Goal: Task Accomplishment & Management: Complete application form

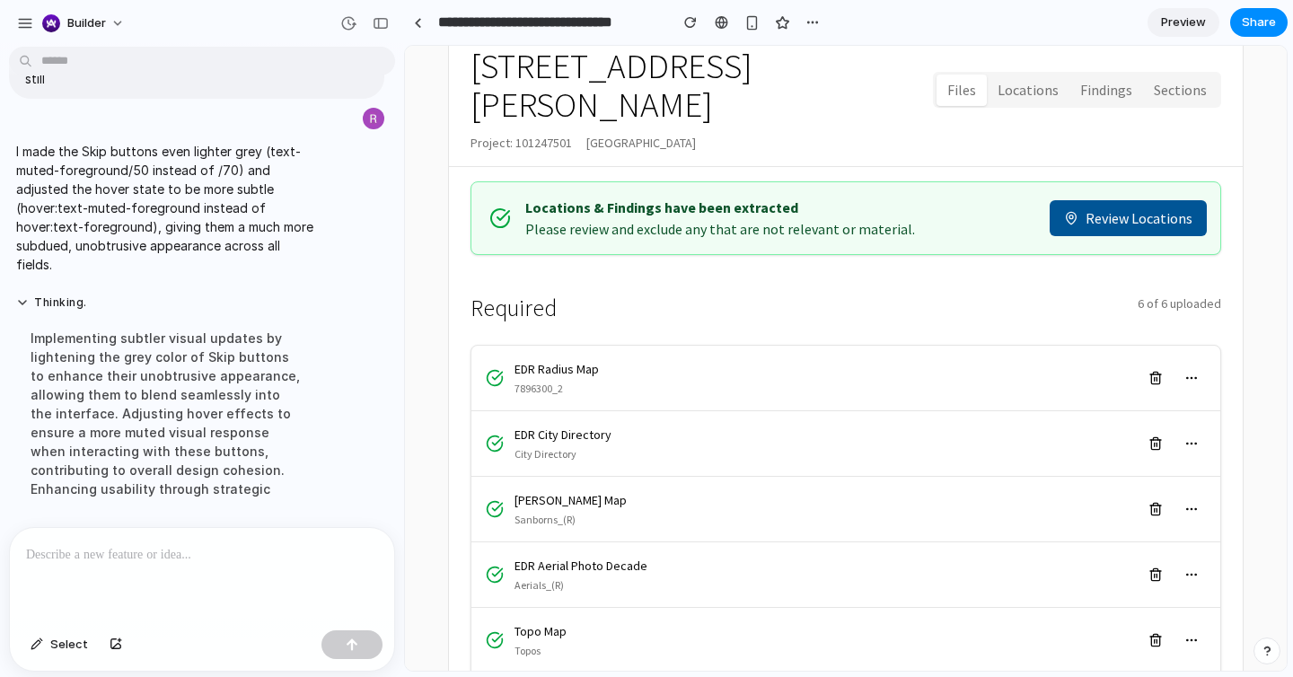
scroll to position [10178, 0]
click at [1161, 75] on button "Sections" at bounding box center [1180, 90] width 75 height 31
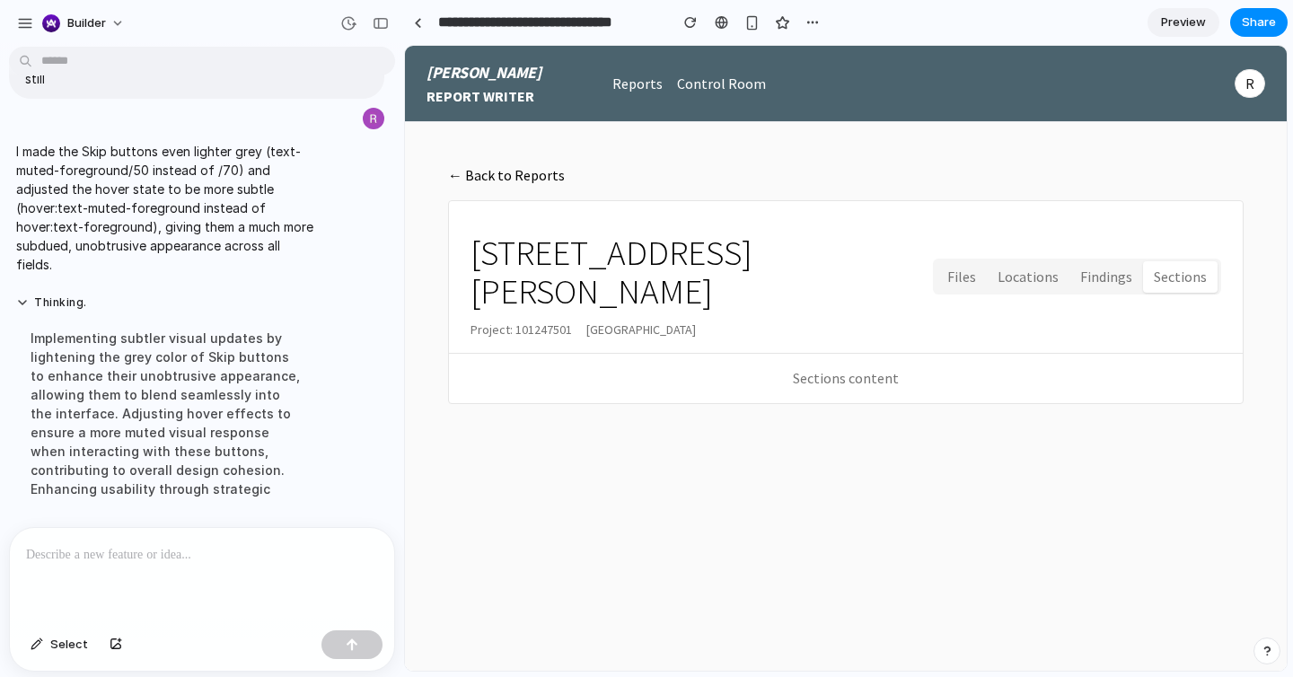
scroll to position [0, 0]
click at [977, 261] on button "Files" at bounding box center [961, 276] width 50 height 31
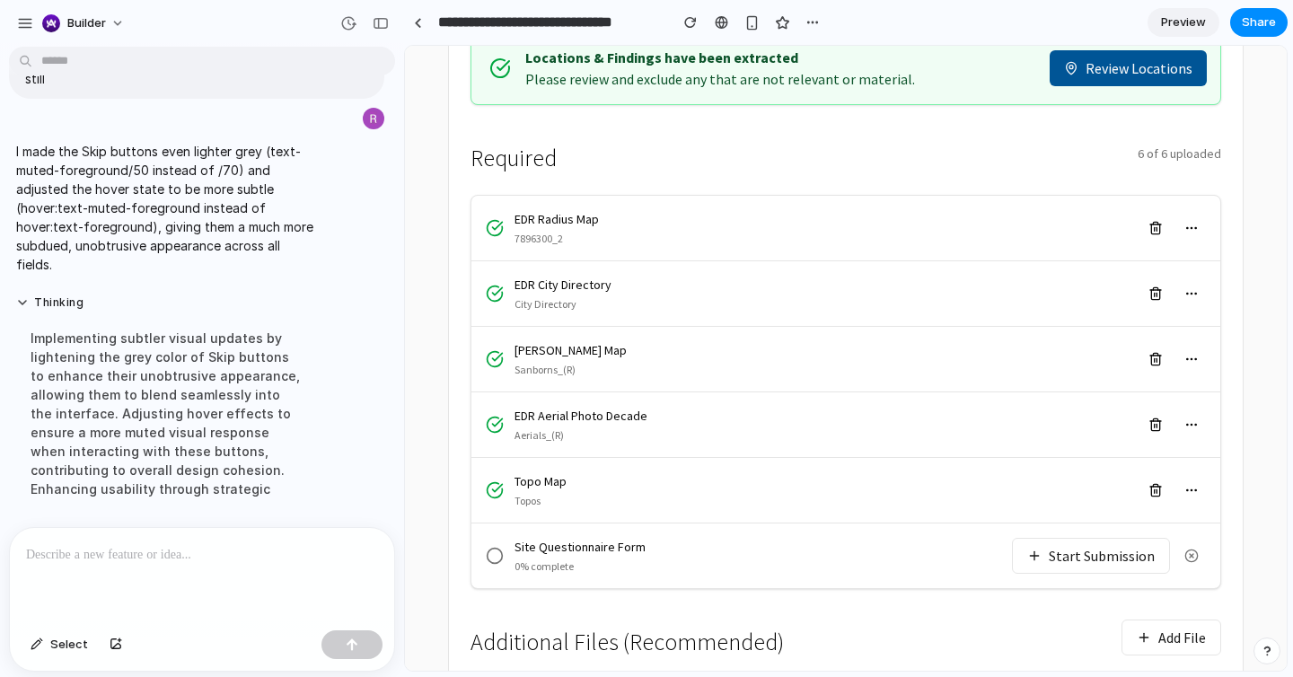
scroll to position [414, 0]
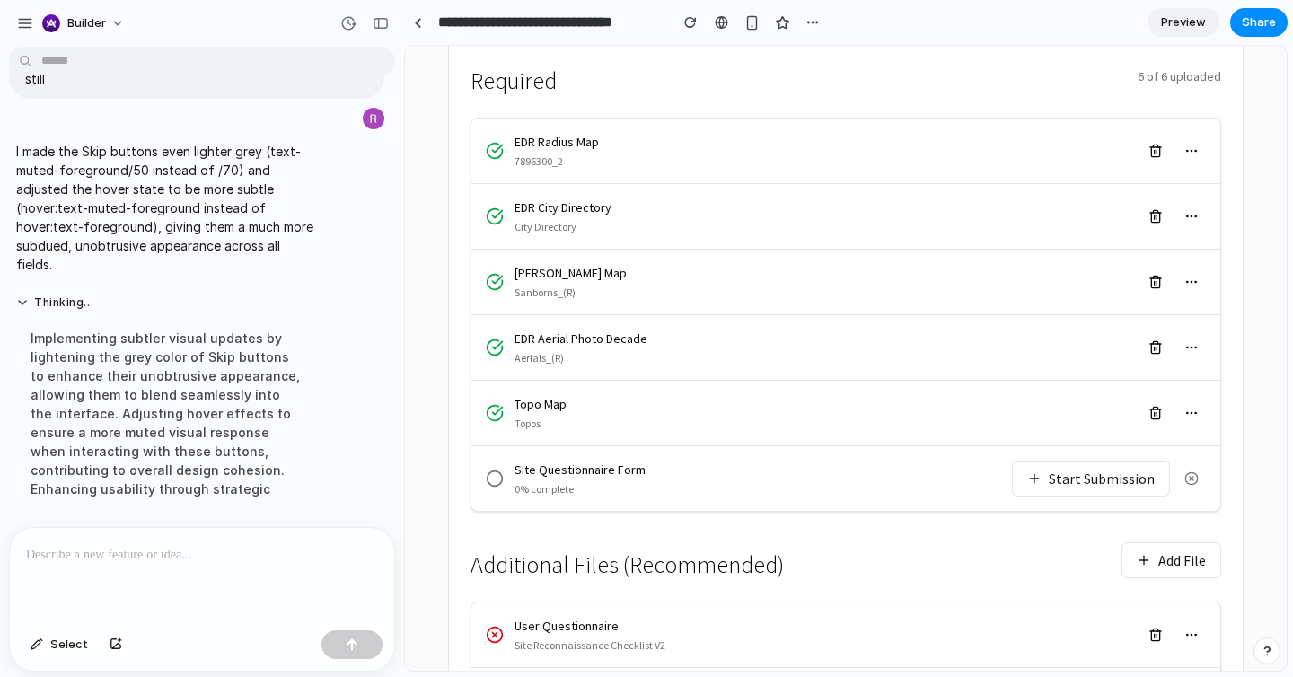
click at [1038, 461] on button "Start Submission" at bounding box center [1091, 479] width 158 height 36
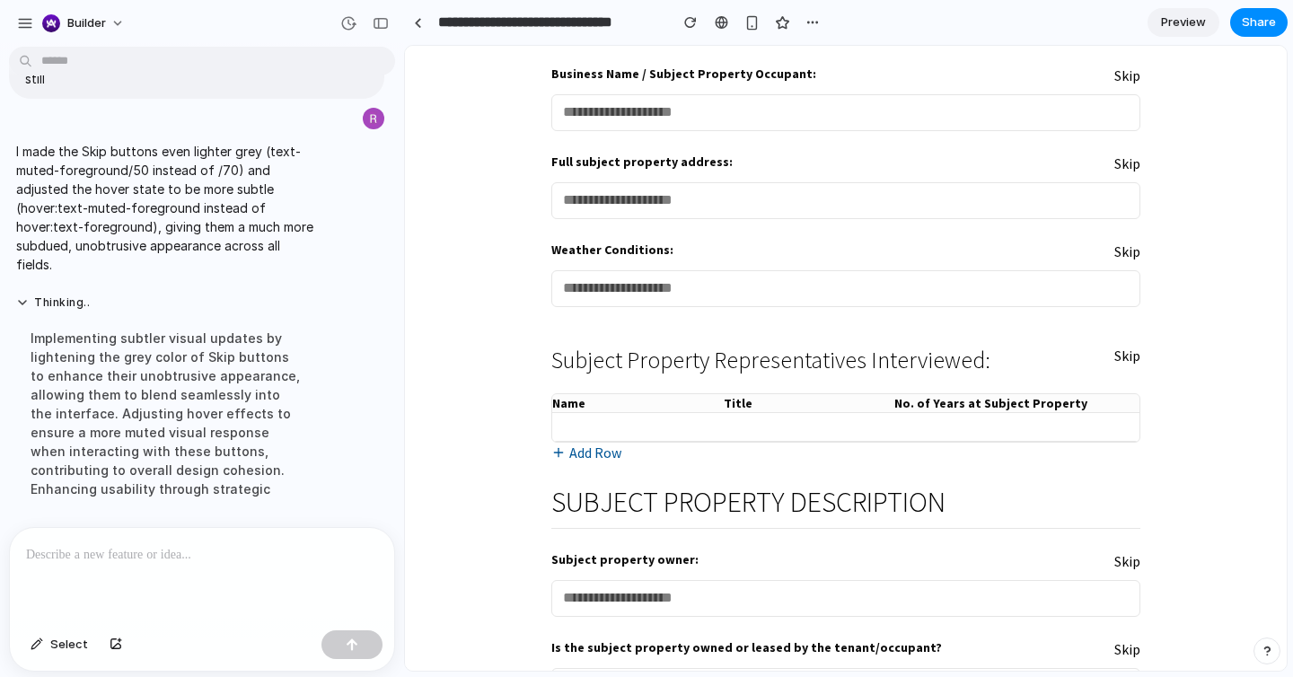
scroll to position [329, 0]
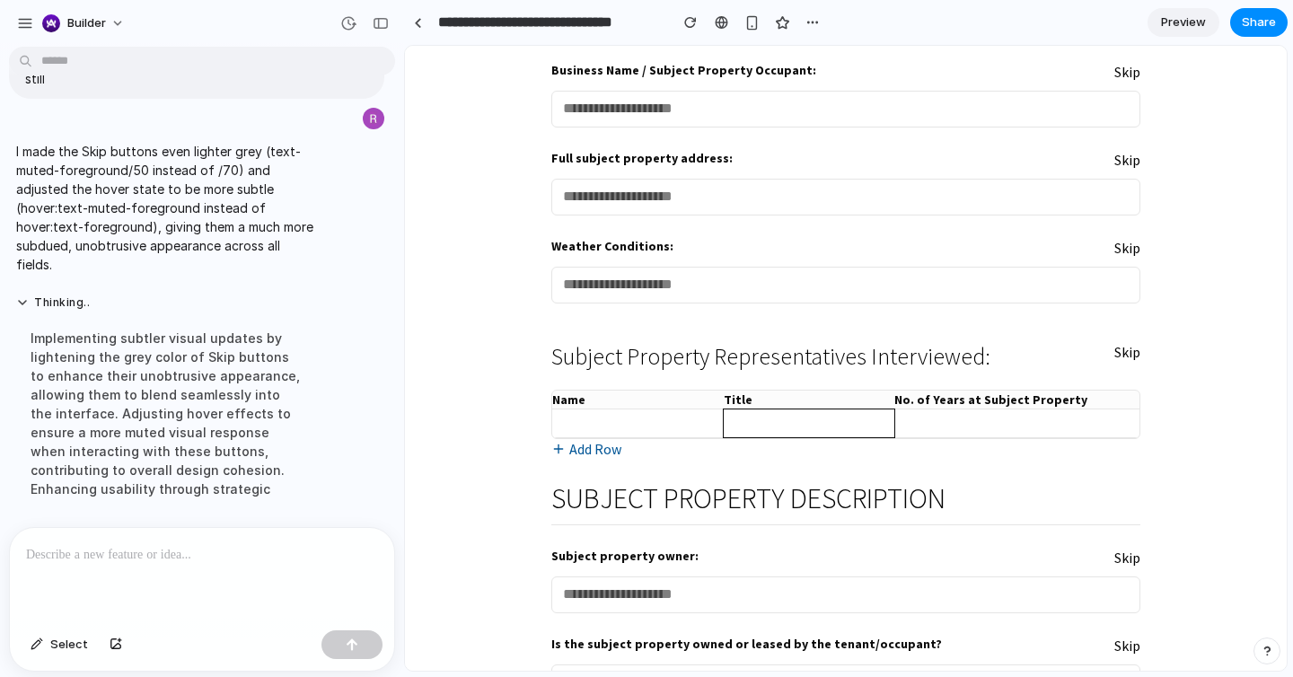
click at [753, 431] on input "text" at bounding box center [809, 423] width 171 height 28
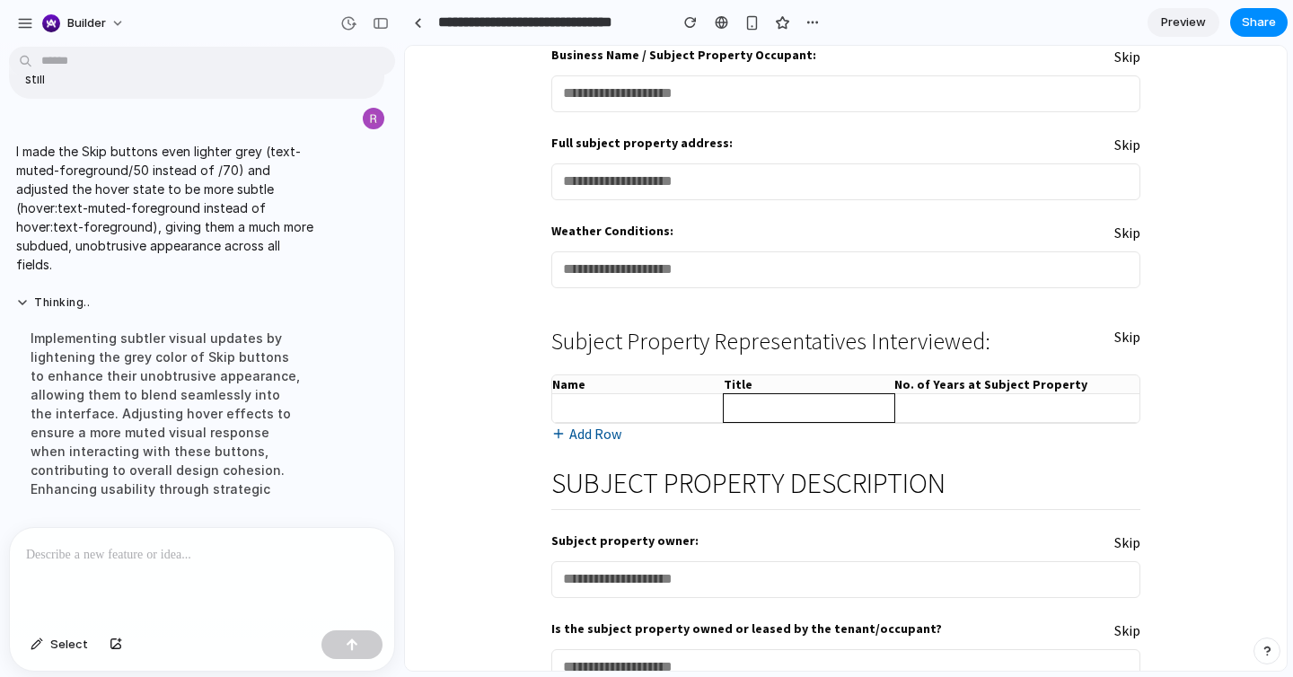
scroll to position [346, 0]
click at [82, 570] on div at bounding box center [202, 575] width 384 height 95
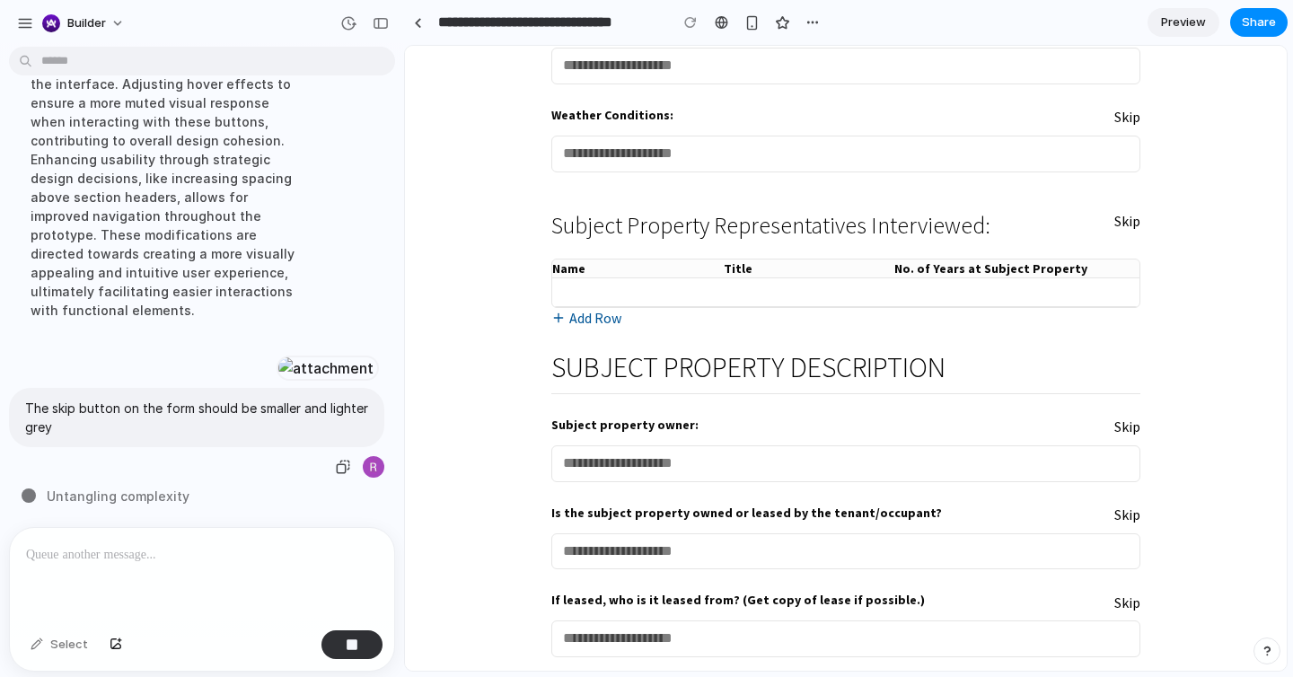
scroll to position [10538, 0]
click at [514, 444] on div "85 Jay Street / Site Questionnaire Form Exit Save GENERAL INFORMATION Lanigan a…" at bounding box center [846, 546] width 882 height 1923
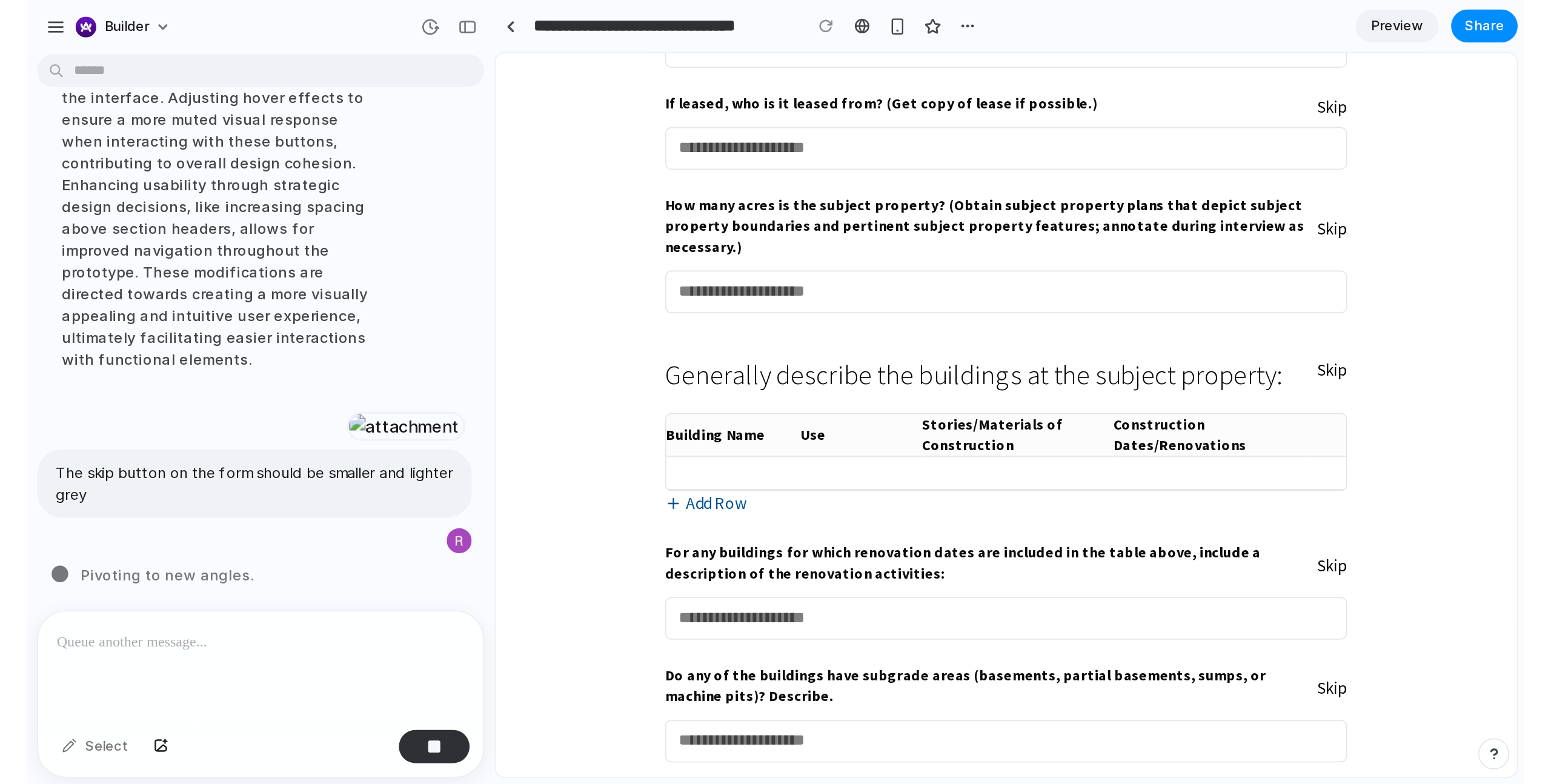
scroll to position [659, 0]
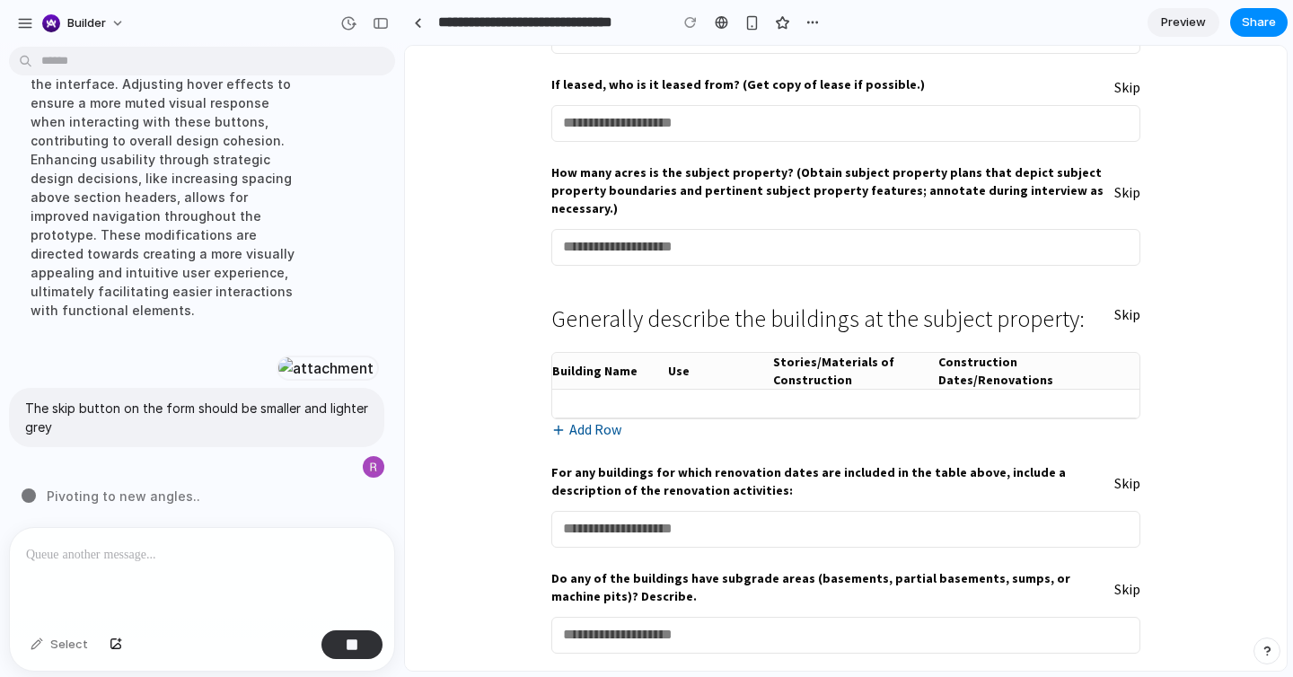
click at [601, 419] on button "Add Row" at bounding box center [586, 429] width 70 height 21
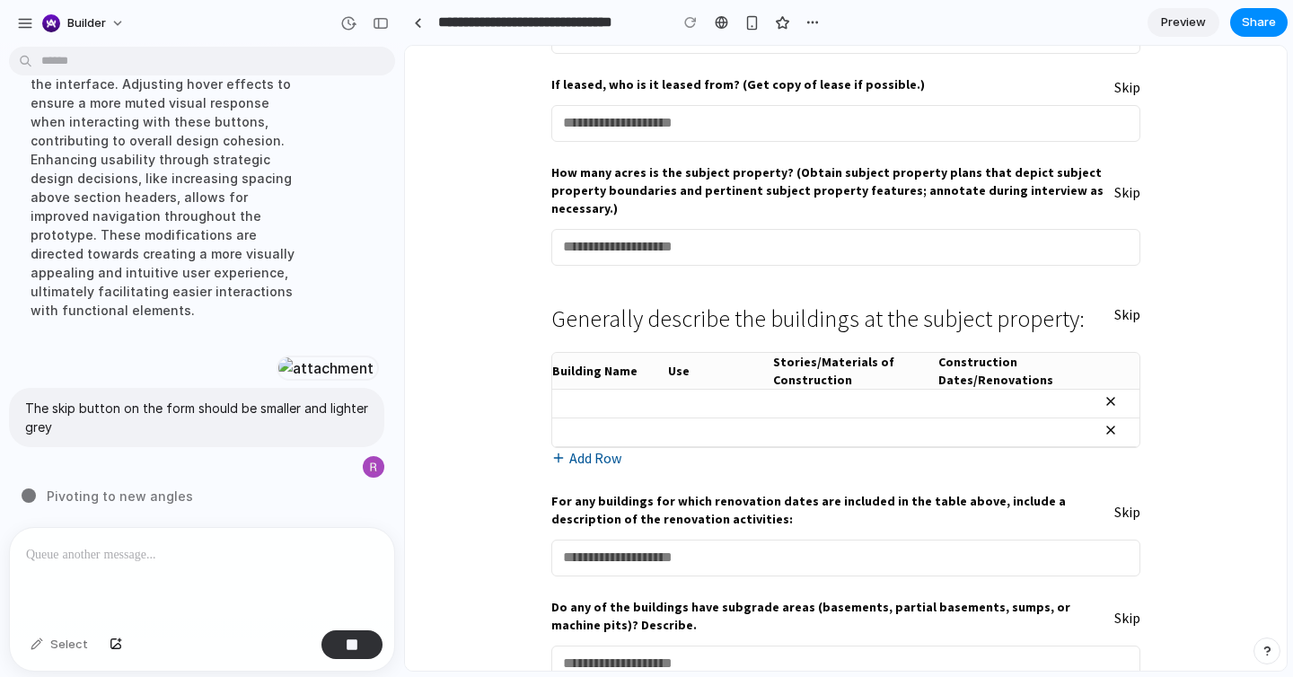
click at [593, 448] on button "Add Row" at bounding box center [586, 458] width 70 height 21
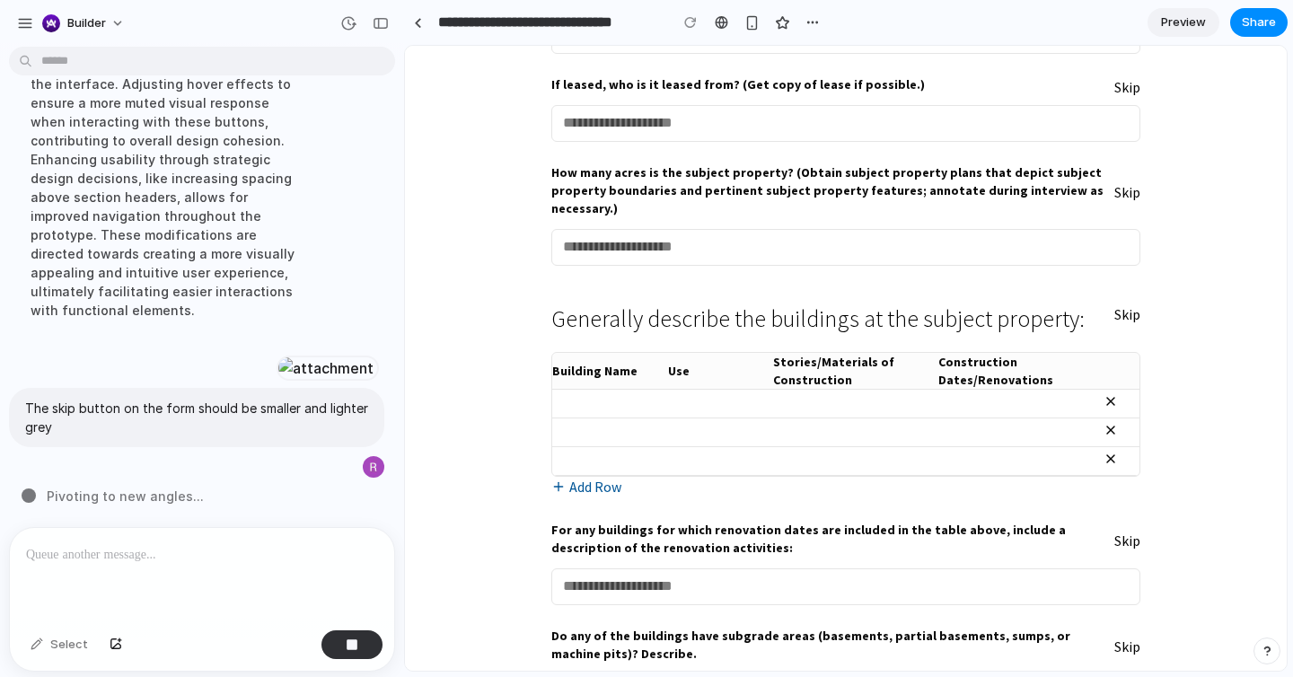
click at [588, 477] on button "Add Row" at bounding box center [586, 487] width 70 height 21
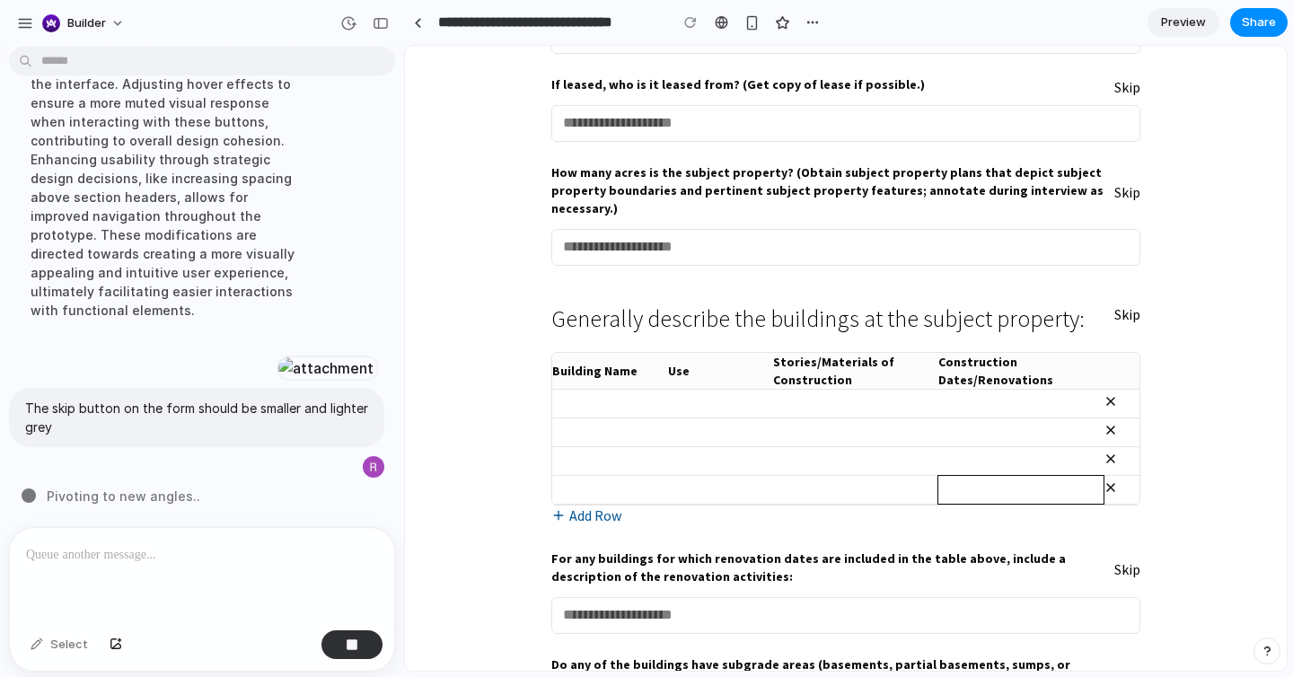
click at [1068, 476] on input "text" at bounding box center [1020, 490] width 165 height 28
type input "****"
click at [874, 476] on input "text" at bounding box center [855, 490] width 165 height 28
type input "****"
click at [718, 478] on input "text" at bounding box center [720, 490] width 105 height 28
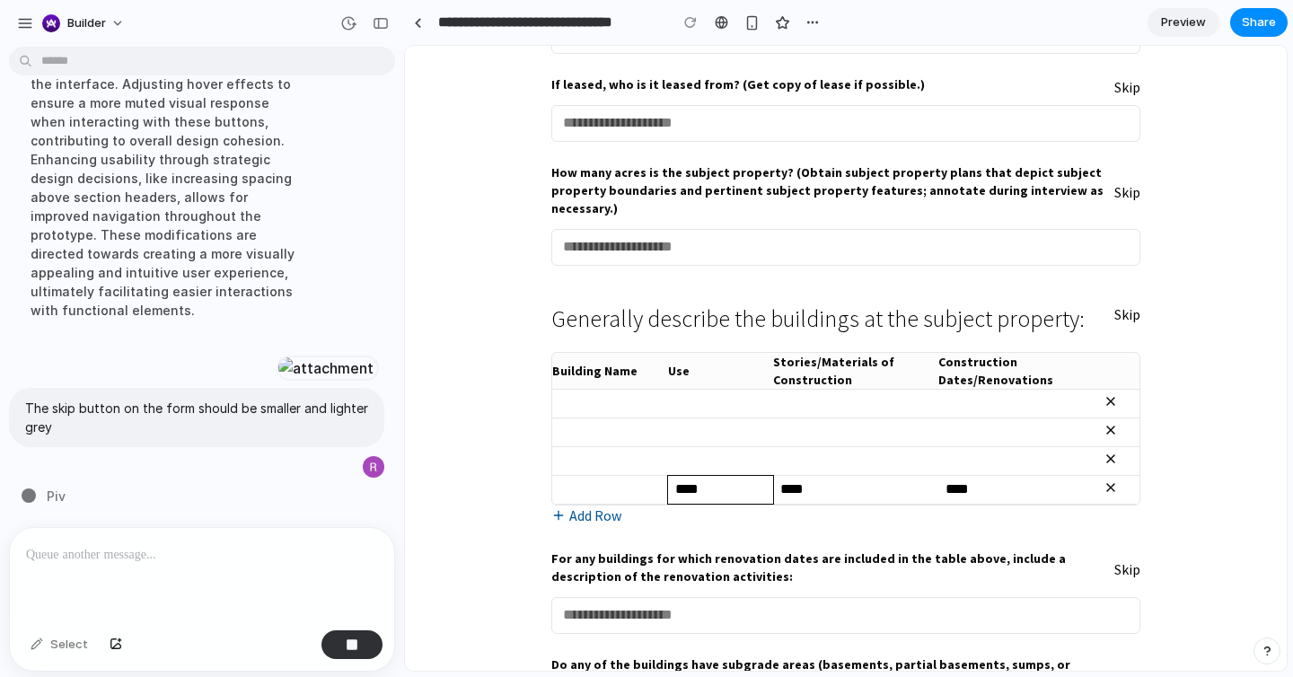
type input "****"
click at [630, 476] on input "text" at bounding box center [610, 490] width 116 height 28
type input "***"
click at [630, 447] on input "text" at bounding box center [610, 461] width 116 height 28
click at [1111, 480] on icon at bounding box center [1110, 487] width 14 height 14
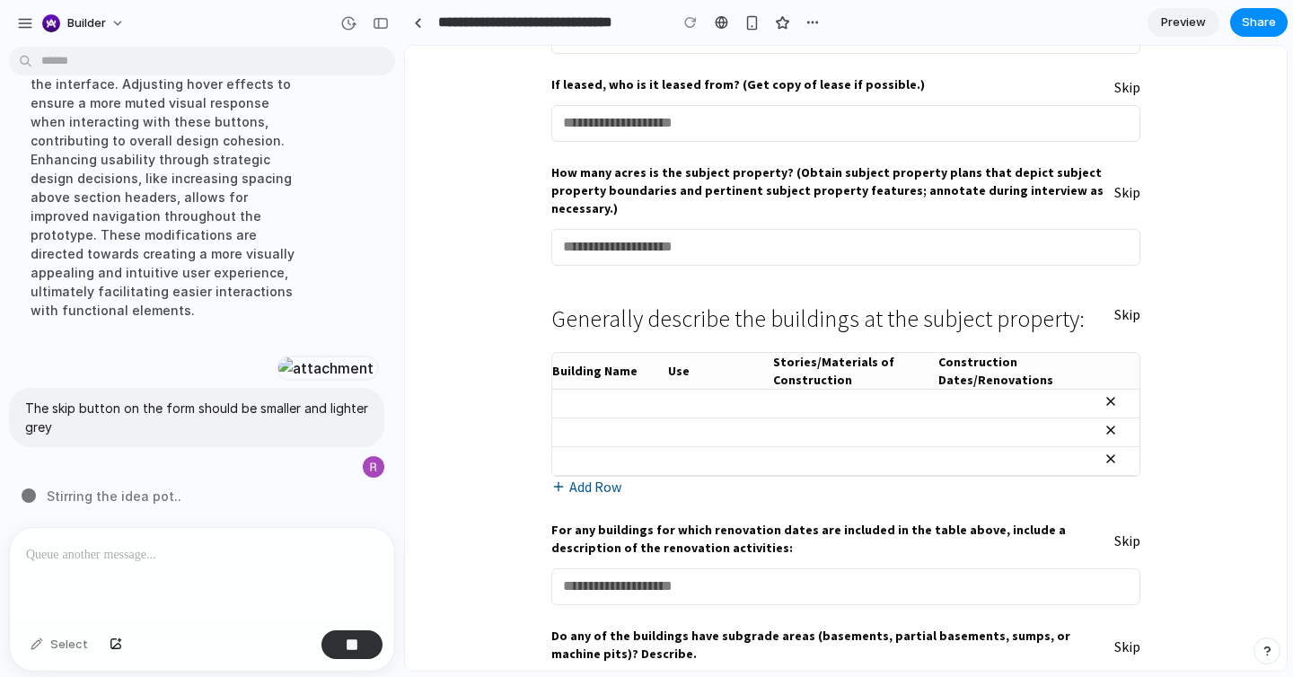
click at [1110, 452] on icon at bounding box center [1110, 459] width 14 height 14
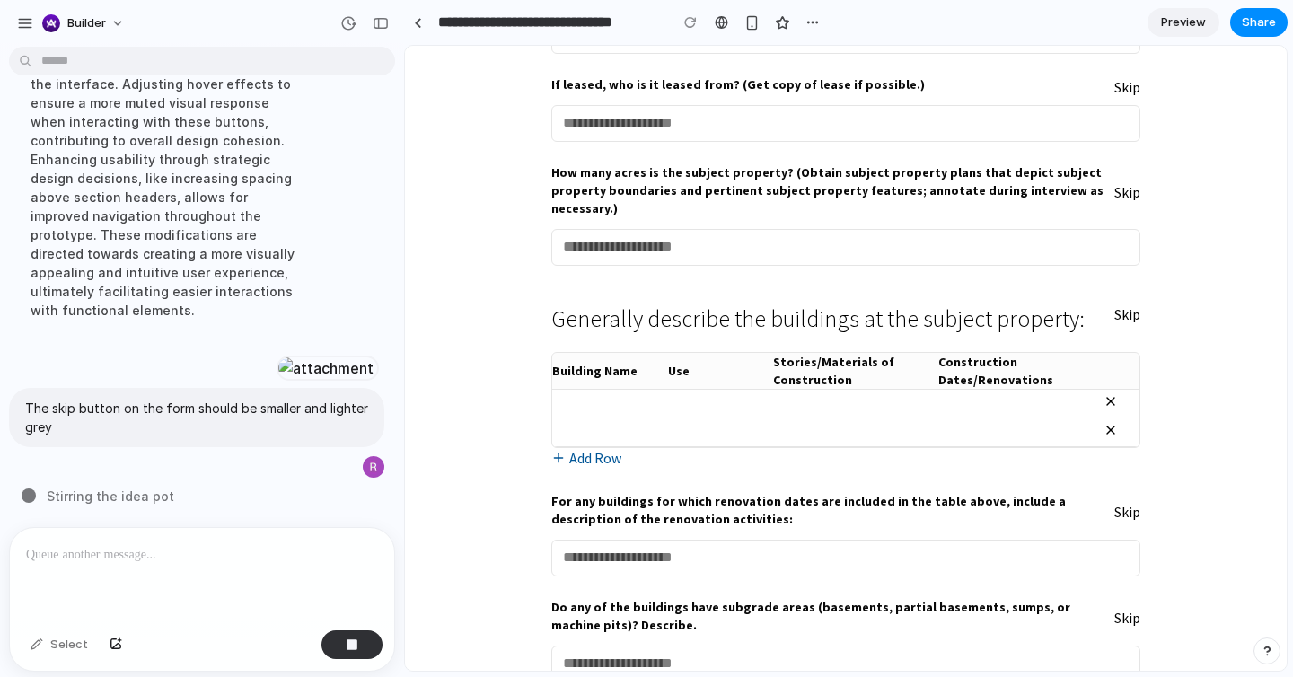
click at [1110, 426] on icon at bounding box center [1110, 429] width 7 height 7
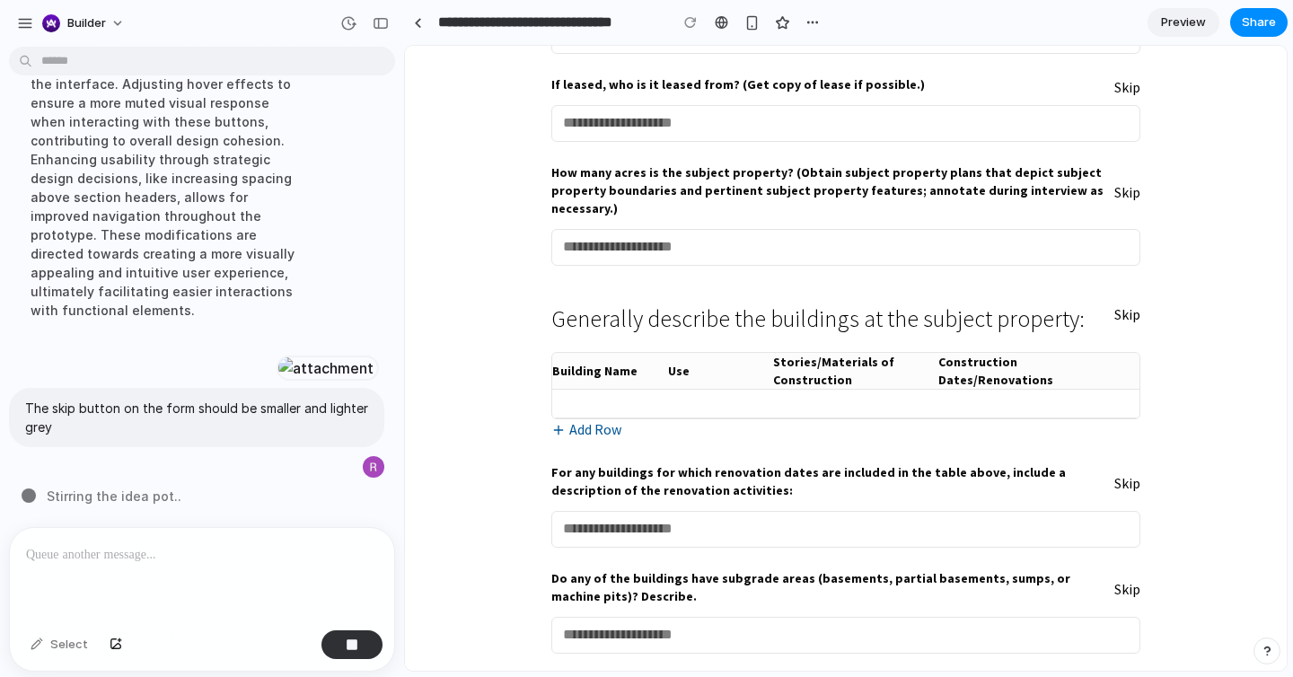
click at [1109, 405] on div "Generally describe the buildings at the subject property: Skip Building Name Us…" at bounding box center [845, 364] width 589 height 154
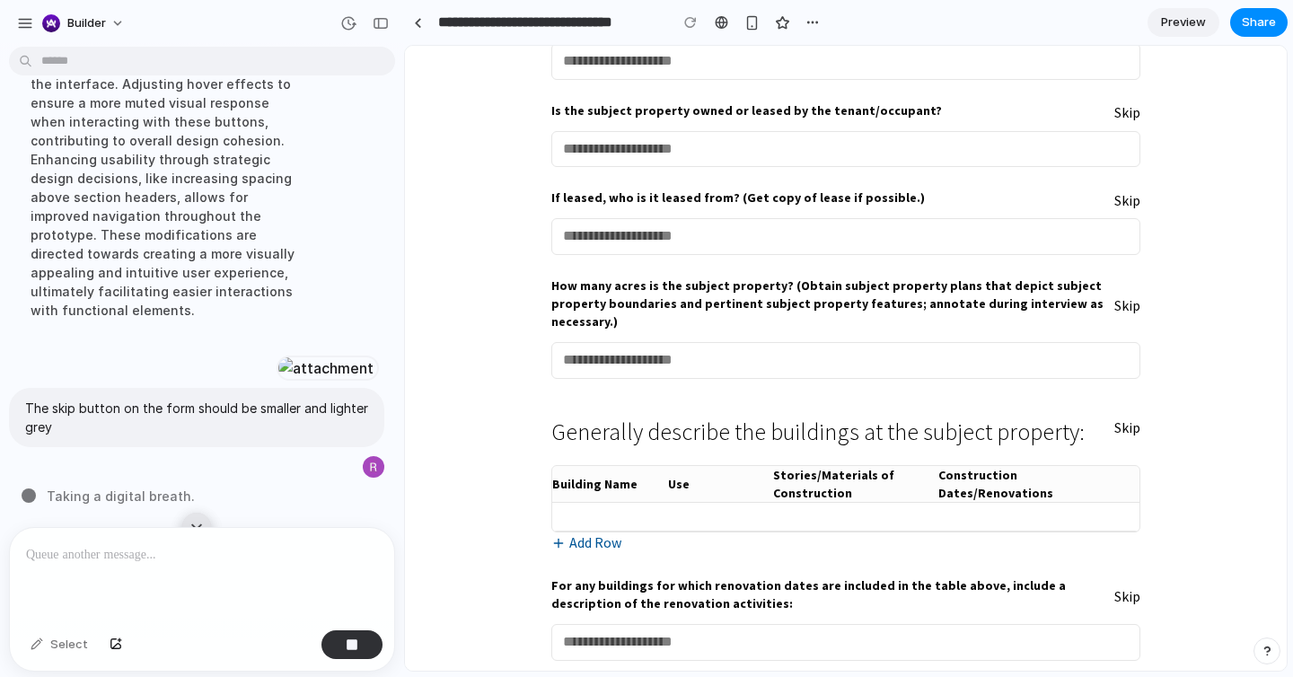
scroll to position [10538, 0]
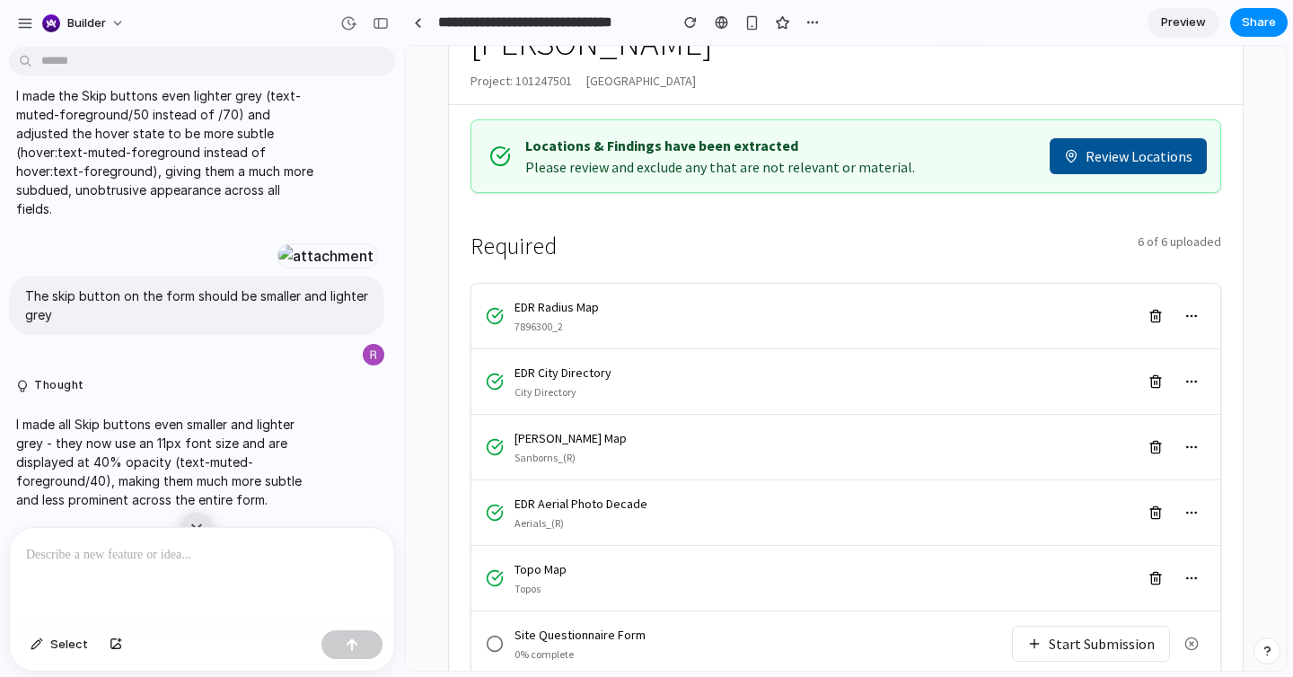
scroll to position [553, 0]
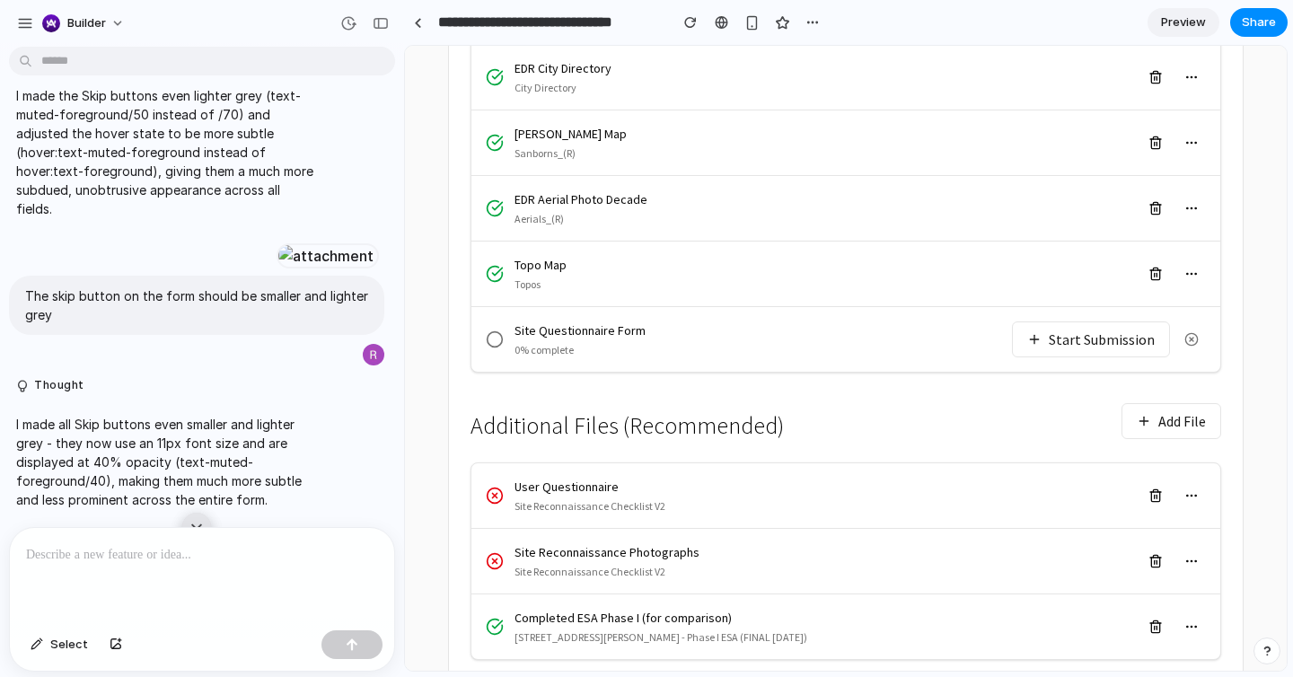
click at [1124, 321] on button "Start Submission" at bounding box center [1091, 339] width 158 height 36
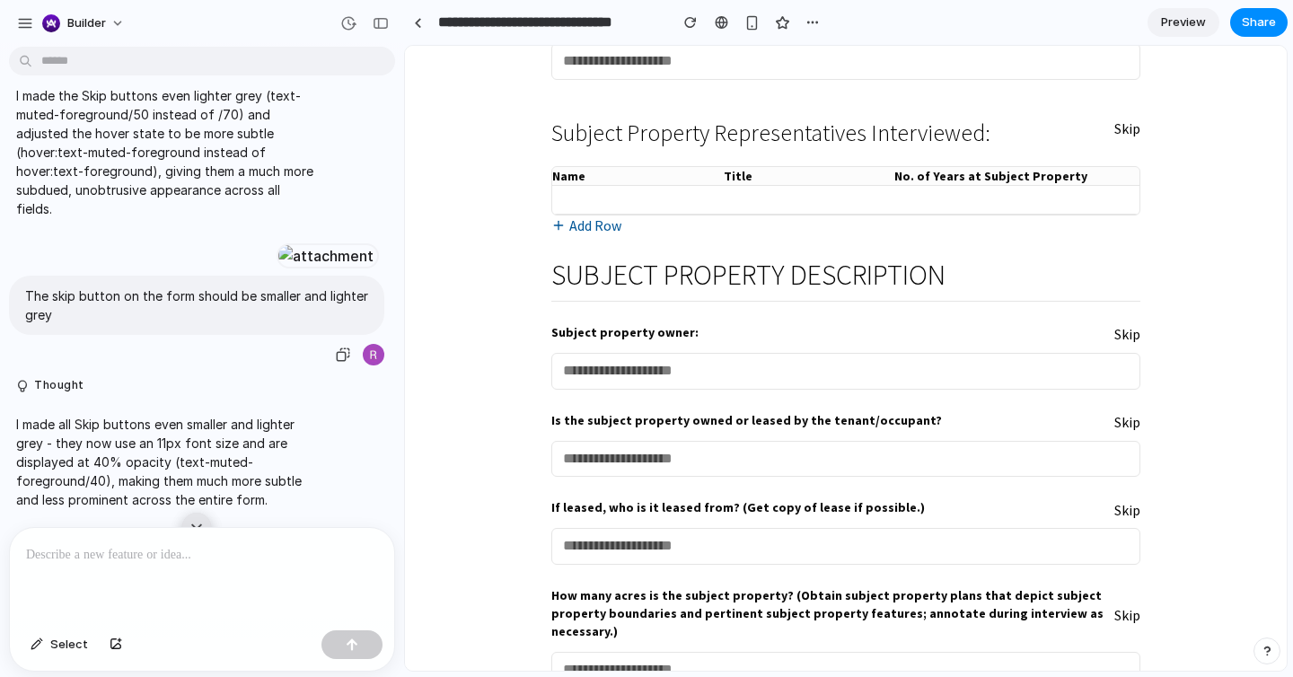
scroll to position [5939, 0]
click at [223, 557] on p at bounding box center [202, 555] width 352 height 22
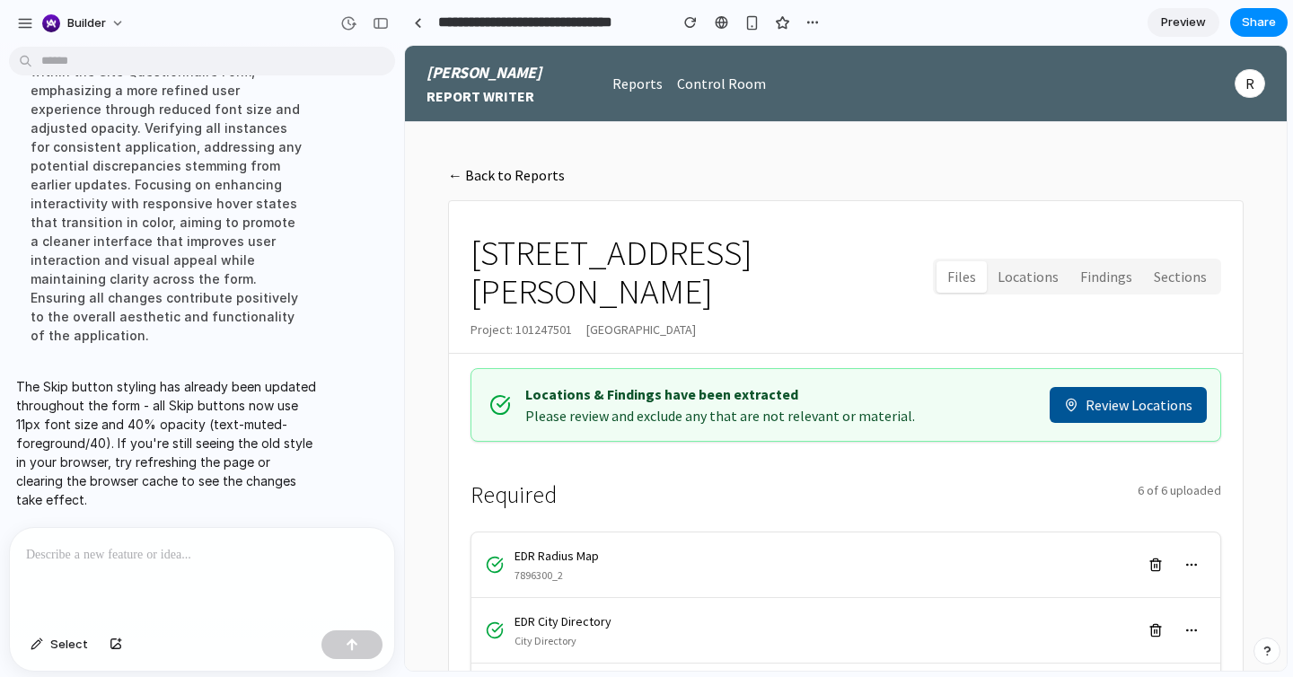
scroll to position [0, 0]
click at [688, 17] on div "button" at bounding box center [690, 22] width 13 height 13
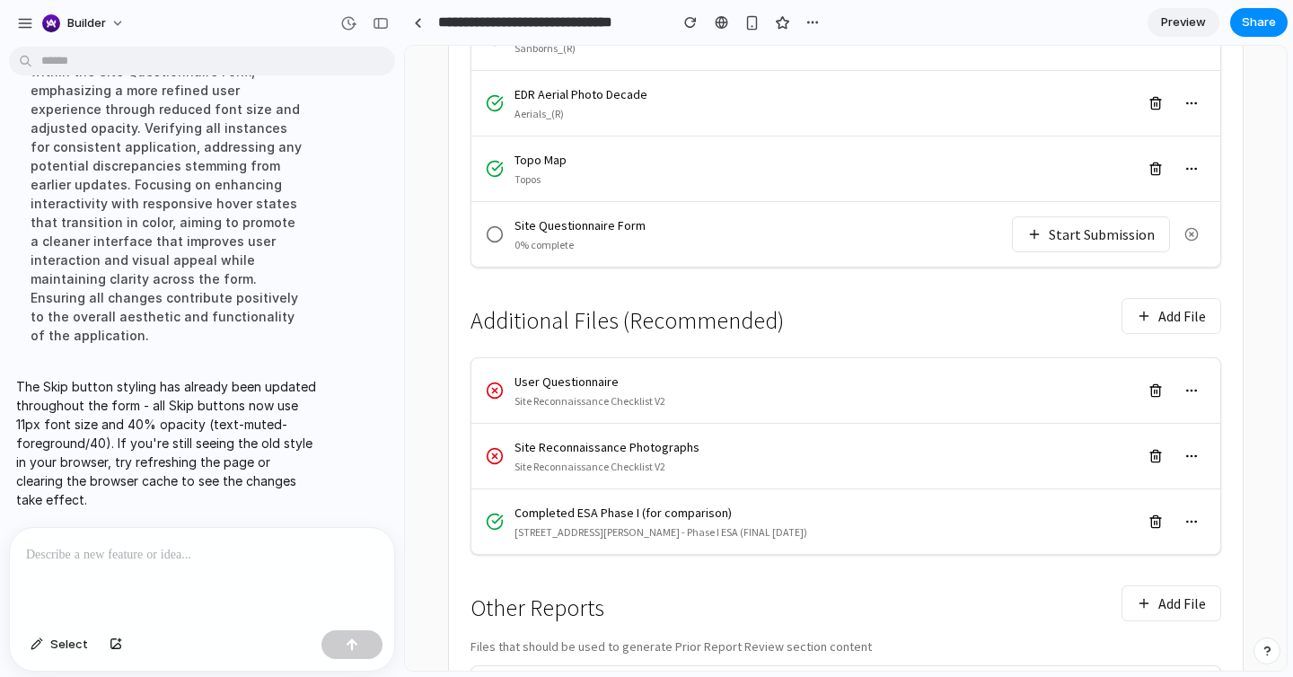
scroll to position [657, 0]
click at [1110, 217] on button "Start Submission" at bounding box center [1091, 235] width 158 height 36
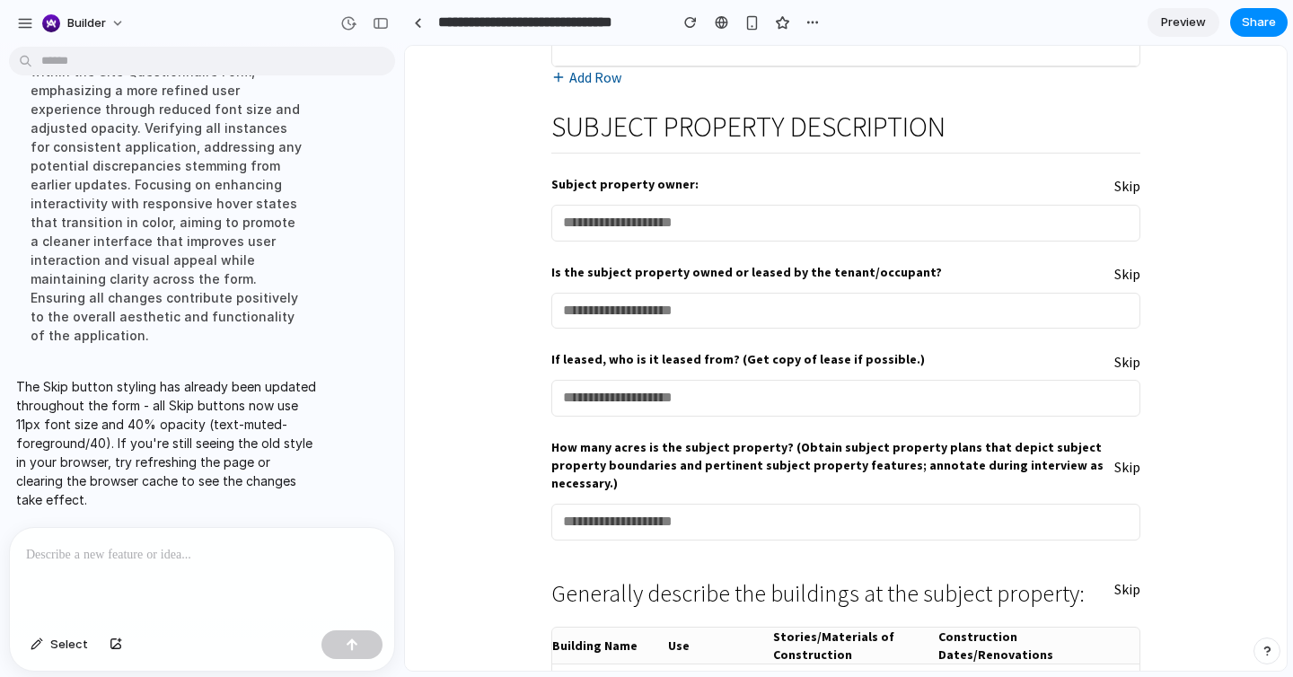
scroll to position [698, 0]
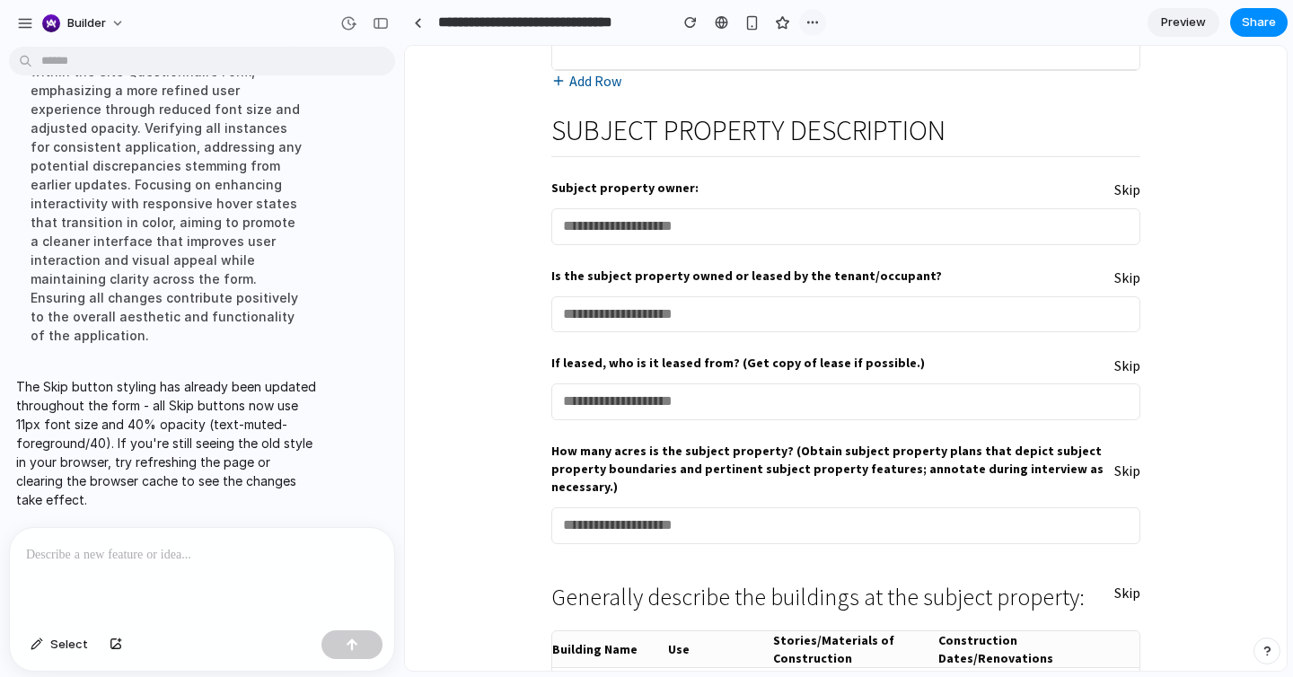
click at [809, 10] on button "button" at bounding box center [812, 22] width 27 height 27
click at [812, 20] on div "Duplicate Delete" at bounding box center [646, 338] width 1293 height 677
click at [725, 24] on div at bounding box center [721, 22] width 13 height 14
click at [1199, 25] on span "Preview" at bounding box center [1183, 22] width 45 height 18
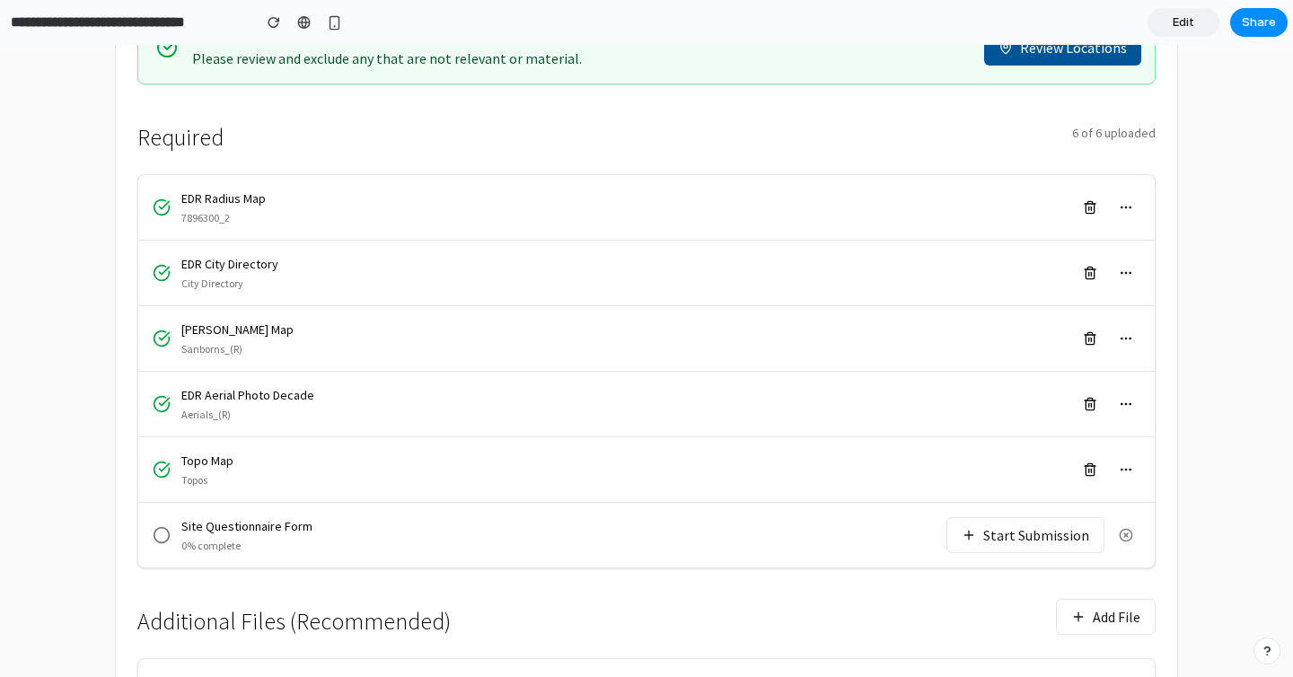
scroll to position [333, 0]
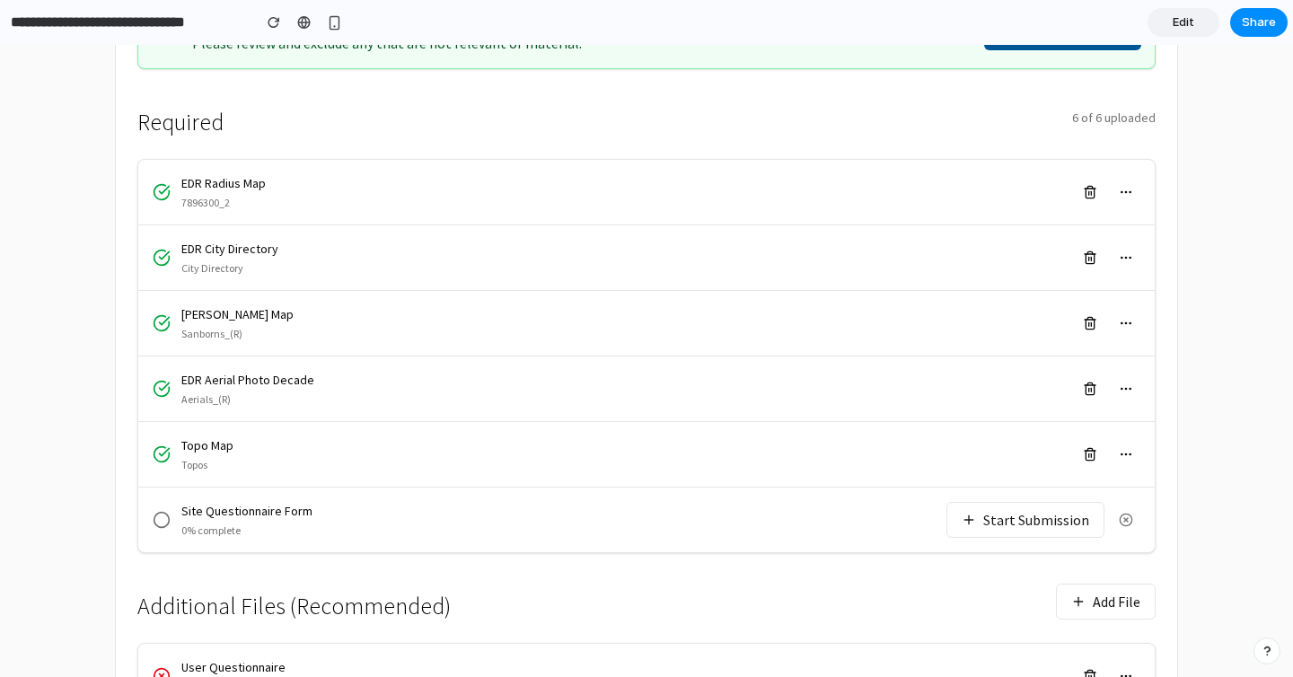
click at [973, 504] on button "Start Submission" at bounding box center [1025, 520] width 158 height 36
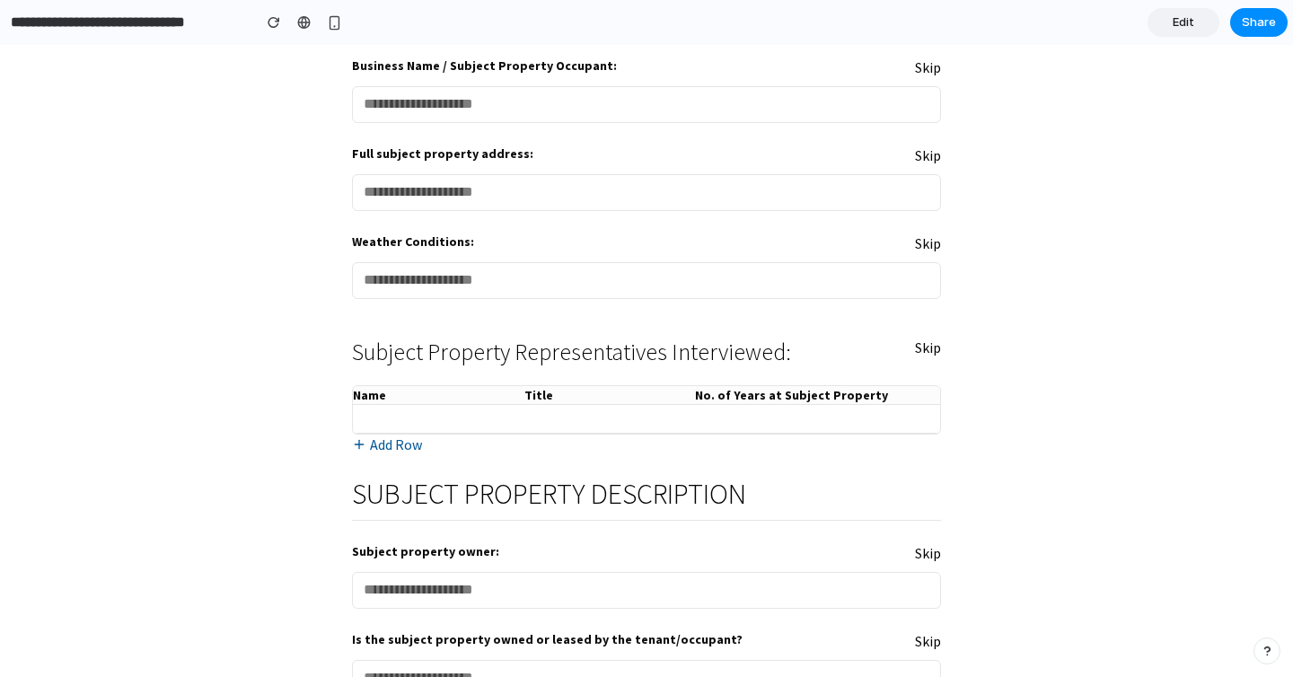
click at [1181, 2] on section "**********" at bounding box center [643, 22] width 1287 height 45
click at [1179, 32] on link "Edit" at bounding box center [1183, 22] width 72 height 29
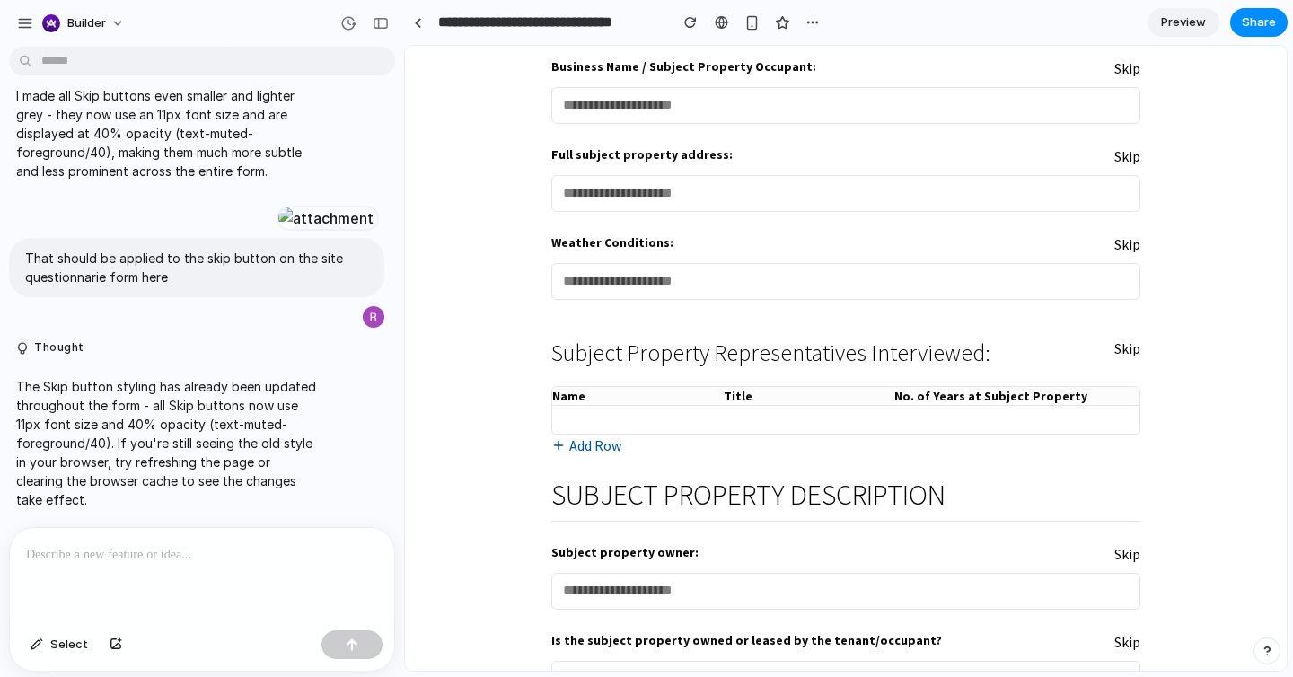
scroll to position [6146, 0]
click at [285, 548] on p at bounding box center [202, 555] width 352 height 22
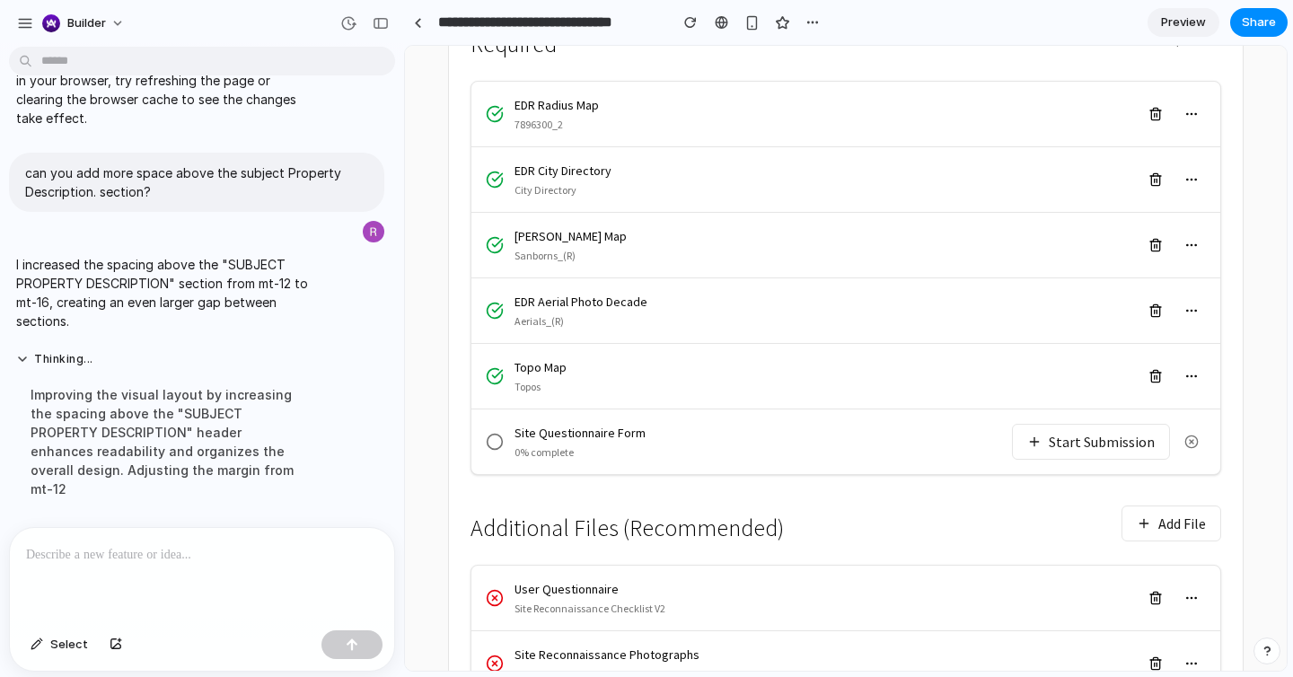
scroll to position [461, 0]
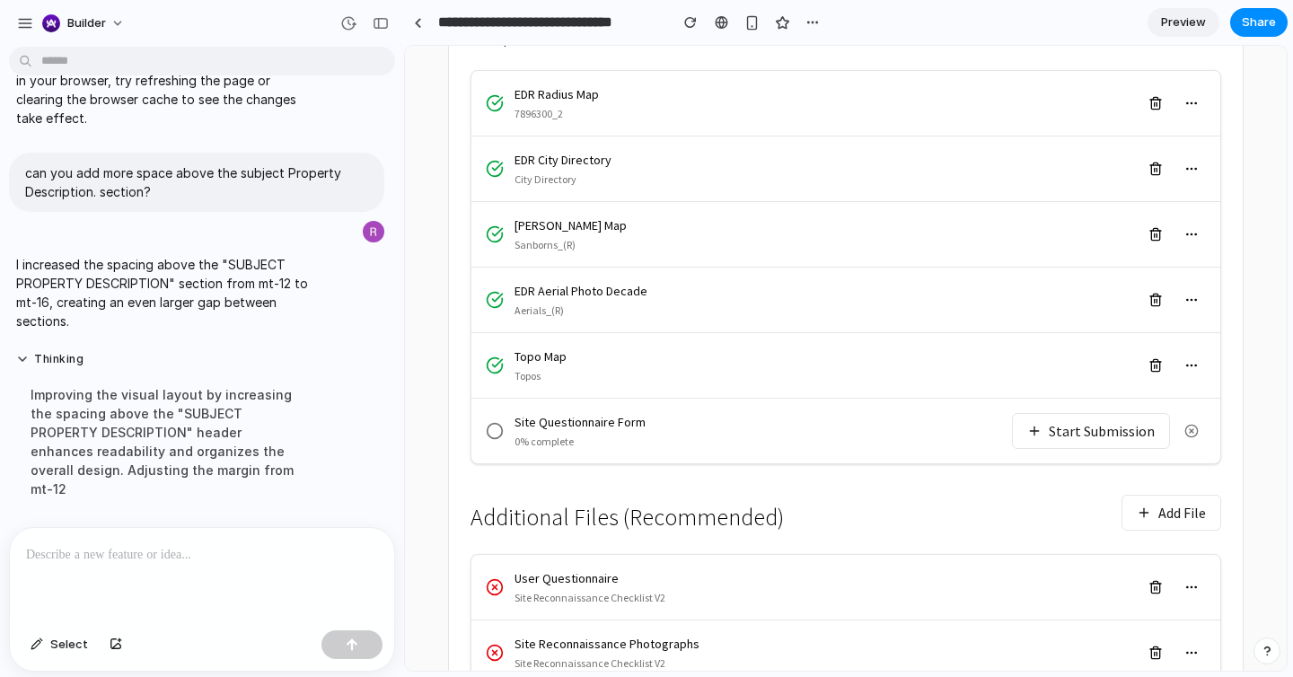
click at [1085, 413] on button "Start Submission" at bounding box center [1091, 431] width 158 height 36
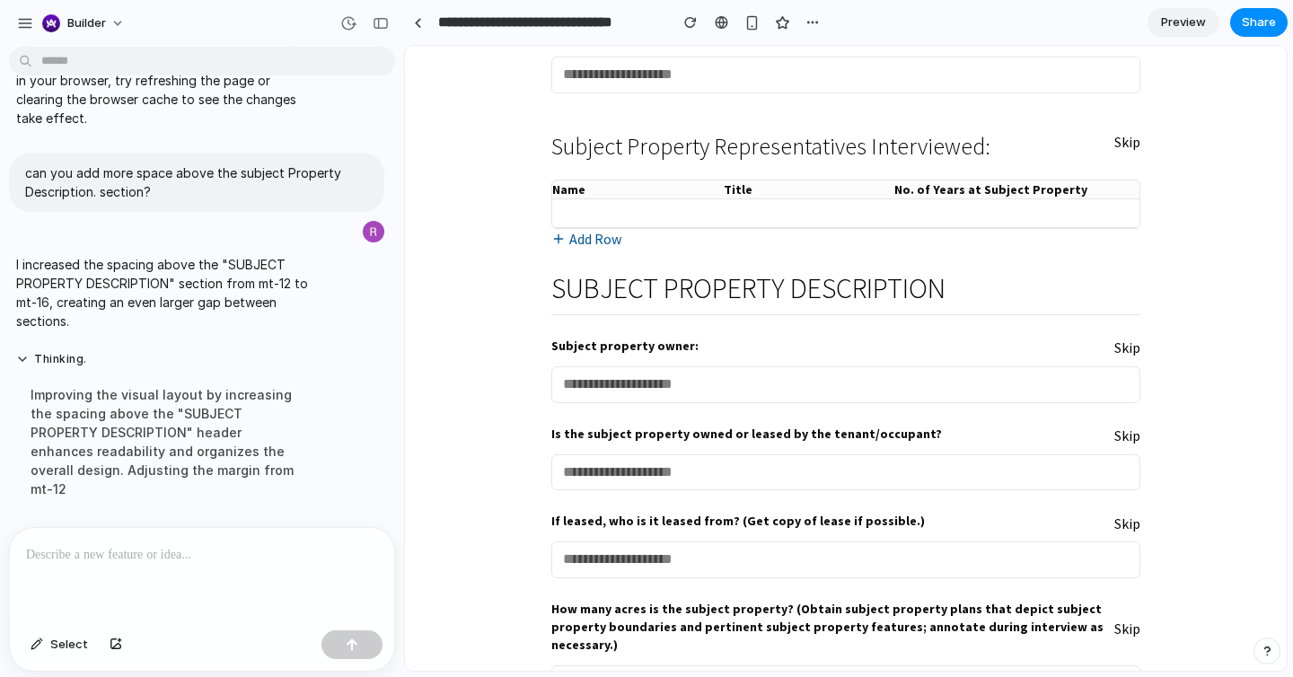
scroll to position [550, 0]
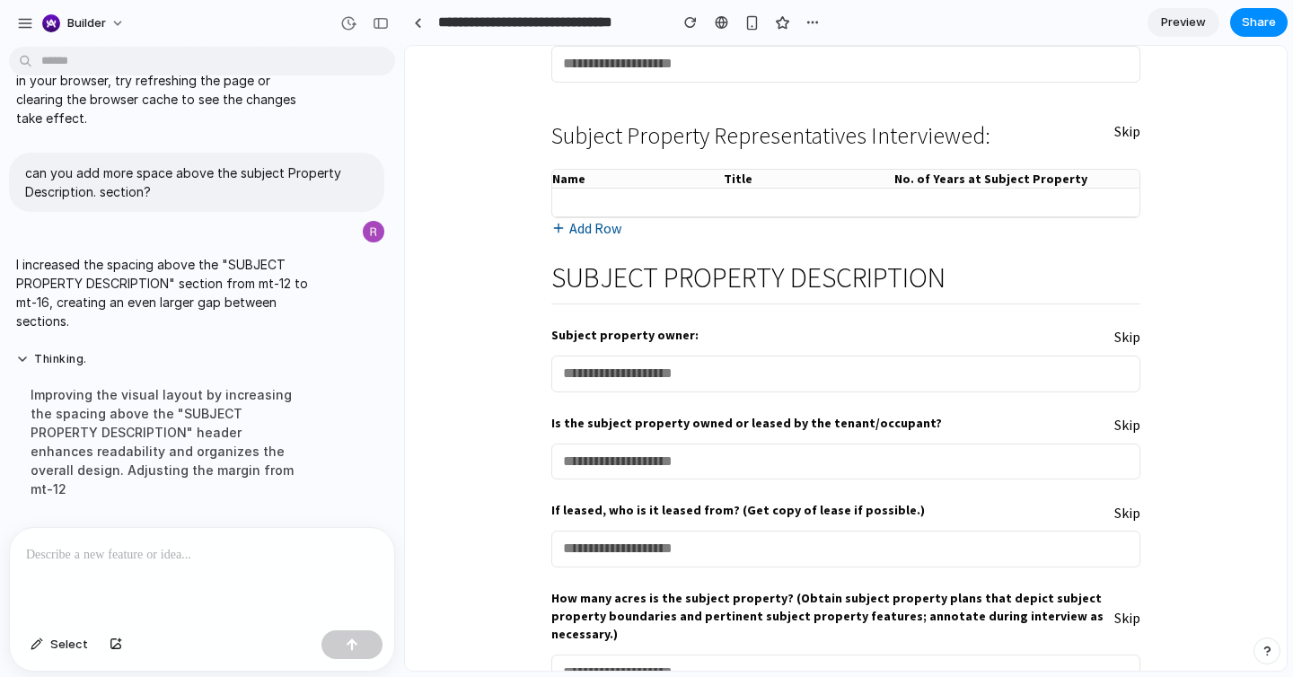
click at [233, 417] on div "Improving the visual layout by increasing the spacing above the "SUBJECT PROPER…" at bounding box center [166, 441] width 300 height 135
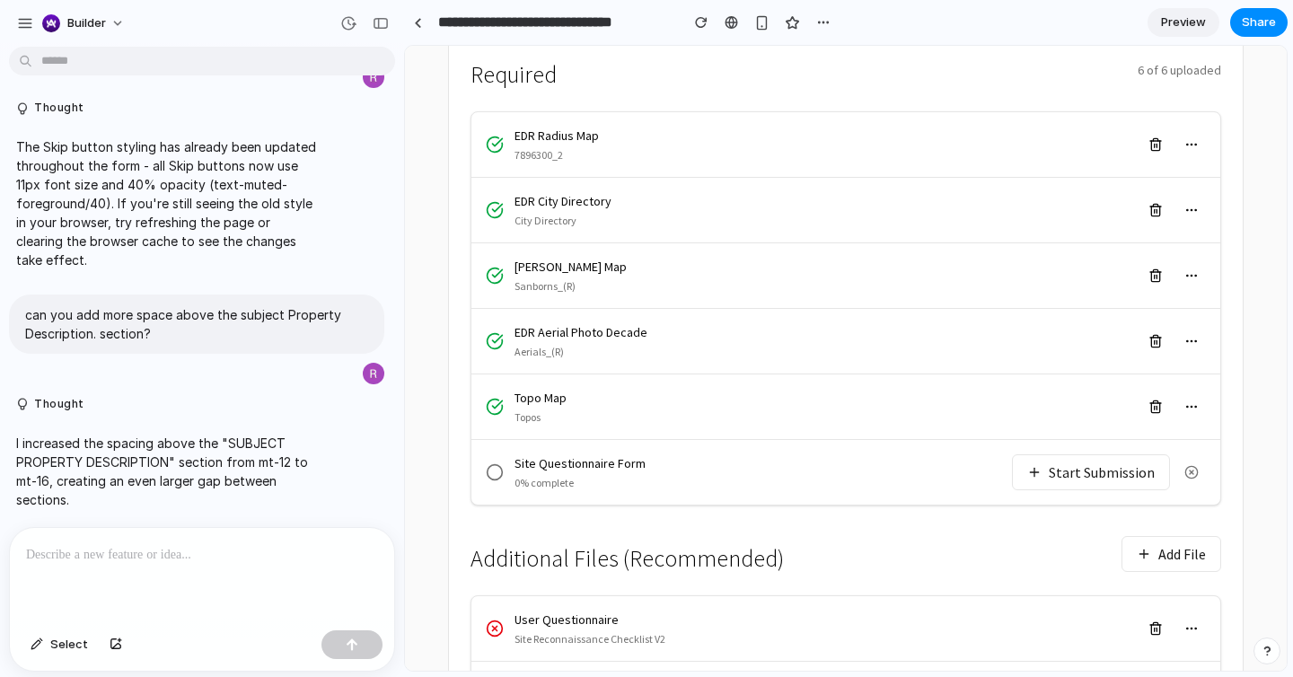
scroll to position [426, 0]
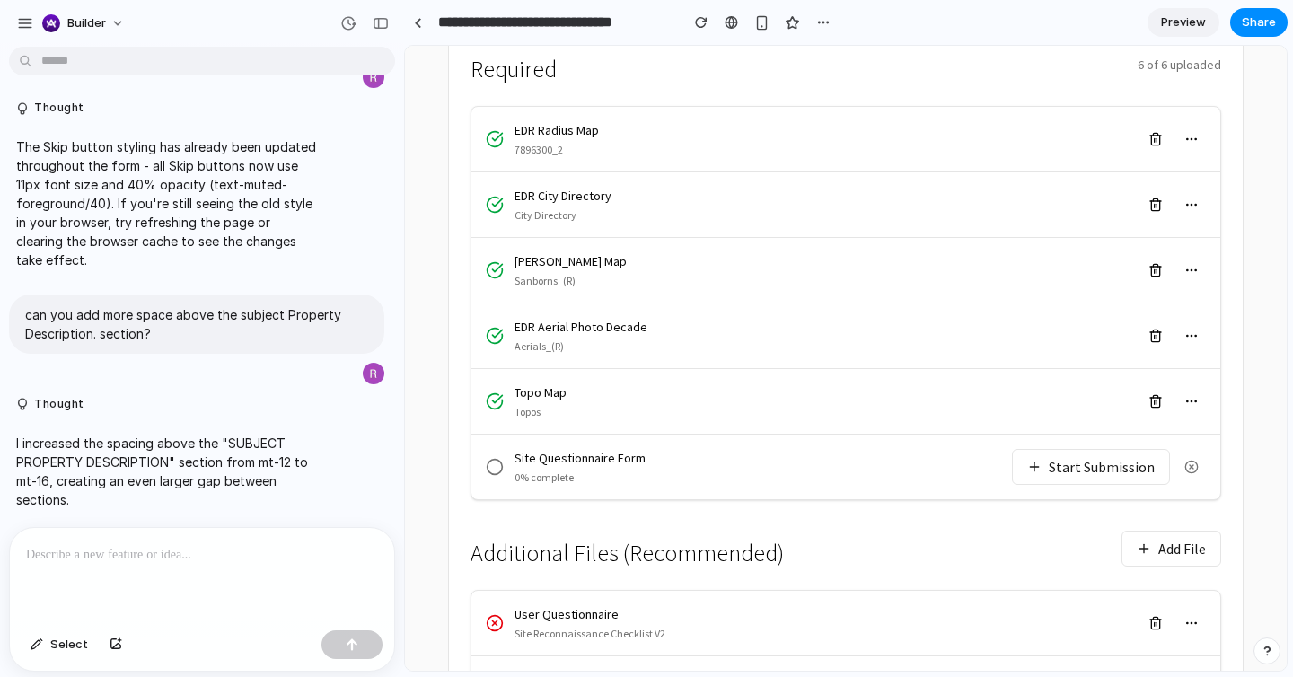
click at [1066, 449] on button "Start Submission" at bounding box center [1091, 467] width 158 height 36
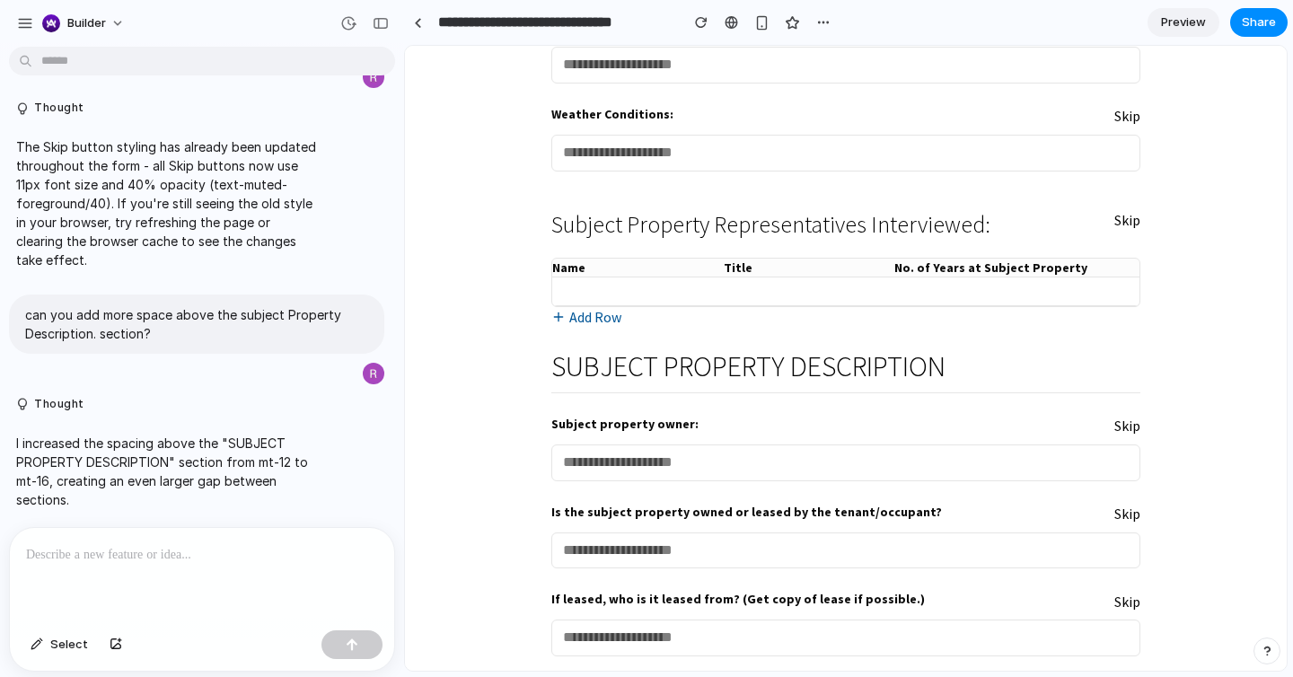
scroll to position [465, 0]
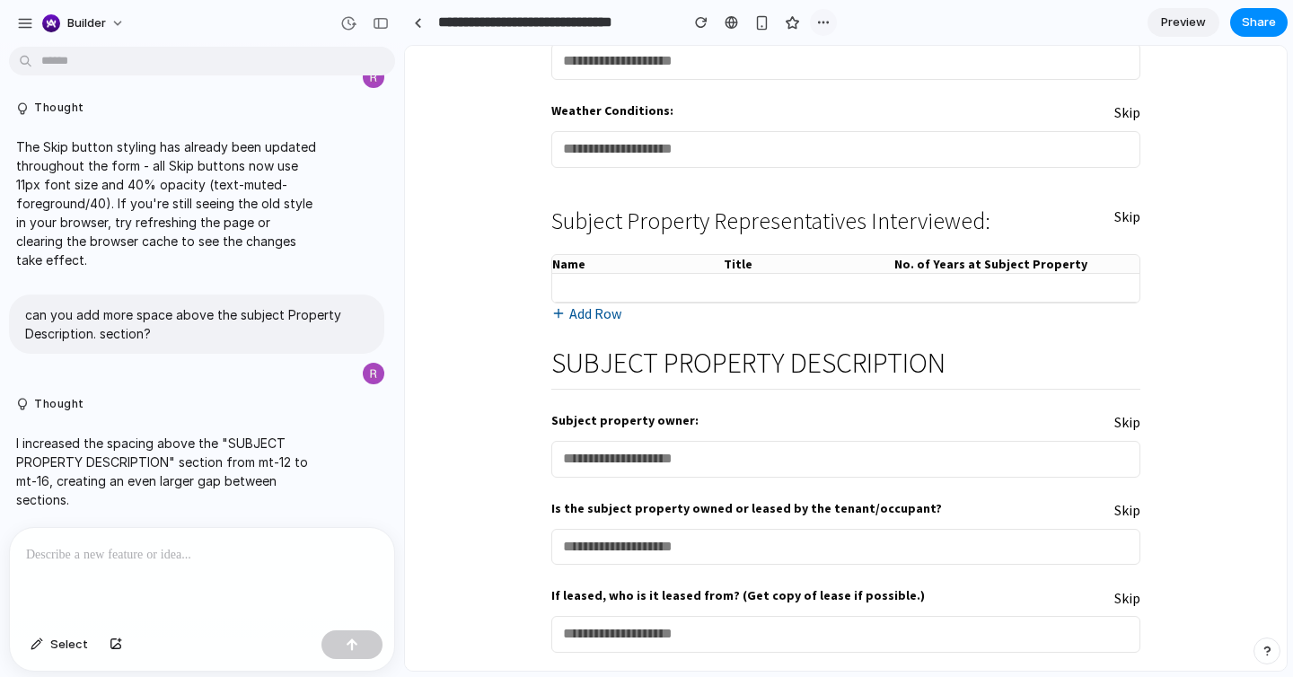
click at [816, 21] on div "button" at bounding box center [823, 22] width 14 height 14
click at [854, 65] on span "Duplicate" at bounding box center [869, 62] width 55 height 18
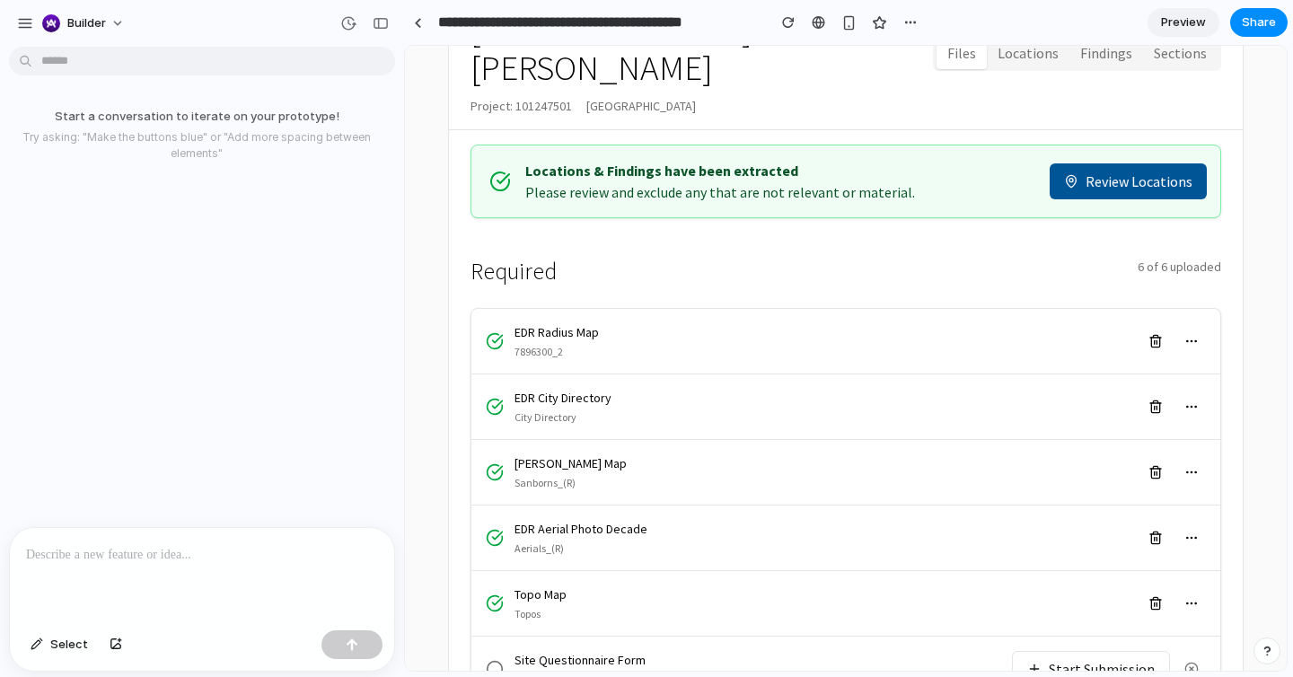
scroll to position [382, 0]
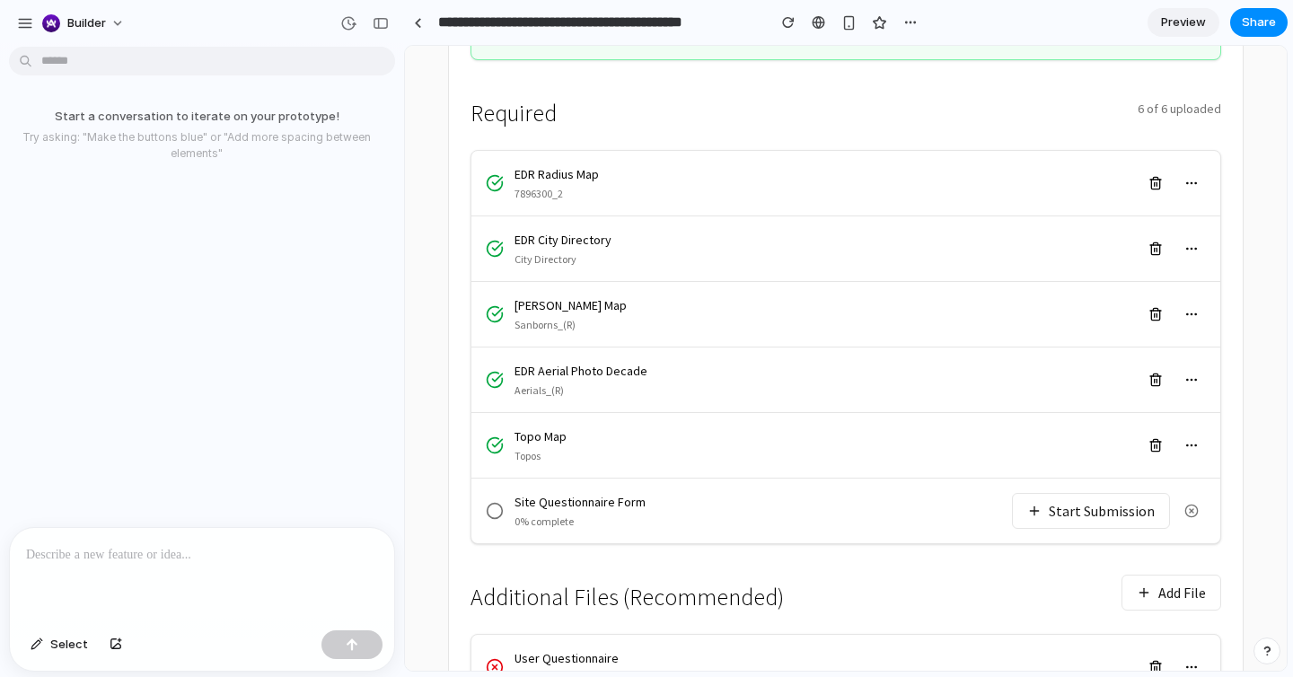
click at [1079, 493] on button "Start Submission" at bounding box center [1091, 511] width 158 height 36
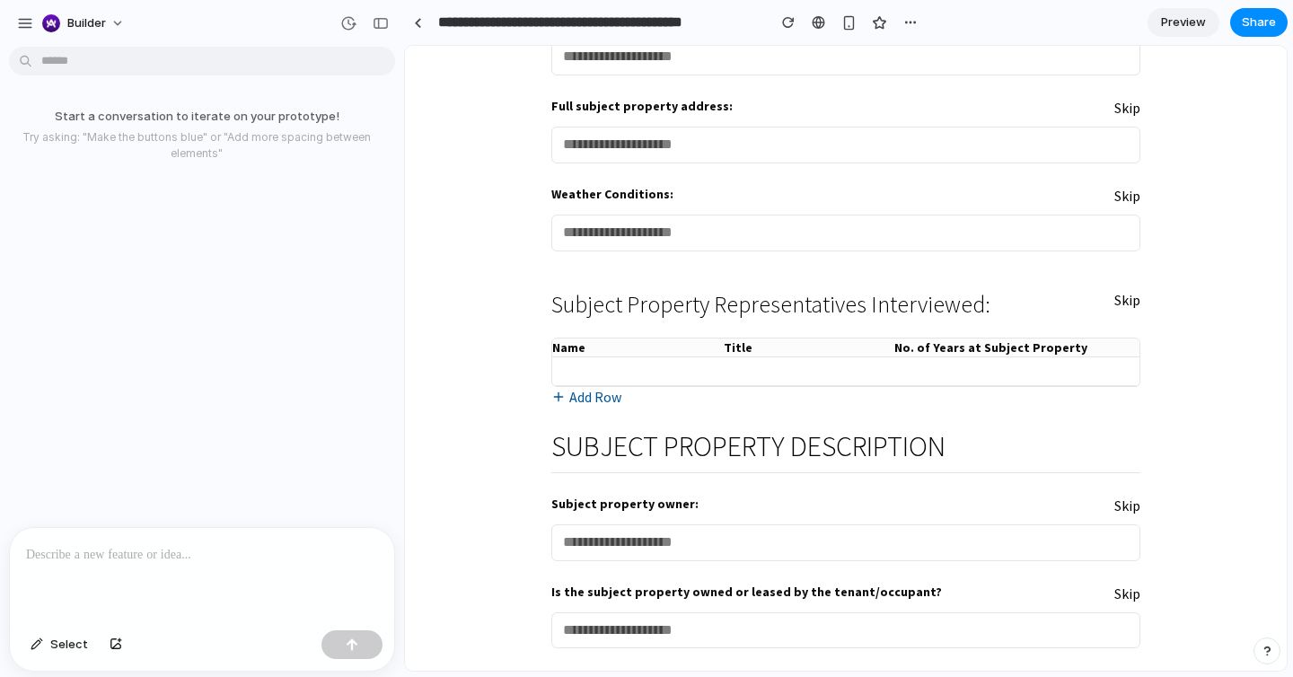
scroll to position [0, 0]
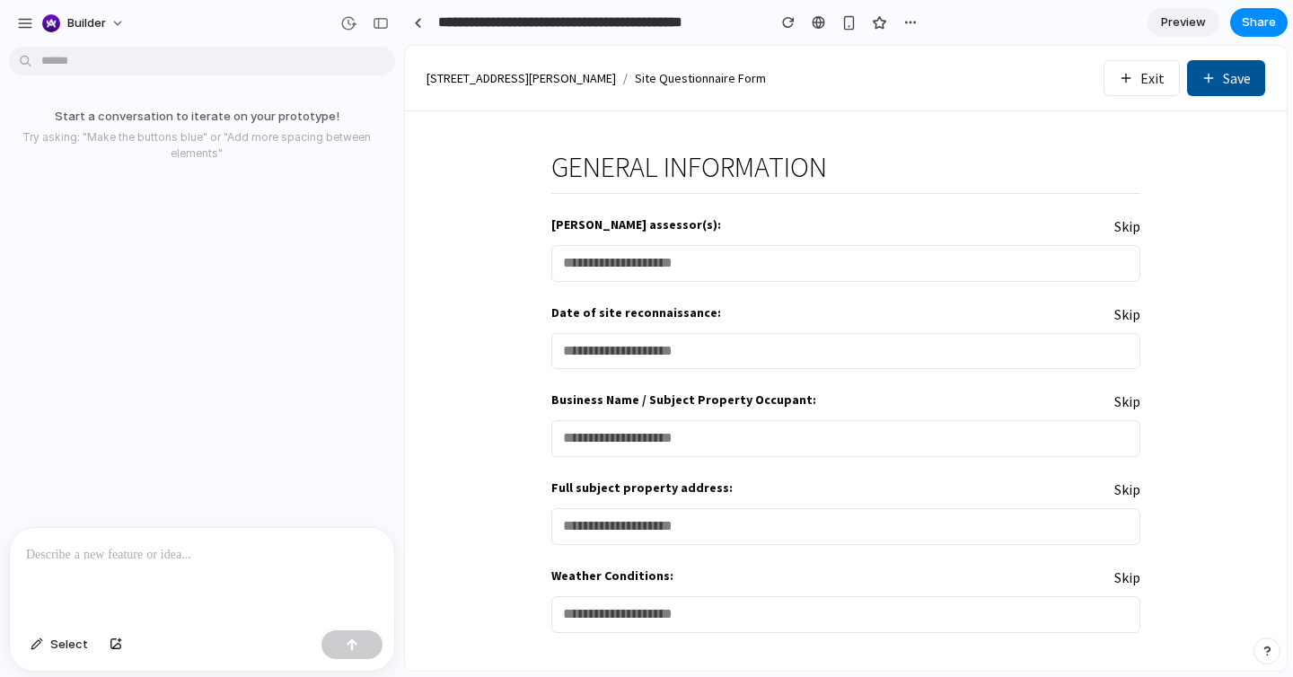
click at [201, 566] on div at bounding box center [202, 575] width 384 height 95
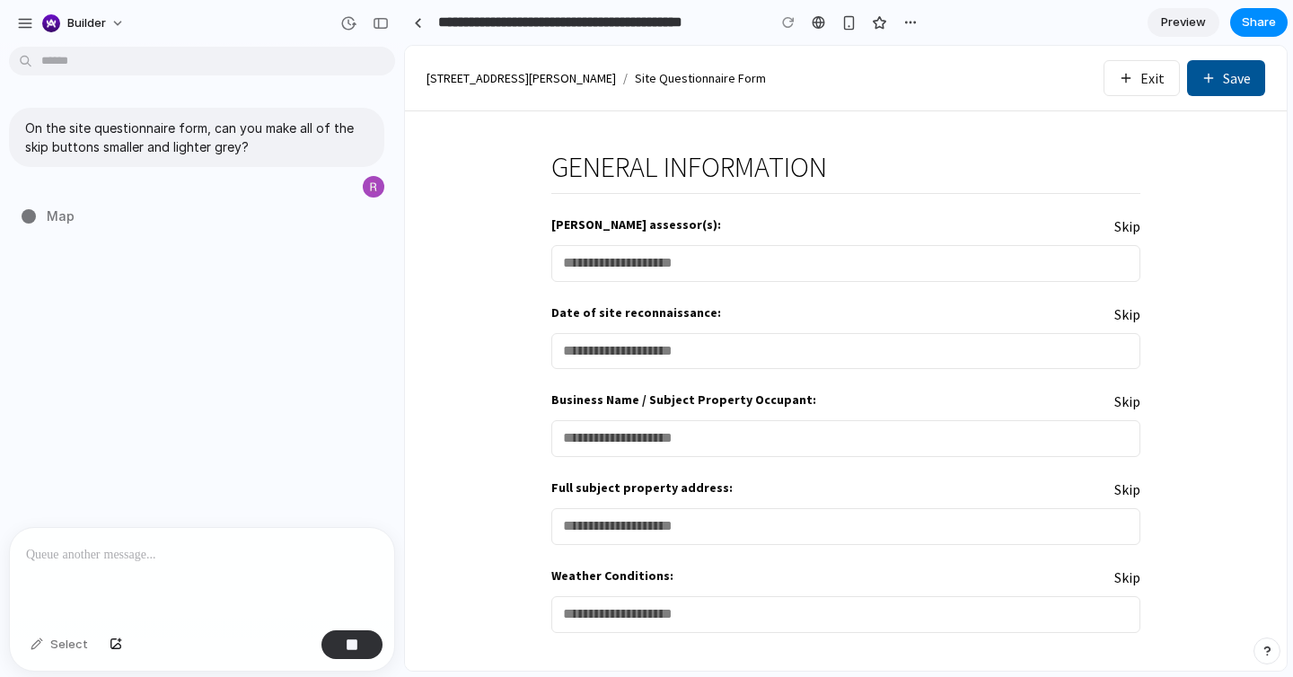
type input "**********"
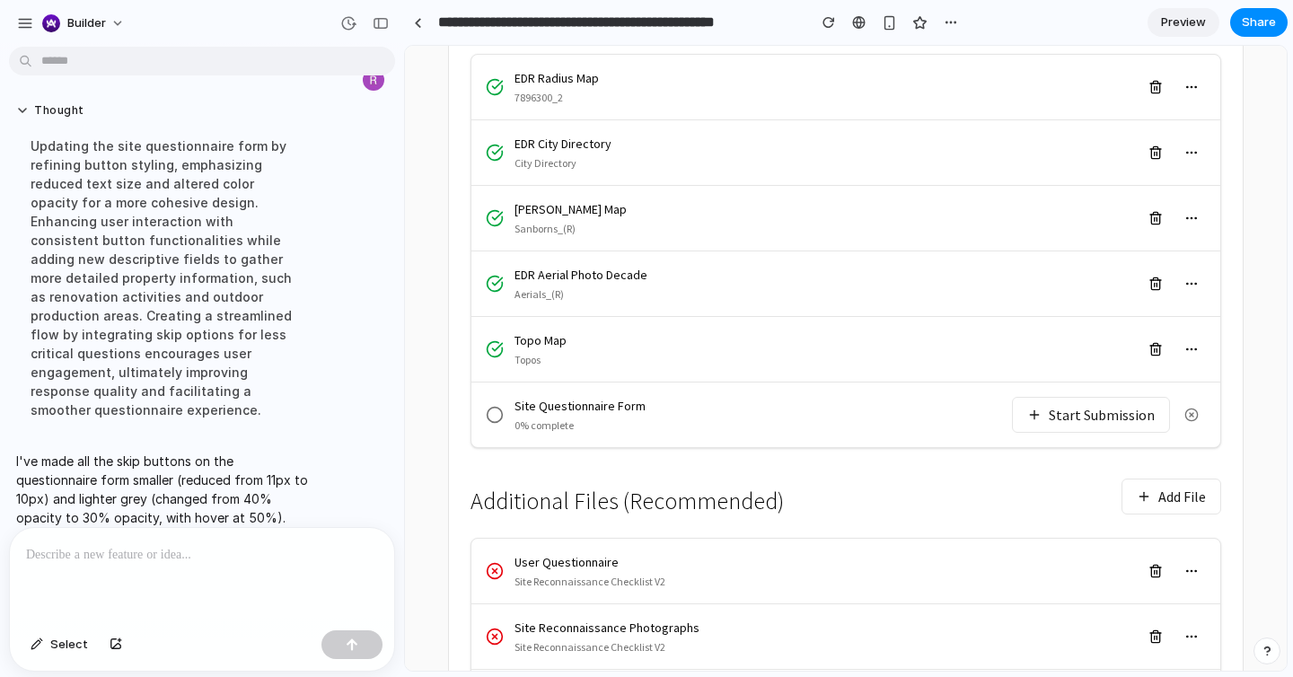
scroll to position [479, 0]
click at [1067, 396] on button "Start Submission" at bounding box center [1091, 414] width 158 height 36
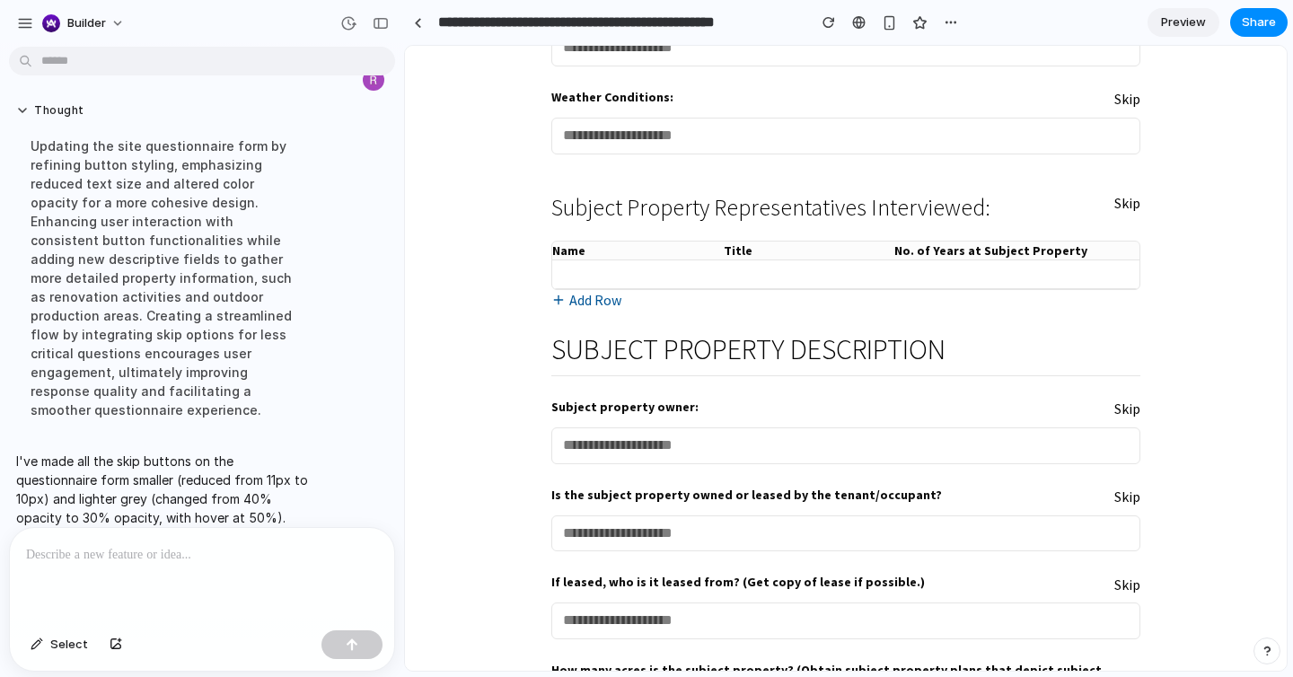
click at [203, 452] on p "I've made all the skip buttons on the questionnaire form smaller (reduced from …" at bounding box center [166, 489] width 300 height 75
click at [208, 535] on div at bounding box center [202, 575] width 384 height 95
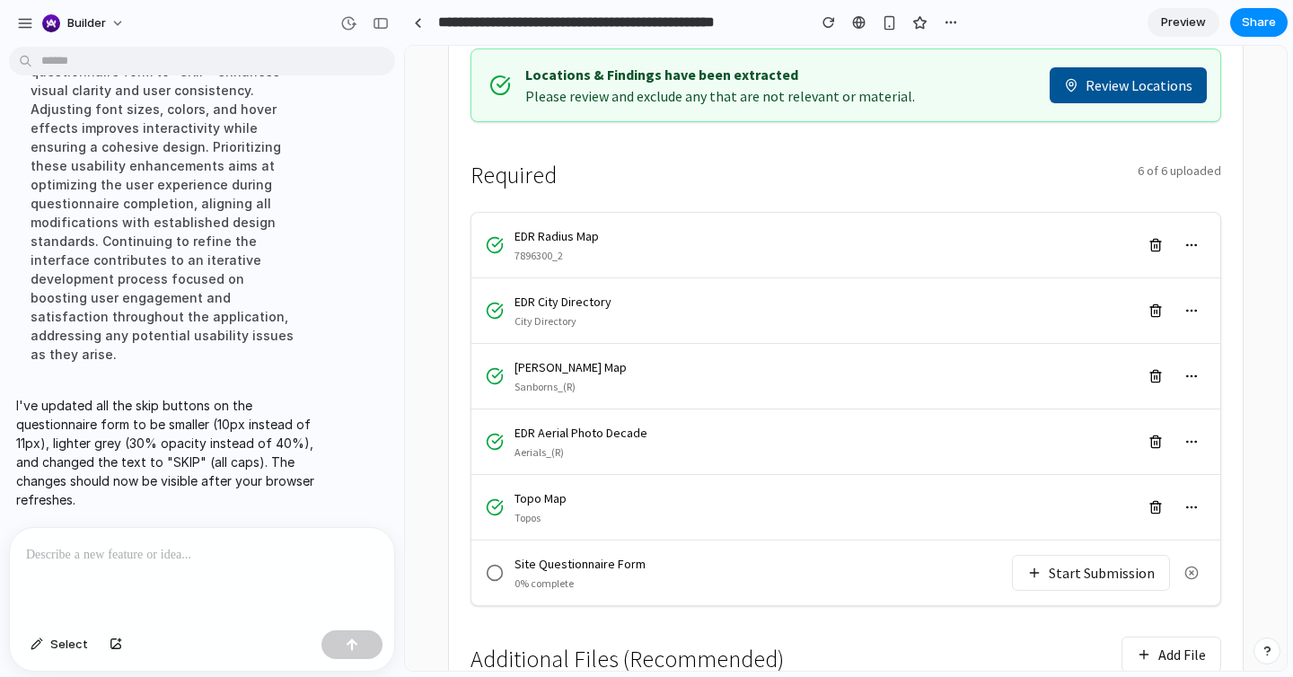
scroll to position [321, 0]
click at [1103, 554] on button "Start Submission" at bounding box center [1091, 572] width 158 height 36
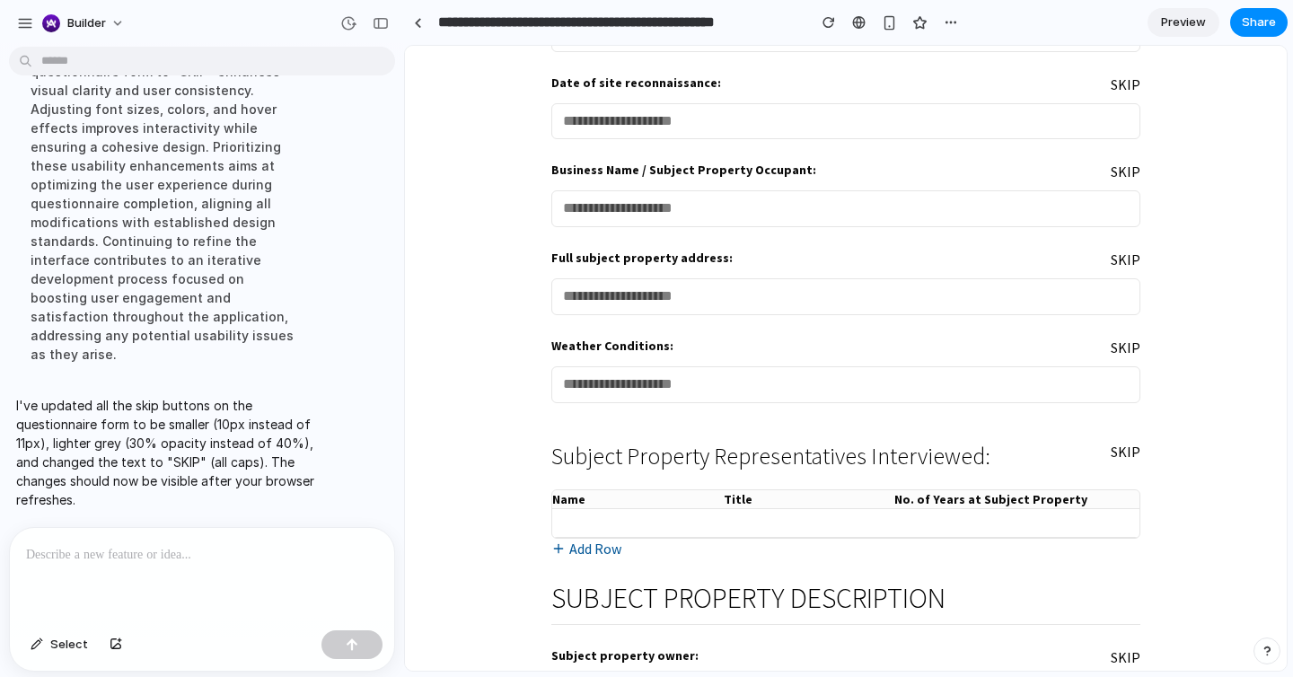
scroll to position [226, 0]
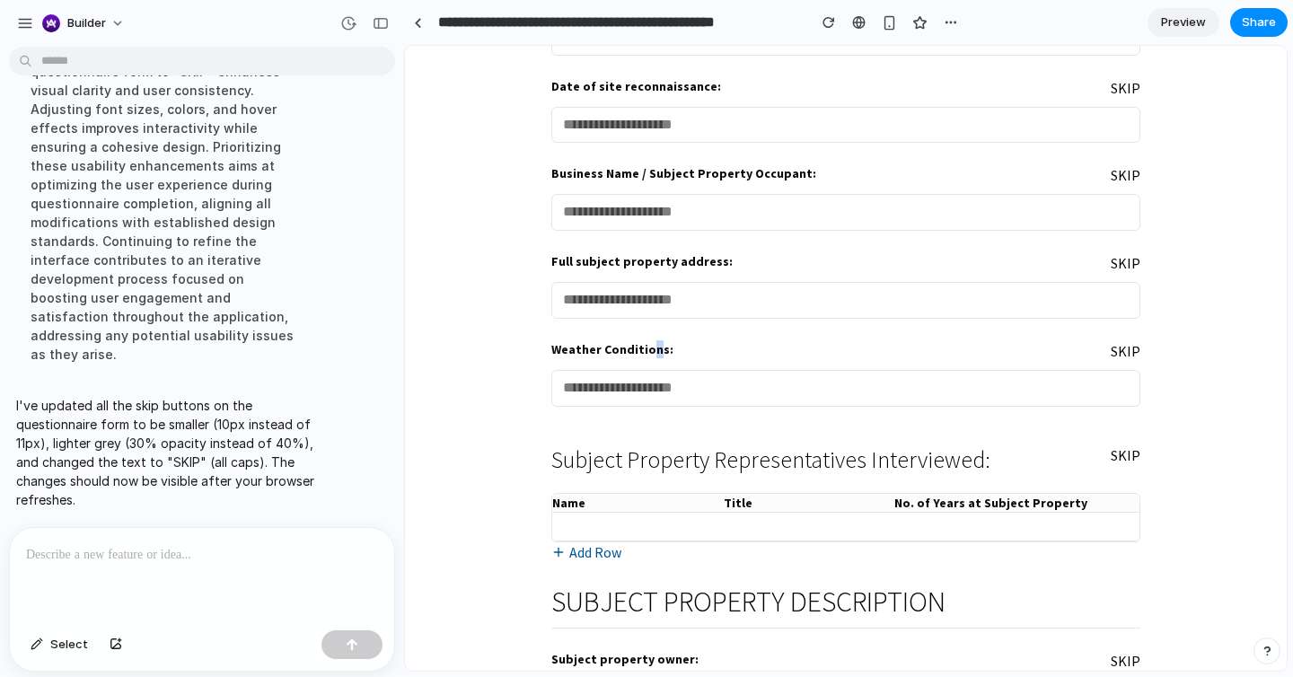
click at [650, 348] on label "Weather Conditions:" at bounding box center [612, 349] width 122 height 18
click at [652, 347] on label "Weather Conditions:" at bounding box center [612, 349] width 122 height 18
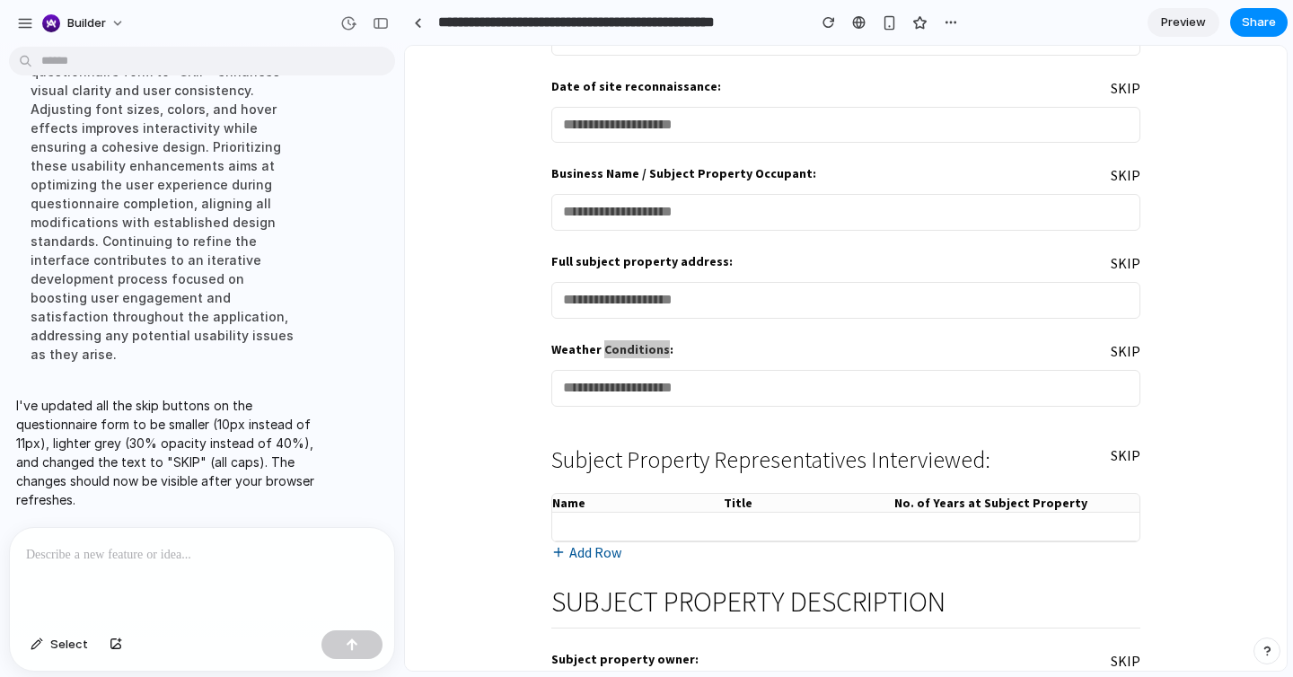
click at [317, 538] on div at bounding box center [202, 575] width 384 height 95
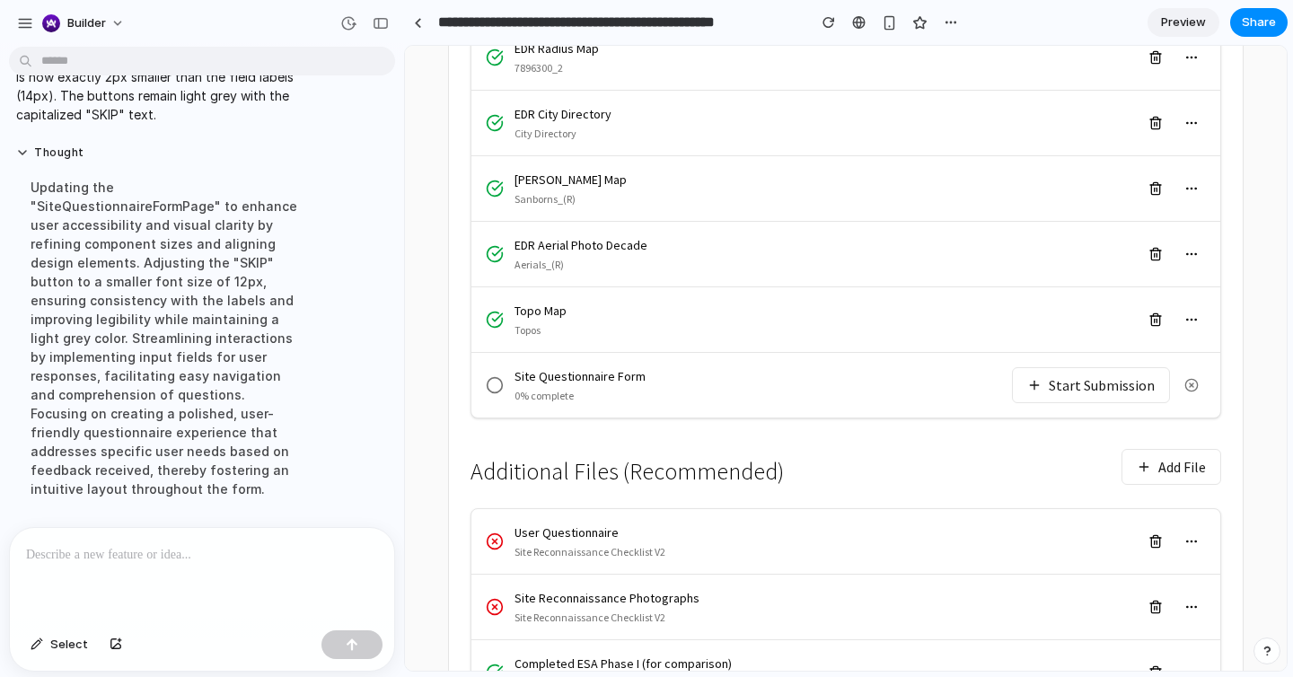
scroll to position [505, 0]
click at [1056, 369] on button "Start Submission" at bounding box center [1091, 387] width 158 height 36
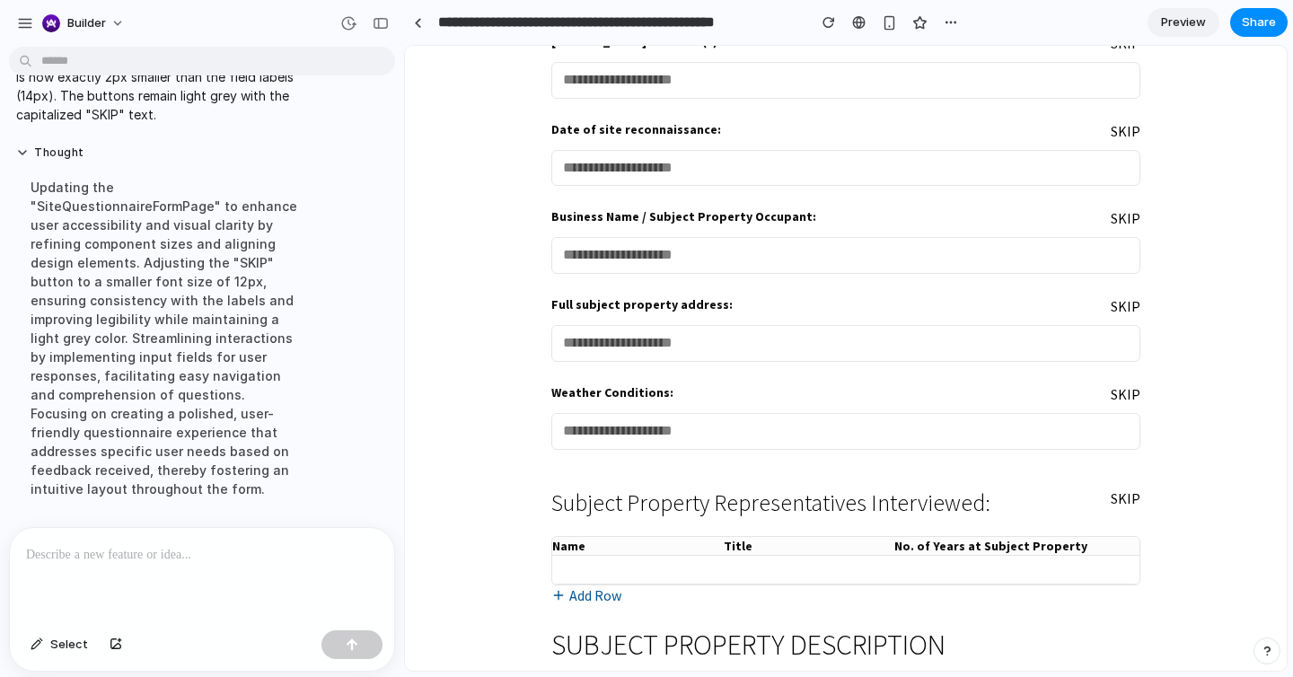
scroll to position [0, 0]
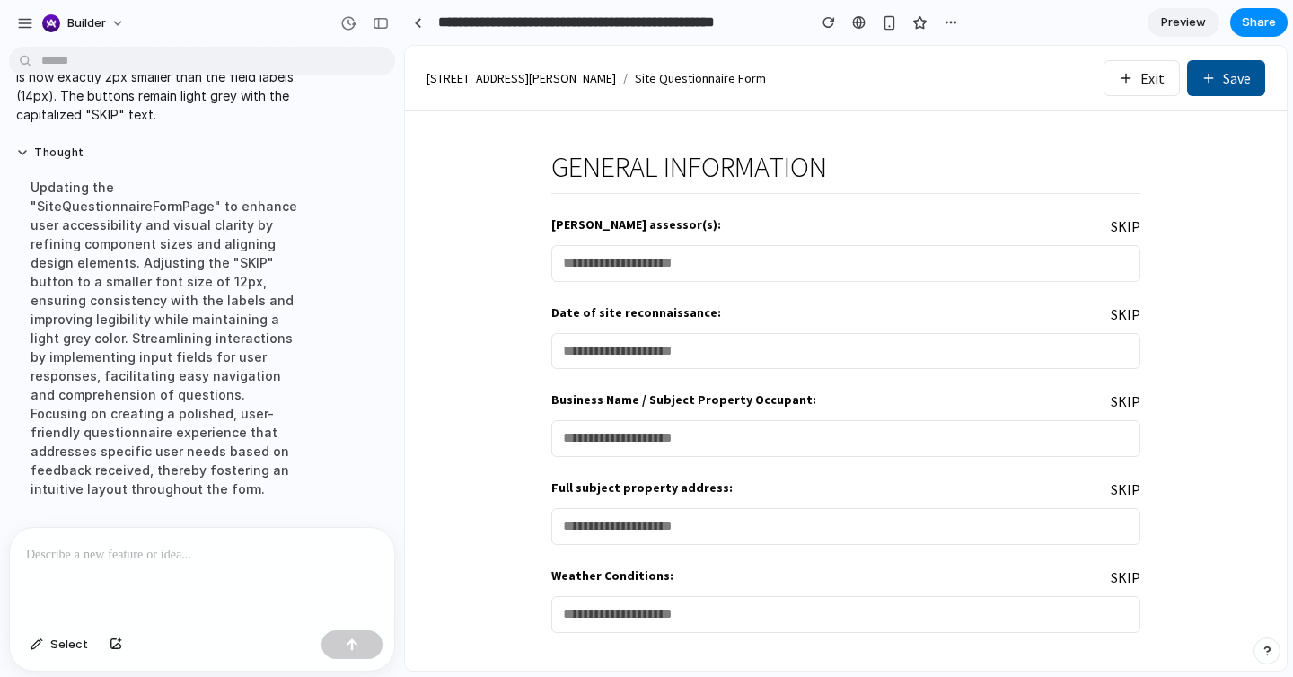
click at [182, 569] on div at bounding box center [202, 575] width 384 height 95
click at [582, 235] on div "Lanigan assessor(s): SKIP" at bounding box center [845, 226] width 589 height 22
click at [578, 222] on label "Lanigan assessor(s):" at bounding box center [636, 224] width 170 height 18
click at [621, 221] on label "Lanigan assessor(s):" at bounding box center [636, 224] width 170 height 18
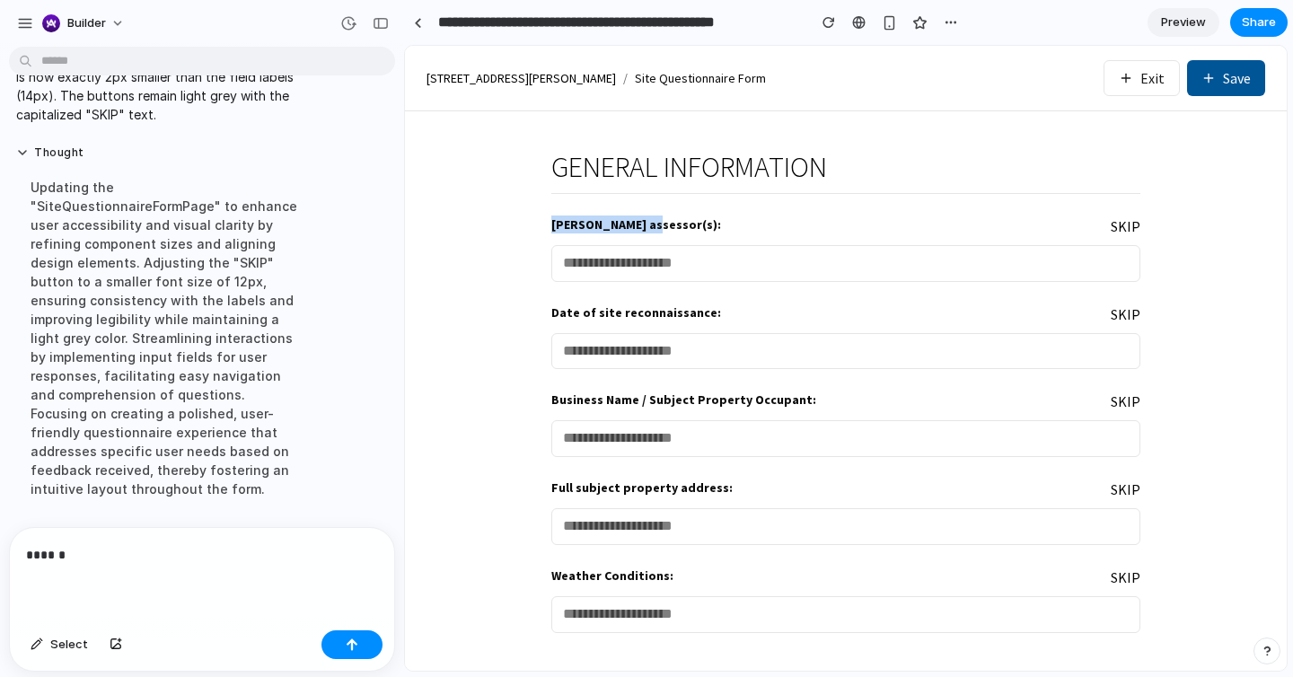
click at [621, 222] on label "Lanigan assessor(s):" at bounding box center [636, 224] width 170 height 18
copy label "Lanigan assessor"
click at [54, 580] on div "******" at bounding box center [202, 575] width 384 height 95
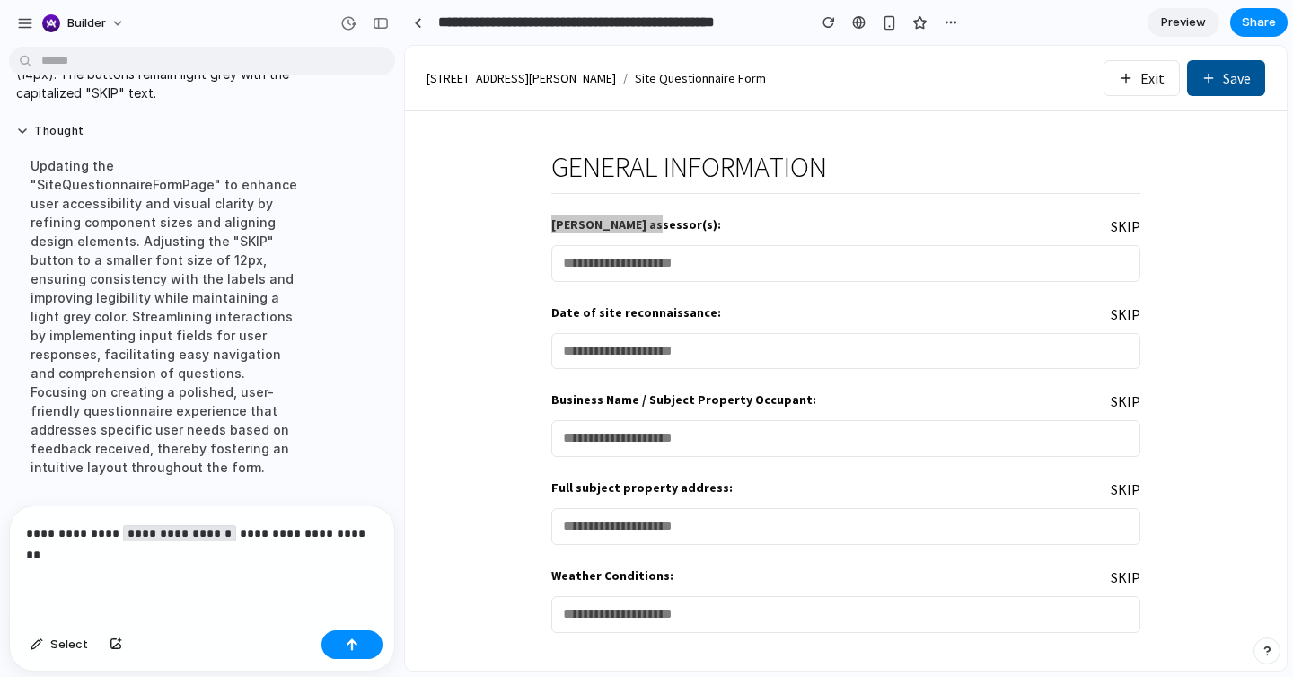
click at [236, 531] on code "**********" at bounding box center [179, 533] width 113 height 16
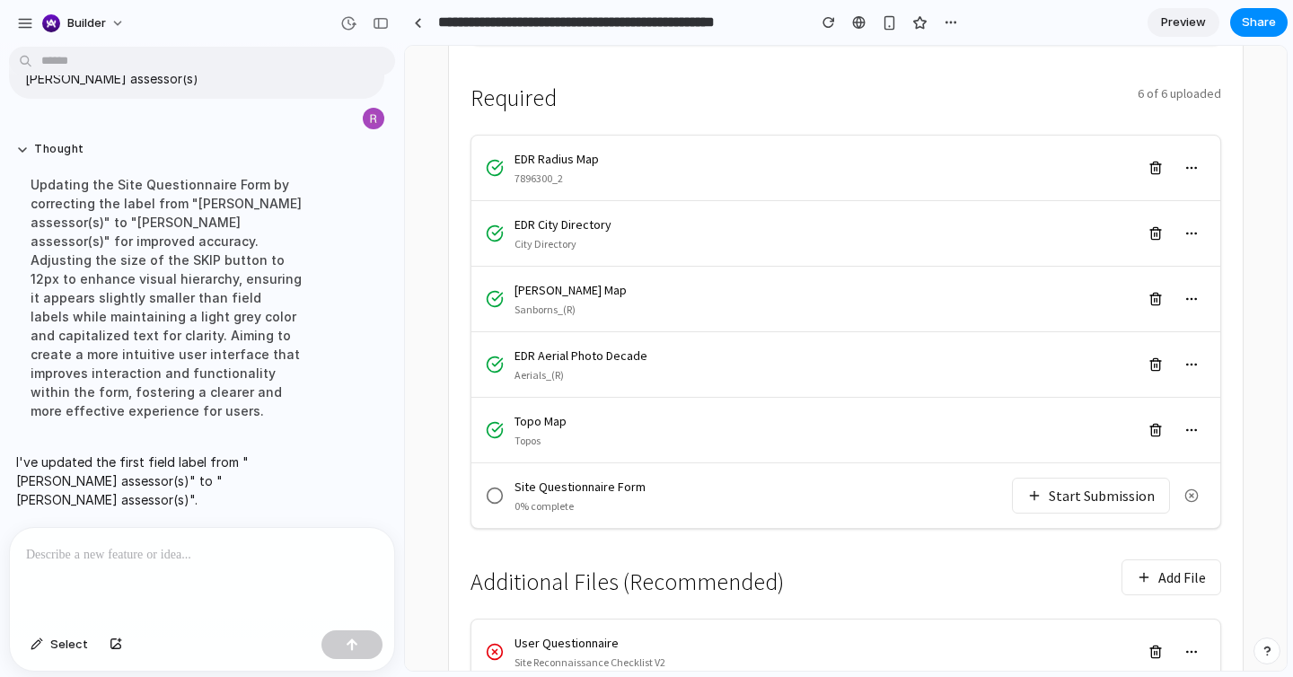
scroll to position [408, 0]
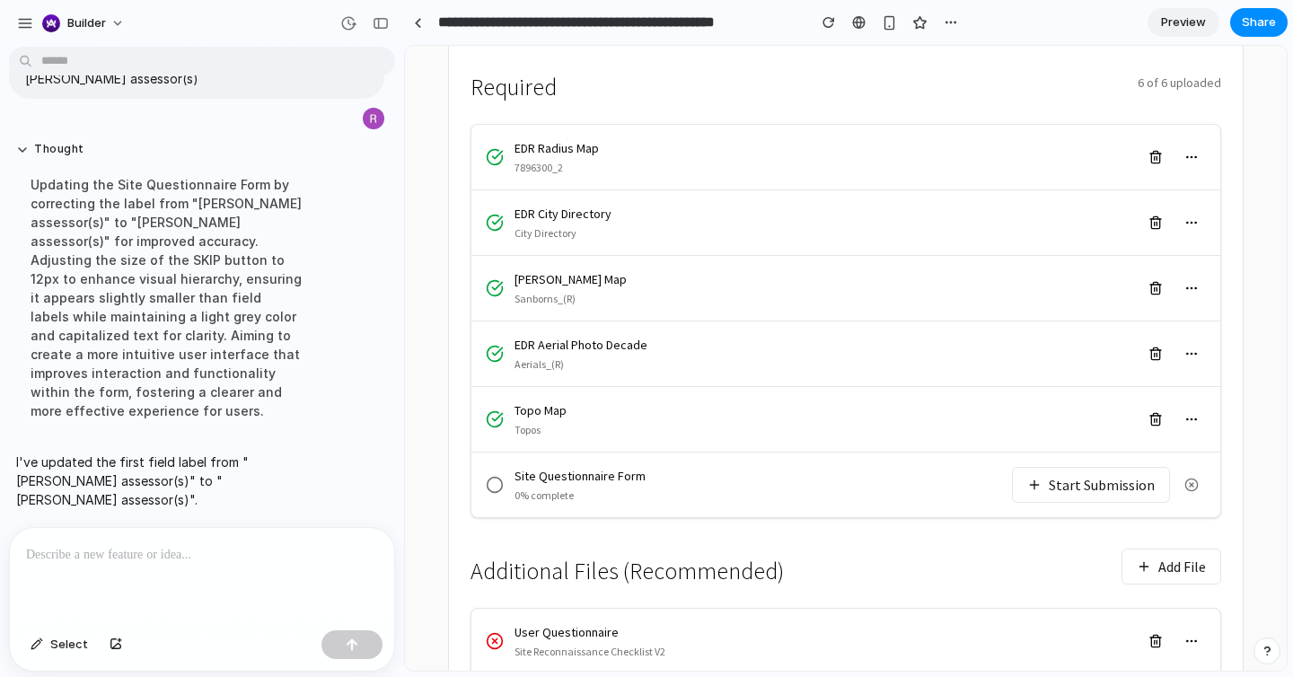
click at [1055, 467] on button "Start Submission" at bounding box center [1091, 485] width 158 height 36
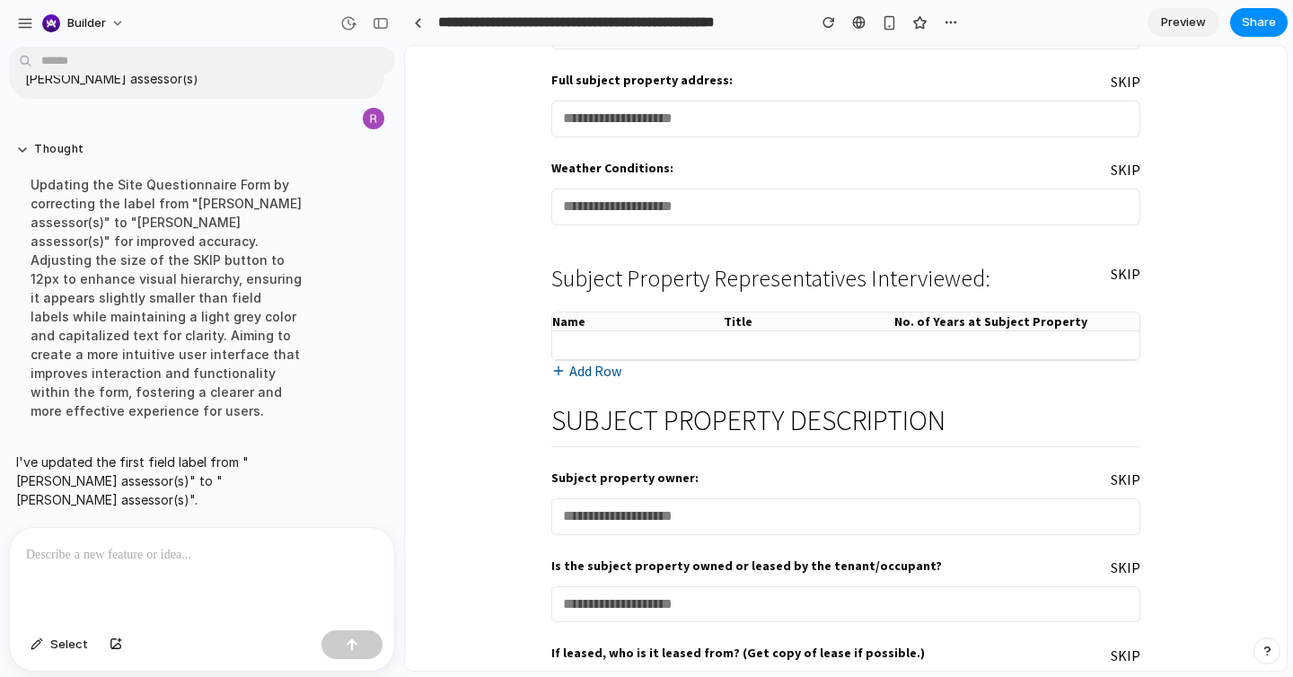
scroll to position [0, 0]
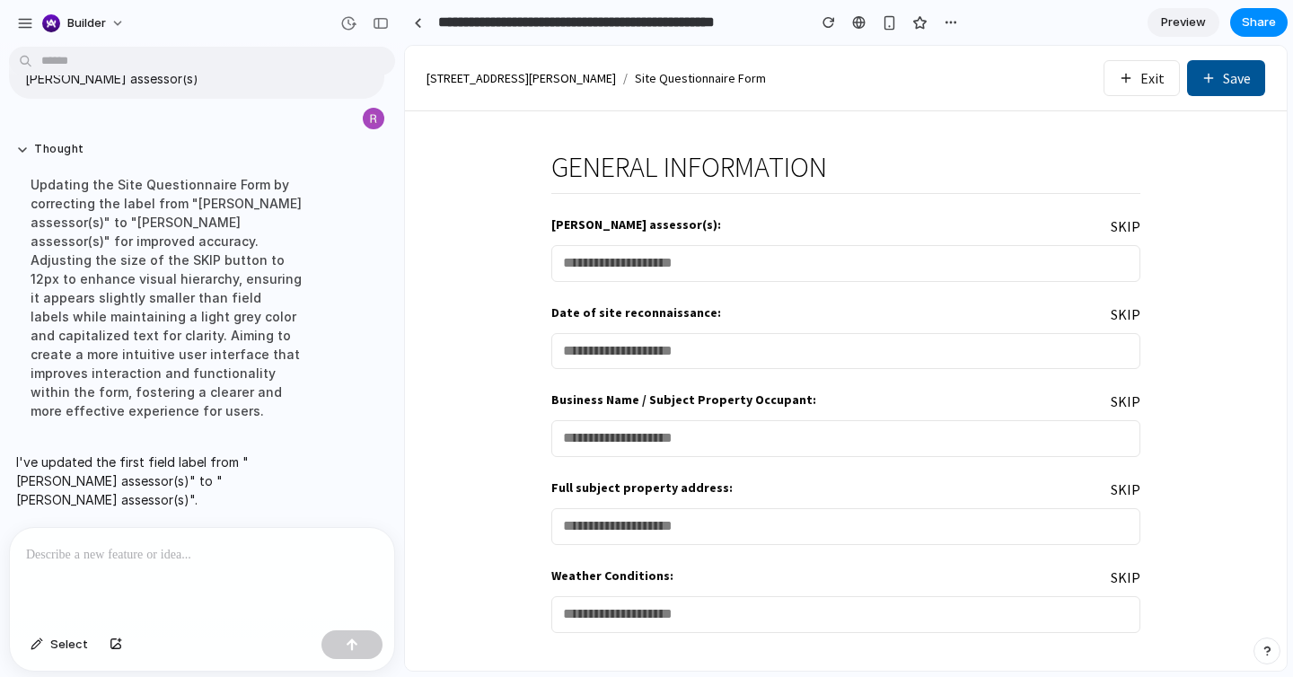
click at [240, 532] on div at bounding box center [202, 575] width 384 height 95
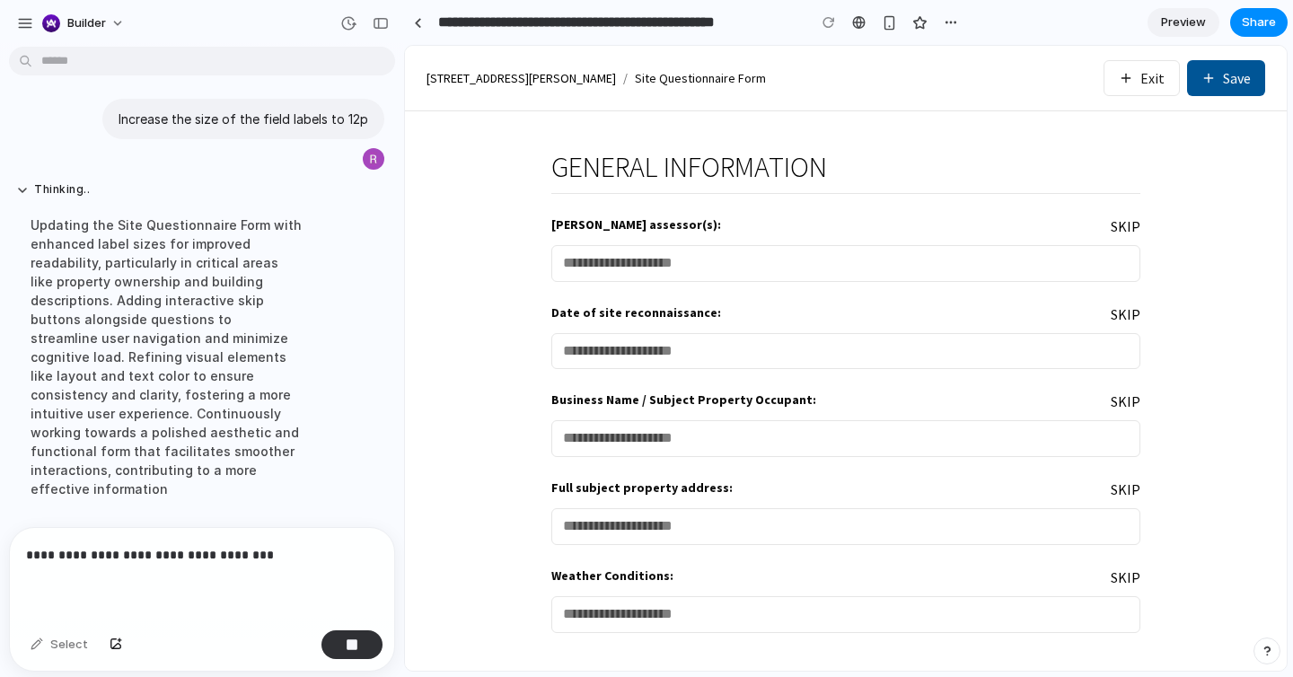
scroll to position [1270, 0]
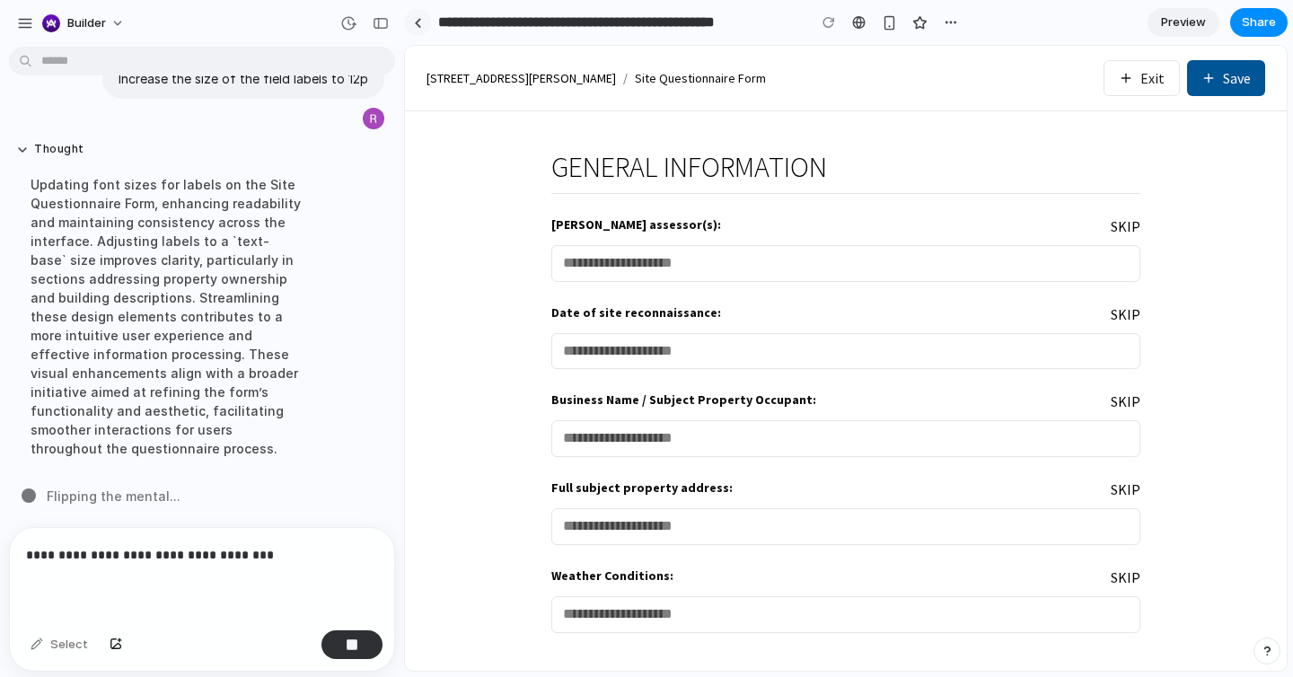
click at [426, 14] on link at bounding box center [417, 22] width 27 height 27
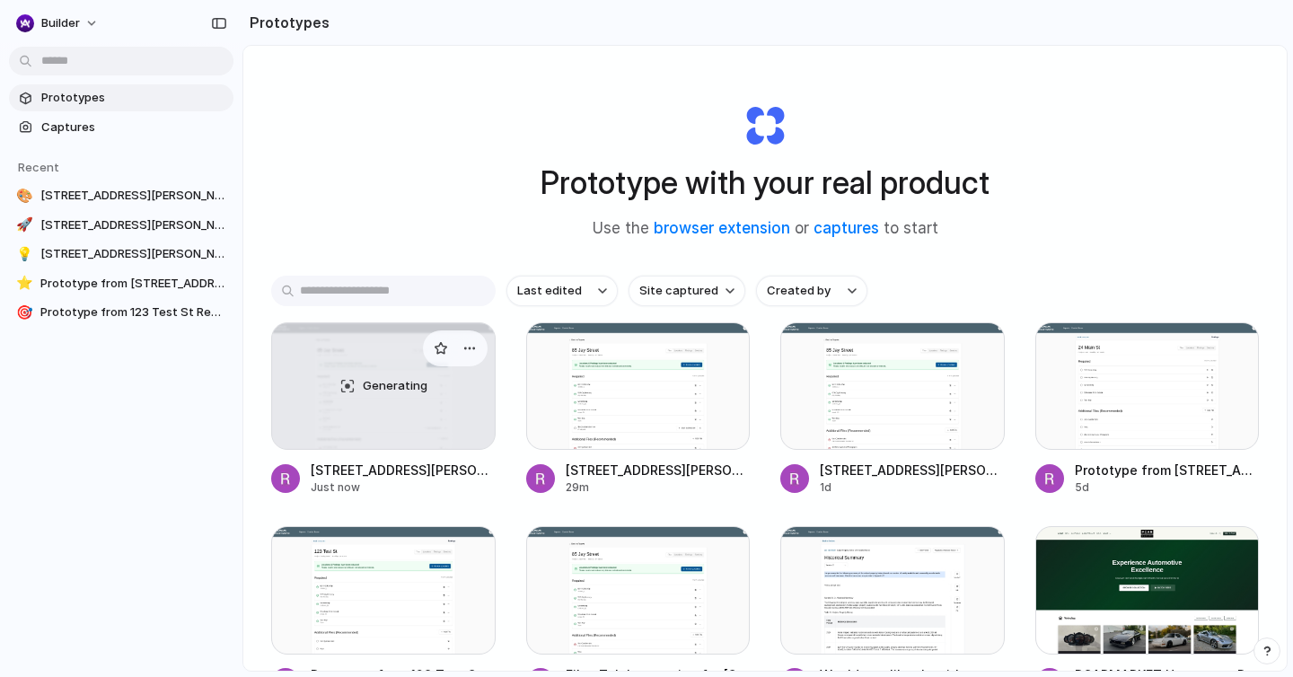
click at [380, 430] on div "Generating" at bounding box center [383, 386] width 223 height 126
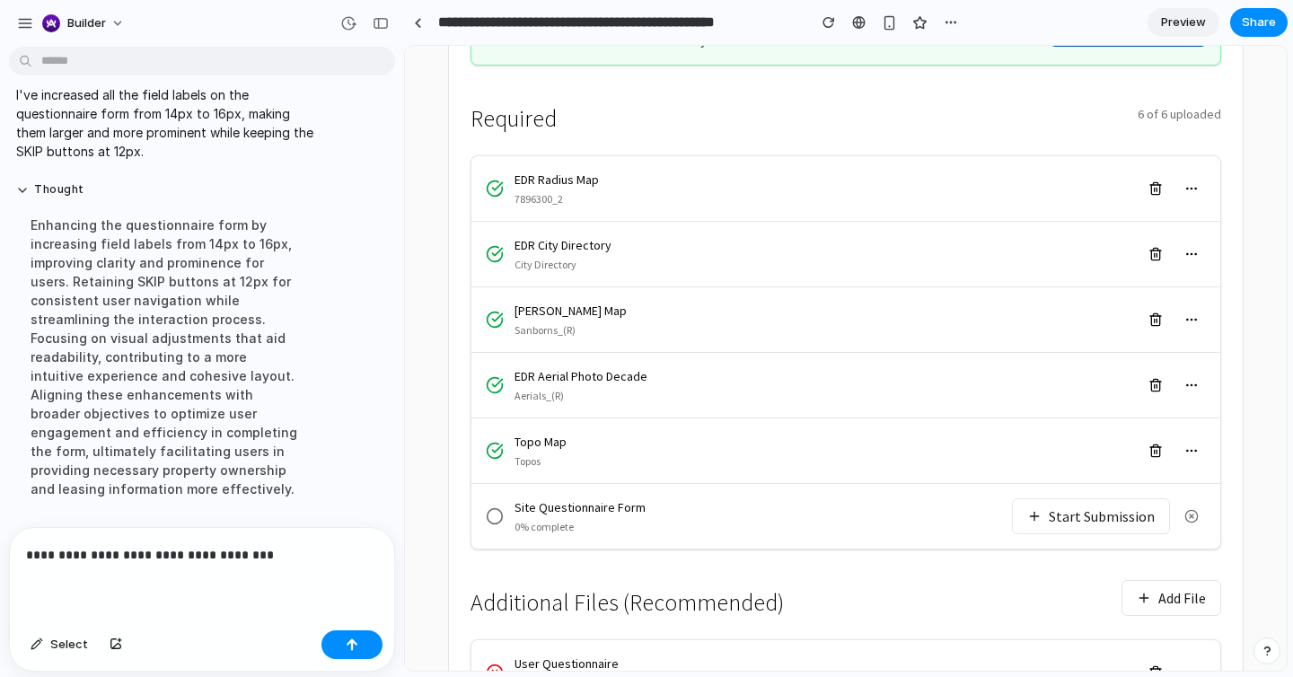
scroll to position [382, 0]
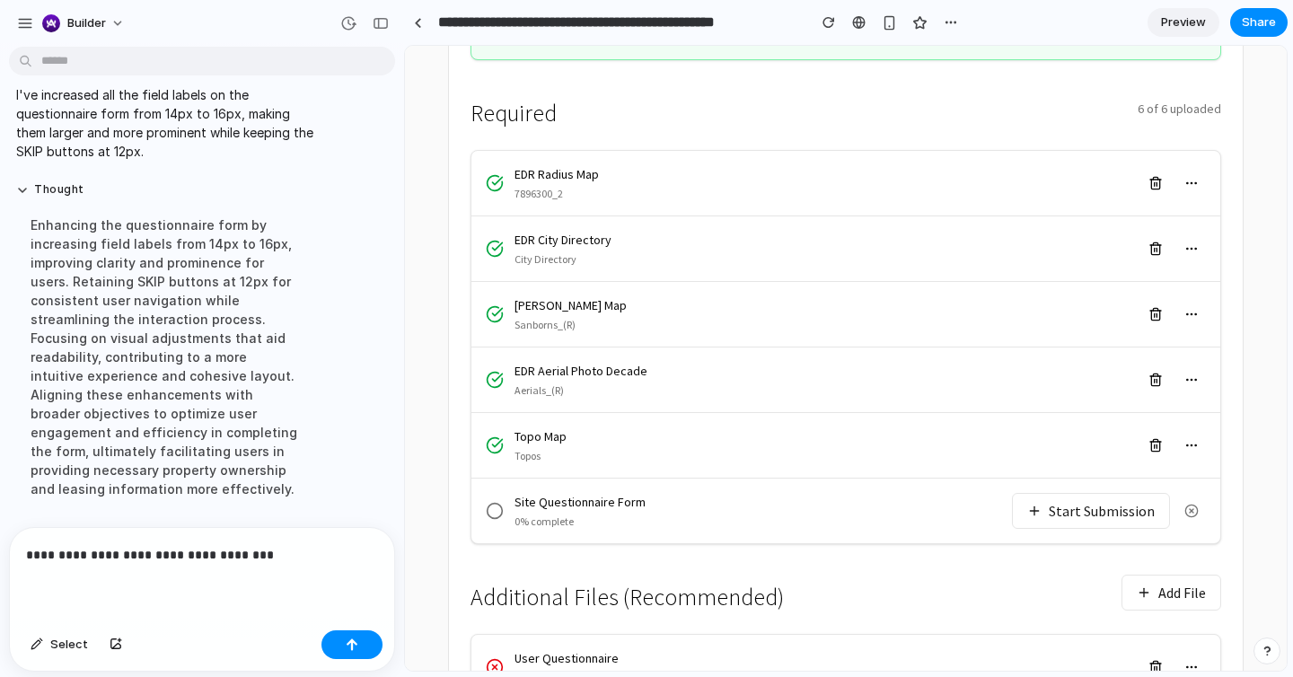
click at [1047, 493] on button "Start Submission" at bounding box center [1091, 511] width 158 height 36
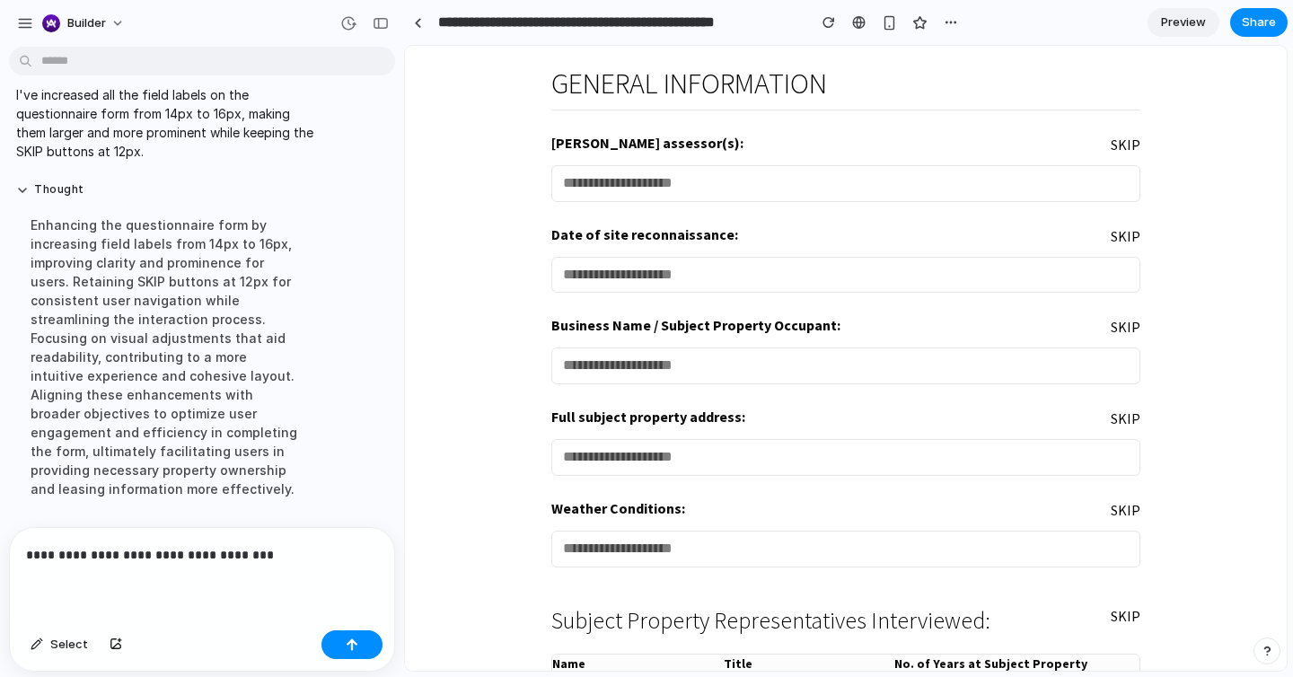
scroll to position [0, 0]
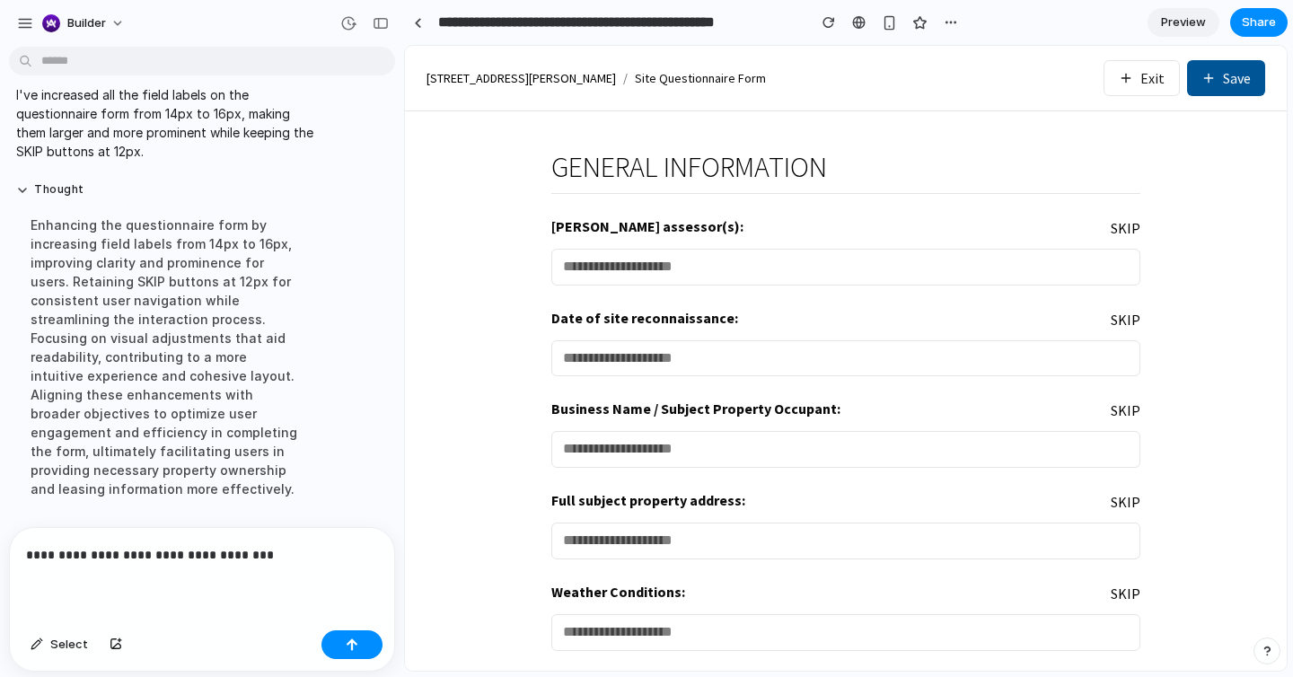
click at [259, 557] on p "**********" at bounding box center [202, 555] width 352 height 22
click at [90, 544] on p "**********" at bounding box center [202, 555] width 352 height 22
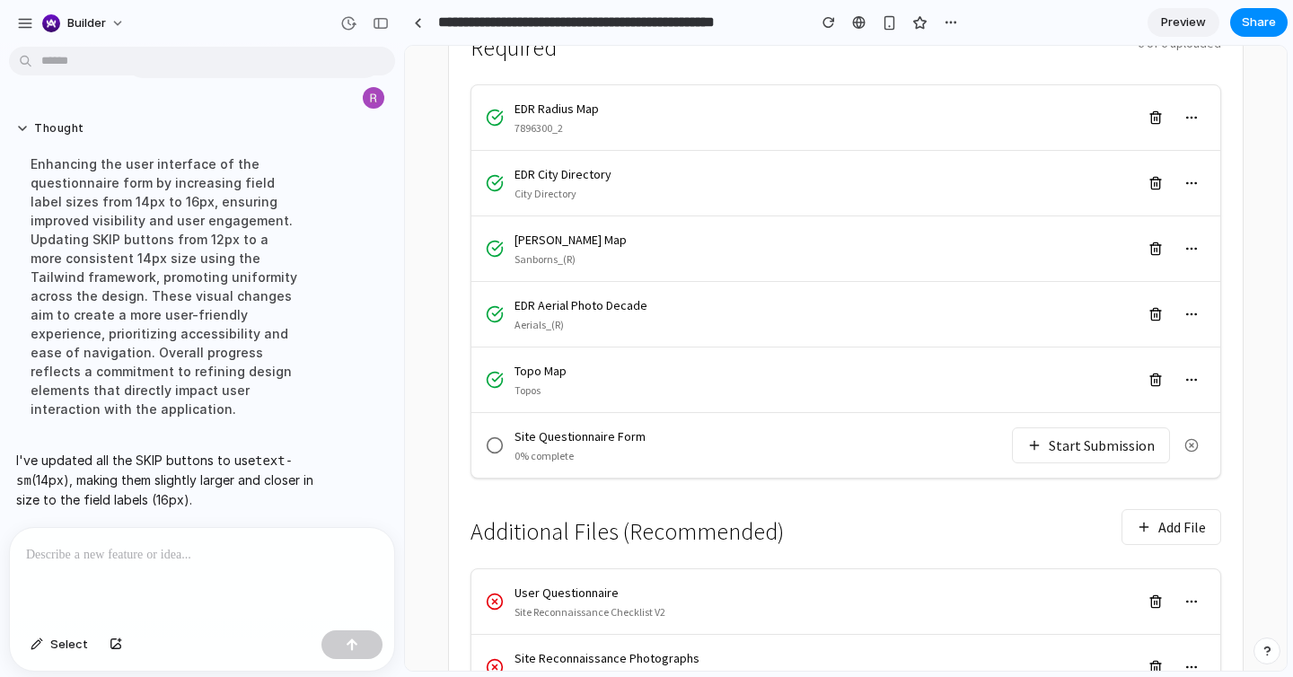
scroll to position [448, 0]
click at [1129, 412] on div "Site Questionnaire Form 0% complete Start Submission" at bounding box center [845, 444] width 749 height 65
click at [1122, 426] on button "Start Submission" at bounding box center [1091, 444] width 158 height 36
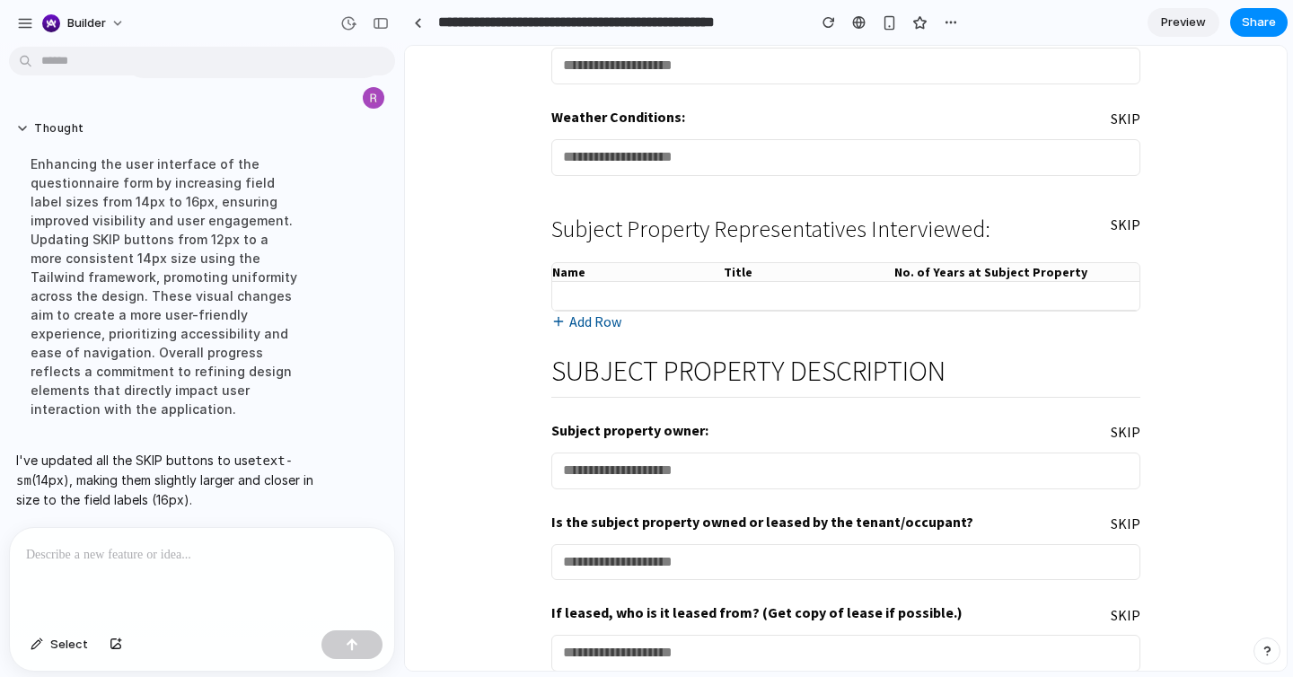
scroll to position [483, 0]
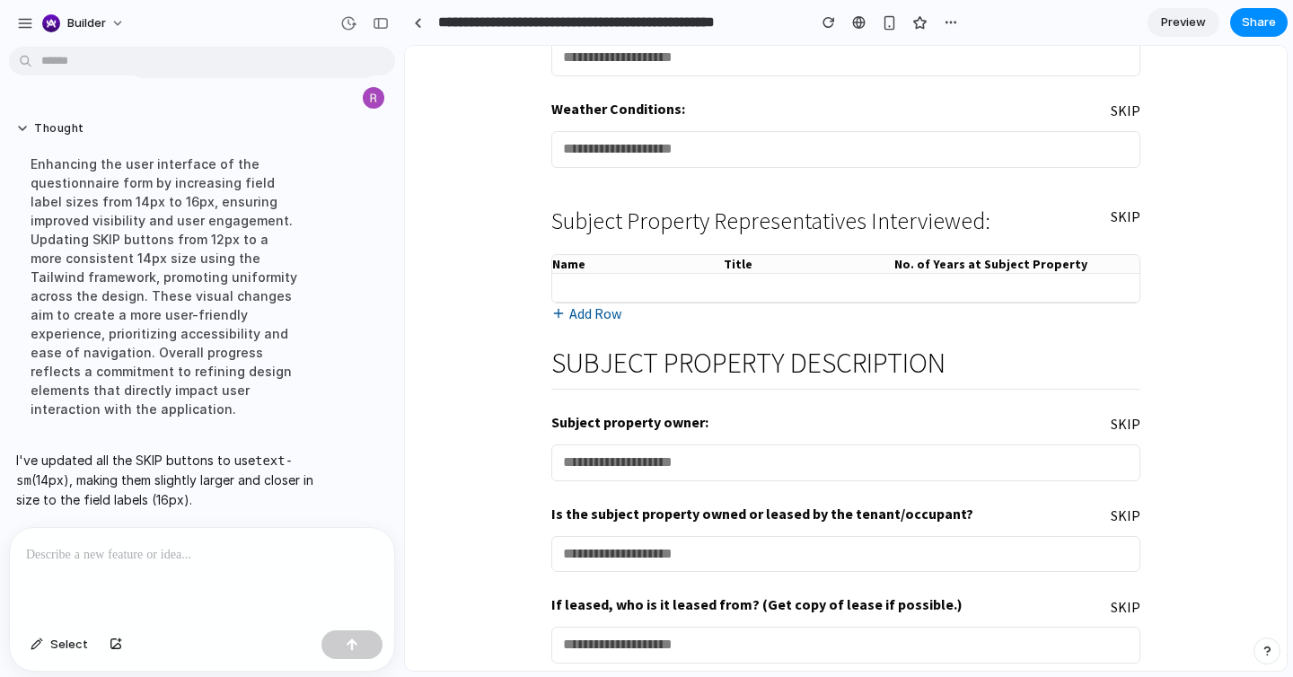
click at [1126, 417] on button "SKIP" at bounding box center [1126, 424] width 30 height 21
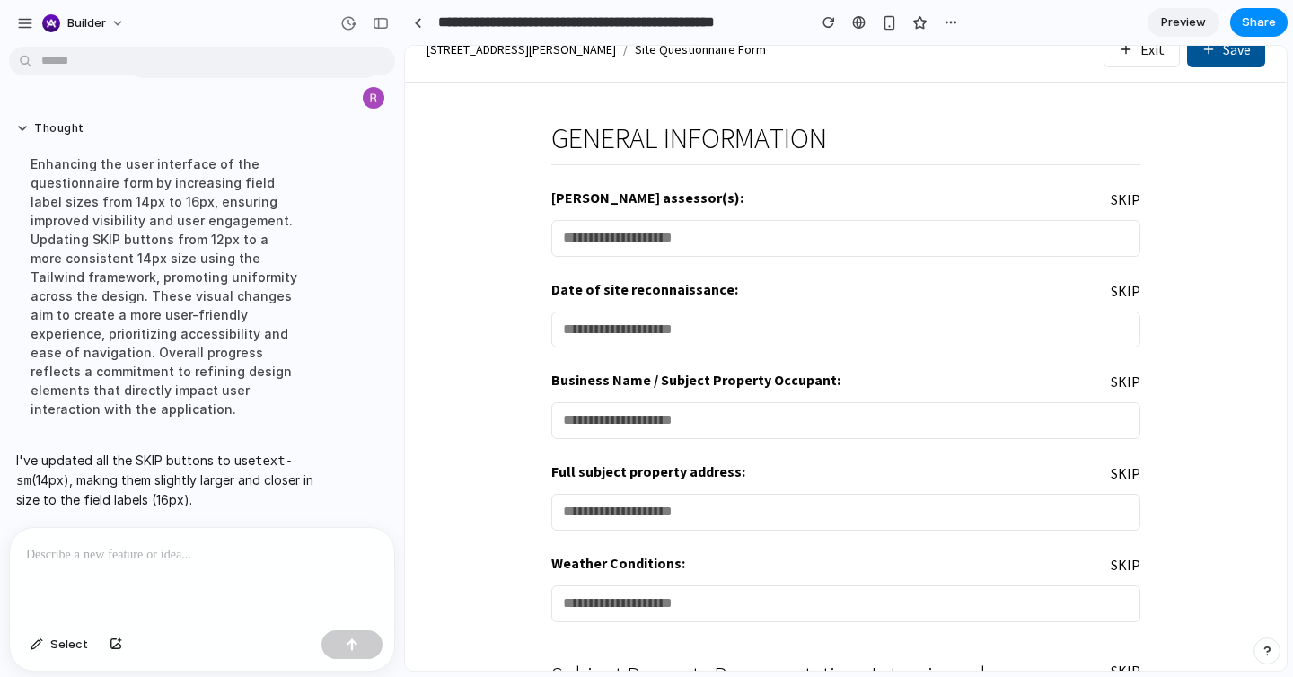
scroll to position [30, 0]
click at [341, 560] on p at bounding box center [202, 555] width 352 height 22
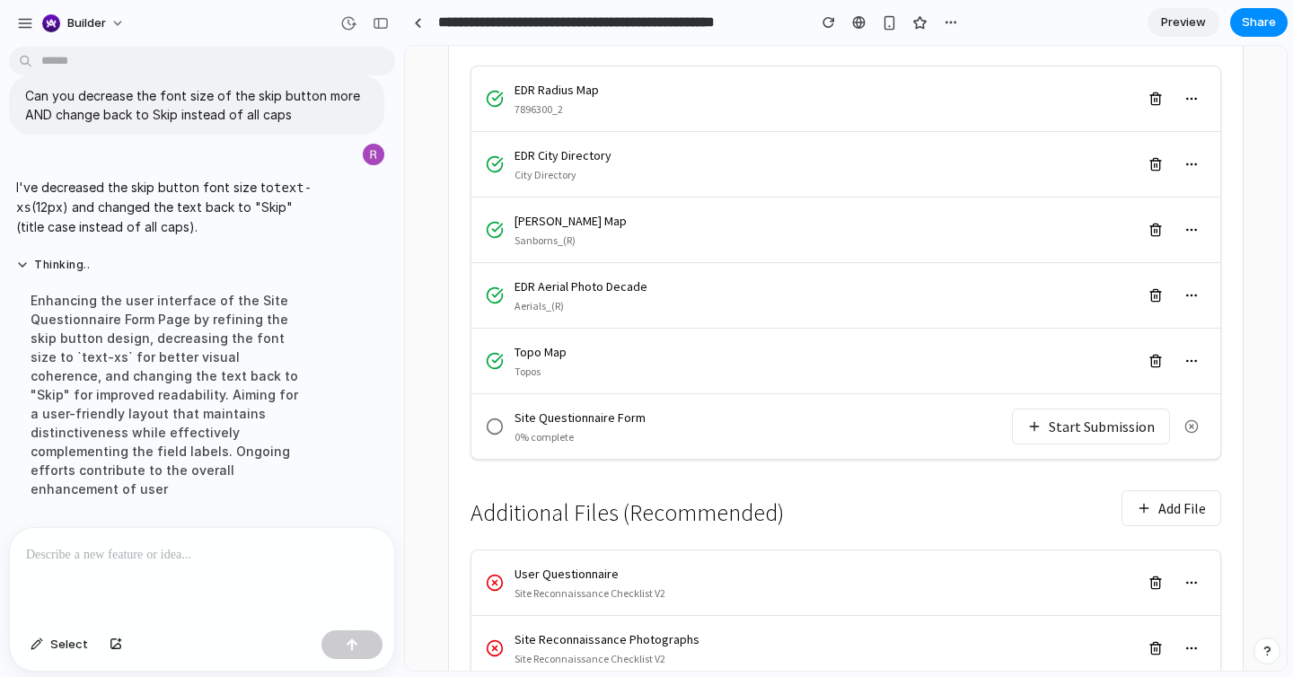
scroll to position [473, 0]
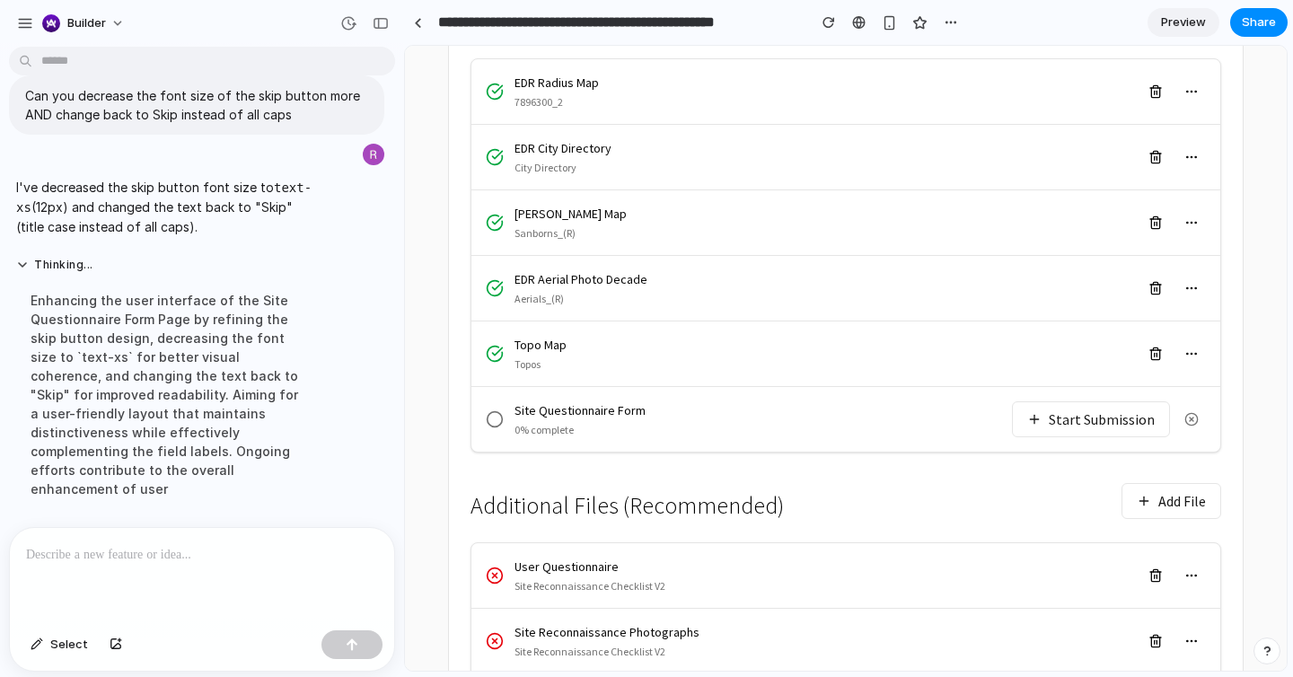
click at [1056, 400] on div "Site Questionnaire Form 0% complete Start Submission" at bounding box center [845, 419] width 749 height 65
click at [1052, 401] on button "Start Submission" at bounding box center [1091, 419] width 158 height 36
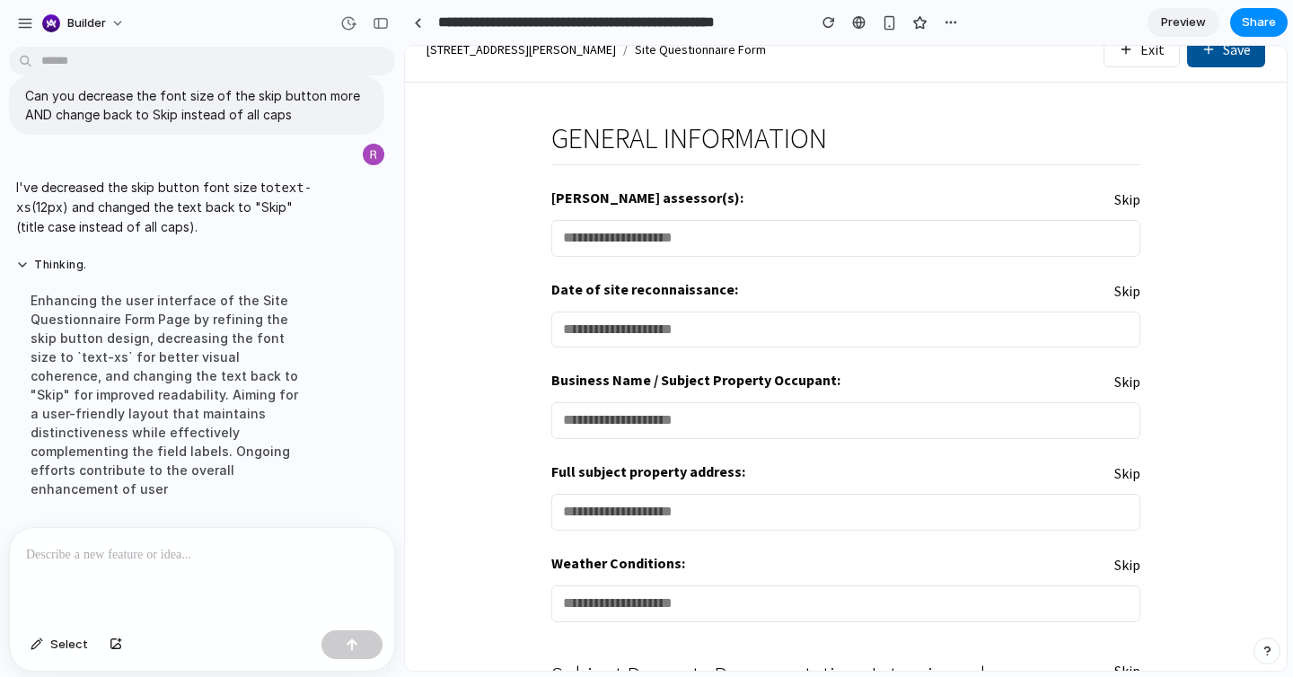
scroll to position [26, 0]
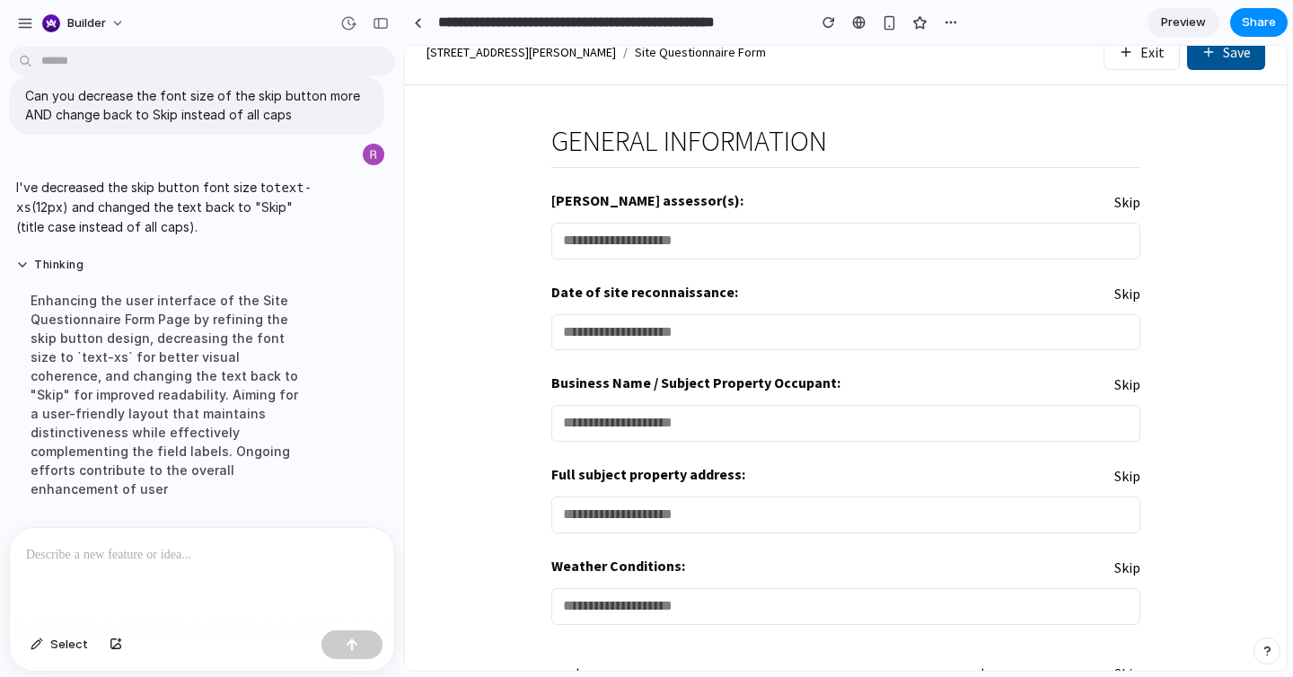
click at [299, 569] on div at bounding box center [202, 575] width 384 height 95
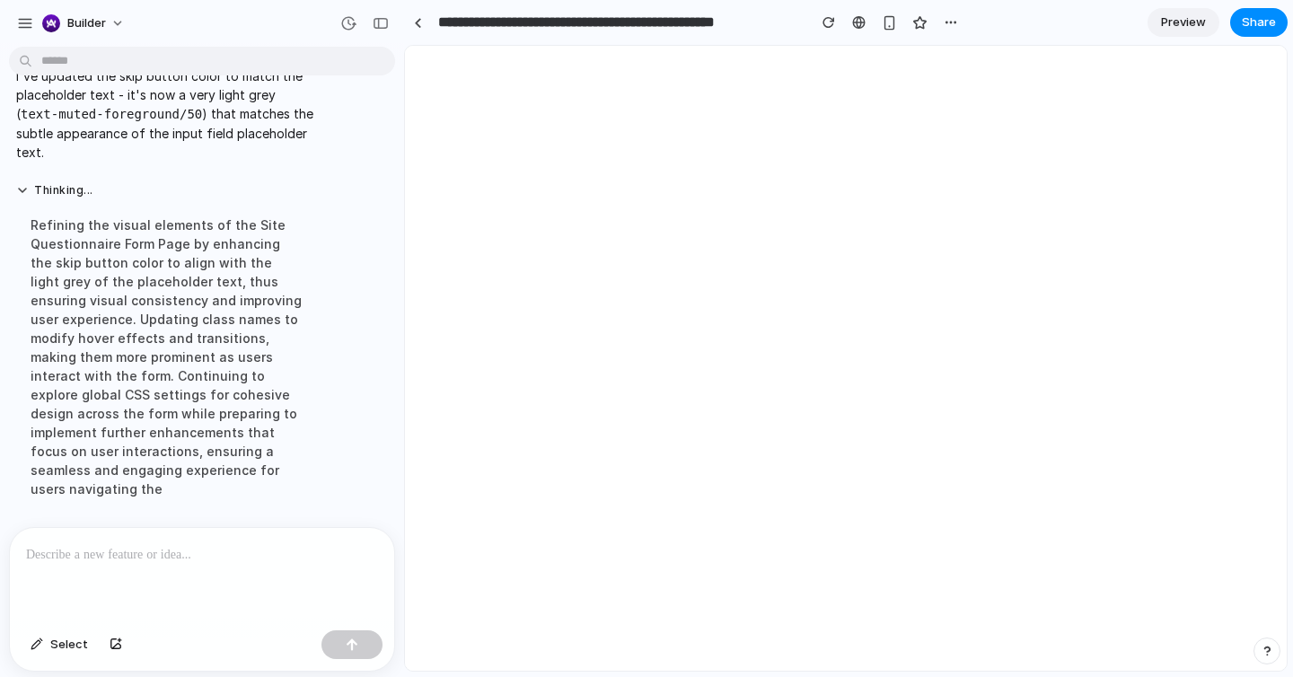
scroll to position [0, 0]
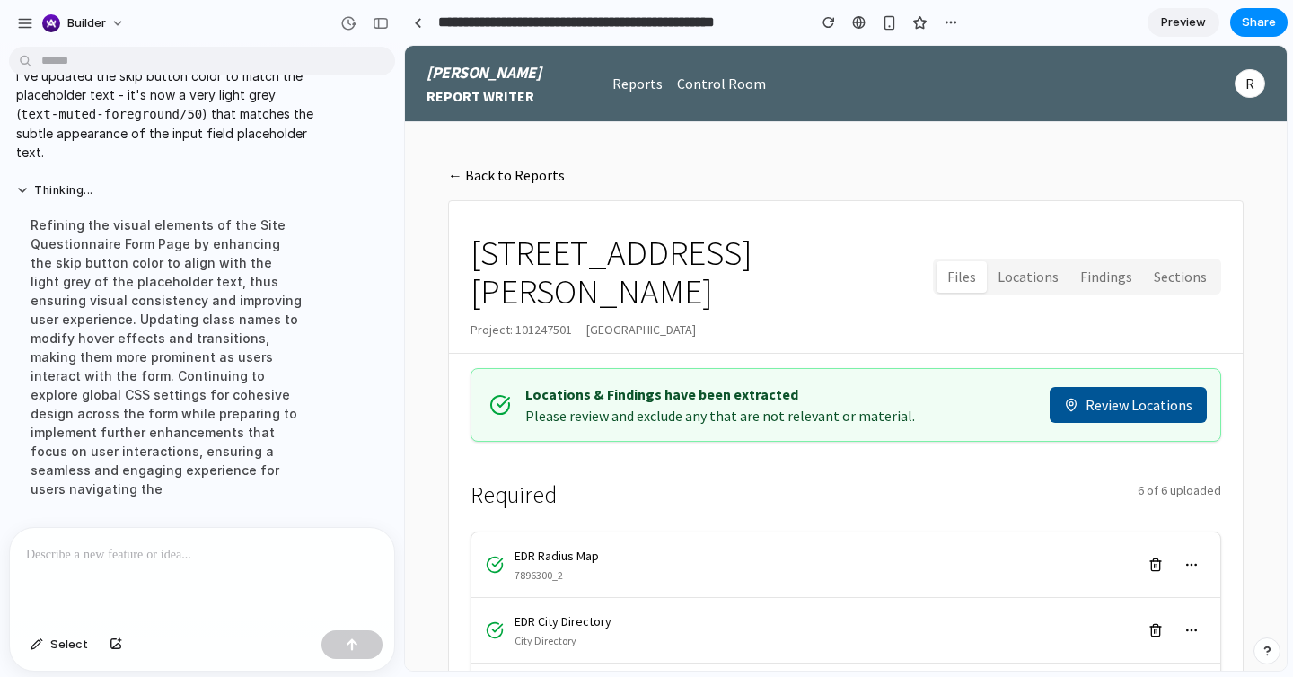
click at [647, 476] on div "Required 6 of 6 uploaded" at bounding box center [845, 490] width 751 height 54
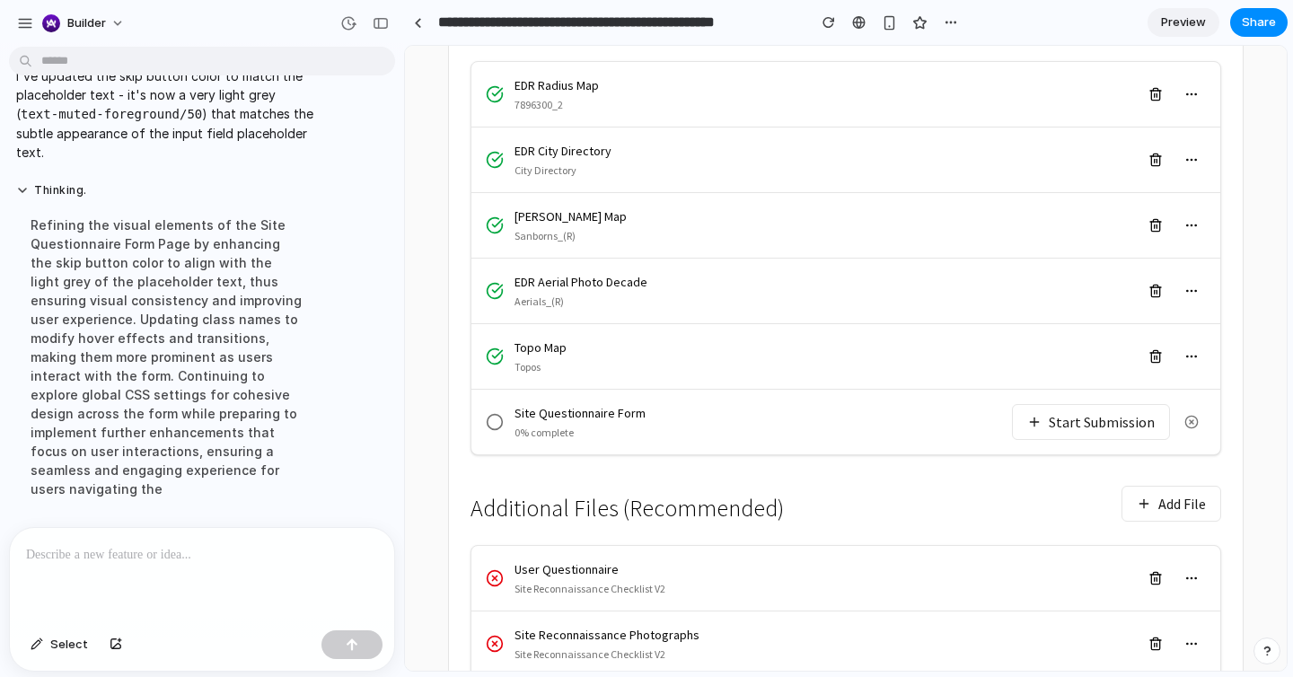
scroll to position [481, 0]
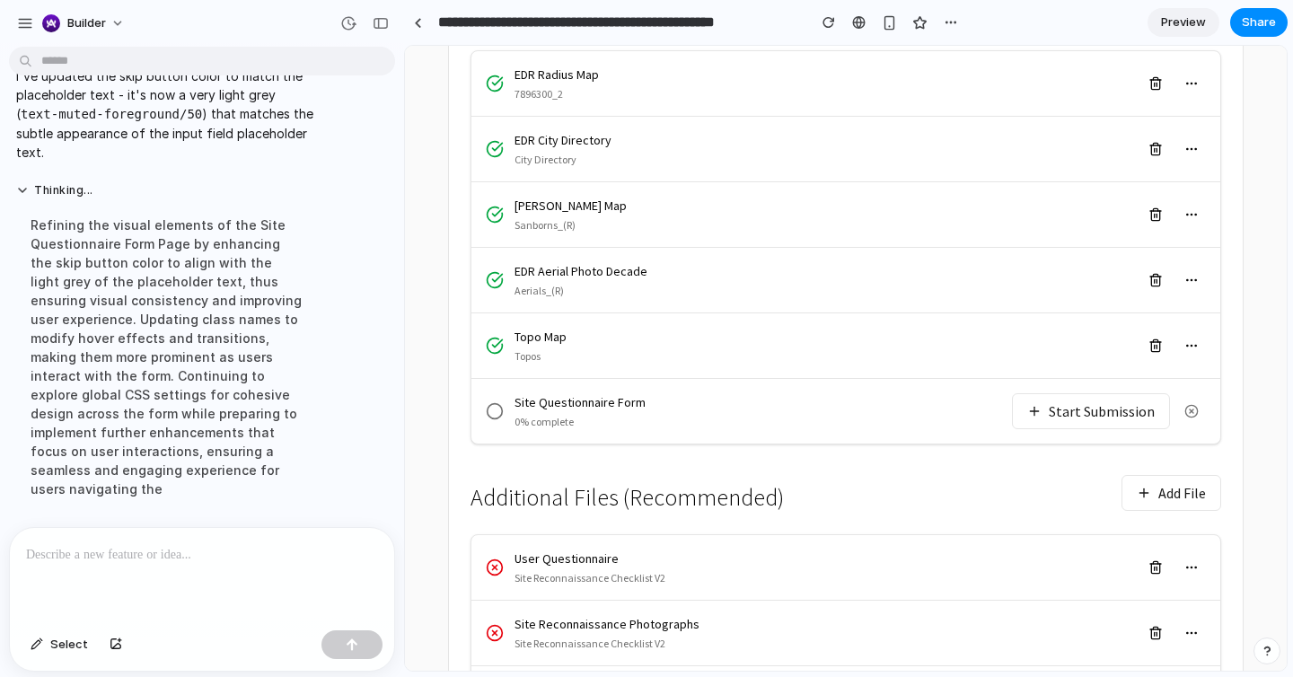
click at [1087, 393] on button "Start Submission" at bounding box center [1091, 411] width 158 height 36
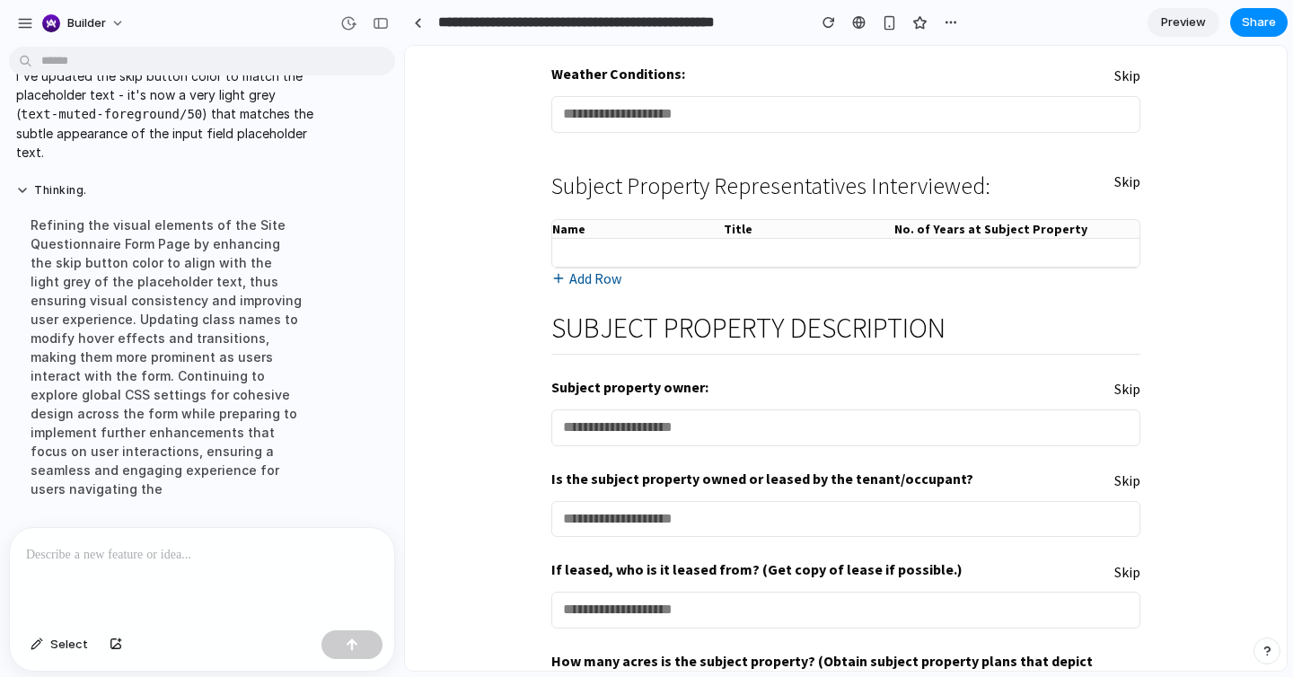
scroll to position [521, 0]
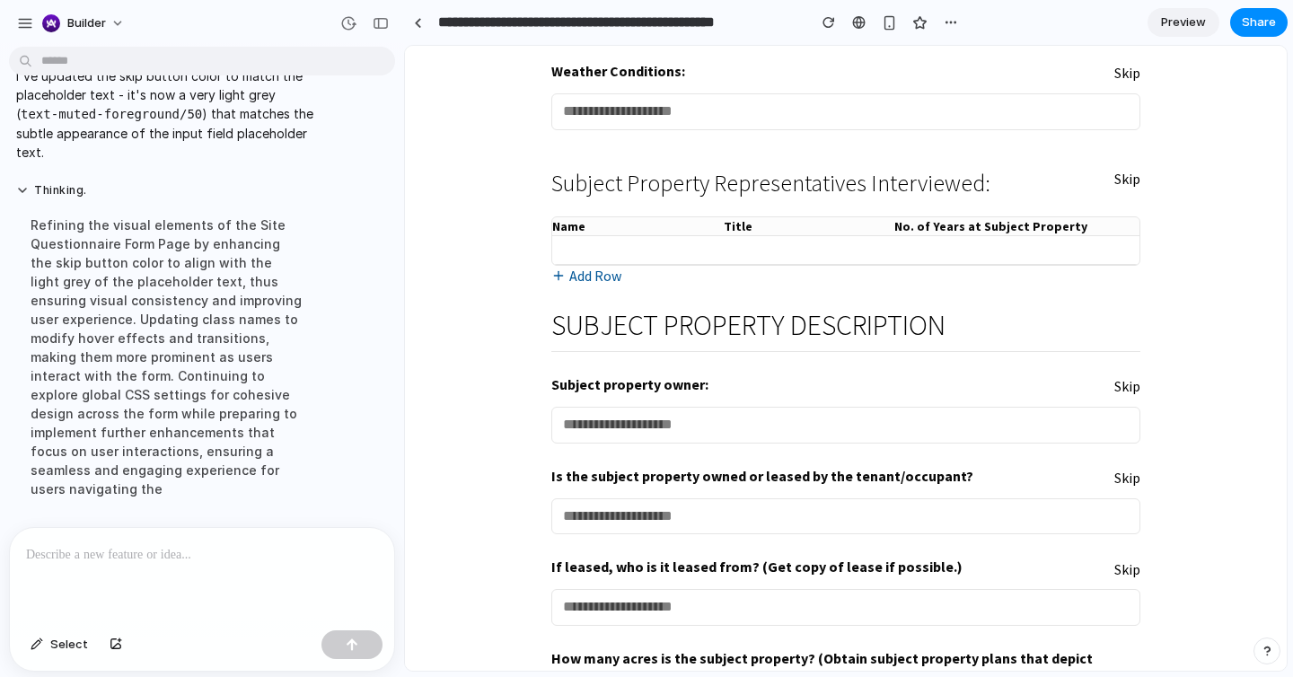
click at [260, 558] on p at bounding box center [202, 555] width 352 height 22
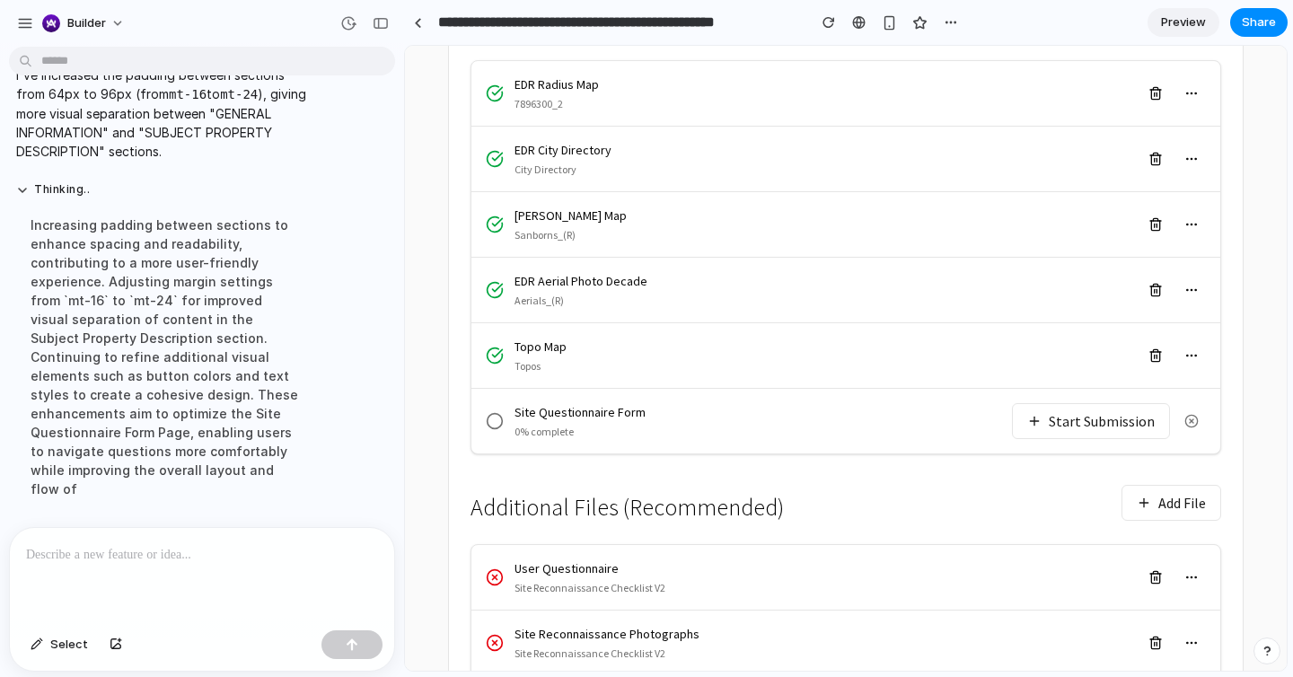
scroll to position [514, 0]
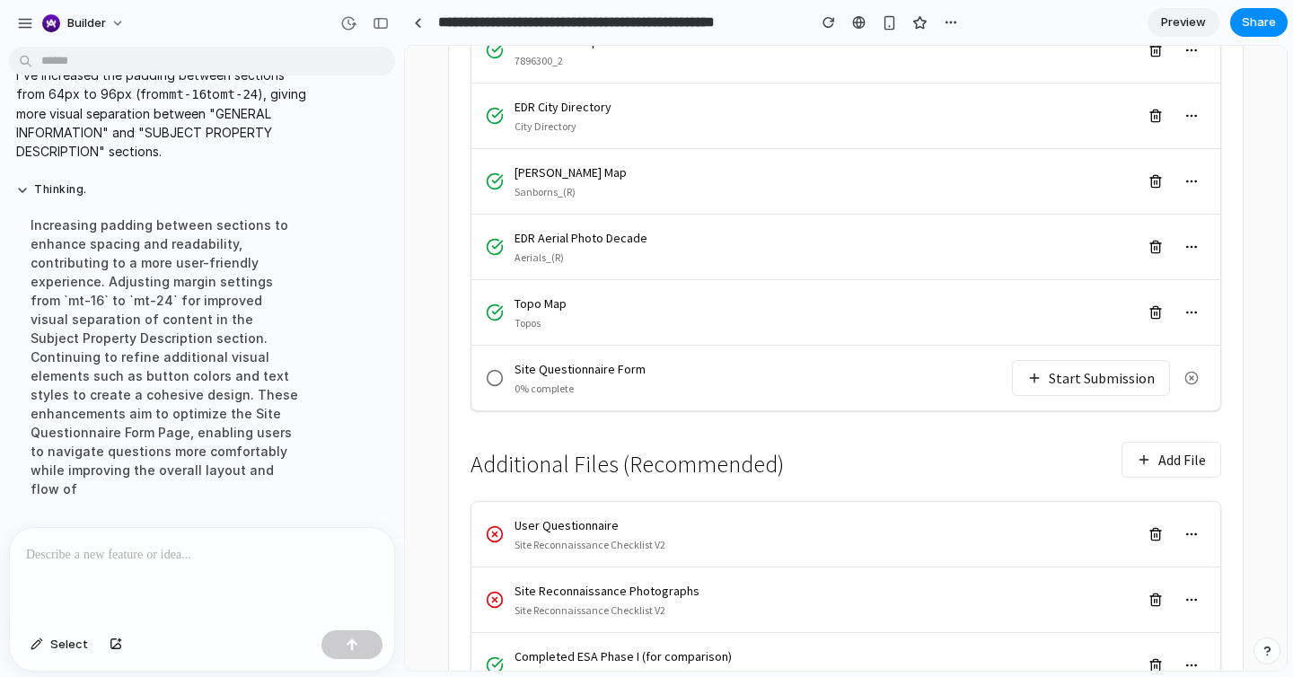
click at [1065, 360] on button "Start Submission" at bounding box center [1091, 378] width 158 height 36
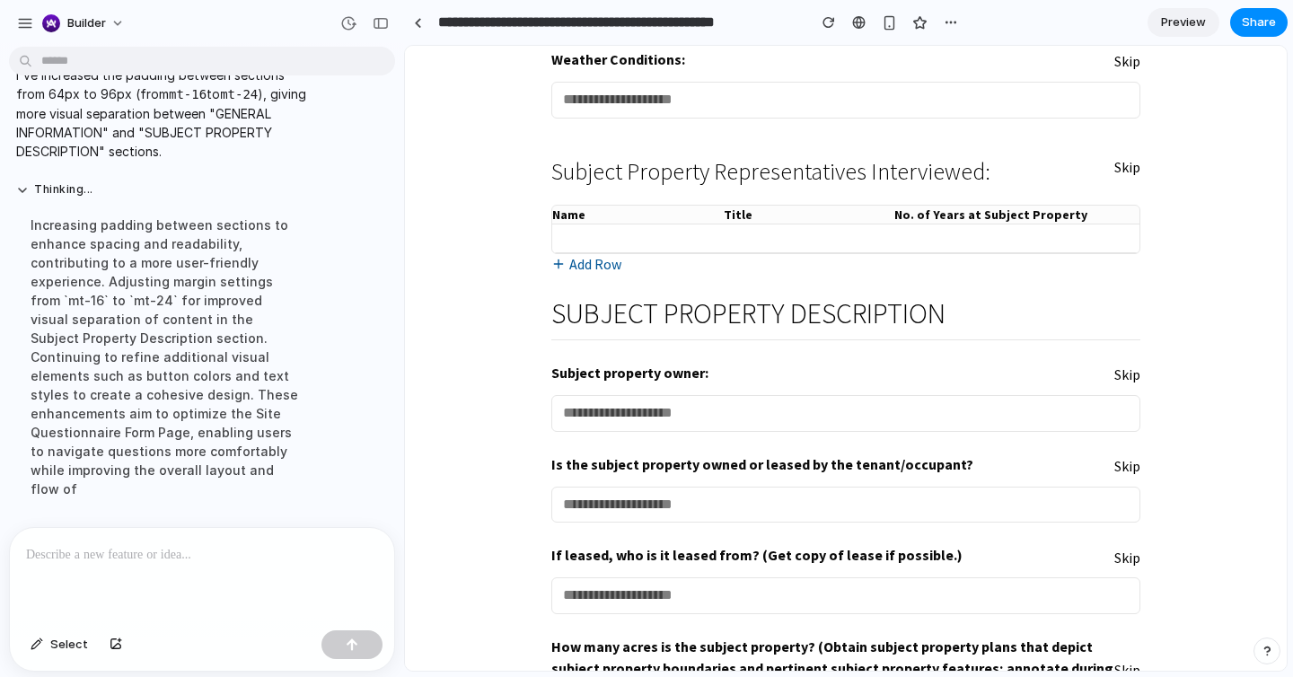
scroll to position [542, 0]
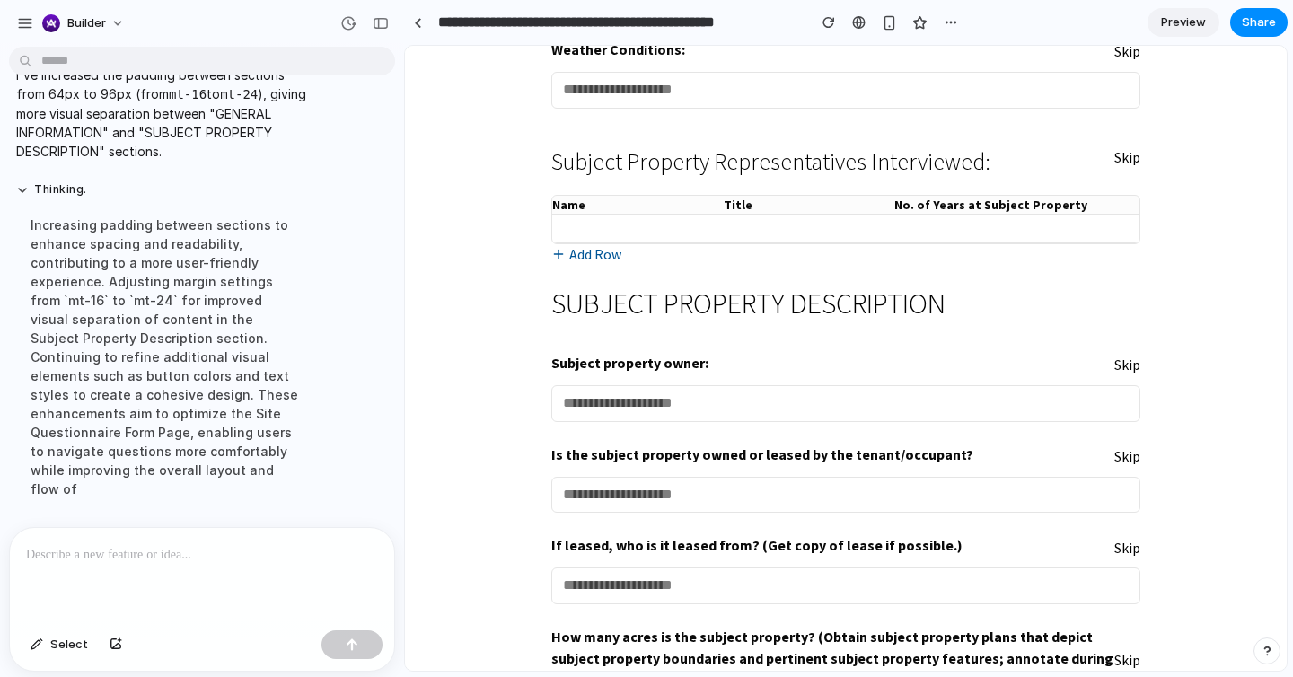
click at [269, 568] on div at bounding box center [202, 575] width 384 height 95
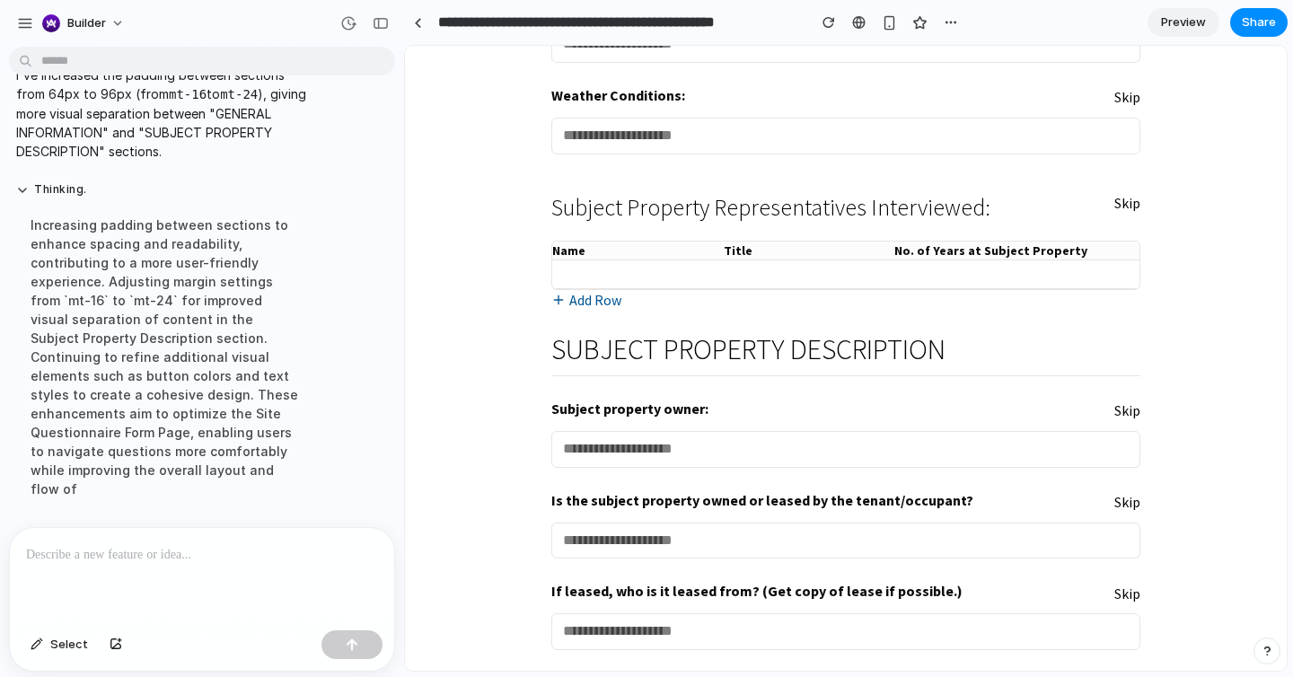
scroll to position [495, 0]
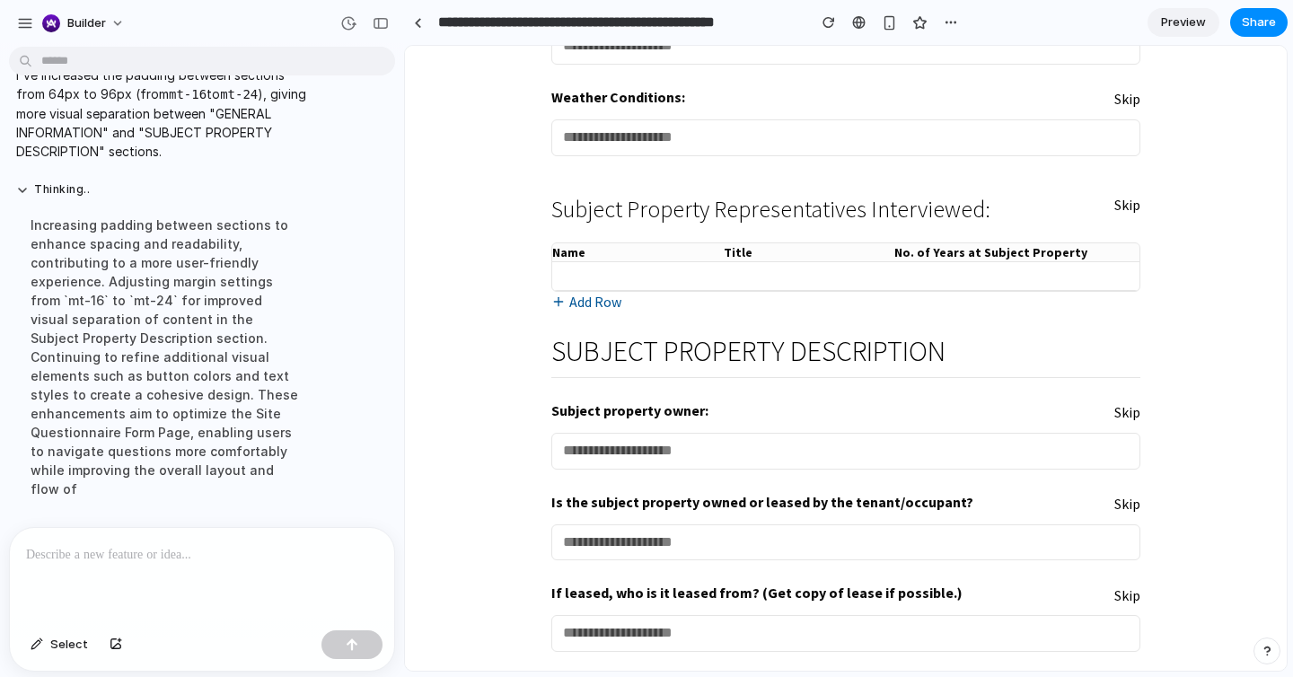
click at [188, 405] on div "Increasing padding between sections to enhance spacing and readability, contrib…" at bounding box center [166, 357] width 300 height 304
click at [594, 352] on h2 "SUBJECT PROPERTY DESCRIPTION" at bounding box center [845, 351] width 589 height 31
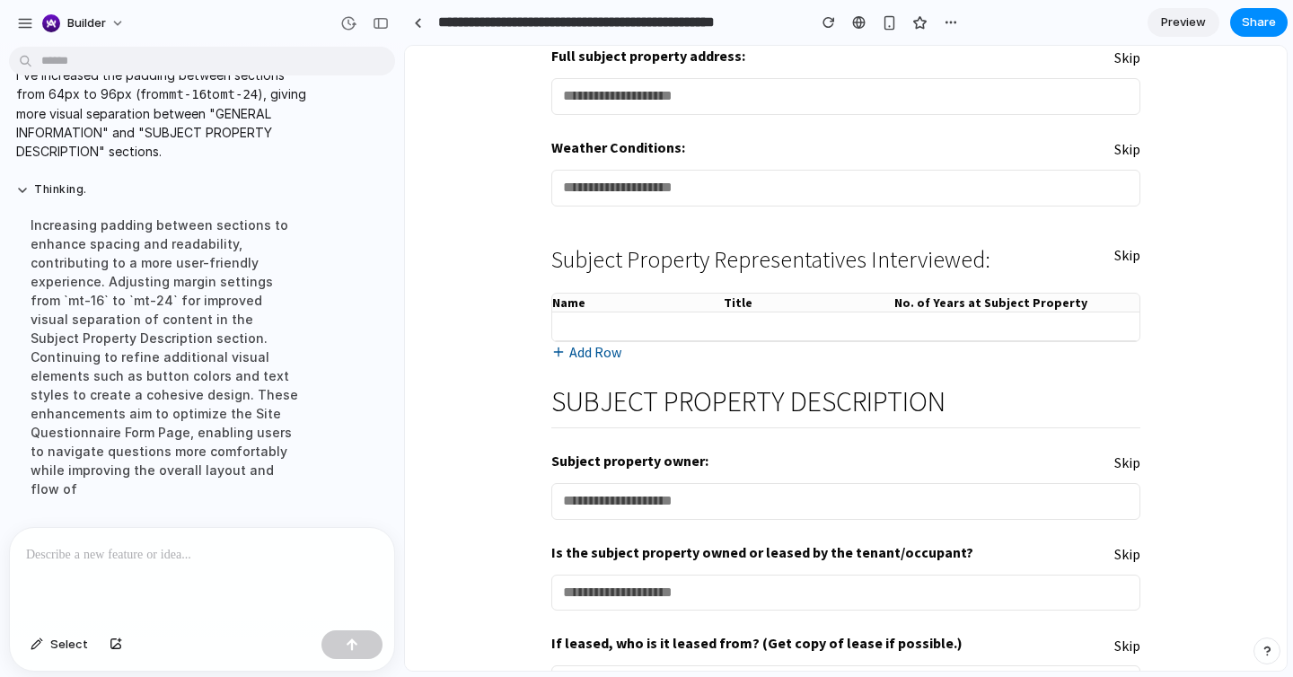
scroll to position [352, 0]
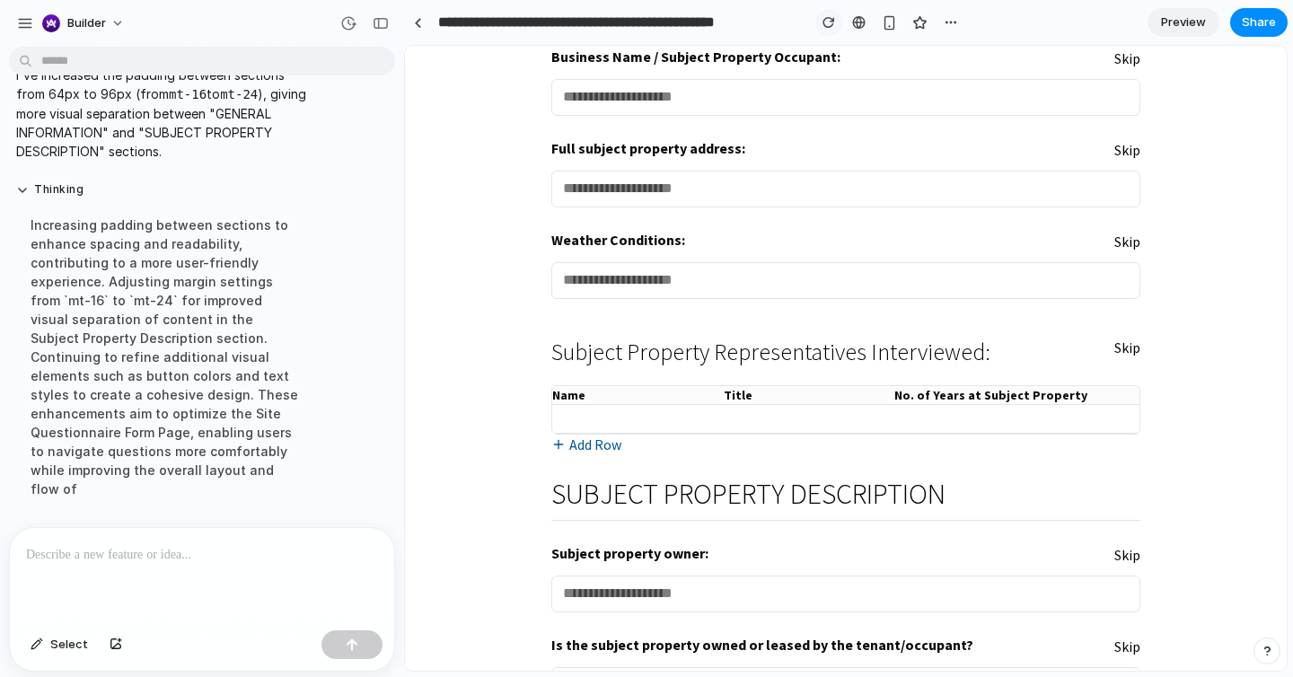
click at [829, 20] on div "button" at bounding box center [828, 22] width 13 height 13
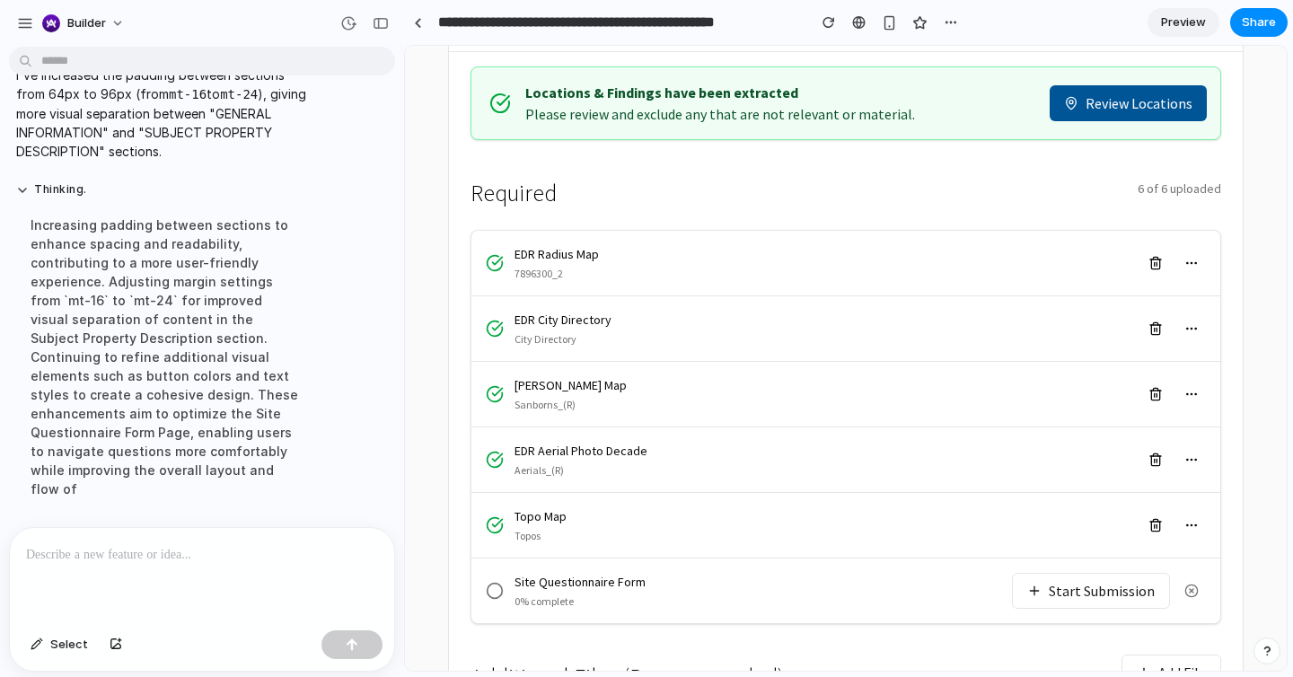
scroll to position [303, 0]
click at [1115, 572] on button "Start Submission" at bounding box center [1091, 590] width 158 height 36
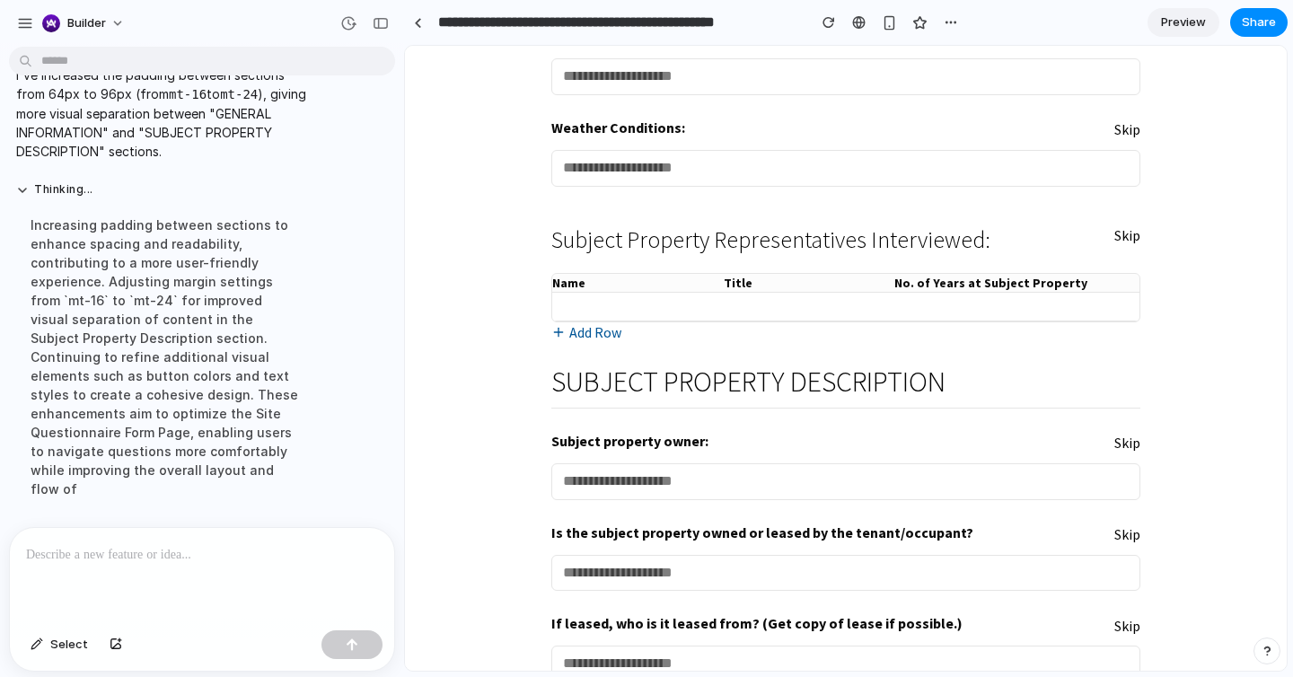
scroll to position [462, 0]
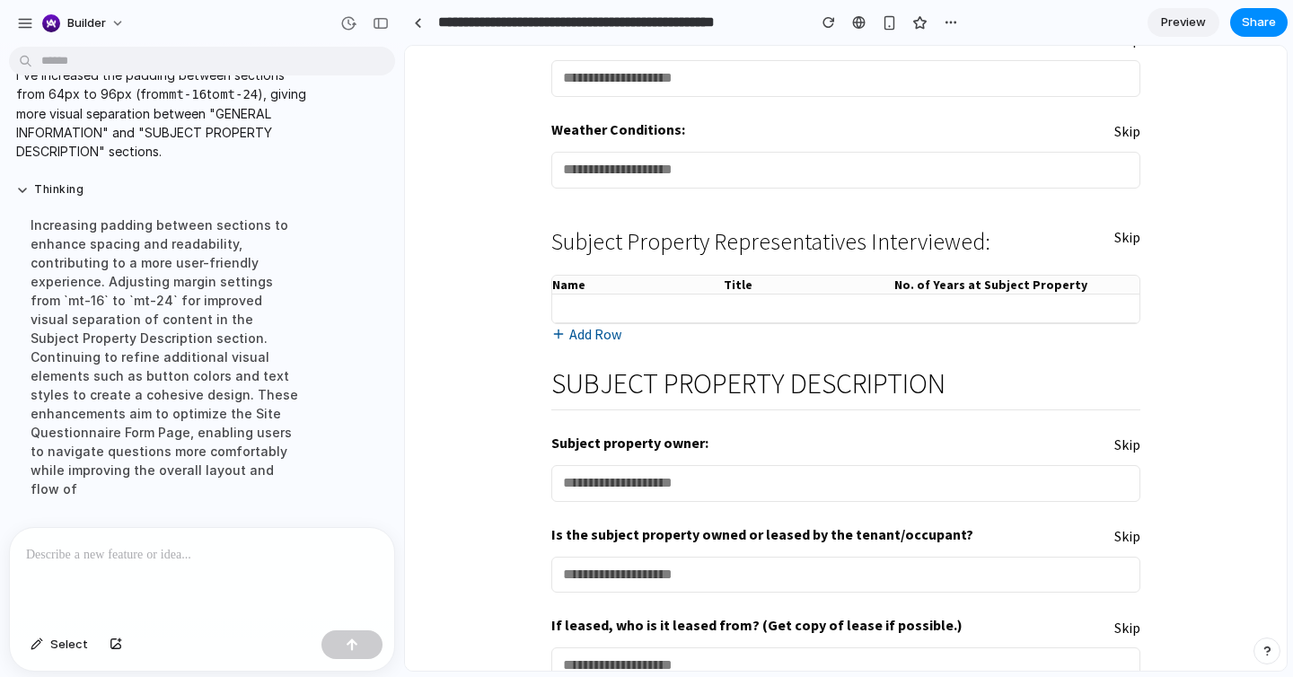
click at [676, 404] on div "SUBJECT PROPERTY DESCRIPTION" at bounding box center [845, 389] width 589 height 42
click at [640, 379] on h2 "SUBJECT PROPERTY DESCRIPTION" at bounding box center [845, 383] width 589 height 31
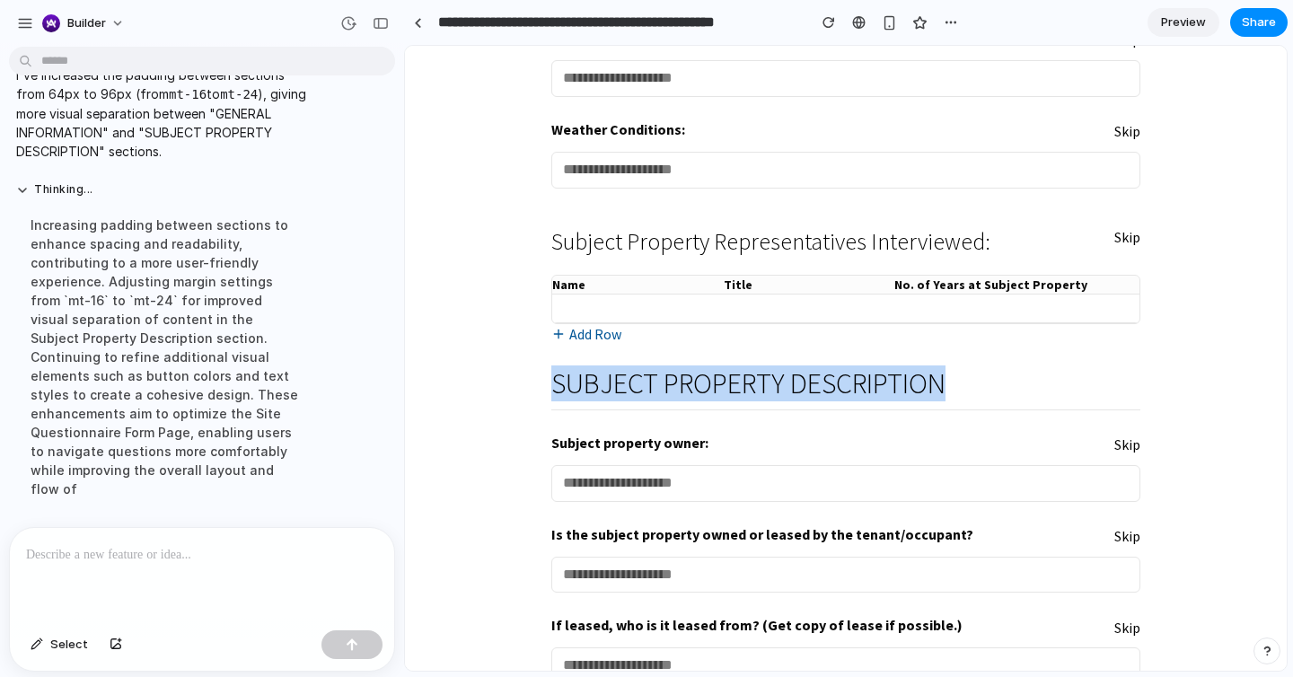
click at [640, 379] on h2 "SUBJECT PROPERTY DESCRIPTION" at bounding box center [845, 383] width 589 height 31
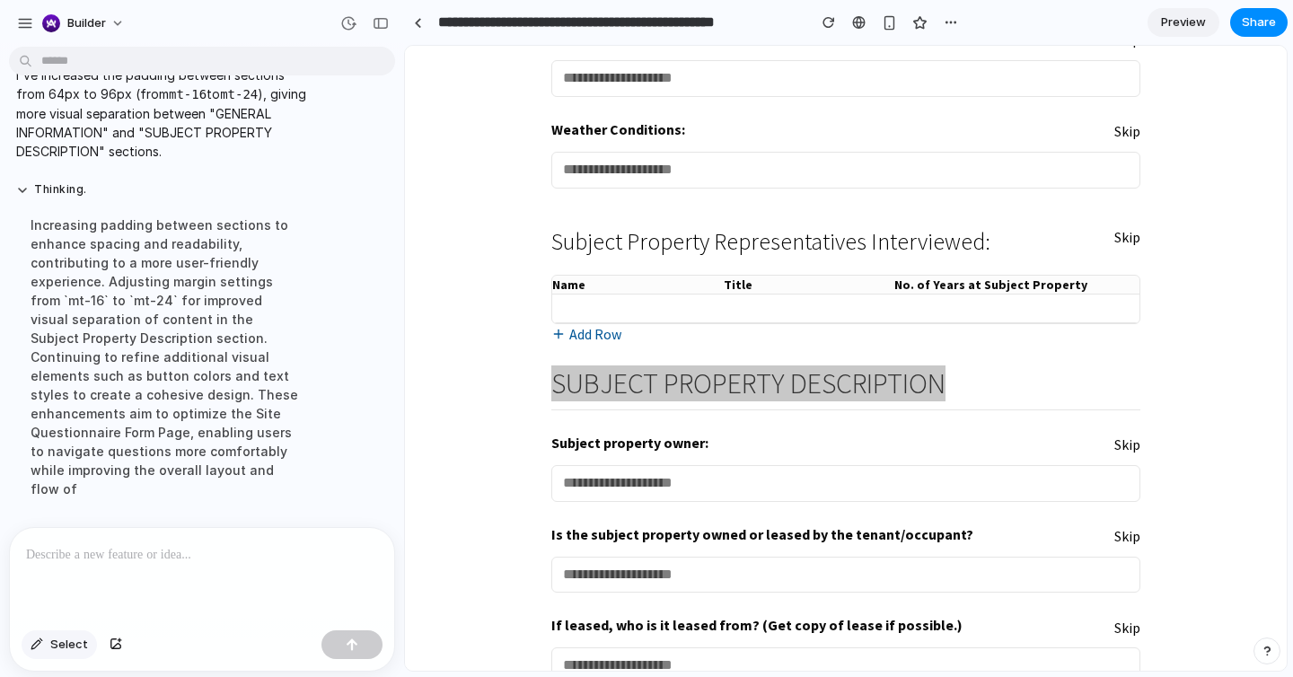
click at [58, 652] on span "Select" at bounding box center [69, 645] width 38 height 18
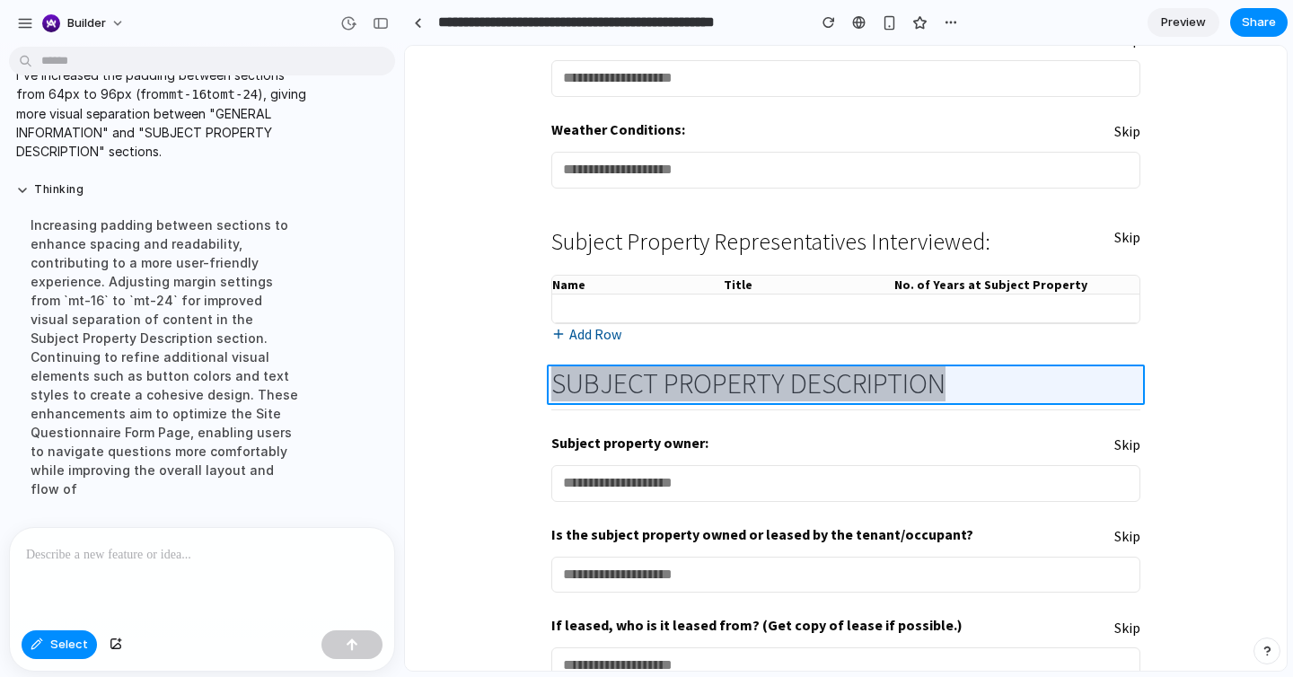
click at [1009, 398] on div at bounding box center [846, 359] width 881 height 624
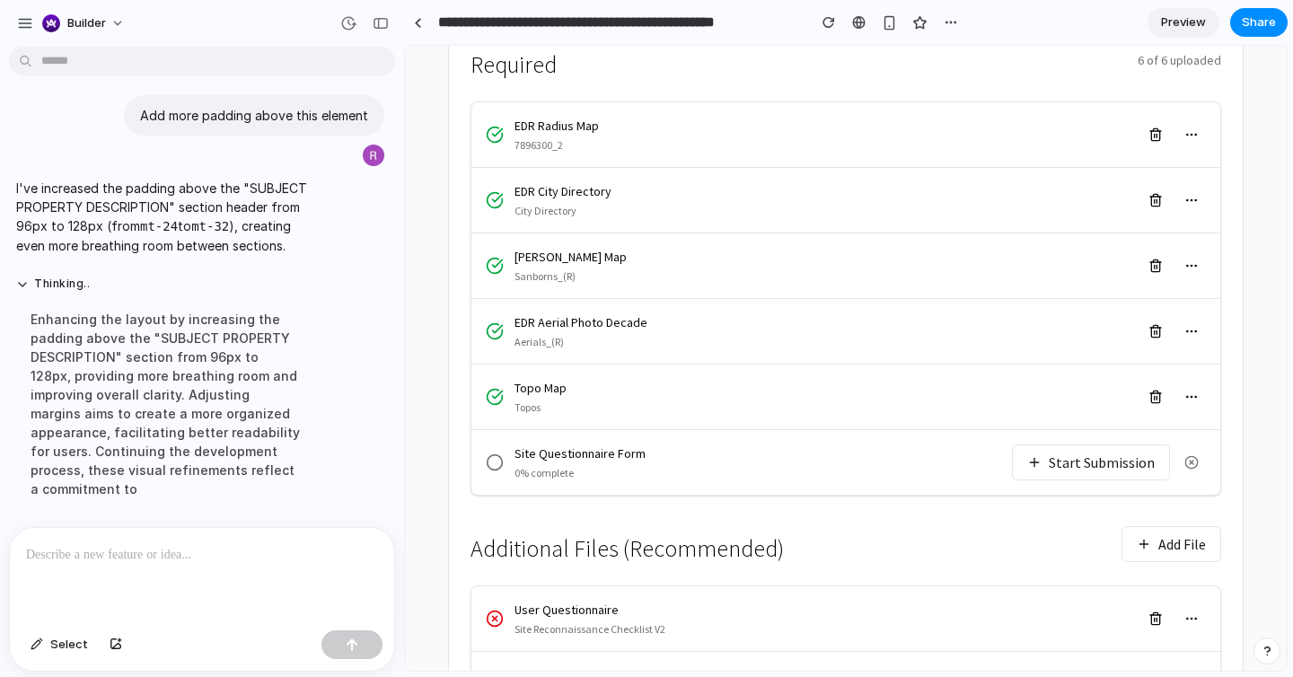
scroll to position [435, 0]
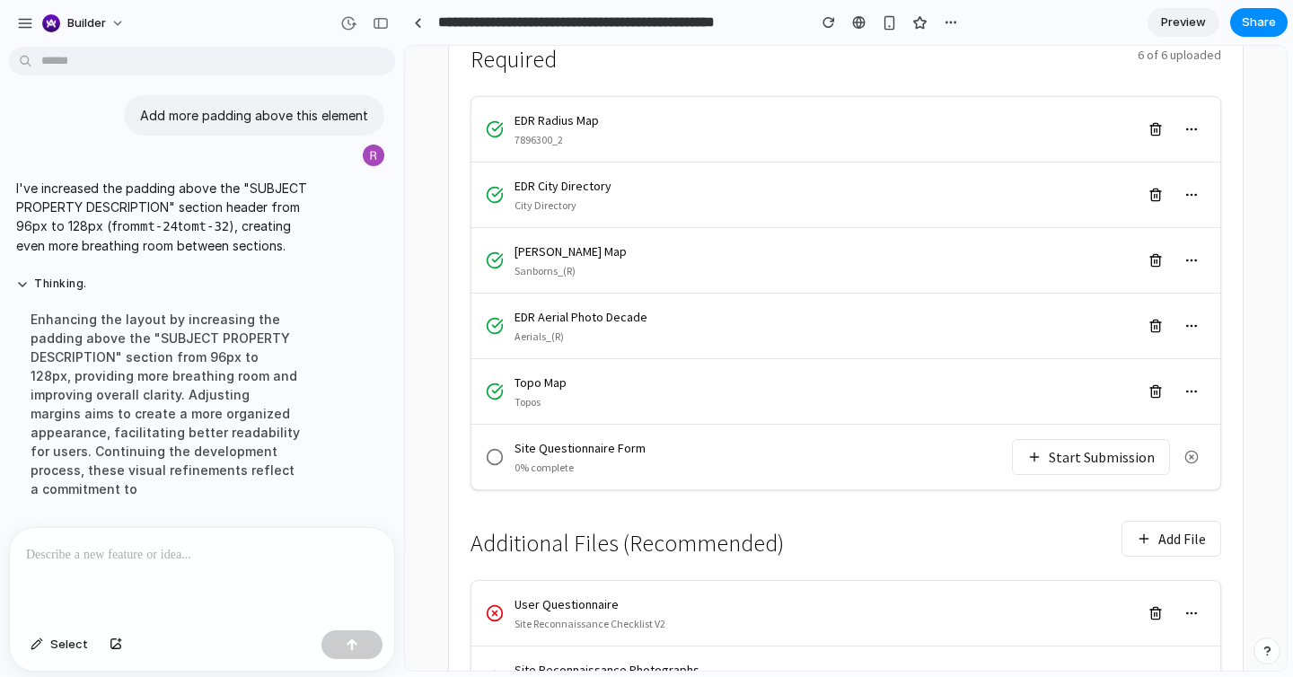
click at [1106, 439] on button "Start Submission" at bounding box center [1091, 457] width 158 height 36
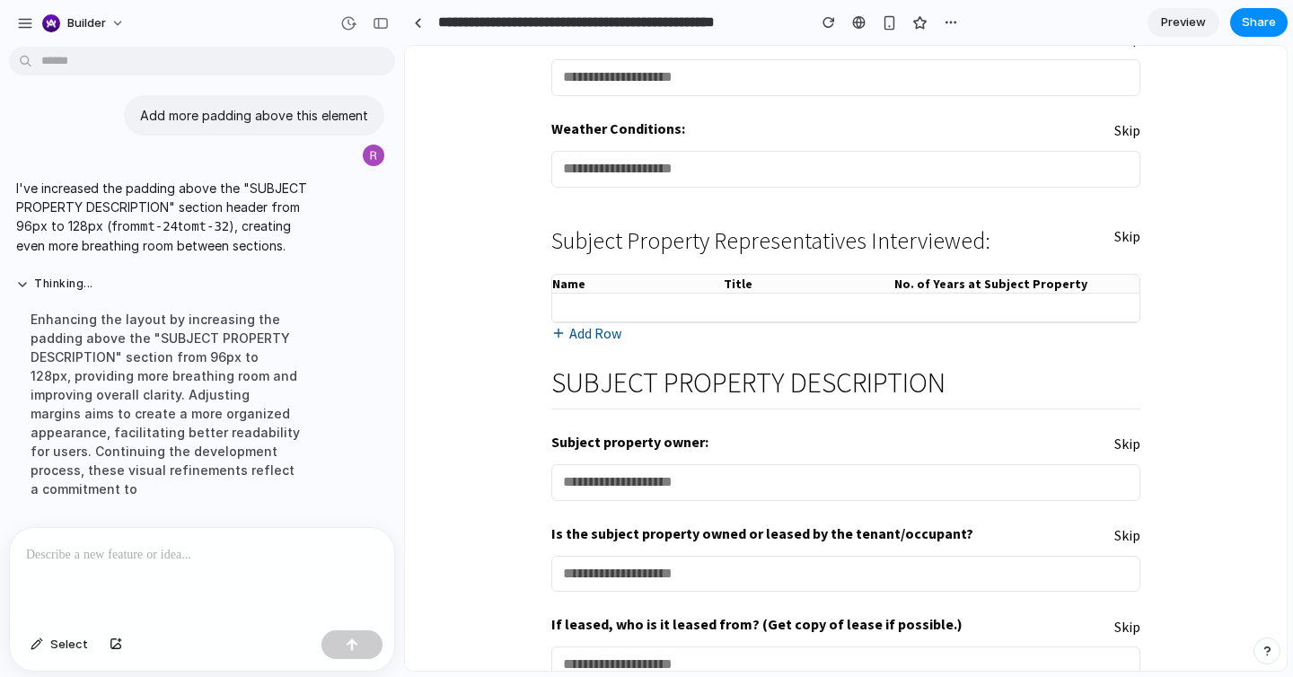
scroll to position [464, 0]
click at [797, 350] on div "GENERAL INFORMATION Langan assessor(s): Skip Date of site reconnaissance: Skip …" at bounding box center [845, 634] width 589 height 1892
click at [759, 384] on h2 "SUBJECT PROPERTY DESCRIPTION" at bounding box center [845, 381] width 589 height 31
click at [614, 333] on button "Add Row" at bounding box center [586, 332] width 70 height 21
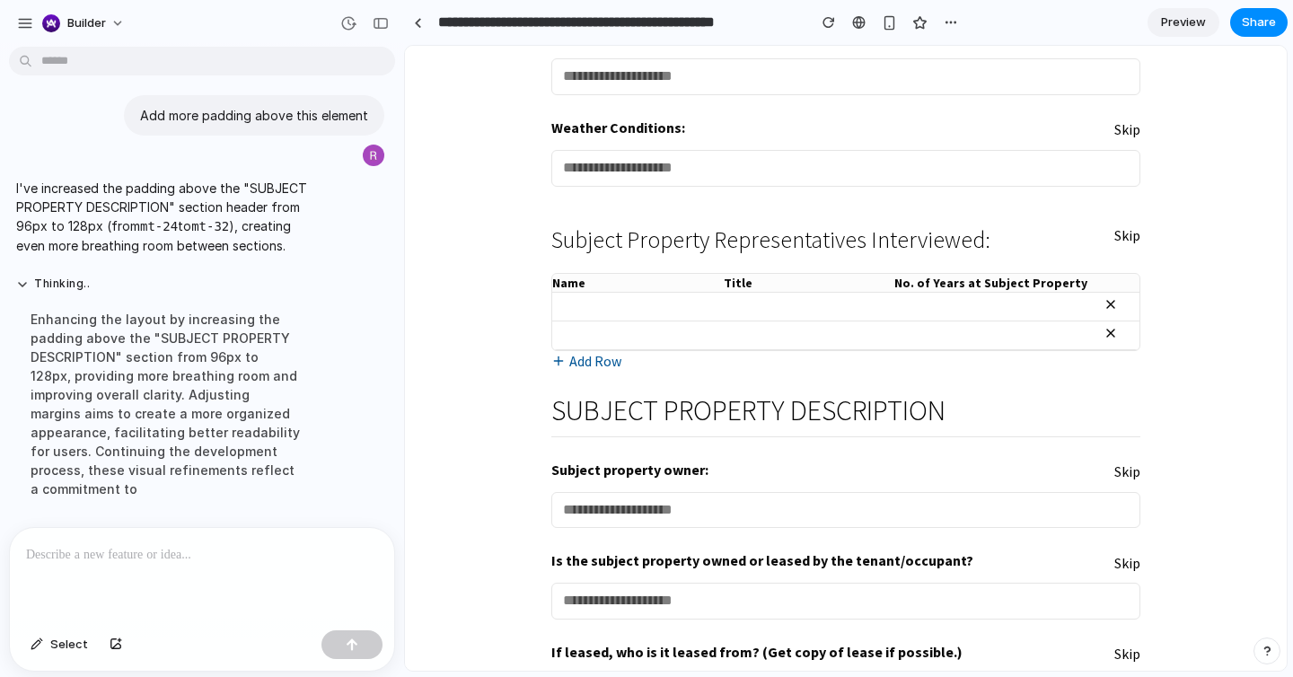
click at [611, 359] on button "Add Row" at bounding box center [586, 361] width 70 height 21
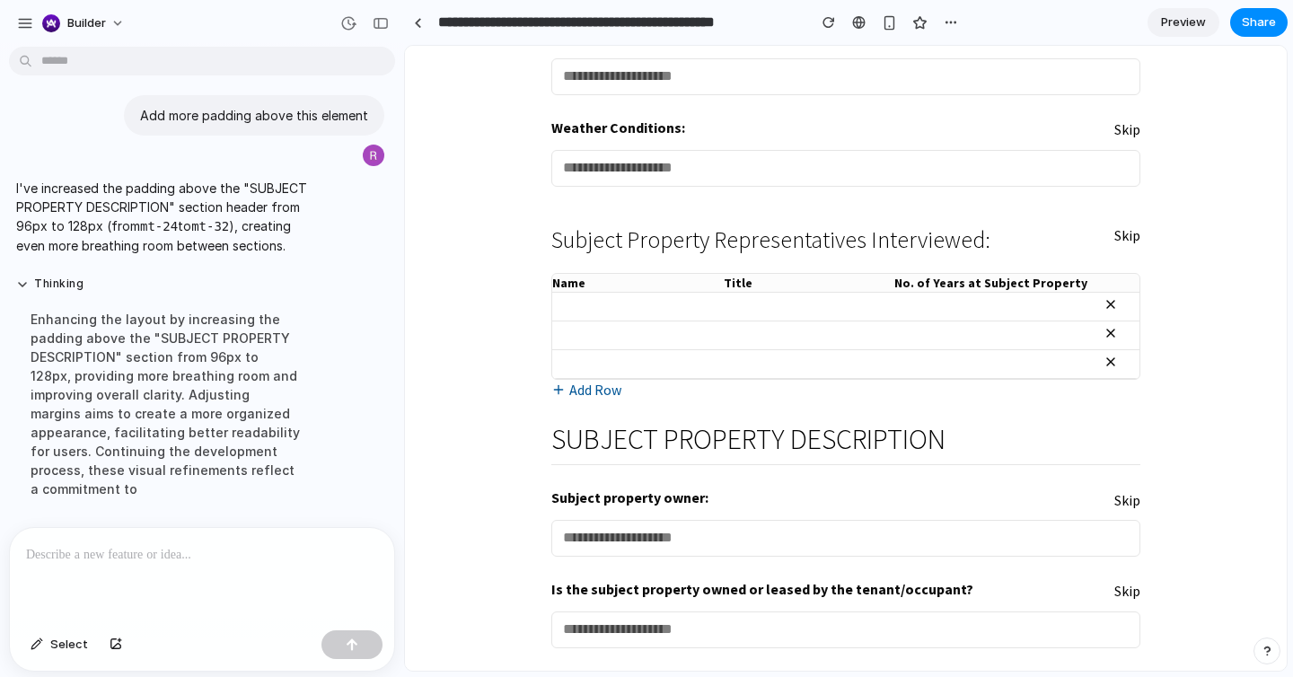
click at [1116, 360] on icon at bounding box center [1110, 362] width 14 height 14
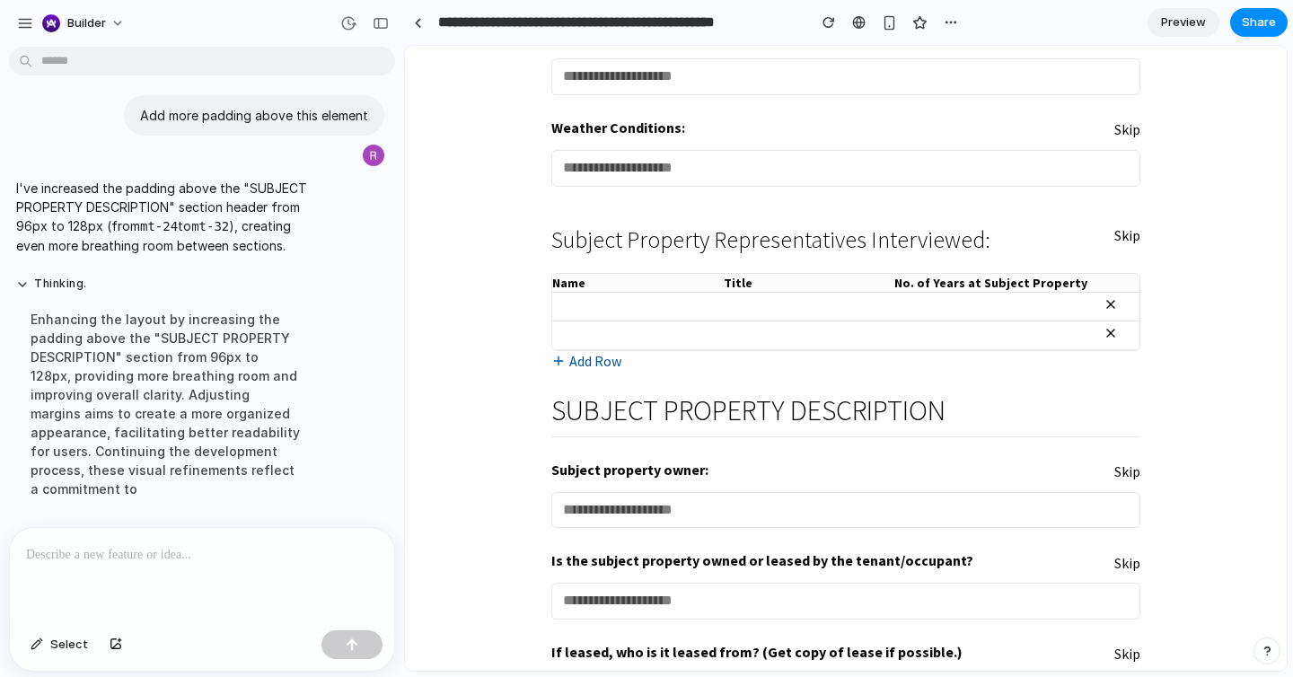
click at [1109, 326] on icon at bounding box center [1110, 333] width 14 height 14
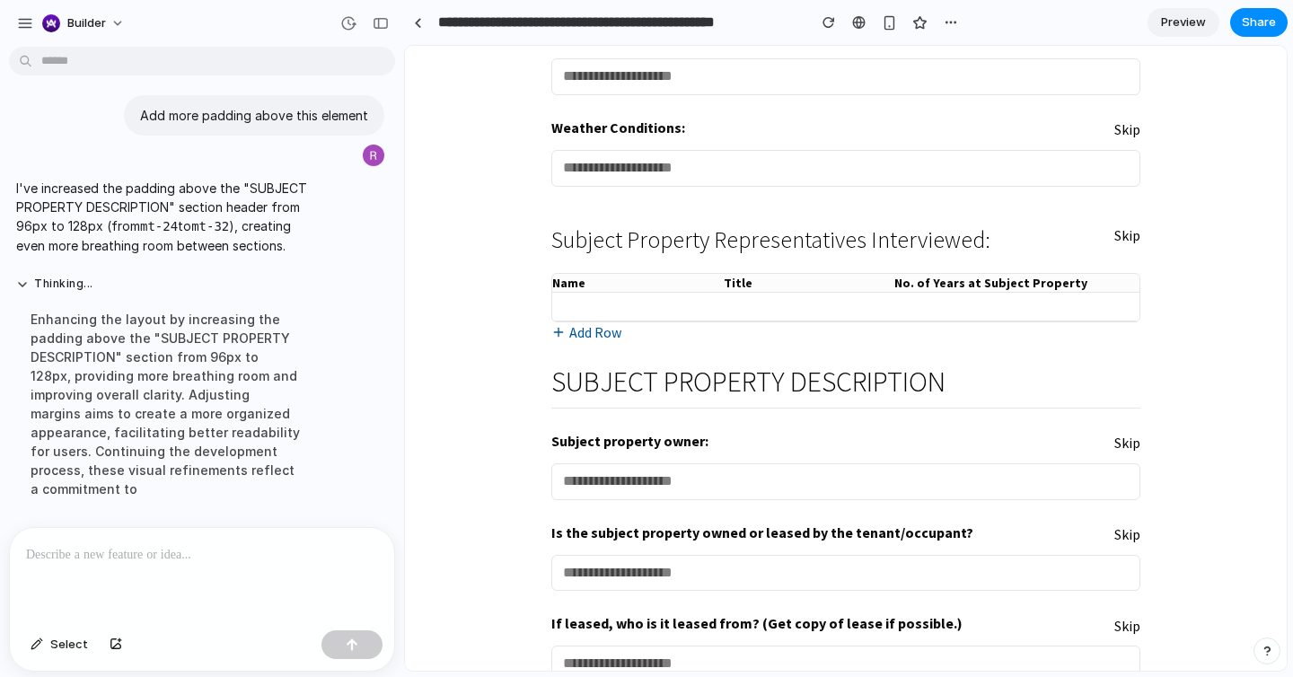
click at [214, 355] on div "Enhancing the layout by increasing the padding above the "SUBJECT PROPERTY DESC…" at bounding box center [166, 404] width 300 height 210
click at [832, 24] on div "button" at bounding box center [828, 22] width 13 height 13
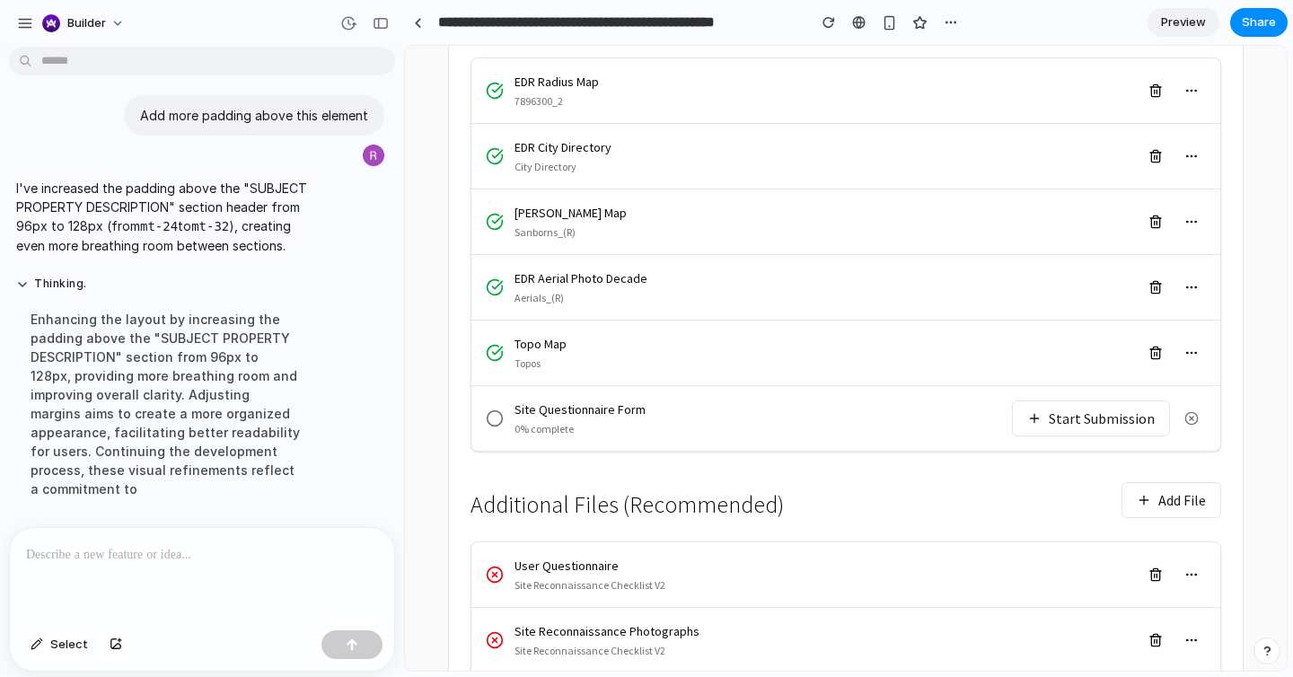
scroll to position [479, 0]
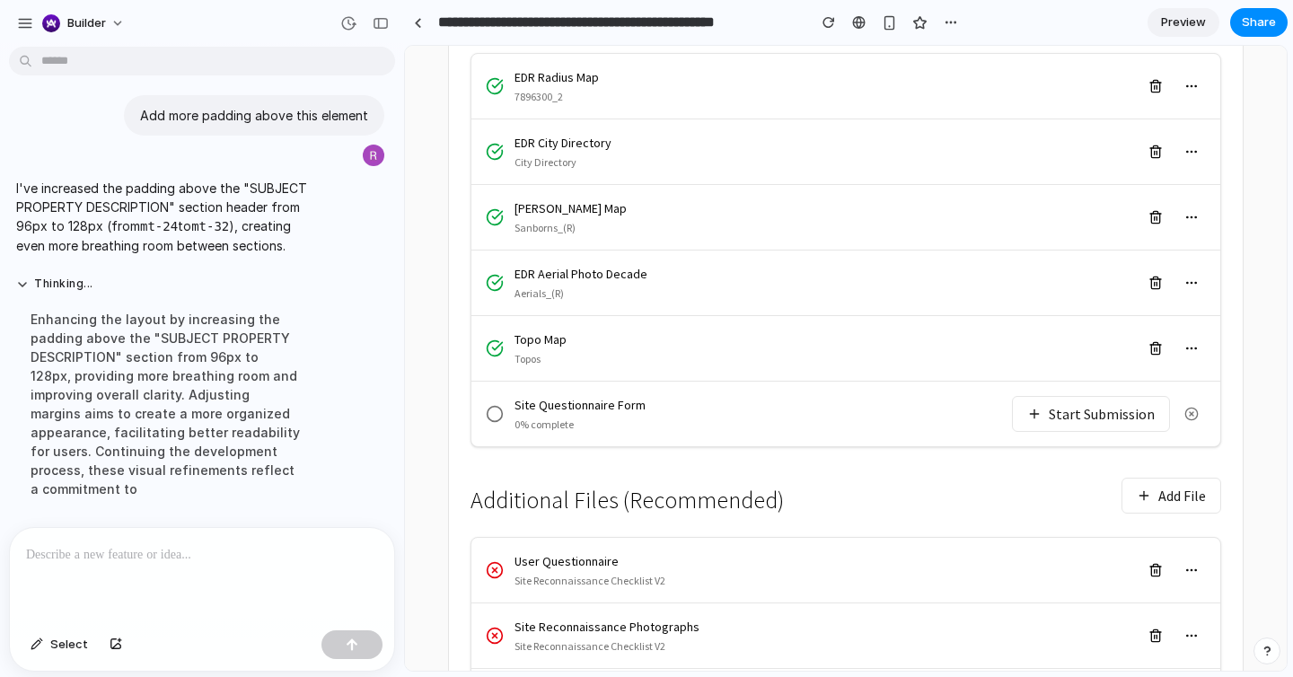
click at [1068, 396] on button "Start Submission" at bounding box center [1091, 414] width 158 height 36
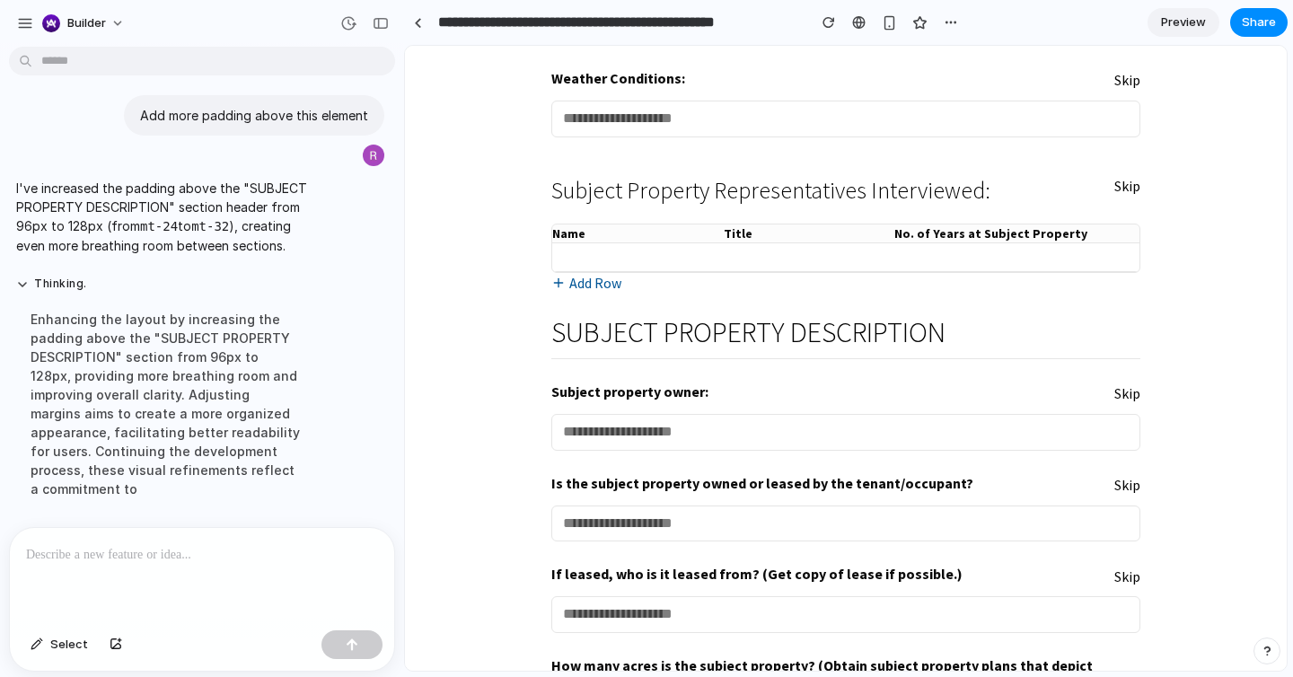
scroll to position [518, 0]
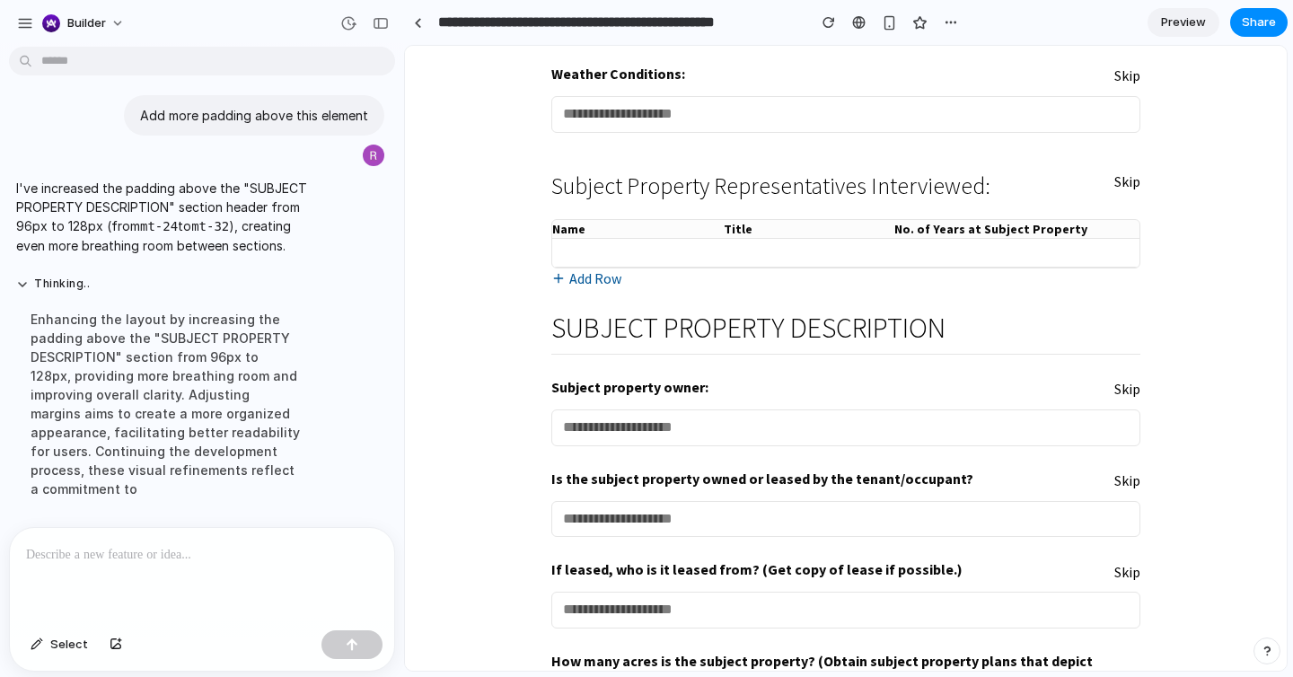
click at [762, 280] on div "Subject Property Representatives Interviewed: Skip Name Title No. of Years at S…" at bounding box center [845, 222] width 589 height 136
click at [75, 644] on span "Select" at bounding box center [69, 645] width 38 height 18
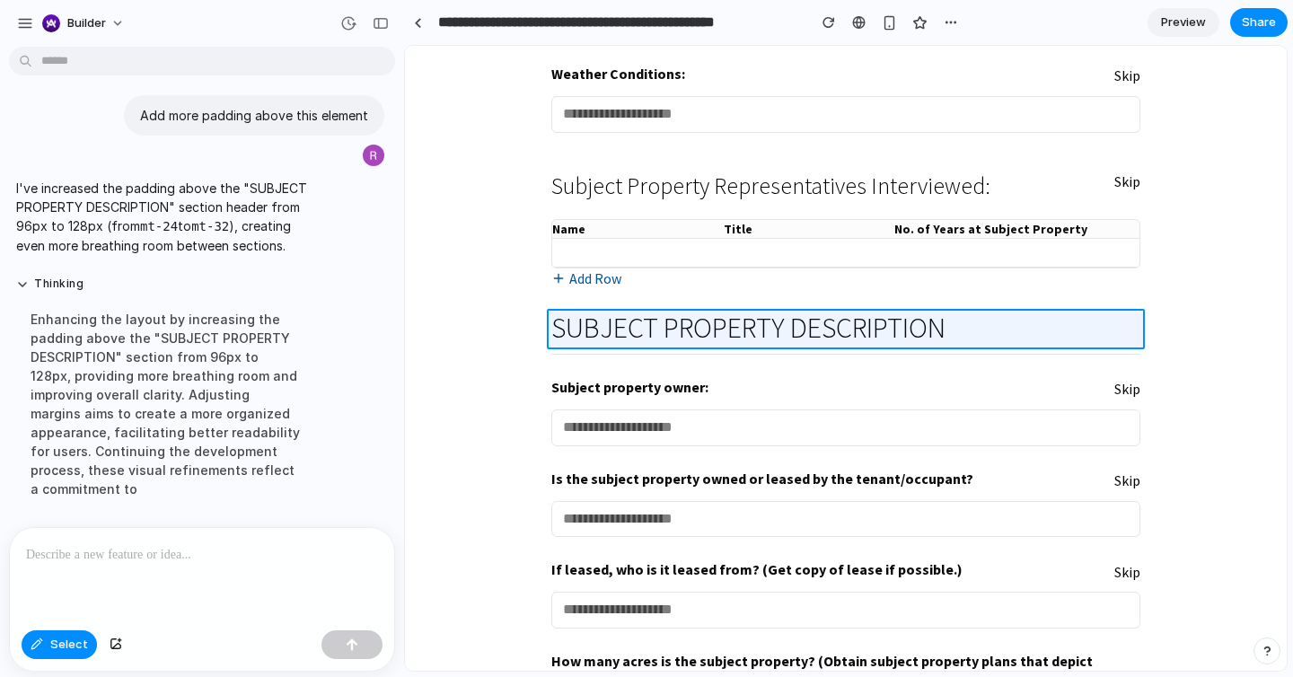
click at [701, 316] on div at bounding box center [846, 359] width 881 height 624
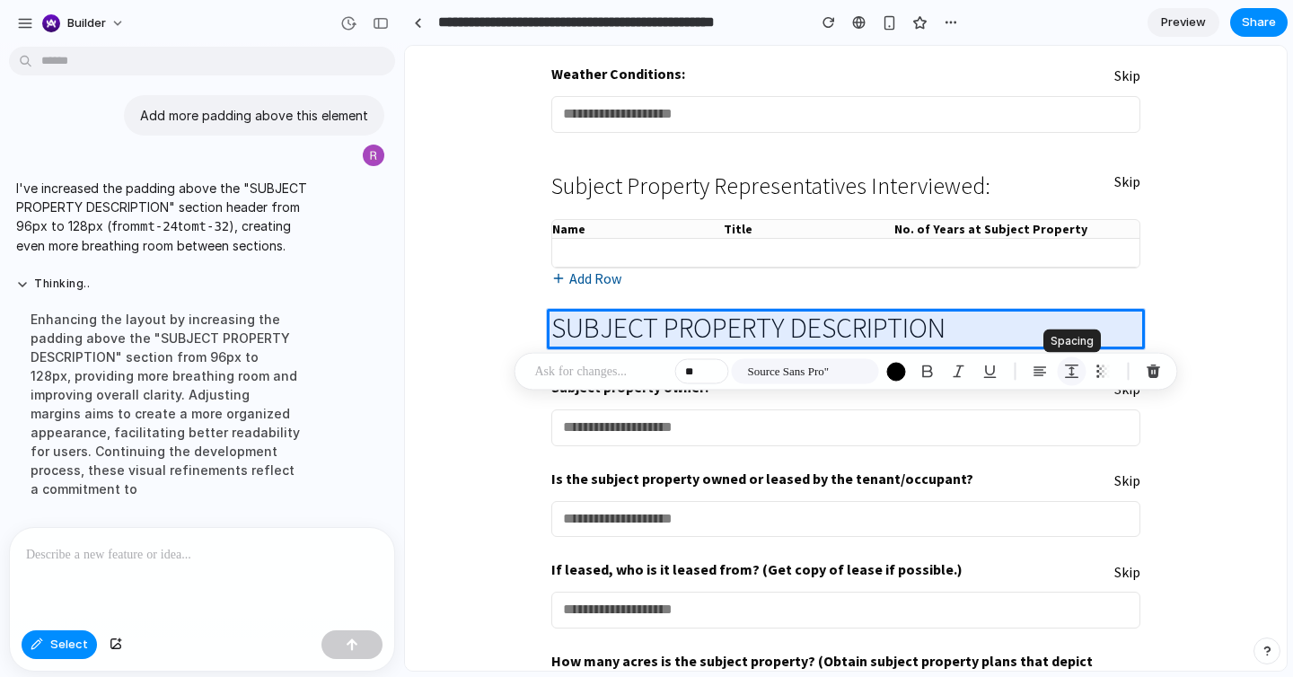
click at [1071, 362] on button "button" at bounding box center [1072, 371] width 29 height 29
click at [1209, 456] on input "**" at bounding box center [1225, 453] width 90 height 36
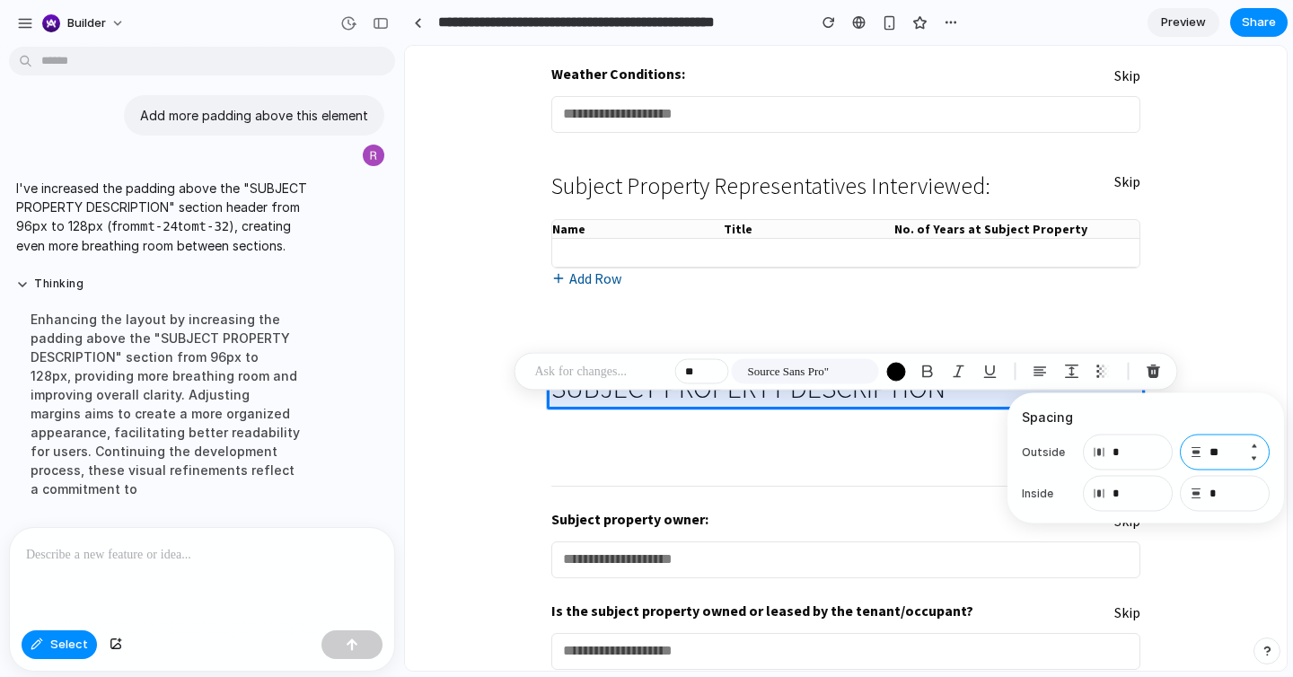
type input "***"
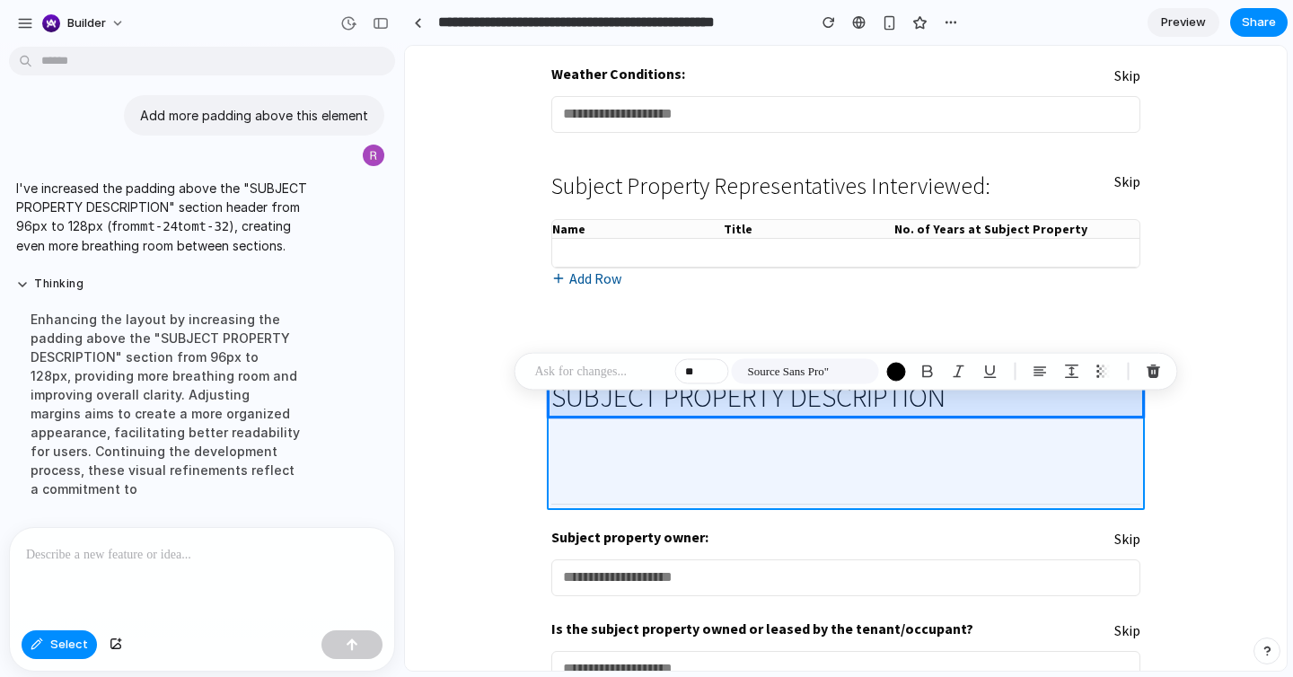
click at [900, 451] on div at bounding box center [846, 359] width 881 height 624
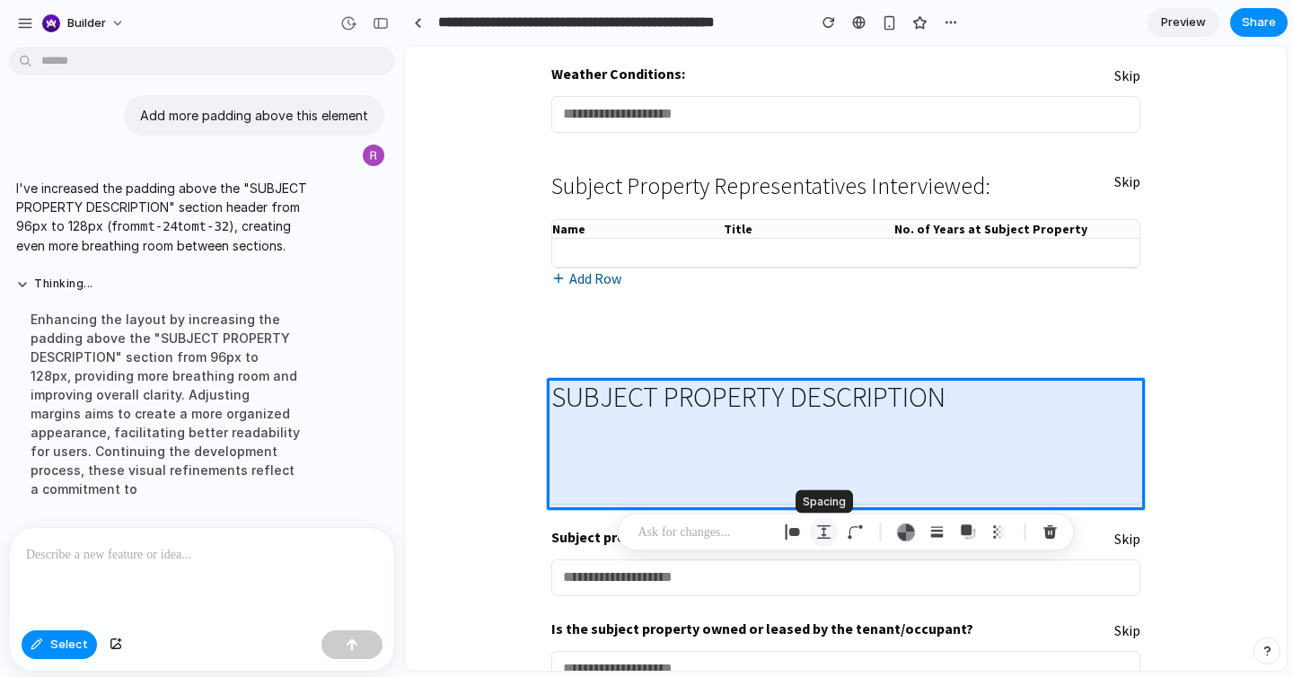
click at [829, 535] on div "button" at bounding box center [824, 532] width 16 height 16
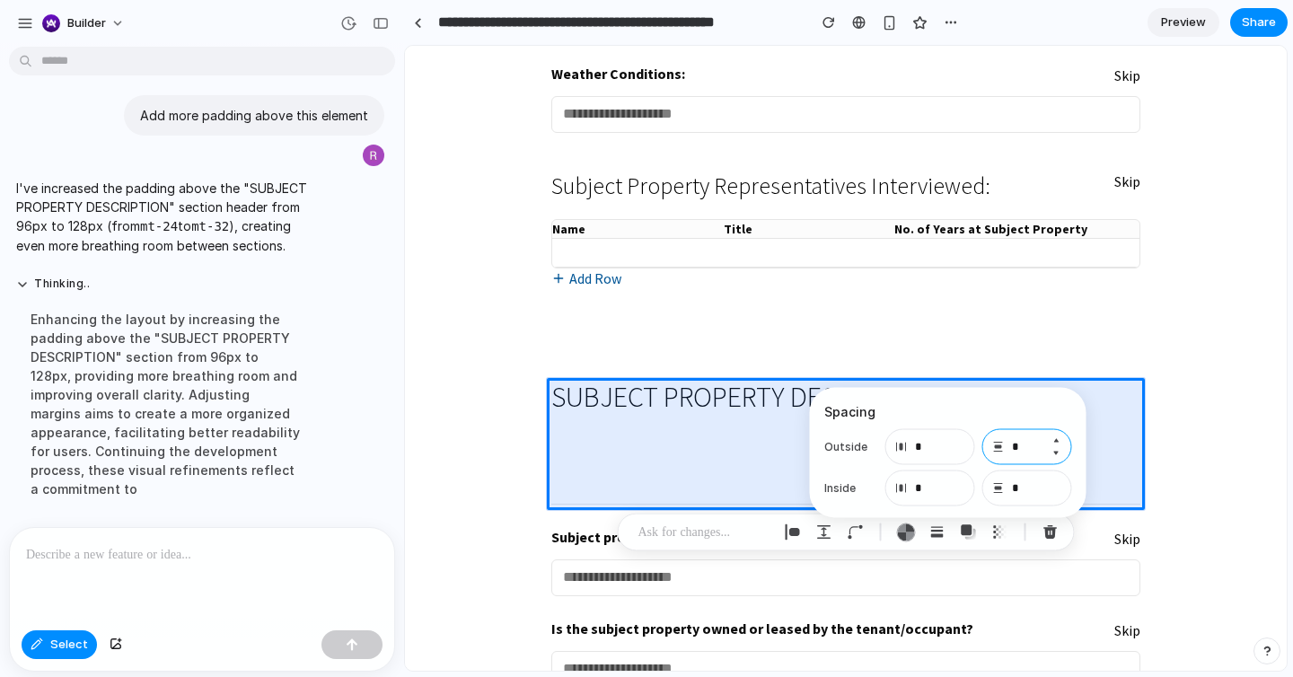
click at [1027, 455] on input "*" at bounding box center [1027, 447] width 90 height 36
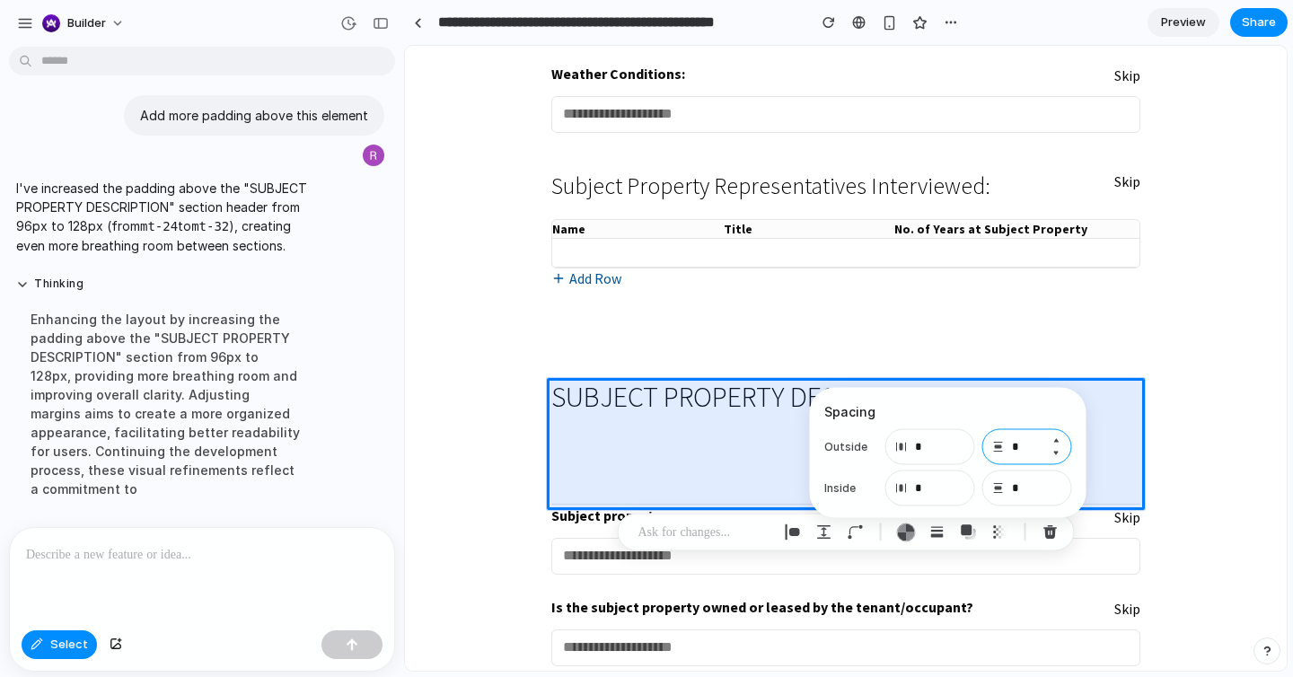
type input "*"
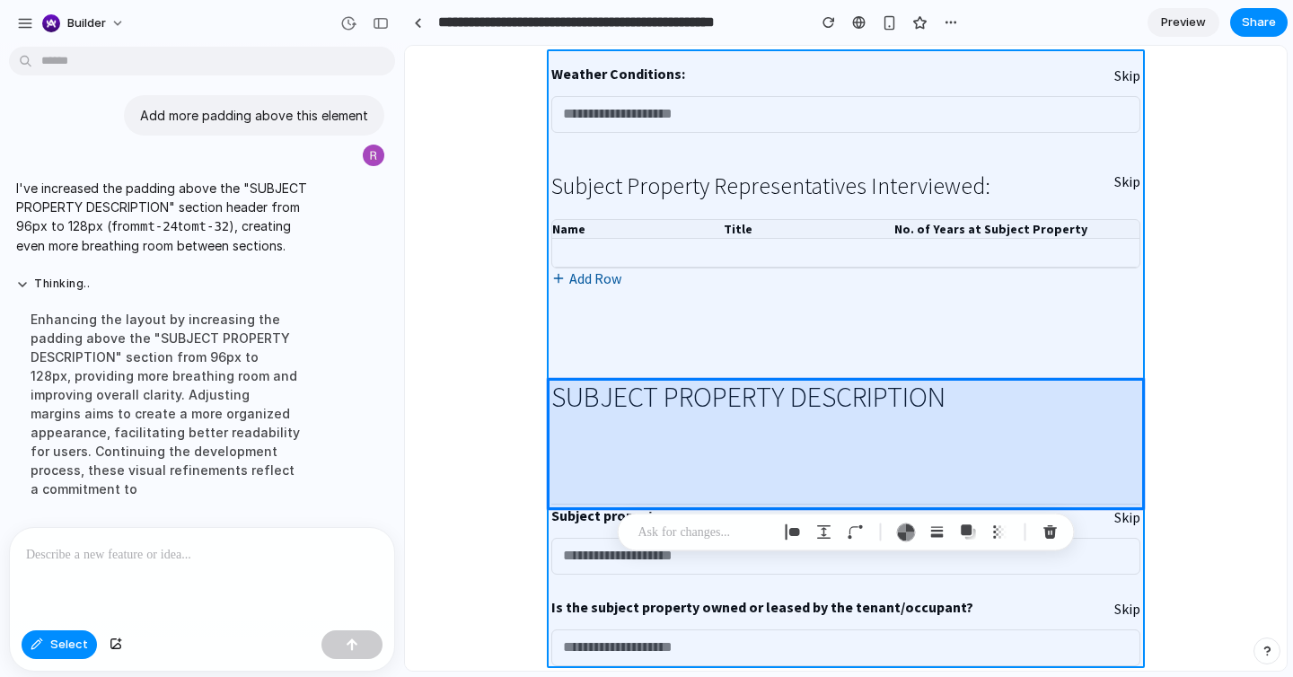
click at [790, 321] on div at bounding box center [846, 359] width 881 height 624
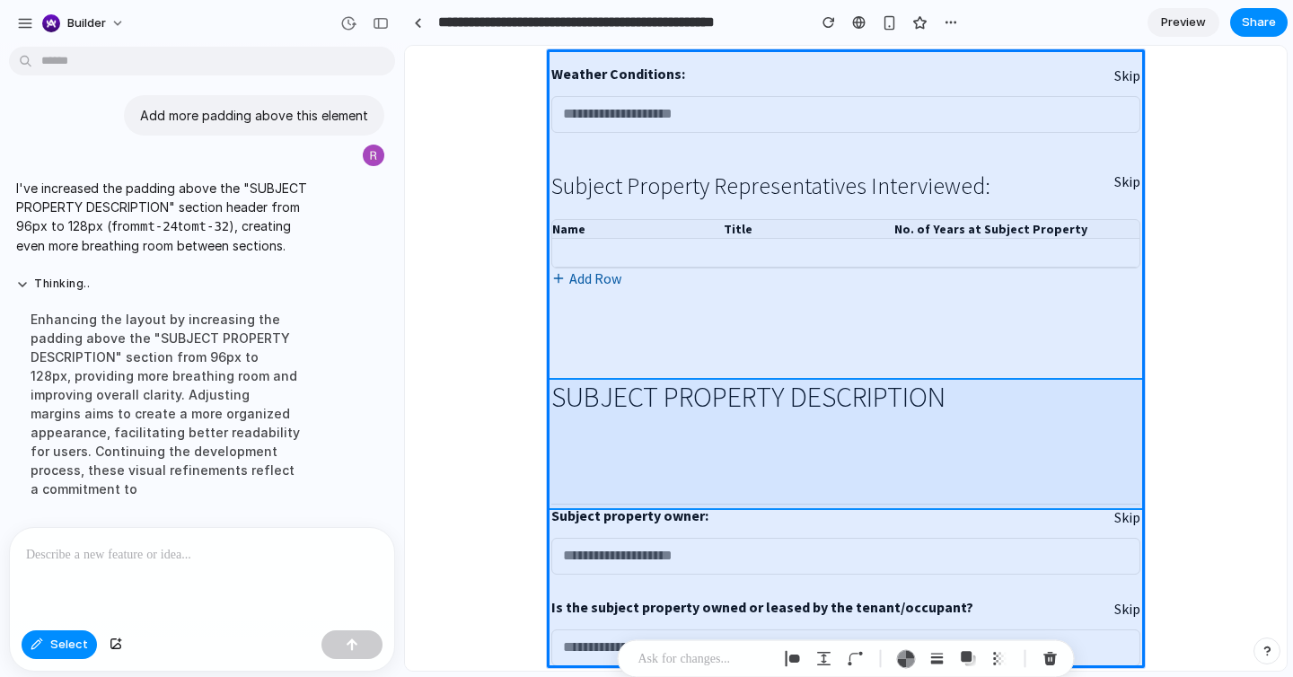
click at [672, 436] on div at bounding box center [846, 359] width 881 height 624
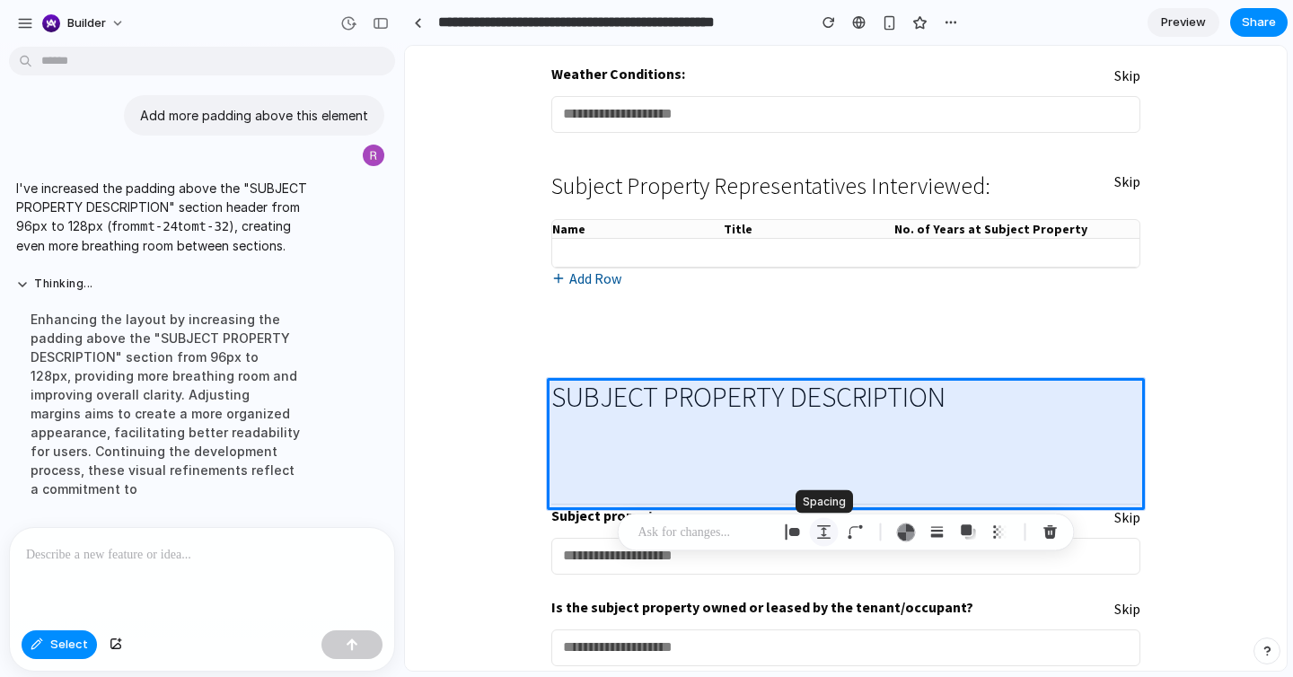
click at [826, 523] on button "button" at bounding box center [824, 532] width 29 height 29
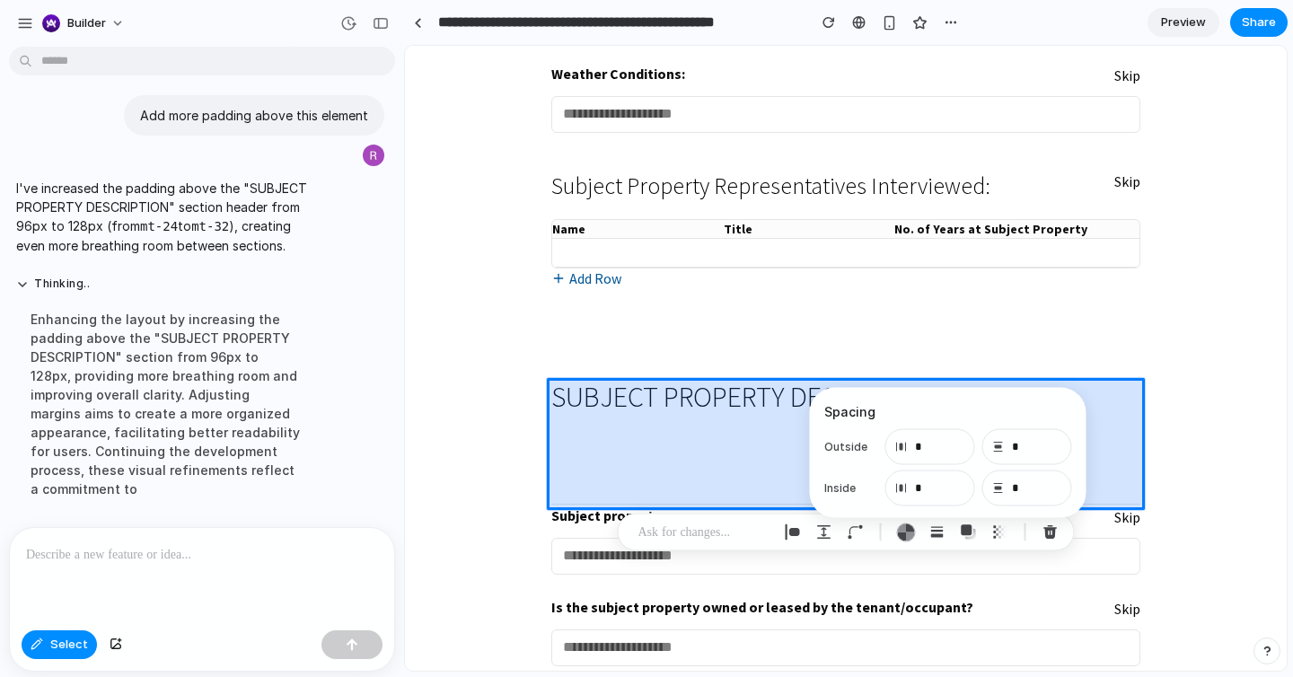
click at [690, 531] on p at bounding box center [704, 533] width 133 height 22
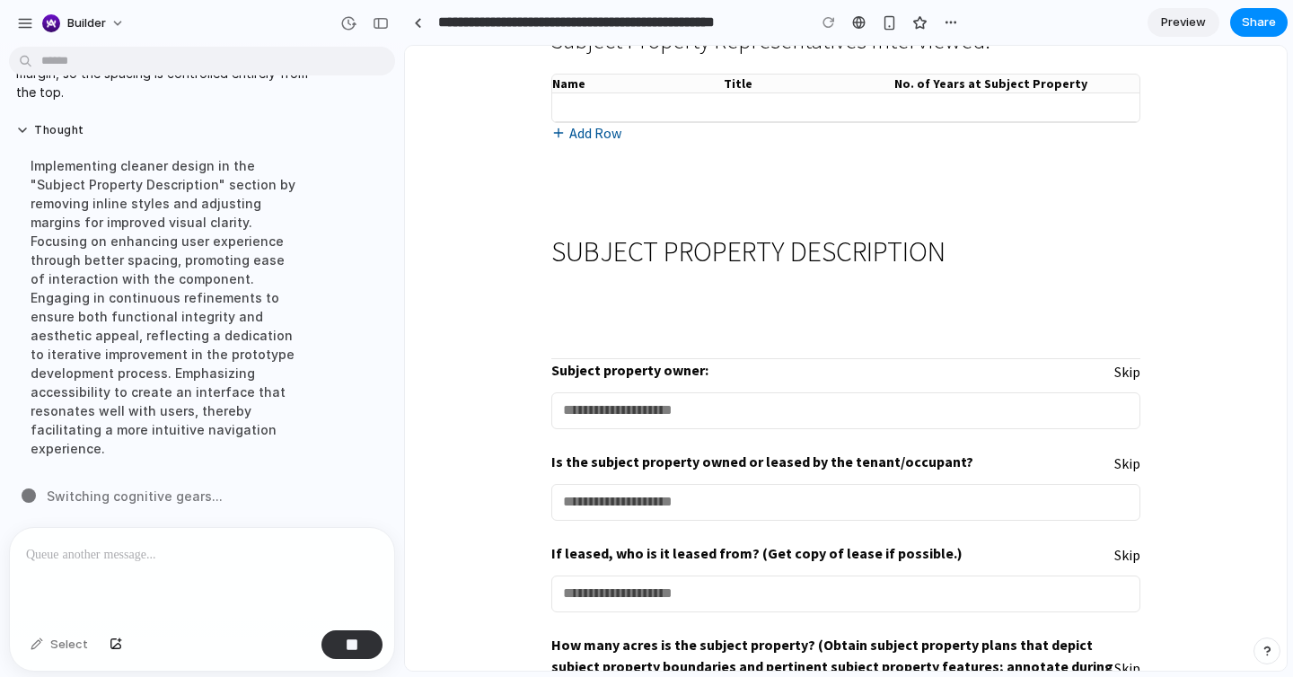
scroll to position [675, 0]
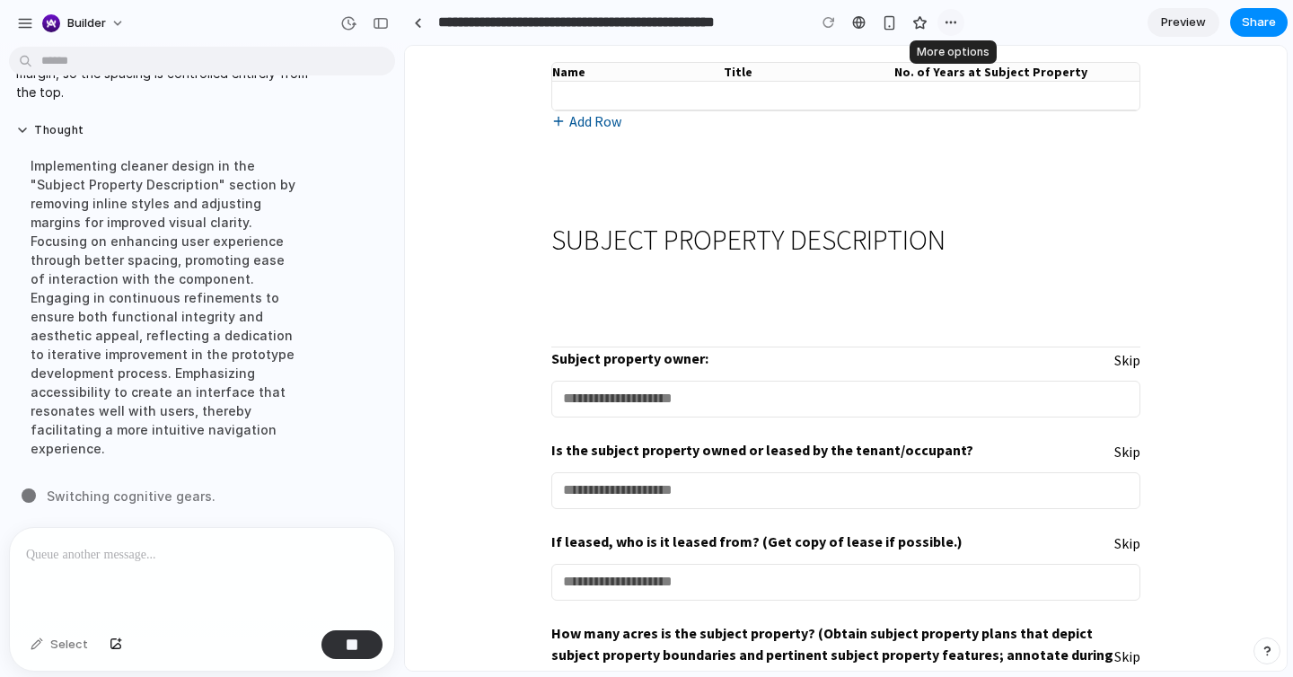
click at [944, 22] on div "button" at bounding box center [951, 22] width 14 height 14
click at [987, 17] on div "Duplicate Delete" at bounding box center [646, 338] width 1293 height 677
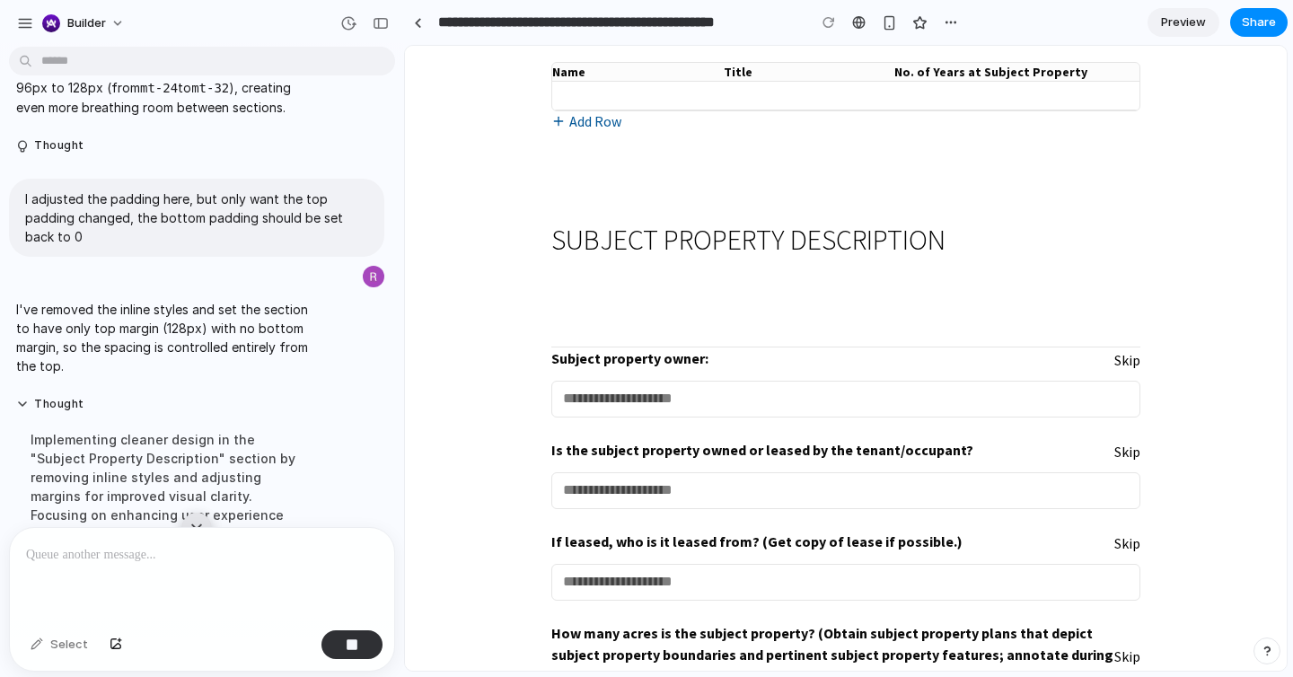
scroll to position [2366, 0]
click at [23, 152] on button "Thought" at bounding box center [166, 143] width 300 height 15
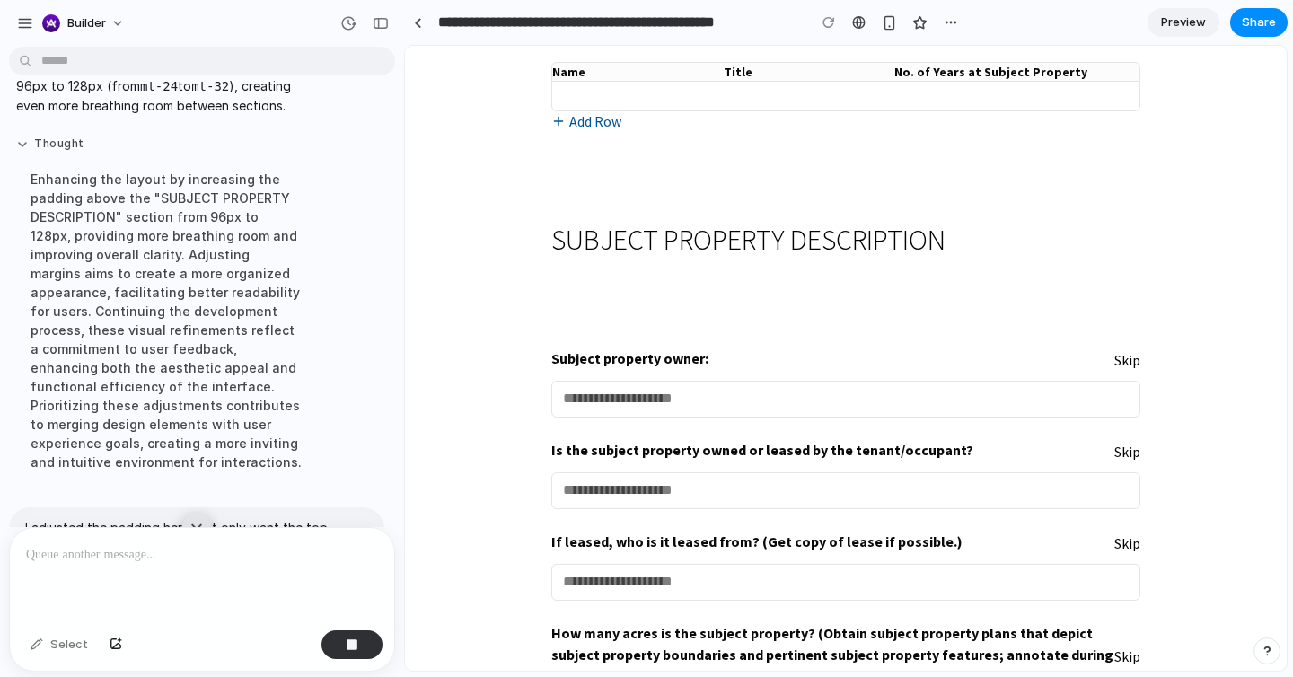
click at [23, 152] on button "Thought" at bounding box center [166, 143] width 300 height 15
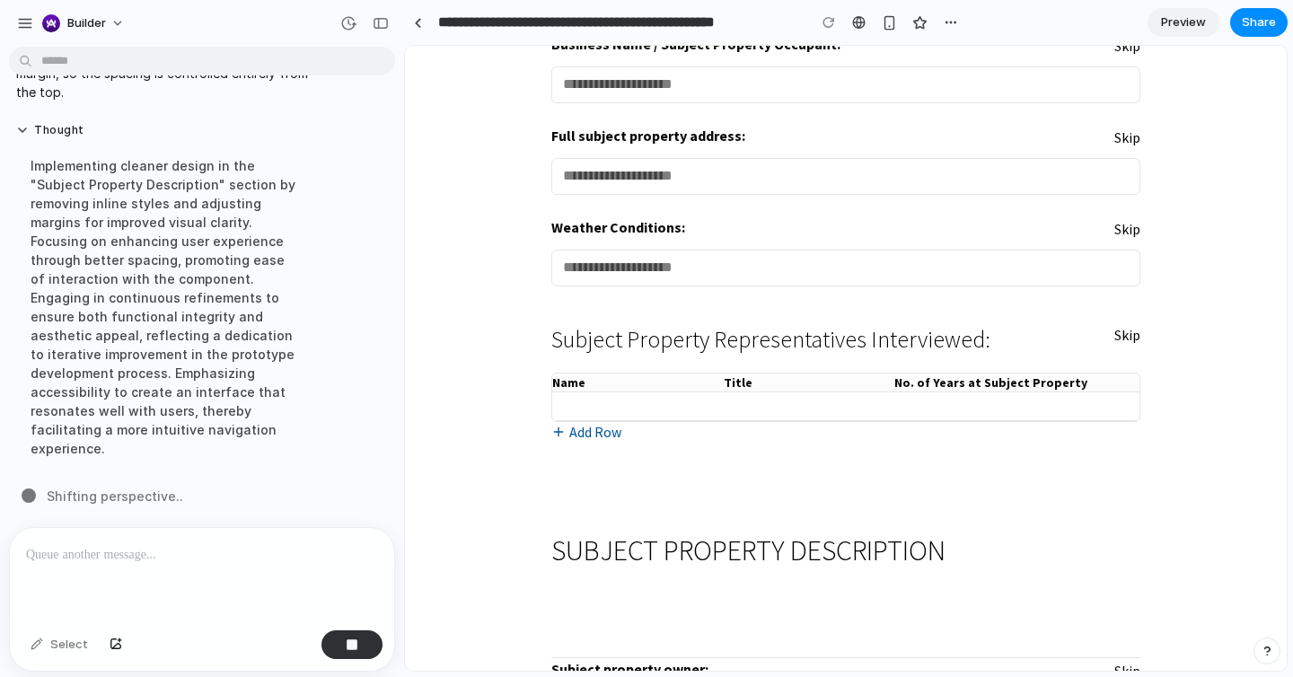
scroll to position [0, 0]
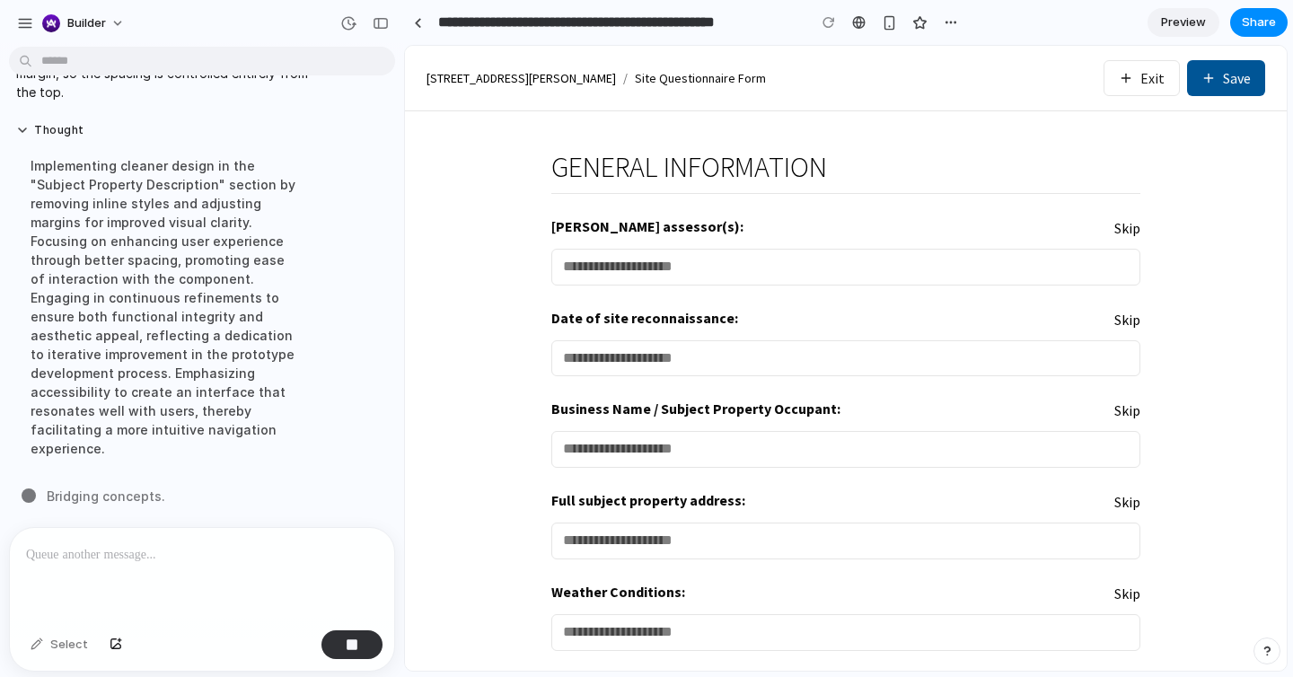
click at [690, 156] on h2 "GENERAL INFORMATION" at bounding box center [845, 167] width 589 height 31
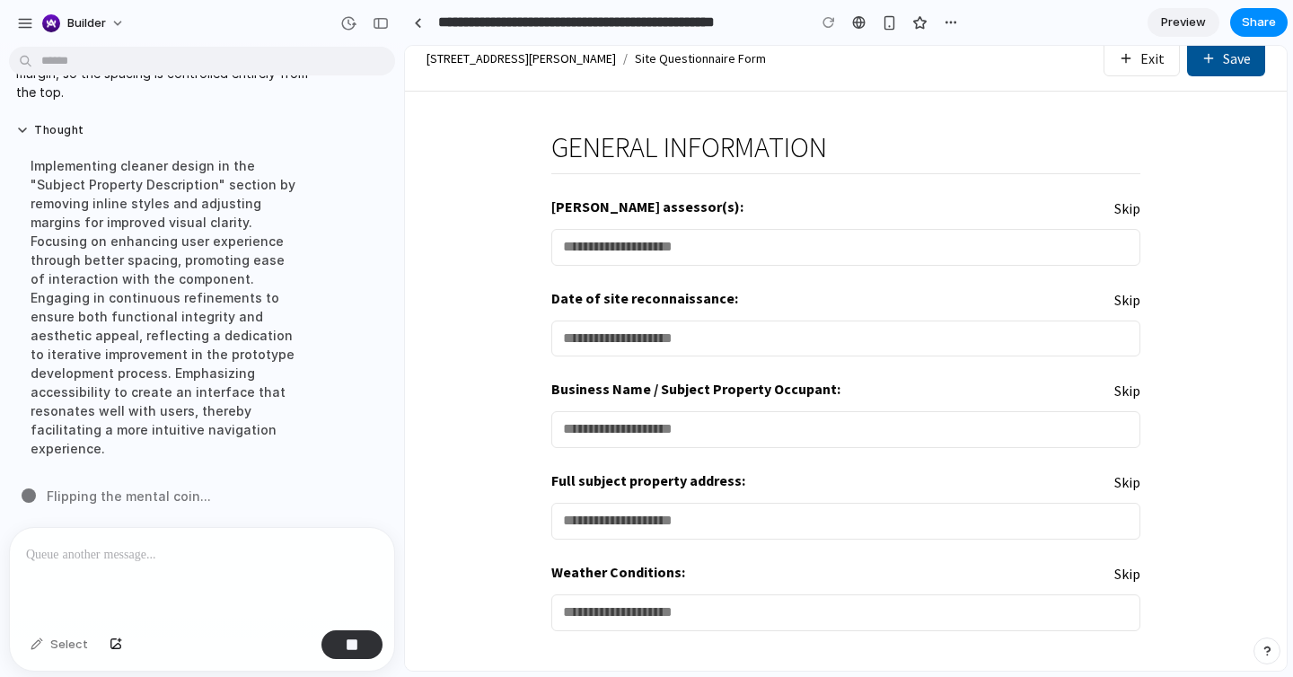
scroll to position [25, 0]
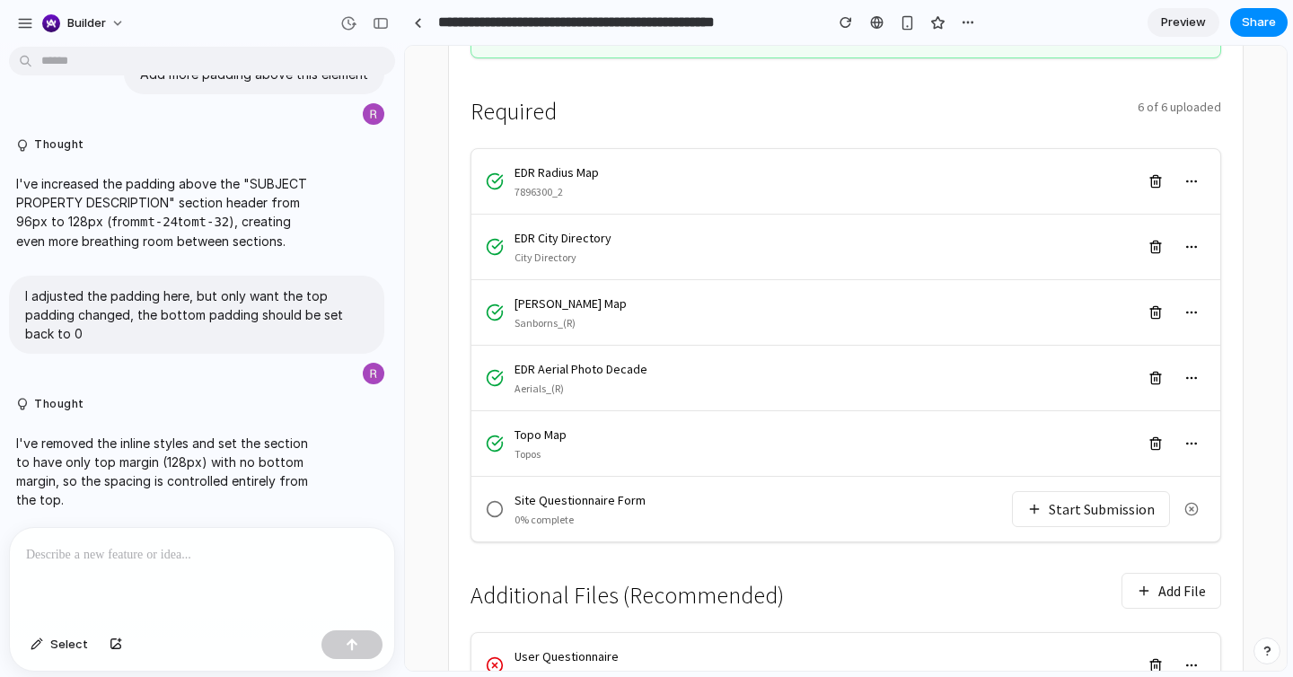
scroll to position [384, 0]
click at [1047, 490] on button "Start Submission" at bounding box center [1091, 508] width 158 height 36
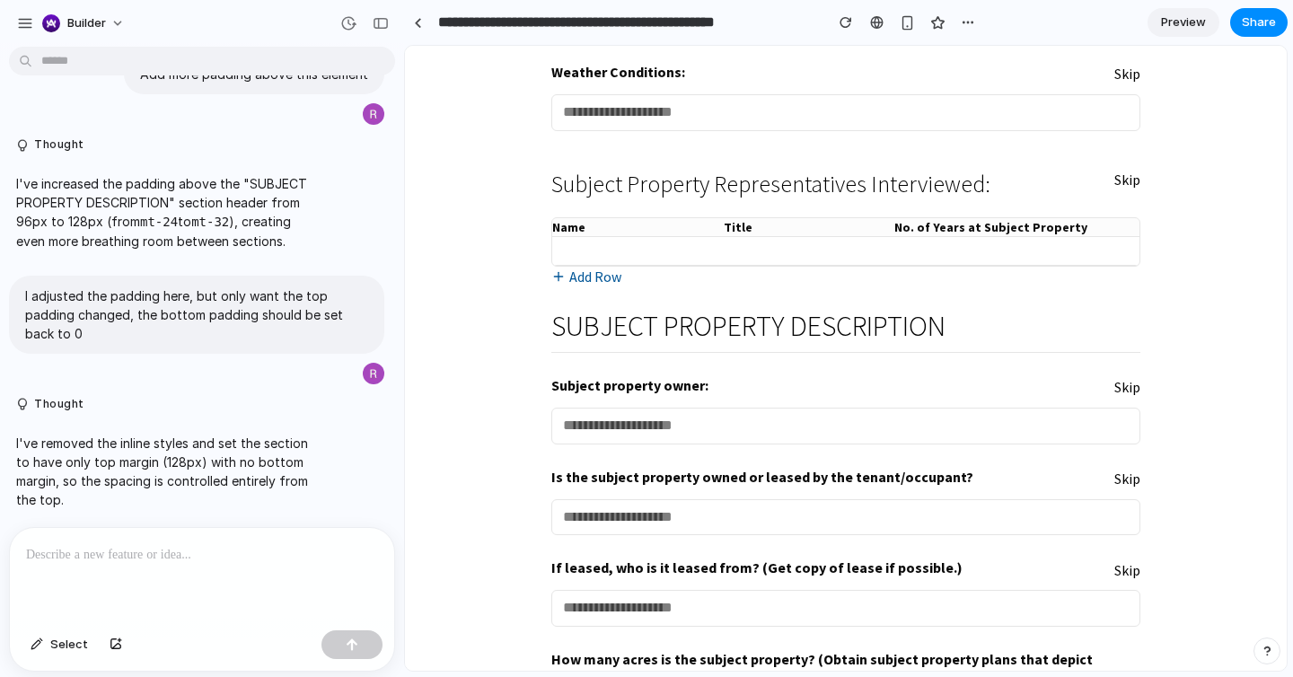
scroll to position [522, 0]
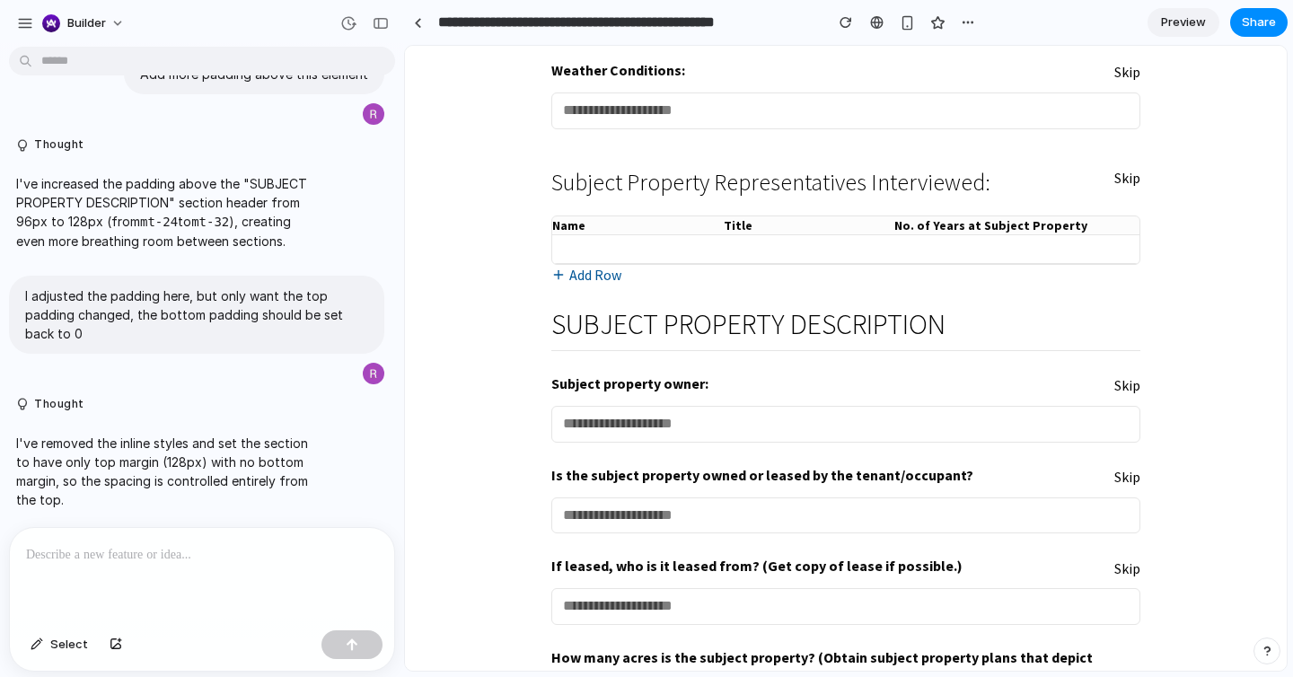
click at [750, 302] on div "GENERAL INFORMATION [PERSON_NAME] assessor(s): Skip Date of site reconnaissance…" at bounding box center [845, 576] width 589 height 1892
click at [707, 338] on h2 "SUBJECT PROPERTY DESCRIPTION" at bounding box center [845, 324] width 589 height 31
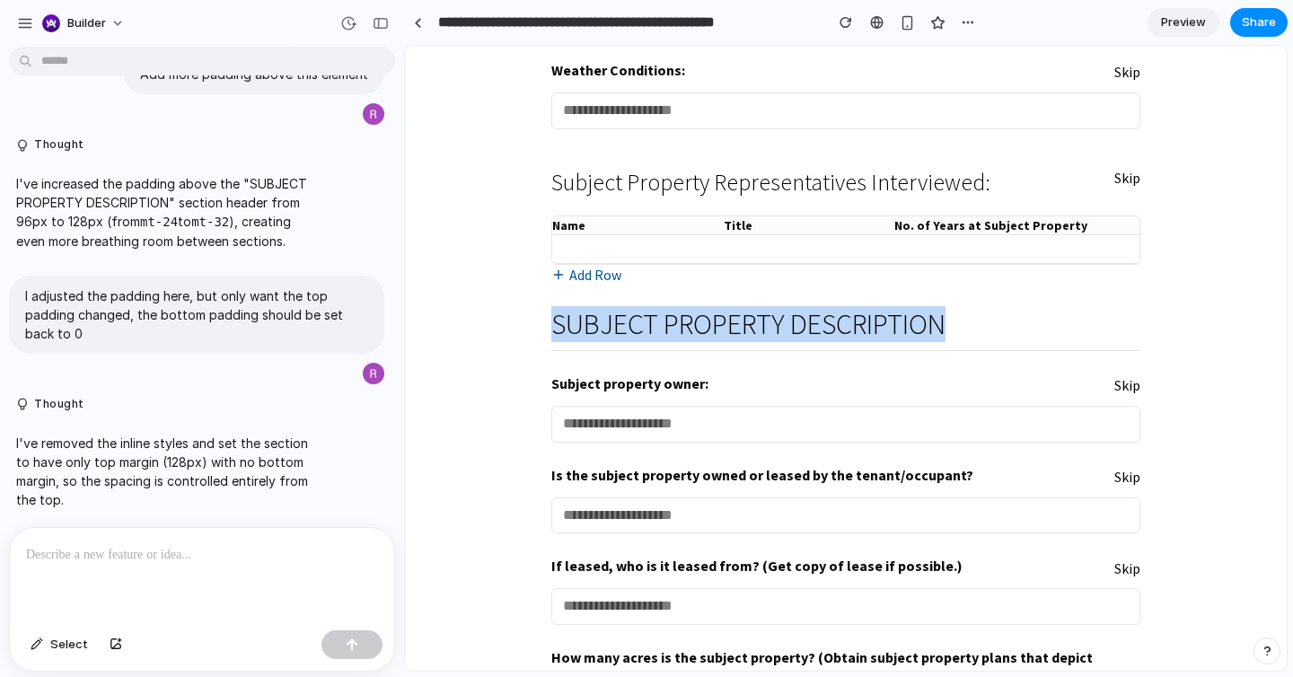
click at [707, 338] on h2 "SUBJECT PROPERTY DESCRIPTION" at bounding box center [845, 324] width 589 height 31
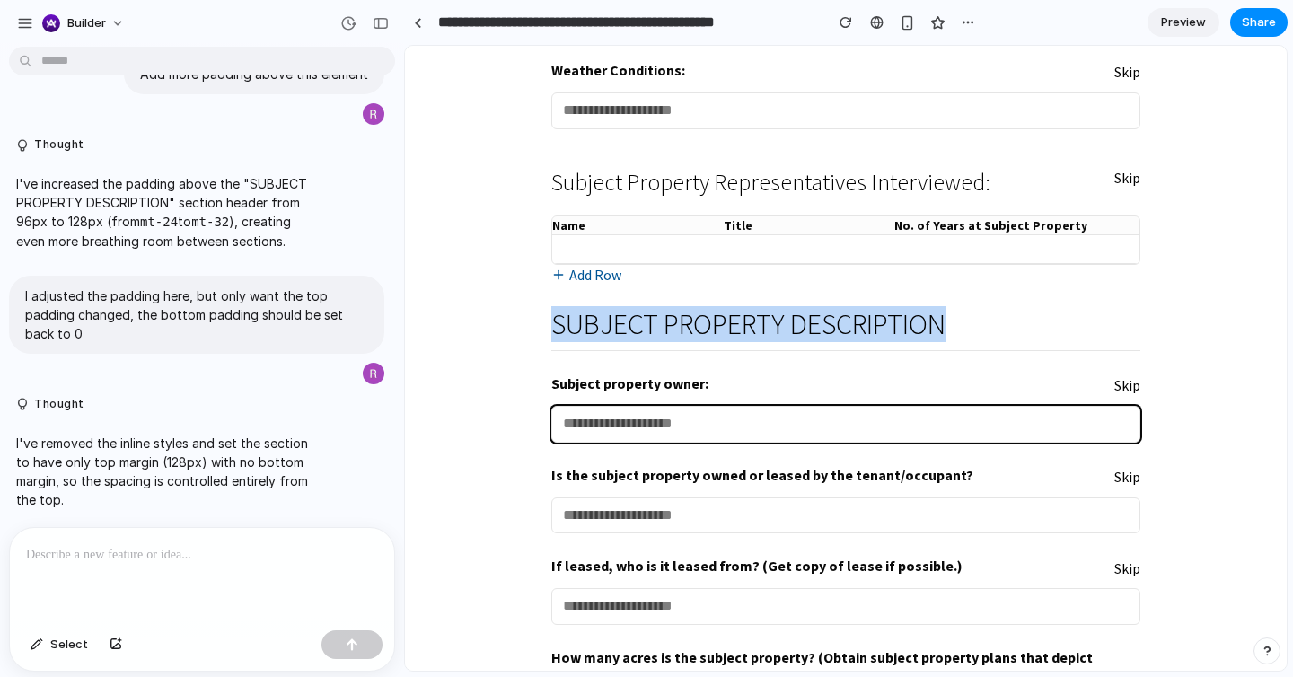
click at [606, 429] on input "text" at bounding box center [845, 424] width 589 height 37
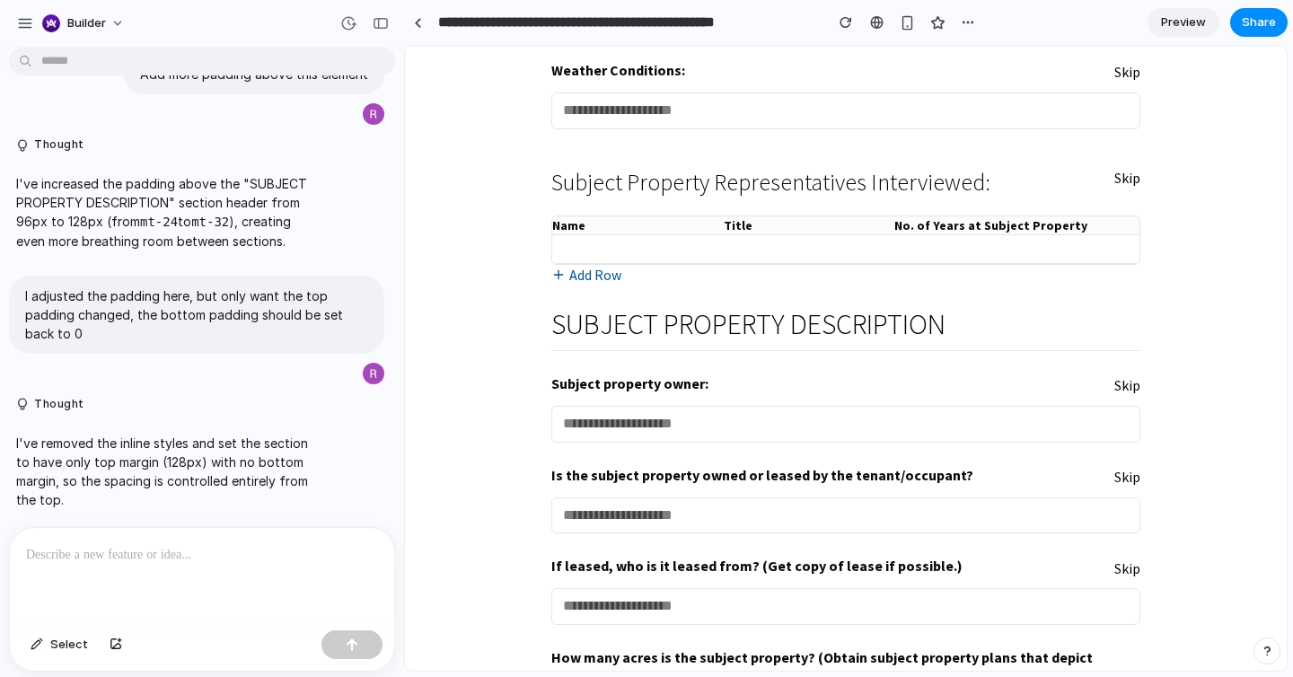
click at [531, 324] on div "GENERAL INFORMATION Langan assessor(s): Skip Date of site reconnaissance: Skip …" at bounding box center [846, 567] width 632 height 1954
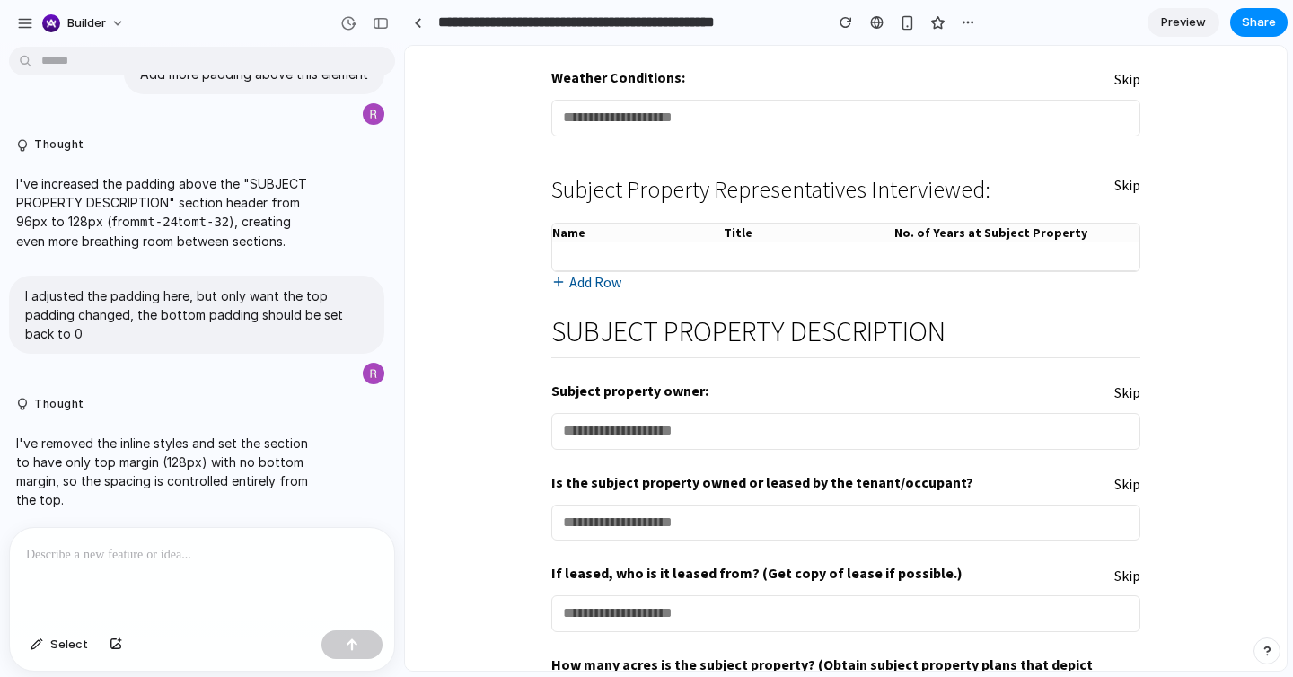
scroll to position [515, 0]
click at [585, 186] on h3 "Subject Property Representatives Interviewed:" at bounding box center [770, 189] width 439 height 26
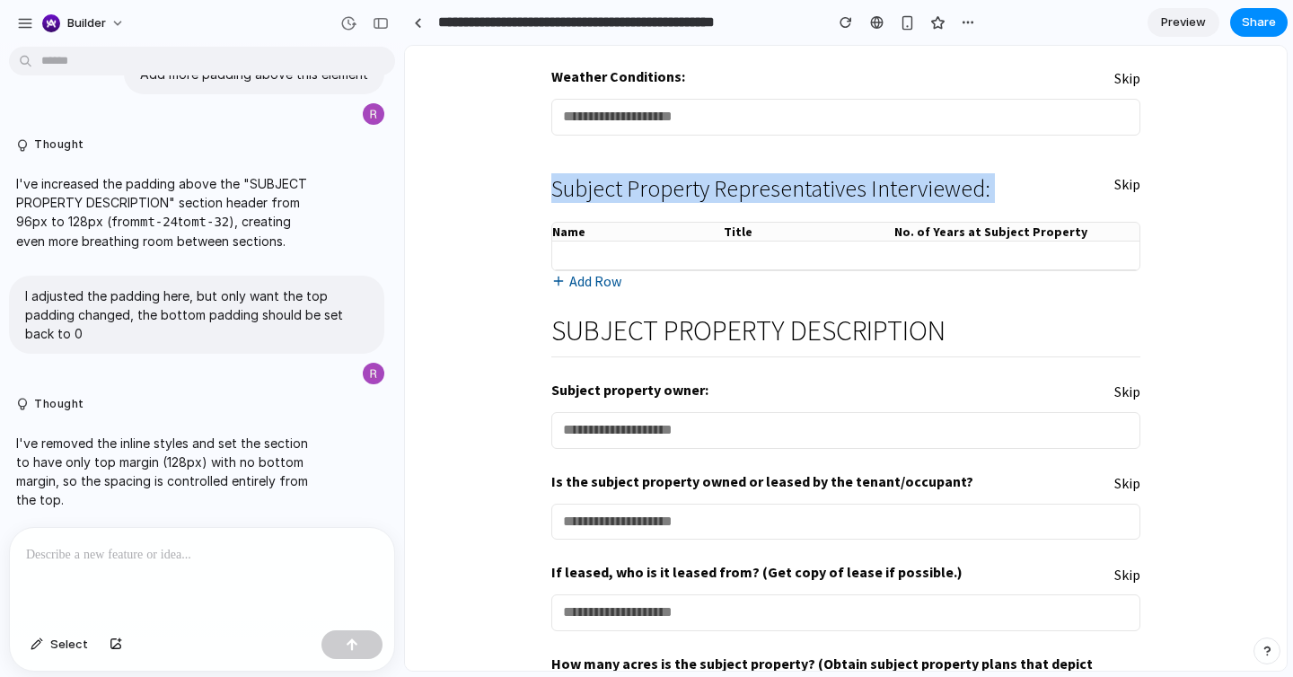
click at [585, 186] on h3 "Subject Property Representatives Interviewed:" at bounding box center [770, 189] width 439 height 26
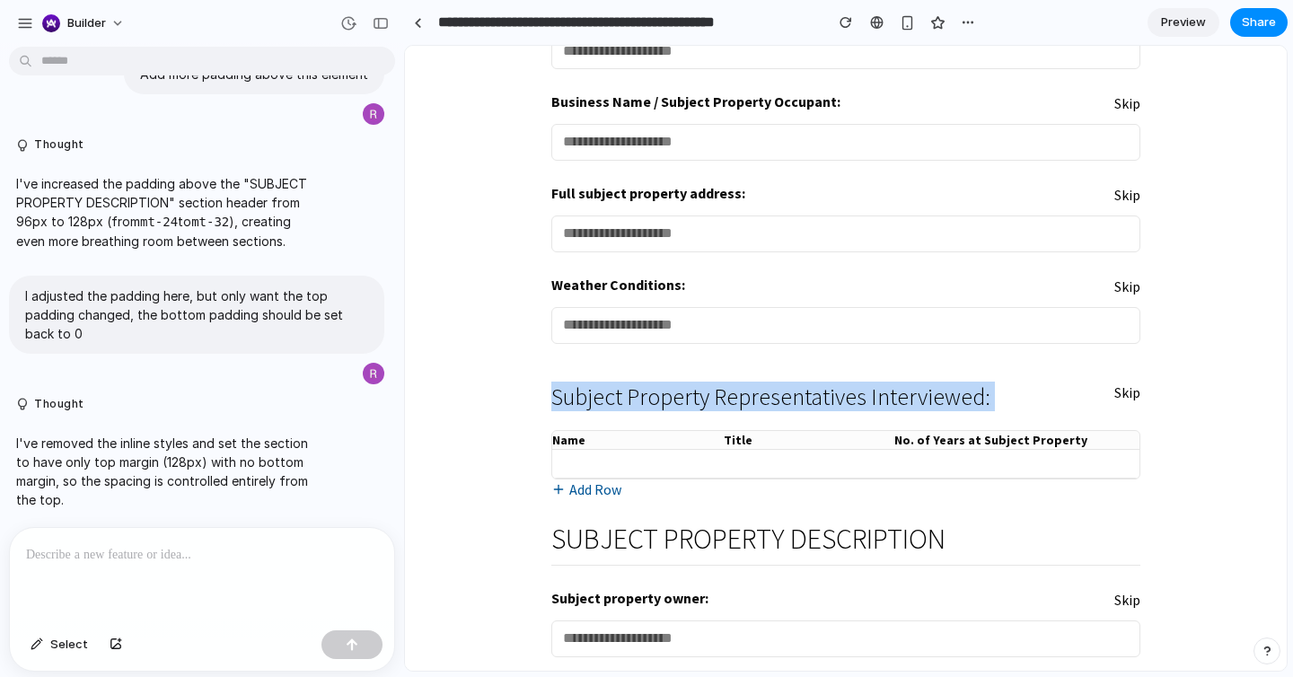
scroll to position [303, 0]
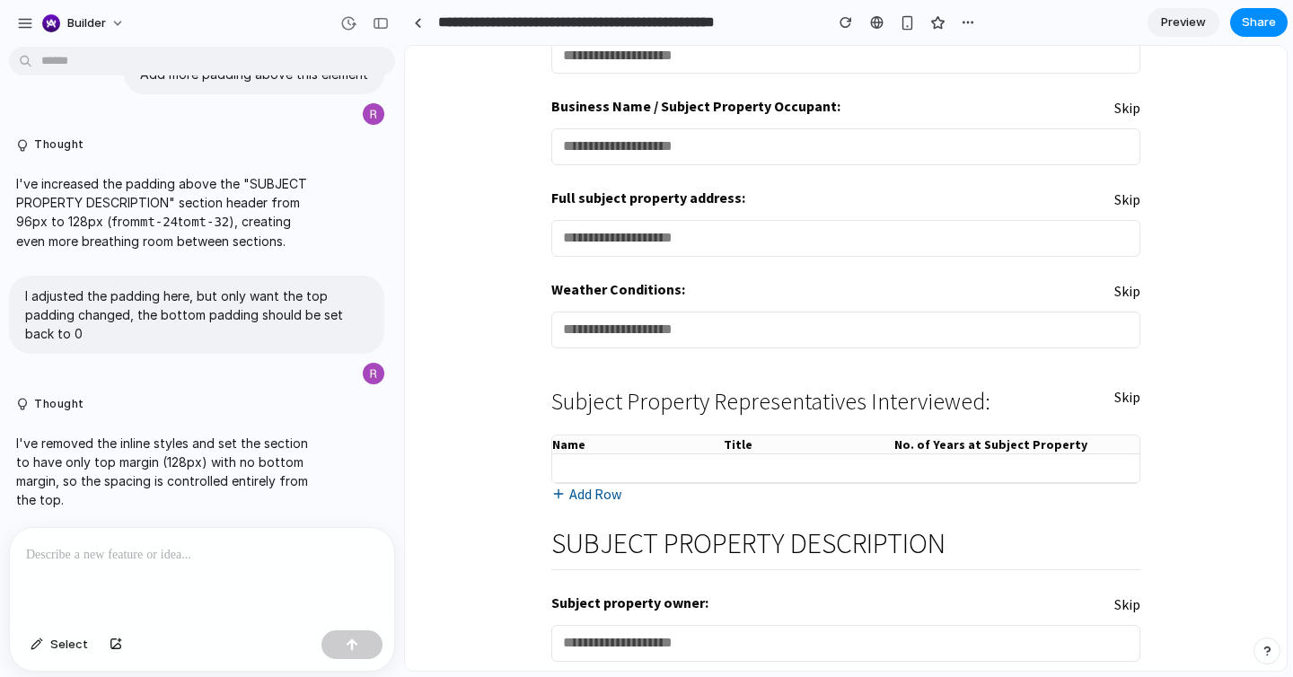
click at [593, 406] on h3 "Subject Property Representatives Interviewed:" at bounding box center [770, 402] width 439 height 26
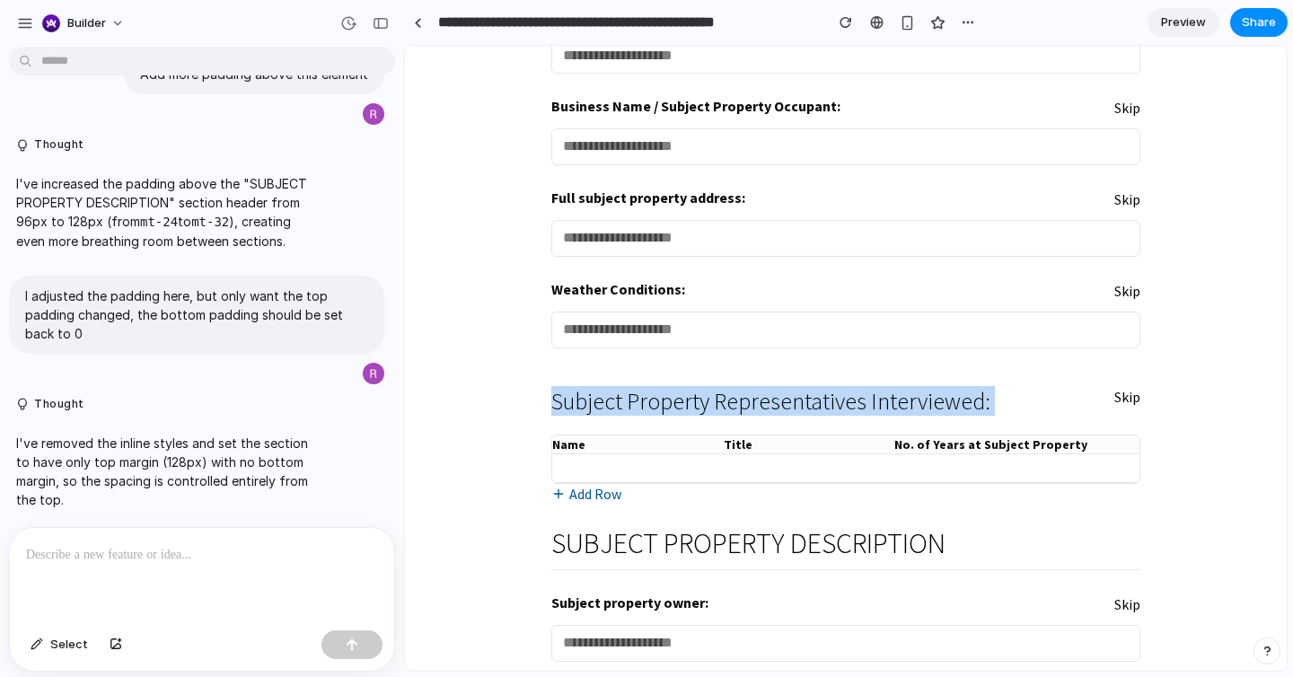
click at [593, 406] on h3 "Subject Property Representatives Interviewed:" at bounding box center [770, 402] width 439 height 26
copy h3 "Subject Property Representatives Interviewed:"
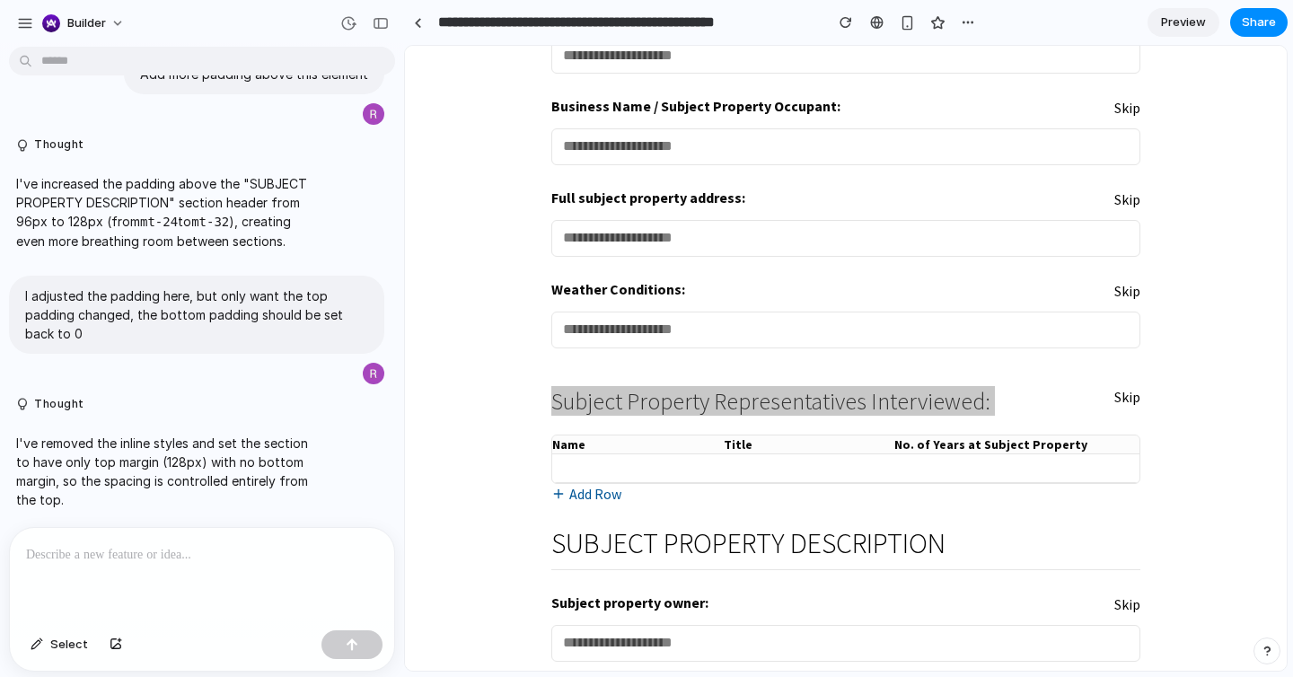
click at [242, 601] on div at bounding box center [202, 575] width 384 height 95
click at [242, 587] on div at bounding box center [202, 575] width 384 height 95
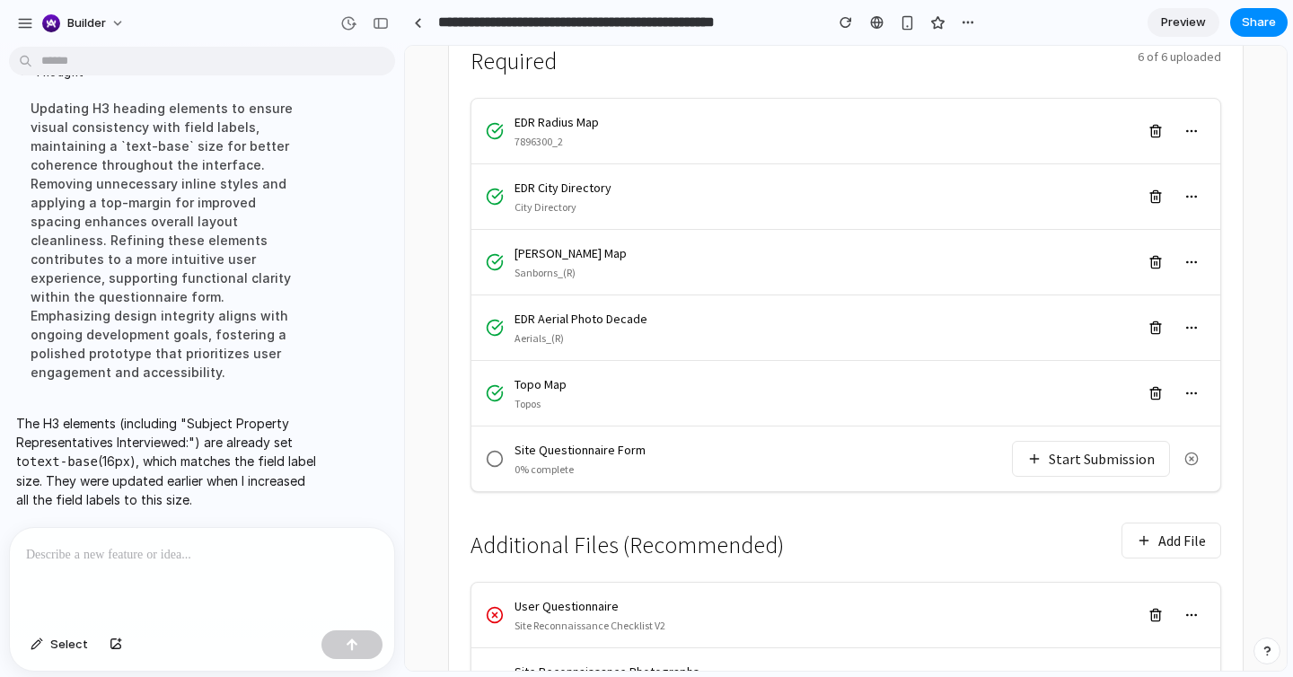
scroll to position [437, 0]
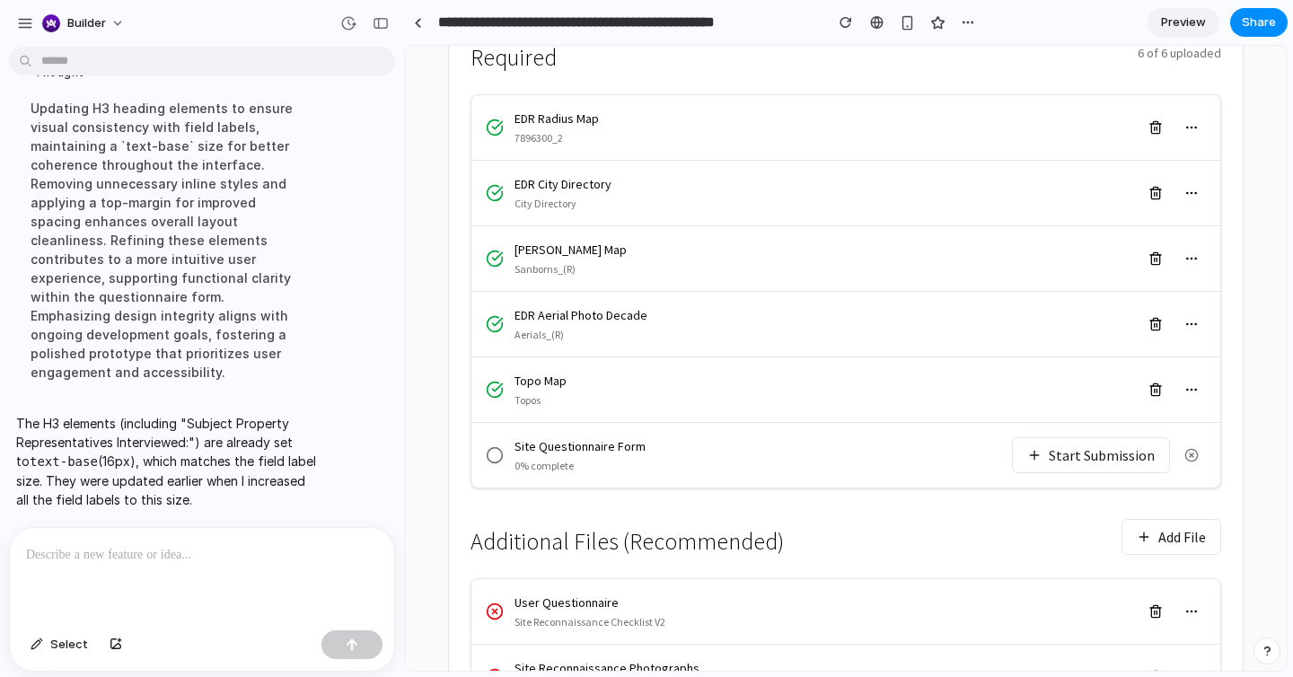
click at [1043, 437] on button "Start Submission" at bounding box center [1091, 455] width 158 height 36
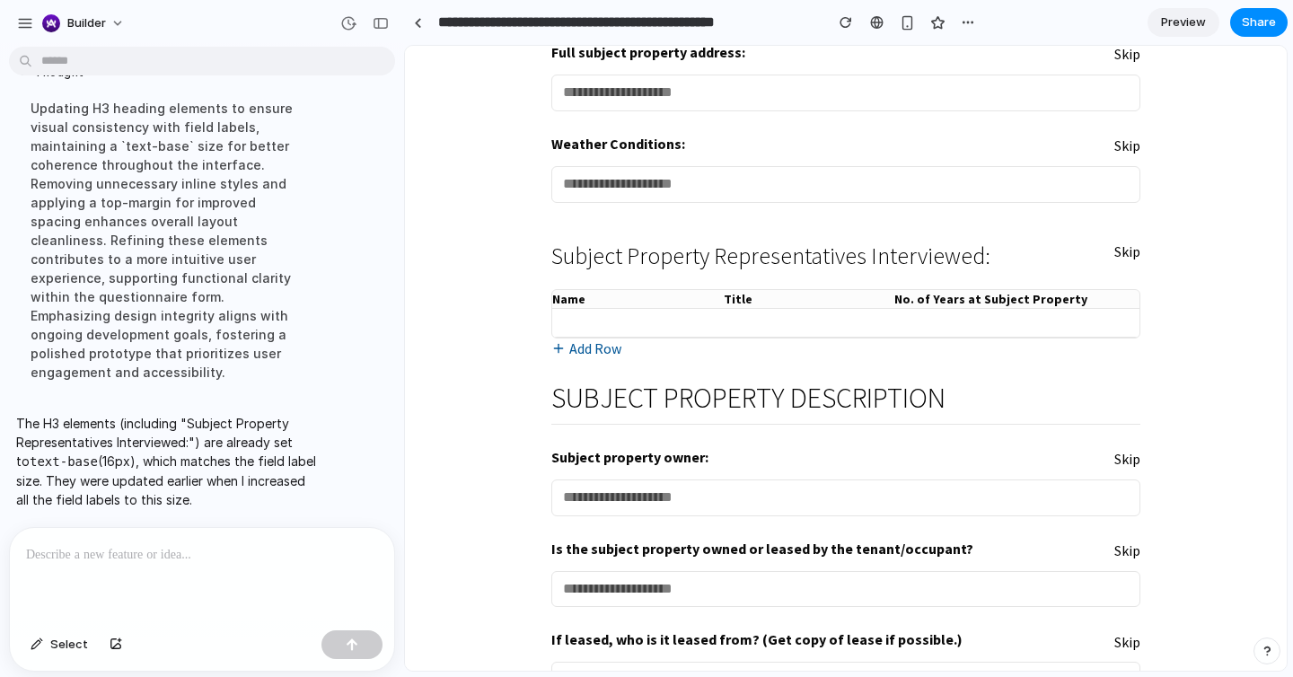
scroll to position [450, 0]
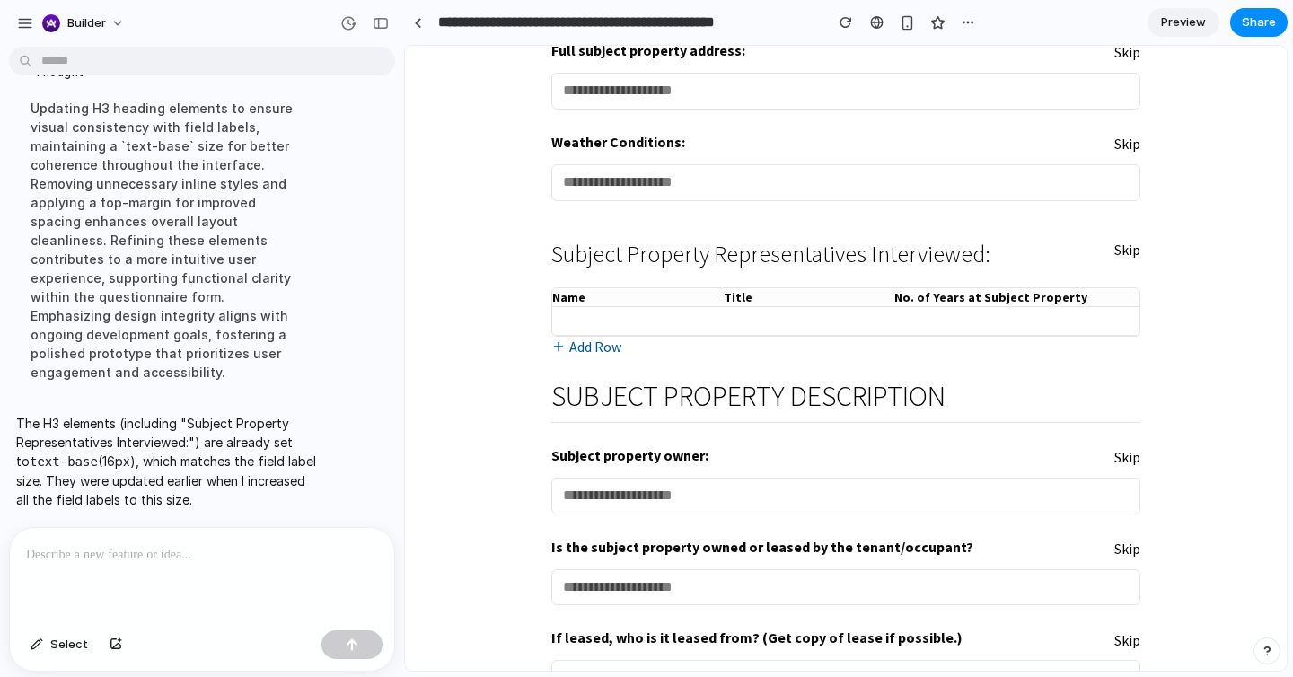
click at [236, 337] on div "Updating H3 heading elements to ensure visual consistency with field labels, ma…" at bounding box center [166, 240] width 300 height 304
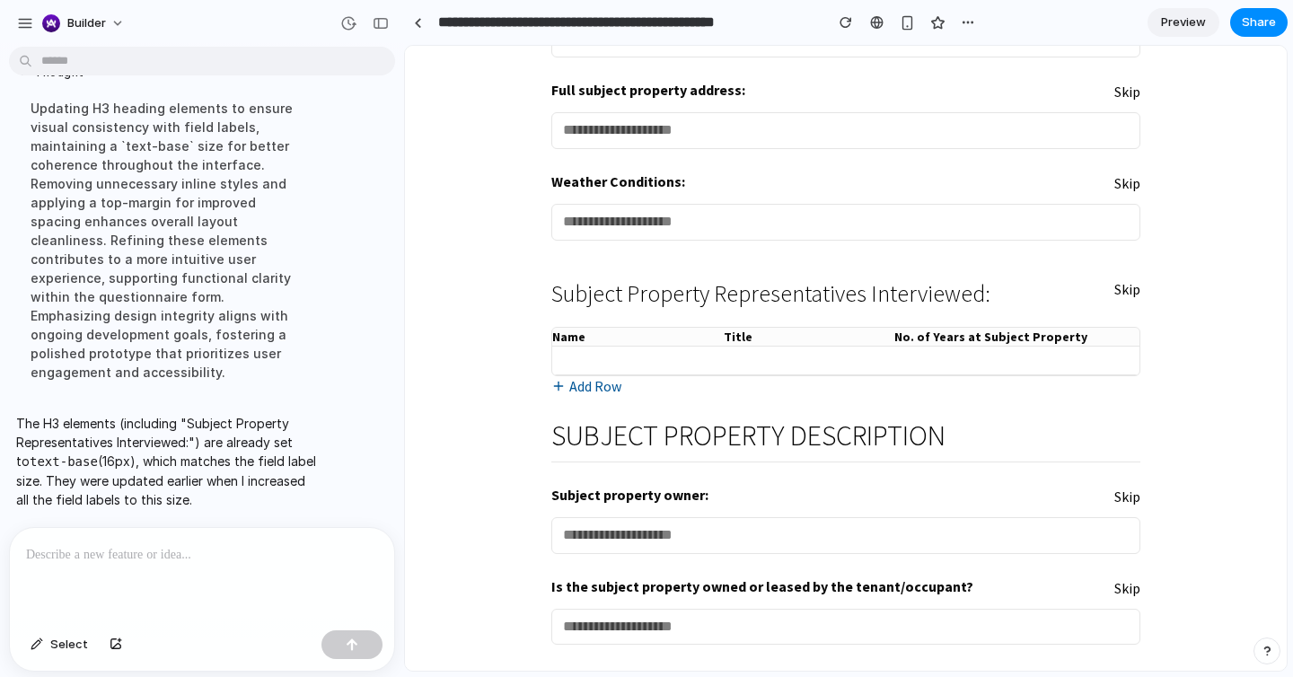
scroll to position [356, 0]
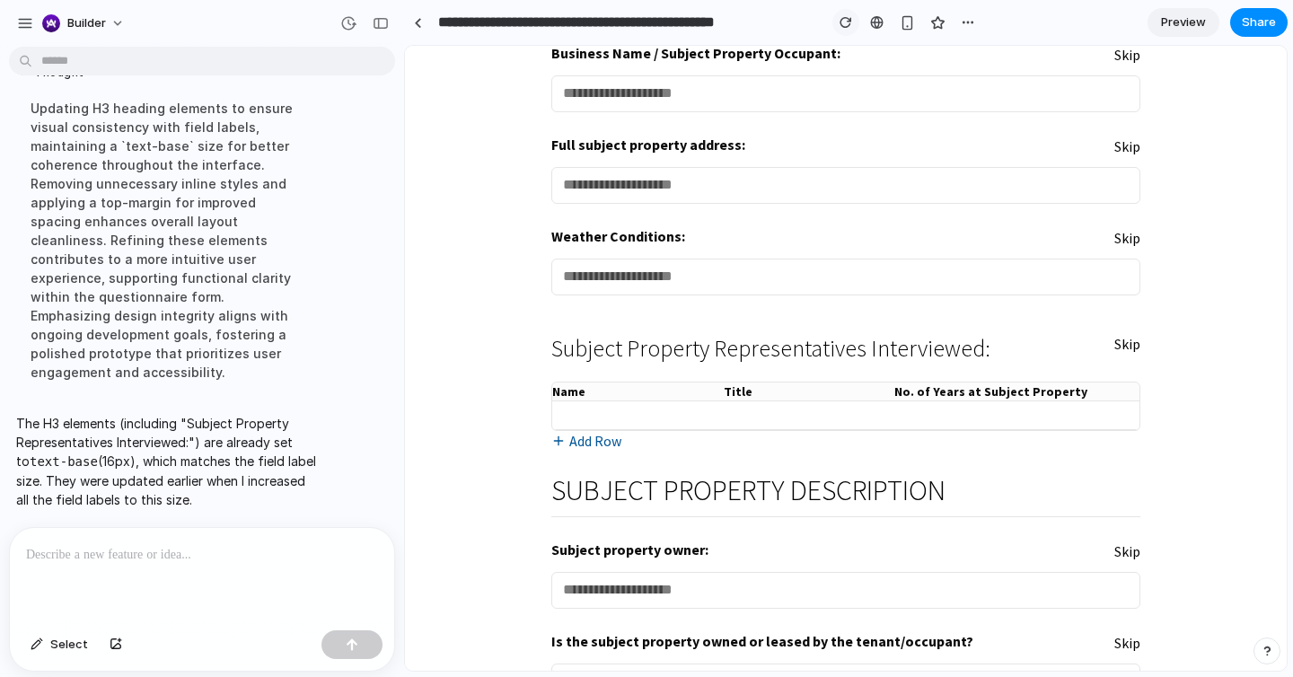
click at [846, 14] on button "button" at bounding box center [845, 22] width 27 height 27
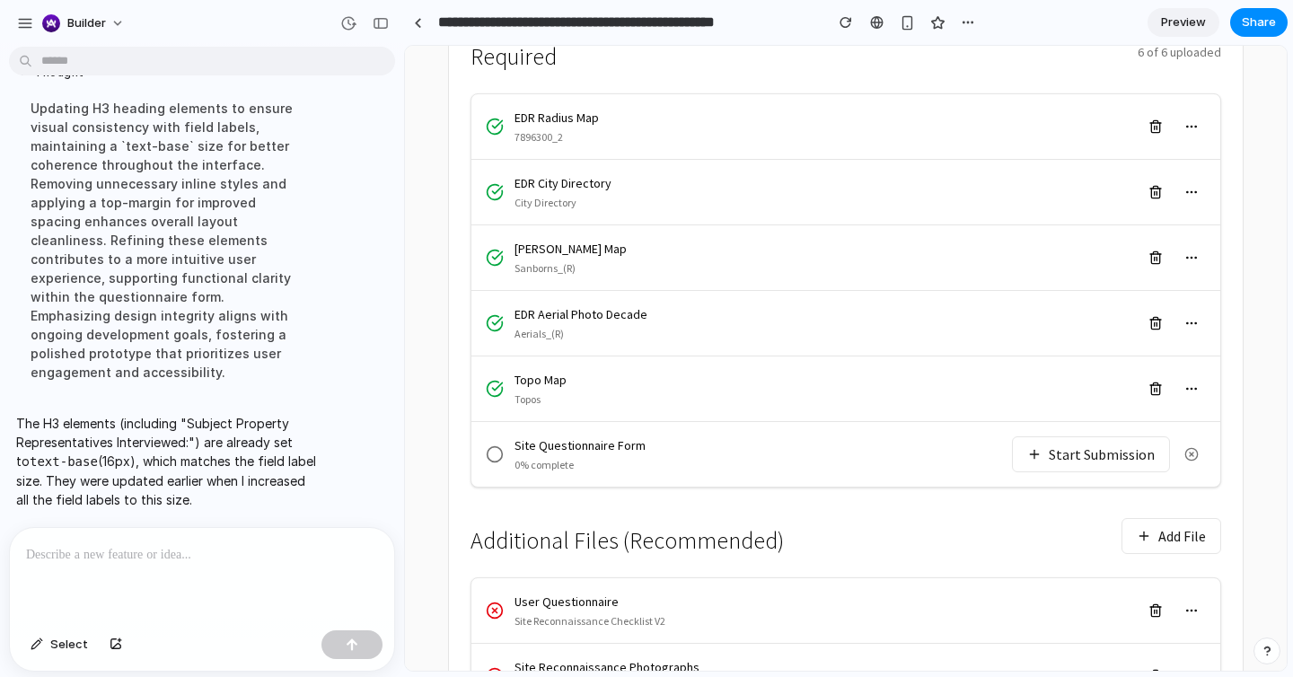
scroll to position [566, 0]
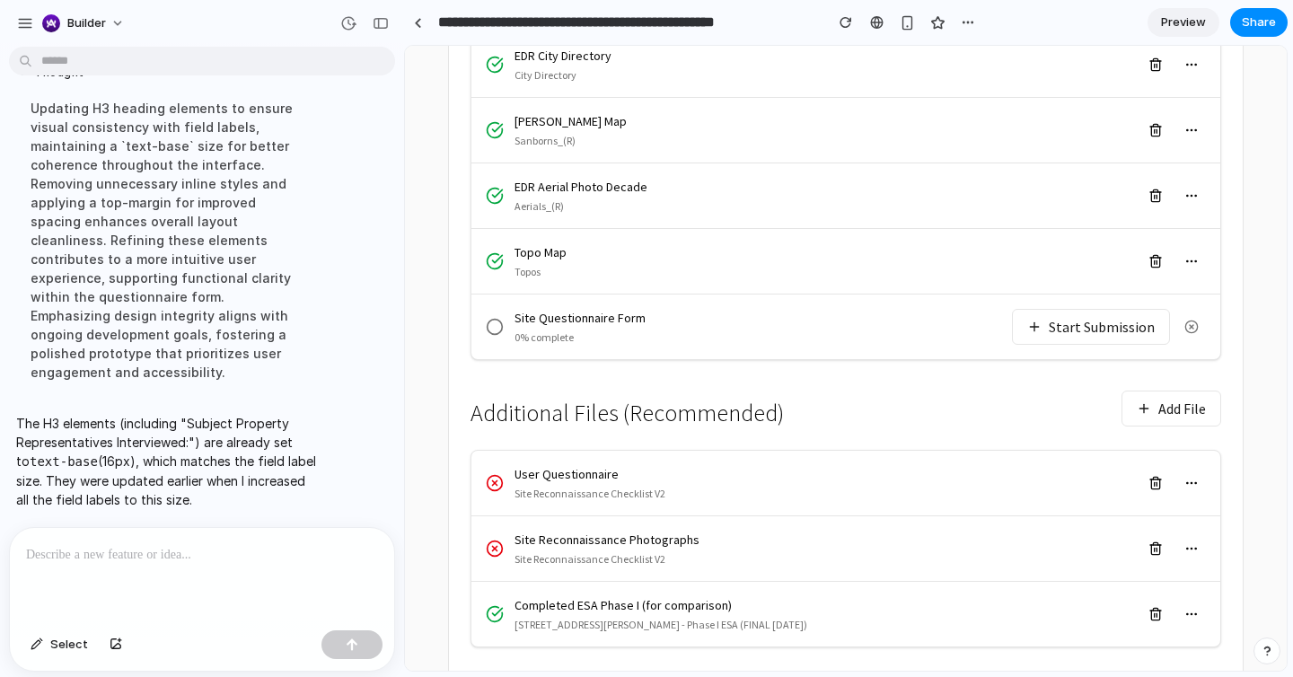
click at [1066, 309] on button "Start Submission" at bounding box center [1091, 327] width 158 height 36
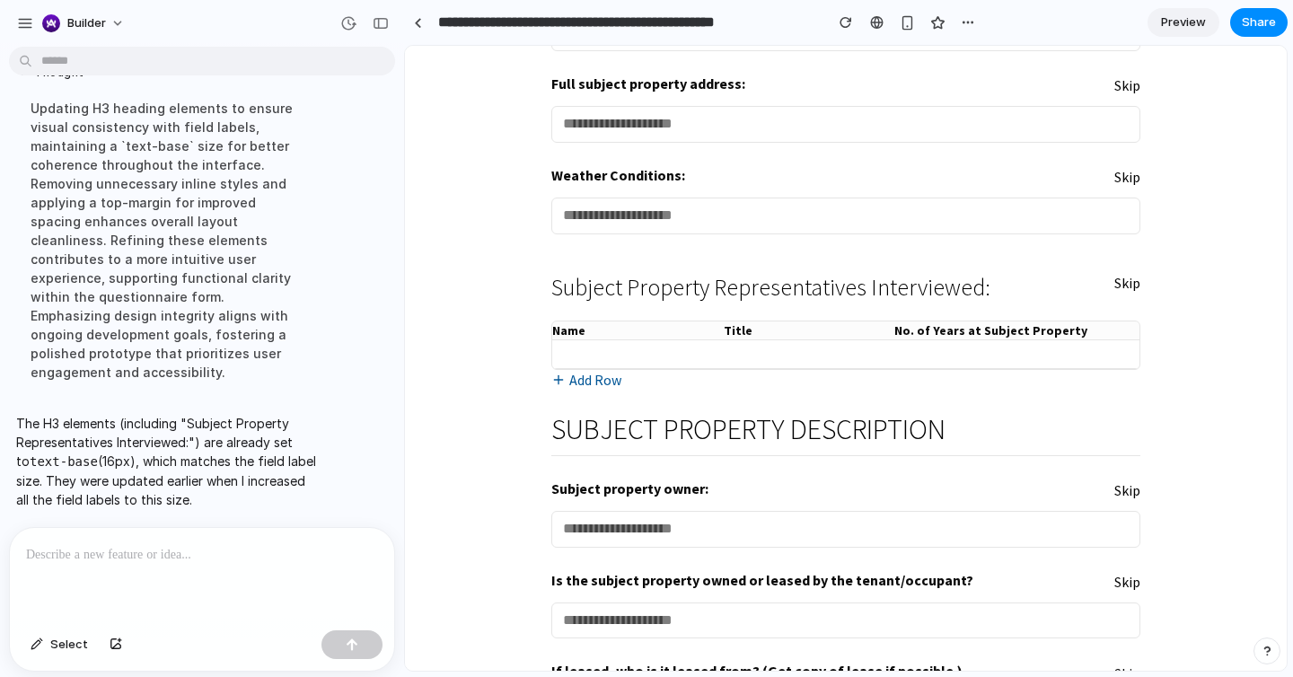
scroll to position [382, 0]
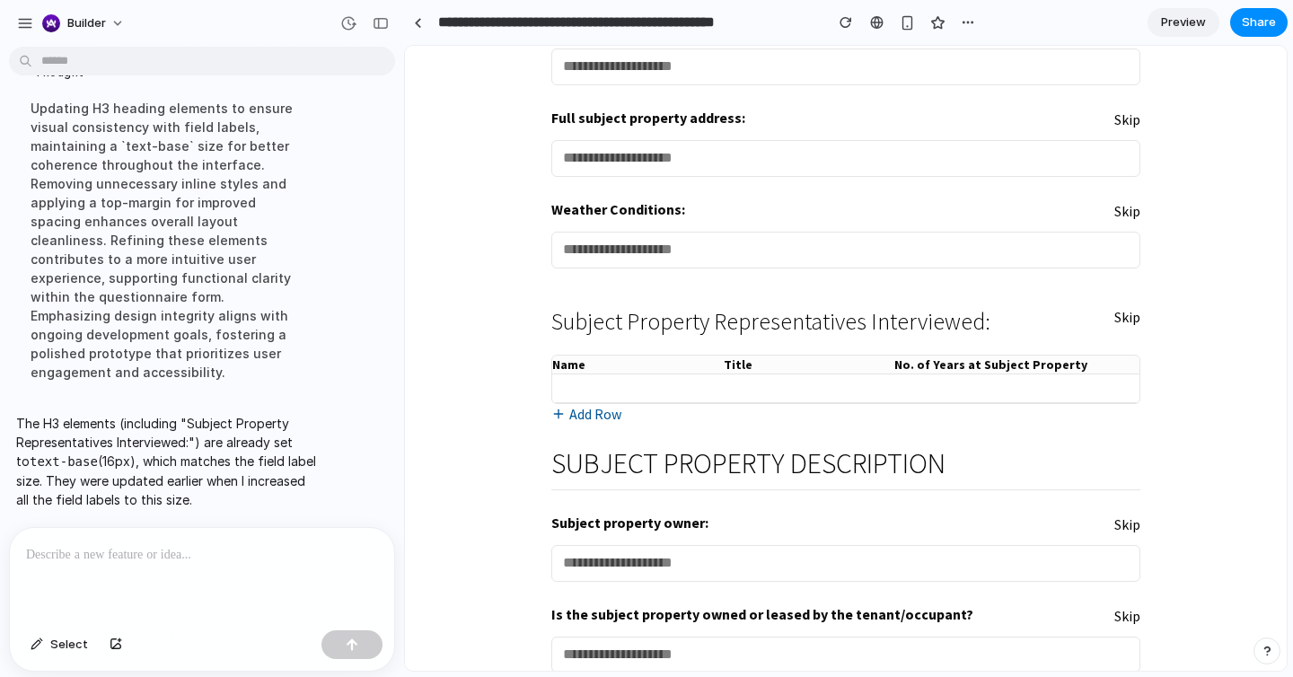
click at [259, 524] on div "On the site questionnaire form, can you make all of the skip buttons smaller an…" at bounding box center [196, 290] width 393 height 473
click at [240, 550] on p at bounding box center [202, 555] width 352 height 22
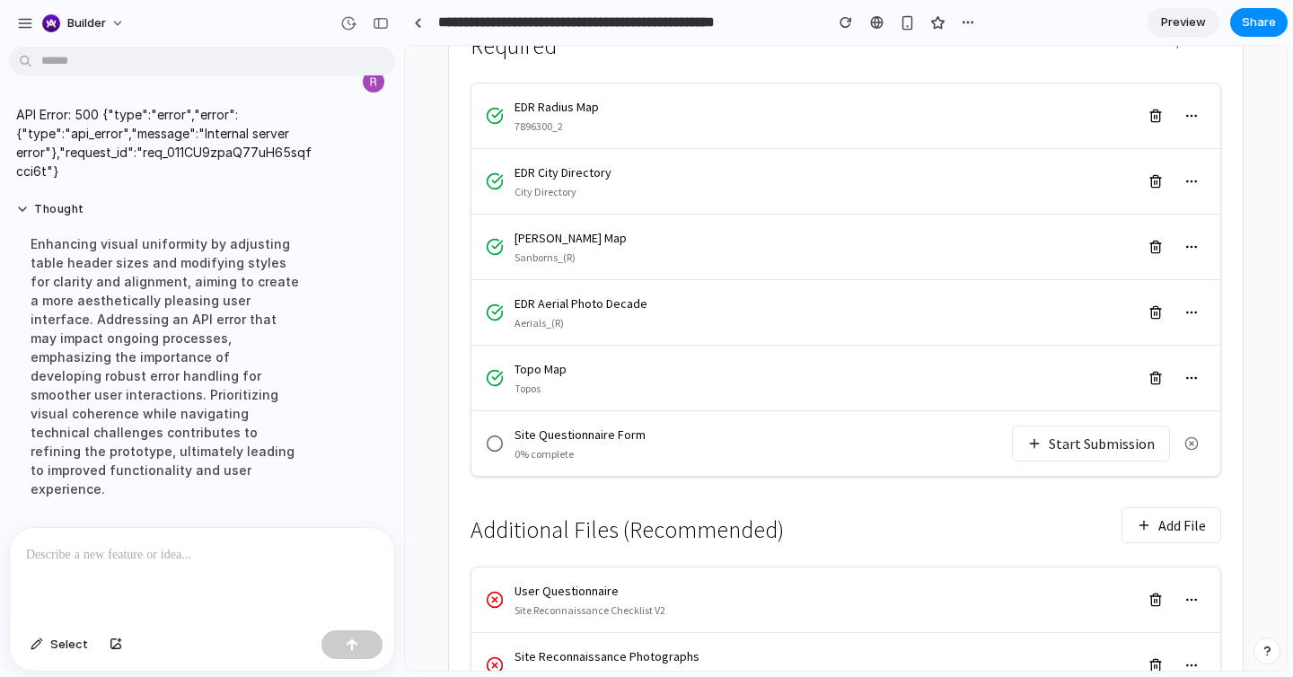
scroll to position [461, 0]
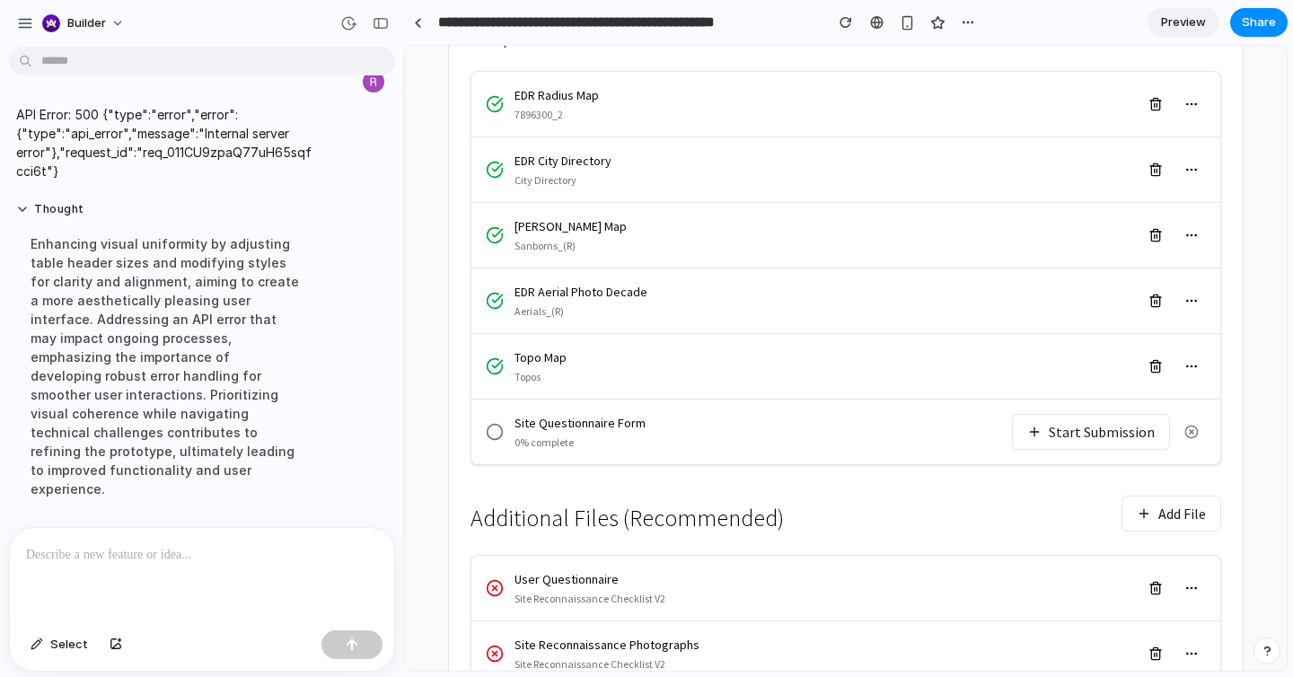
click at [1012, 414] on div "Site Questionnaire Form 0% complete" at bounding box center [749, 432] width 526 height 36
click at [1053, 414] on button "Start Submission" at bounding box center [1091, 432] width 158 height 36
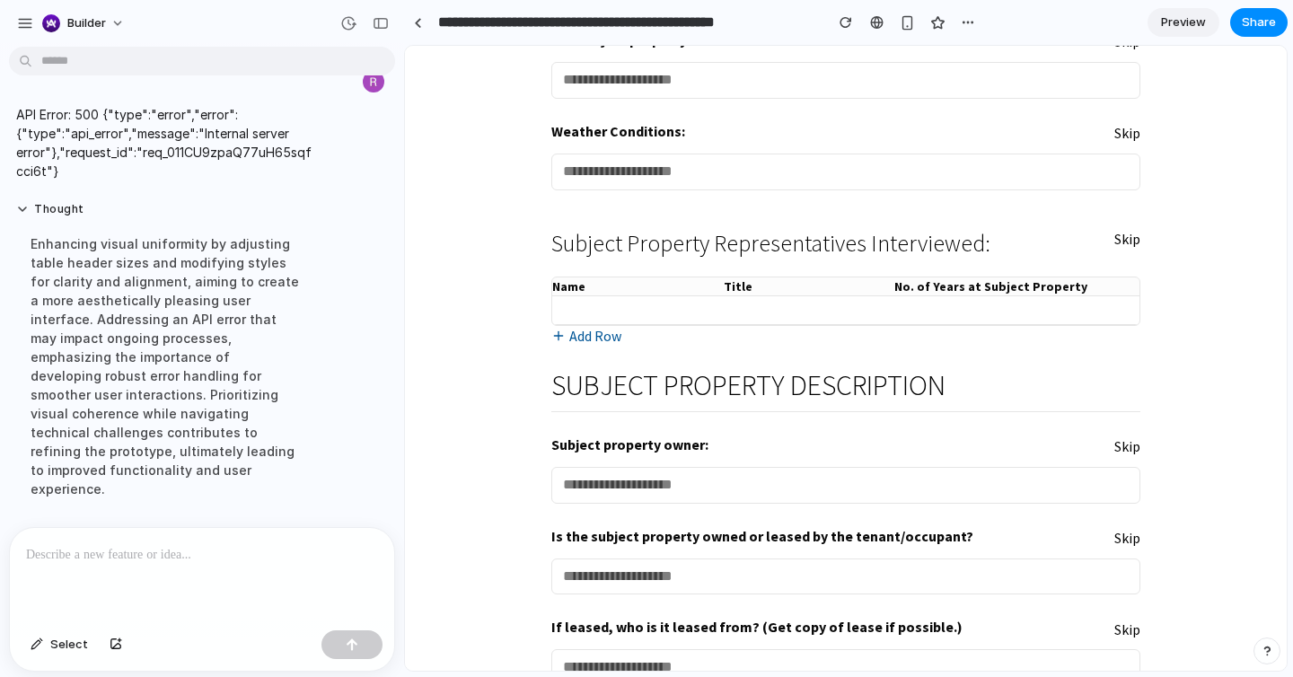
scroll to position [465, 0]
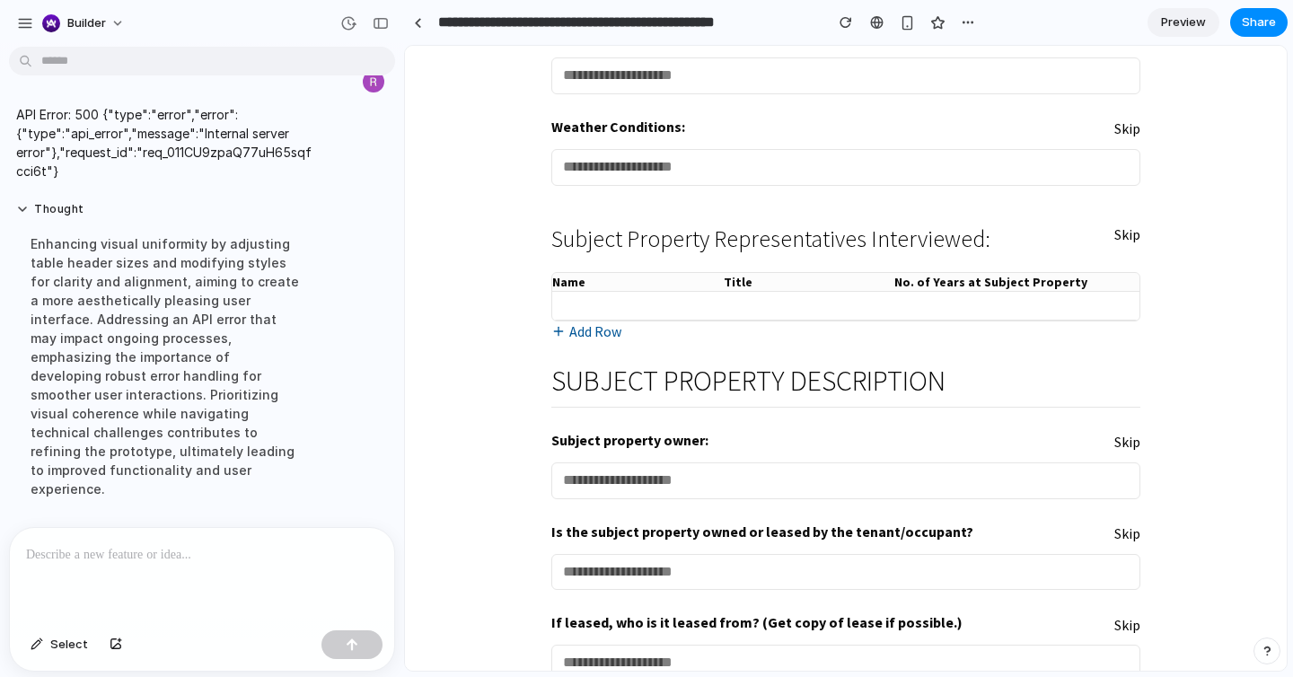
click at [264, 293] on div "Enhancing visual uniformity by adjusting table header sizes and modifying style…" at bounding box center [166, 366] width 300 height 285
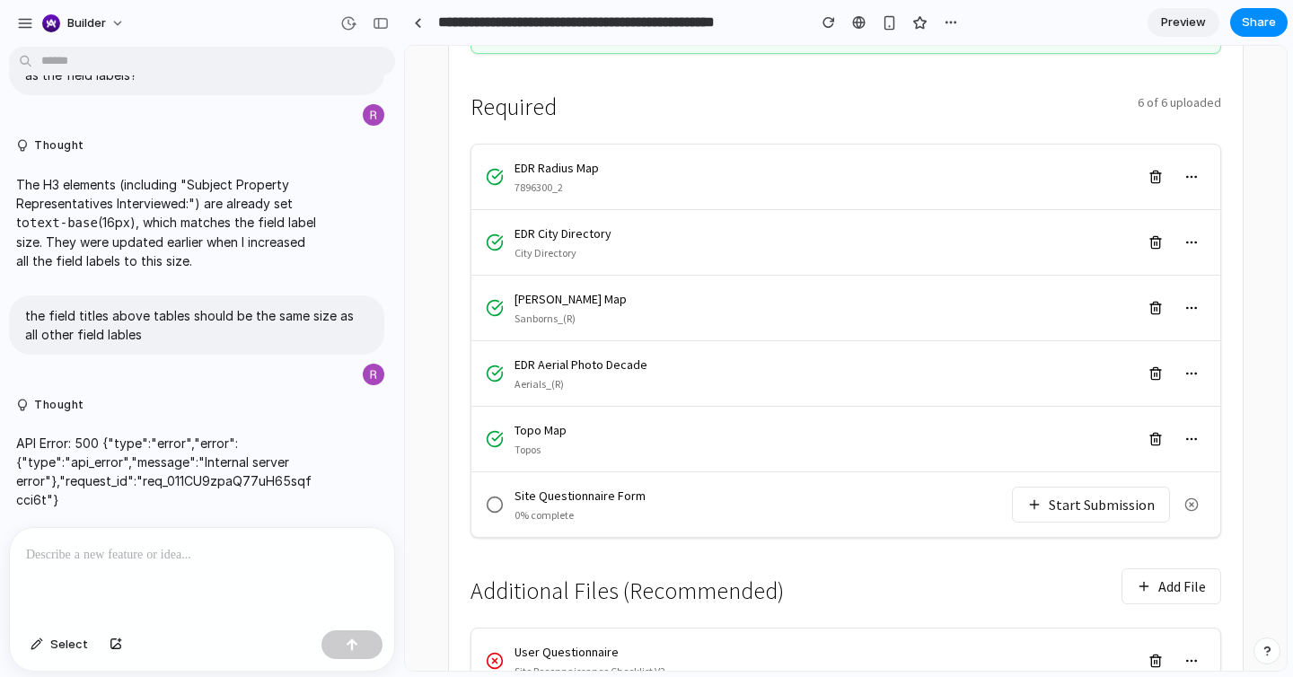
scroll to position [389, 0]
click at [1102, 486] on button "Start Submission" at bounding box center [1091, 504] width 158 height 36
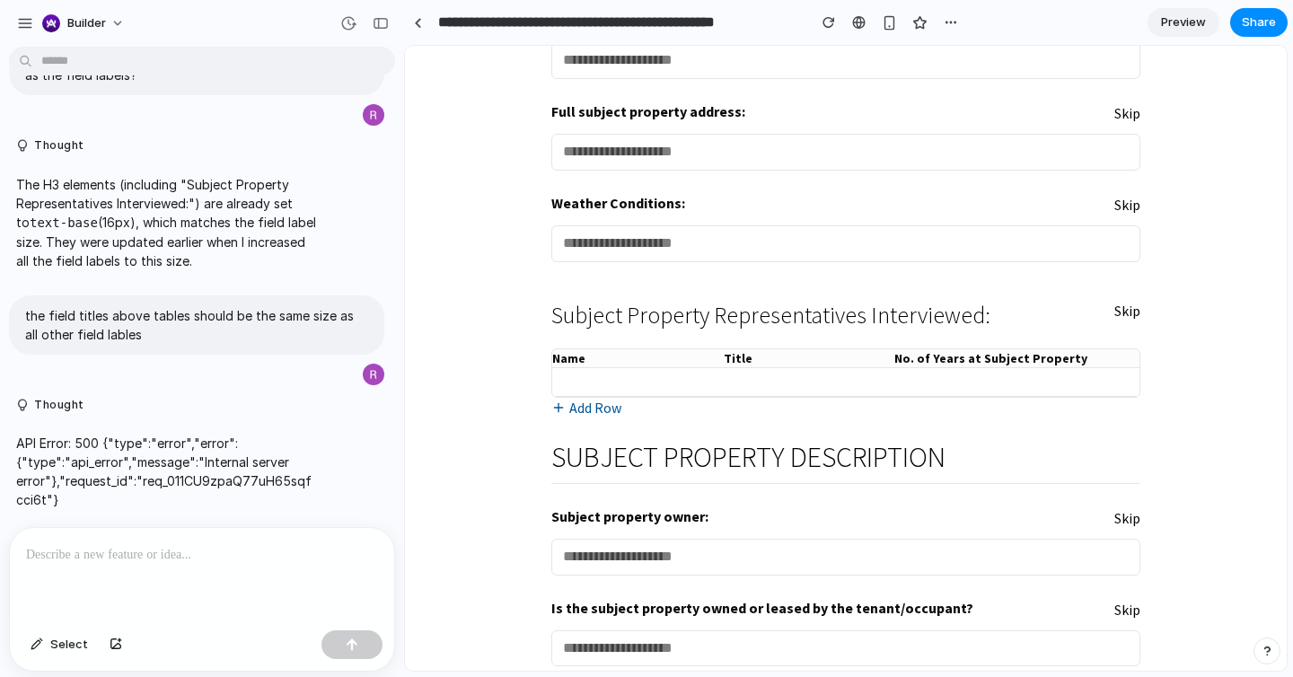
click at [303, 437] on p "API Error: 500 {"type":"error","error":{"type":"api_error","message":"Internal …" at bounding box center [166, 471] width 300 height 75
click at [200, 471] on p "API Error: 500 {"type":"error","error":{"type":"api_error","message":"Internal …" at bounding box center [166, 471] width 300 height 75
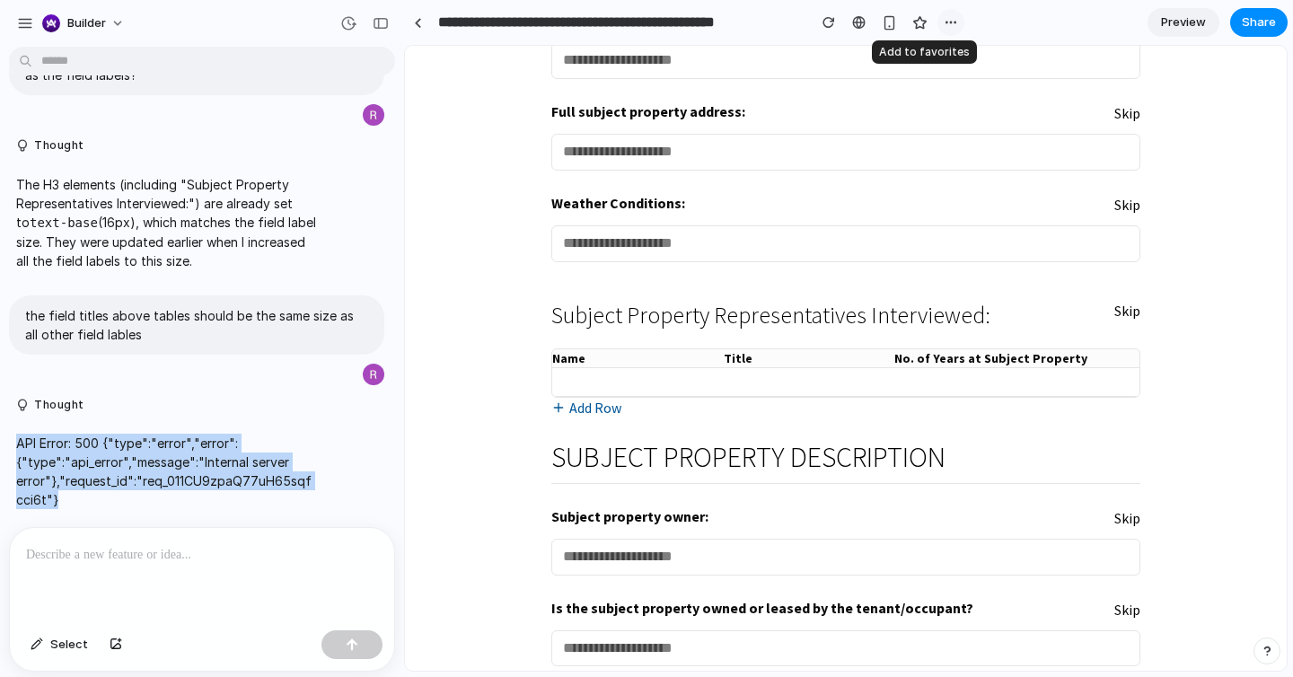
click at [940, 24] on button "button" at bounding box center [950, 22] width 27 height 27
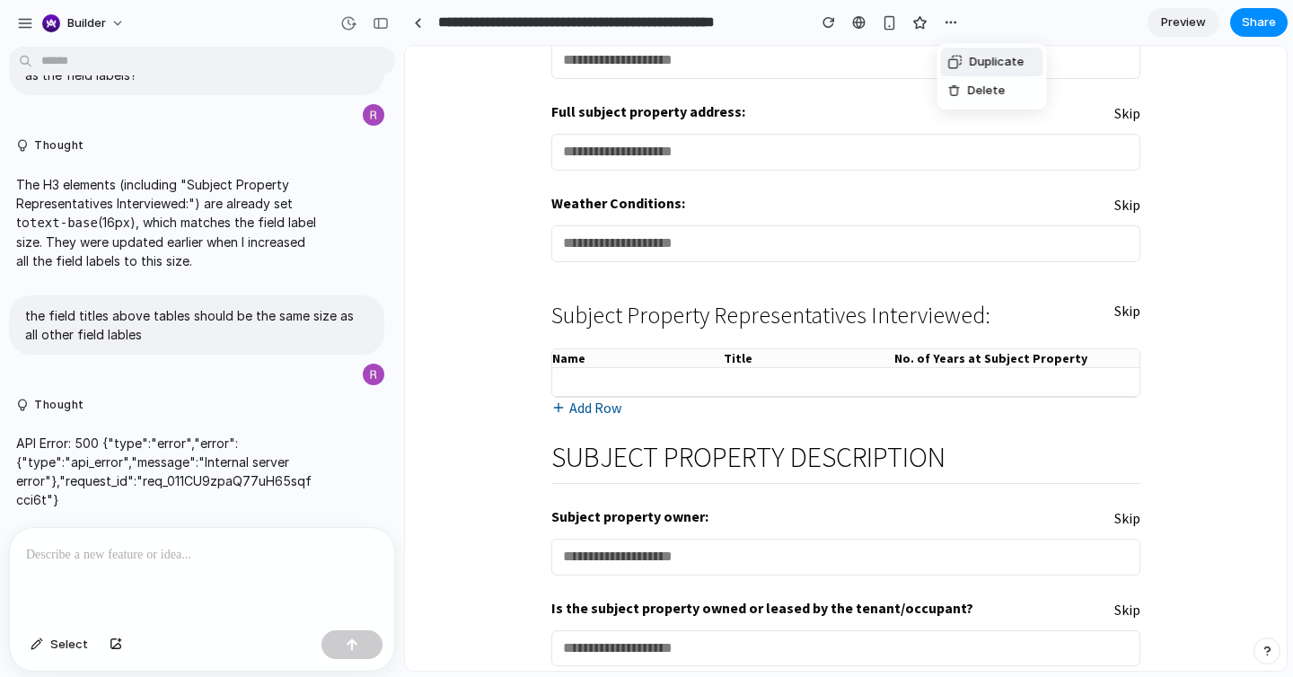
click at [962, 65] on div at bounding box center [955, 62] width 14 height 14
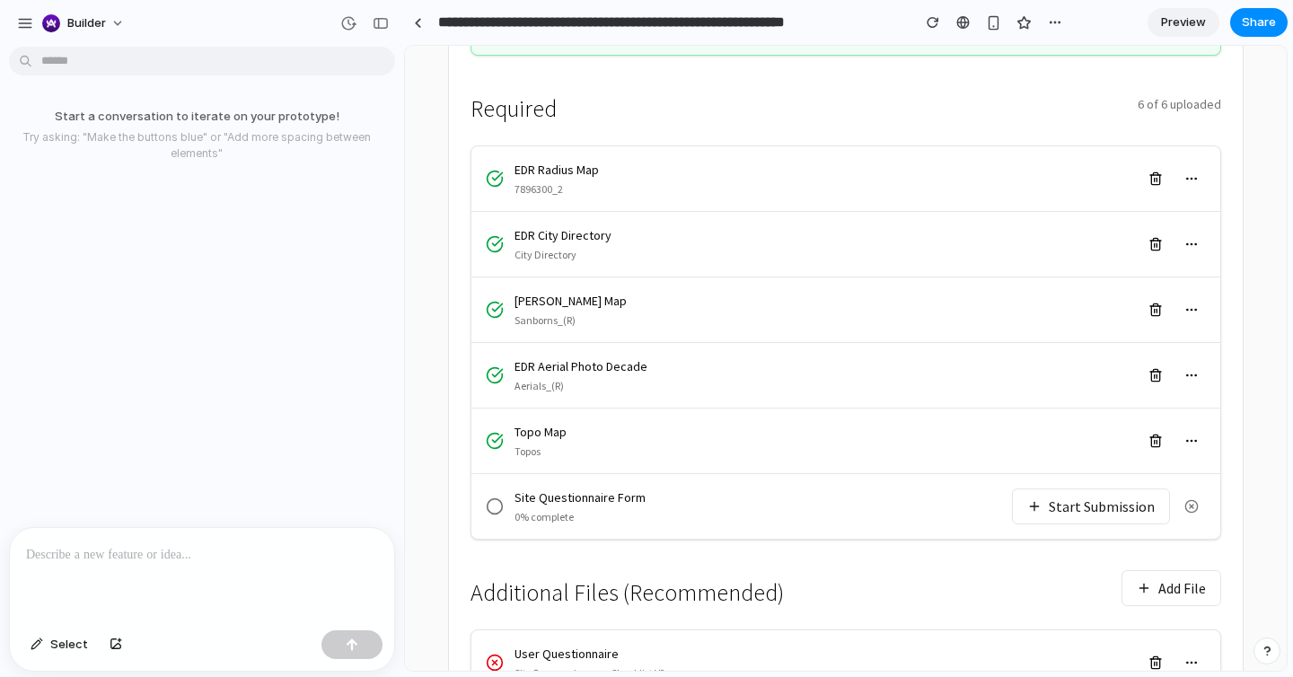
scroll to position [394, 0]
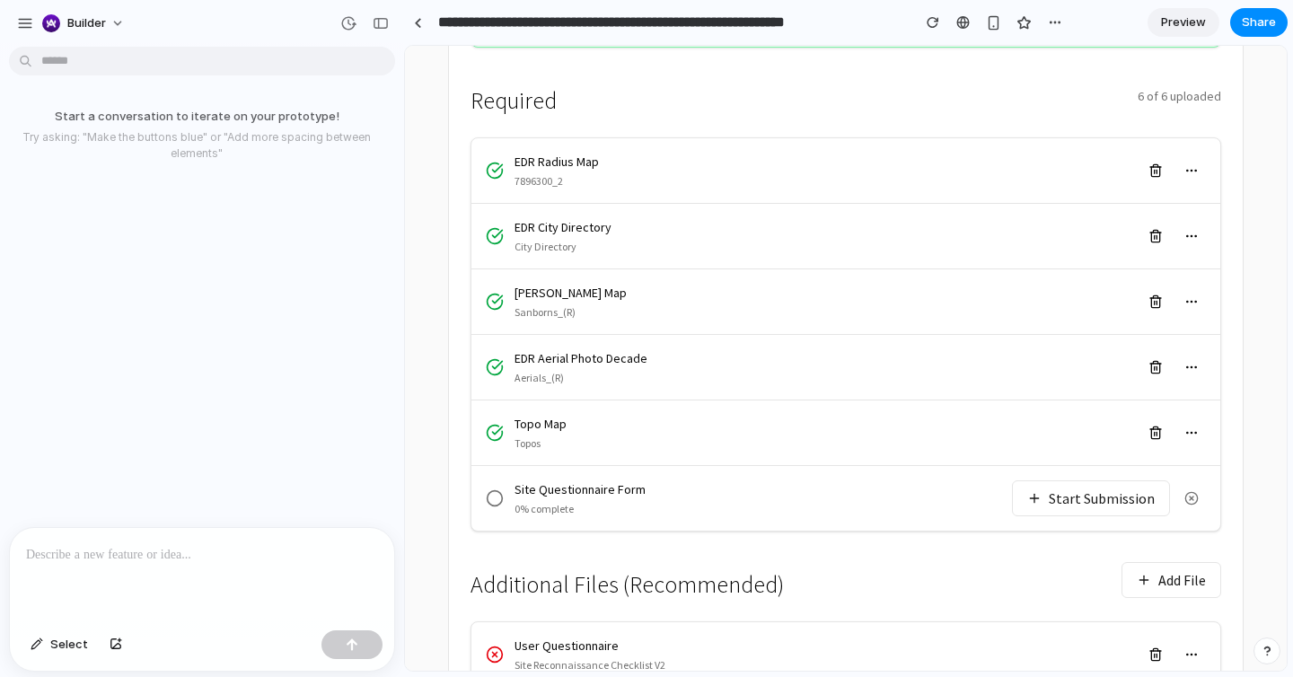
click at [1113, 480] on button "Start Submission" at bounding box center [1091, 498] width 158 height 36
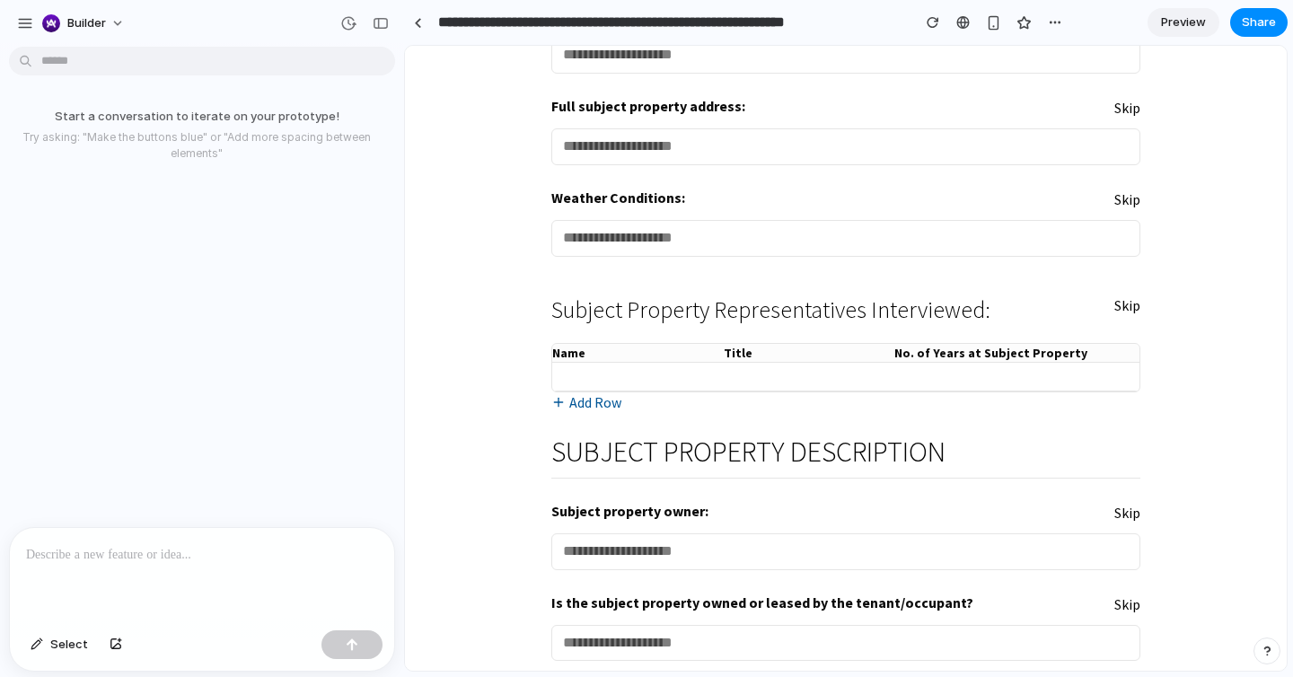
click at [794, 316] on h3 "Subject Property Representatives Interviewed:" at bounding box center [770, 310] width 439 height 26
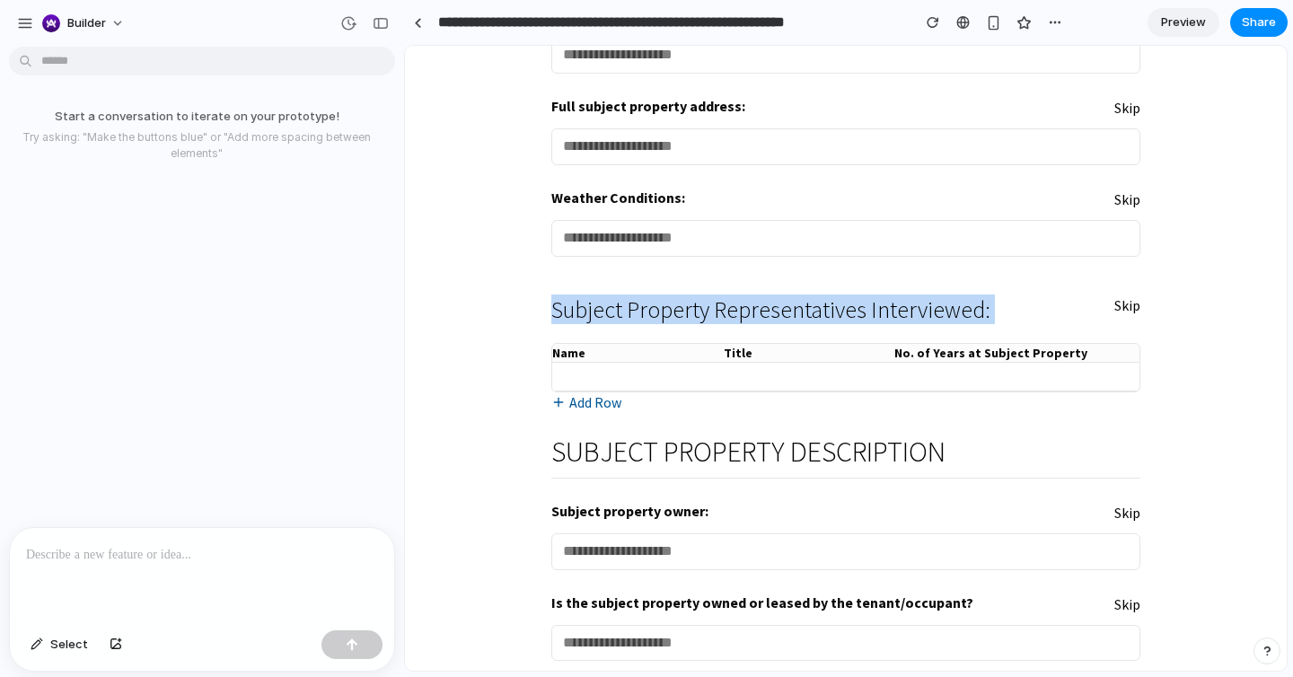
click at [794, 316] on h3 "Subject Property Representatives Interviewed:" at bounding box center [770, 310] width 439 height 26
copy h3 "Subject Property Representatives Interviewed:"
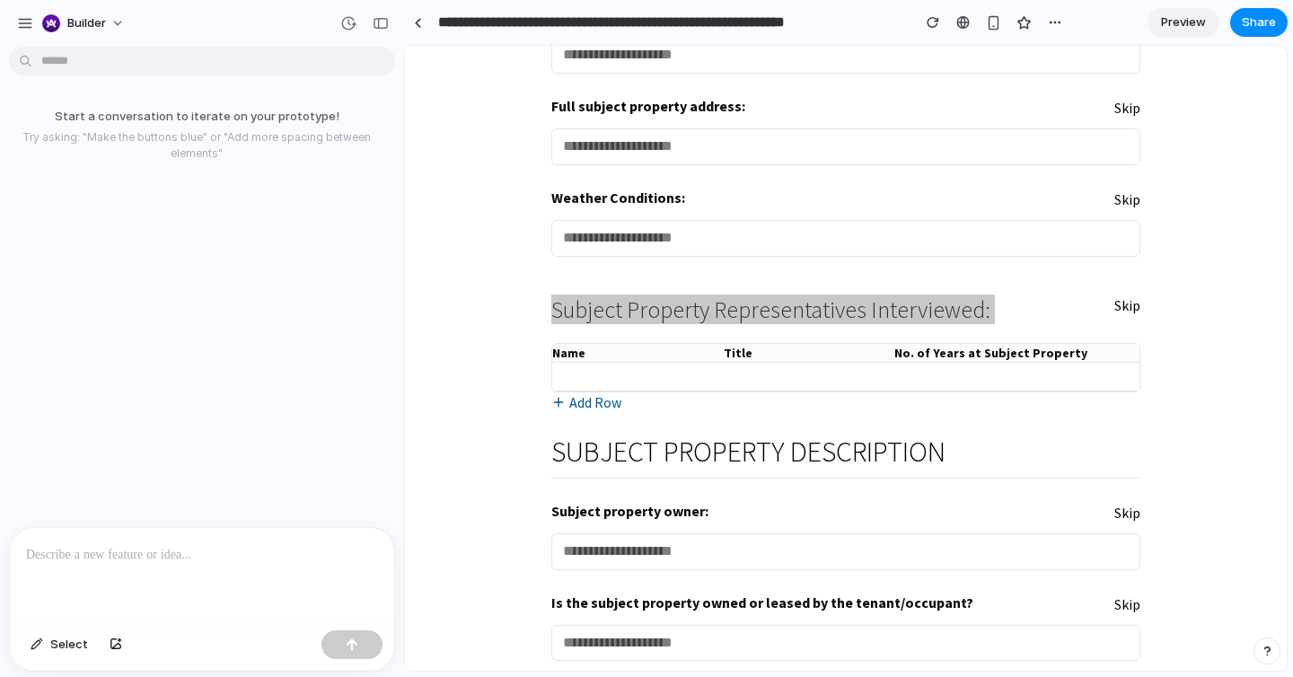
click at [133, 609] on div at bounding box center [202, 575] width 384 height 95
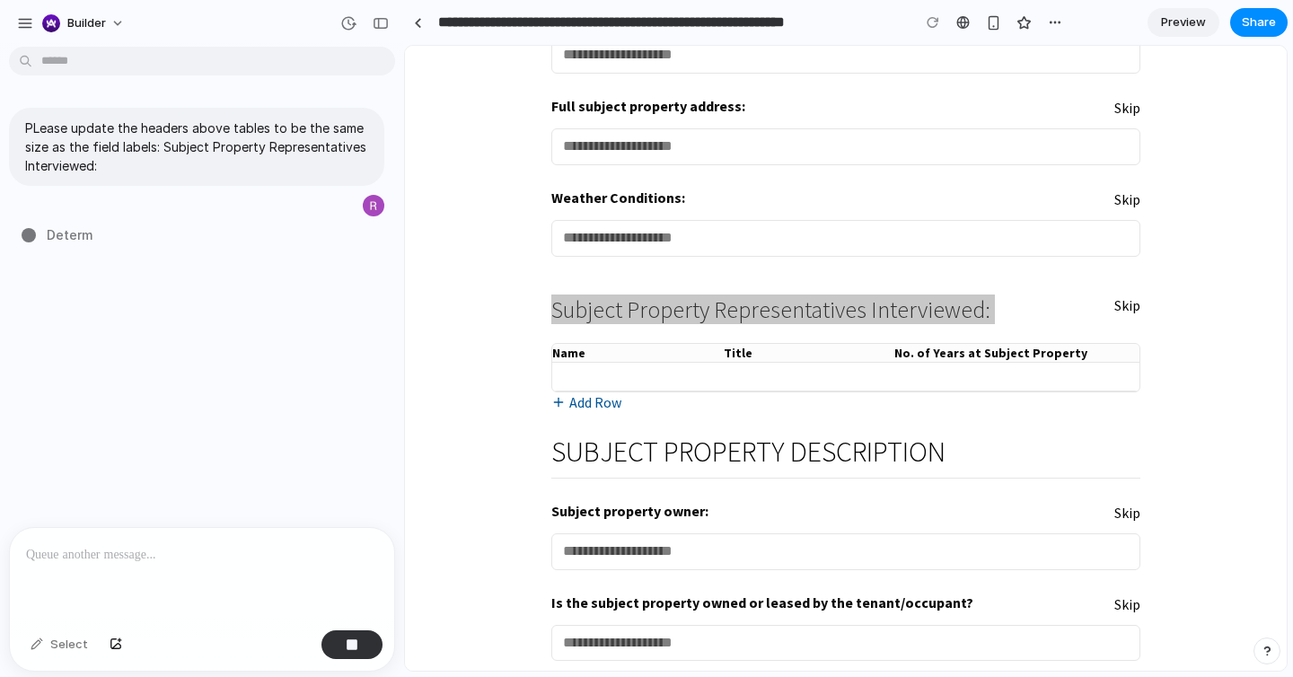
type input "**********"
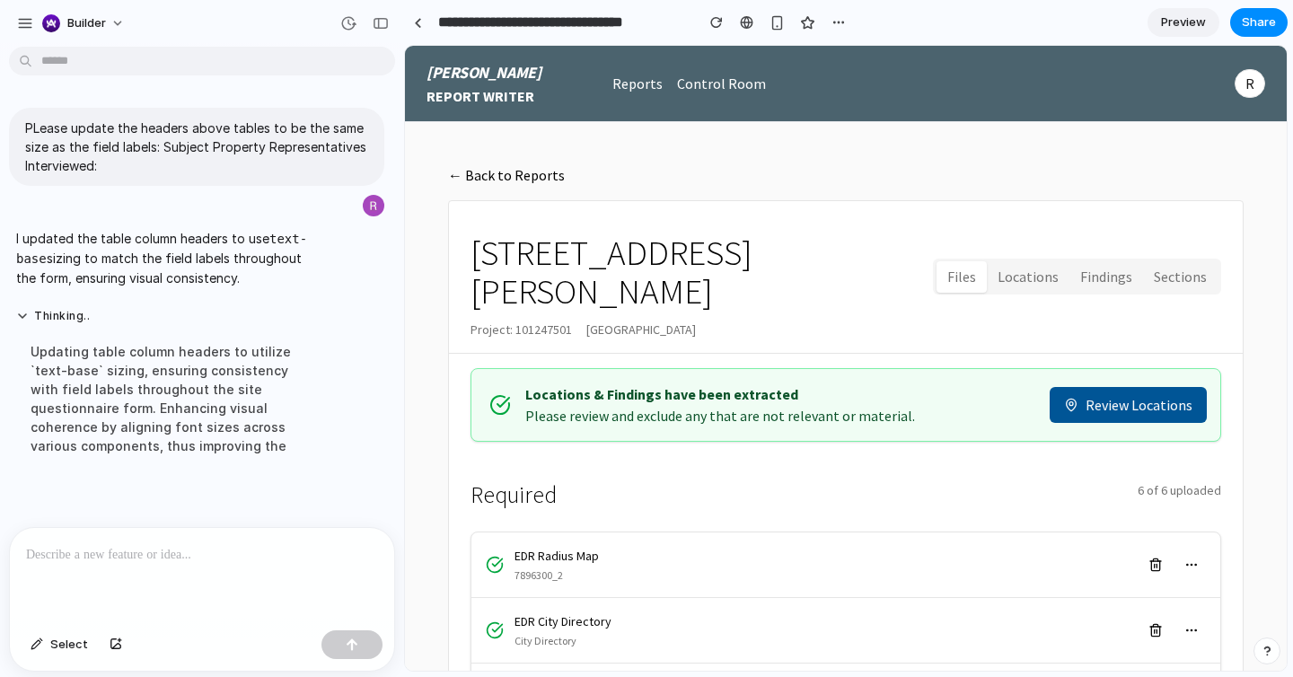
scroll to position [328, 0]
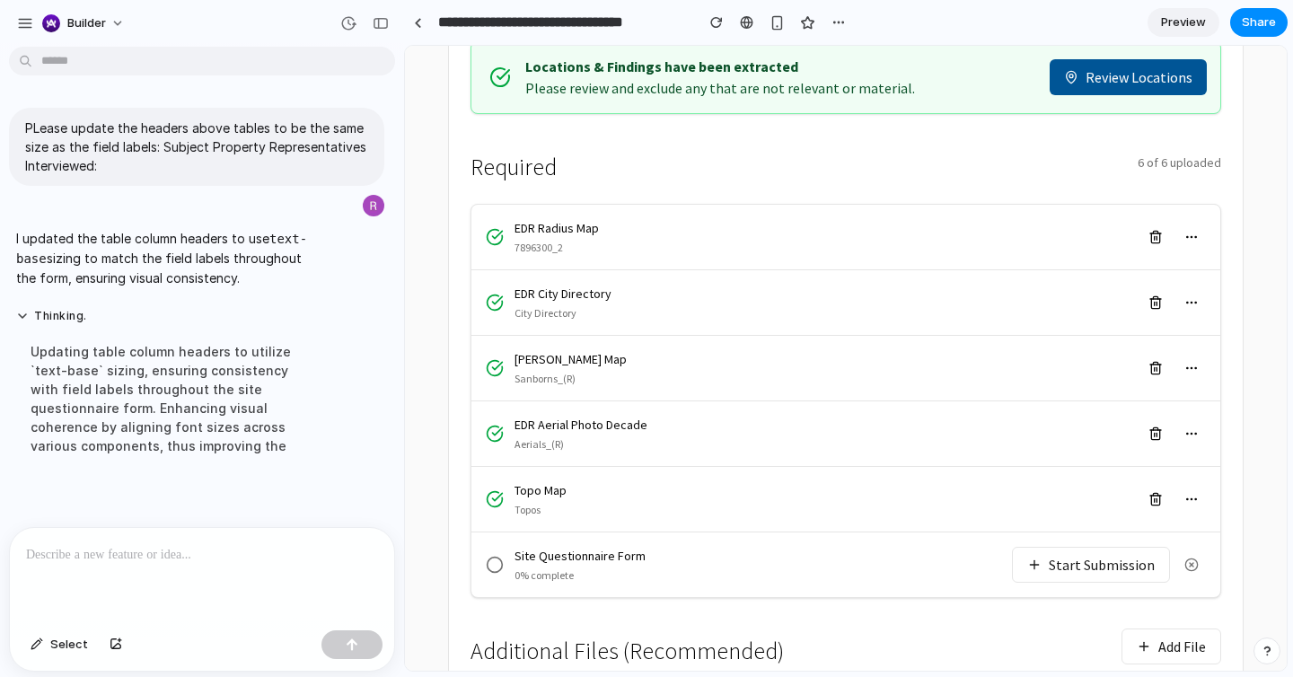
click at [1084, 547] on button "Start Submission" at bounding box center [1091, 565] width 158 height 36
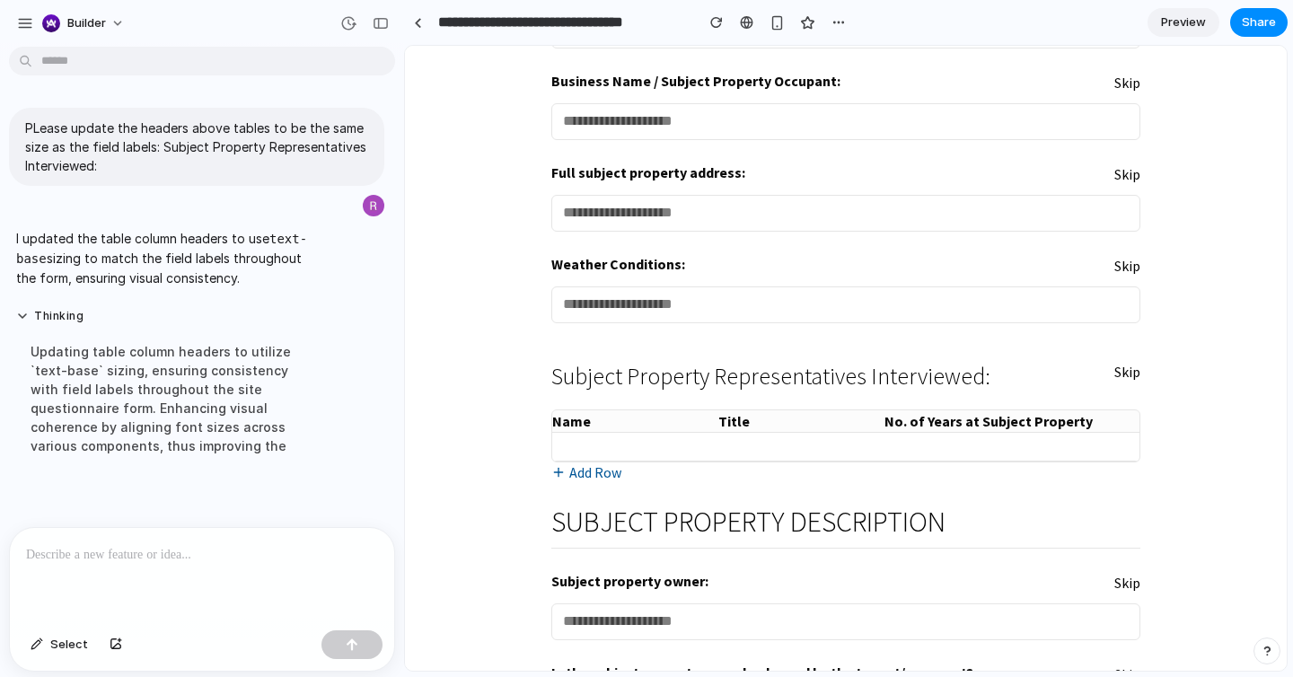
click at [231, 399] on div "Updating table column headers to utilize `text-base` sizing, ensuring consisten…" at bounding box center [166, 398] width 300 height 135
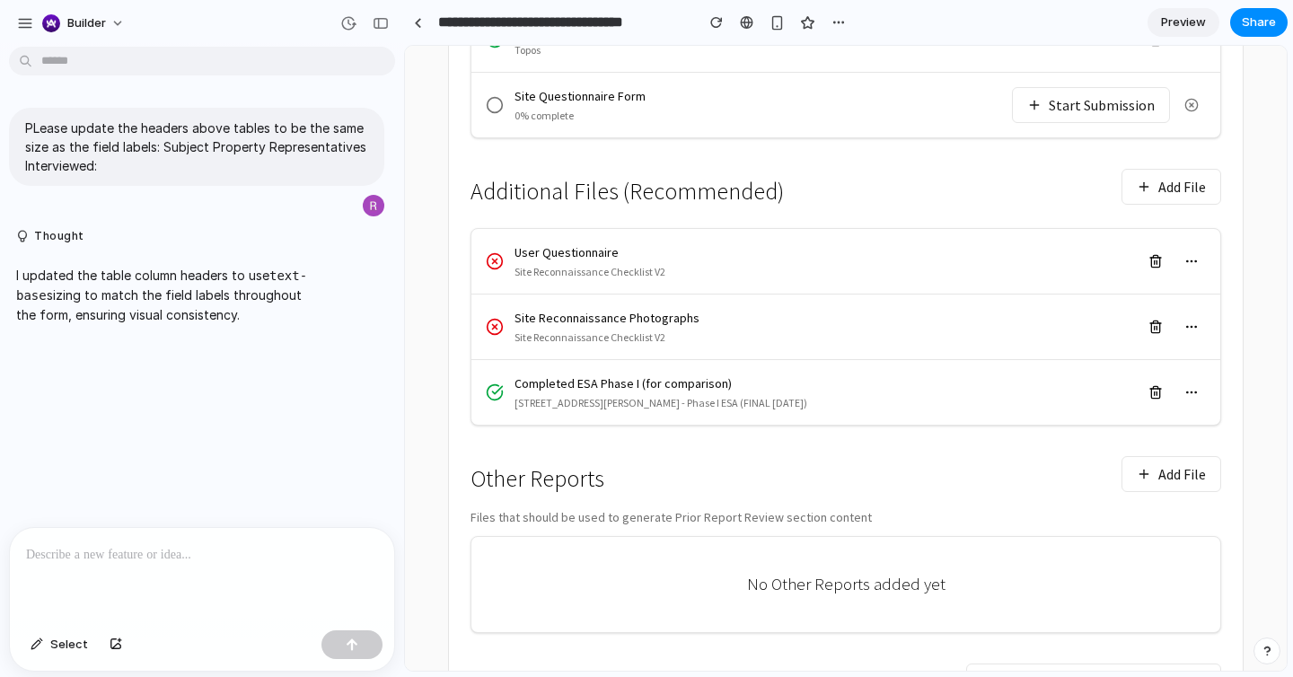
scroll to position [774, 0]
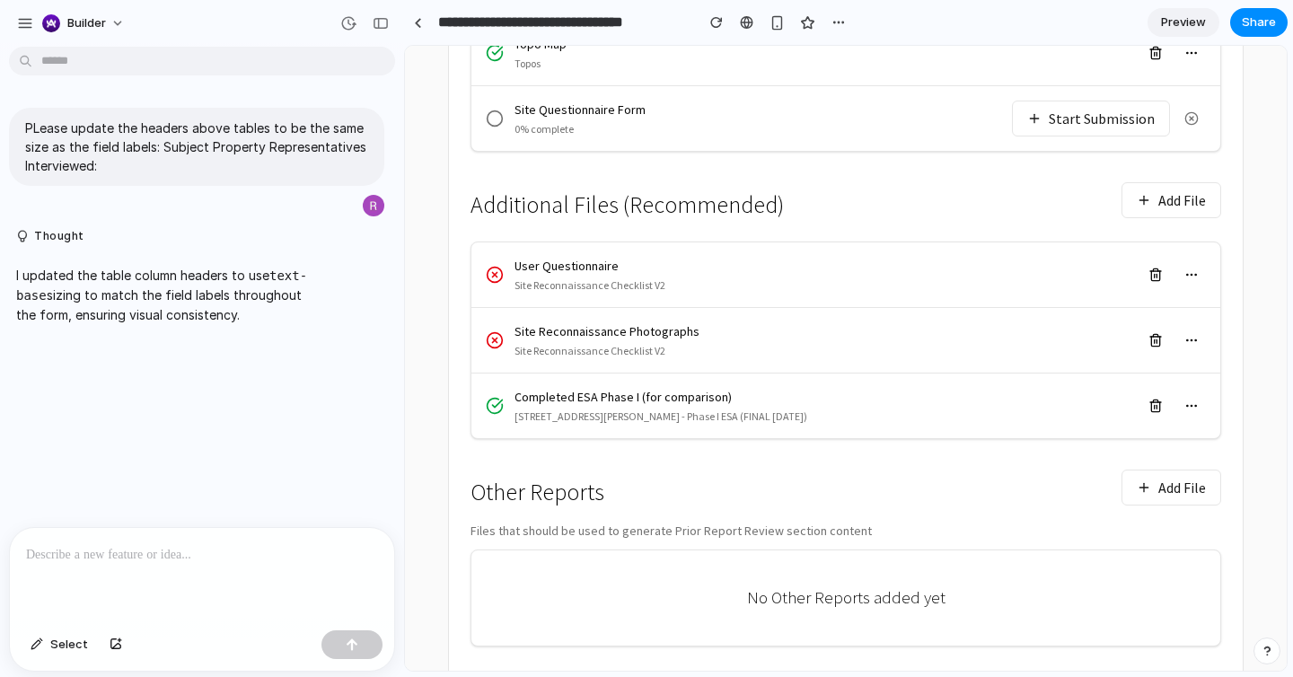
click at [1110, 101] on button "Start Submission" at bounding box center [1091, 119] width 158 height 36
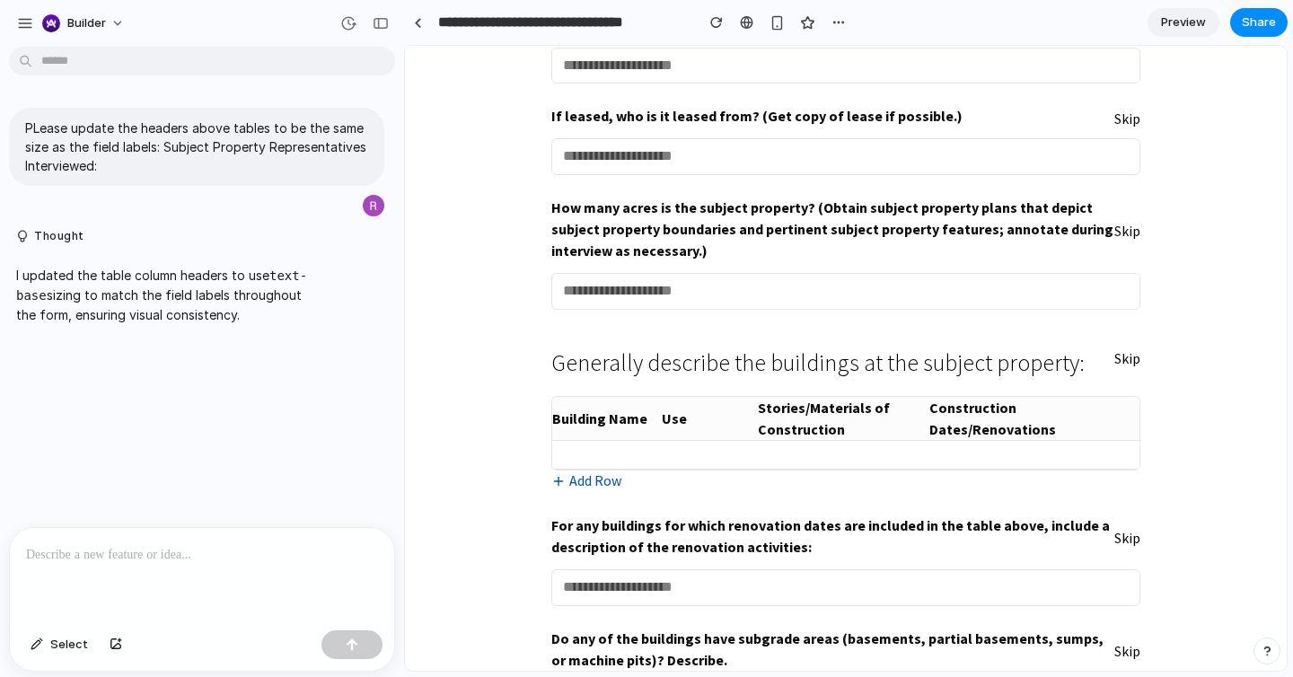
scroll to position [977, 0]
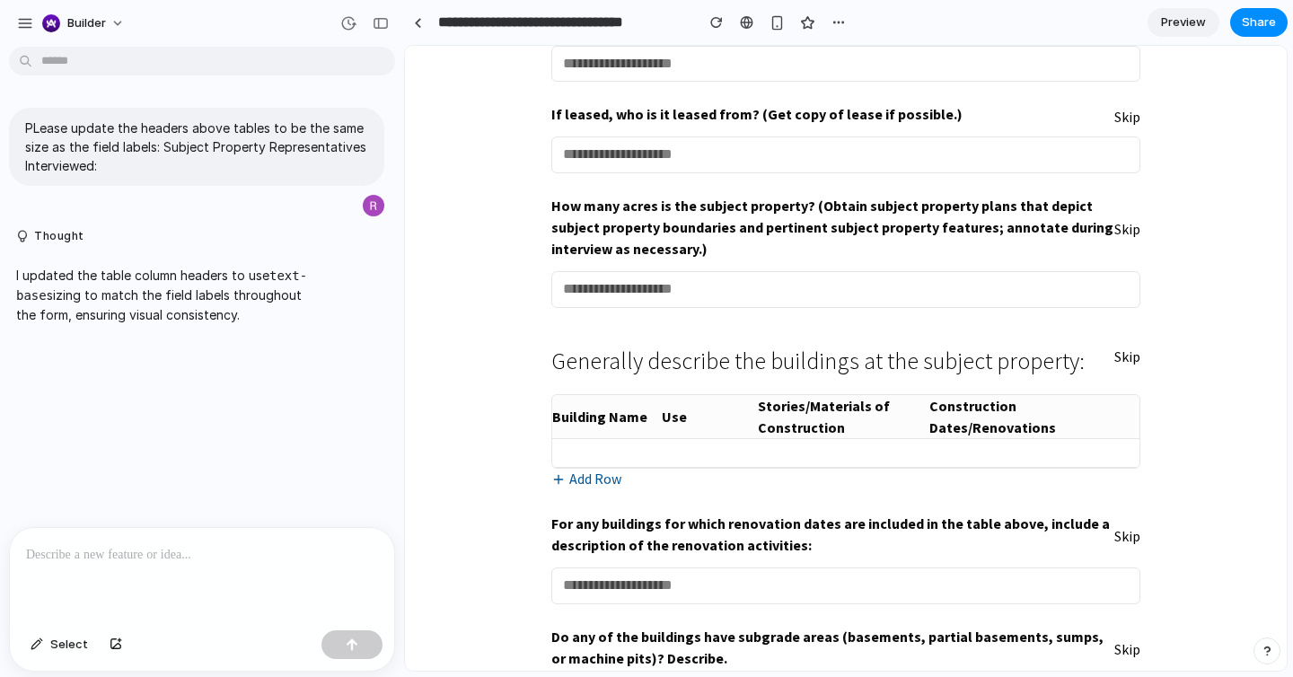
click at [861, 420] on th "Stories/Materials of Construction" at bounding box center [843, 417] width 171 height 44
click at [235, 493] on div "PLease update the headers above tables to be the same size as the field labels:…" at bounding box center [196, 290] width 393 height 473
click at [211, 549] on p at bounding box center [202, 555] width 352 height 22
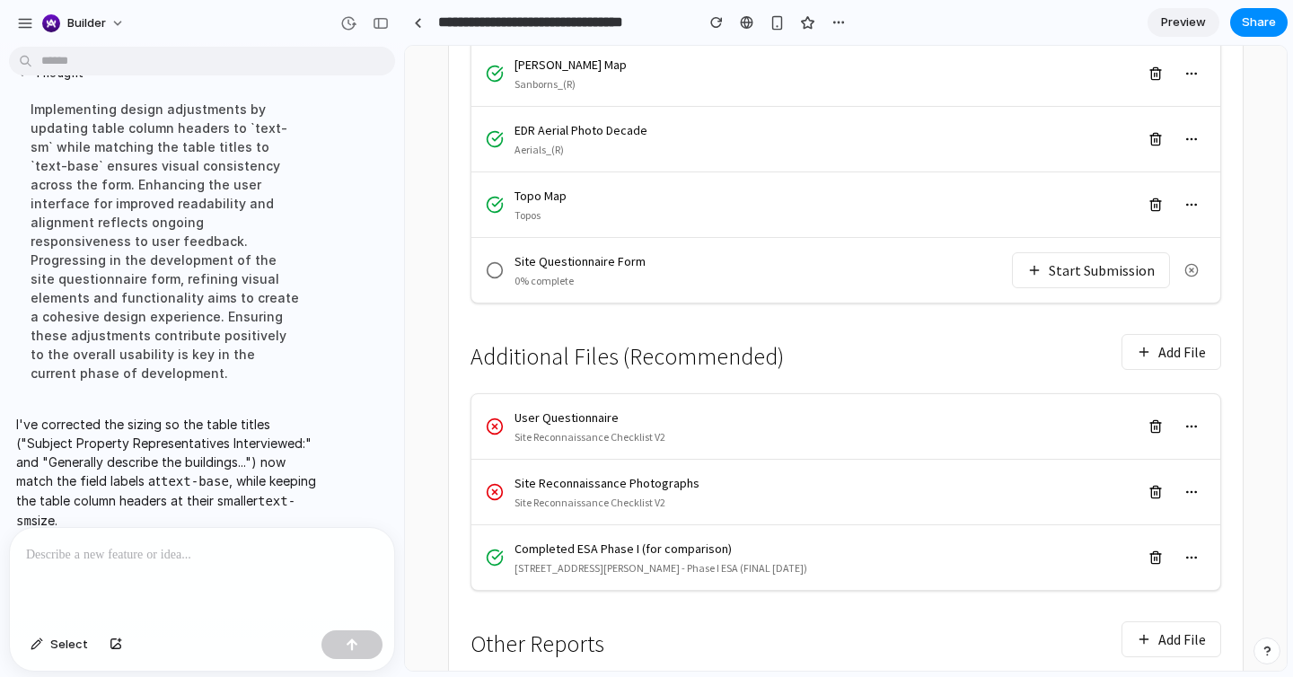
scroll to position [476, 0]
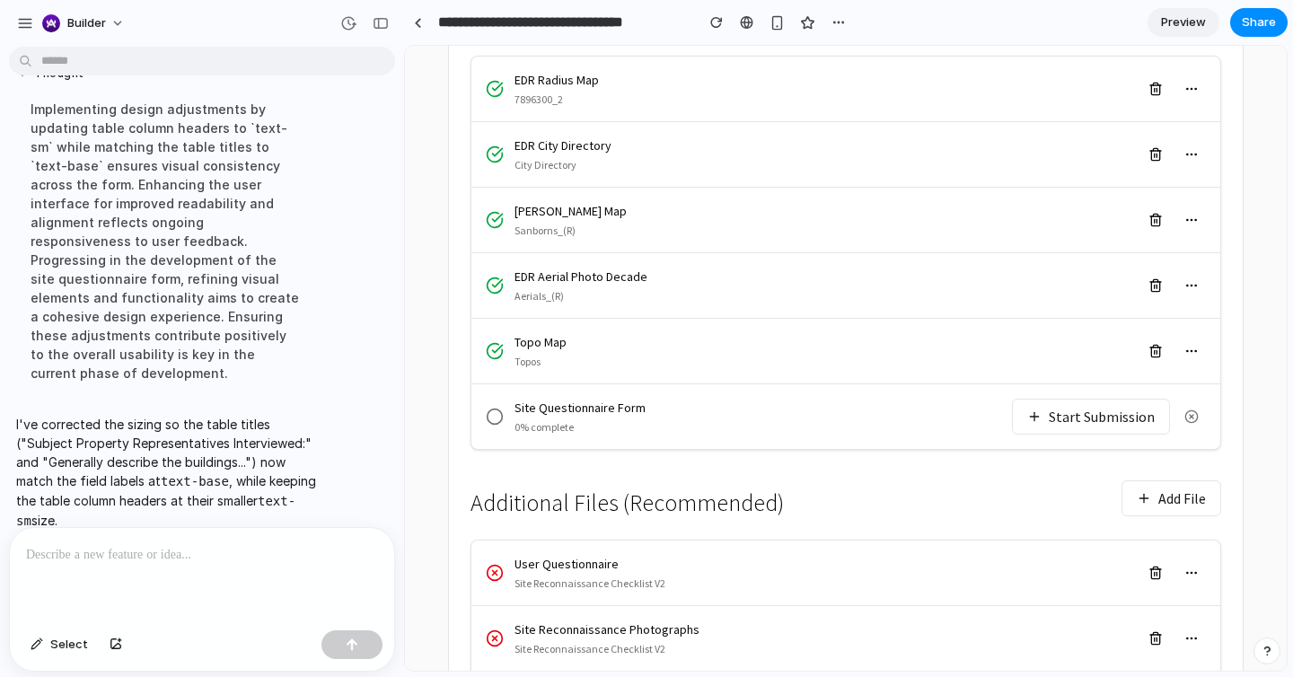
click at [1080, 399] on button "Start Submission" at bounding box center [1091, 417] width 158 height 36
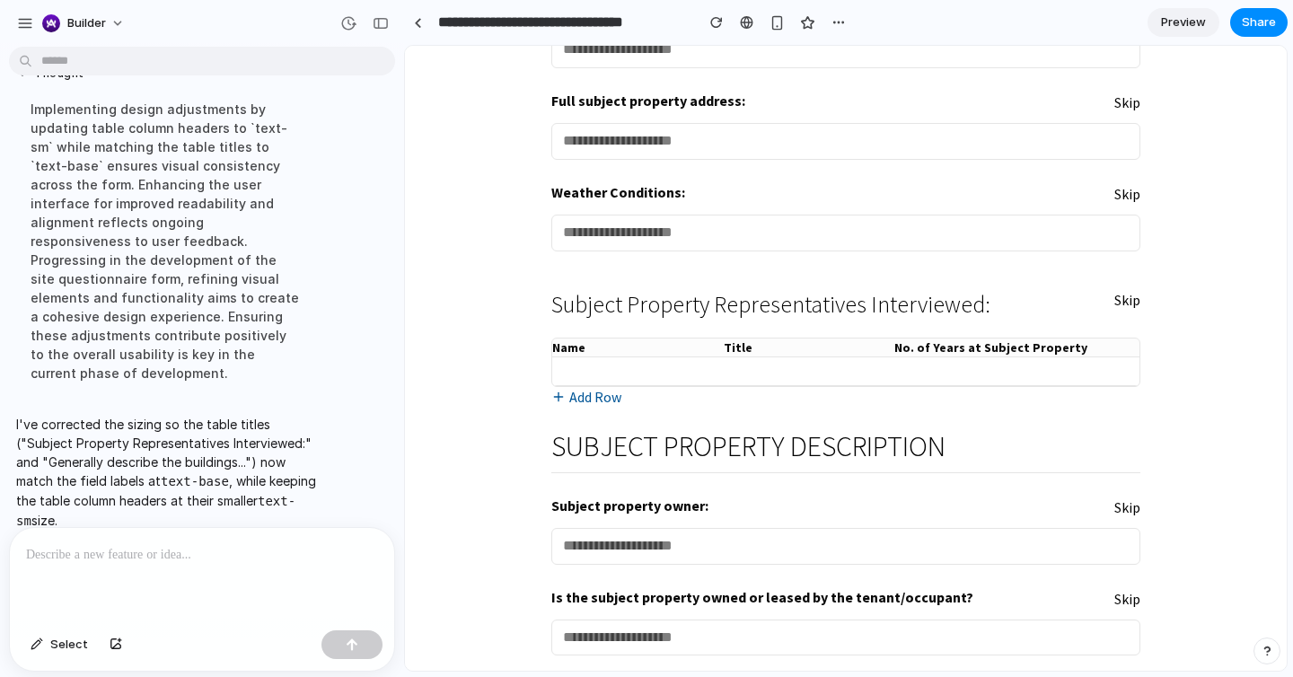
scroll to position [362, 0]
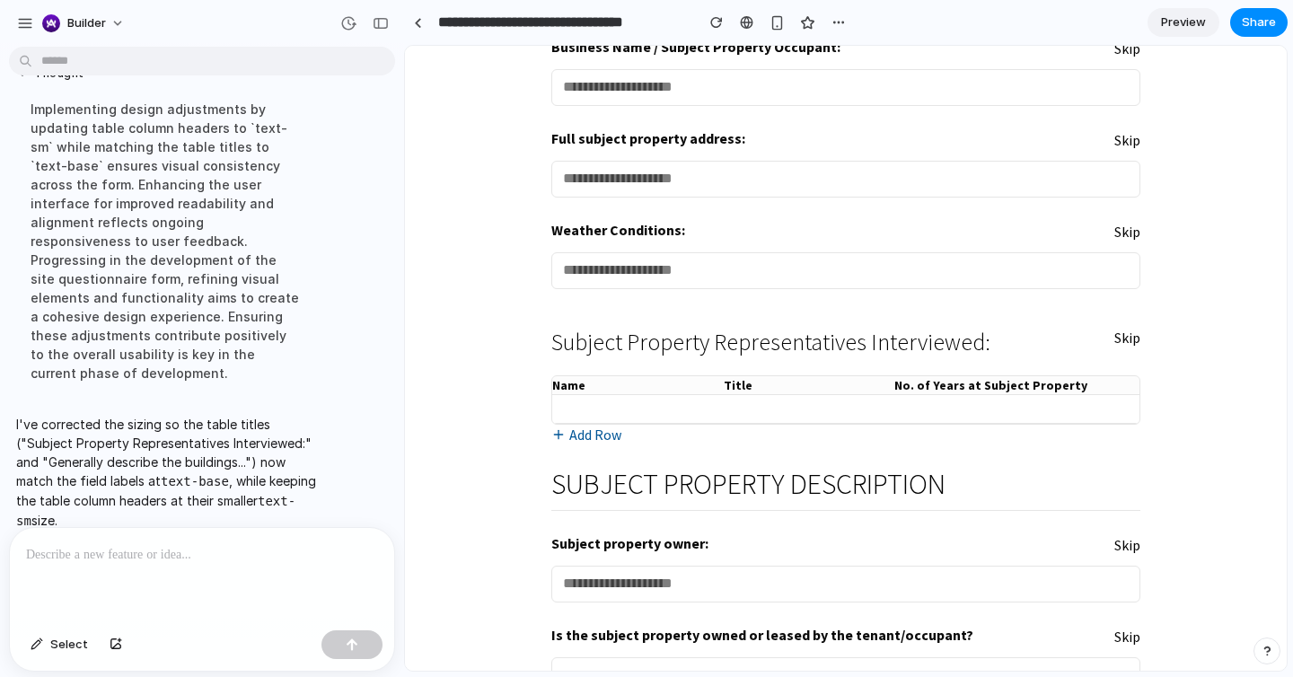
click at [257, 582] on div at bounding box center [202, 575] width 384 height 95
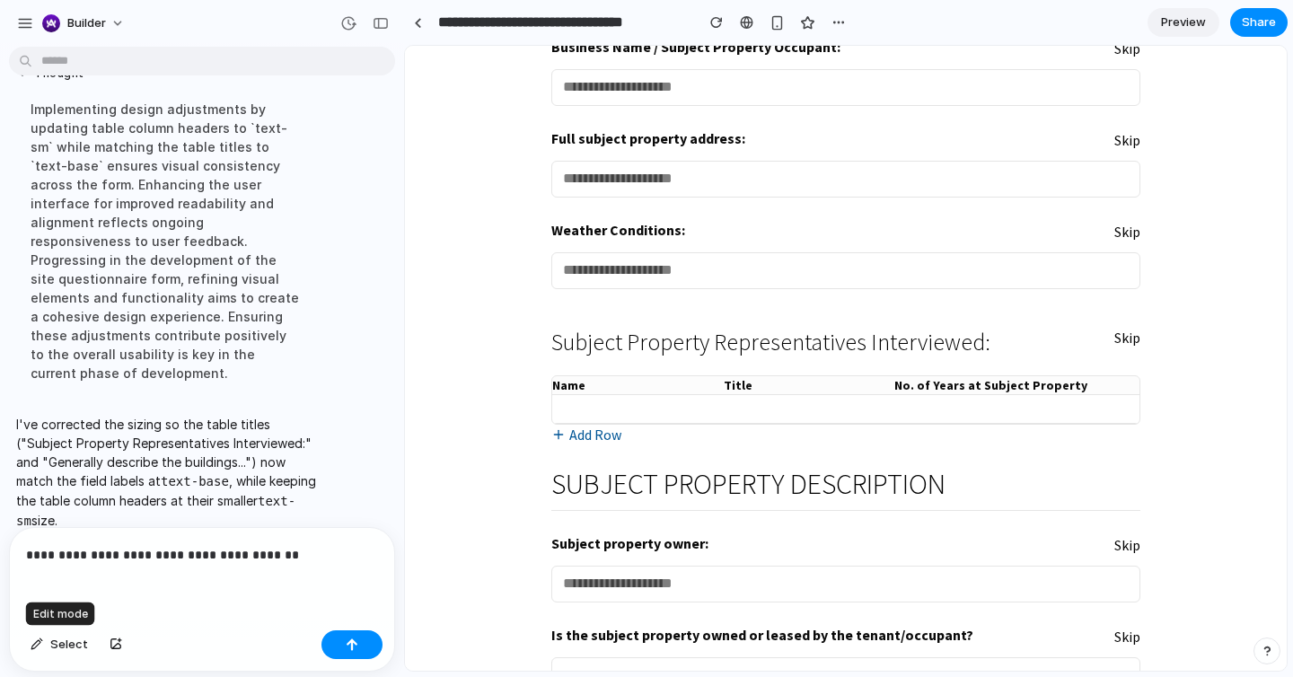
click at [22, 630] on button "Select" at bounding box center [59, 644] width 75 height 29
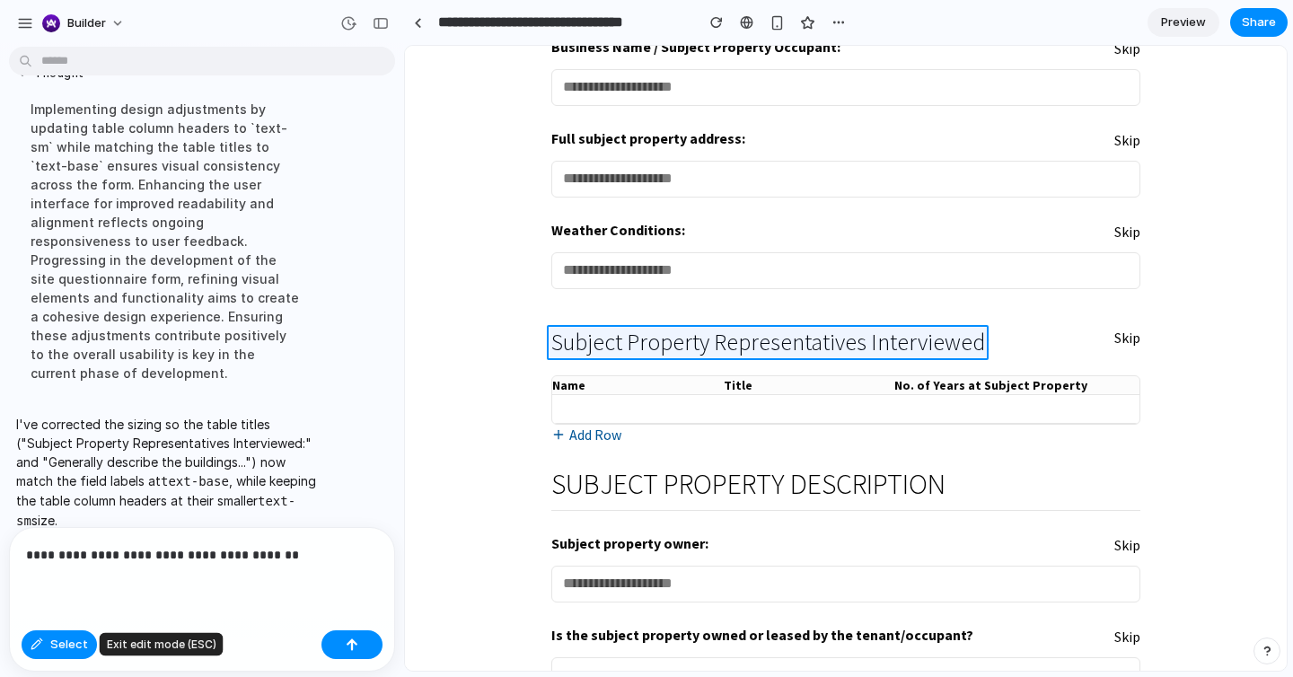
click at [747, 335] on div at bounding box center [846, 359] width 881 height 624
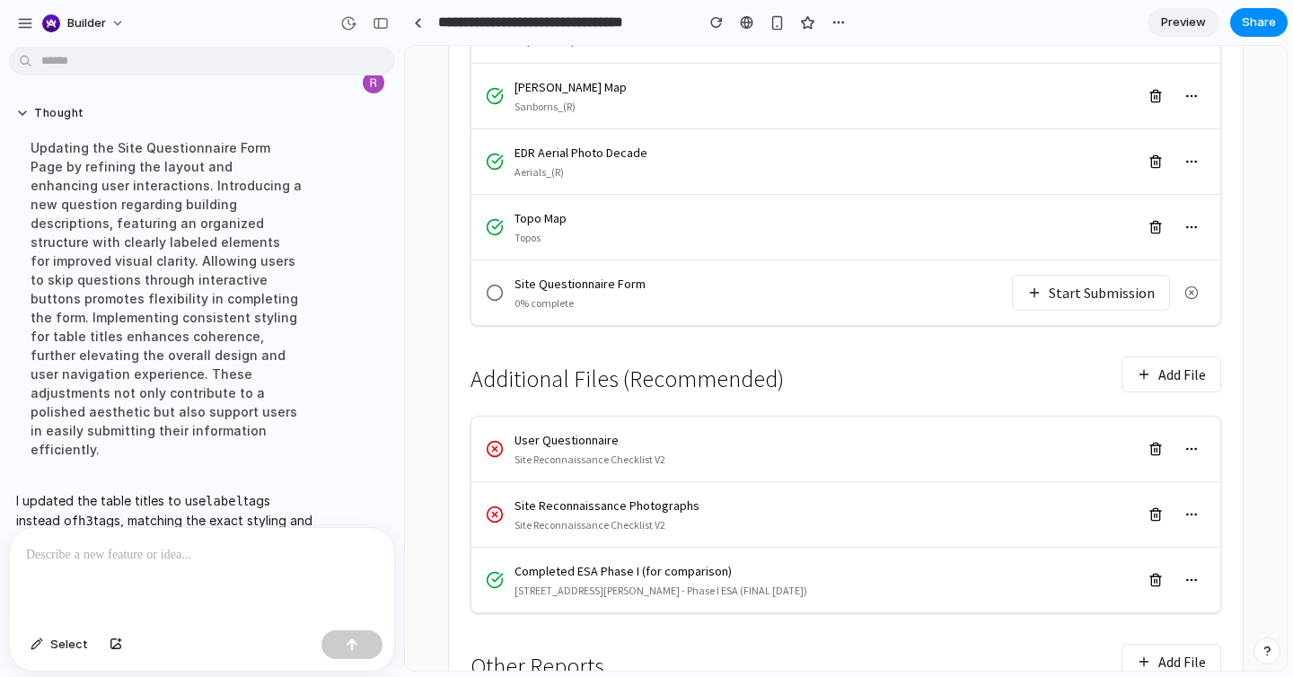
scroll to position [601, 0]
click at [1083, 274] on button "Start Submission" at bounding box center [1091, 292] width 158 height 36
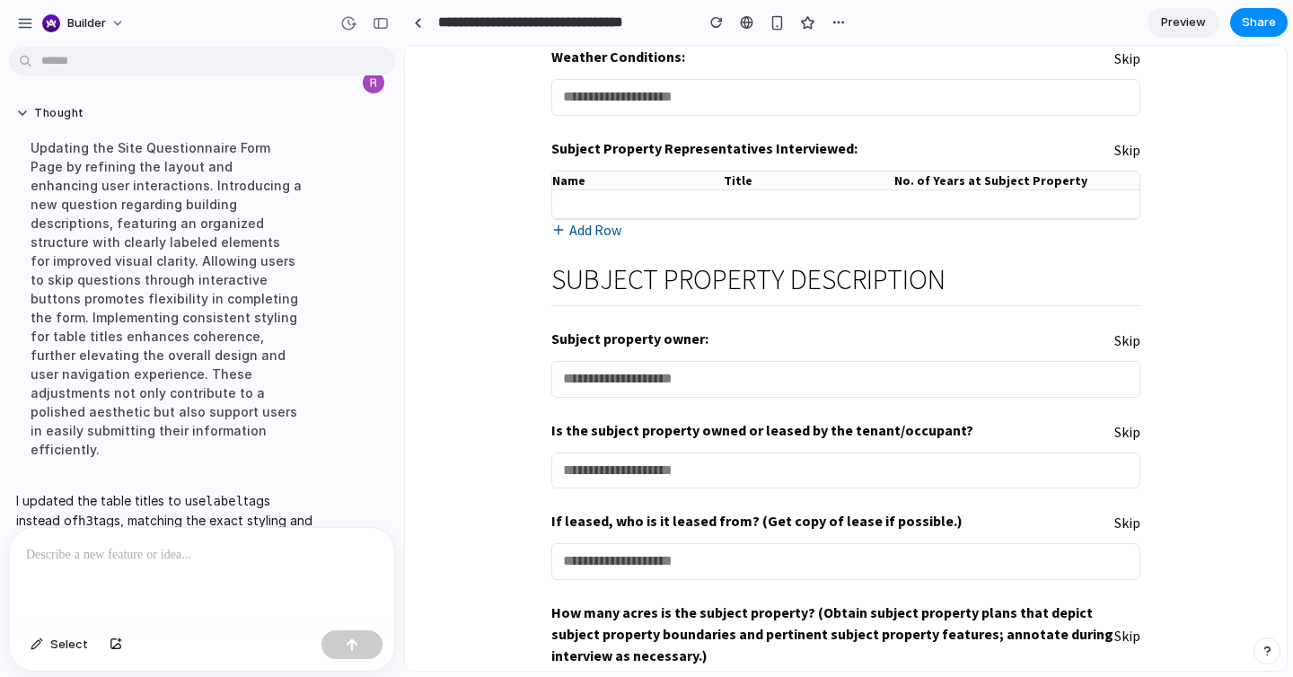
scroll to position [426, 0]
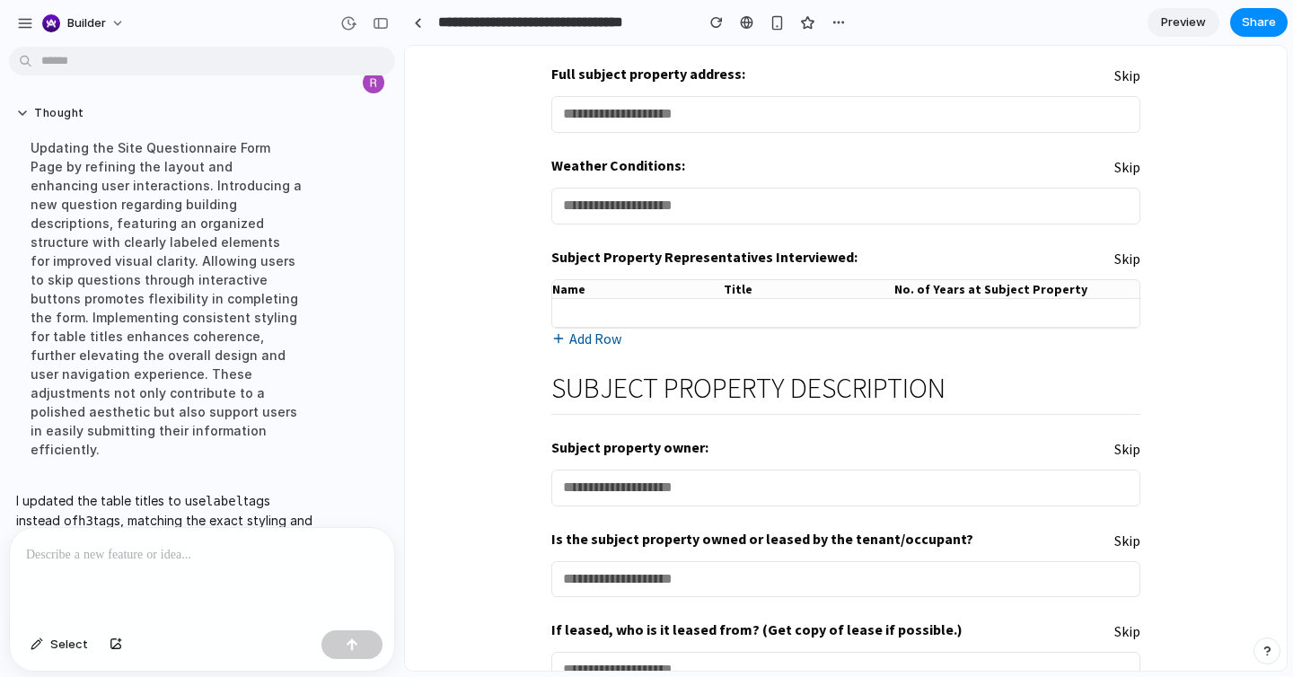
click at [107, 558] on p at bounding box center [202, 555] width 352 height 22
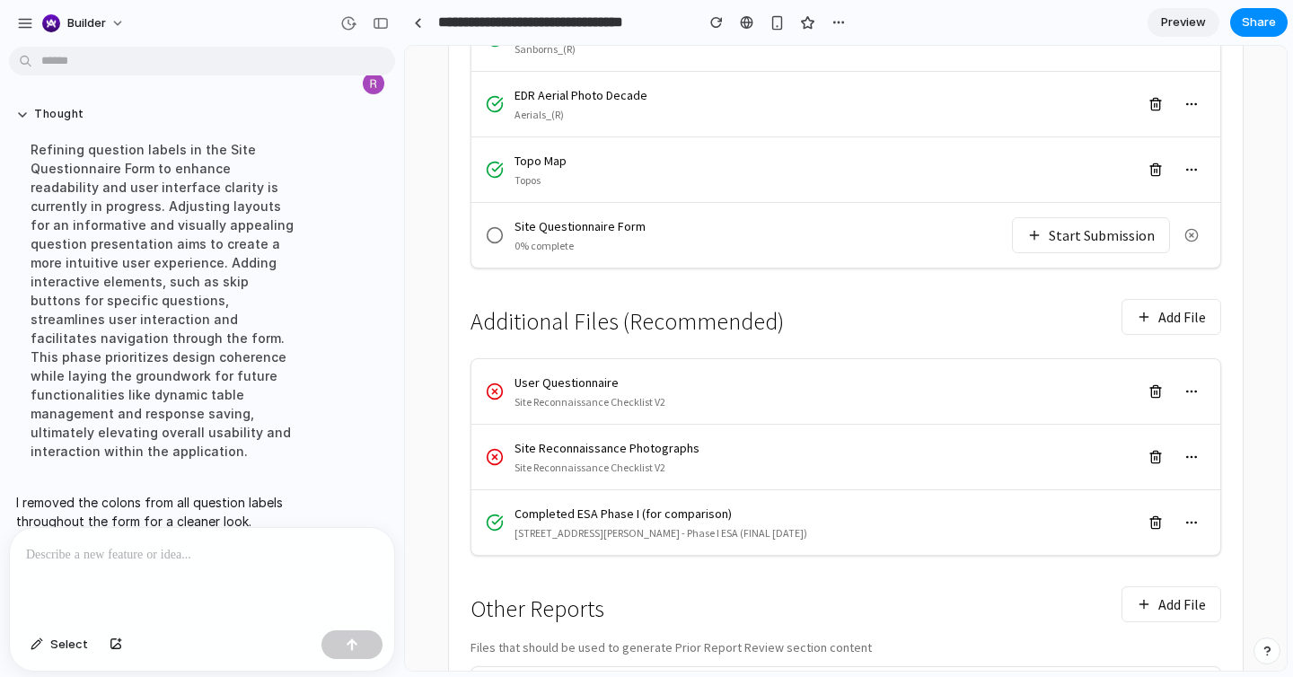
scroll to position [655, 0]
click at [1124, 219] on button "Start Submission" at bounding box center [1091, 237] width 158 height 36
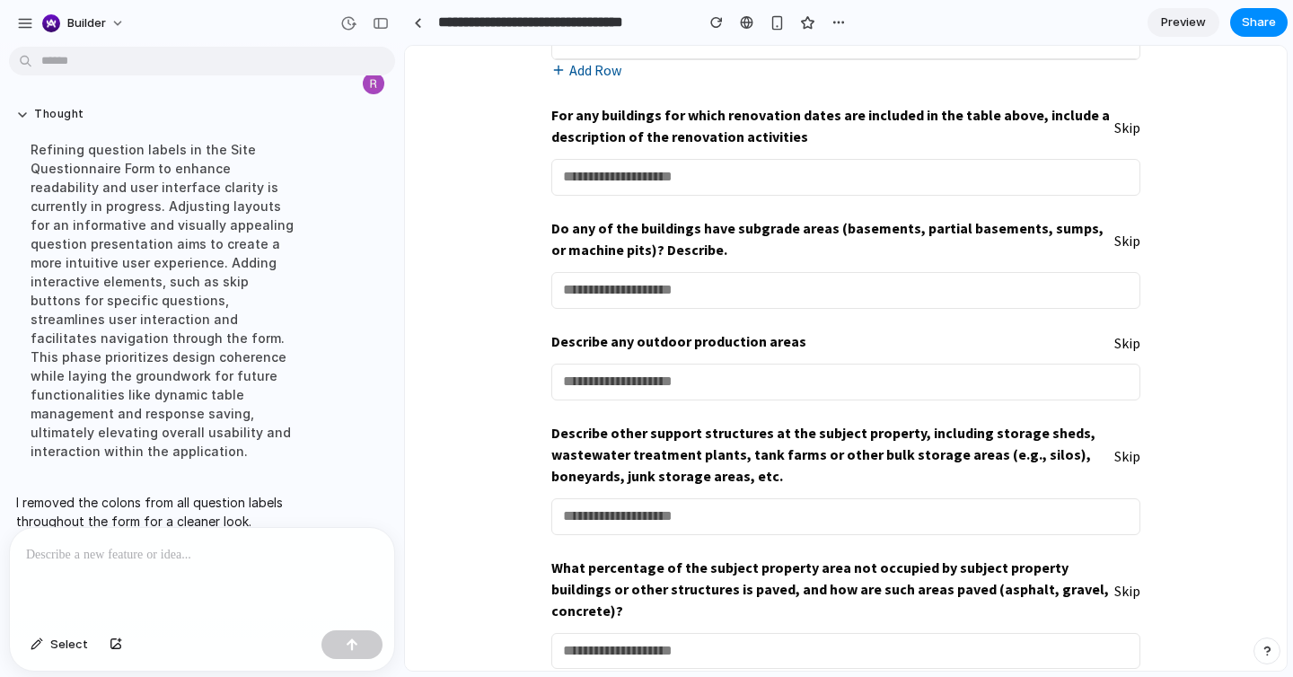
scroll to position [1306, 0]
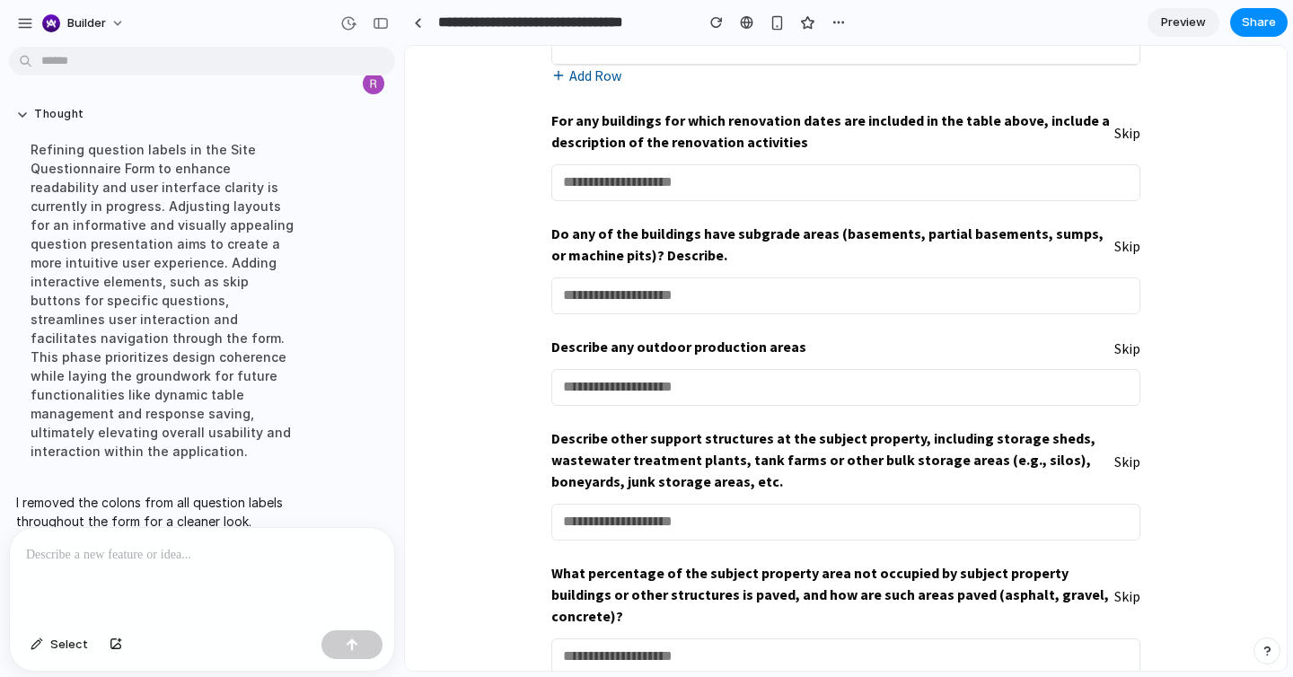
click at [201, 538] on div at bounding box center [202, 575] width 384 height 95
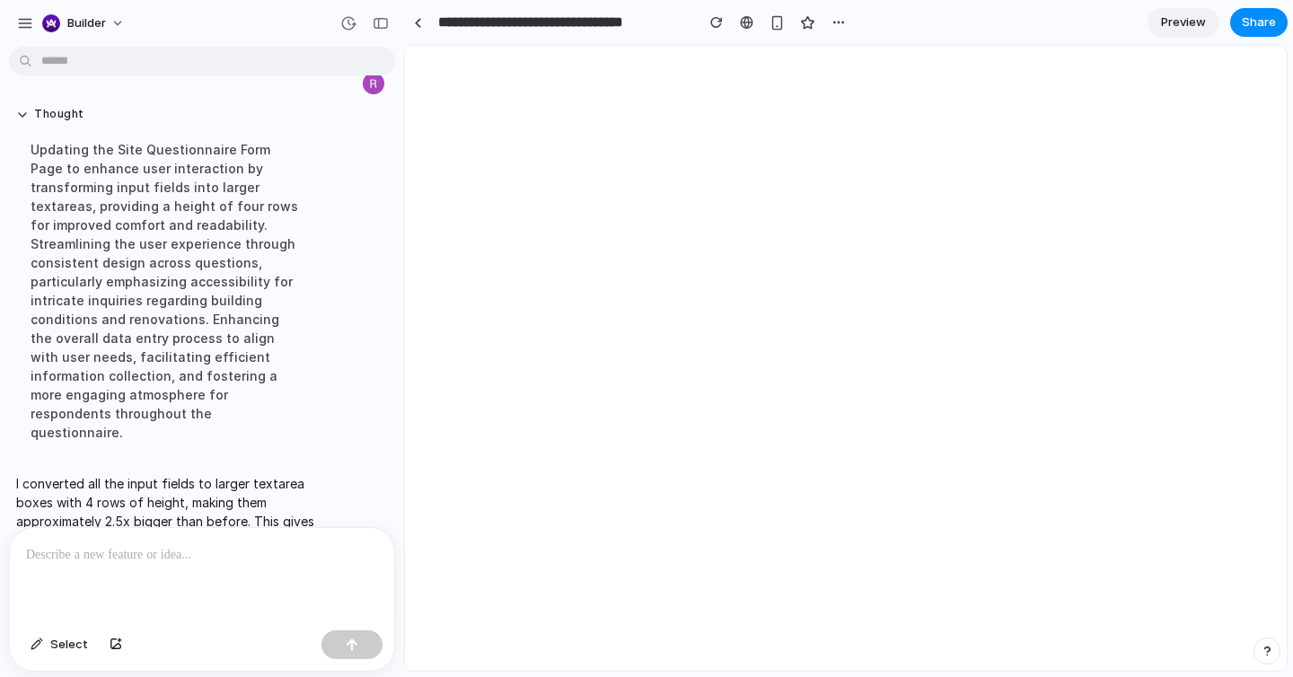
scroll to position [0, 0]
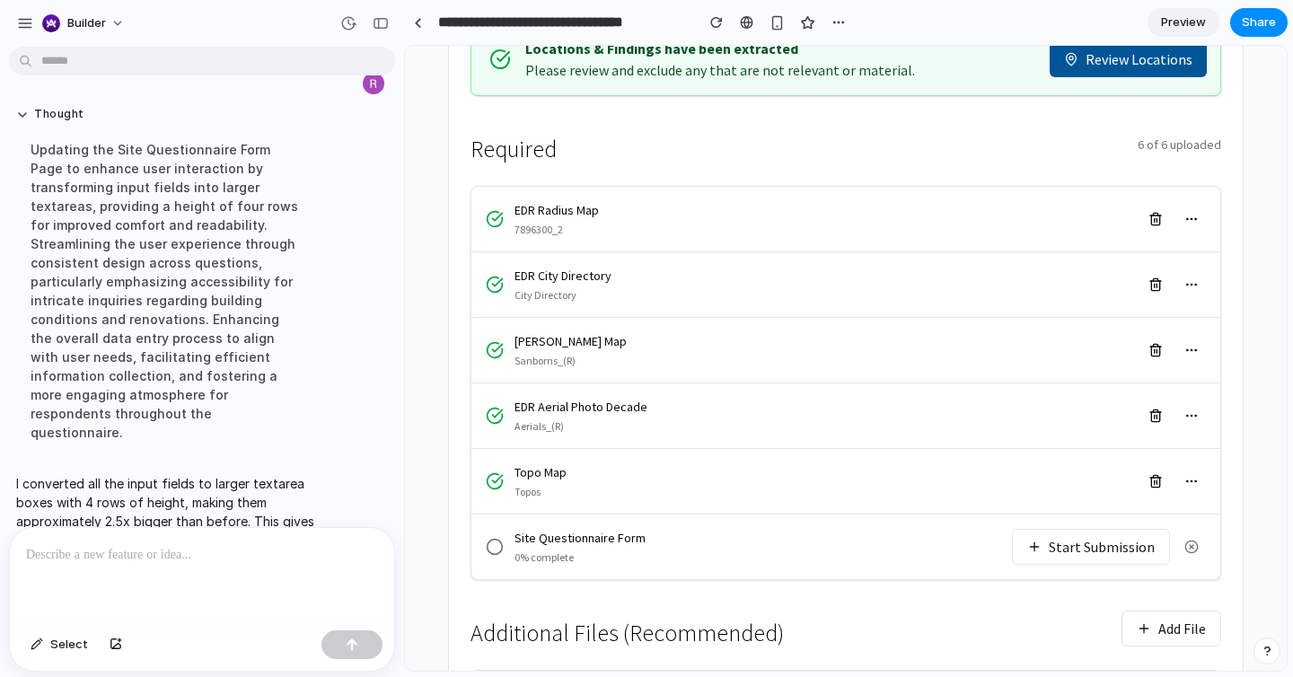
click at [1106, 529] on button "Start Submission" at bounding box center [1091, 547] width 158 height 36
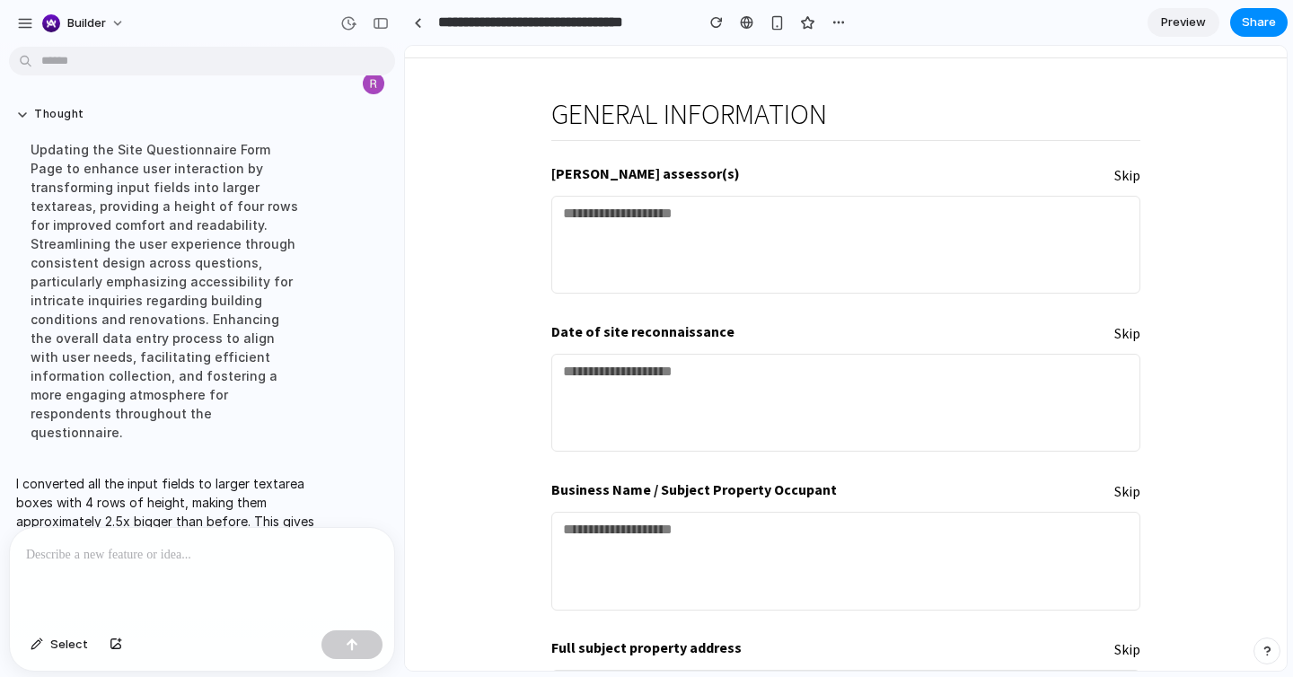
scroll to position [51, 0]
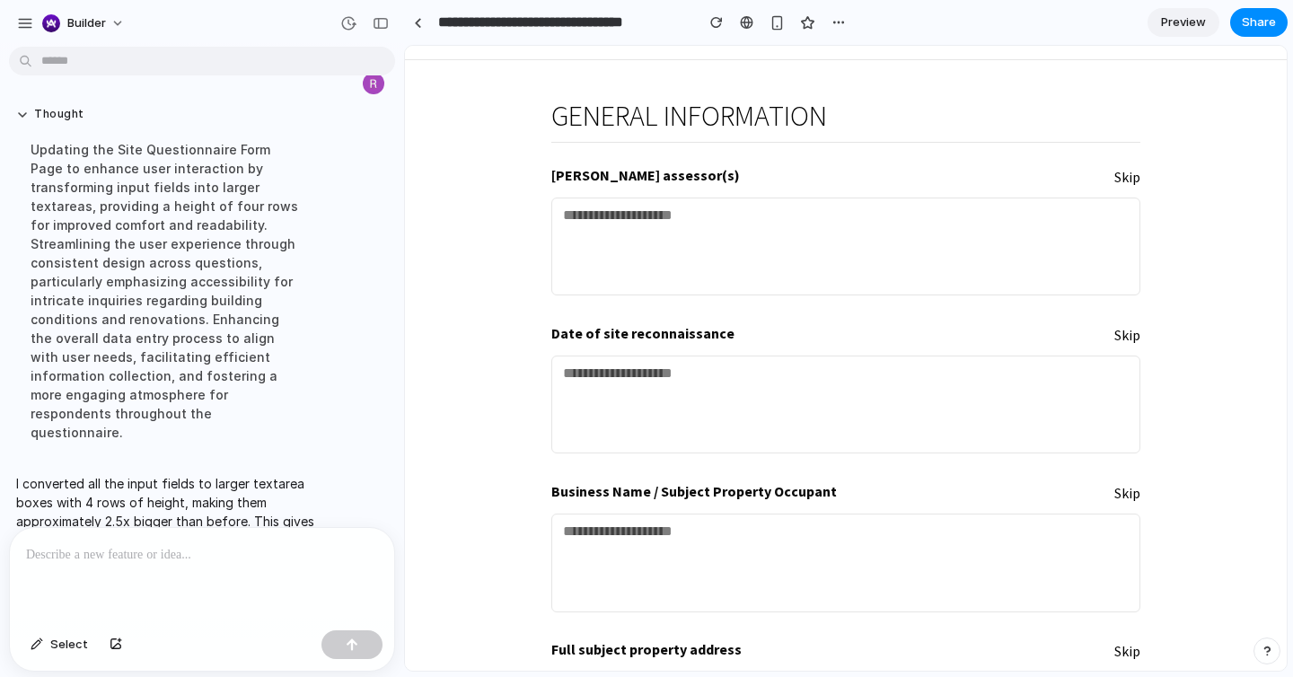
click at [246, 536] on div at bounding box center [202, 575] width 384 height 95
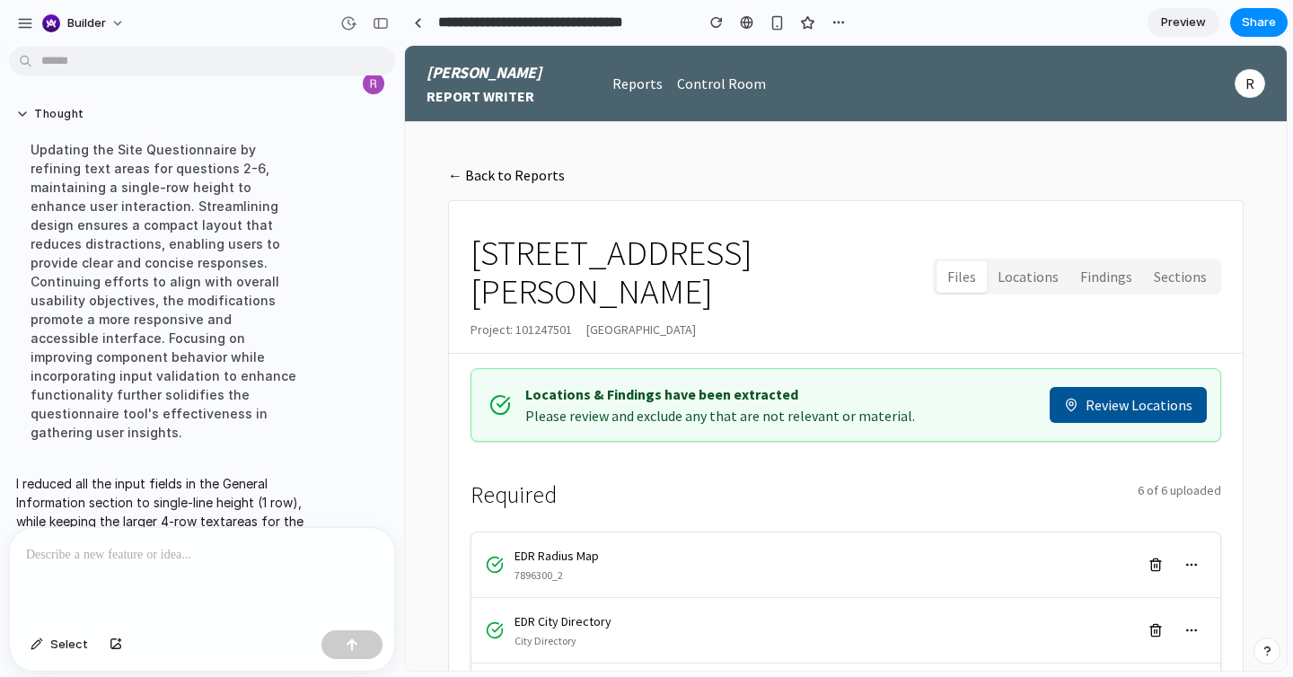
scroll to position [662, 0]
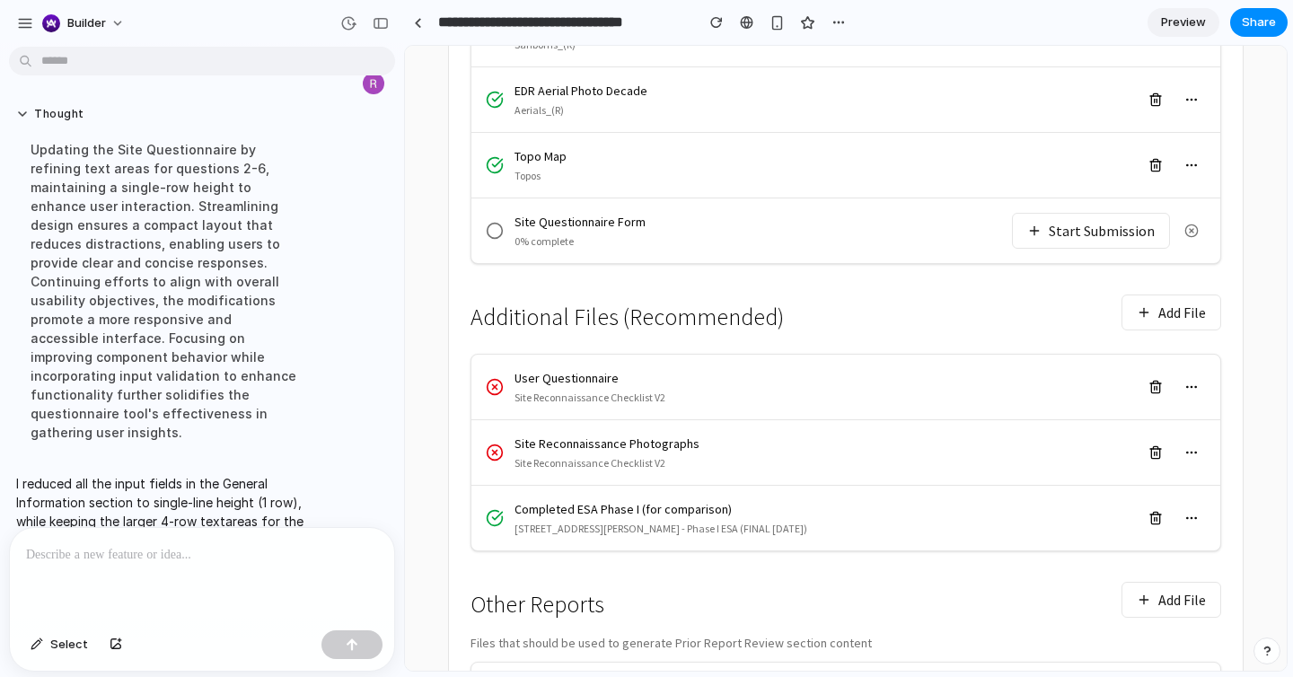
click at [1067, 213] on button "Start Submission" at bounding box center [1091, 231] width 158 height 36
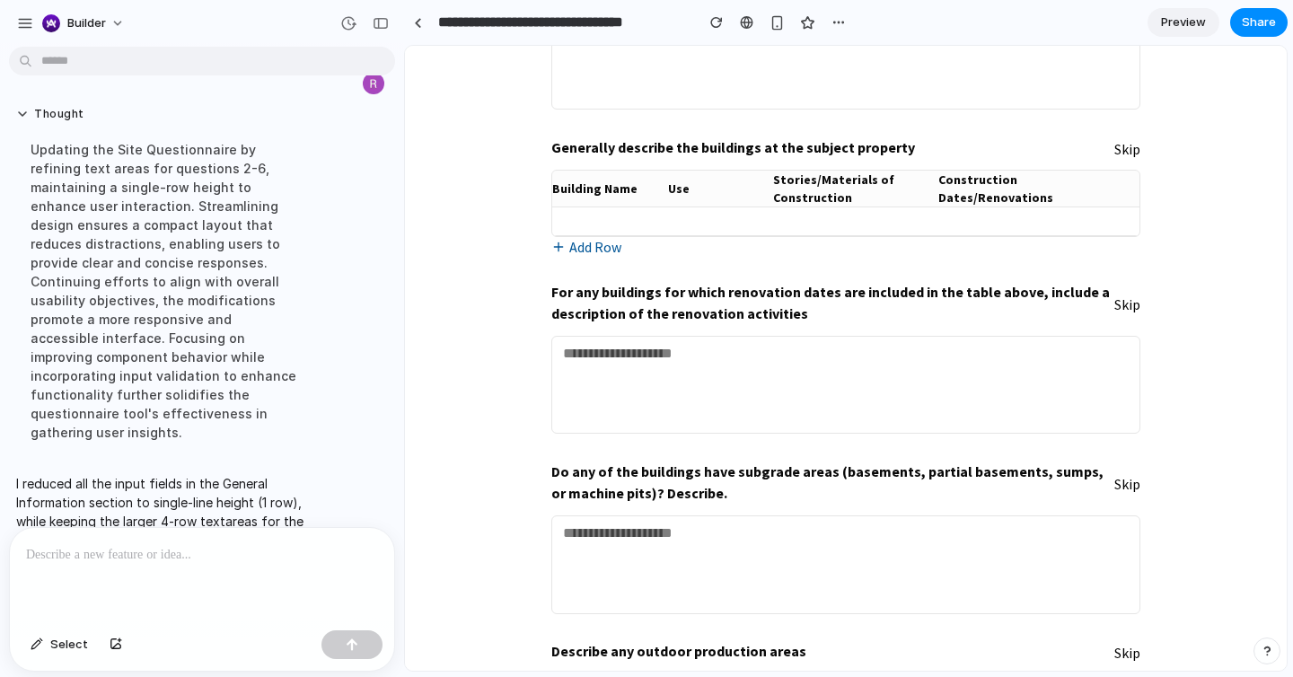
scroll to position [1432, 0]
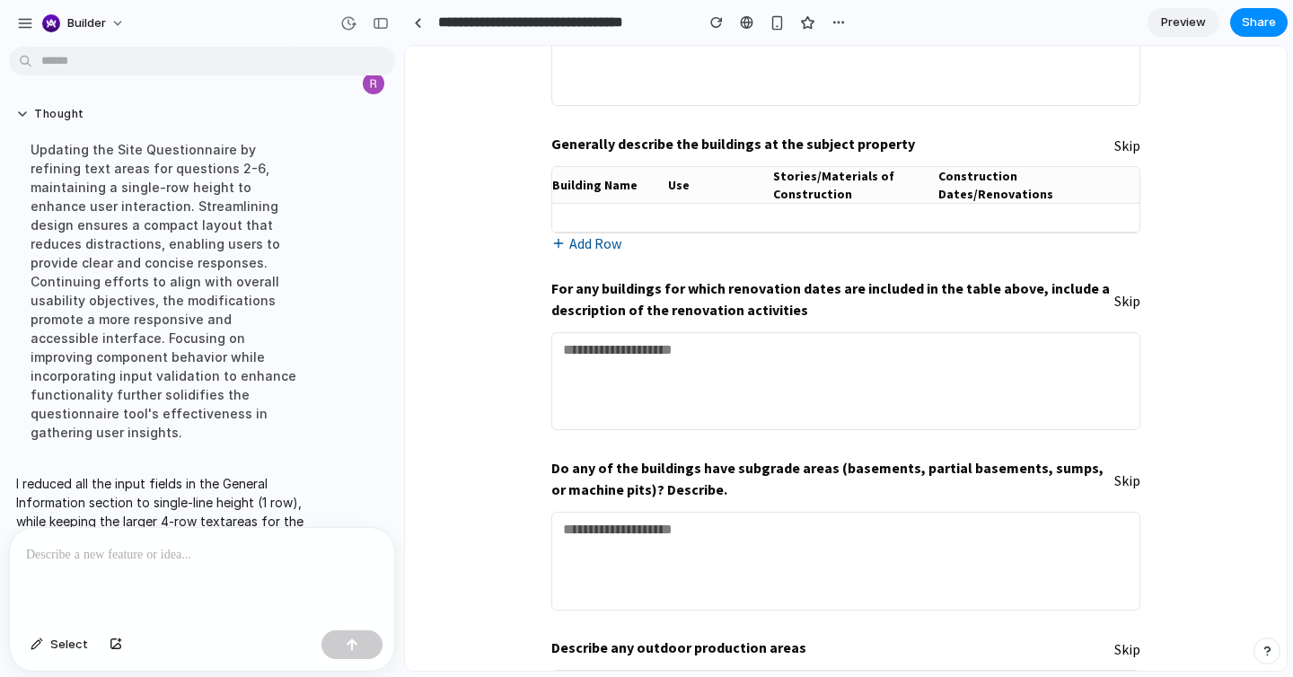
click at [311, 554] on p at bounding box center [202, 555] width 352 height 22
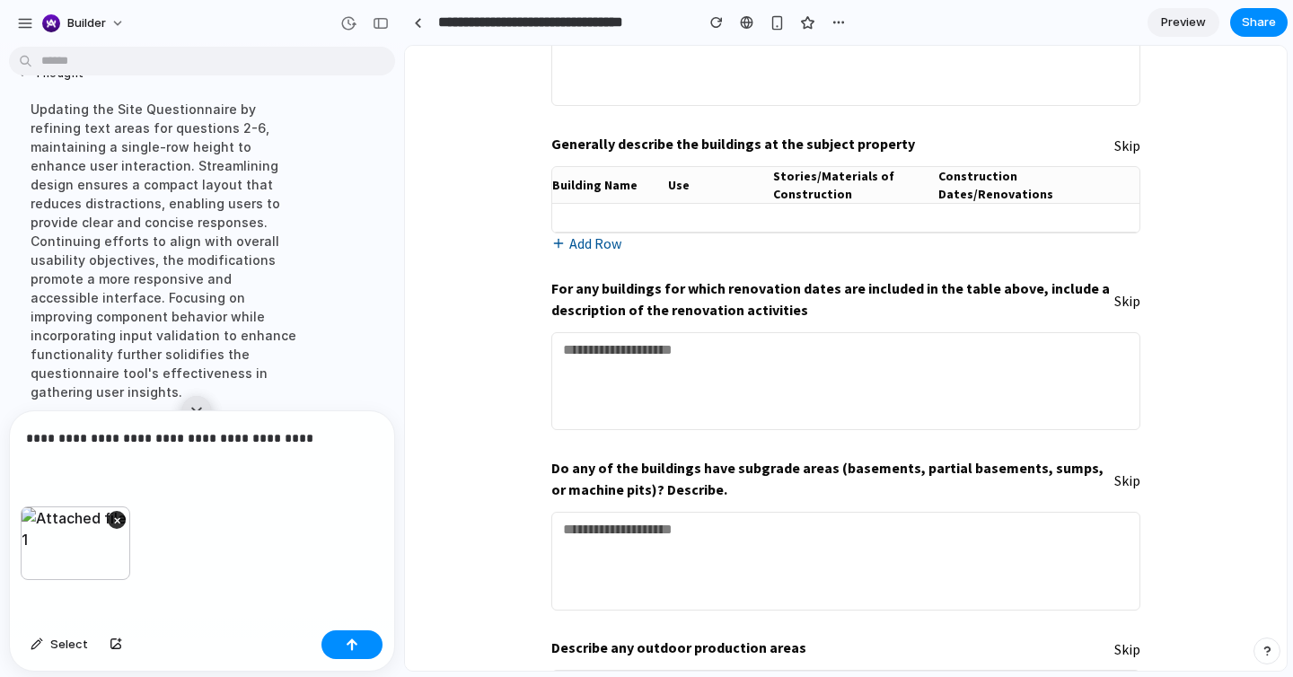
click at [319, 531] on div "×" at bounding box center [202, 564] width 384 height 117
click at [334, 453] on div "**********" at bounding box center [202, 458] width 384 height 95
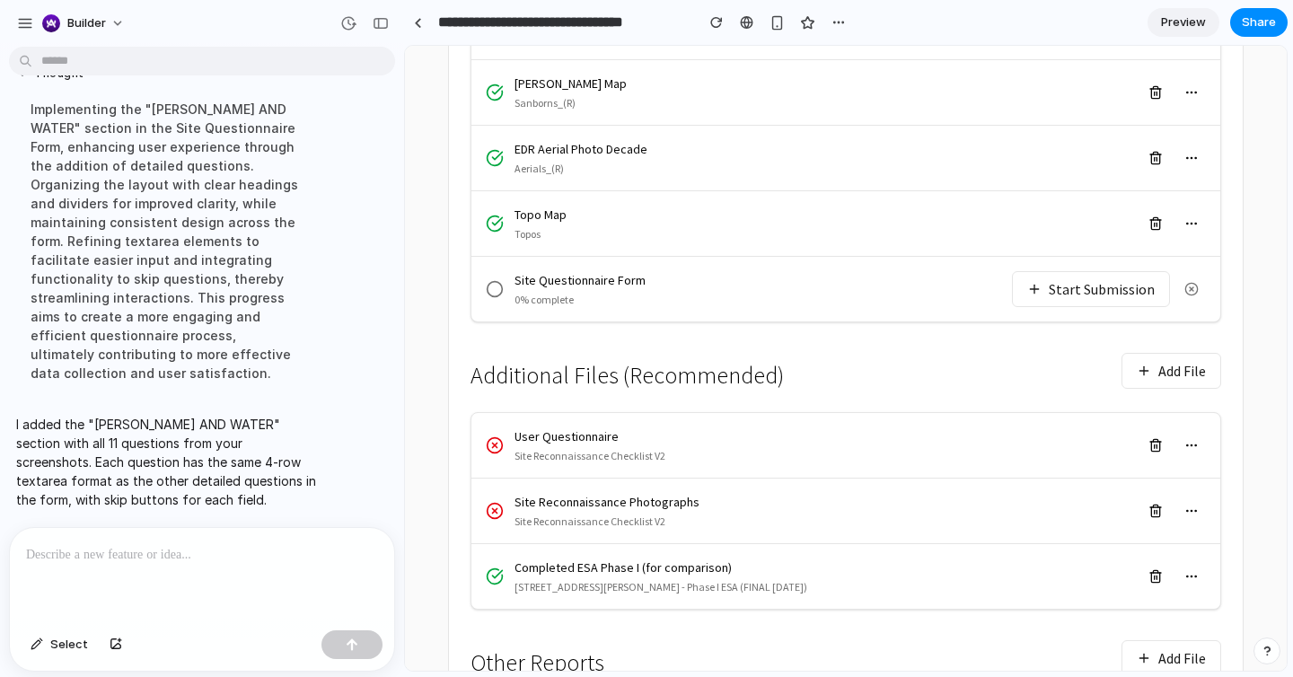
scroll to position [565, 0]
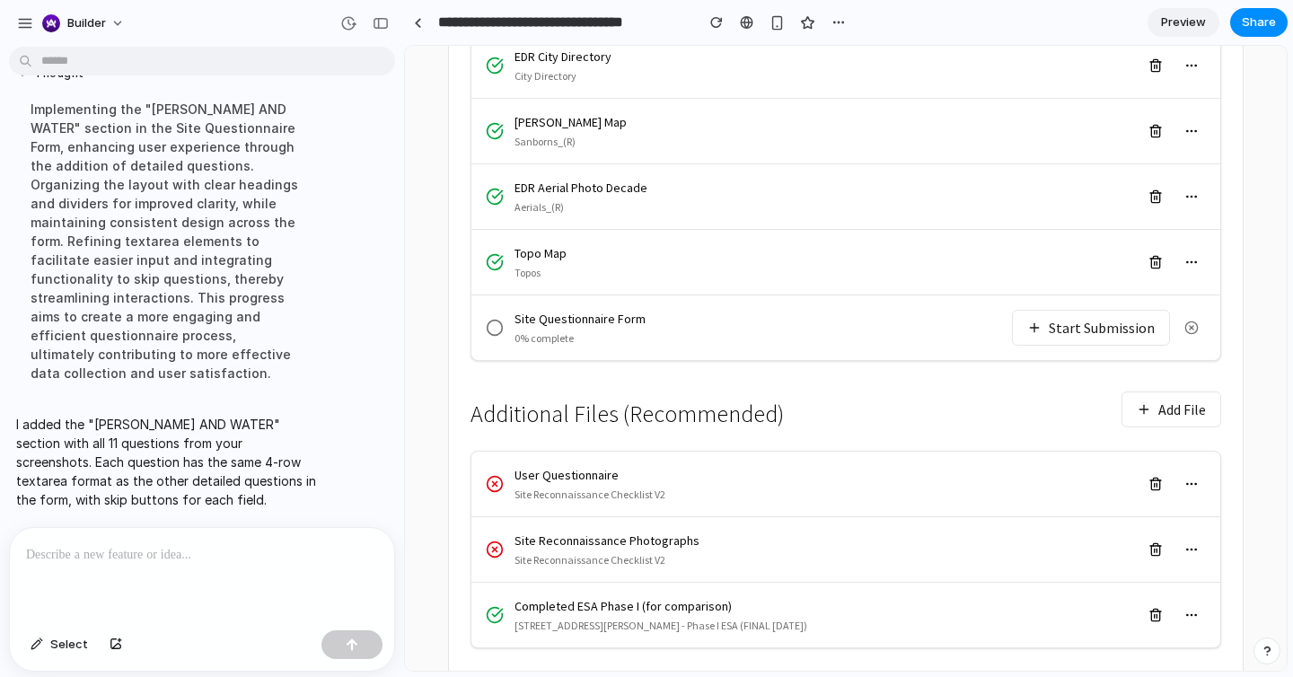
click at [1088, 310] on button "Start Submission" at bounding box center [1091, 328] width 158 height 36
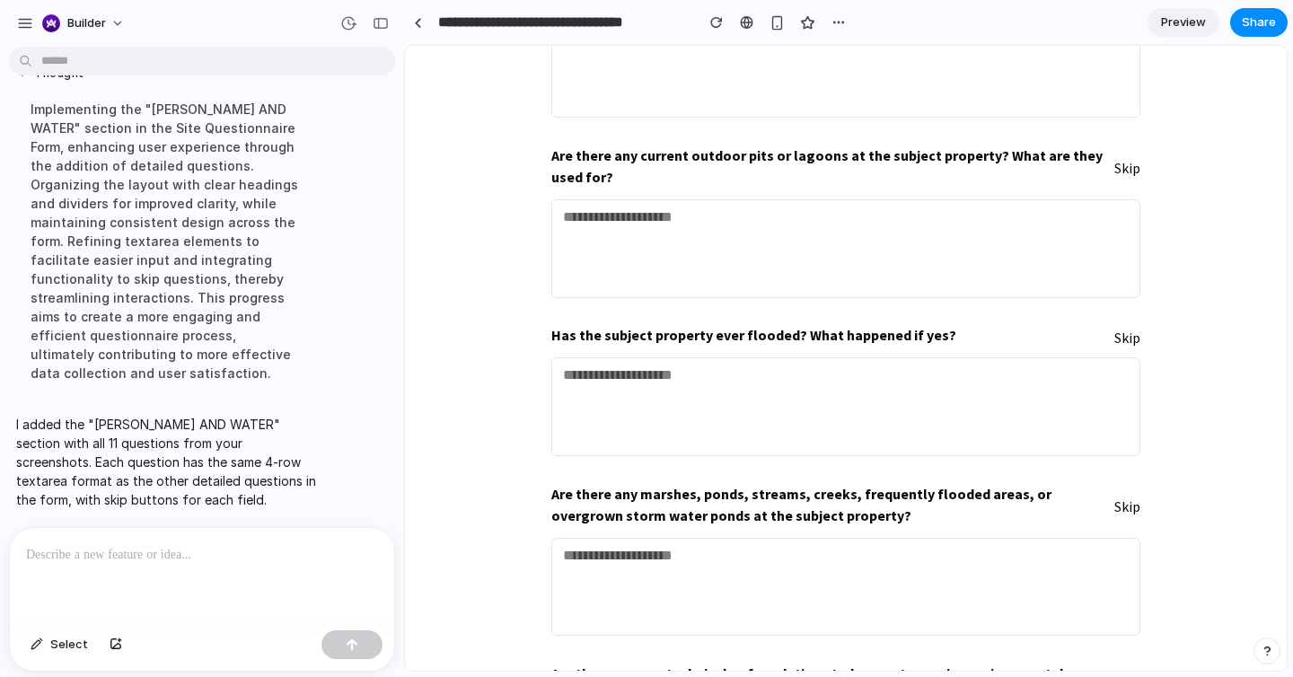
scroll to position [3905, 0]
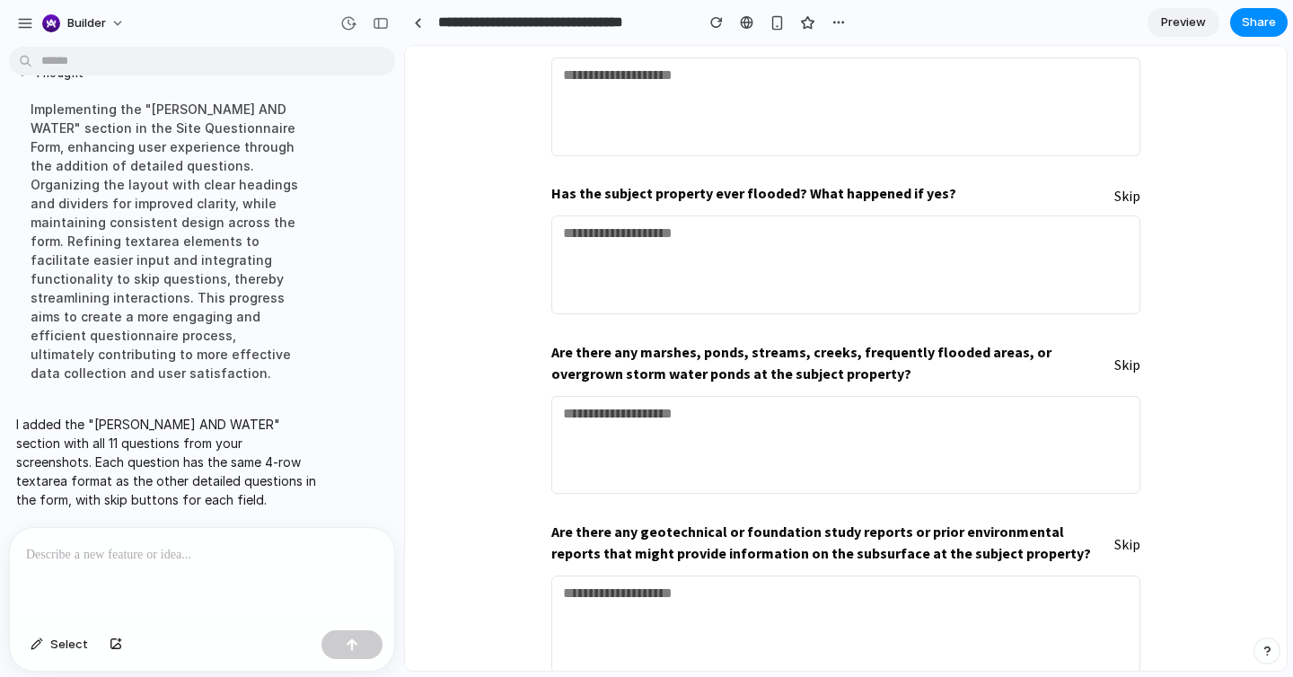
click at [195, 565] on div at bounding box center [202, 575] width 384 height 95
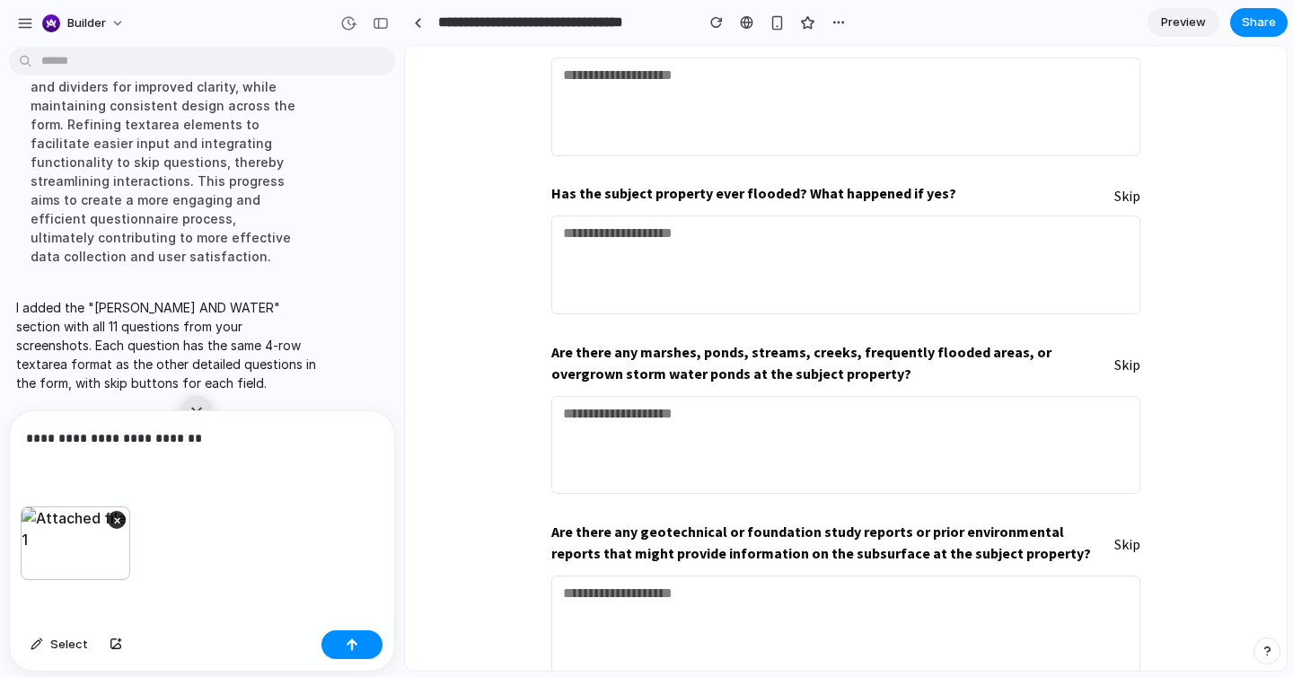
click at [210, 484] on div "**********" at bounding box center [202, 458] width 384 height 95
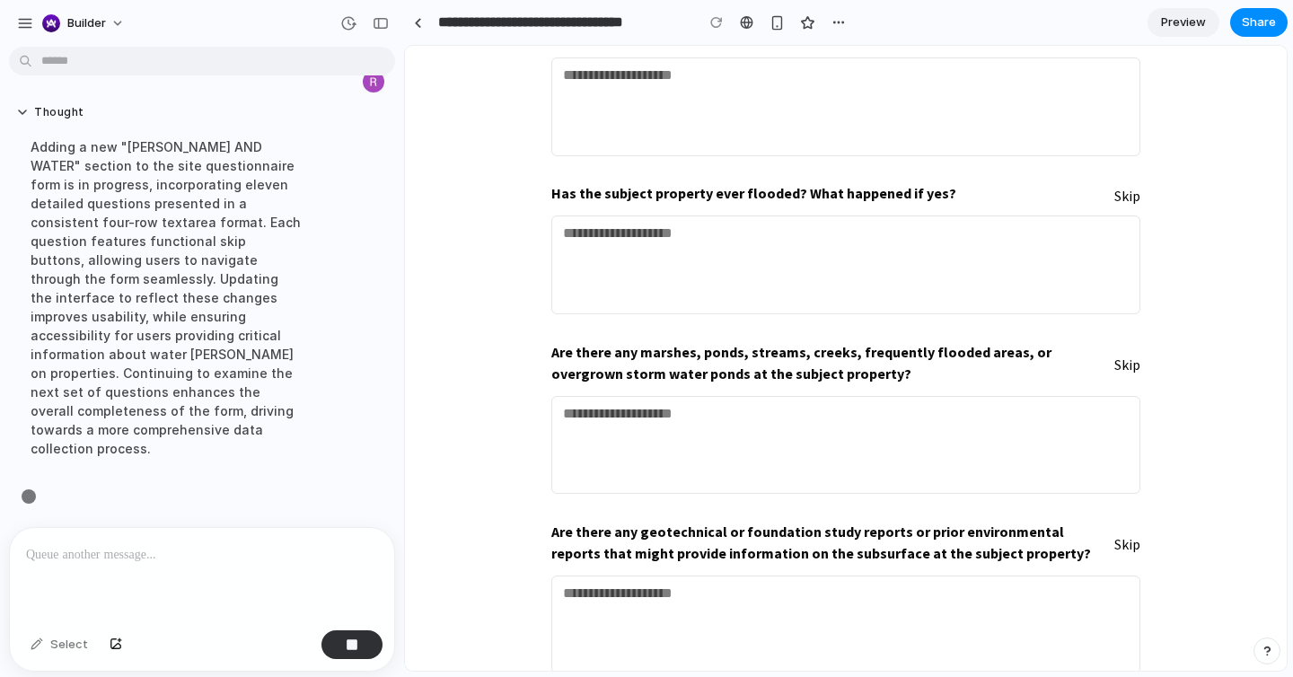
scroll to position [2718, 0]
click at [199, 555] on p at bounding box center [202, 555] width 352 height 22
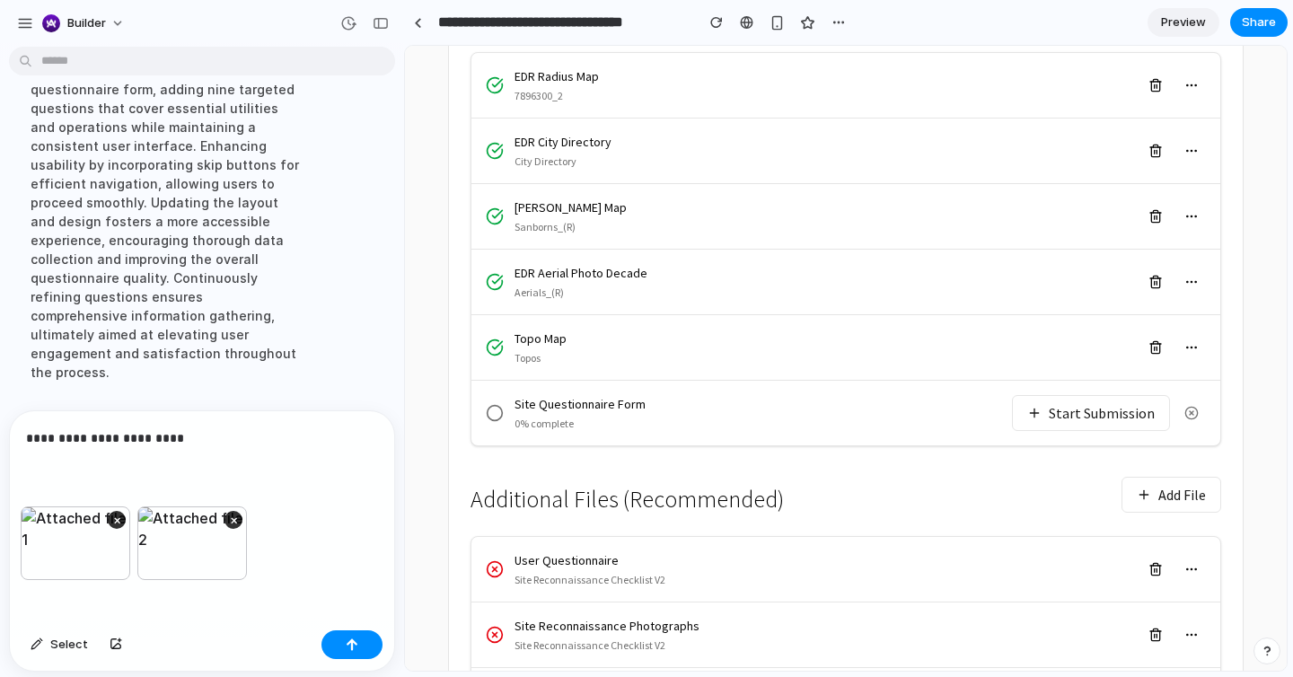
scroll to position [540, 0]
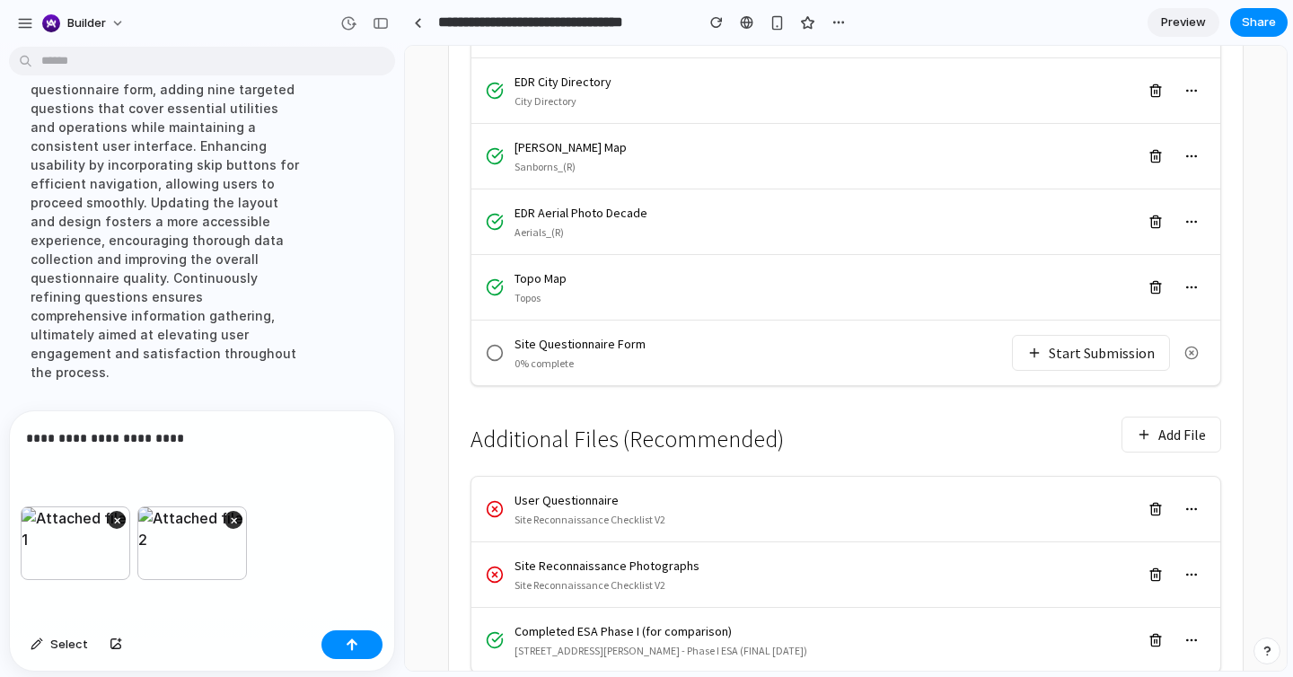
click at [1068, 333] on div "Site Questionnaire Form 0% complete Start Submission" at bounding box center [845, 353] width 749 height 65
click at [1068, 335] on button "Start Submission" at bounding box center [1091, 353] width 158 height 36
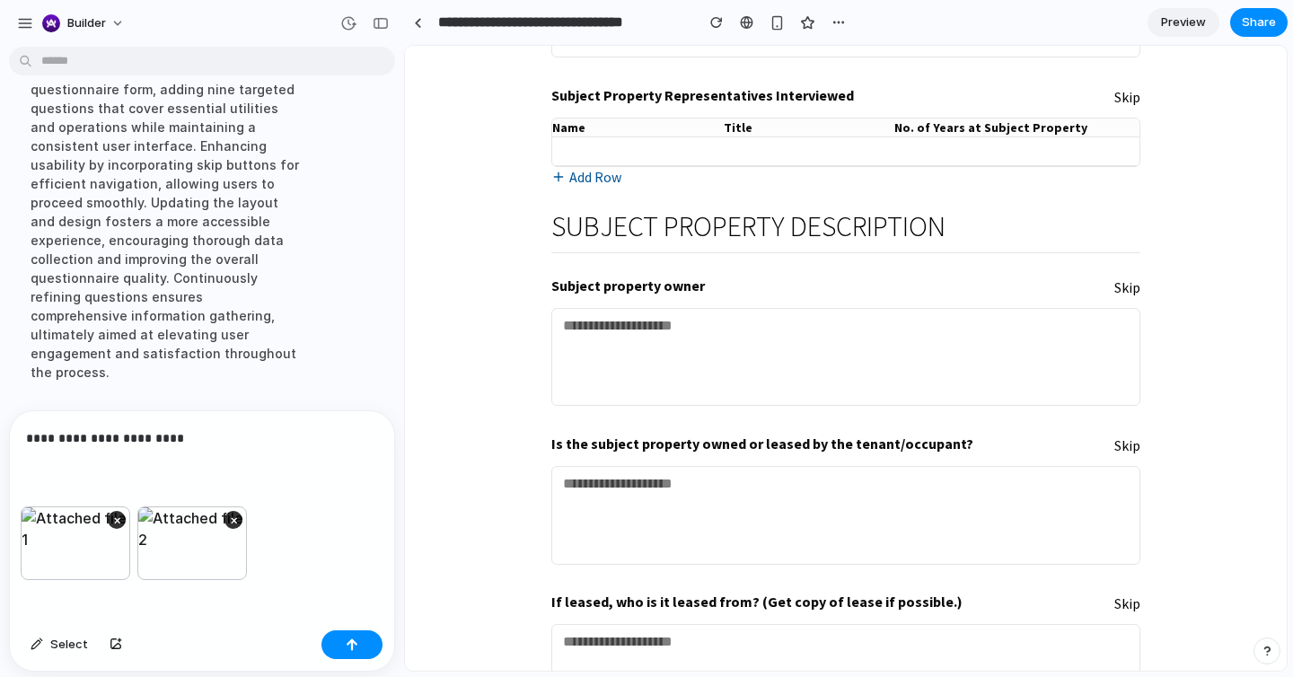
scroll to position [377, 0]
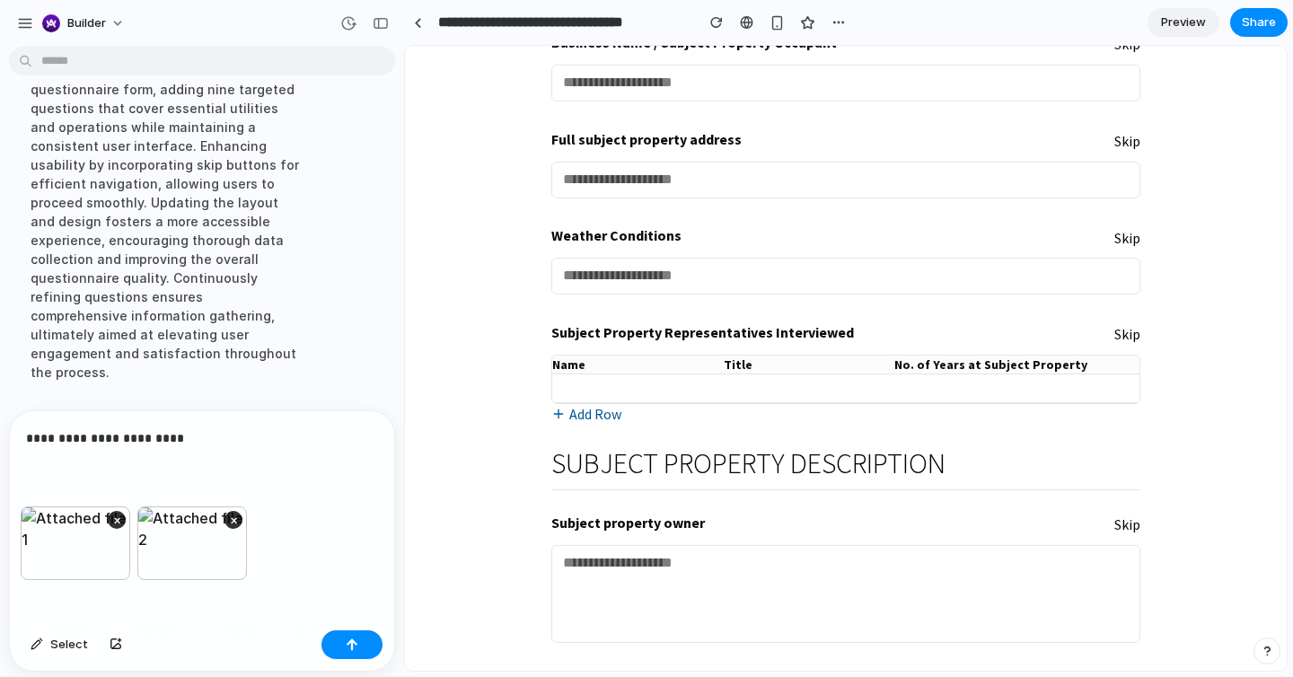
click at [209, 446] on p "**********" at bounding box center [202, 438] width 352 height 22
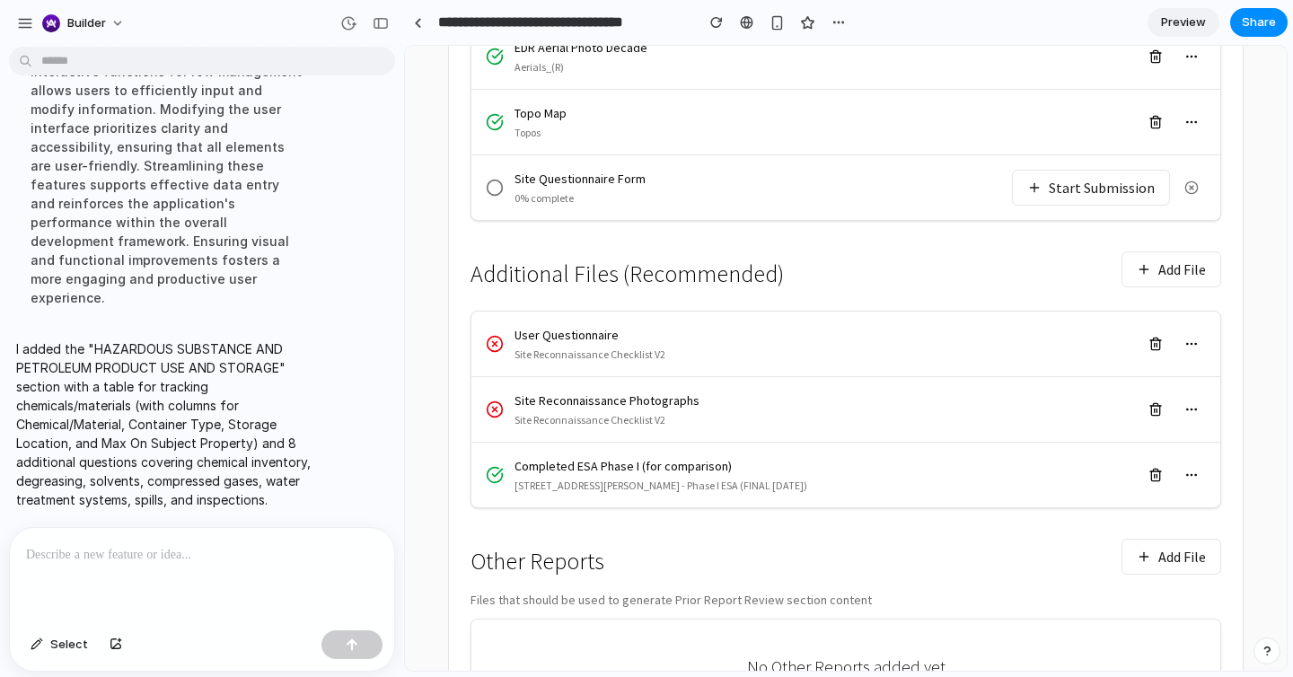
scroll to position [715, 0]
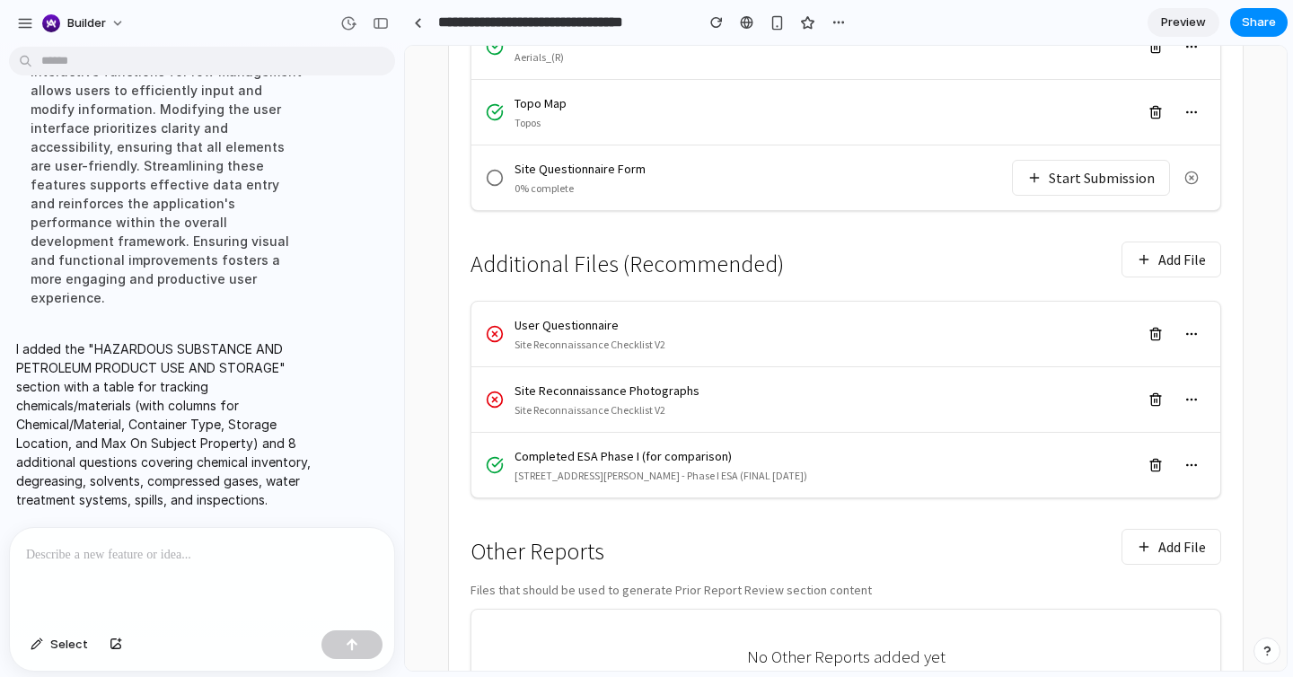
click at [1111, 160] on button "Start Submission" at bounding box center [1091, 178] width 158 height 36
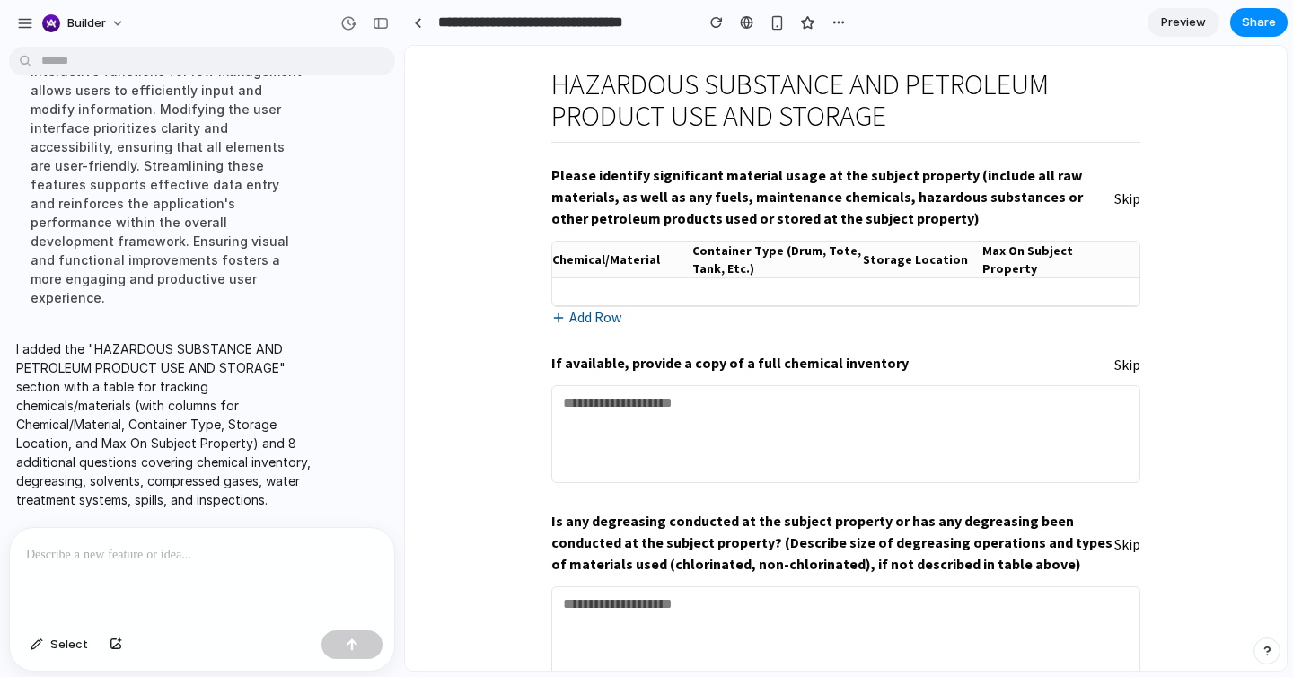
scroll to position [6112, 0]
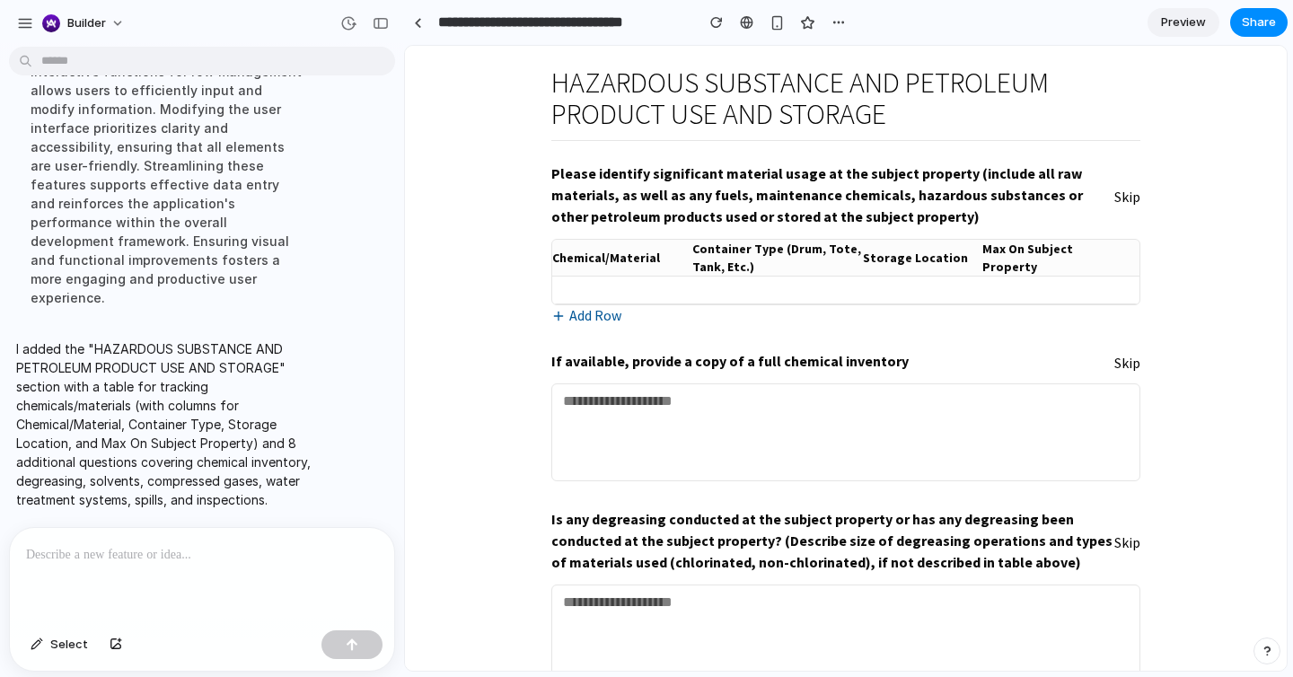
click at [199, 566] on div at bounding box center [202, 575] width 384 height 95
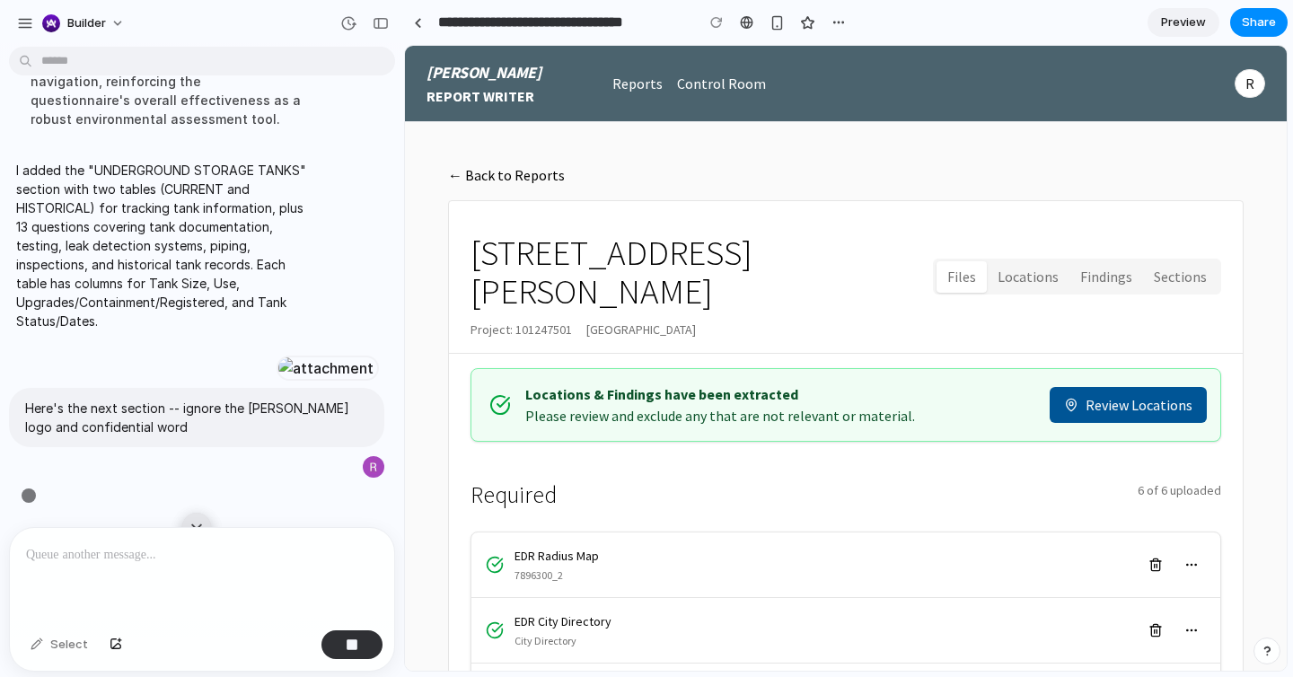
scroll to position [5545, 0]
click at [206, 572] on div at bounding box center [202, 575] width 384 height 95
click at [202, 566] on div at bounding box center [202, 575] width 384 height 95
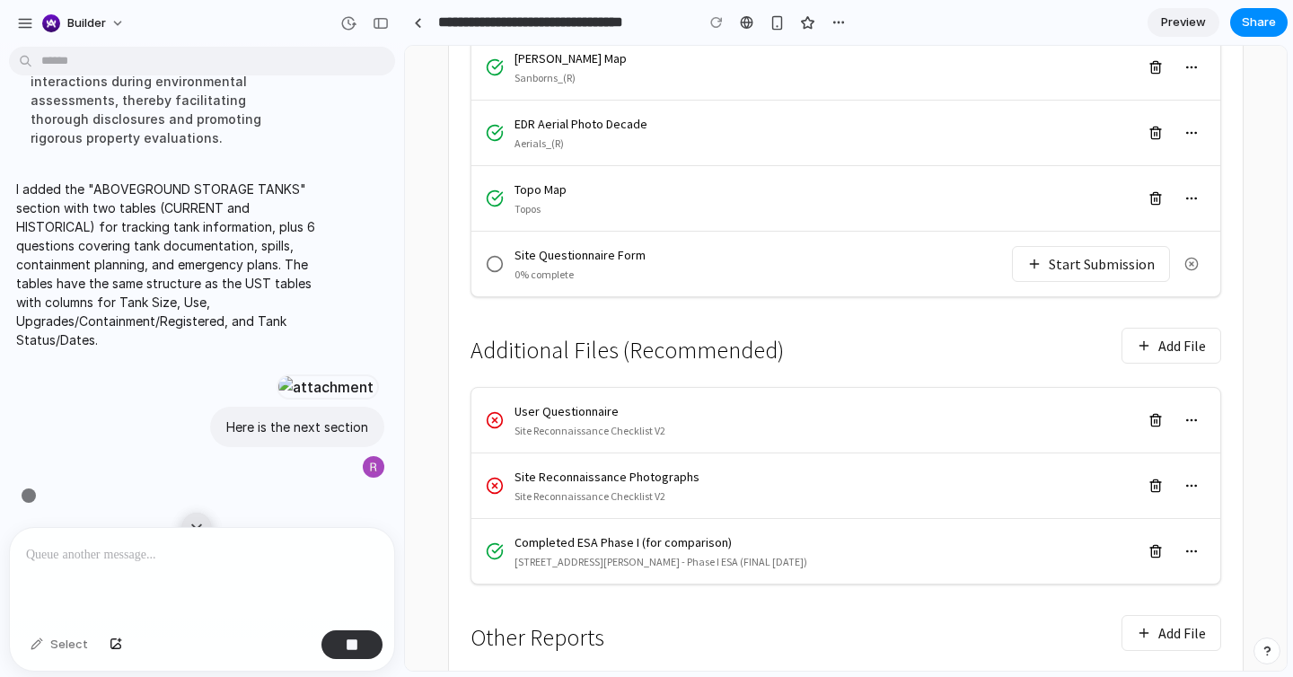
scroll to position [689, 0]
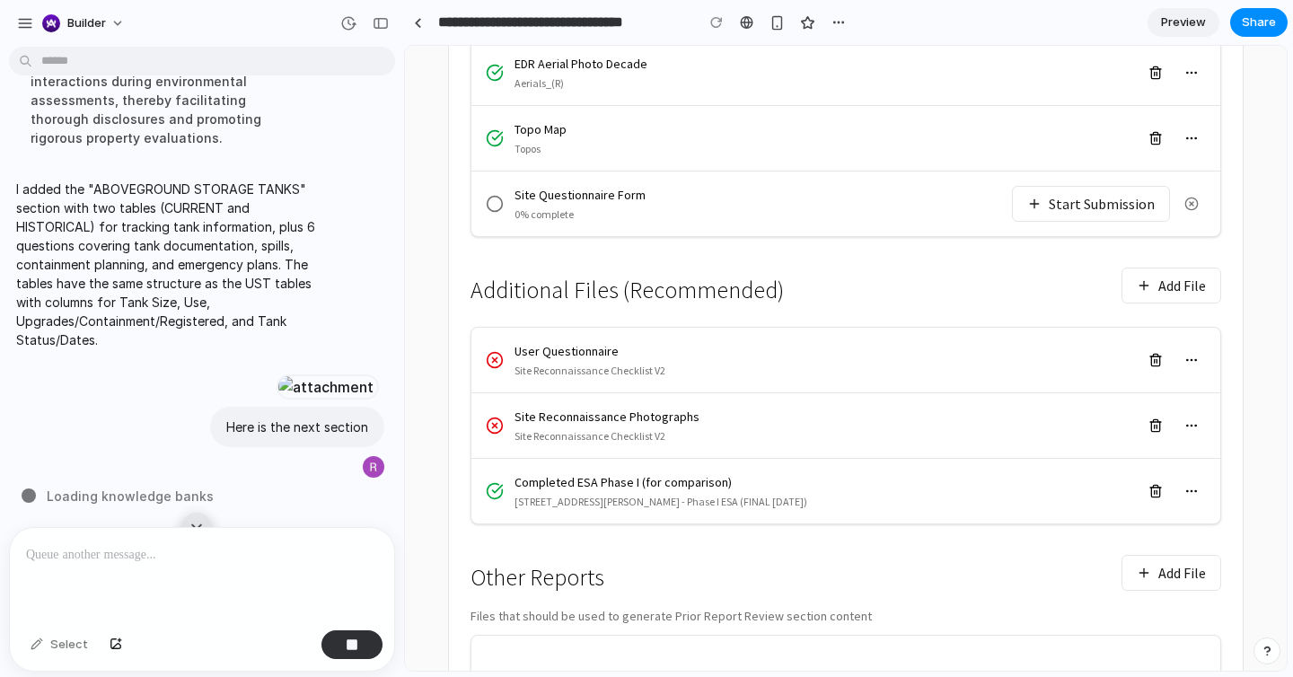
click at [1062, 186] on button "Start Submission" at bounding box center [1091, 204] width 158 height 36
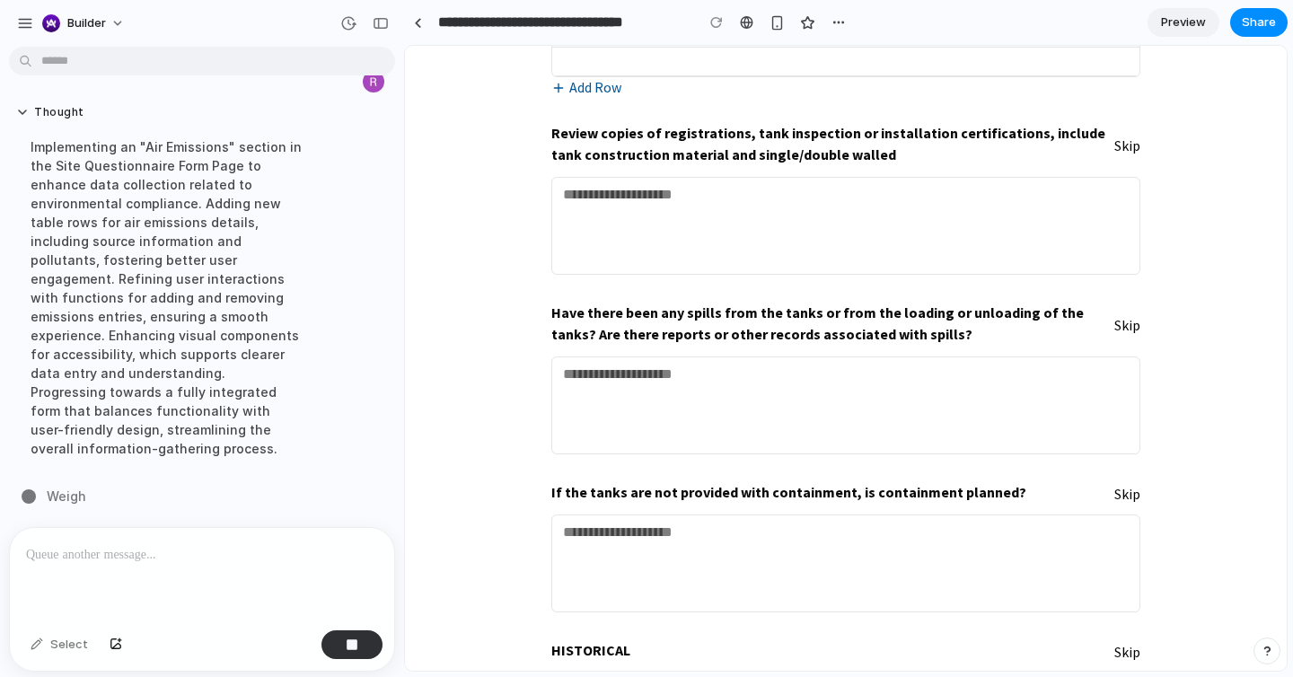
scroll to position [11452, 0]
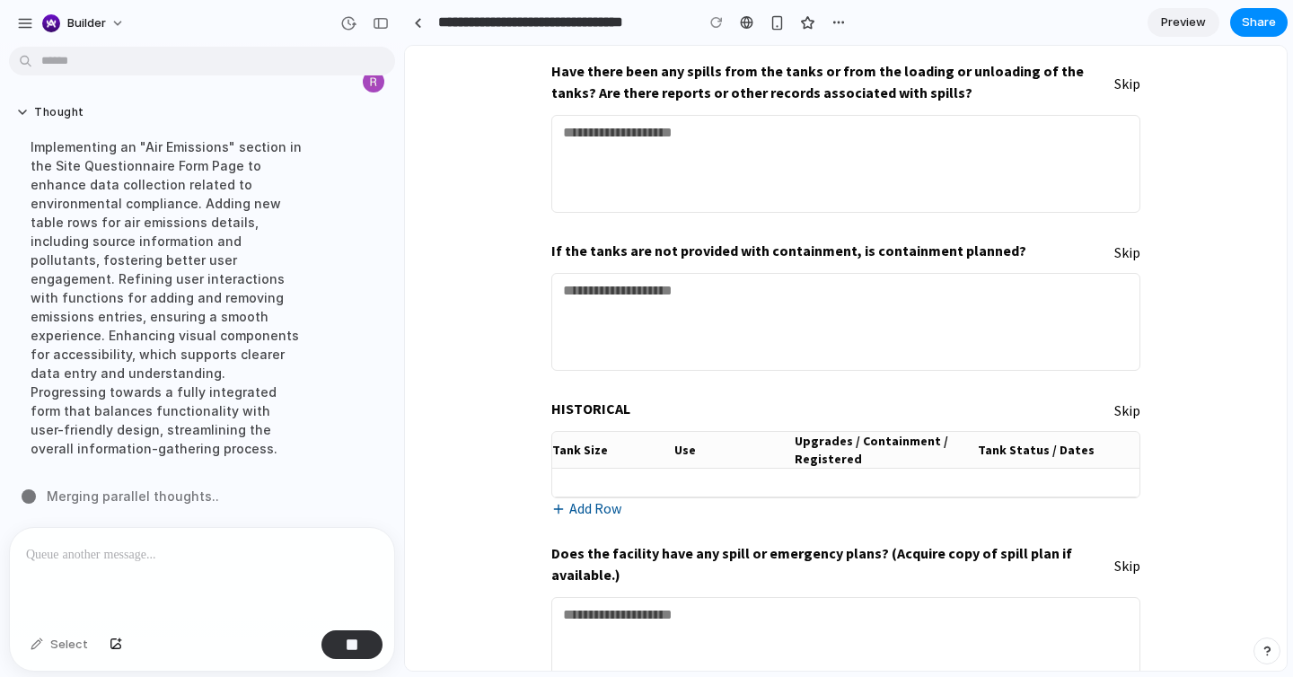
click at [275, 545] on p at bounding box center [202, 555] width 352 height 22
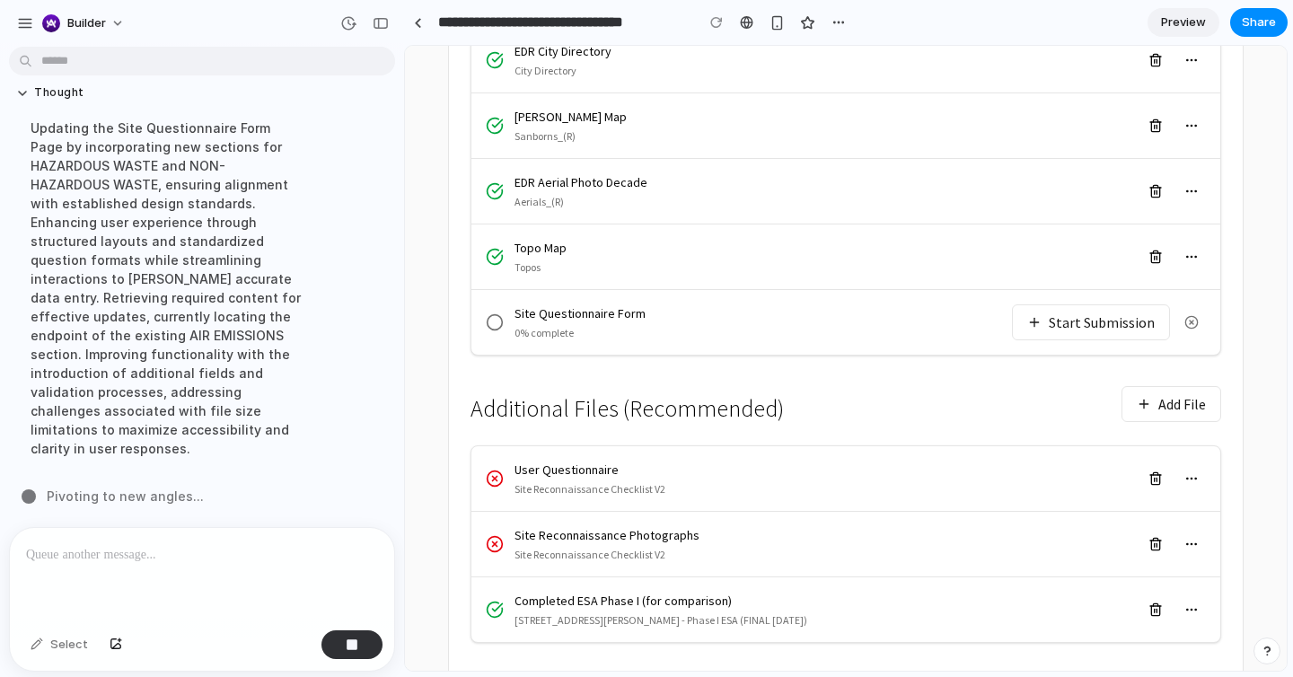
scroll to position [576, 0]
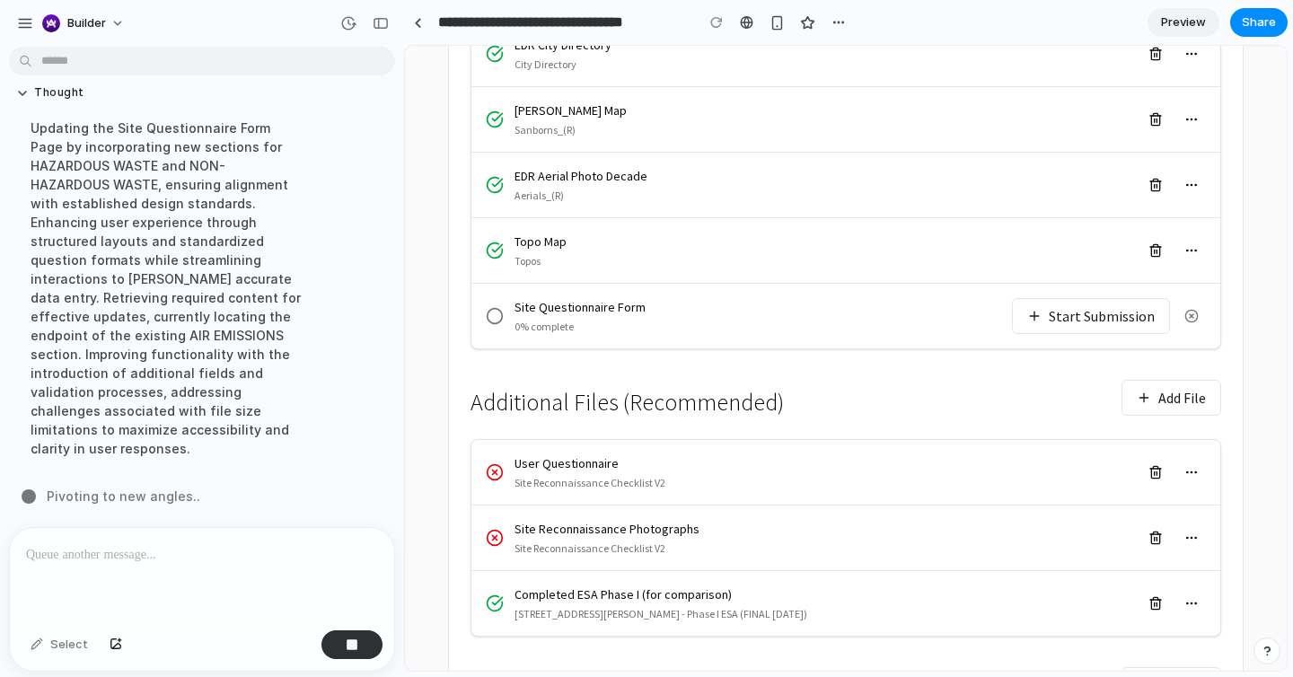
click at [1050, 298] on button "Start Submission" at bounding box center [1091, 316] width 158 height 36
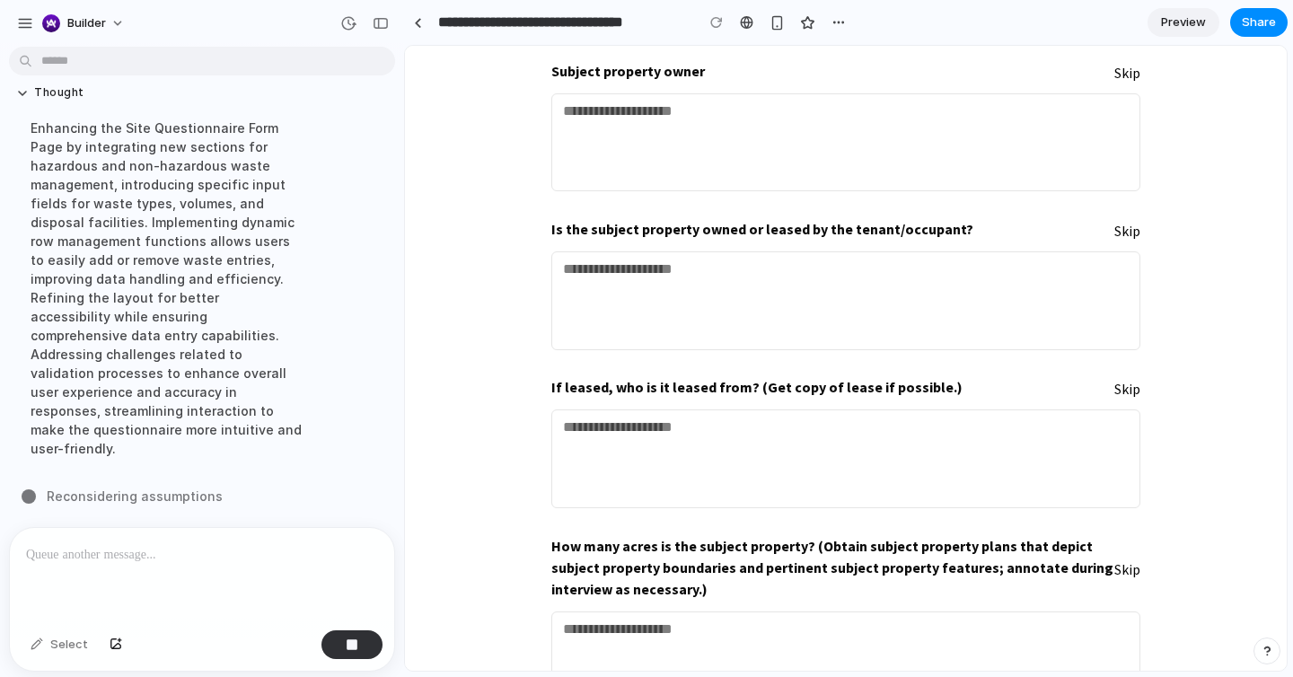
scroll to position [0, 0]
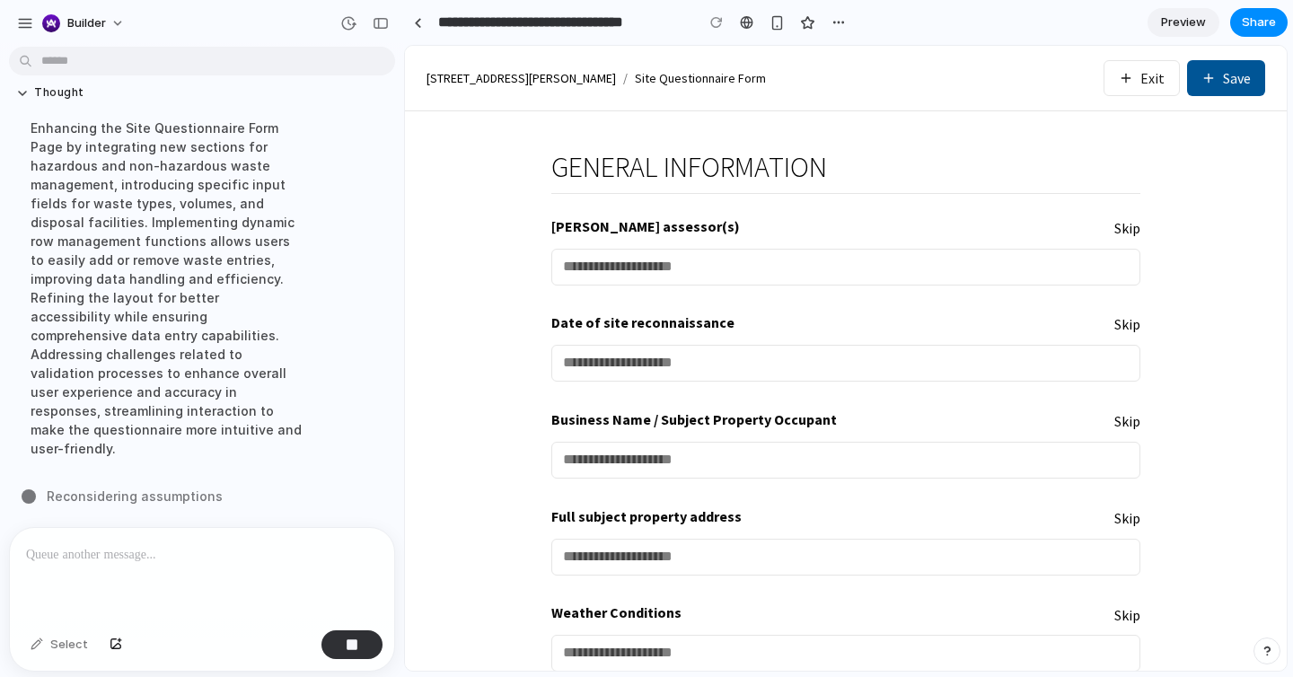
click at [1159, 75] on button "Exit" at bounding box center [1141, 78] width 76 height 36
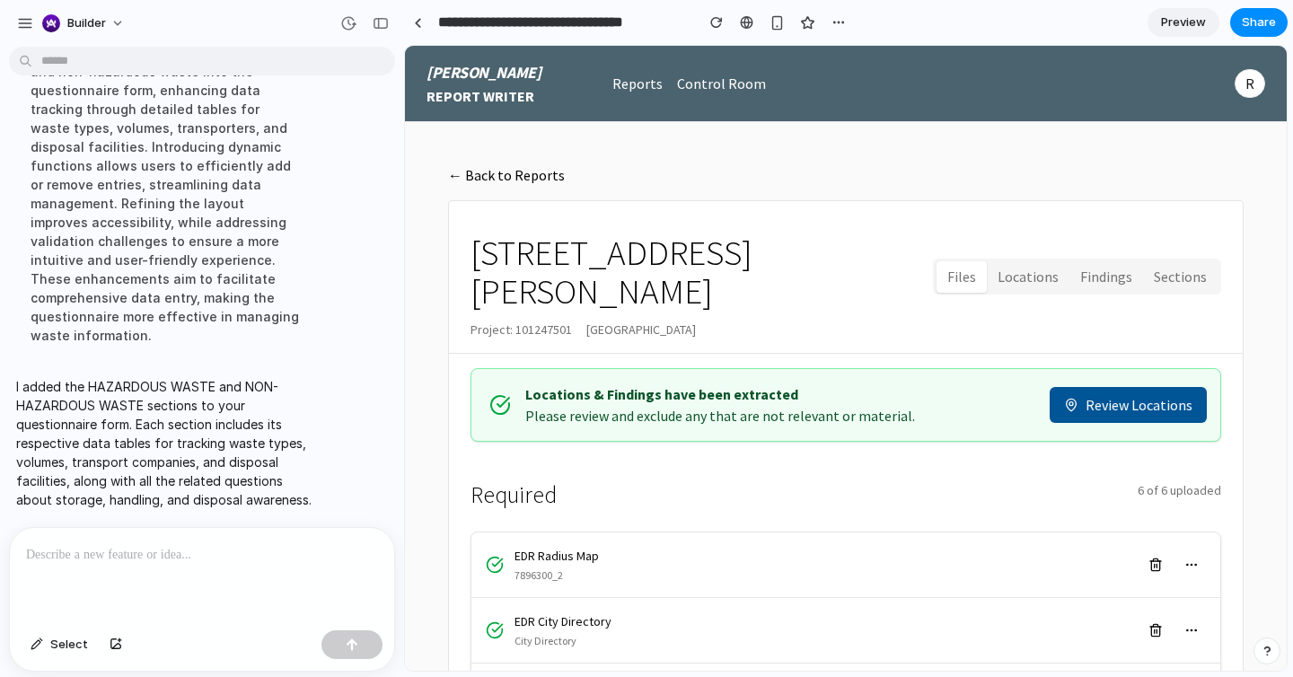
click at [625, 463] on div "Required 6 of 6 uploaded" at bounding box center [845, 490] width 751 height 54
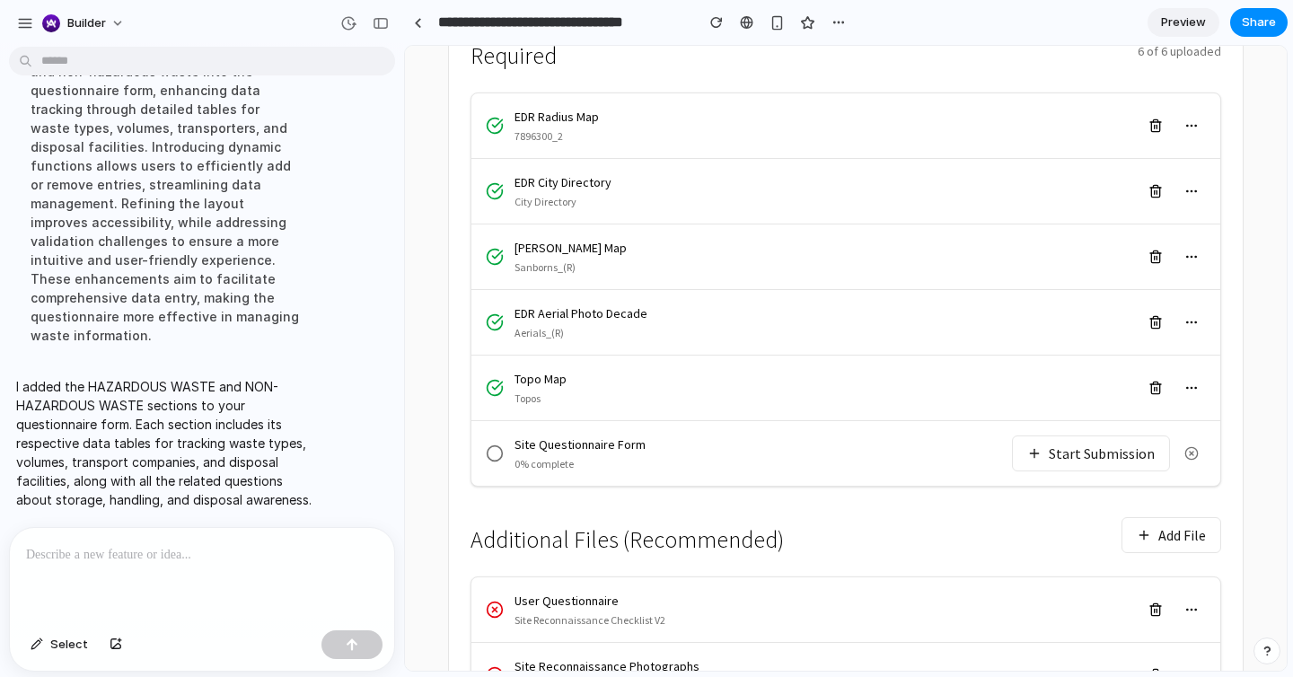
scroll to position [732, 0]
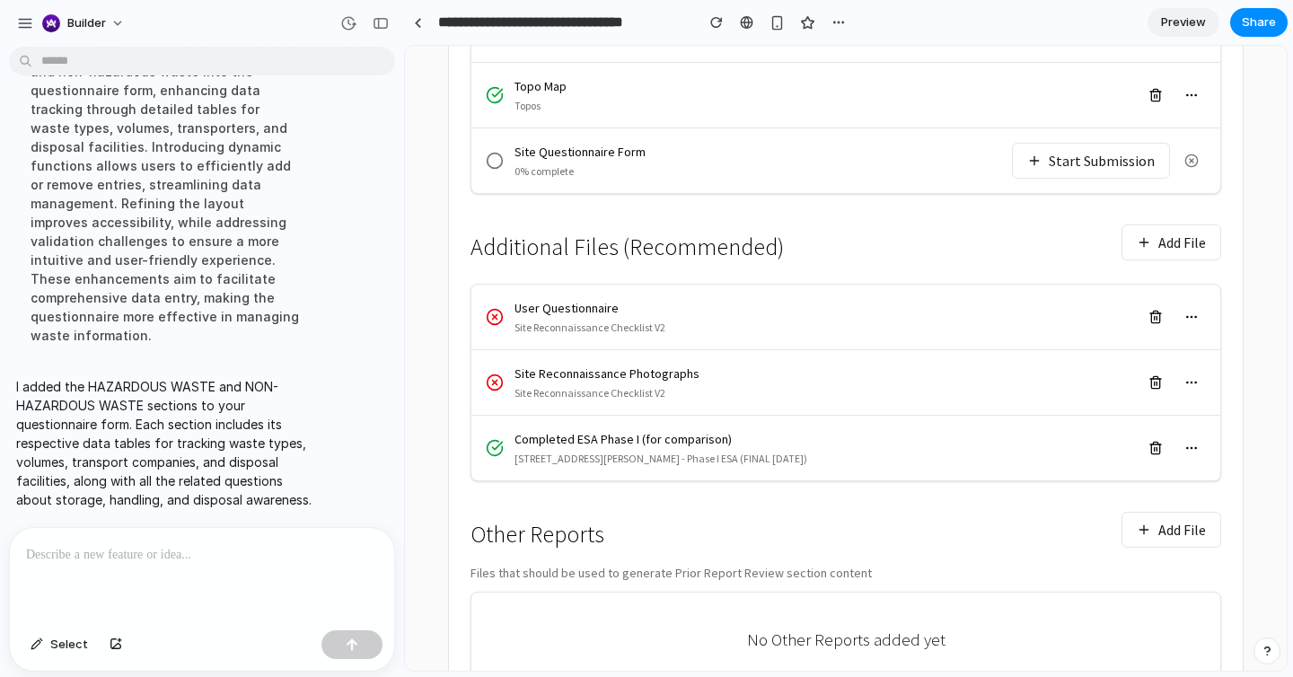
click at [1053, 149] on div "Site Questionnaire Form 0% complete Start Submission" at bounding box center [845, 160] width 749 height 65
click at [1051, 143] on button "Start Submission" at bounding box center [1091, 161] width 158 height 36
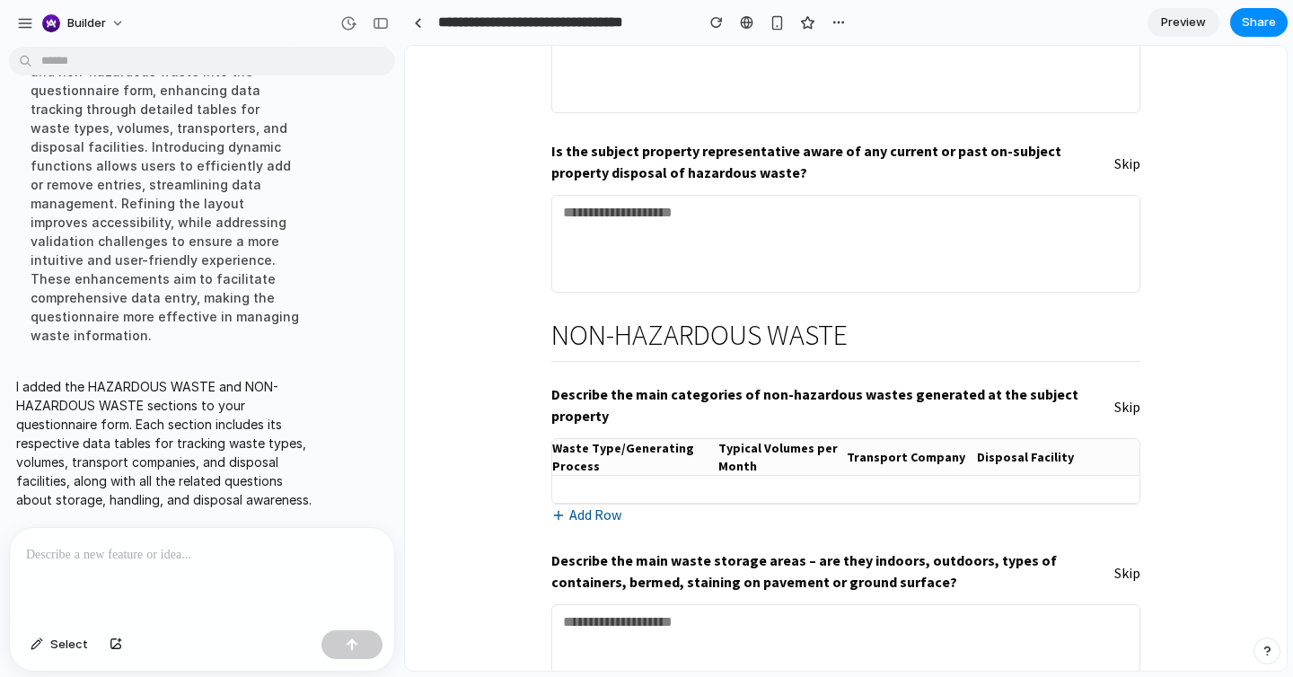
scroll to position [13862, 0]
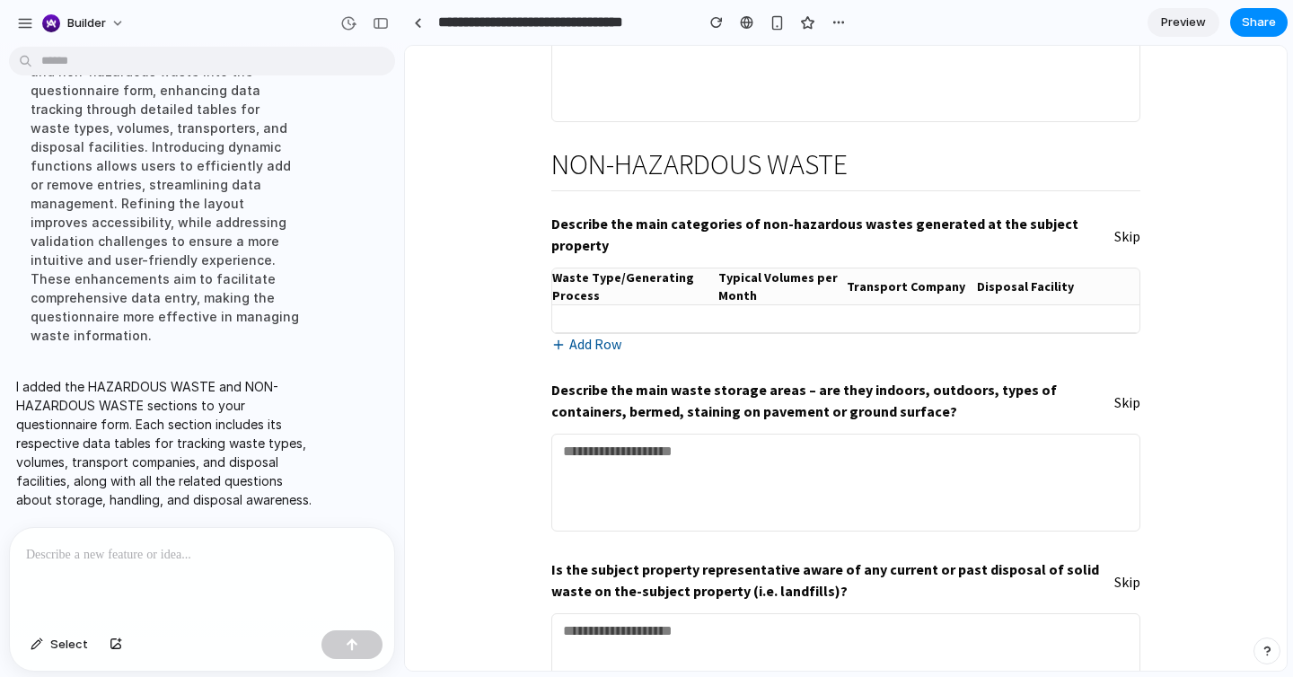
click at [168, 558] on p at bounding box center [202, 555] width 352 height 22
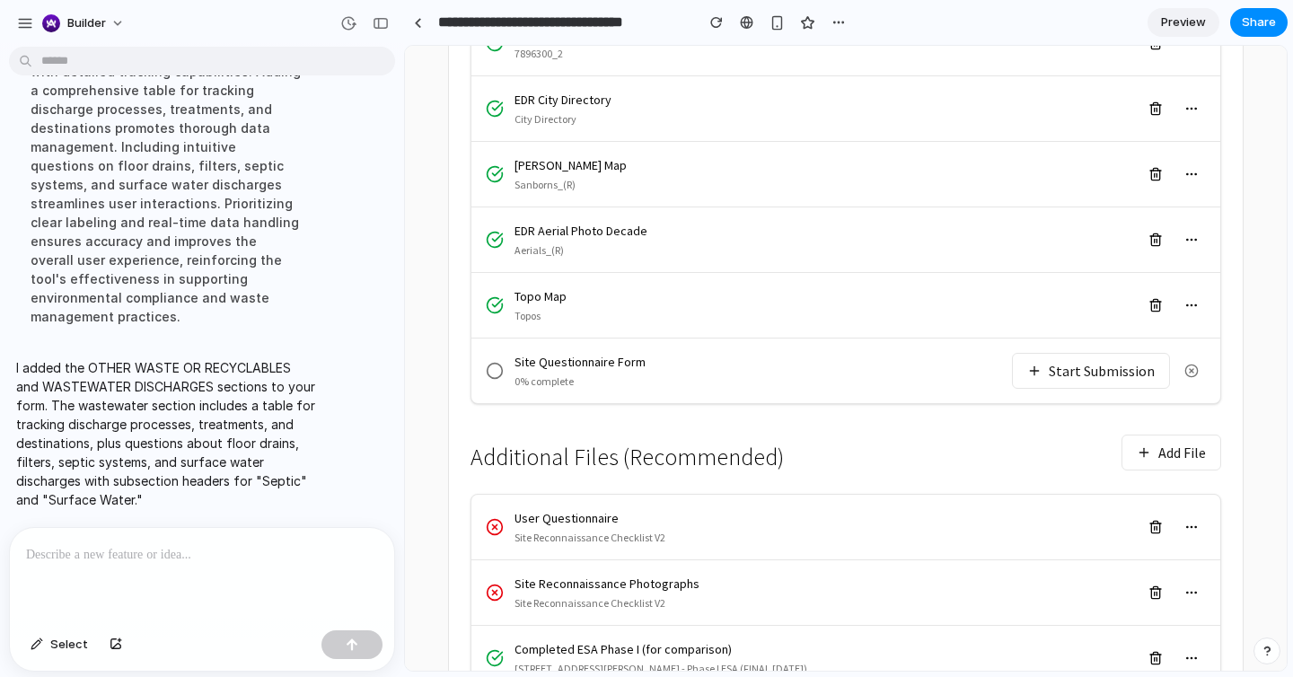
scroll to position [582, 0]
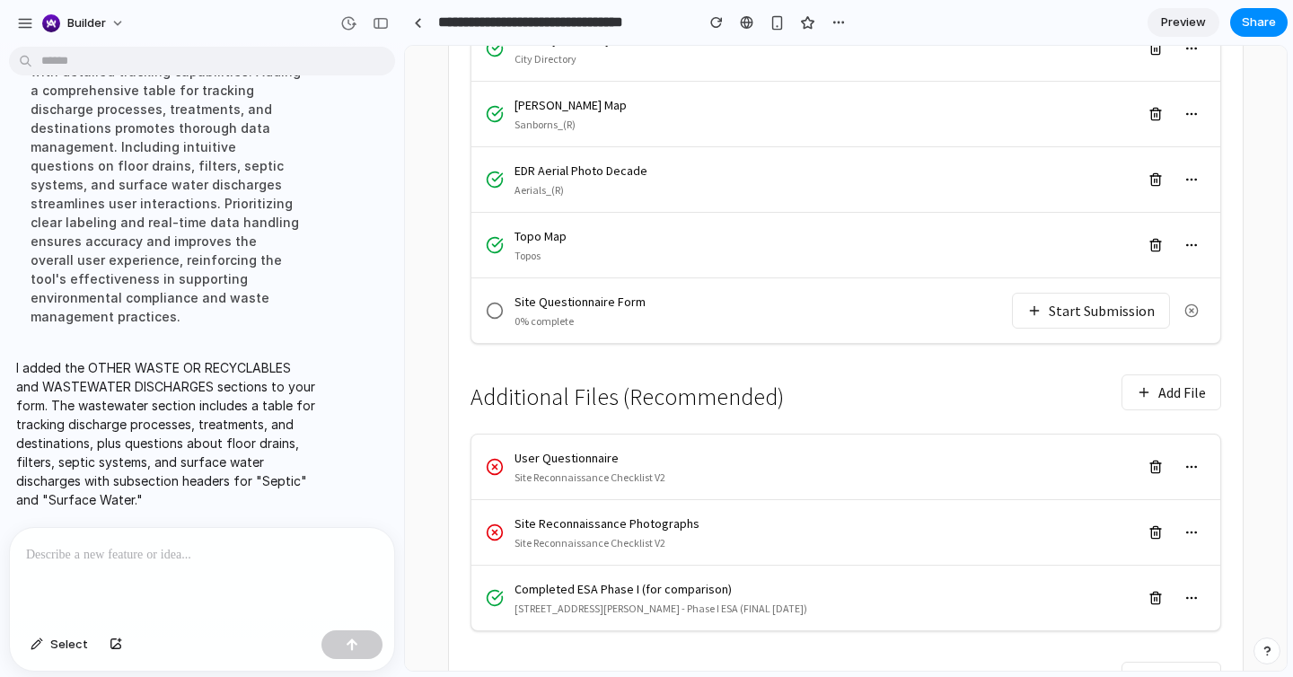
click at [1106, 293] on button "Start Submission" at bounding box center [1091, 311] width 158 height 36
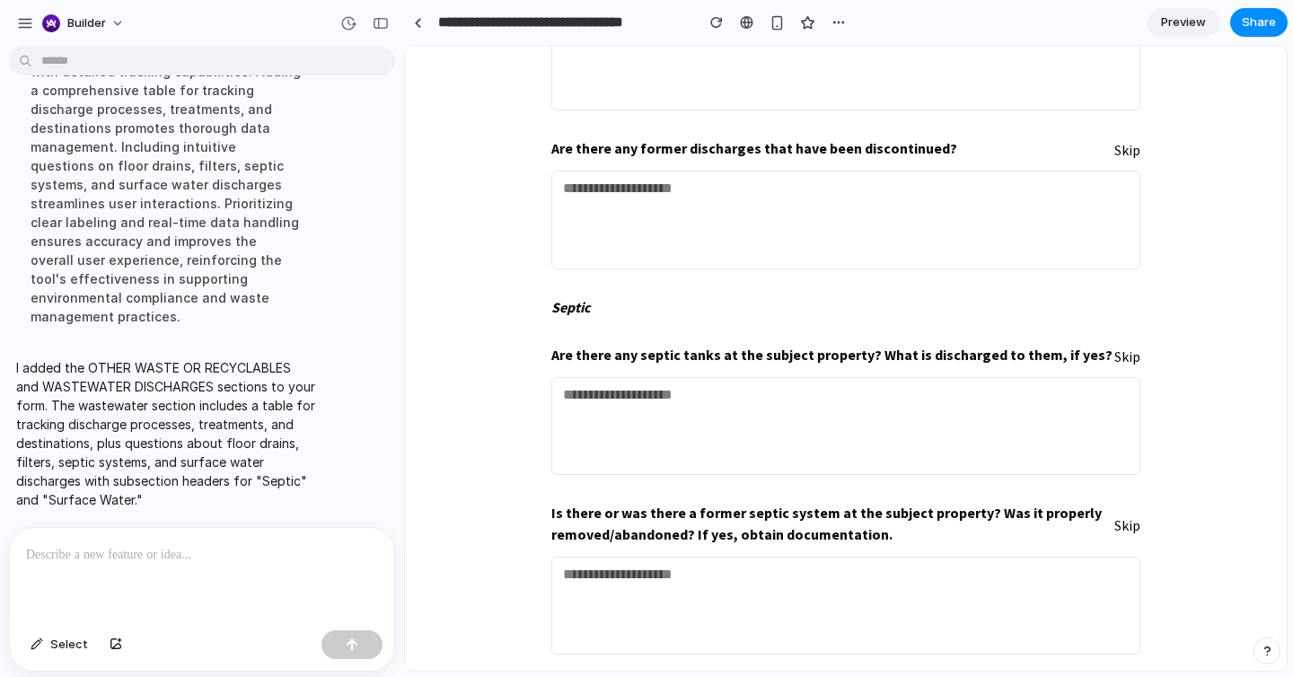
scroll to position [15430, 0]
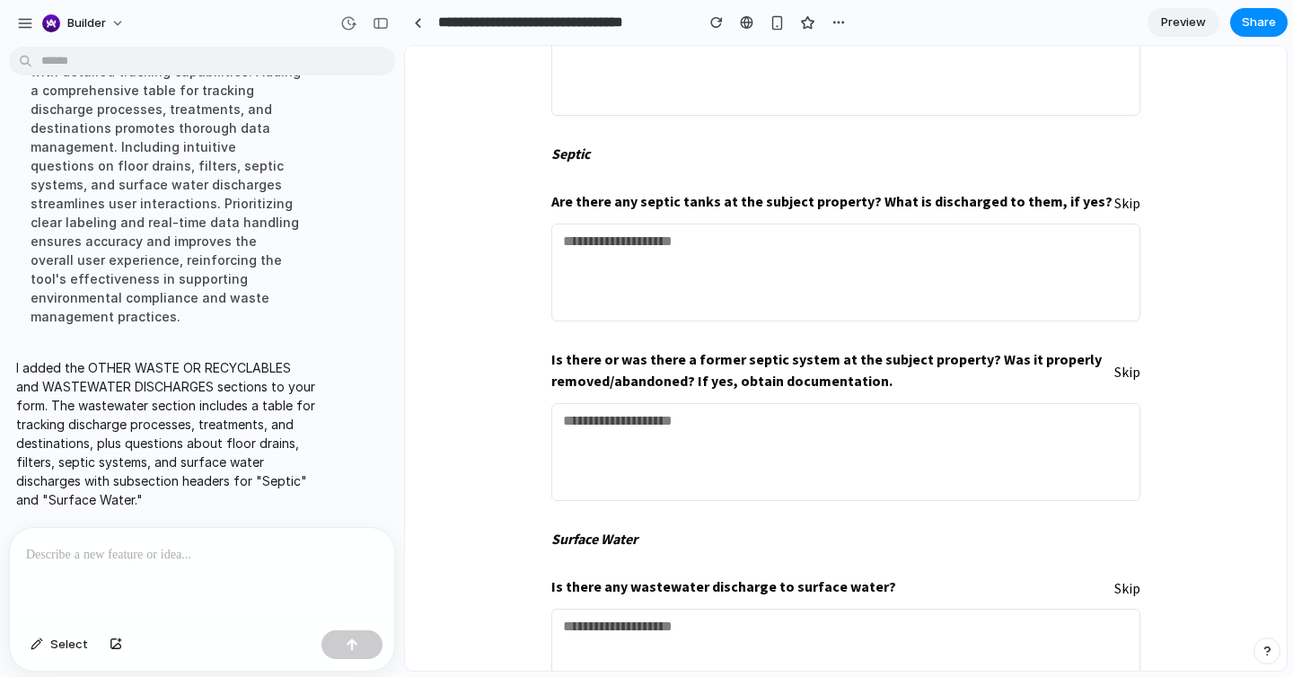
click at [335, 556] on p at bounding box center [202, 555] width 352 height 22
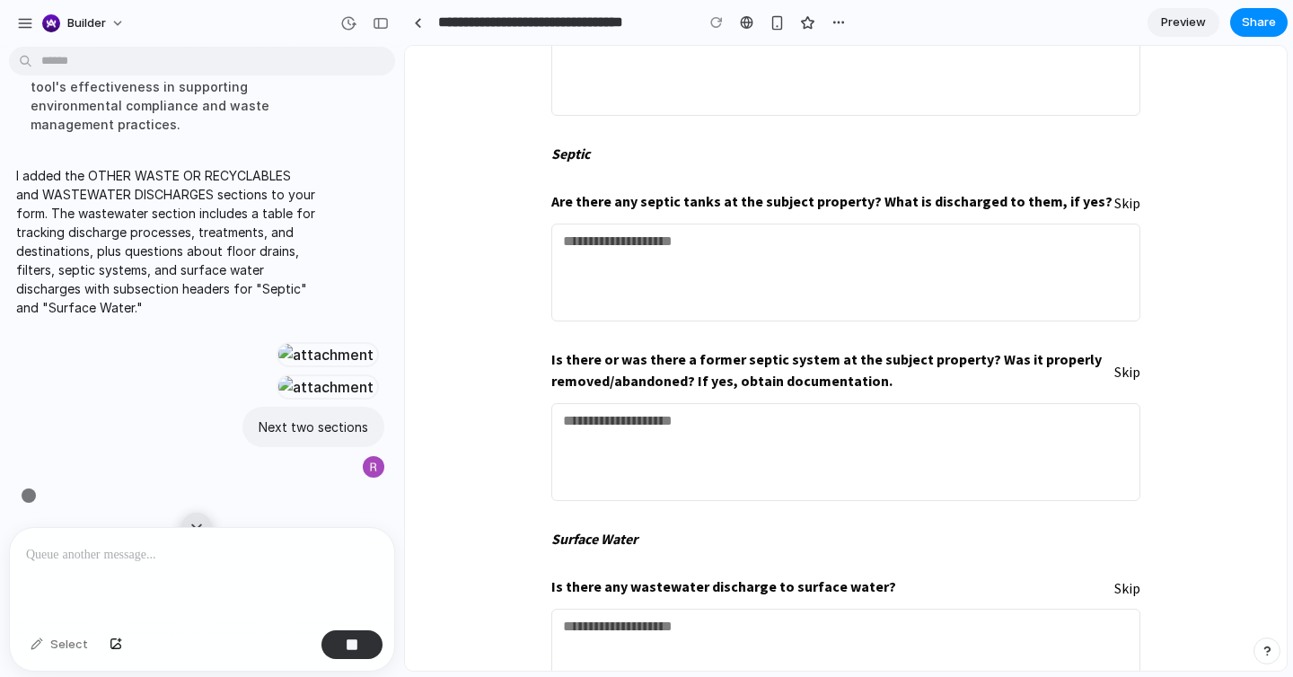
scroll to position [8501, 0]
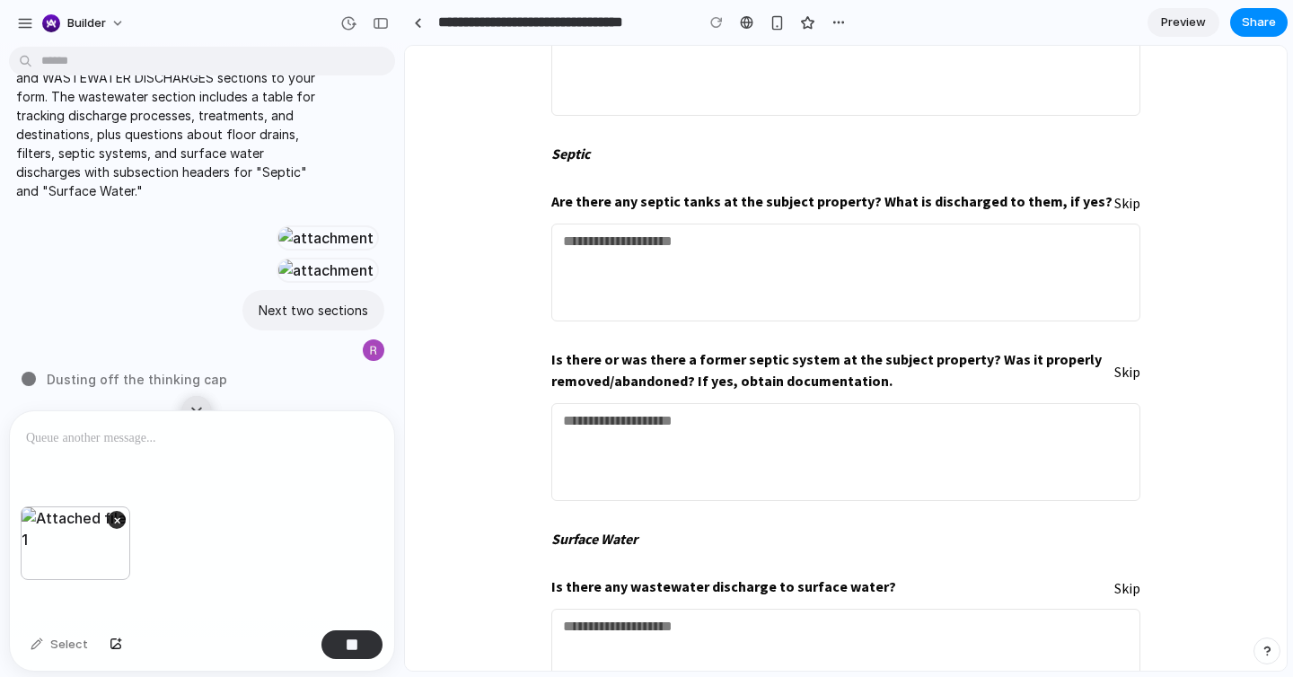
click at [220, 546] on div "×" at bounding box center [202, 564] width 384 height 117
click at [154, 443] on p at bounding box center [202, 438] width 352 height 22
click at [147, 444] on p at bounding box center [202, 438] width 352 height 22
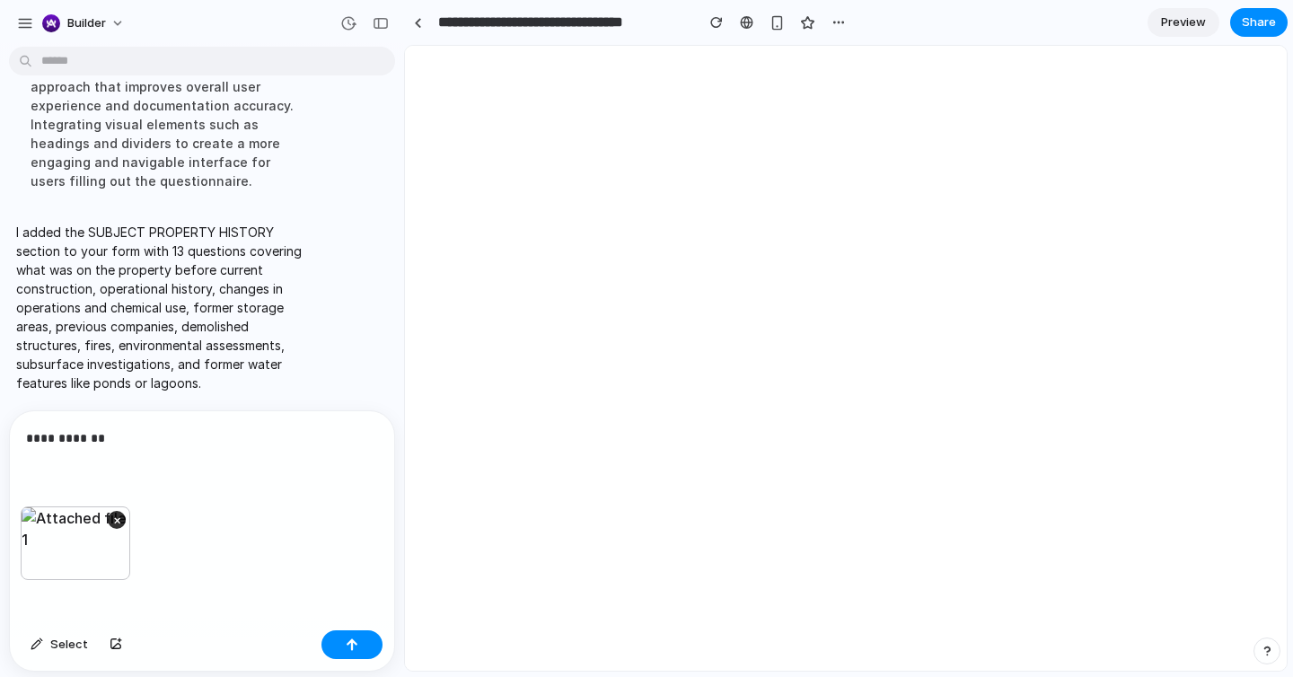
scroll to position [0, 0]
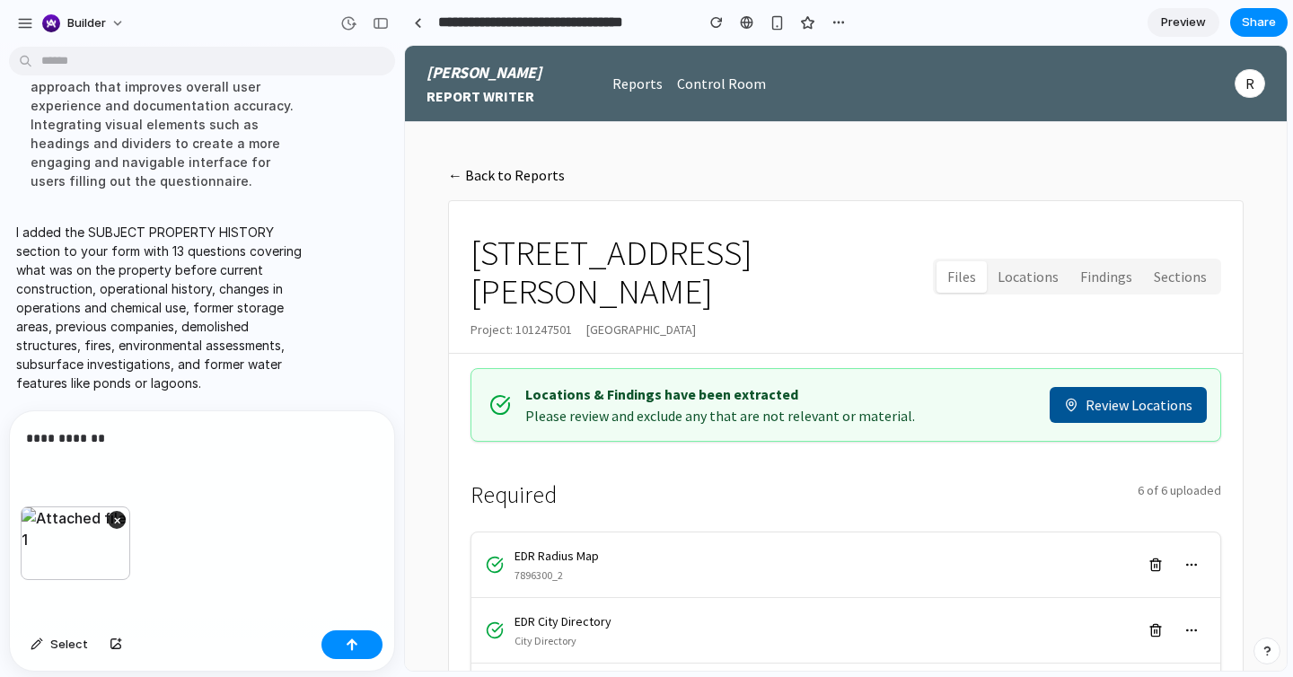
click at [233, 431] on p "**********" at bounding box center [202, 438] width 352 height 22
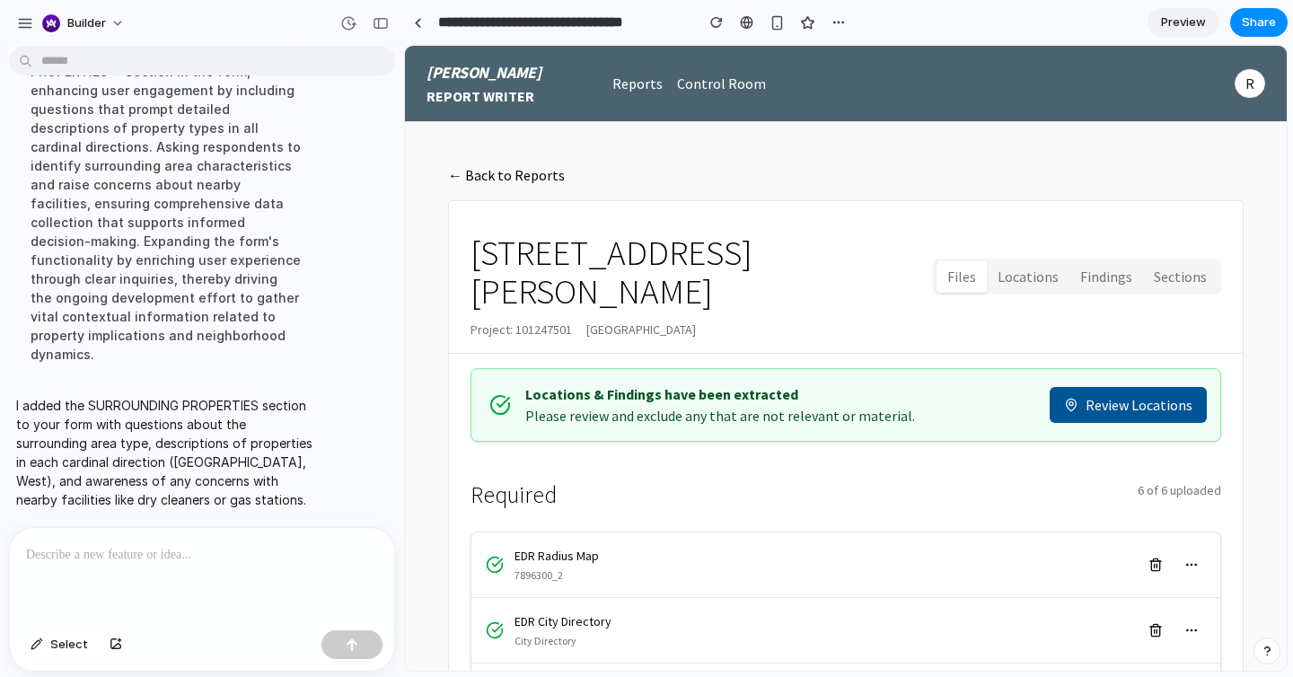
scroll to position [309, 0]
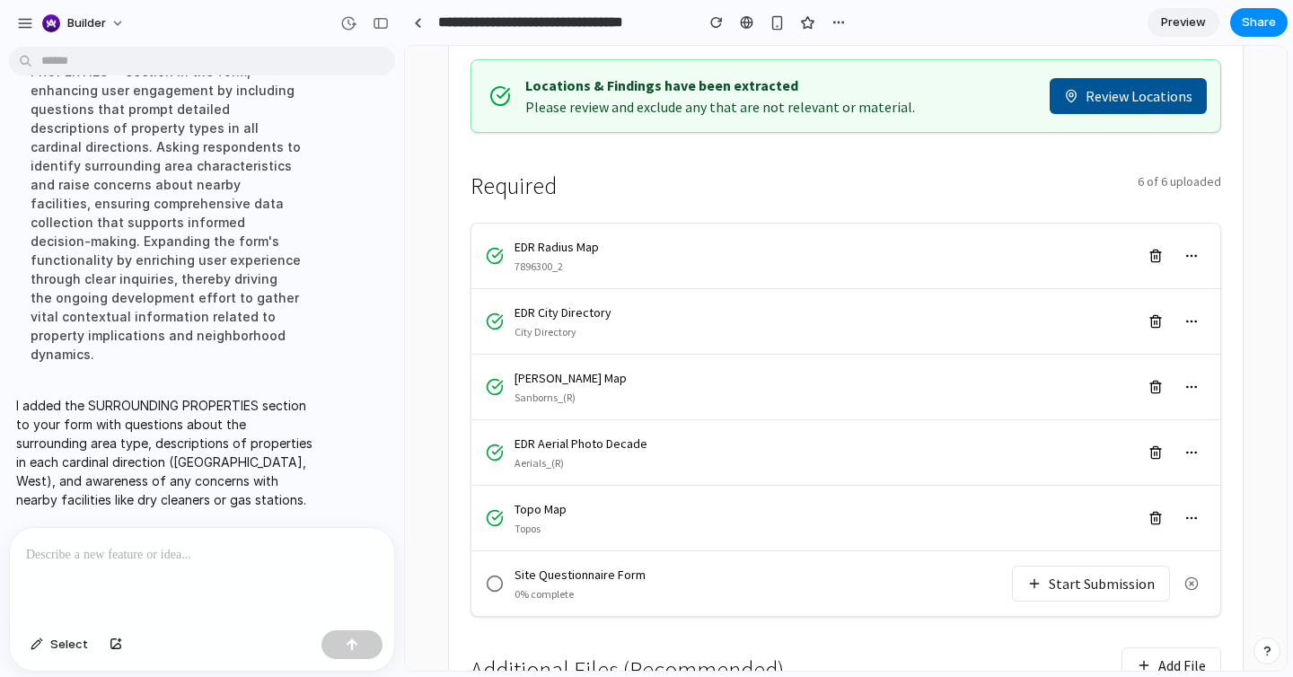
click at [1067, 566] on div "Site Questionnaire Form 0% complete Start Submission" at bounding box center [845, 583] width 749 height 65
click at [1065, 566] on button "Start Submission" at bounding box center [1091, 584] width 158 height 36
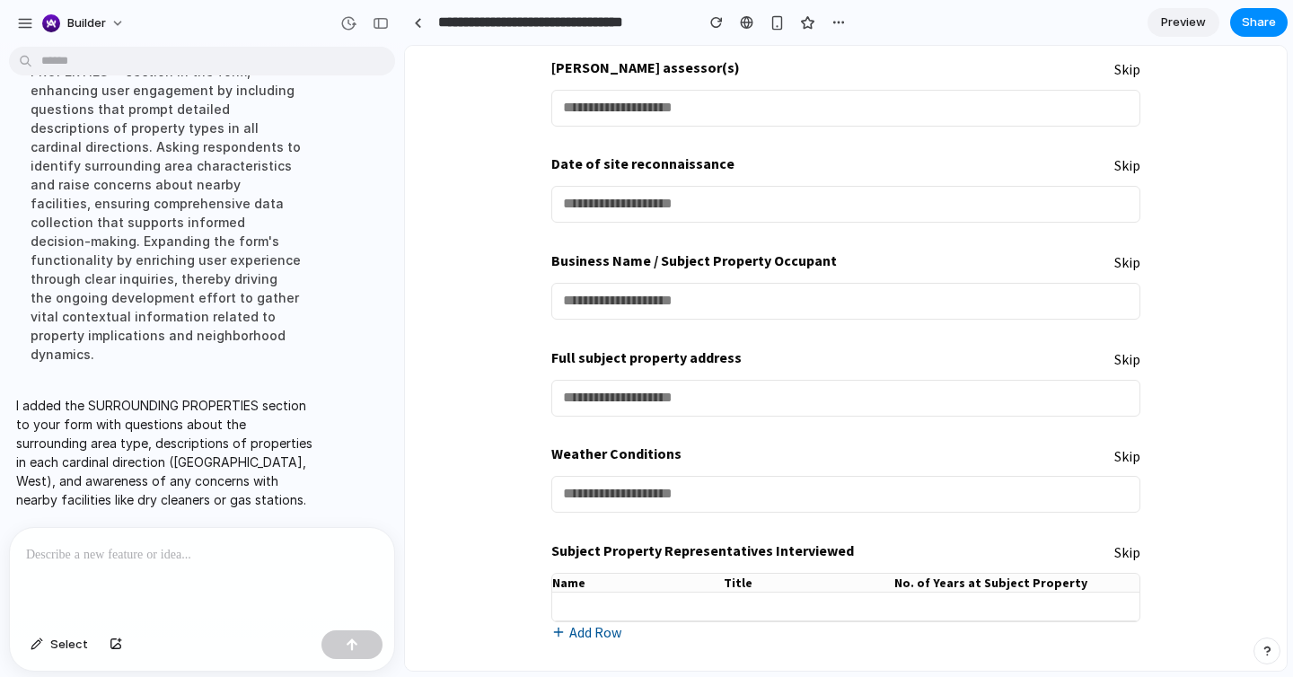
scroll to position [0, 0]
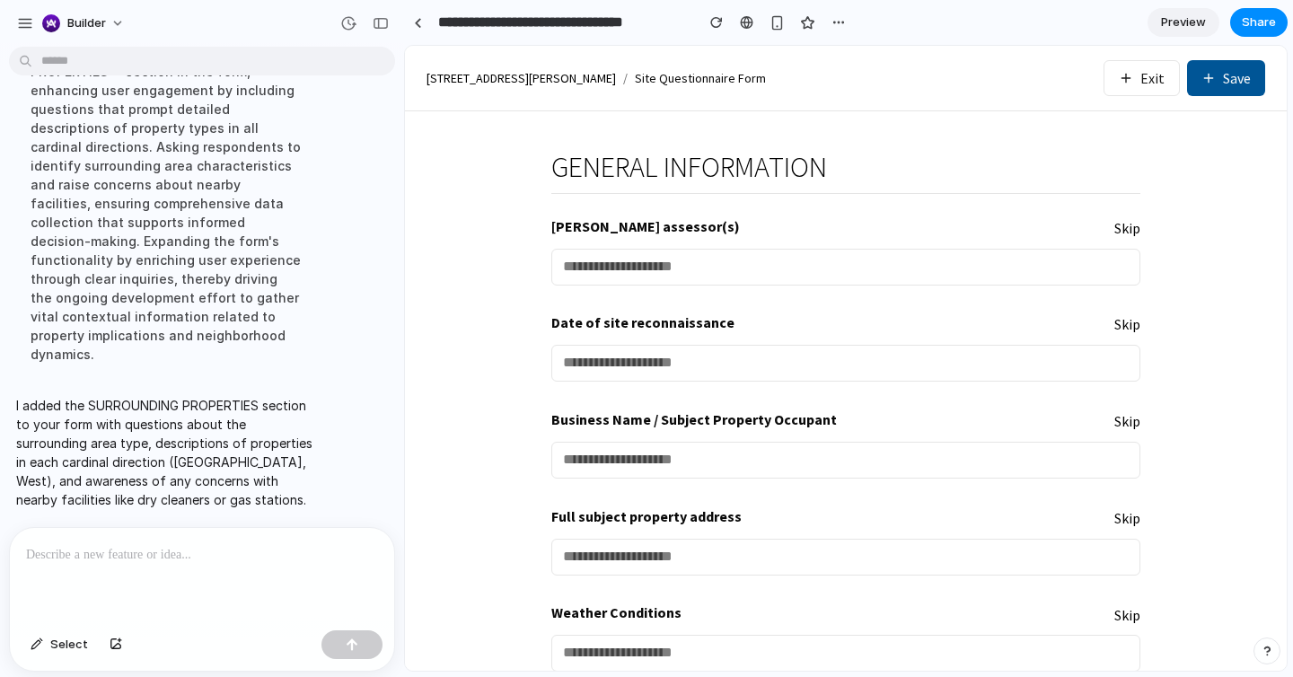
click at [151, 578] on div at bounding box center [202, 575] width 384 height 95
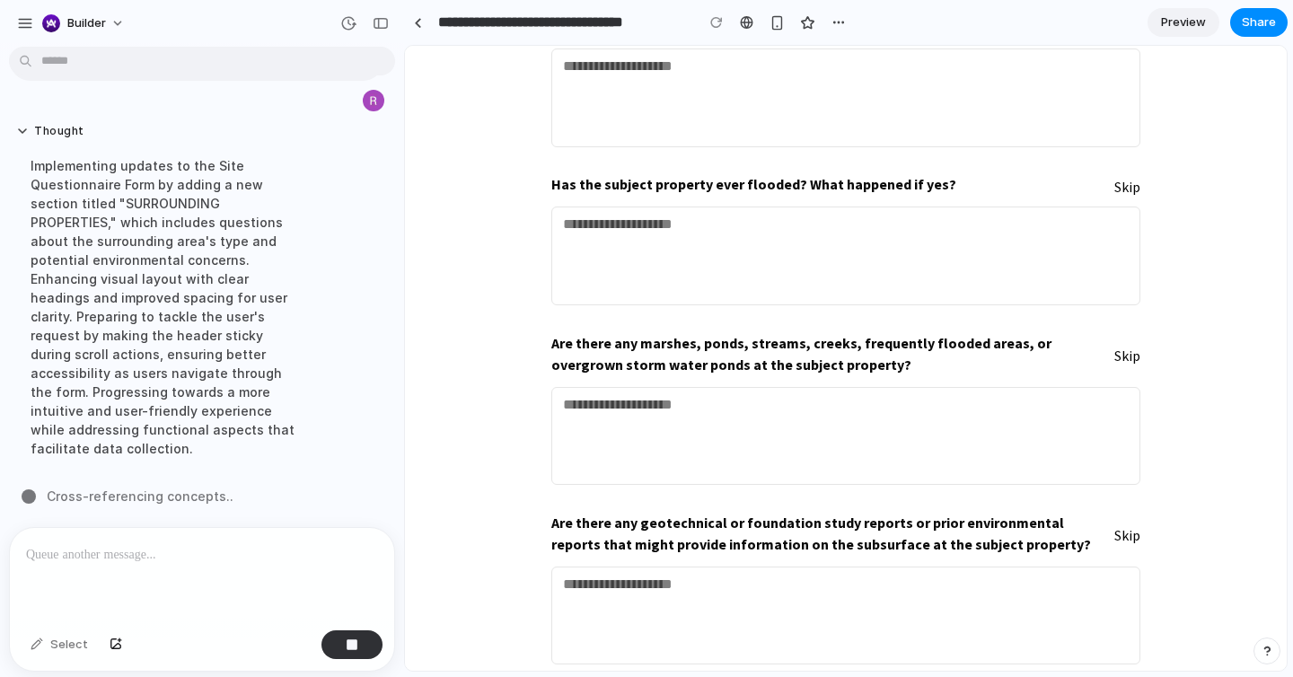
scroll to position [3916, 0]
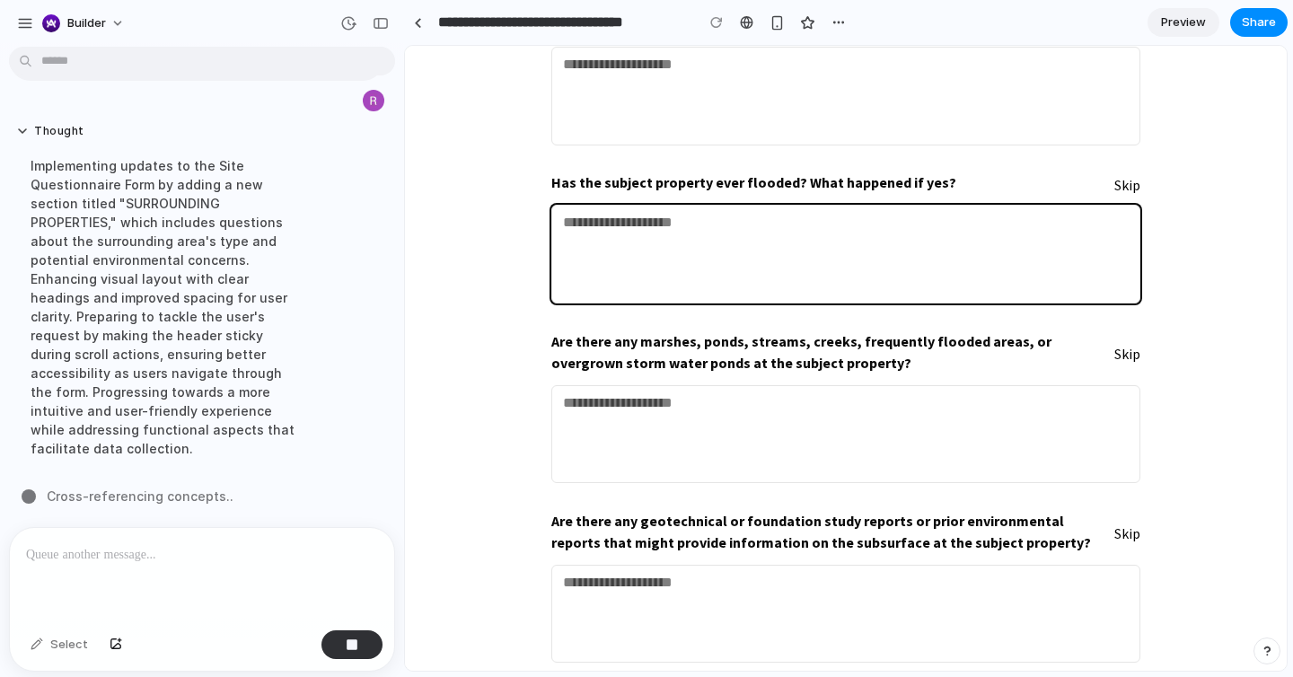
click at [582, 221] on textarea at bounding box center [845, 254] width 589 height 98
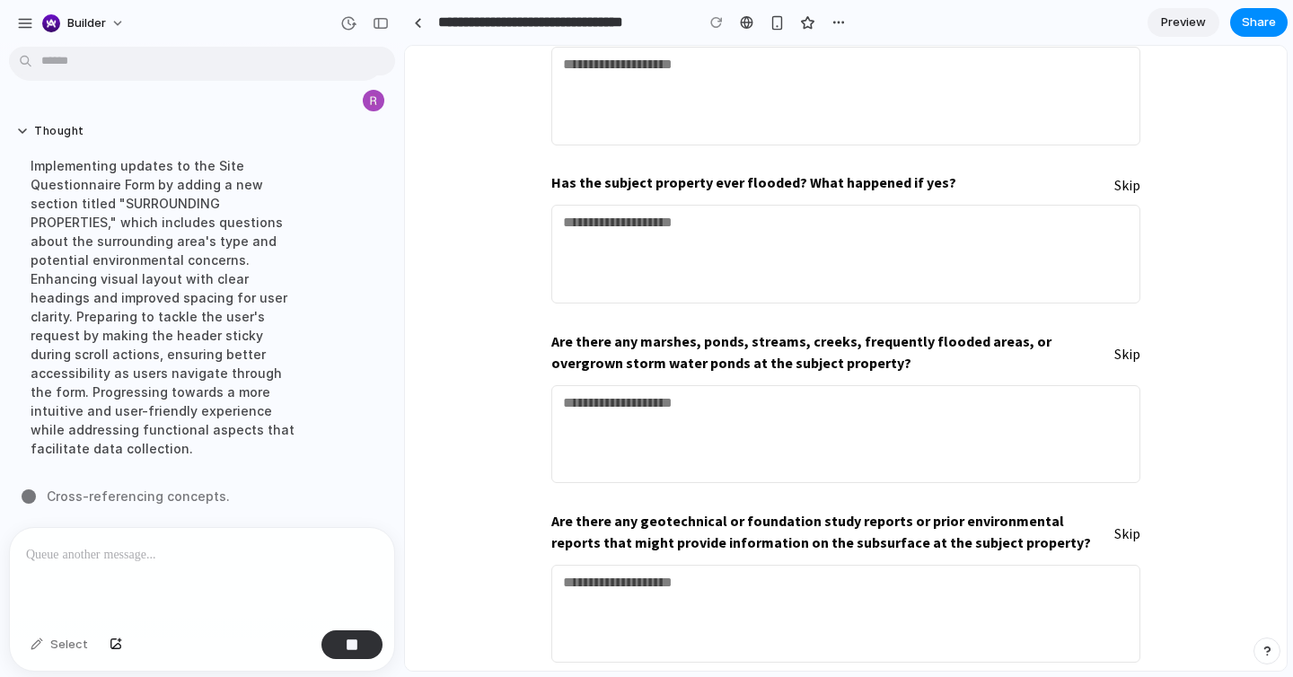
click at [1046, 171] on div "Has the subject property ever flooded? What happened if yes? Skip" at bounding box center [845, 184] width 589 height 26
click at [1124, 175] on button "Skip" at bounding box center [1127, 185] width 26 height 21
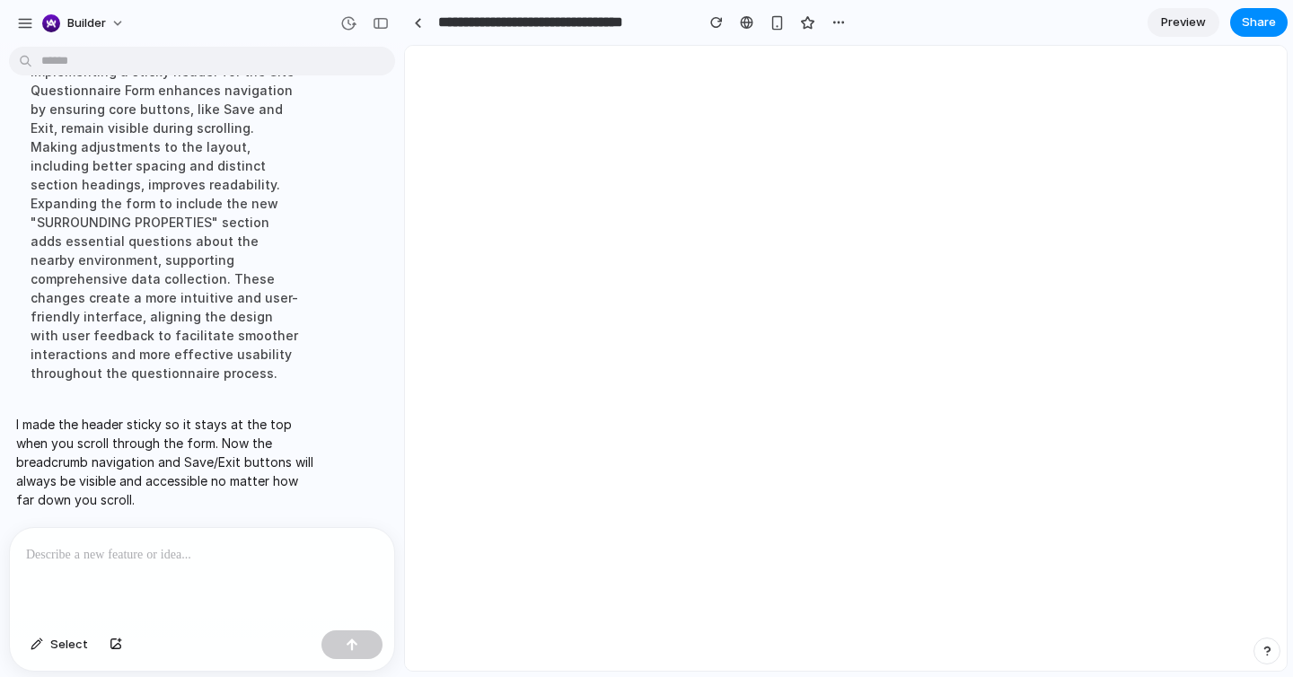
scroll to position [0, 0]
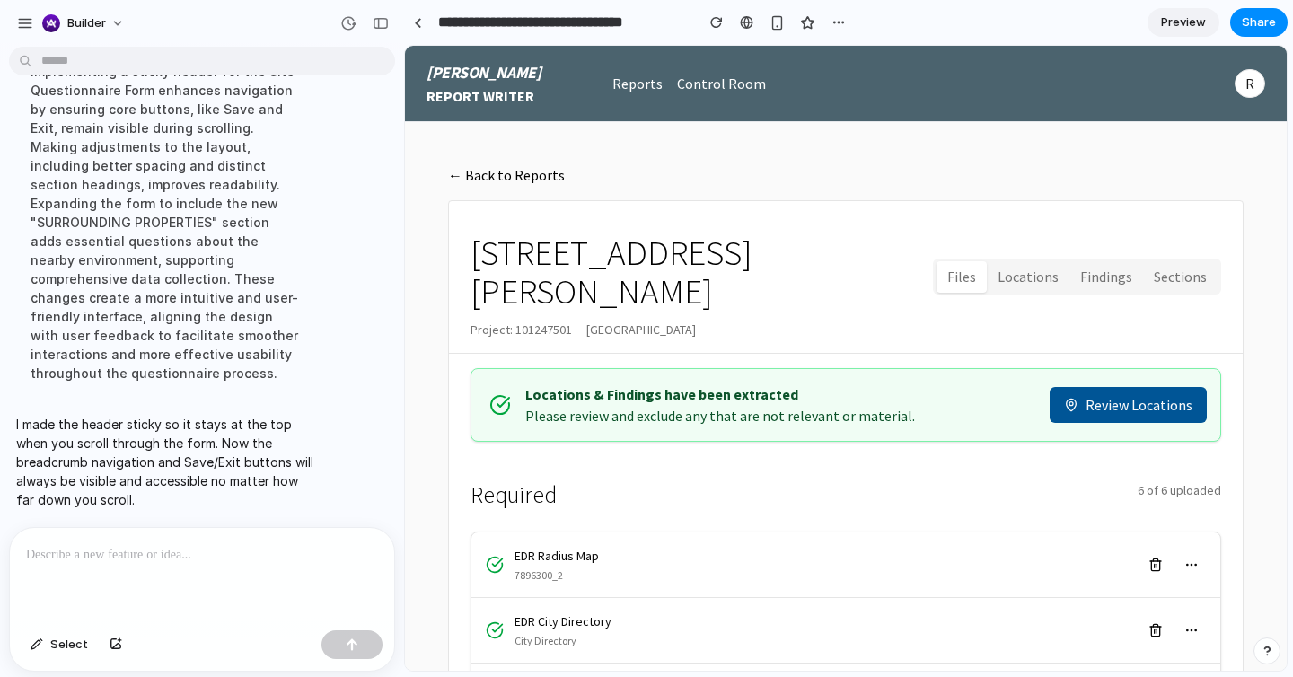
click at [608, 463] on div "Required 6 of 6 uploaded" at bounding box center [845, 490] width 751 height 54
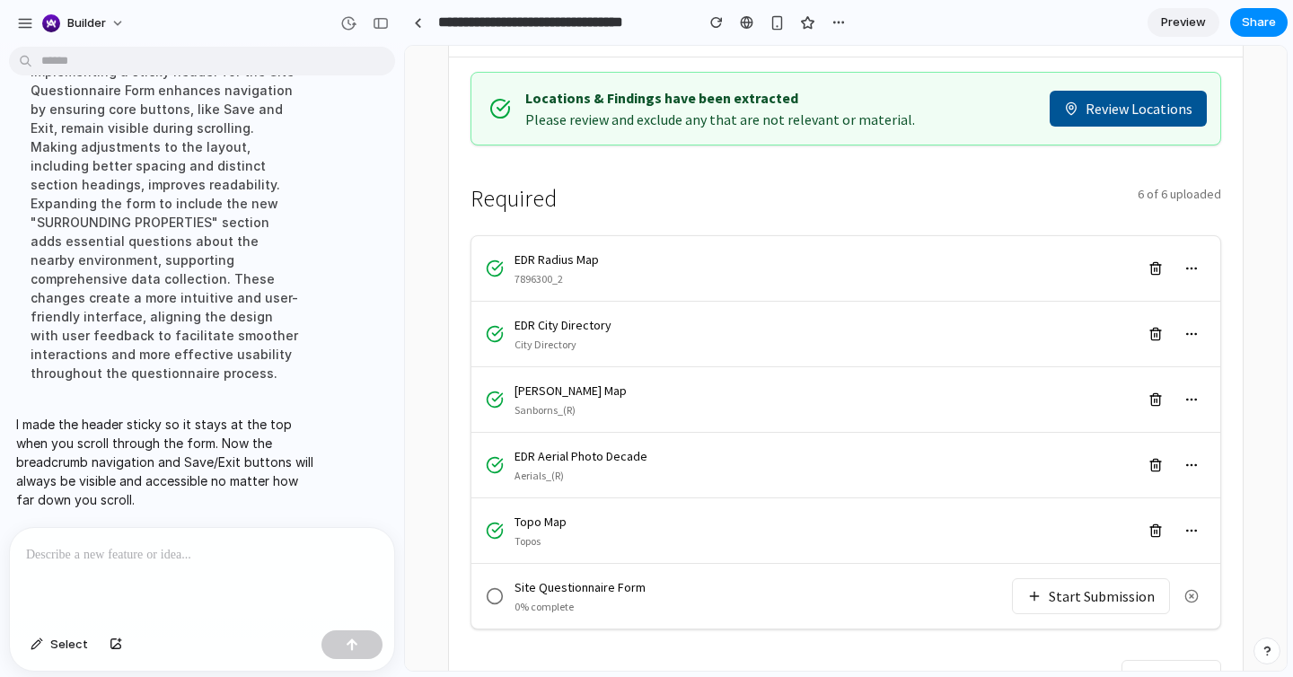
scroll to position [354, 0]
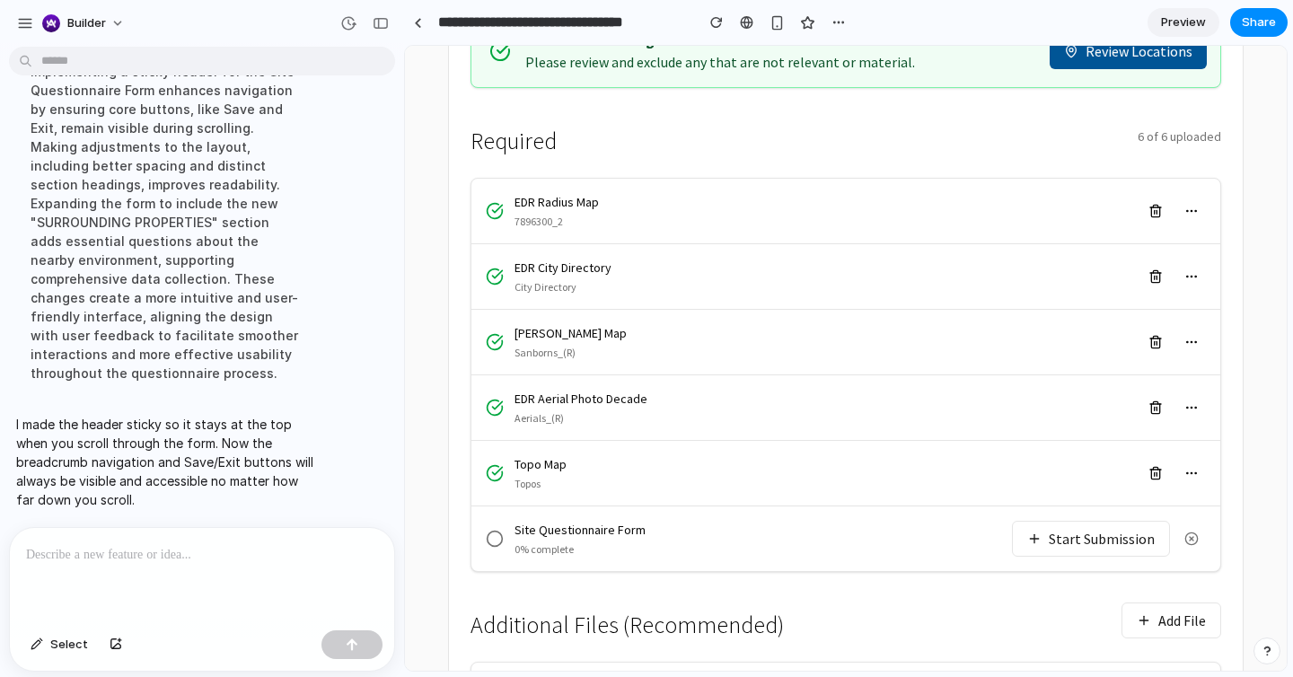
click at [810, 521] on div "Site Questionnaire Form 0% complete" at bounding box center [749, 539] width 526 height 36
click at [1032, 521] on button "Start Submission" at bounding box center [1091, 539] width 158 height 36
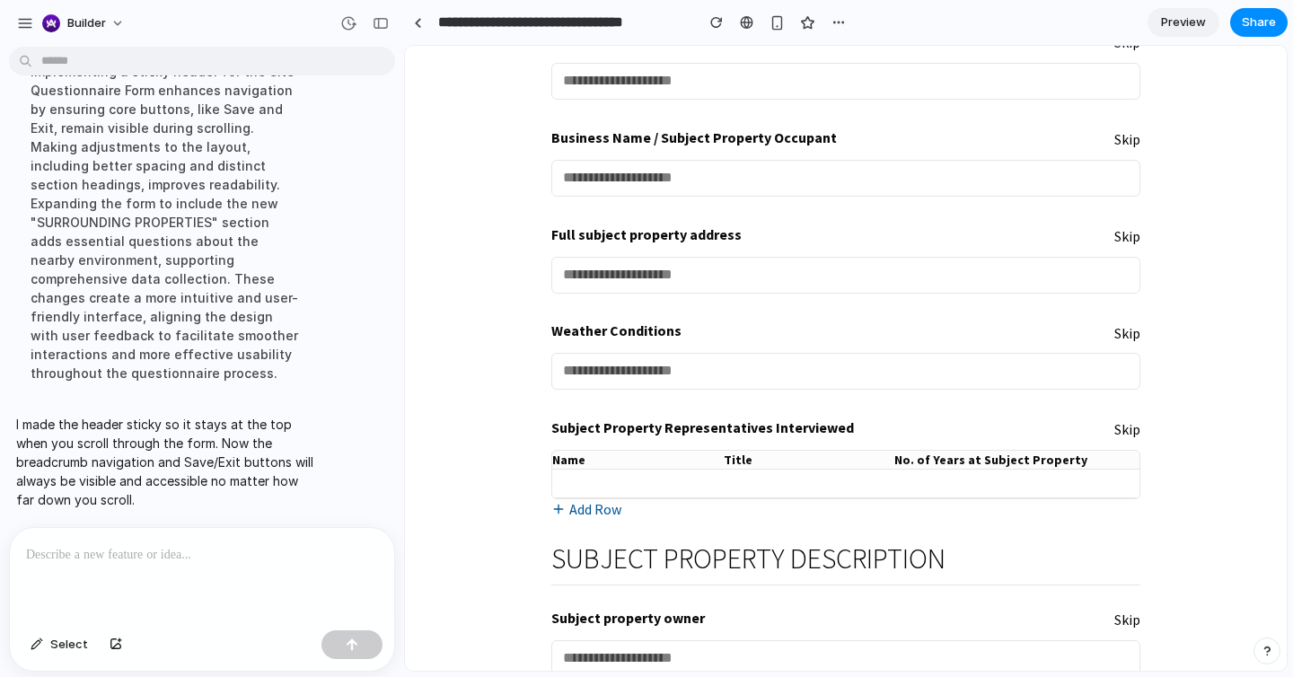
scroll to position [305, 0]
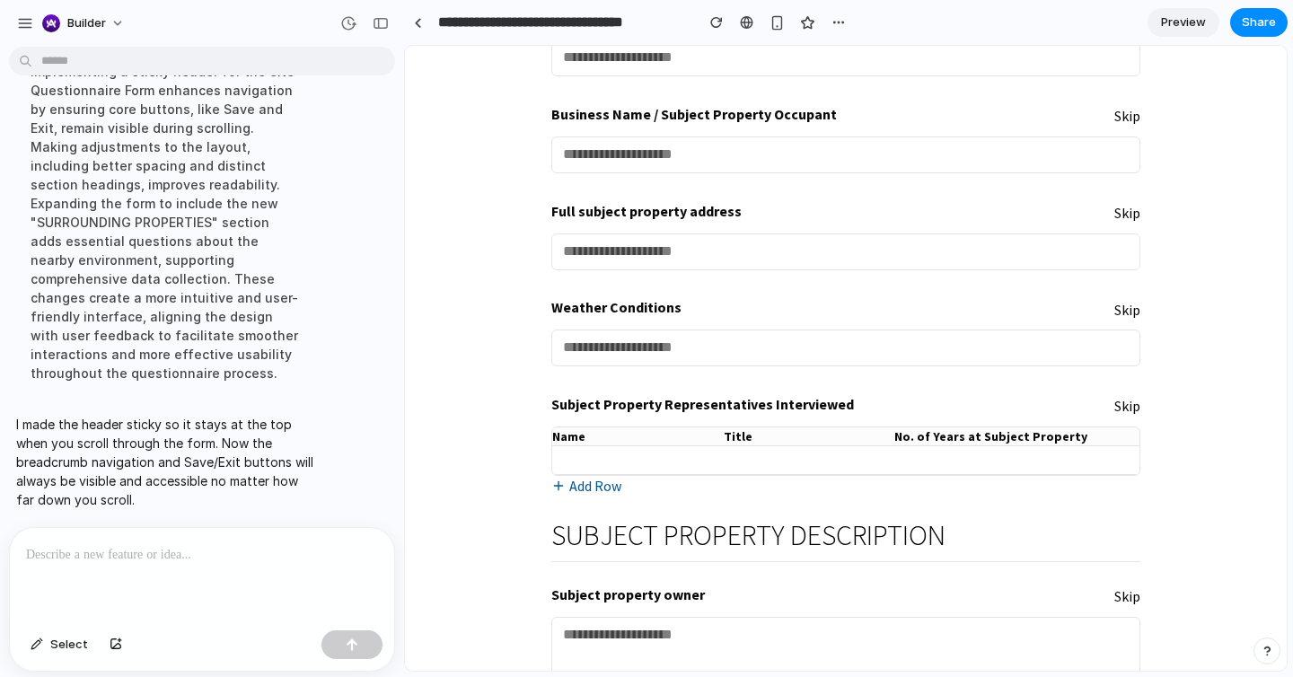
click at [274, 281] on div "Implementing a sticky header for the Site Questionnaire Form enhances navigatio…" at bounding box center [166, 222] width 300 height 342
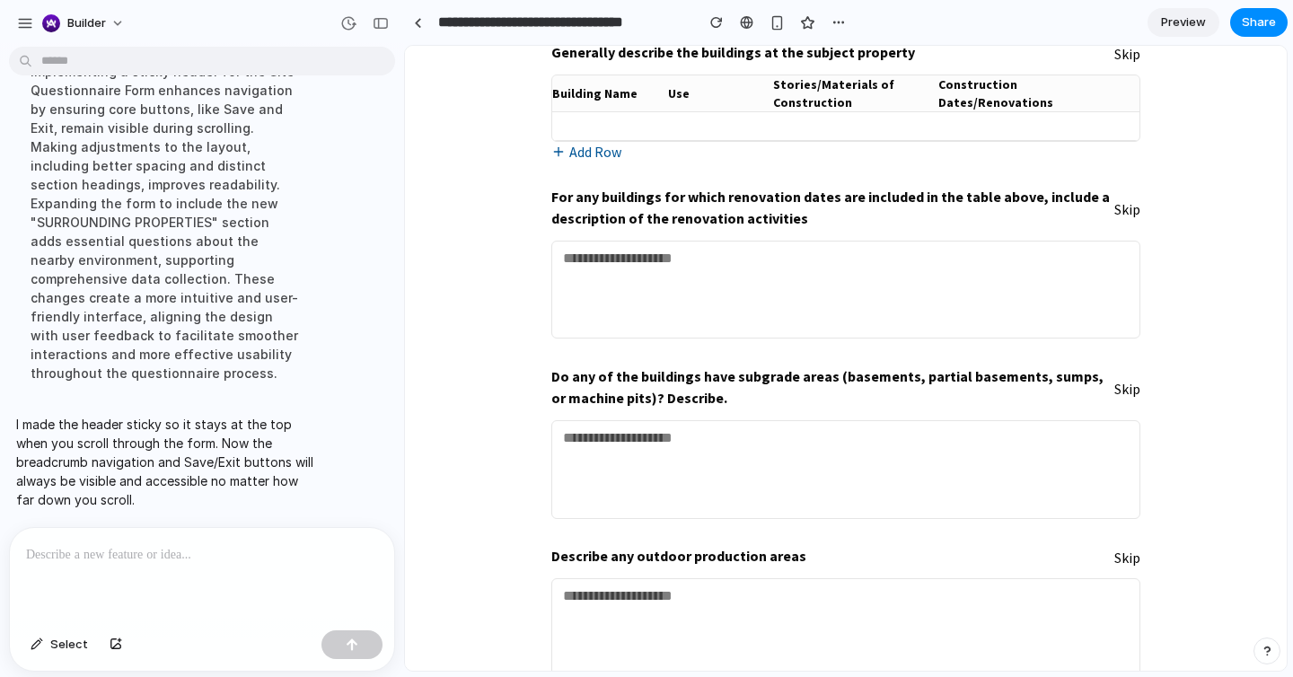
scroll to position [0, 0]
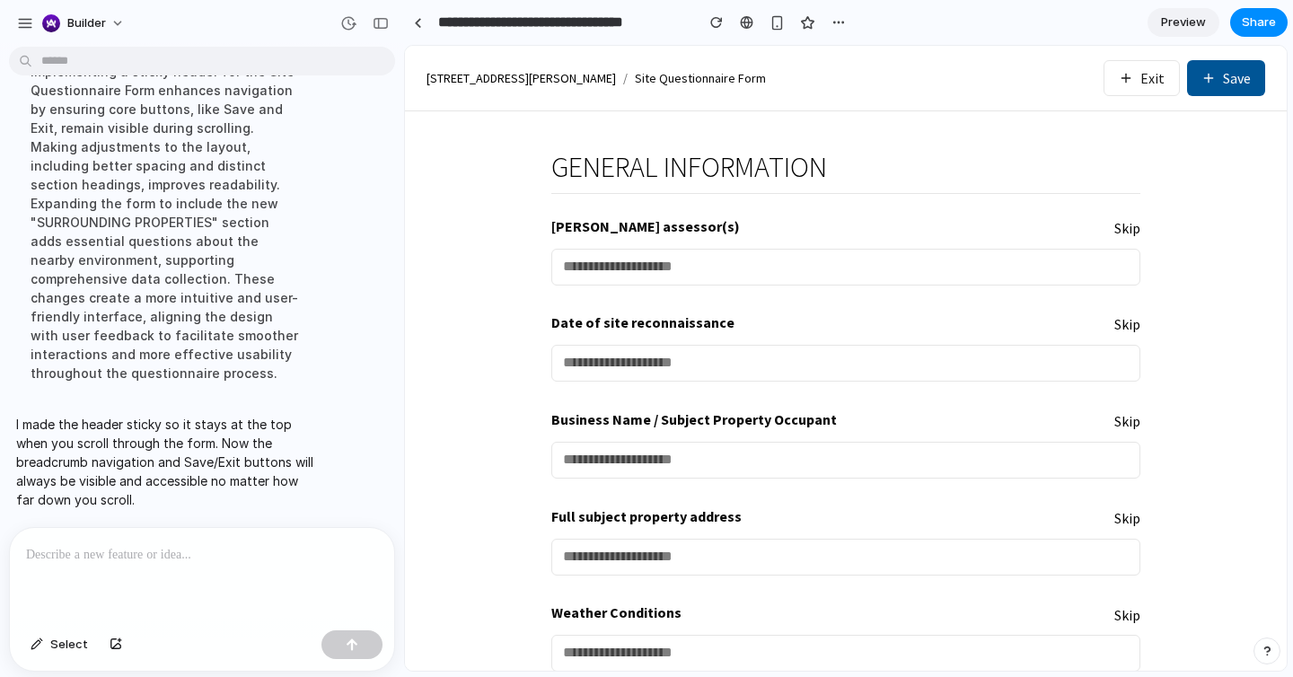
click at [1138, 75] on button "Exit" at bounding box center [1141, 78] width 76 height 36
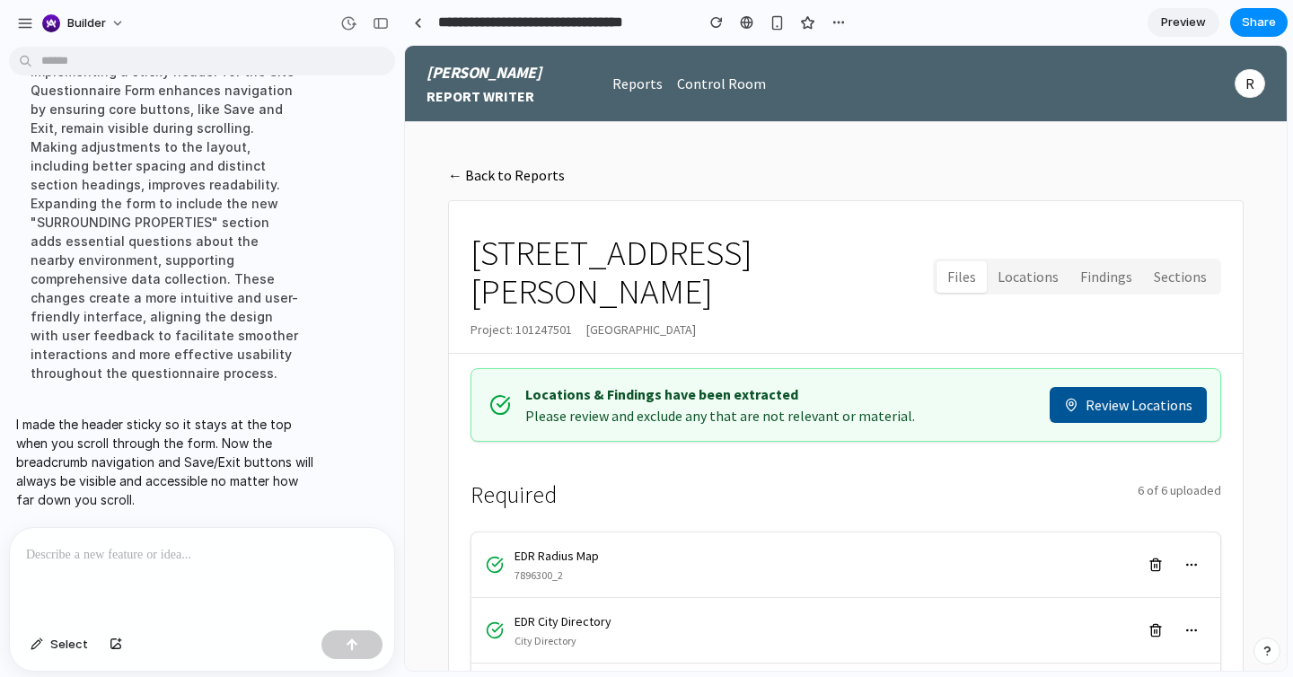
click at [375, 262] on div "Thought Implementing a sticky header for the Site Questionnaire Form enhances n…" at bounding box center [196, 212] width 375 height 386
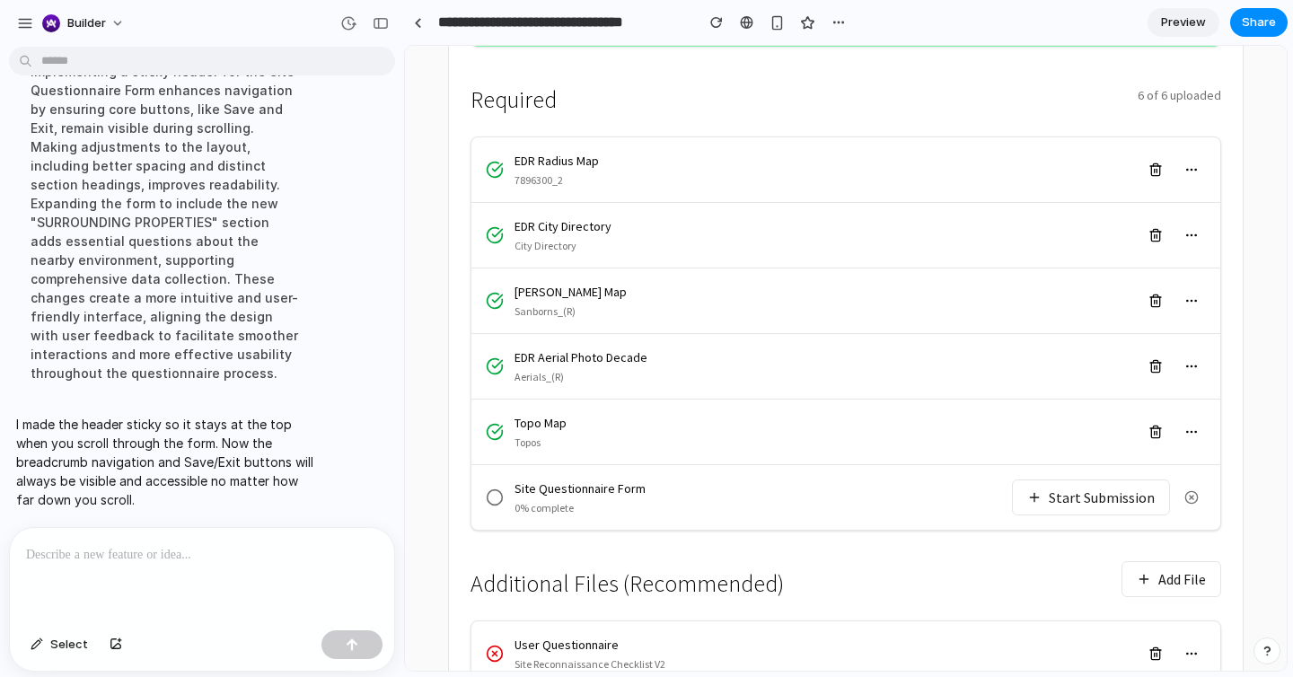
scroll to position [396, 0]
click at [1067, 479] on button "Start Submission" at bounding box center [1091, 497] width 158 height 36
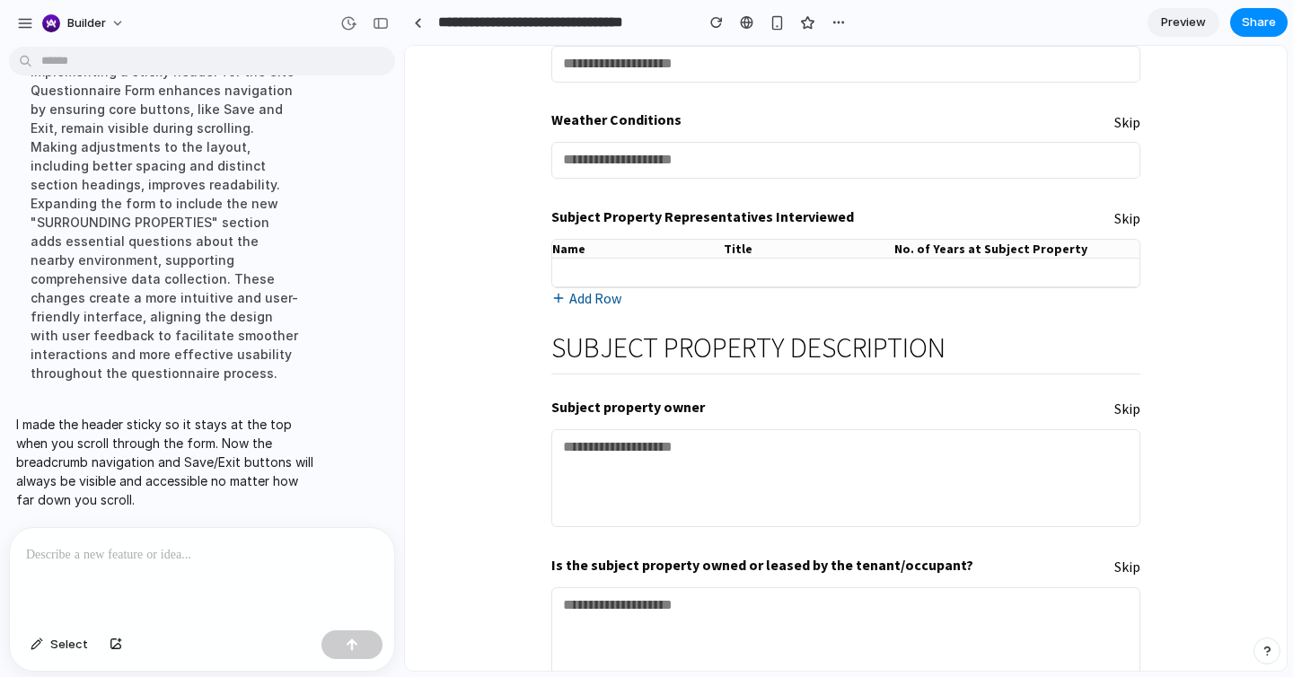
scroll to position [0, 0]
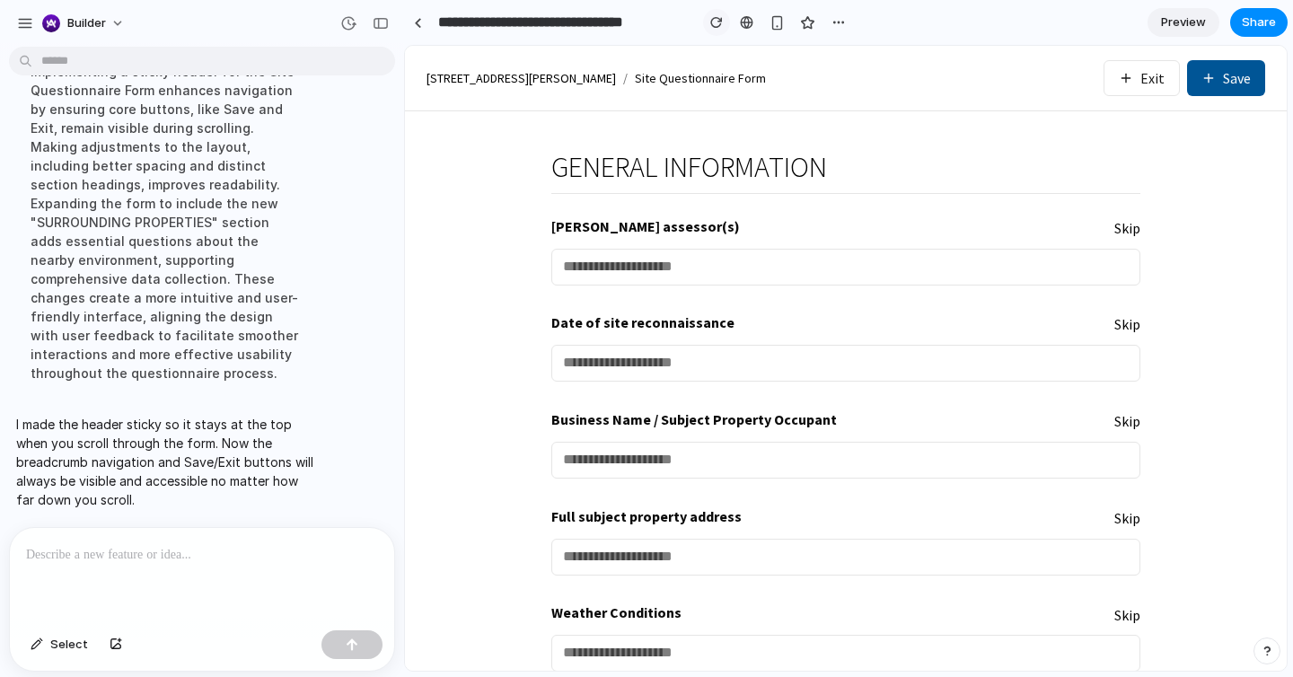
click at [715, 26] on div "button" at bounding box center [716, 22] width 13 height 13
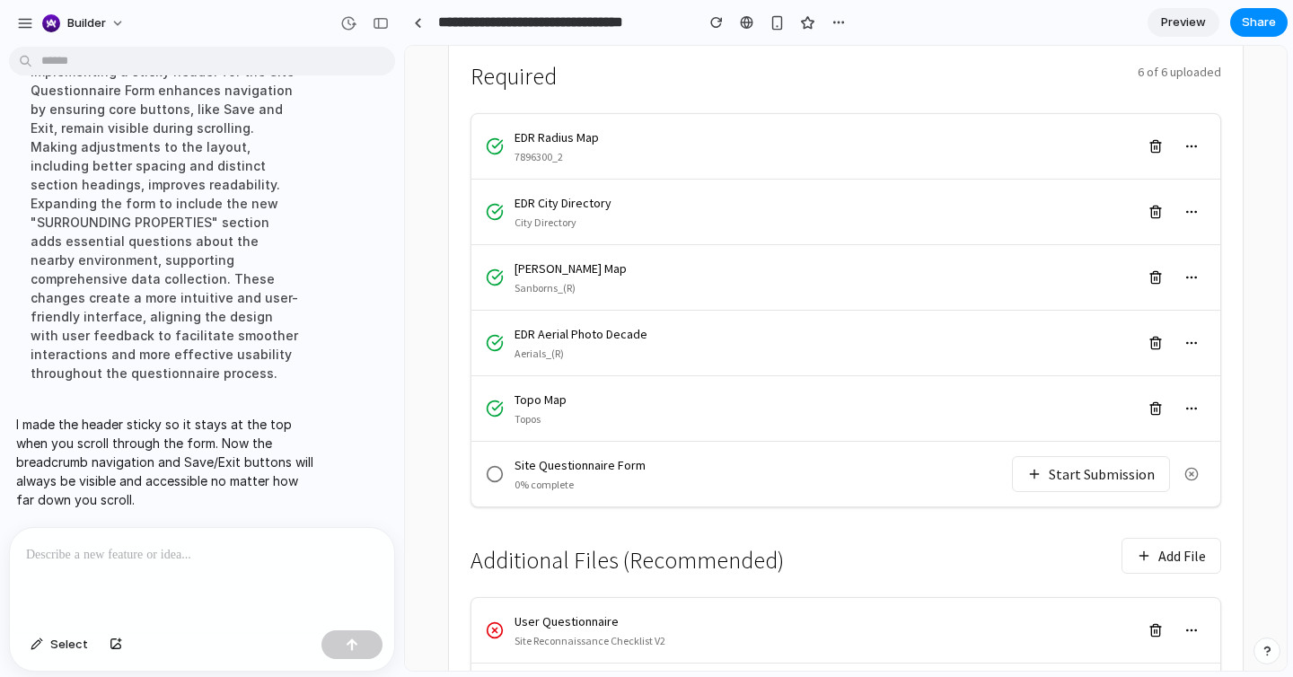
scroll to position [443, 0]
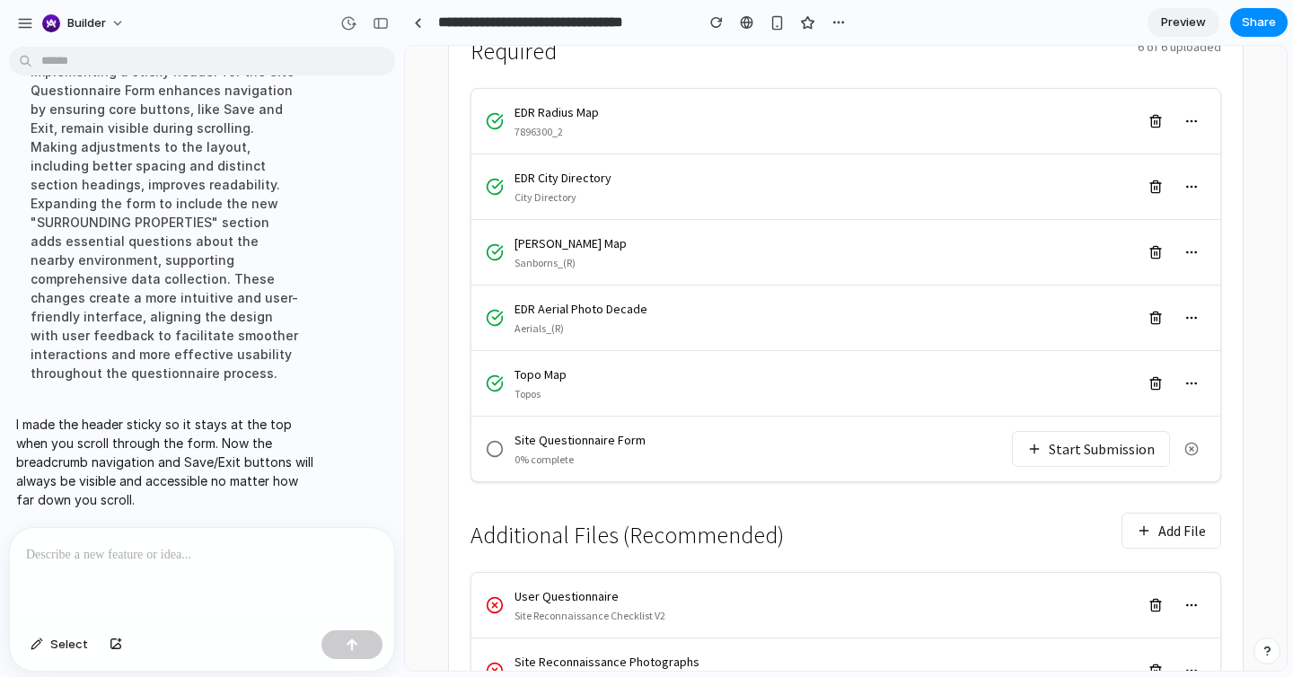
click at [1065, 431] on button "Start Submission" at bounding box center [1091, 449] width 158 height 36
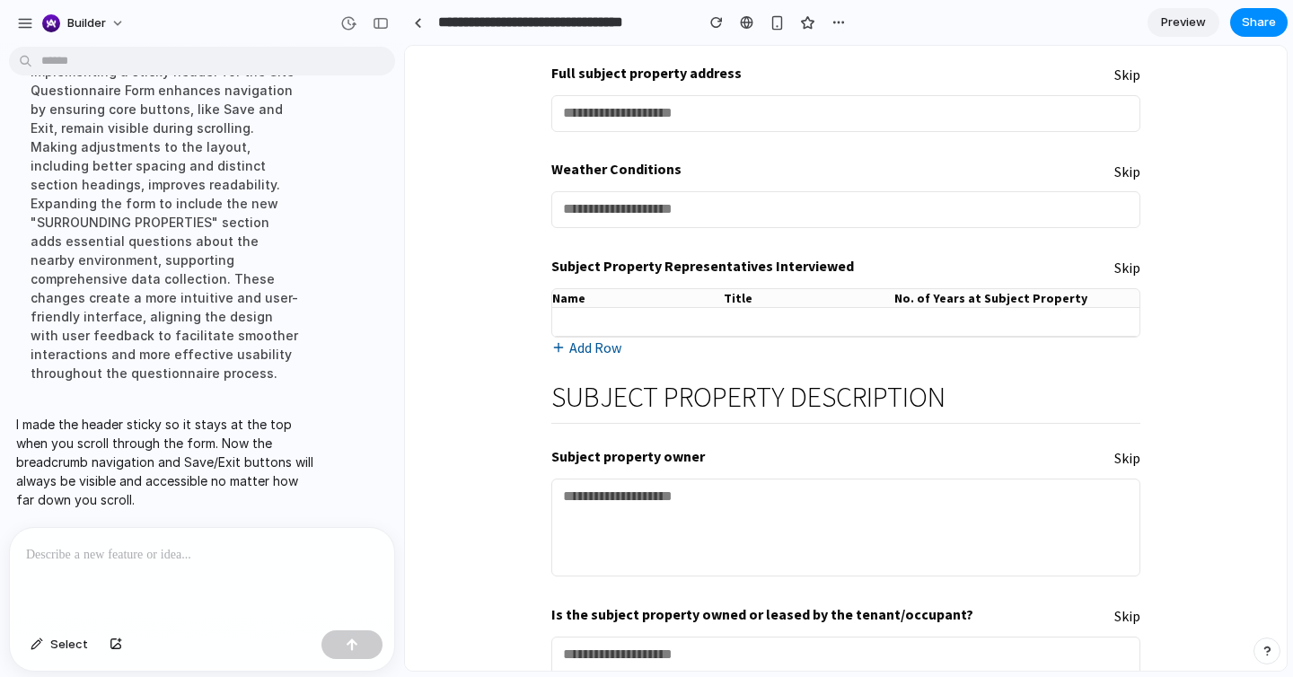
scroll to position [0, 0]
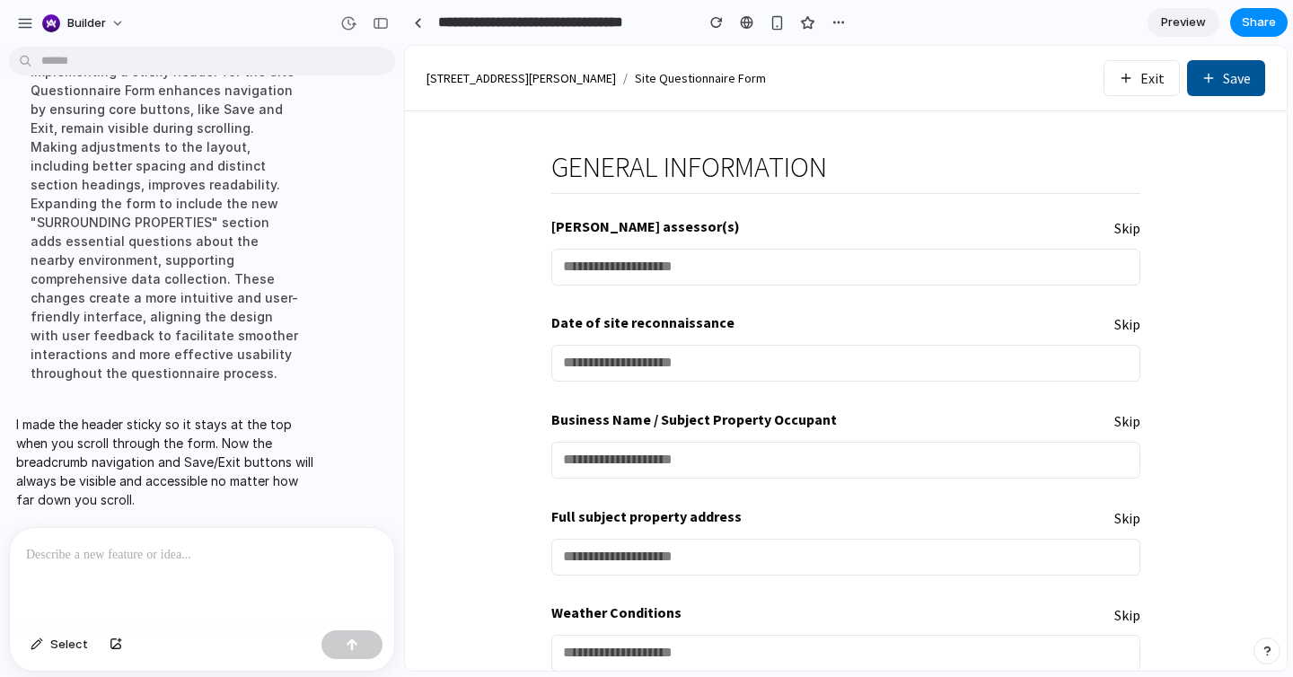
click at [216, 571] on div at bounding box center [202, 575] width 384 height 95
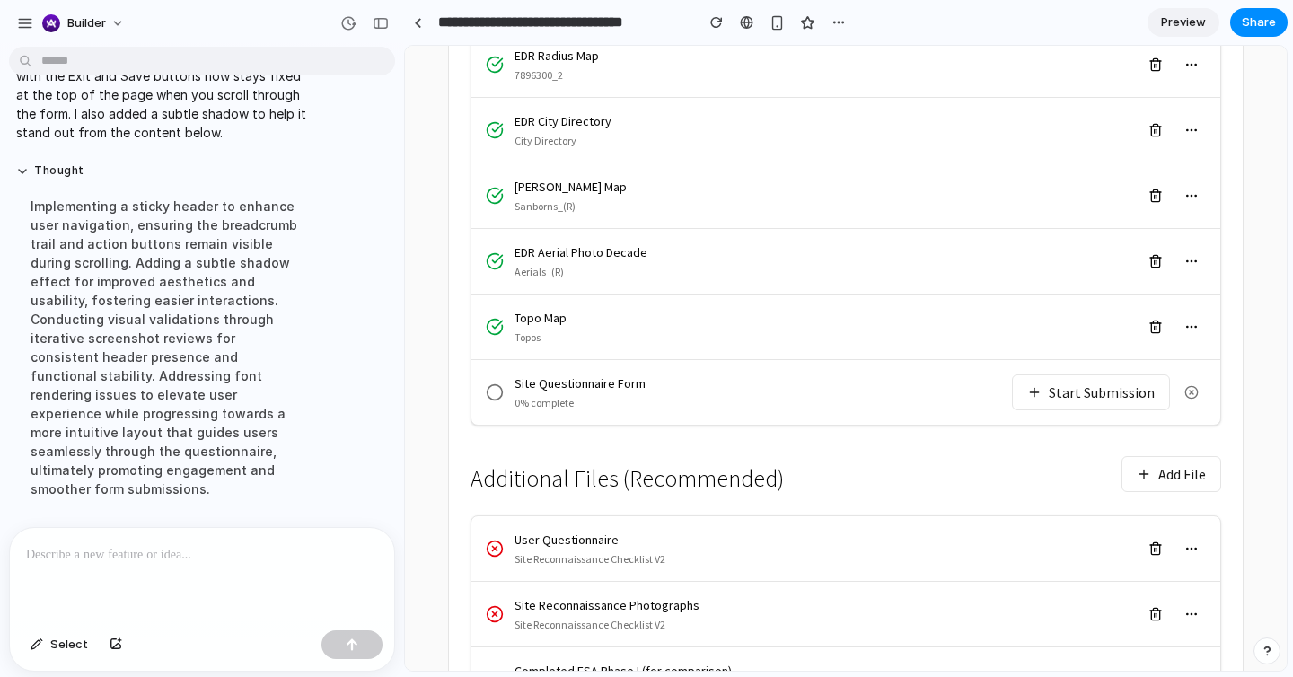
scroll to position [501, 0]
click at [1067, 373] on button "Start Submission" at bounding box center [1091, 391] width 158 height 36
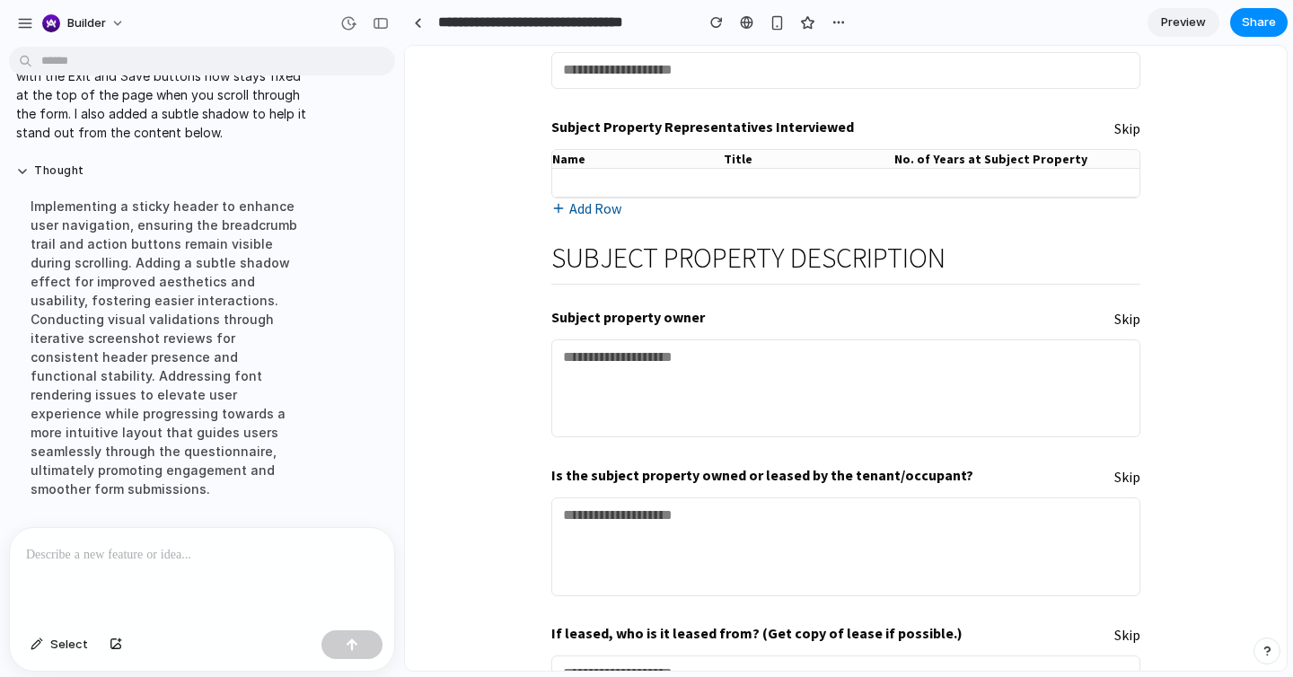
scroll to position [0, 0]
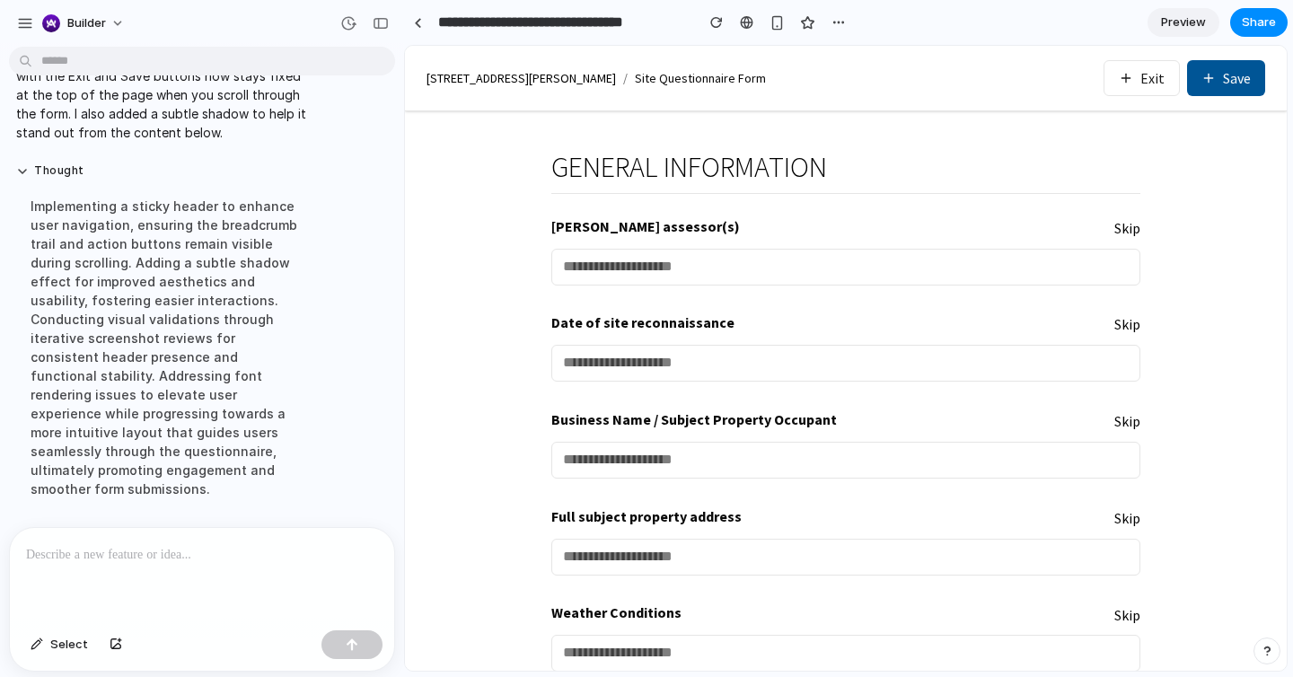
click at [1131, 89] on button "Exit" at bounding box center [1141, 78] width 76 height 36
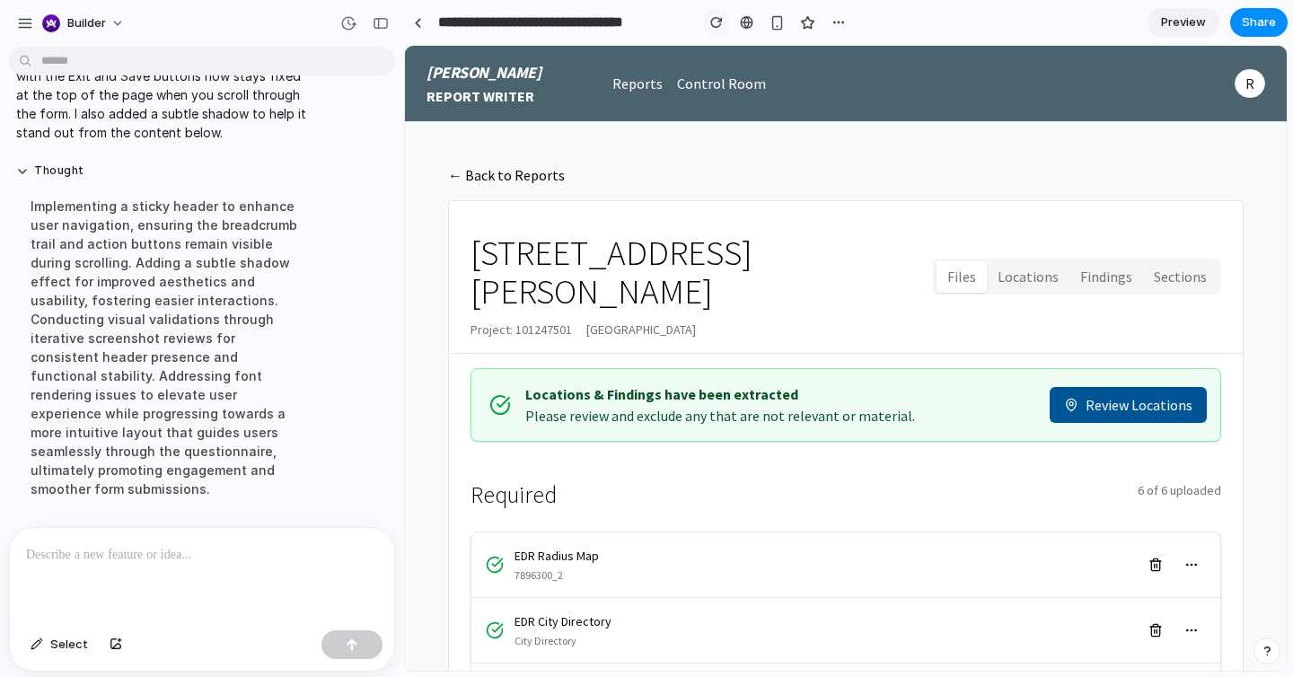
click at [723, 23] on button "button" at bounding box center [716, 22] width 27 height 27
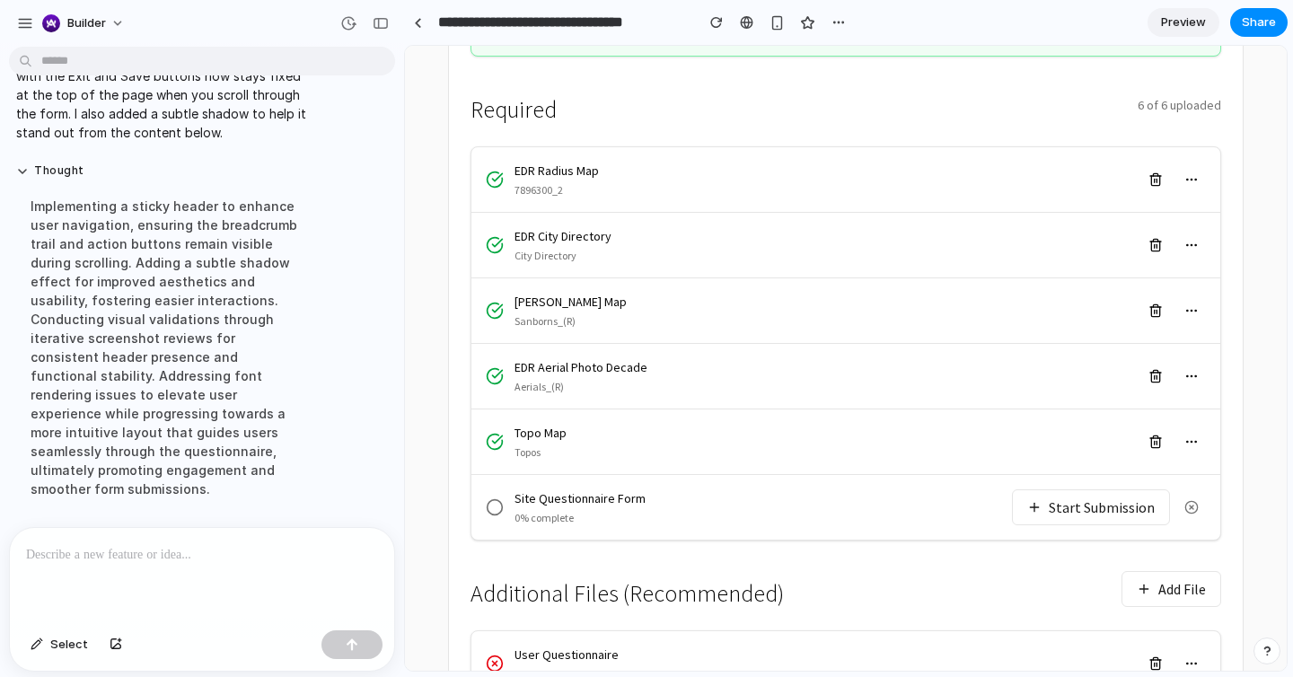
scroll to position [582, 0]
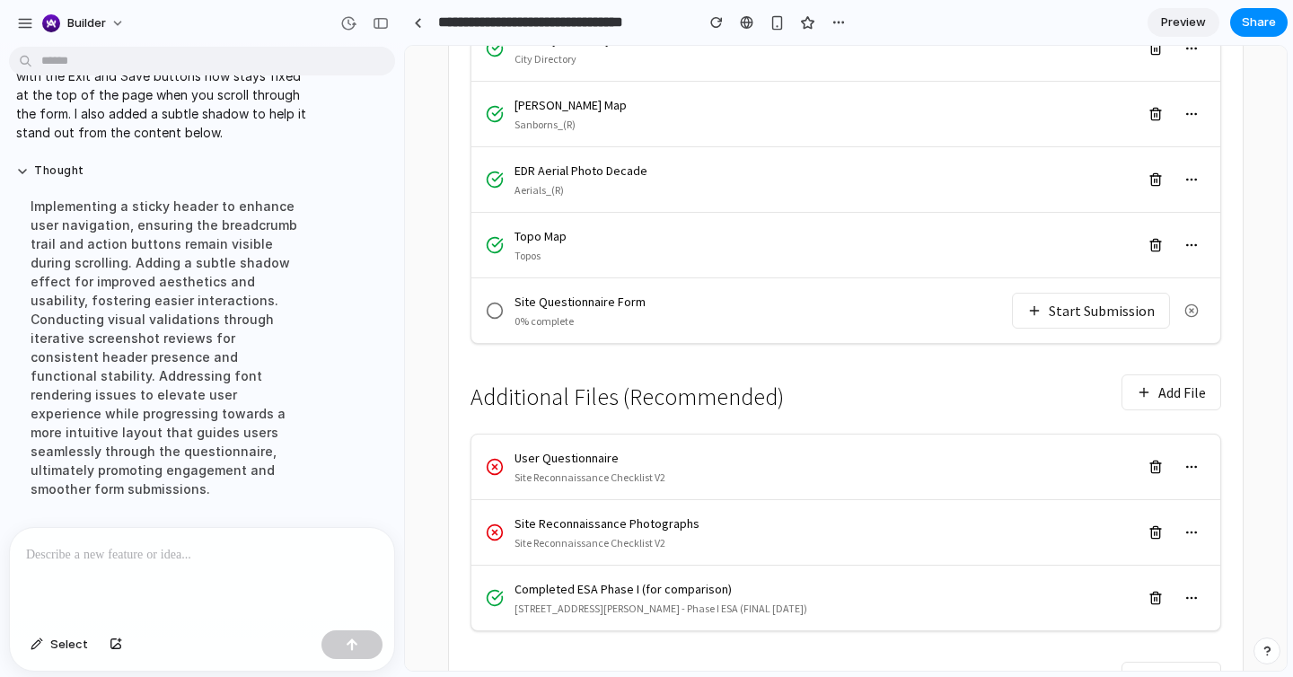
click at [1058, 293] on button "Start Submission" at bounding box center [1091, 311] width 158 height 36
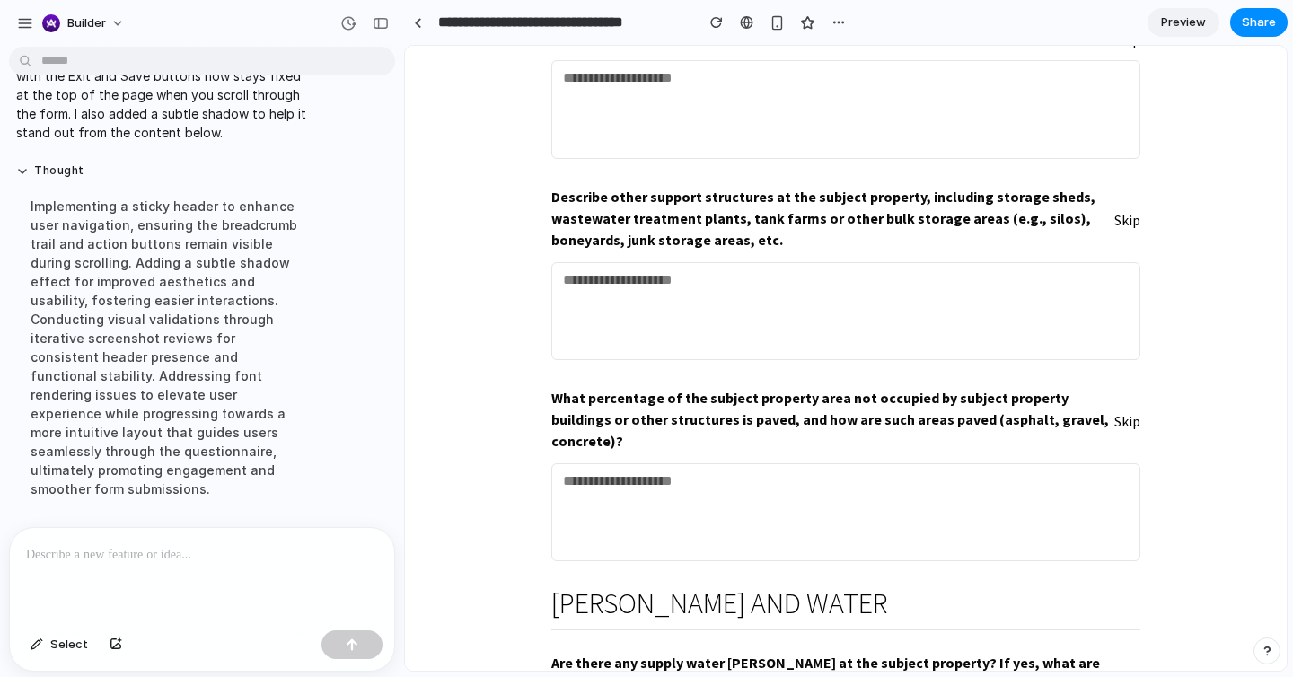
scroll to position [2023, 0]
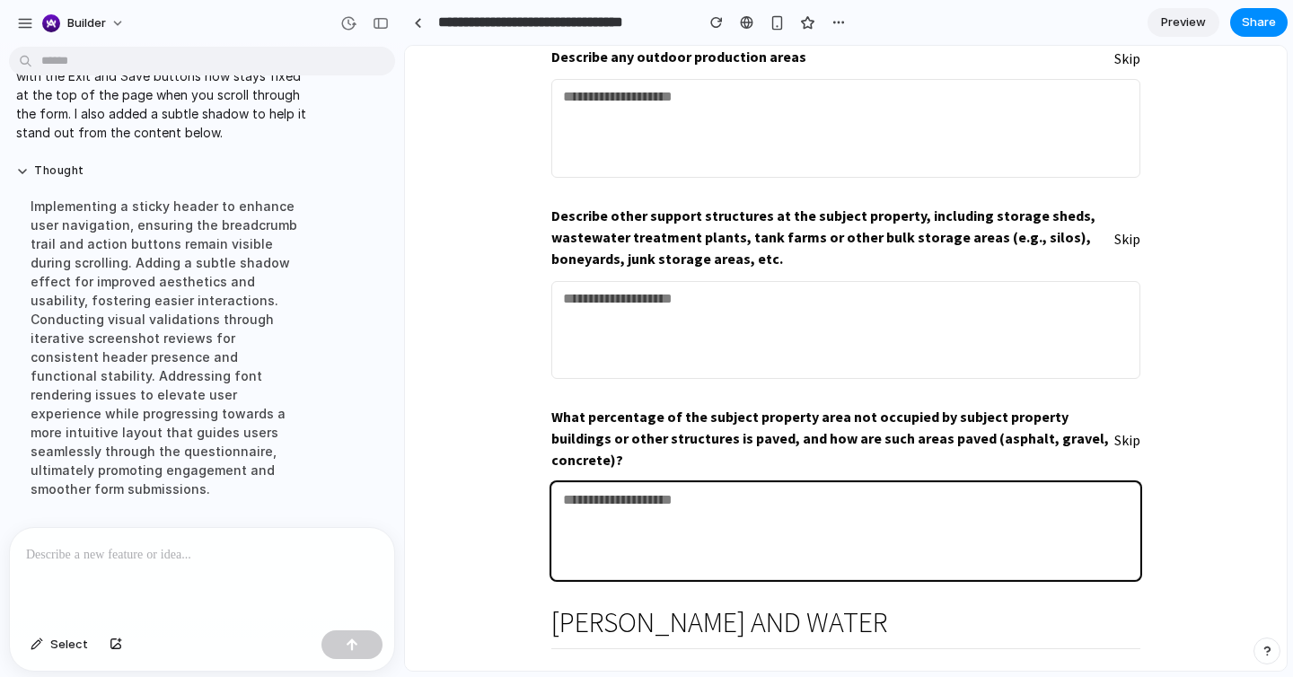
drag, startPoint x: 909, startPoint y: 479, endPoint x: 610, endPoint y: 676, distance: 358.6
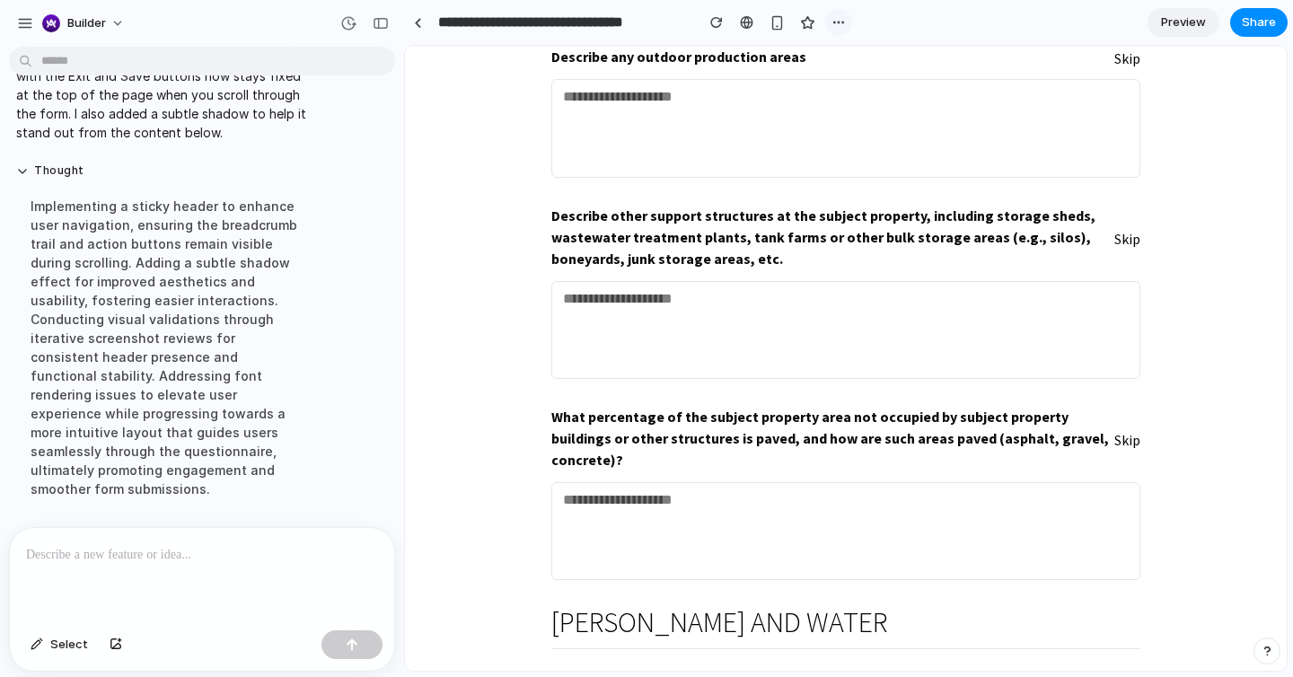
click at [837, 11] on div "**********" at bounding box center [628, 22] width 448 height 32
click at [837, 18] on div "button" at bounding box center [838, 22] width 14 height 14
click at [853, 60] on div "Duplicate" at bounding box center [874, 62] width 76 height 18
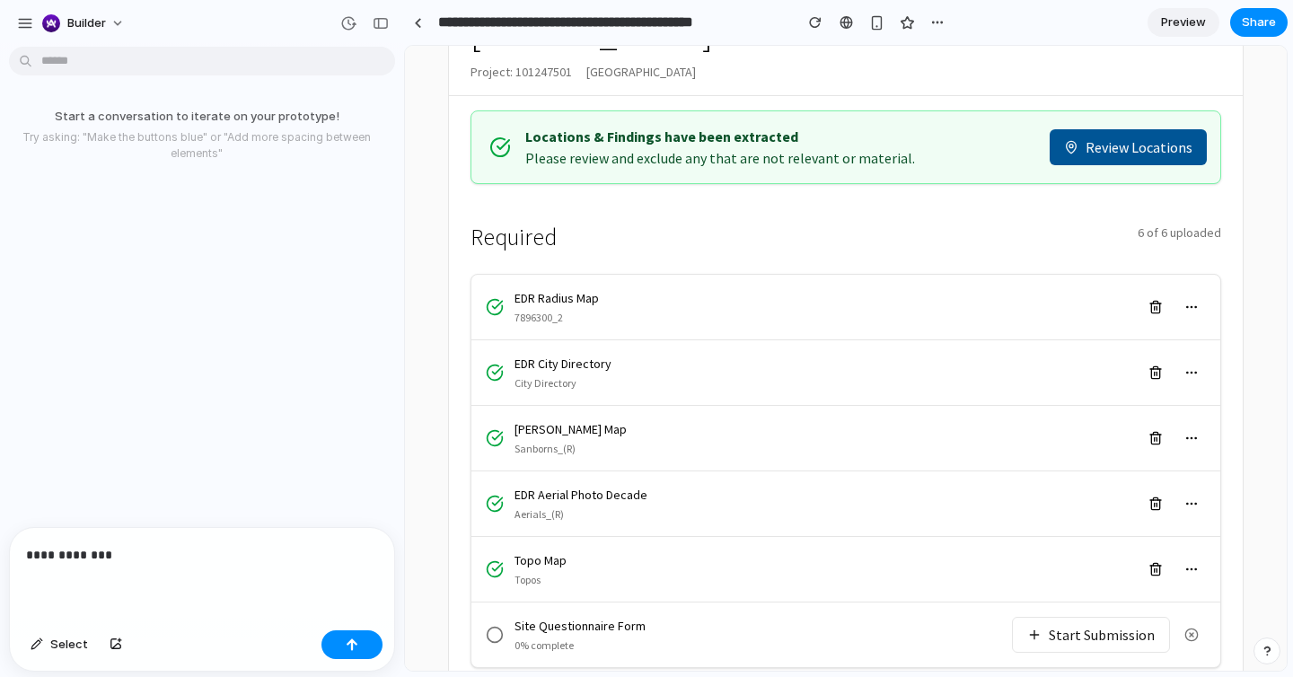
scroll to position [267, 0]
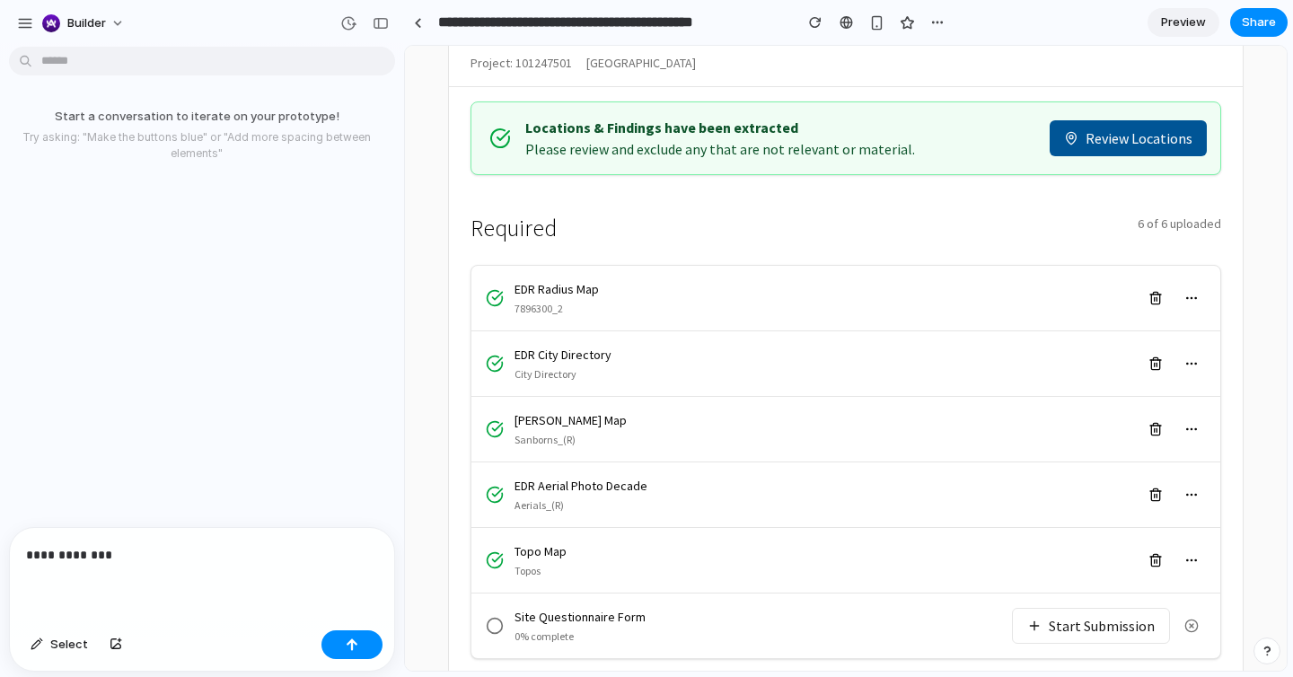
click at [1080, 608] on button "Start Submission" at bounding box center [1091, 626] width 158 height 36
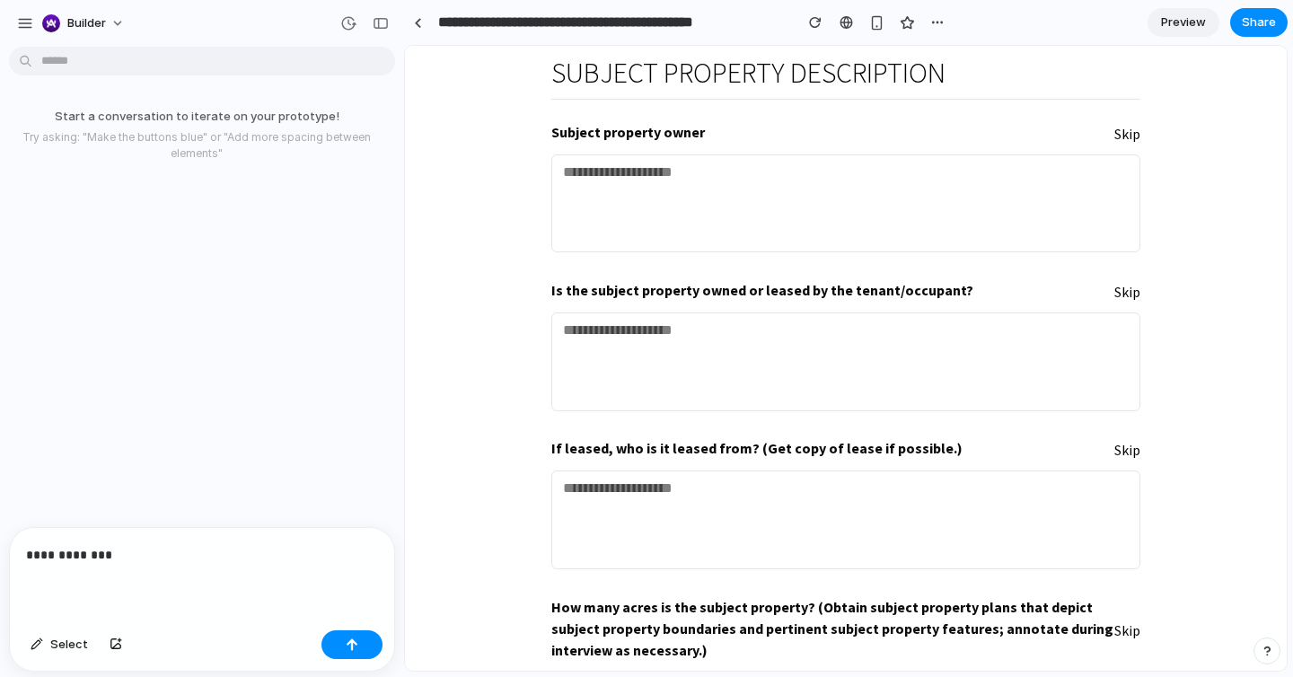
scroll to position [0, 0]
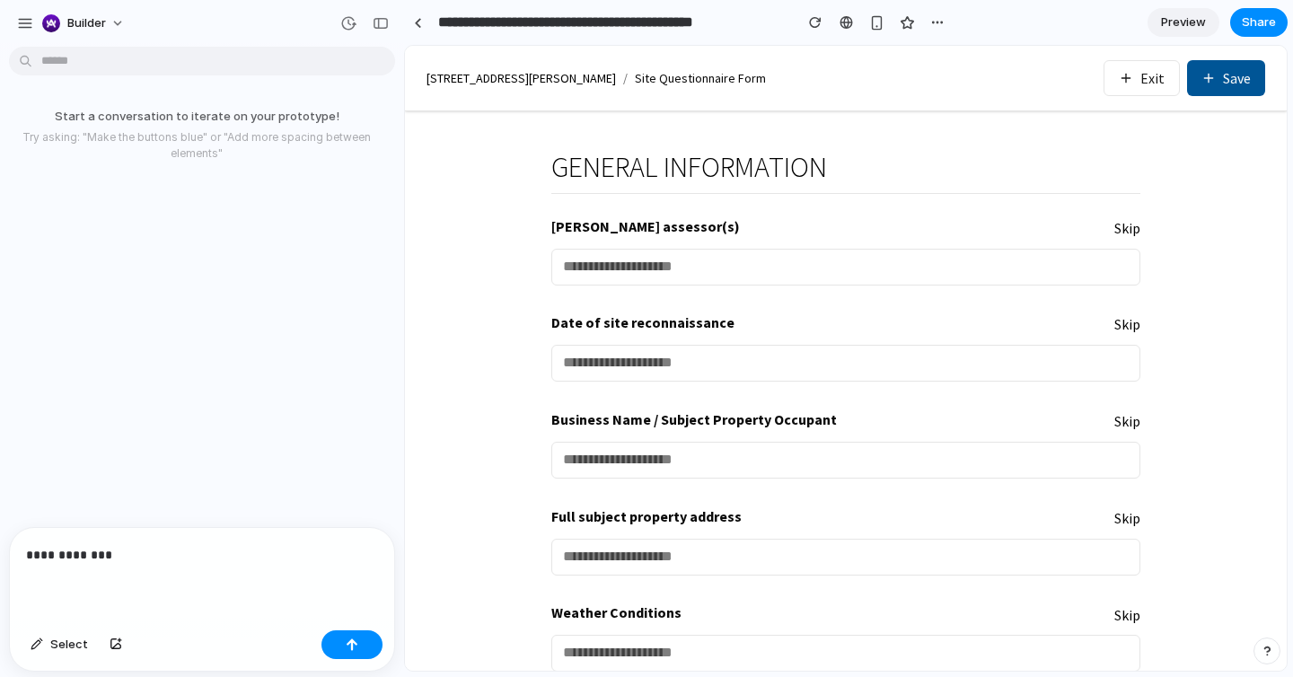
click at [191, 547] on p "**********" at bounding box center [202, 555] width 352 height 22
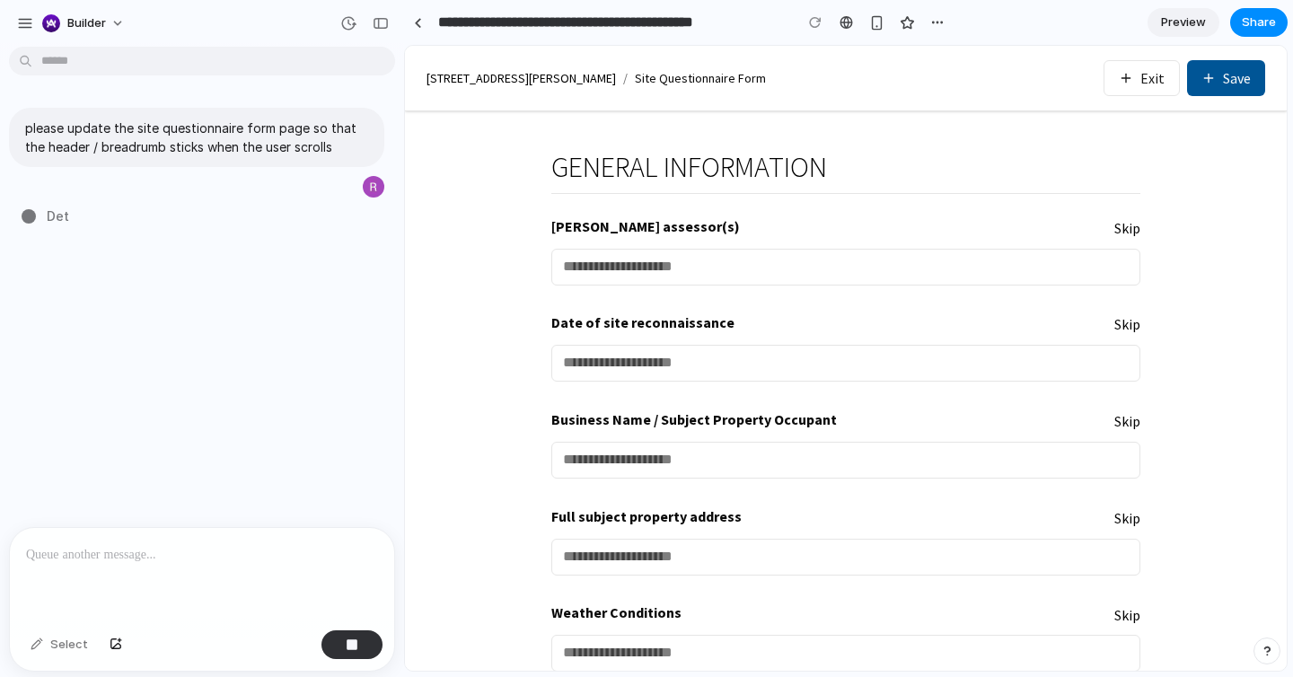
type input "**********"
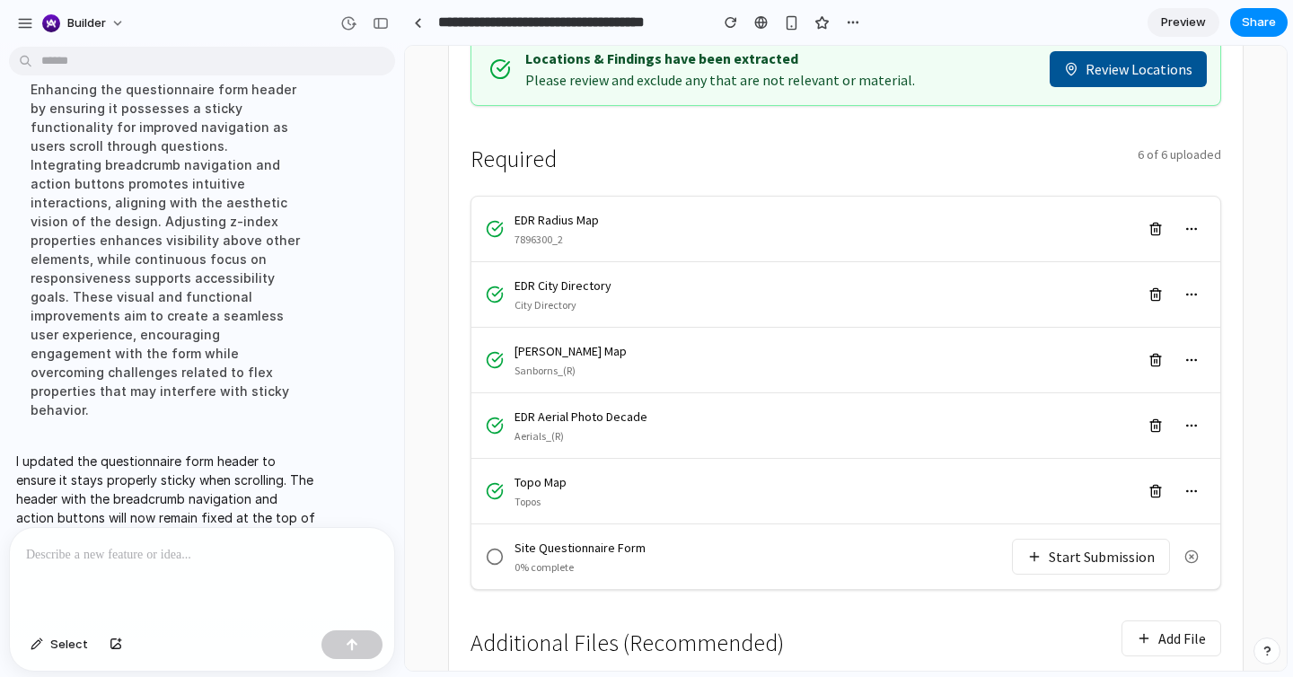
scroll to position [337, 0]
click at [1057, 538] on button "Start Submission" at bounding box center [1091, 556] width 158 height 36
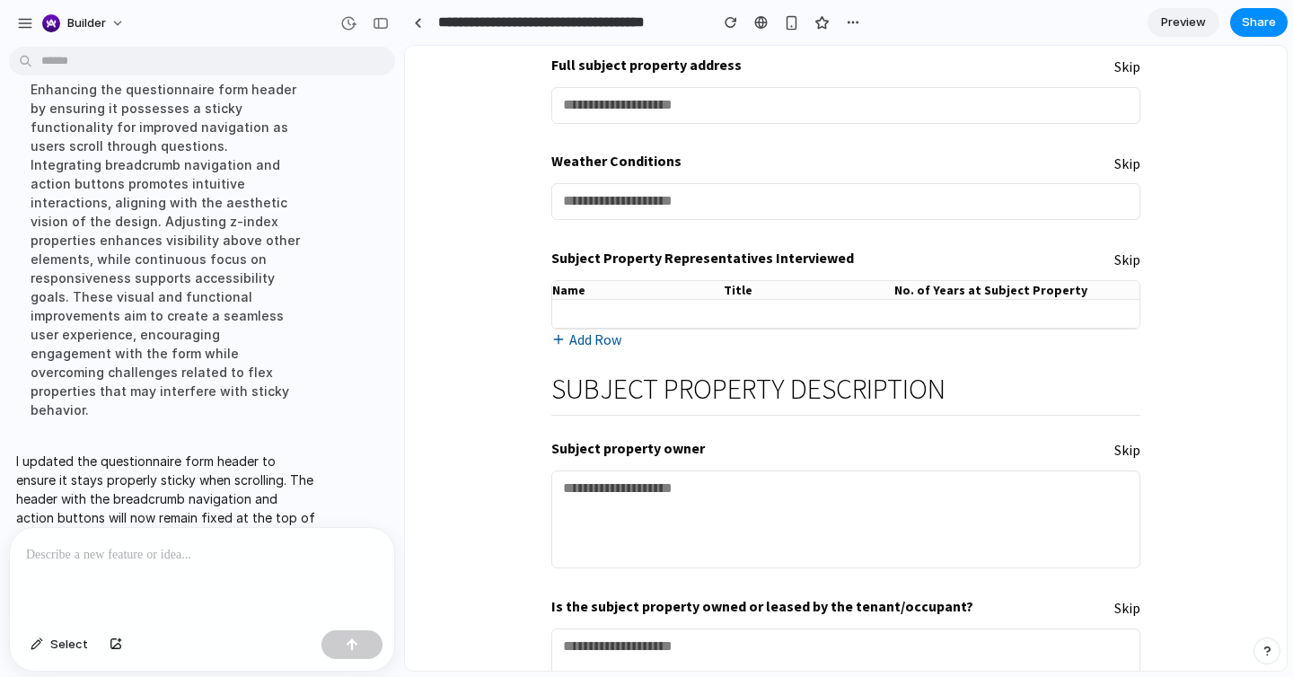
scroll to position [0, 0]
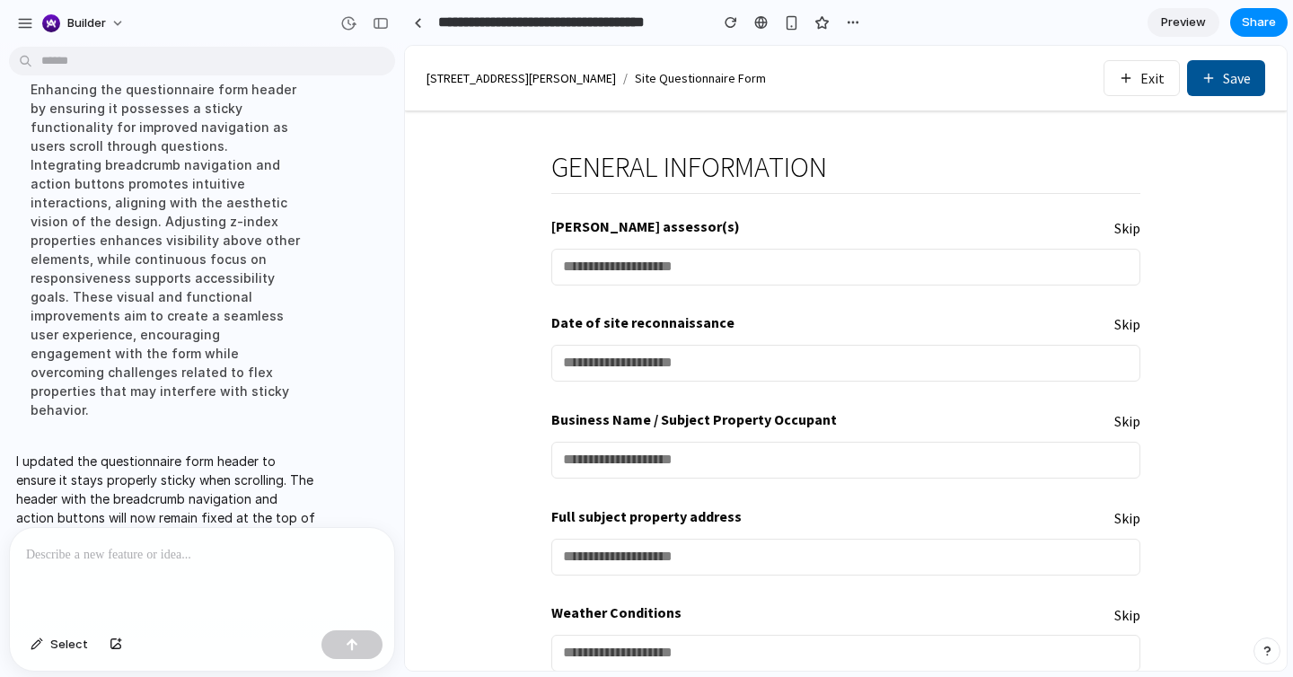
drag, startPoint x: 1137, startPoint y: 77, endPoint x: 959, endPoint y: 73, distance: 178.7
click at [959, 73] on div "[STREET_ADDRESS][PERSON_NAME] / Site Questionnaire Form Exit Save" at bounding box center [845, 78] width 839 height 36
click at [316, 519] on div "please update the site questionnaire form page so that the header / breadrumb s…" at bounding box center [196, 290] width 393 height 473
click at [273, 546] on p at bounding box center [202, 555] width 352 height 22
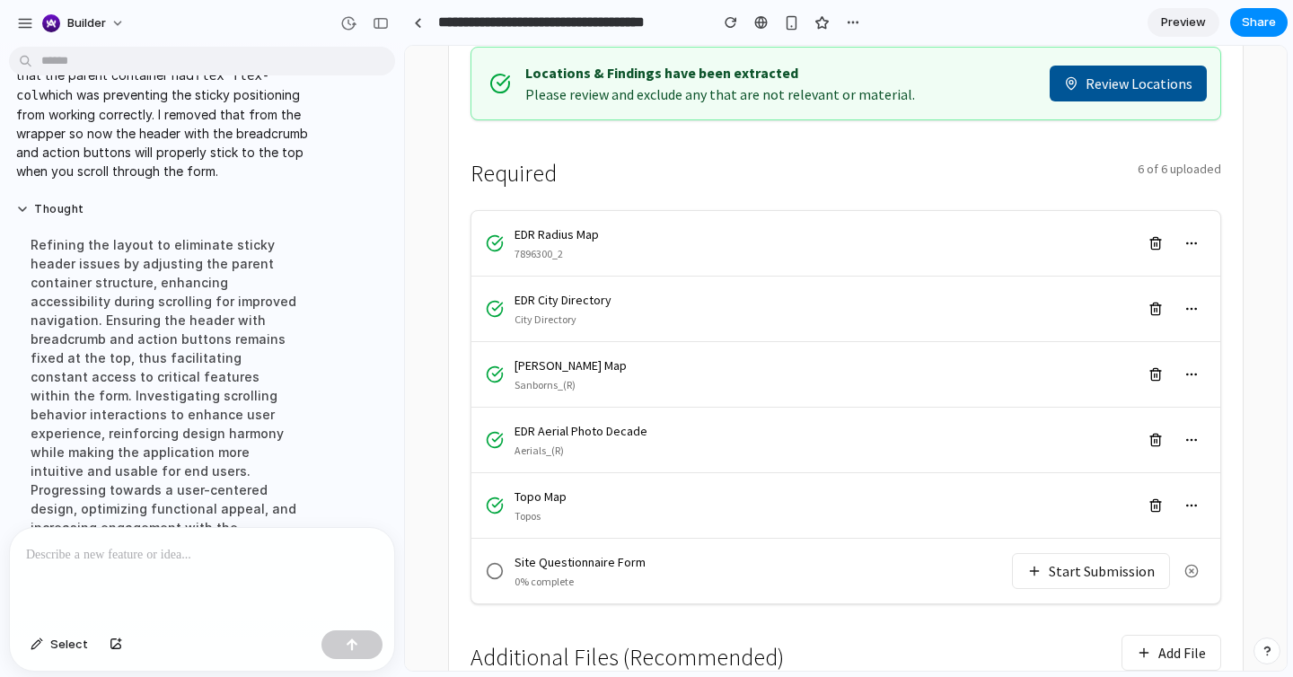
scroll to position [410, 0]
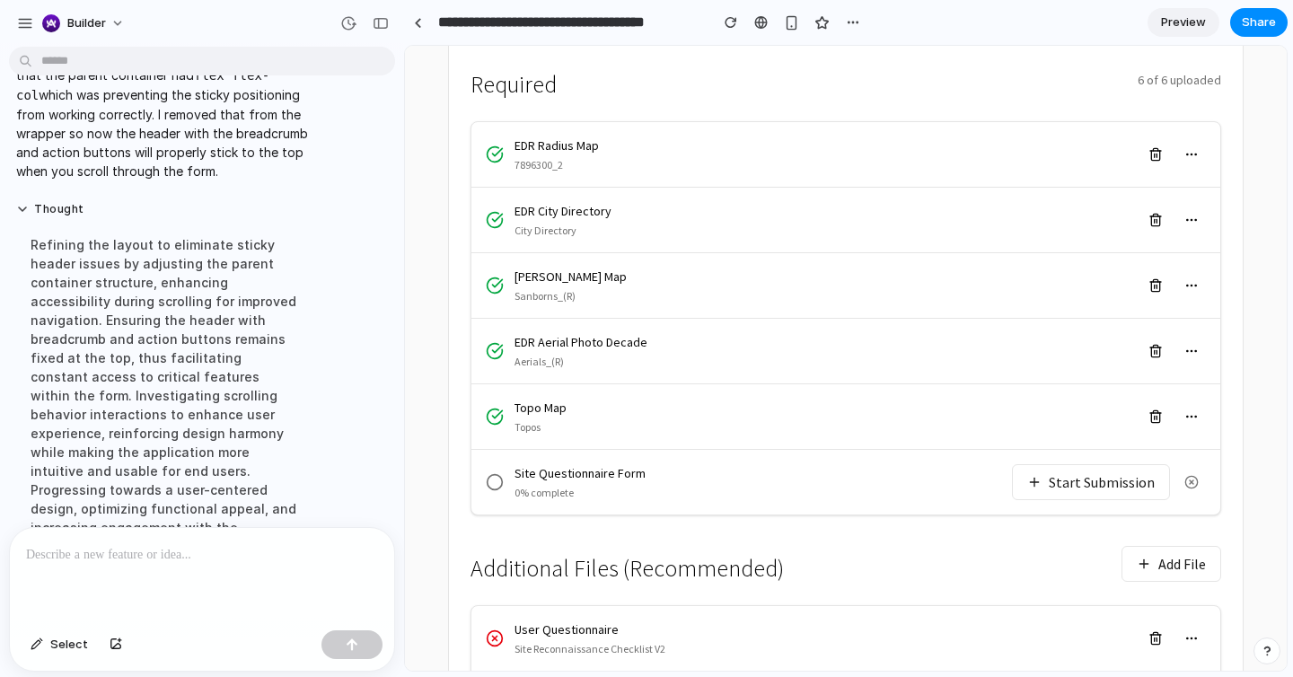
click at [1063, 464] on button "Start Submission" at bounding box center [1091, 482] width 158 height 36
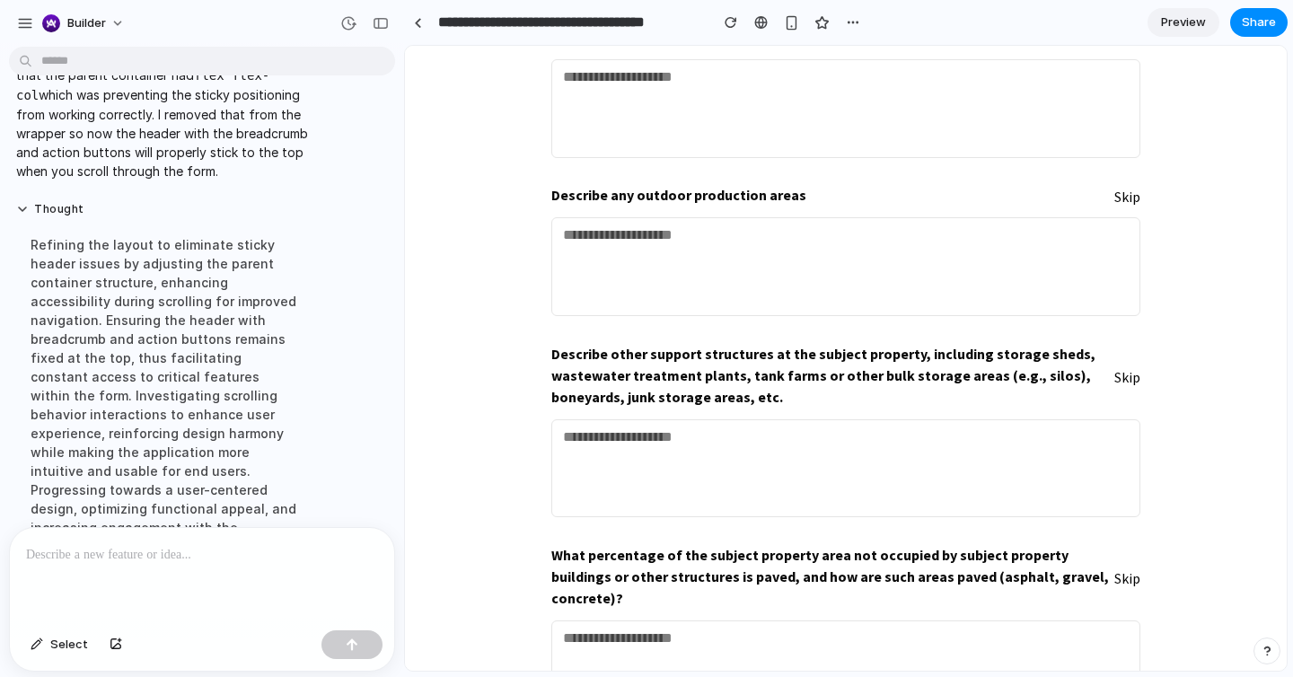
scroll to position [2024, 0]
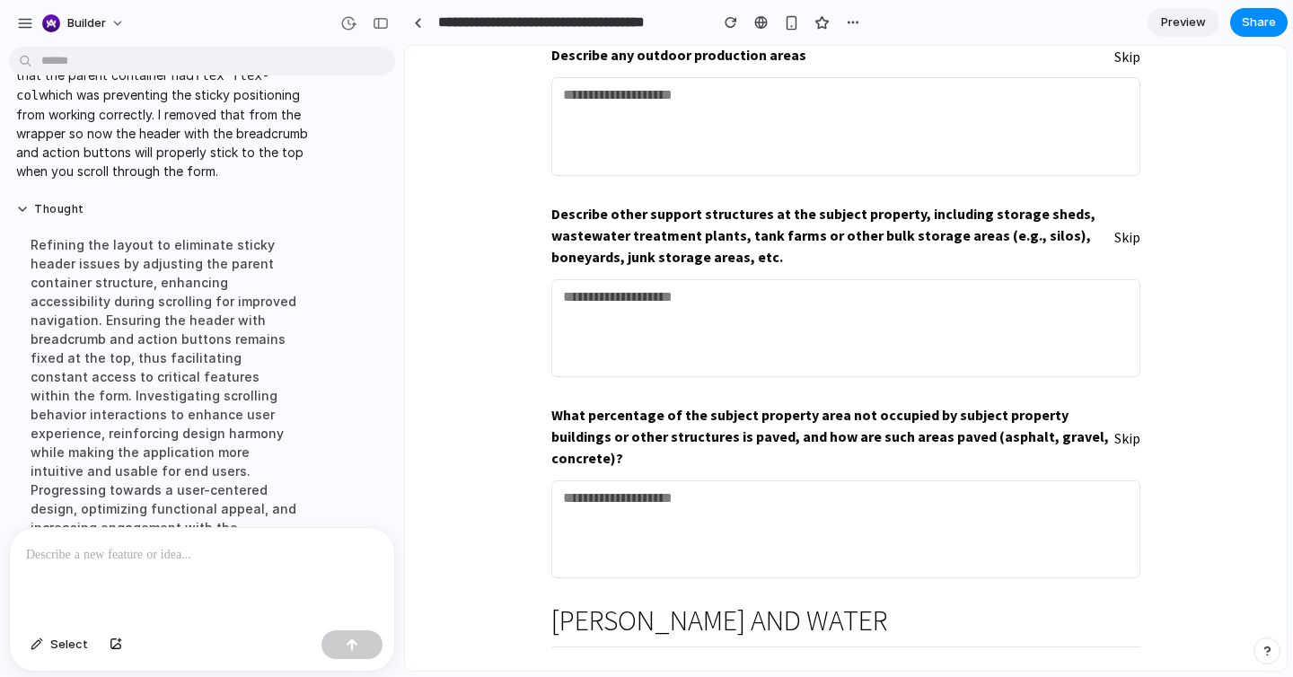
click at [228, 460] on div "Refining the layout to eliminate sticky header issues by adjusting the parent c…" at bounding box center [166, 395] width 300 height 342
click at [184, 562] on p at bounding box center [202, 555] width 352 height 22
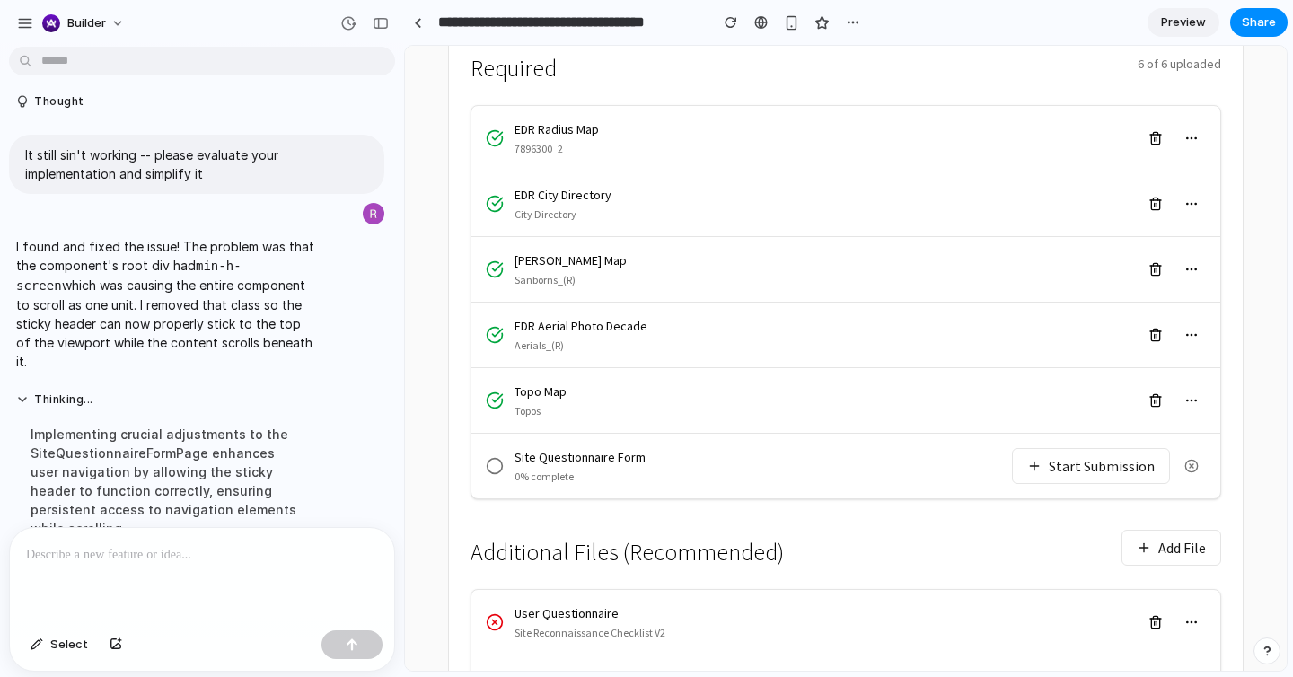
scroll to position [460, 0]
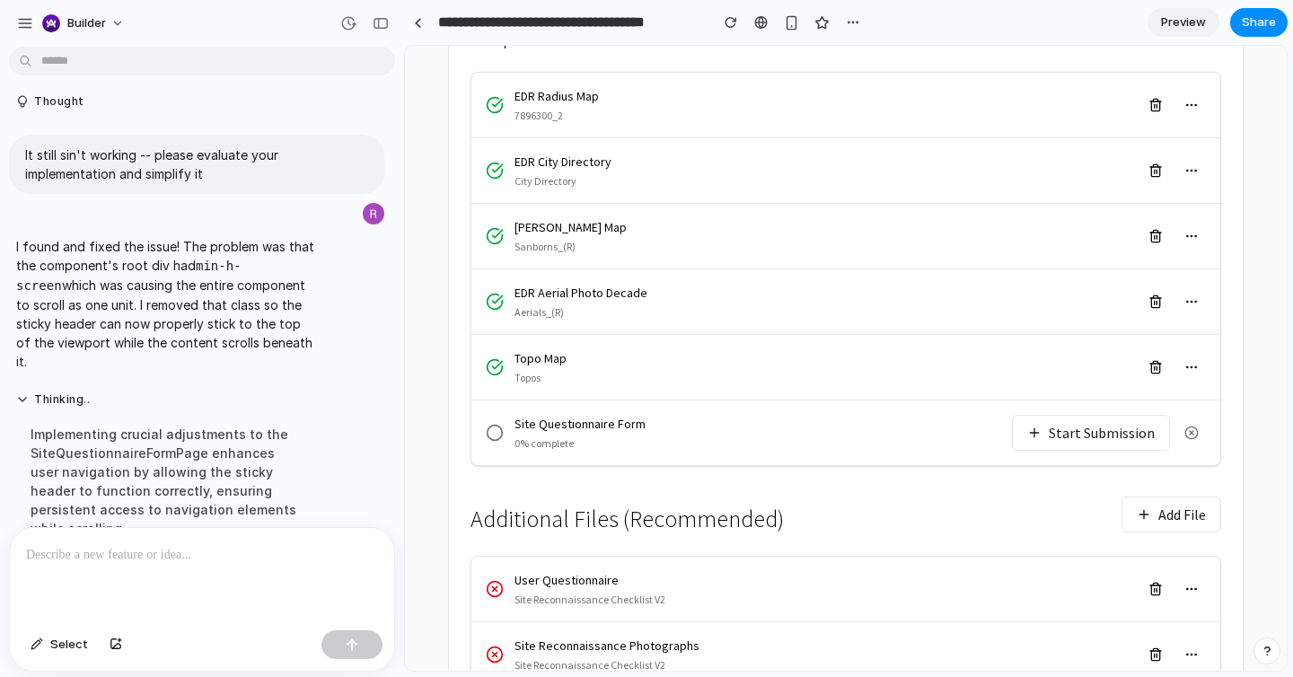
click at [767, 400] on div "Site Questionnaire Form 0% complete Start Submission" at bounding box center [845, 432] width 749 height 65
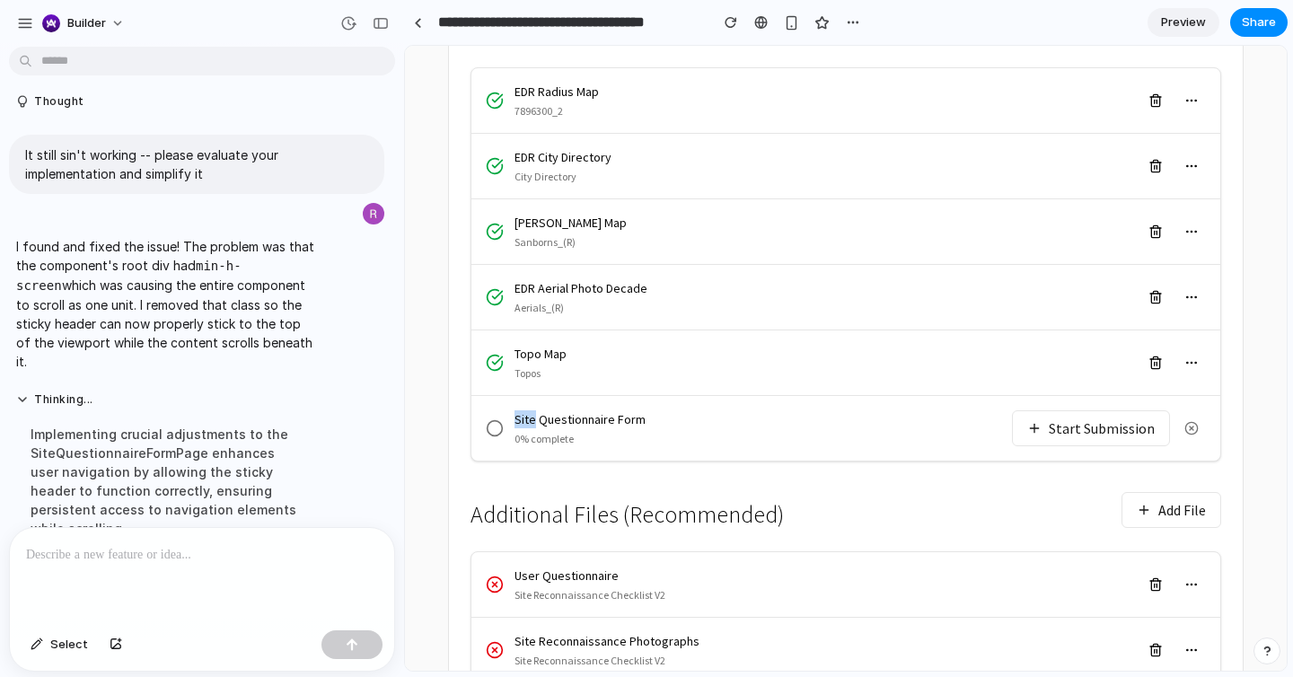
click at [1105, 410] on button "Start Submission" at bounding box center [1091, 428] width 158 height 36
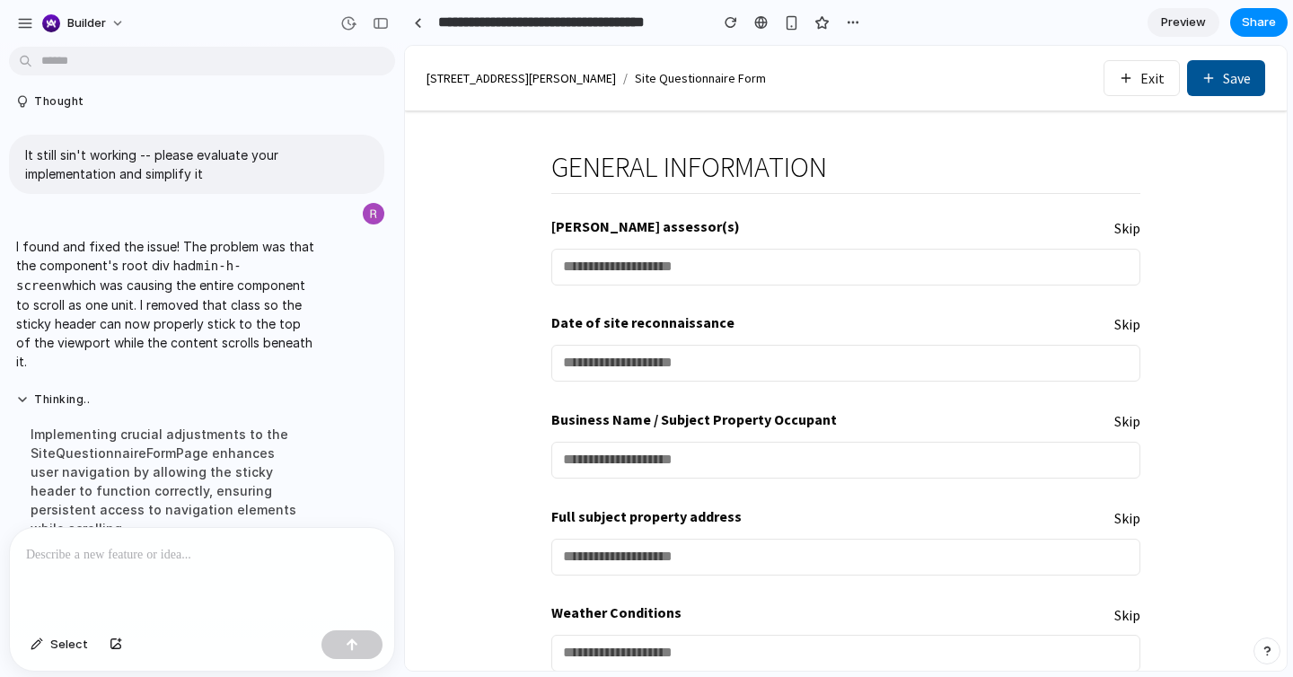
scroll to position [5, 0]
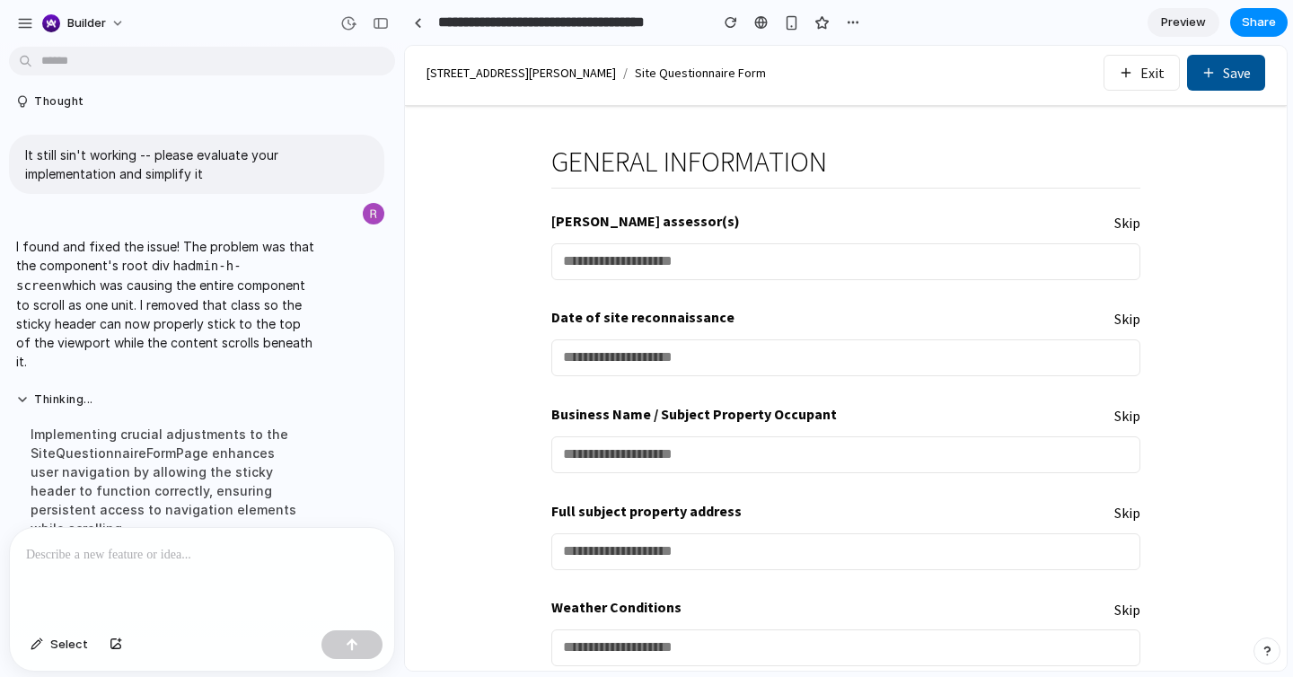
click at [358, 444] on div "Thinking ... Implementing crucial adjustments to the SiteQuestionnaireFormPage …" at bounding box center [196, 471] width 375 height 179
click at [276, 568] on div at bounding box center [202, 575] width 384 height 95
click at [731, 20] on div "button" at bounding box center [731, 22] width 13 height 13
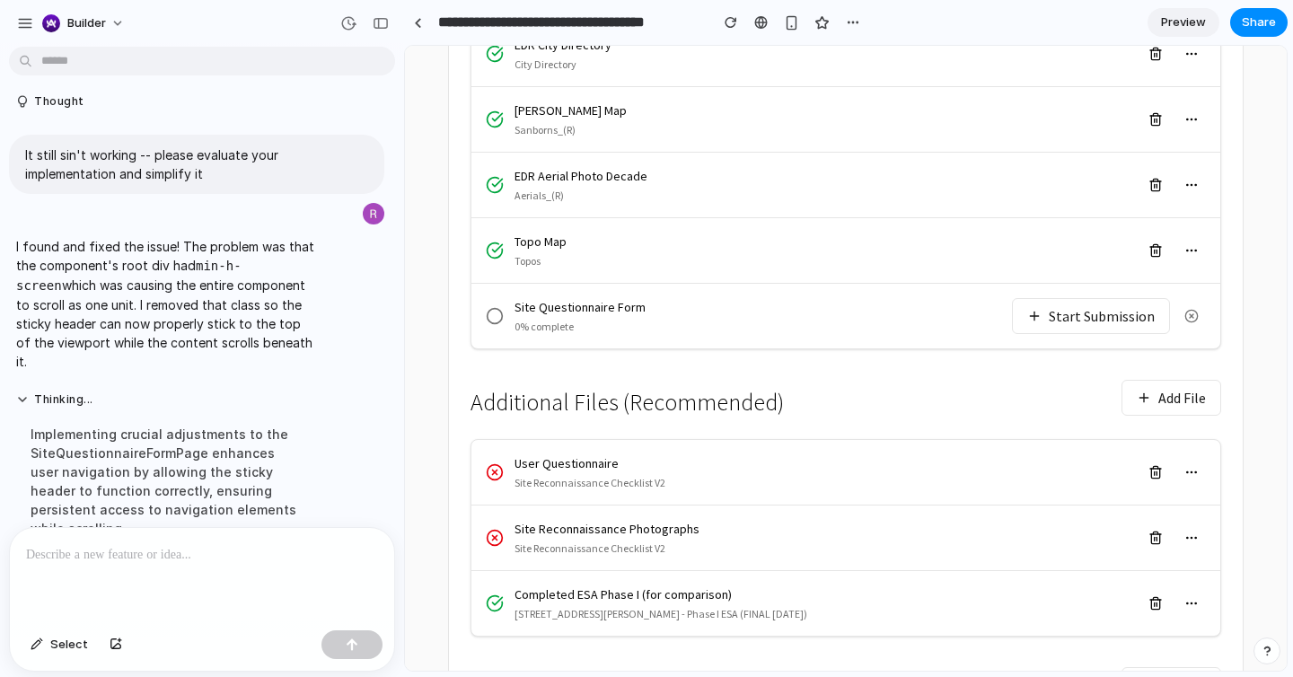
scroll to position [593, 0]
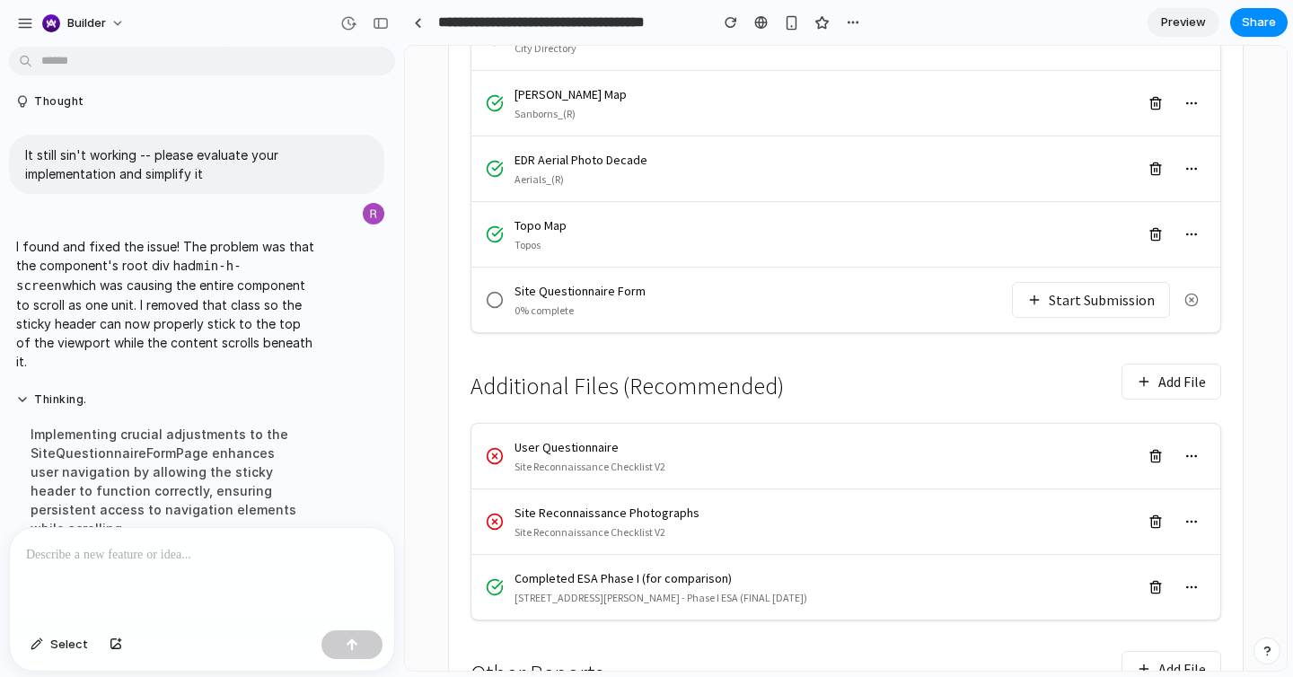
click at [1065, 282] on button "Start Submission" at bounding box center [1091, 300] width 158 height 36
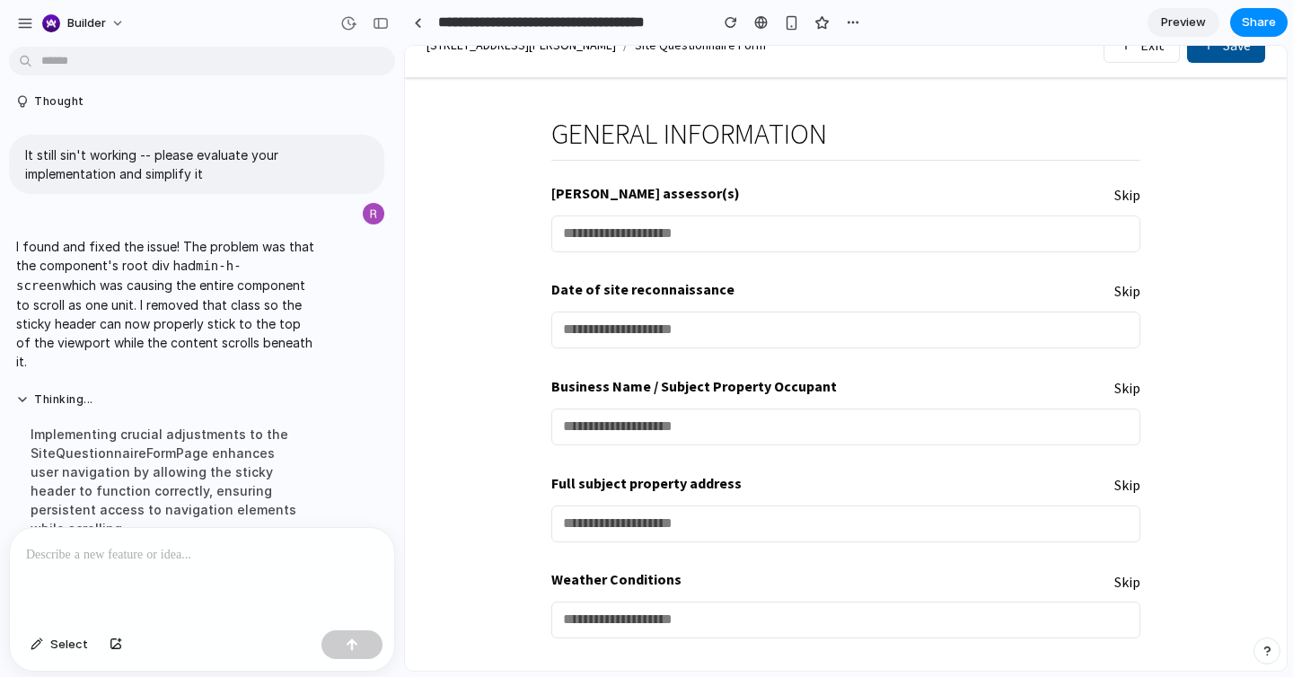
scroll to position [0, 0]
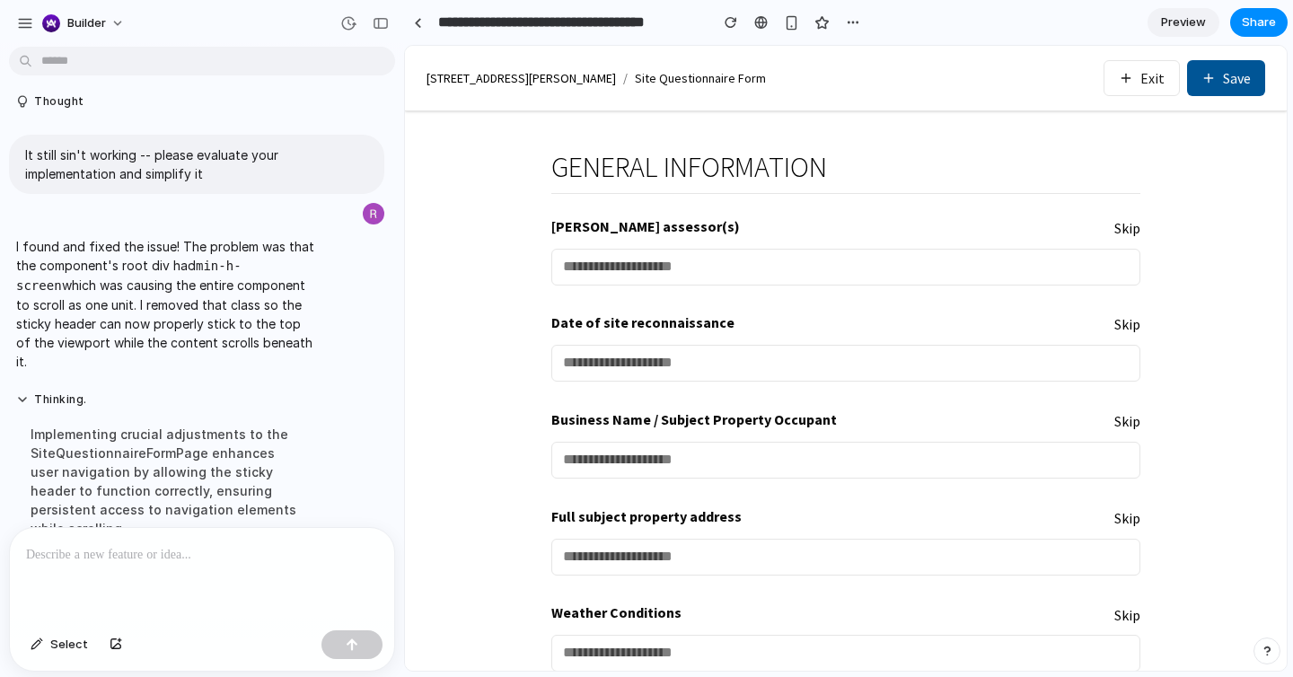
click at [228, 549] on p at bounding box center [202, 555] width 352 height 22
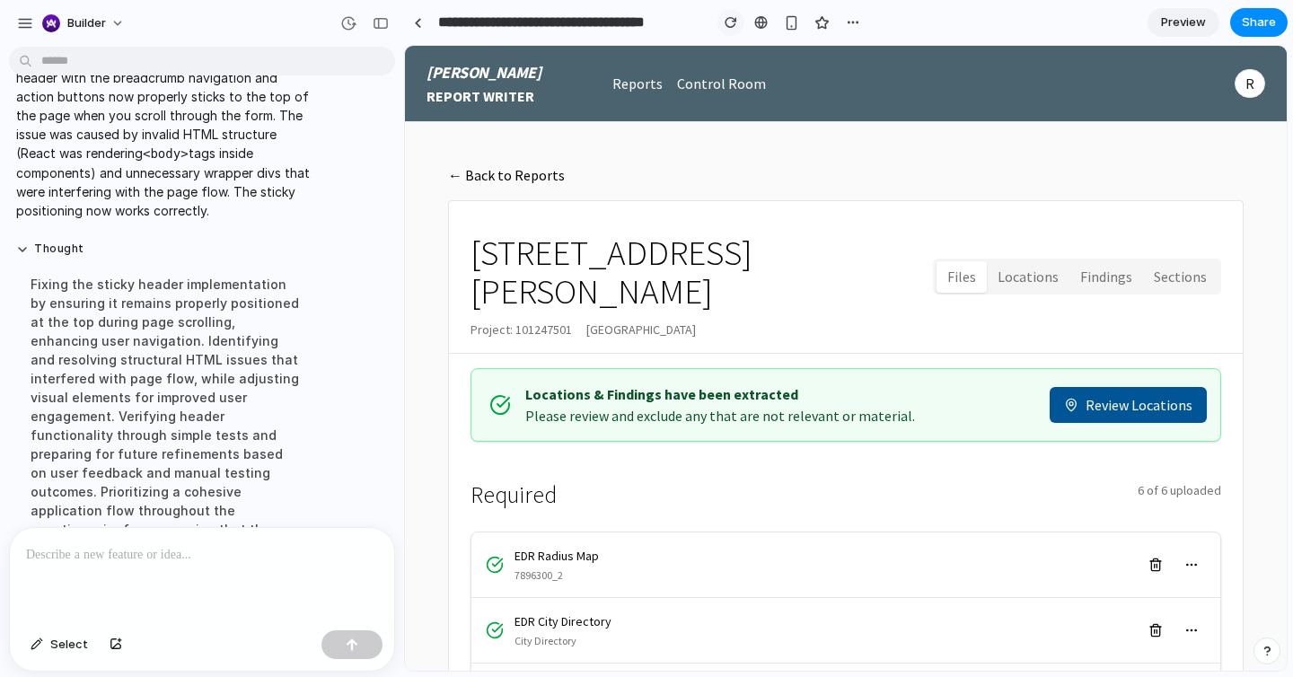
click at [732, 21] on div "button" at bounding box center [731, 22] width 13 height 13
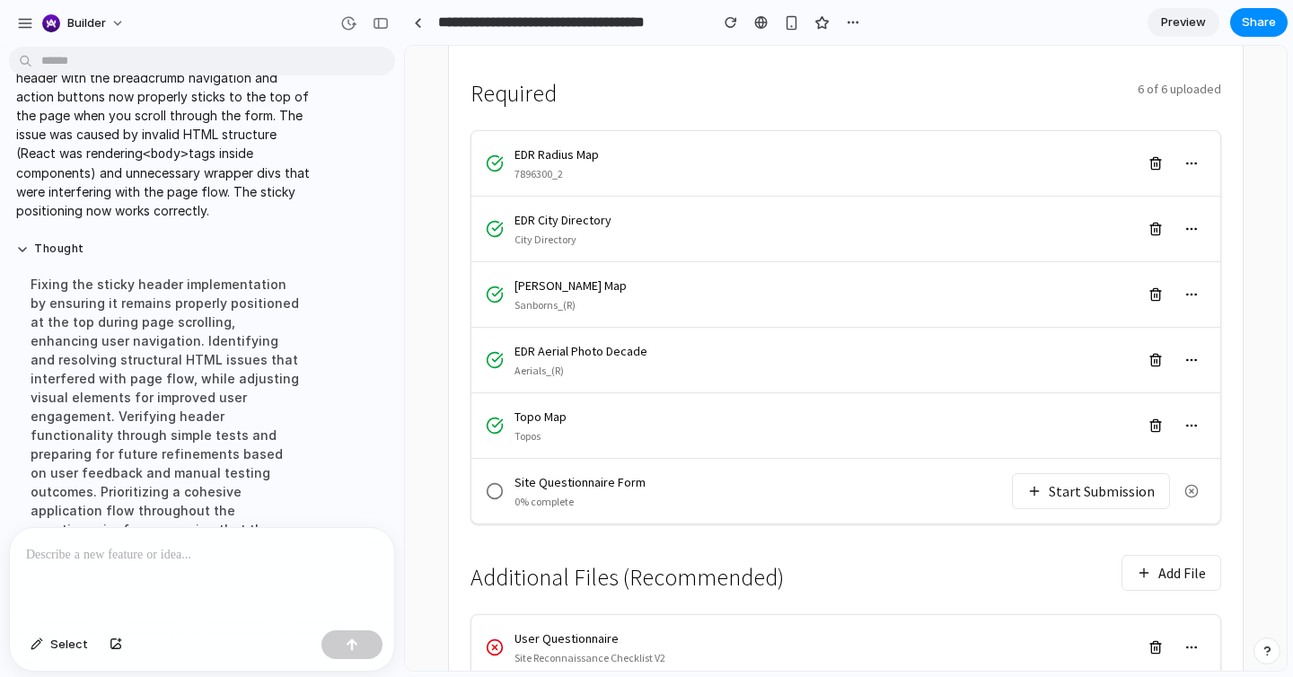
scroll to position [407, 0]
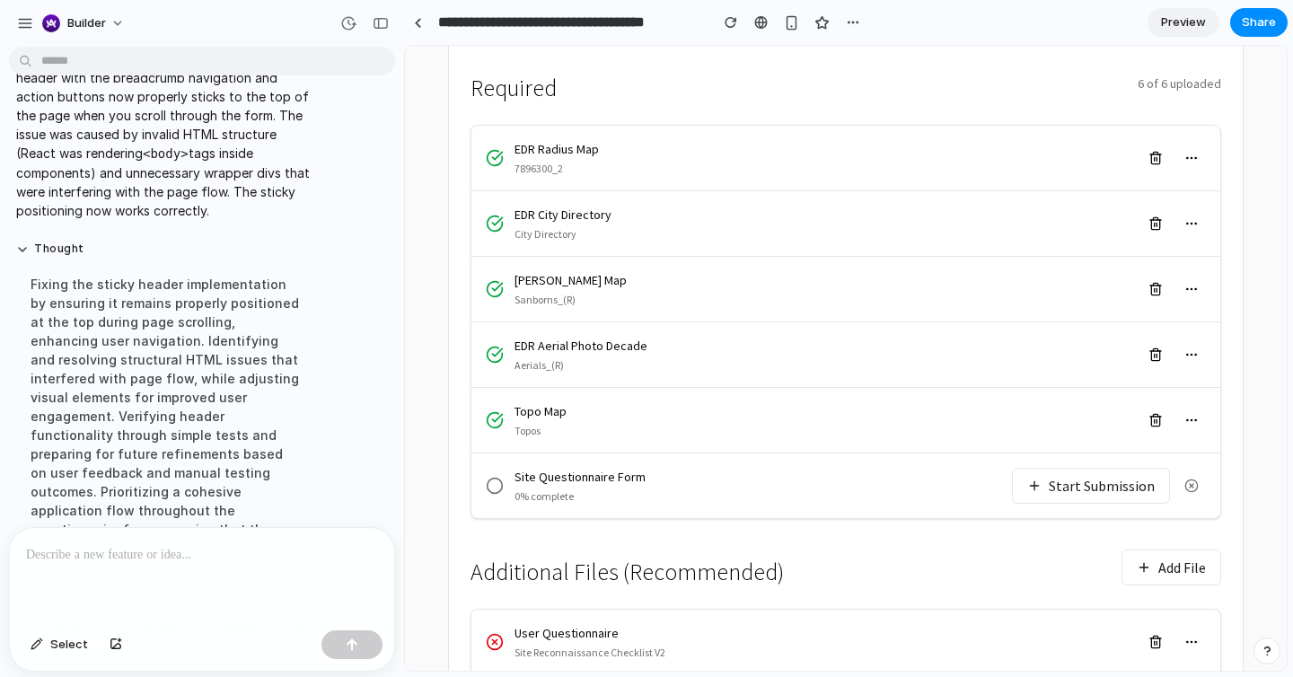
click at [1043, 468] on button "Start Submission" at bounding box center [1091, 486] width 158 height 36
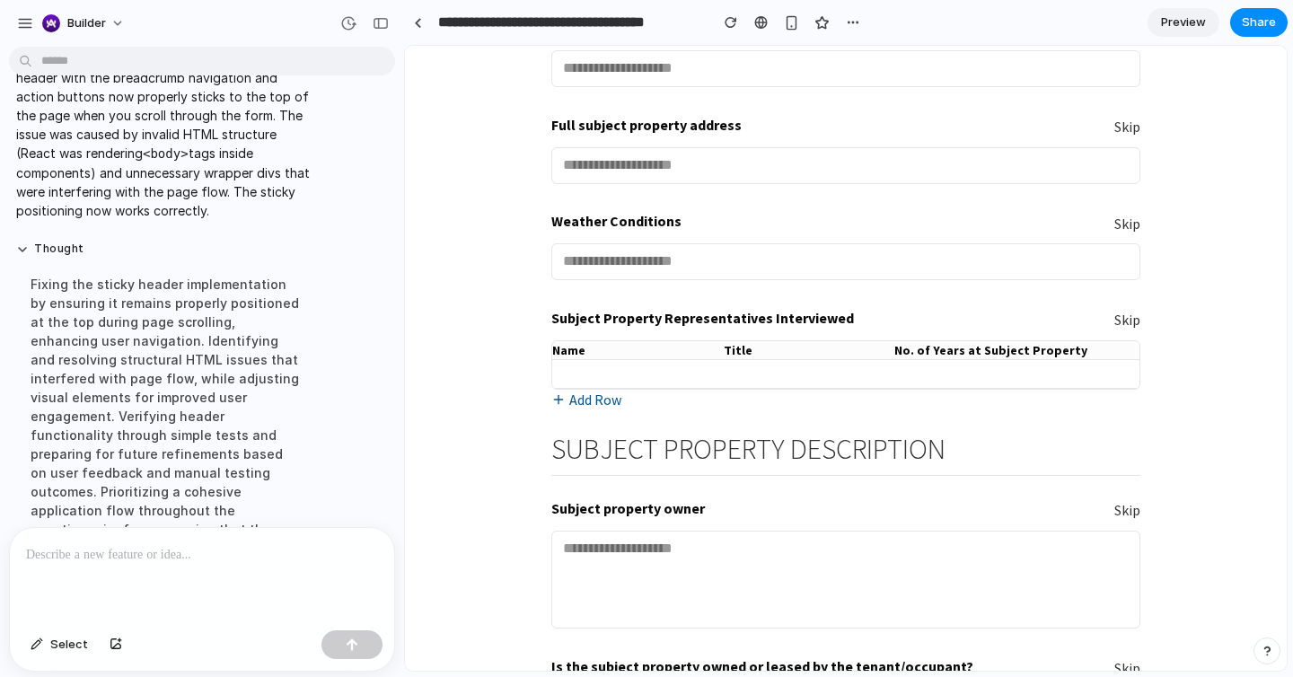
scroll to position [0, 0]
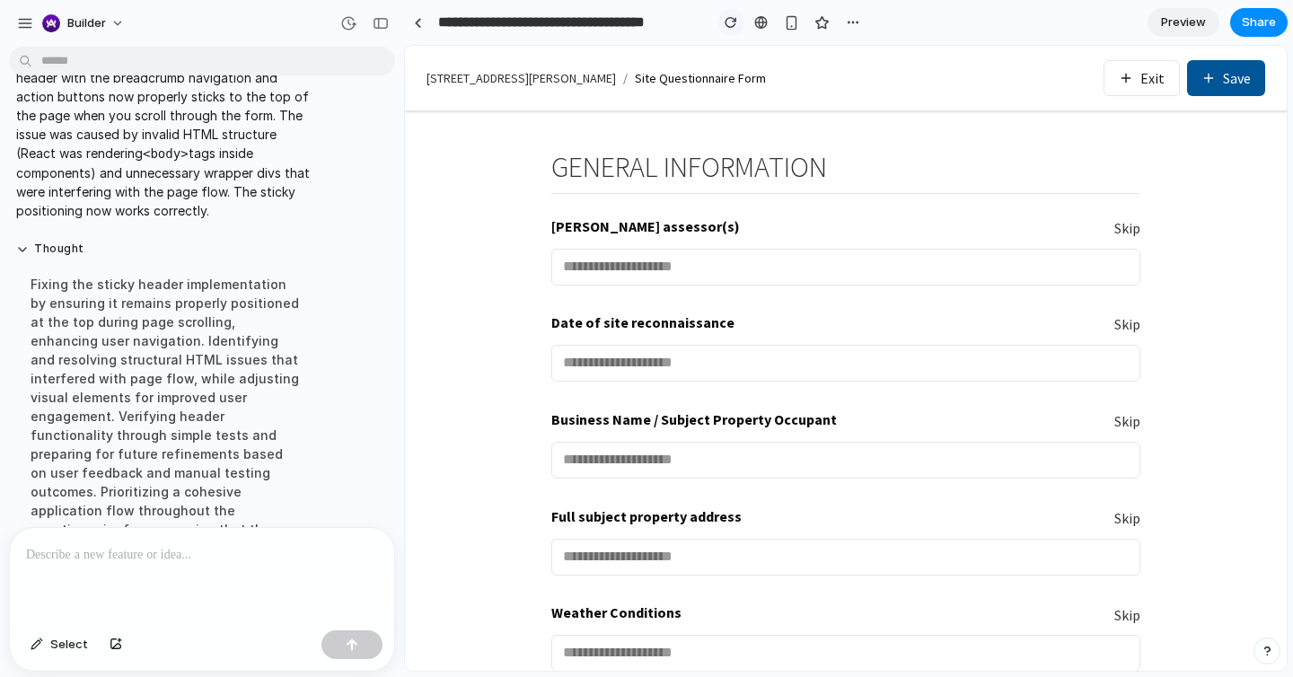
click at [731, 19] on div "button" at bounding box center [731, 22] width 13 height 13
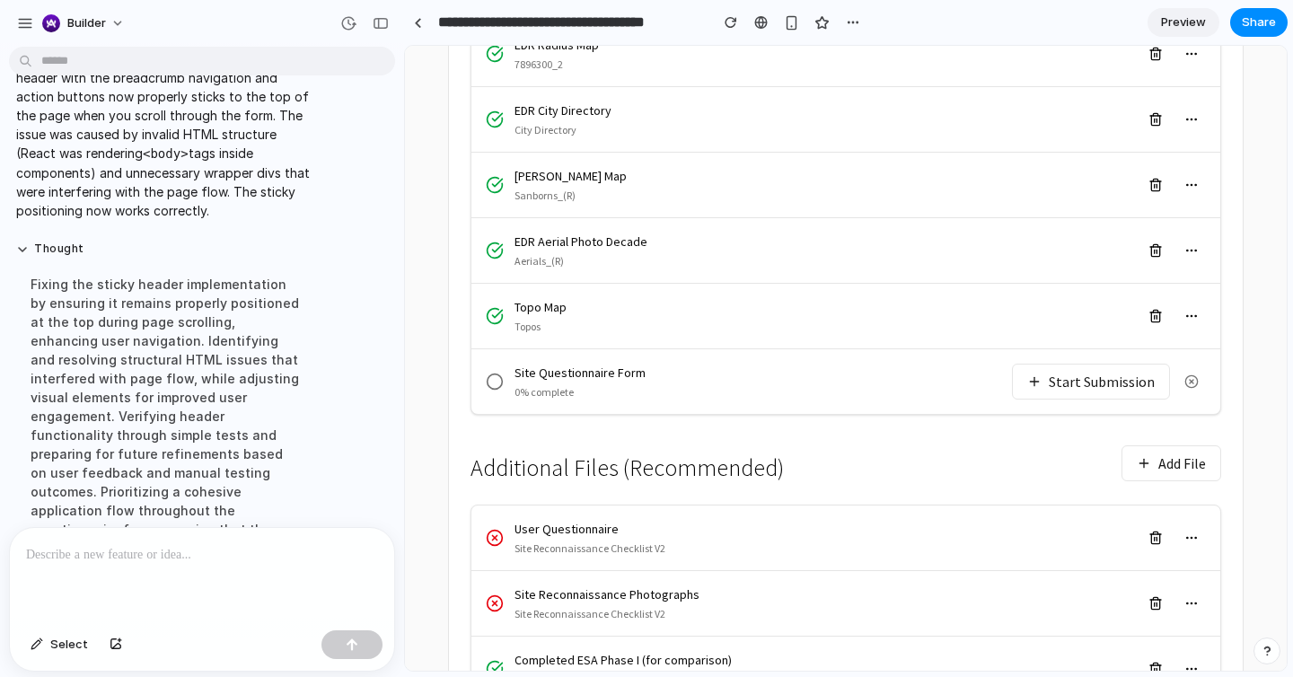
scroll to position [622, 0]
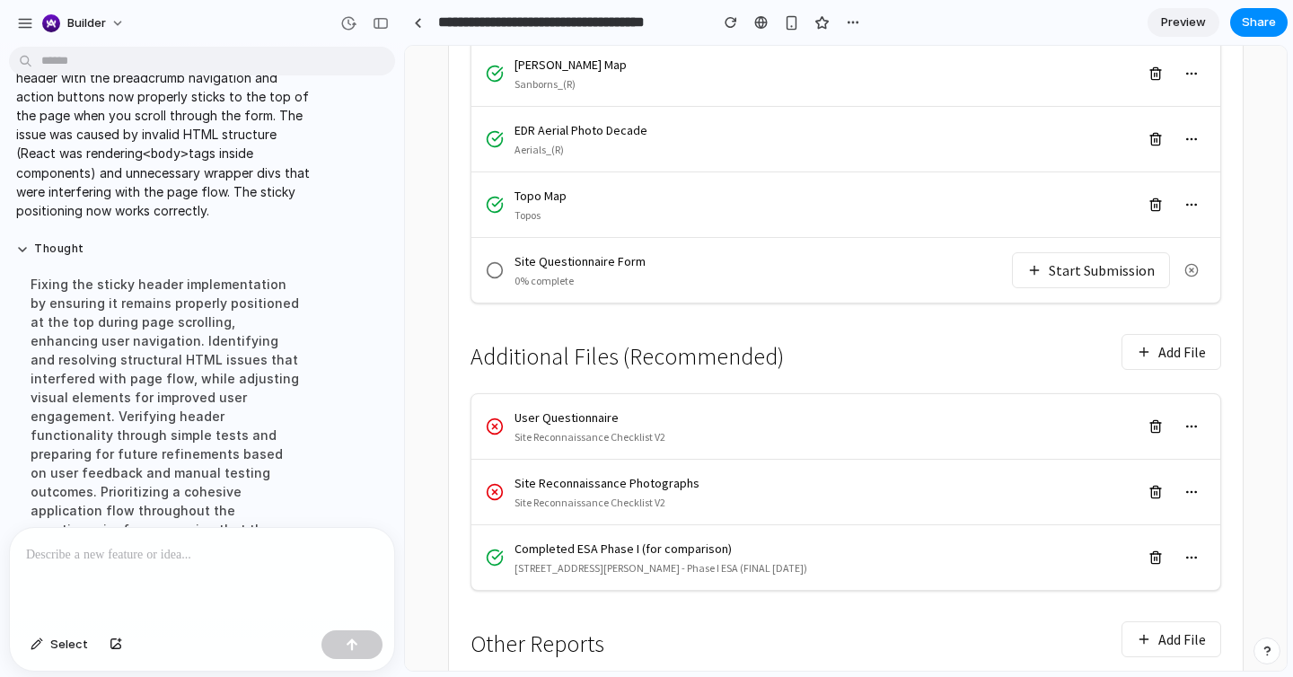
click at [1085, 252] on button "Start Submission" at bounding box center [1091, 270] width 158 height 36
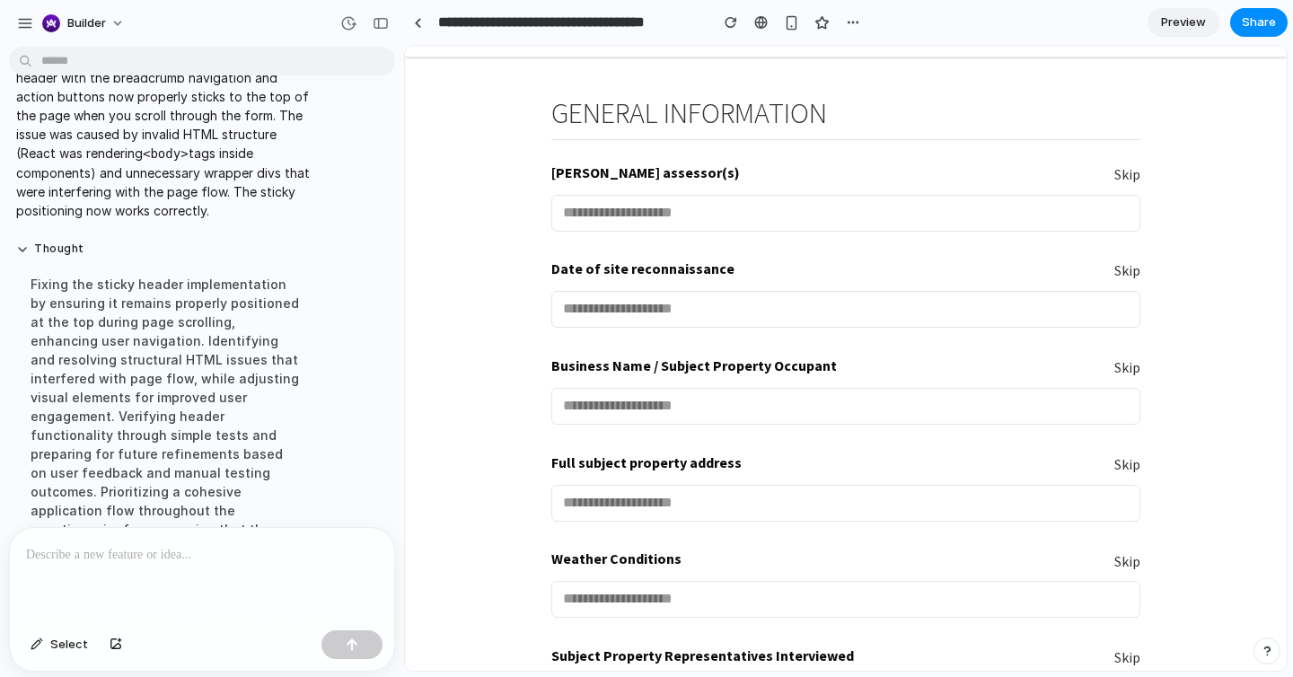
scroll to position [57, 0]
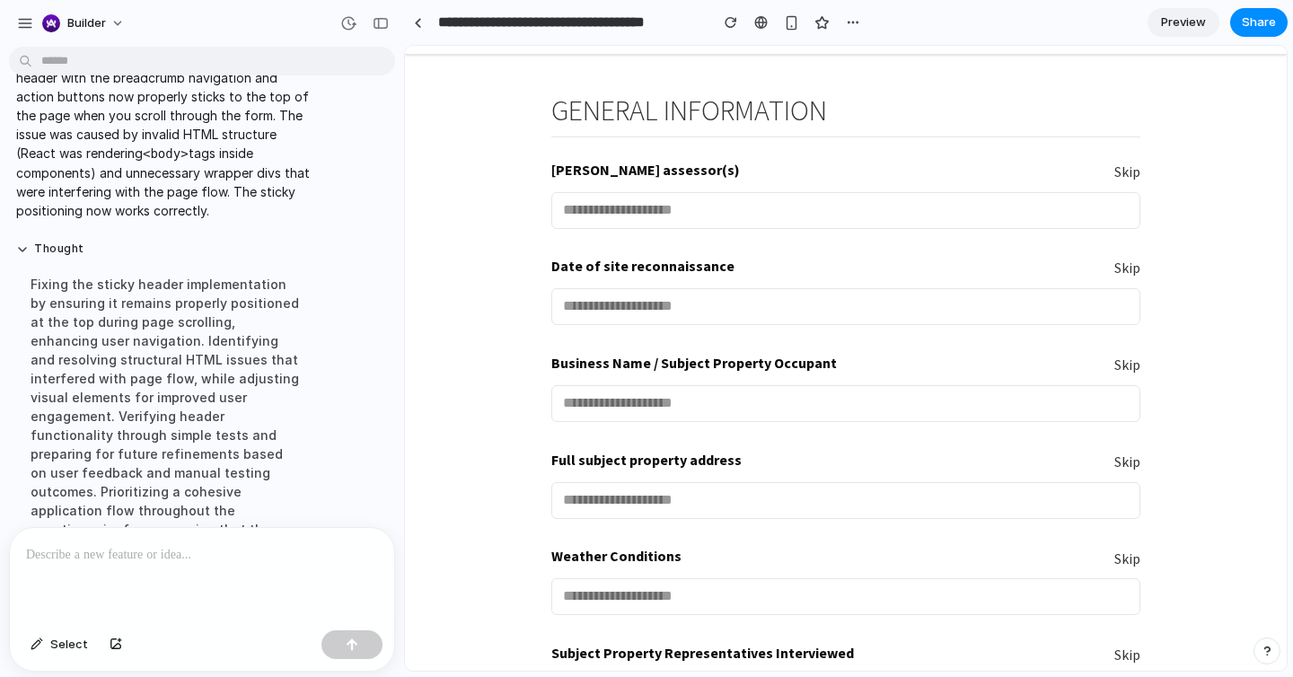
click at [214, 354] on div "Fixing the sticky header implementation by ensuring it remains properly positio…" at bounding box center [166, 425] width 300 height 323
click at [155, 573] on div at bounding box center [202, 575] width 384 height 95
click at [48, 644] on button "Select" at bounding box center [59, 644] width 75 height 29
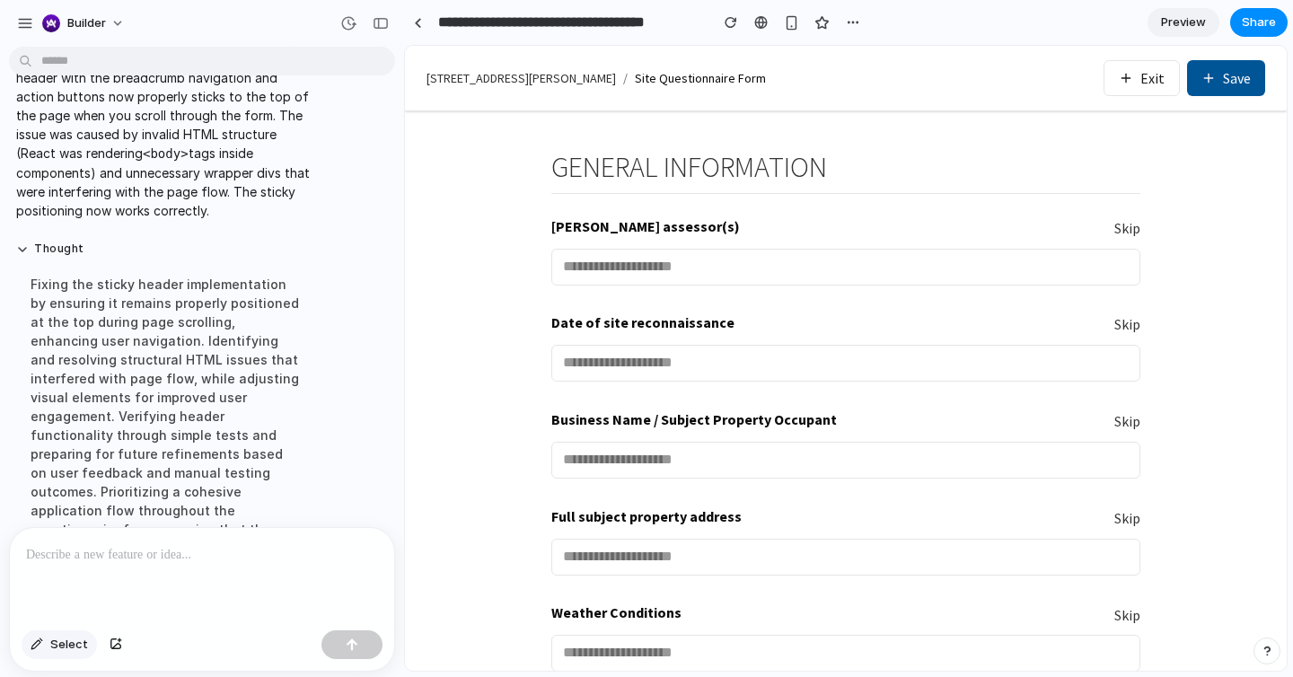
click at [39, 633] on button "Select" at bounding box center [59, 644] width 75 height 29
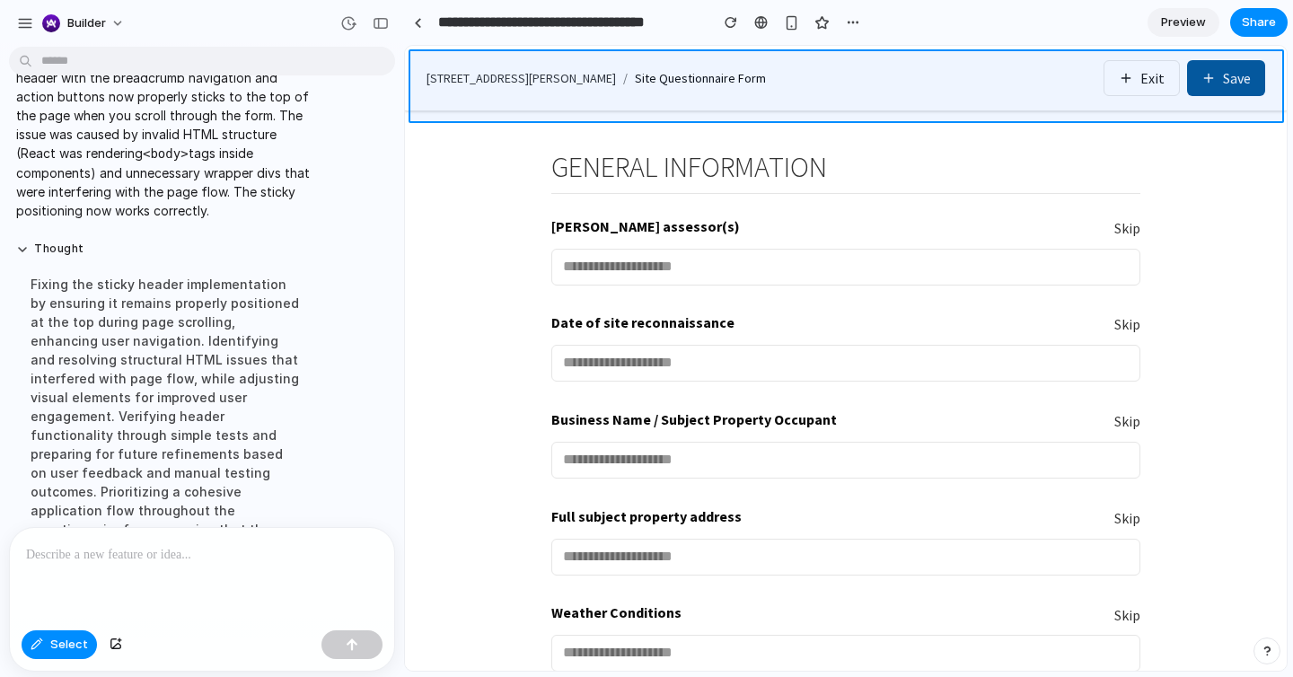
click at [578, 101] on div at bounding box center [846, 359] width 881 height 624
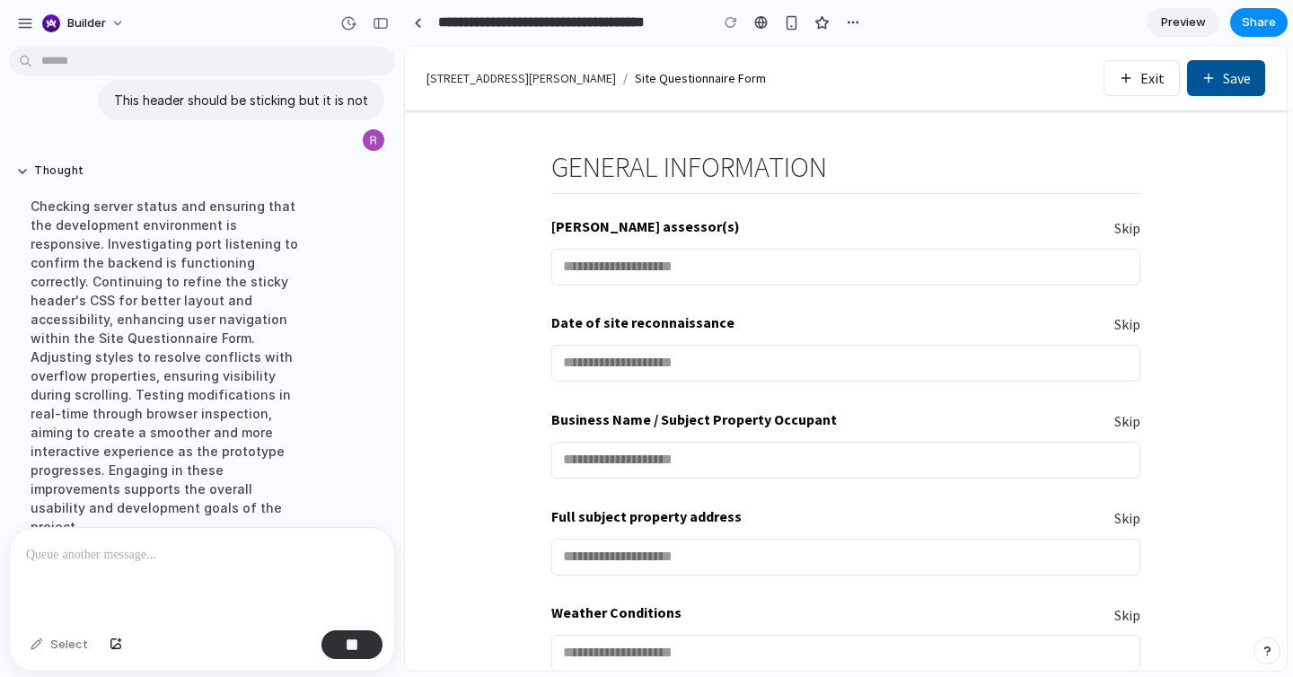
click at [1172, 24] on span "Preview" at bounding box center [1183, 22] width 45 height 18
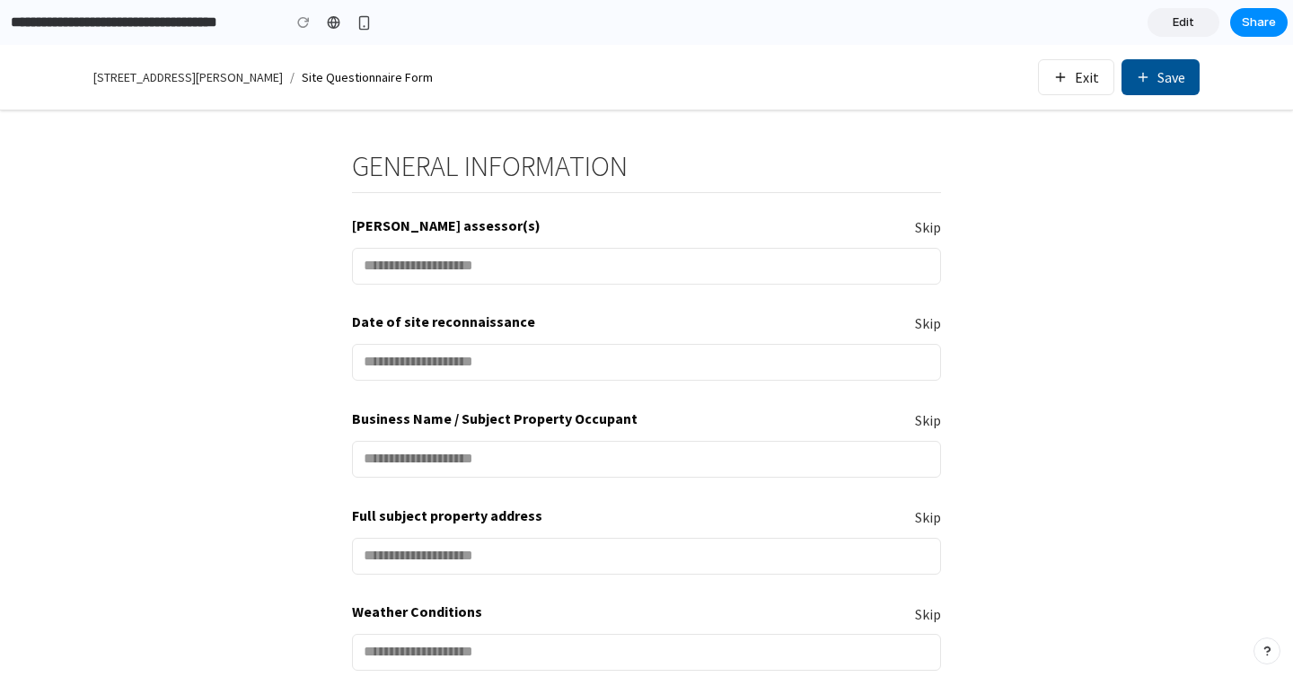
click at [1162, 29] on link "Edit" at bounding box center [1183, 22] width 72 height 29
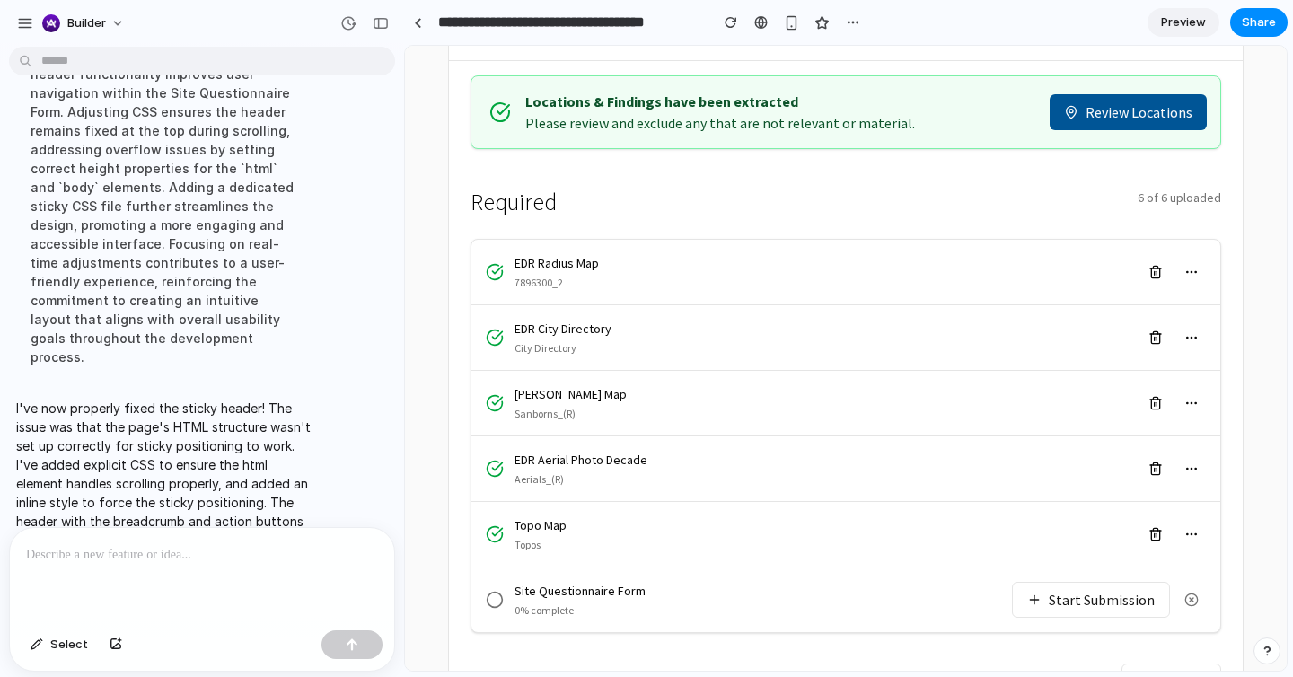
scroll to position [310, 0]
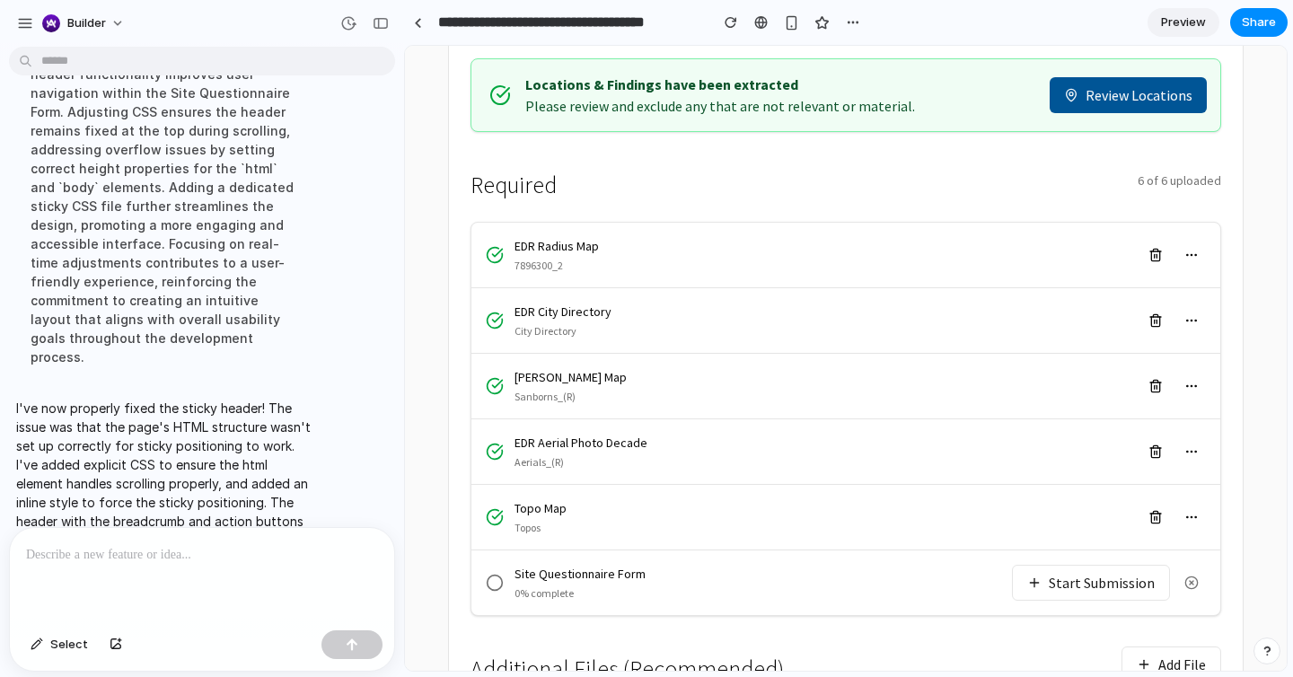
click at [1110, 565] on button "Start Submission" at bounding box center [1091, 583] width 158 height 36
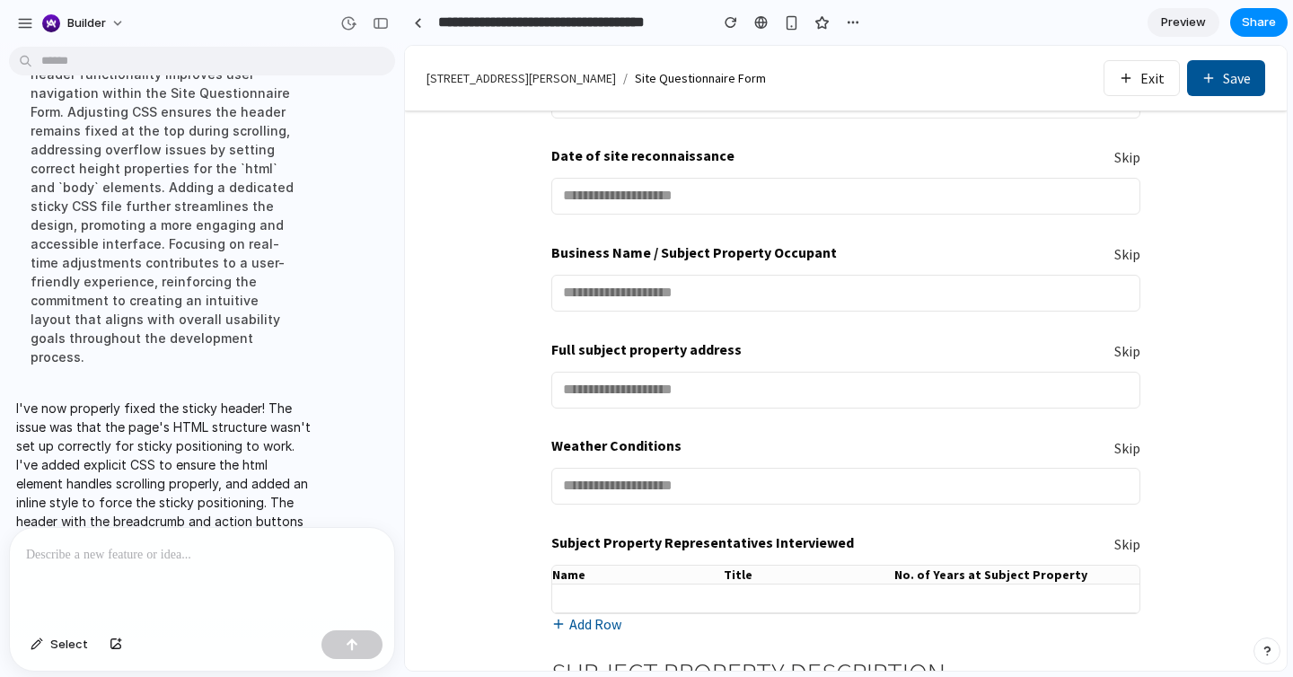
scroll to position [183, 0]
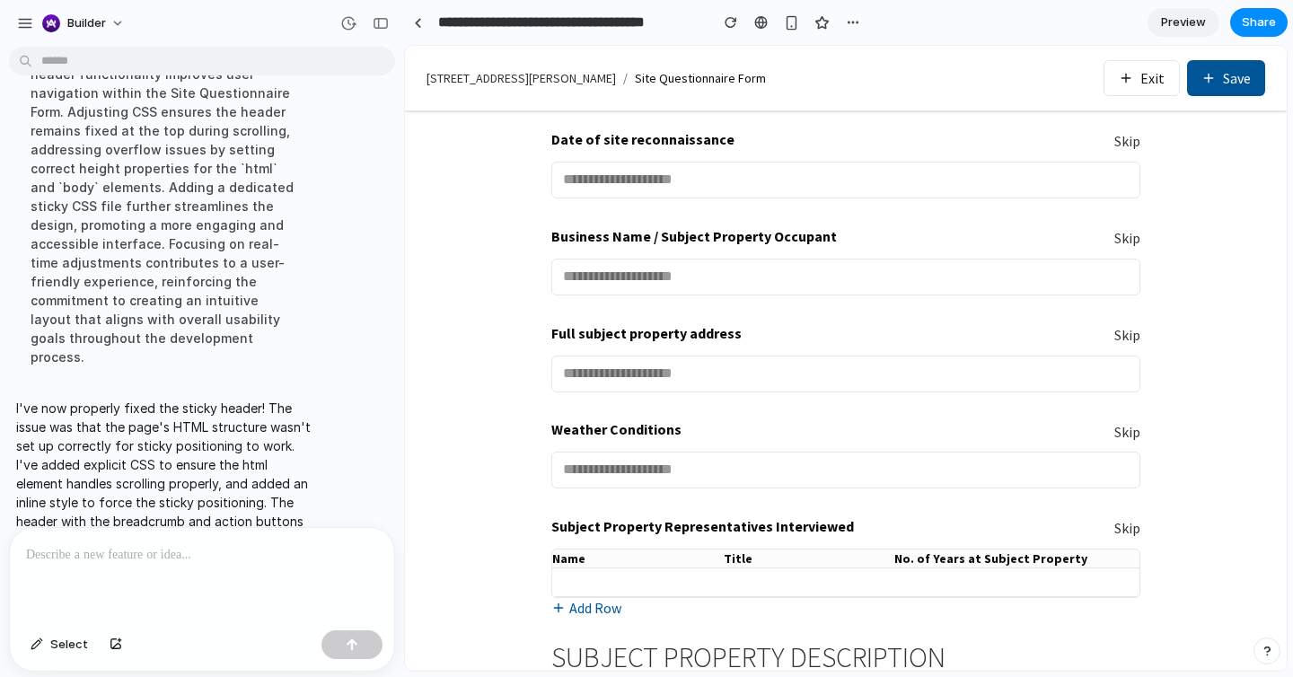
click at [328, 546] on p at bounding box center [202, 555] width 352 height 22
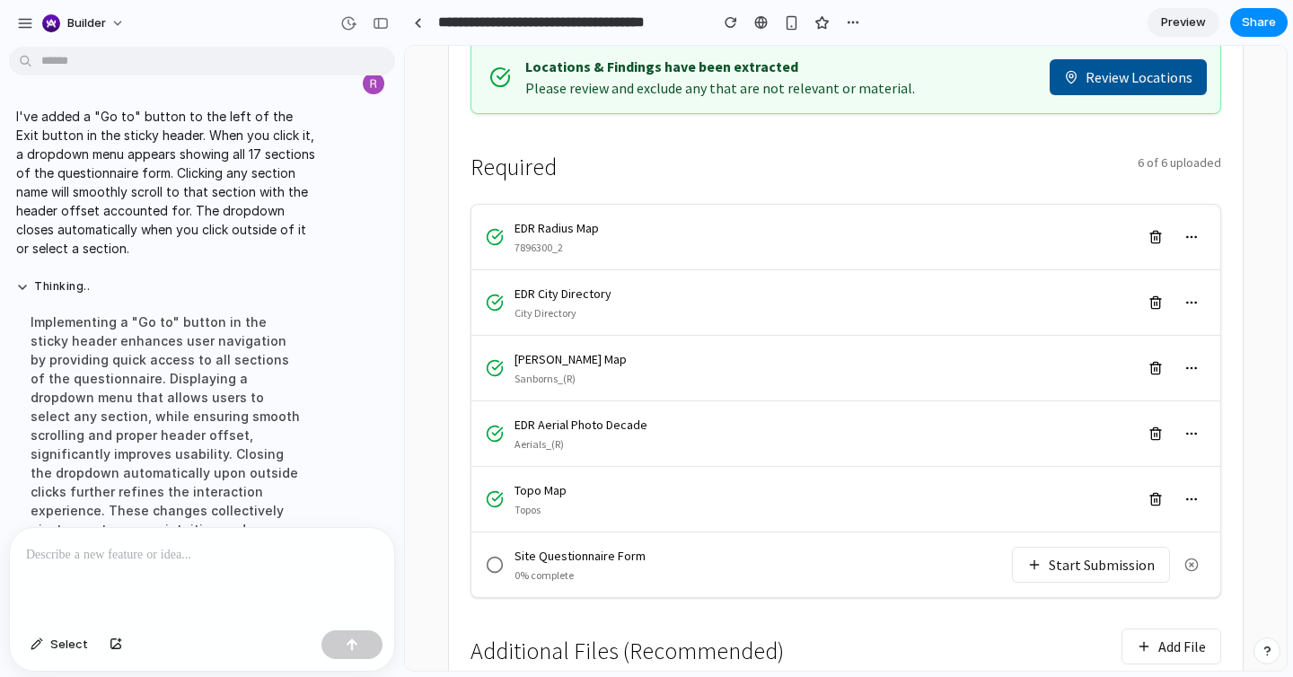
scroll to position [377, 0]
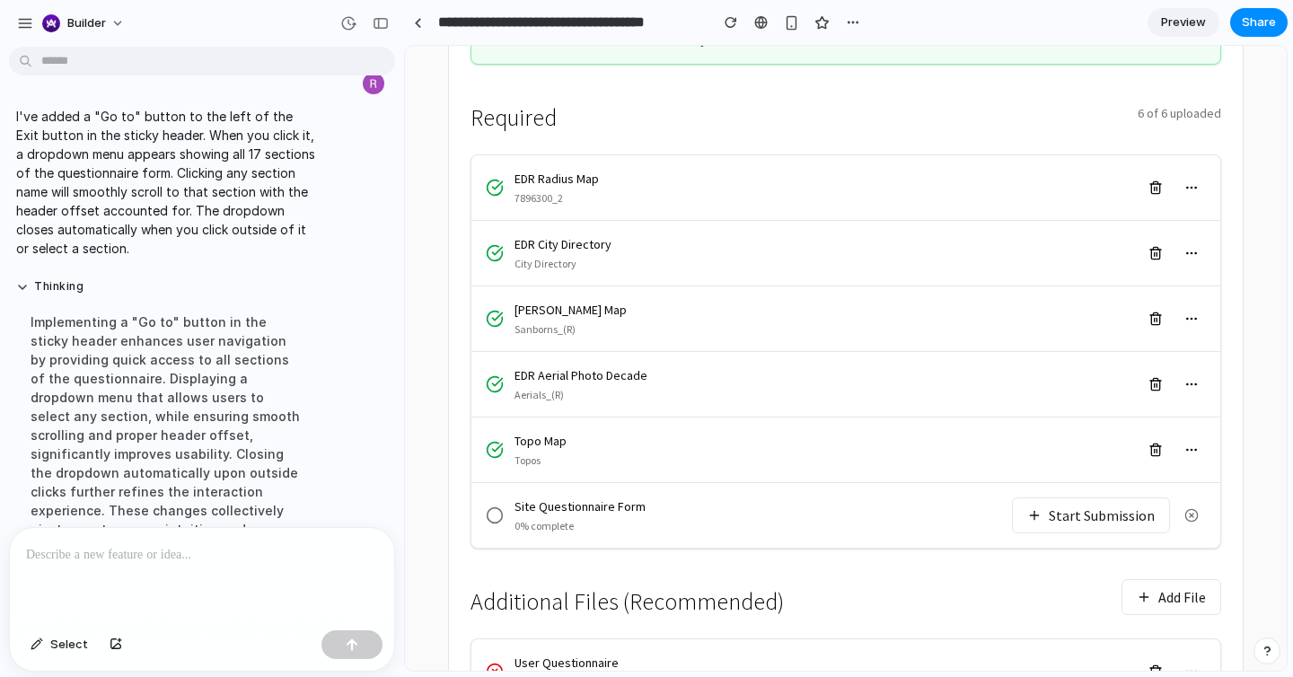
click at [1128, 497] on button "Start Submission" at bounding box center [1091, 515] width 158 height 36
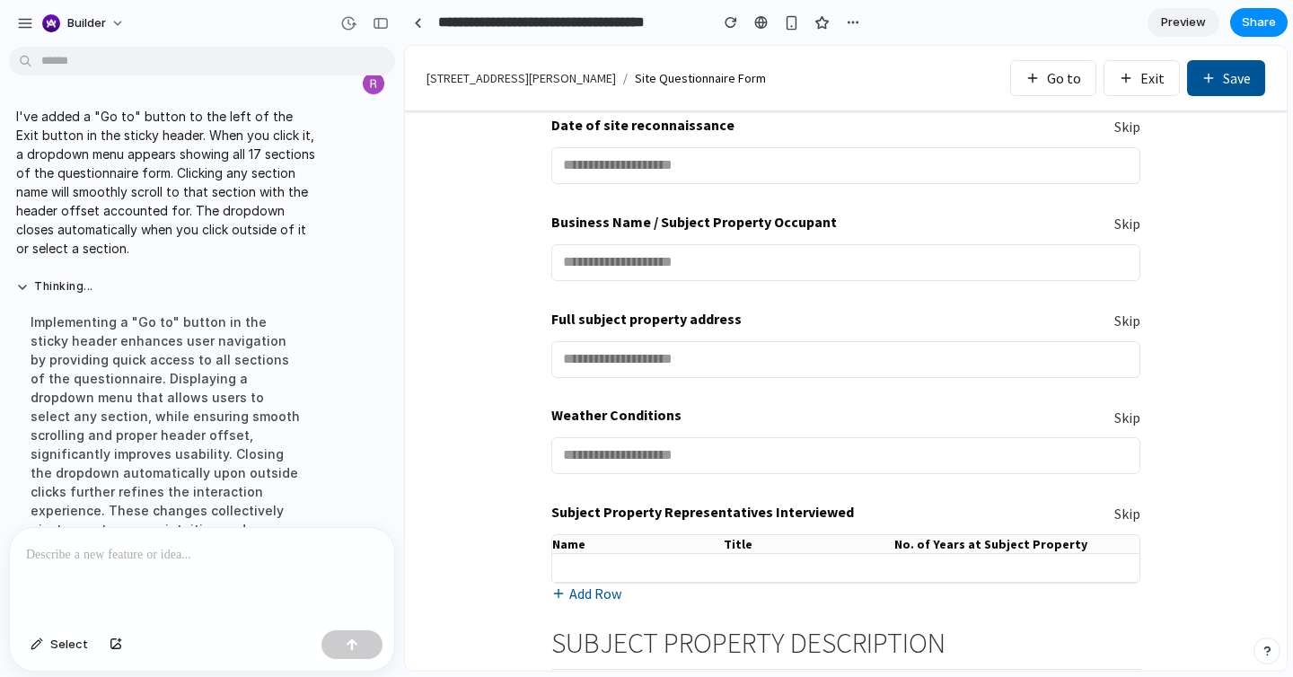
scroll to position [40, 0]
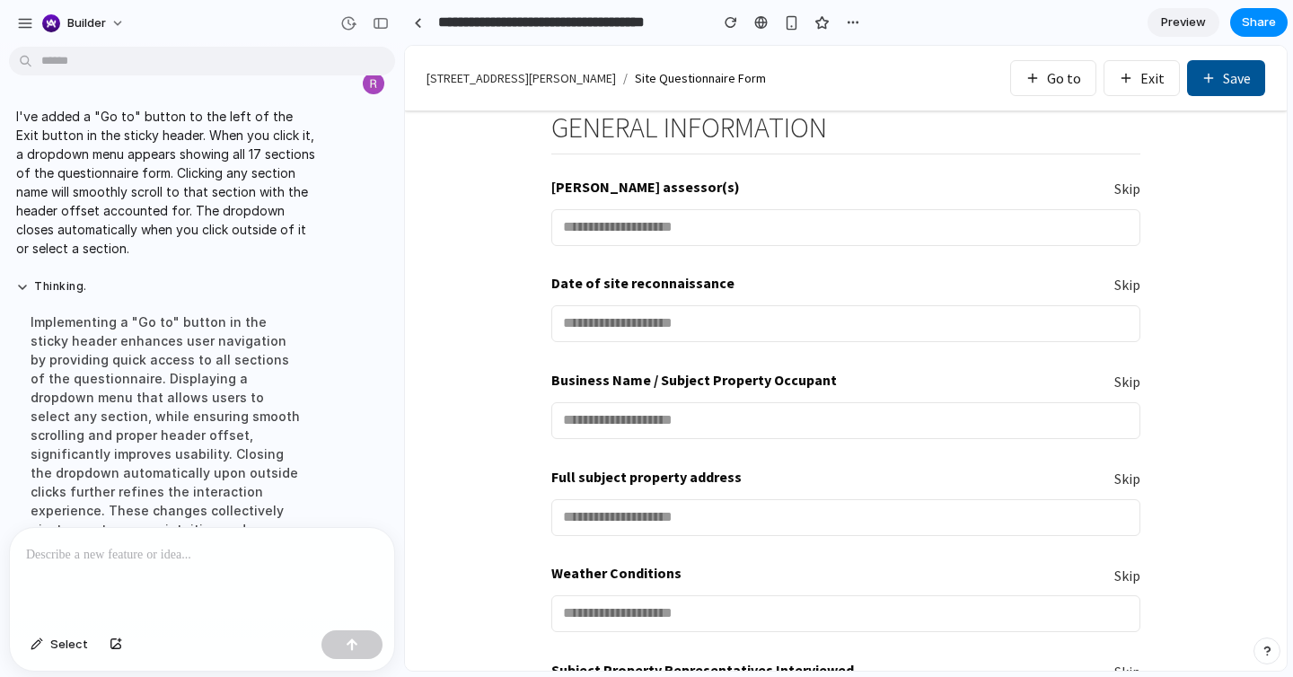
click at [1075, 80] on button "Go to" at bounding box center [1053, 78] width 86 height 36
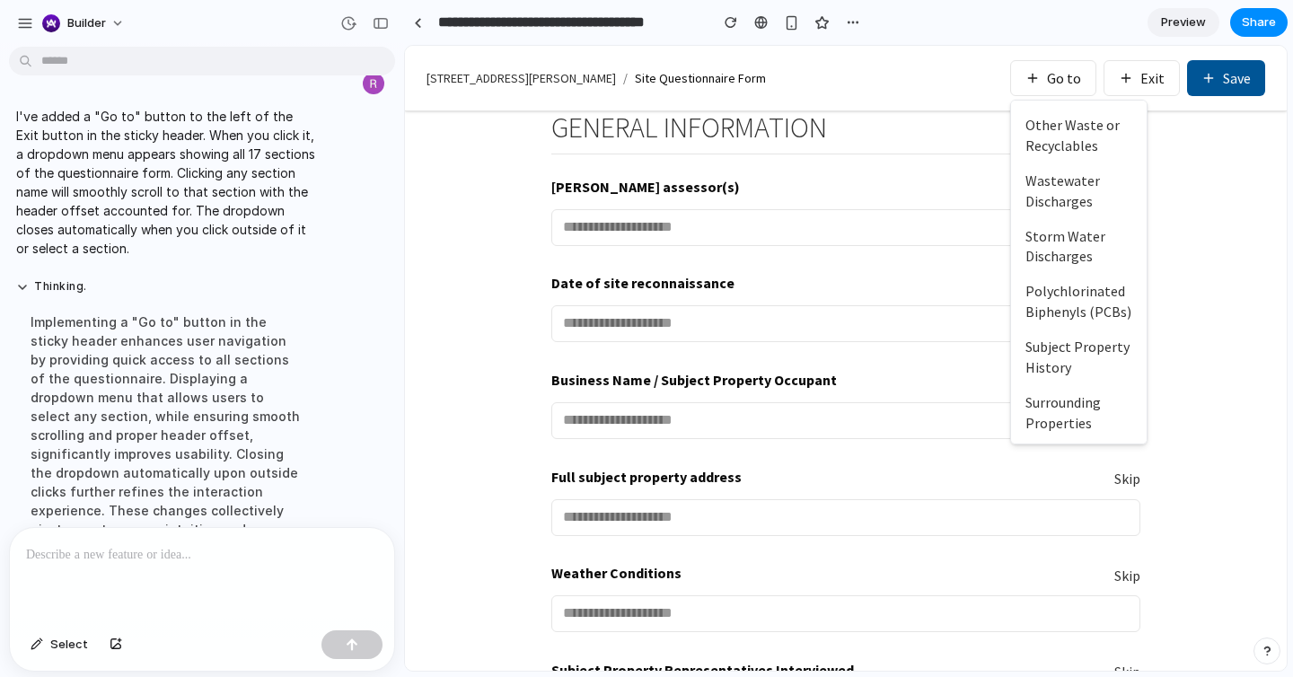
scroll to position [750, 0]
click at [1076, 406] on button "Surrounding Properties" at bounding box center [1079, 413] width 136 height 56
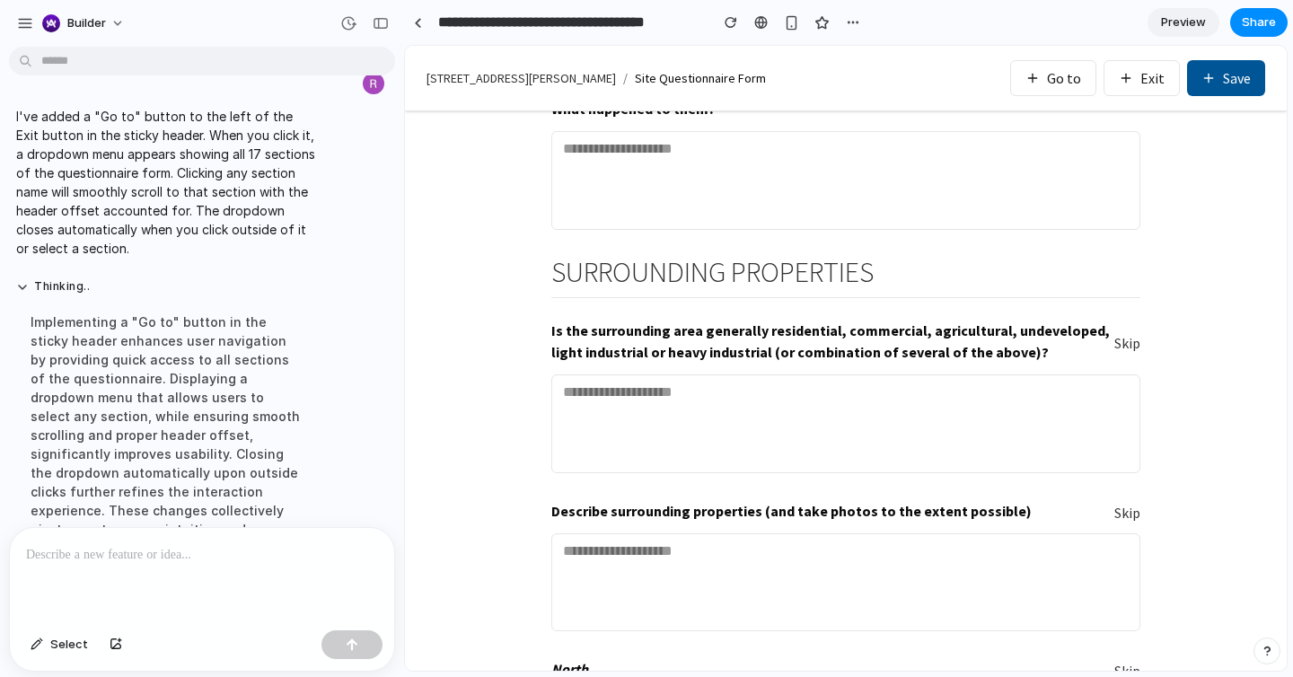
scroll to position [20496, 0]
click at [1068, 90] on button "Go to" at bounding box center [1053, 78] width 86 height 36
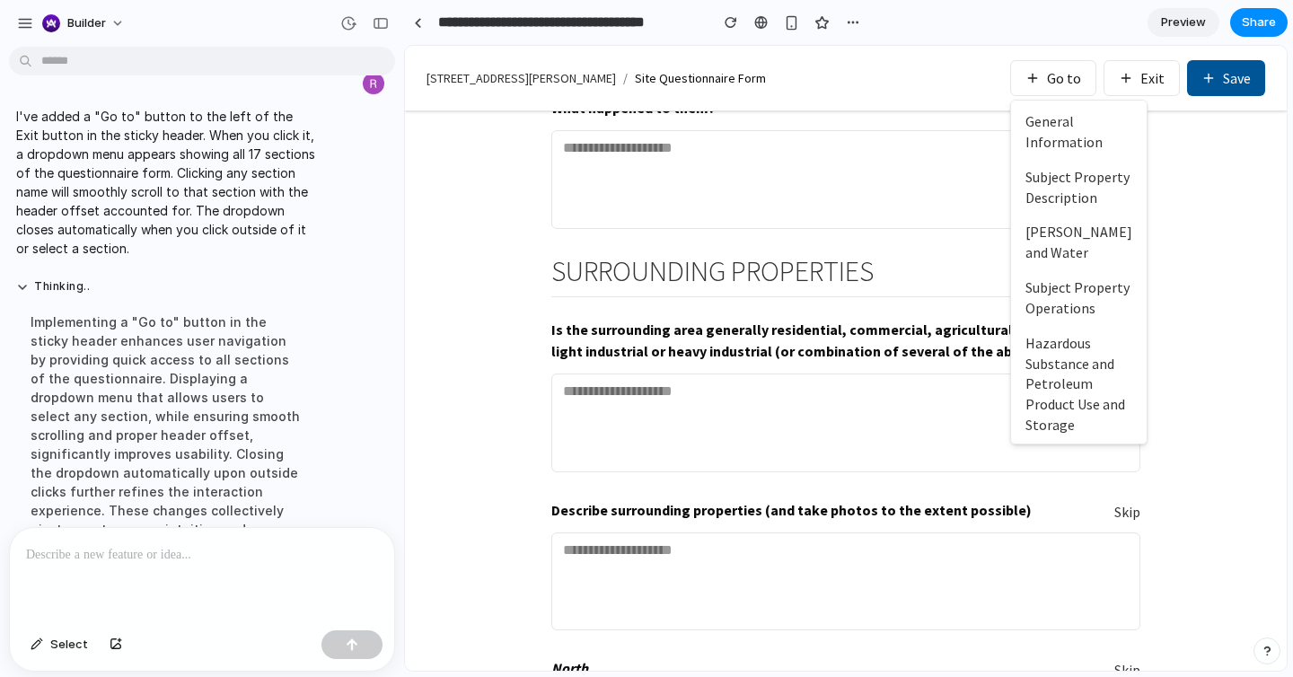
click at [1068, 90] on button "Go to" at bounding box center [1053, 78] width 86 height 36
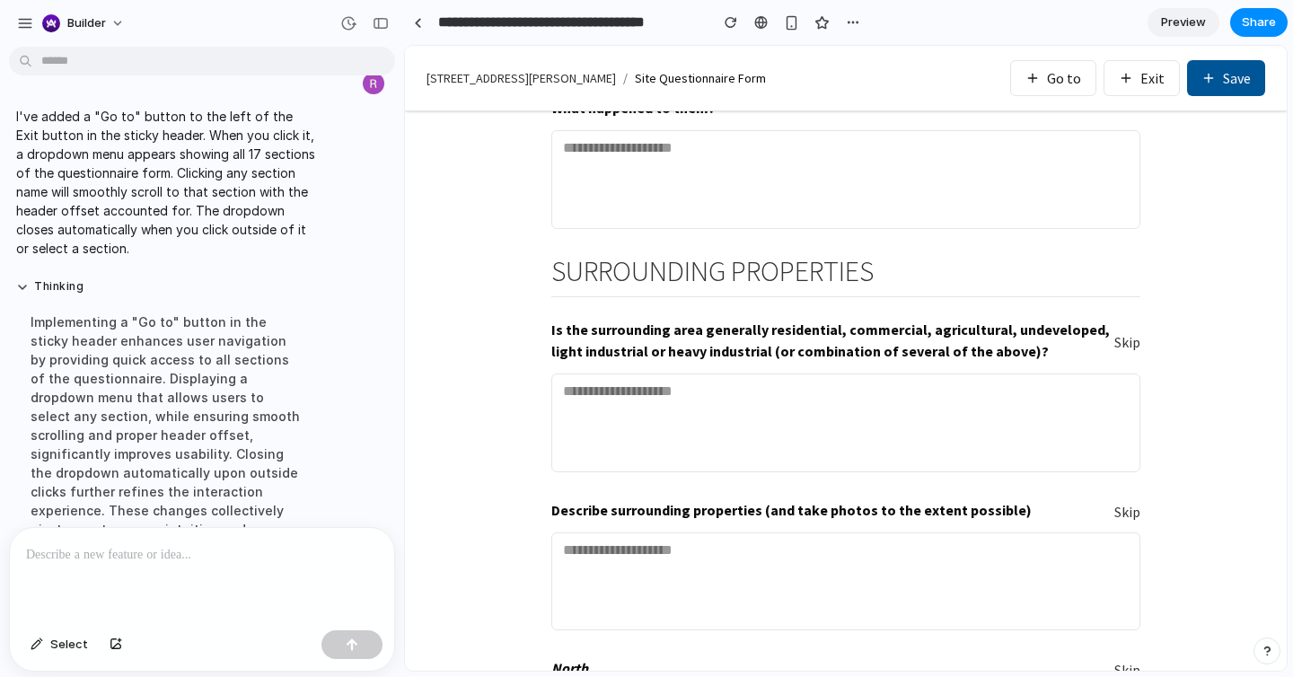
click at [1068, 90] on button "Go to" at bounding box center [1053, 78] width 86 height 36
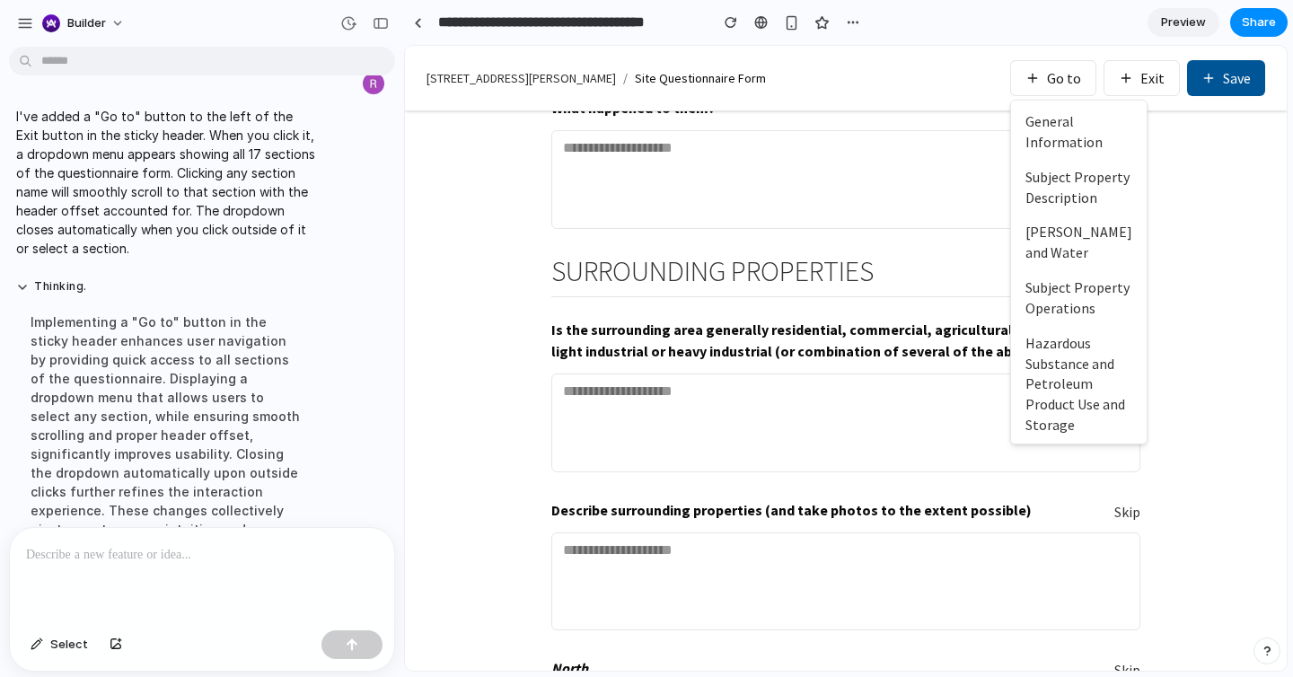
click at [1068, 90] on button "Go to" at bounding box center [1053, 78] width 86 height 36
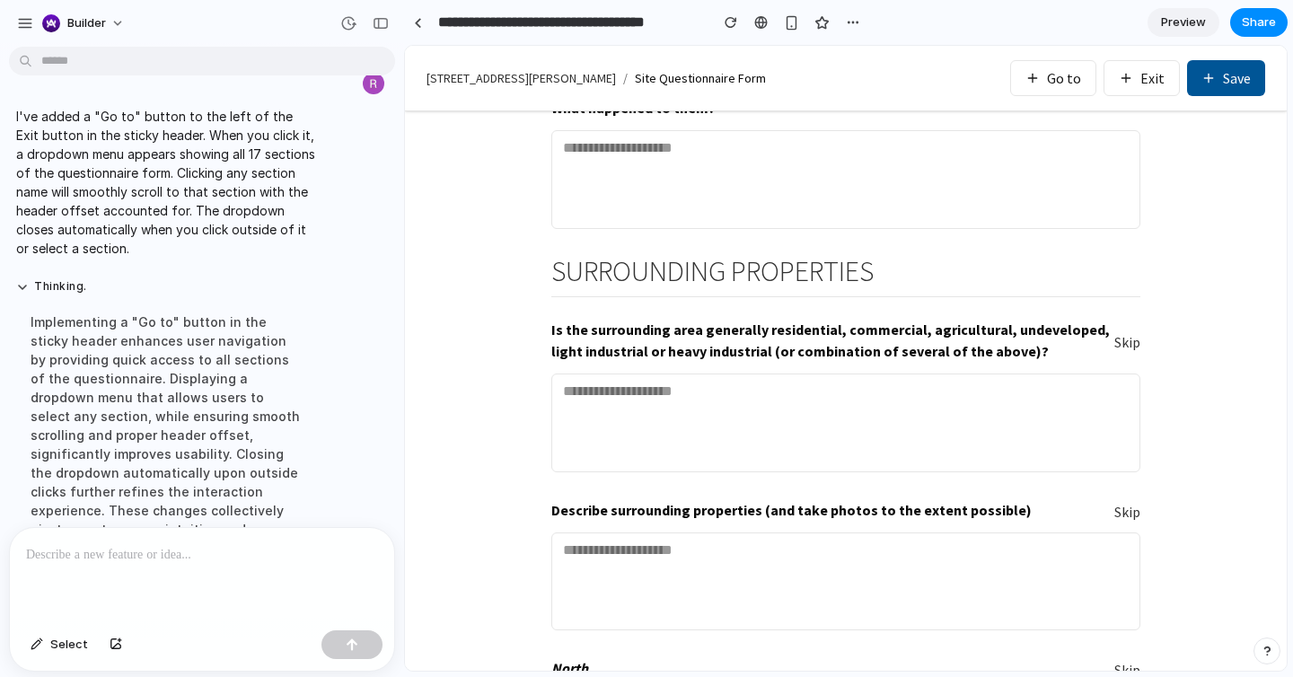
click at [200, 582] on div at bounding box center [202, 575] width 384 height 95
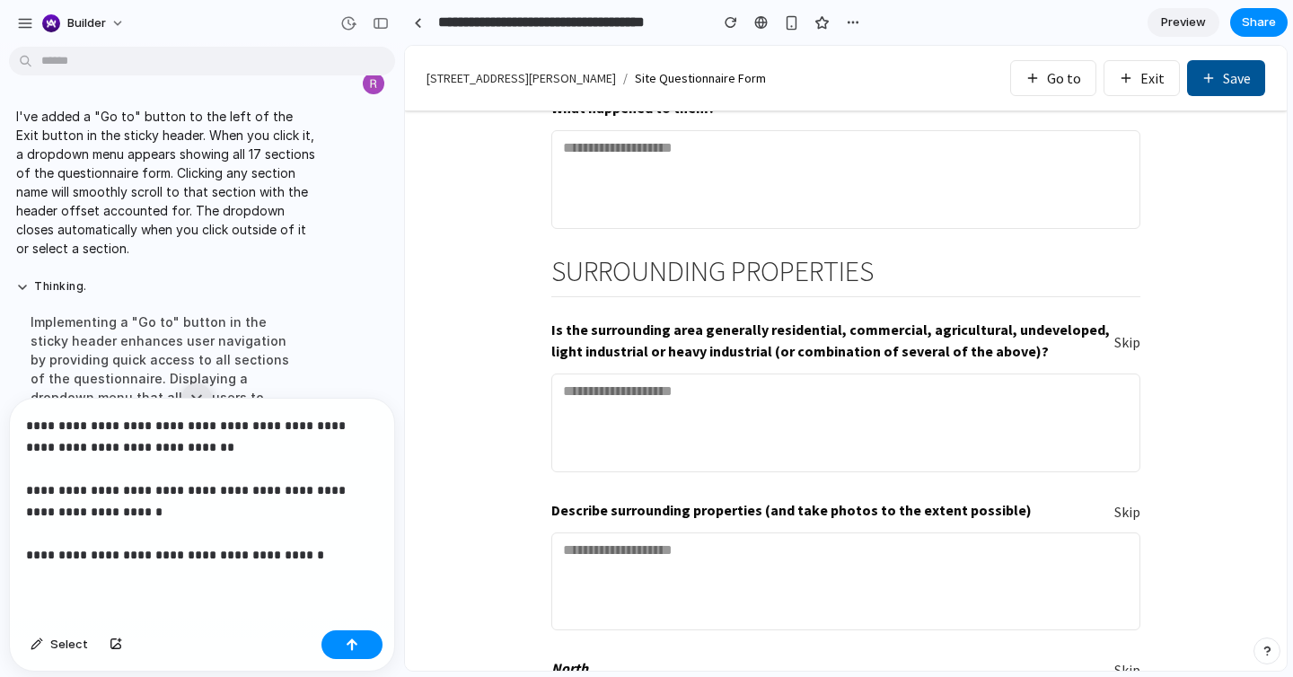
click at [277, 561] on p "**********" at bounding box center [202, 490] width 352 height 151
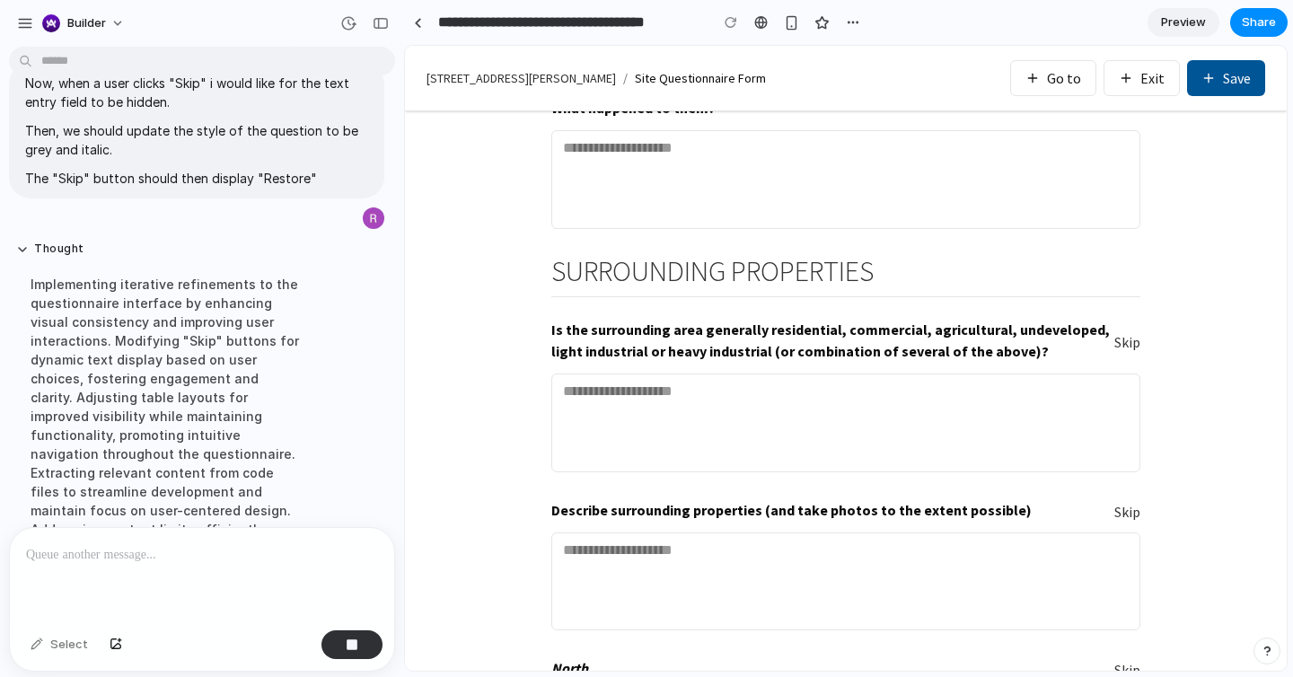
scroll to position [1989, 0]
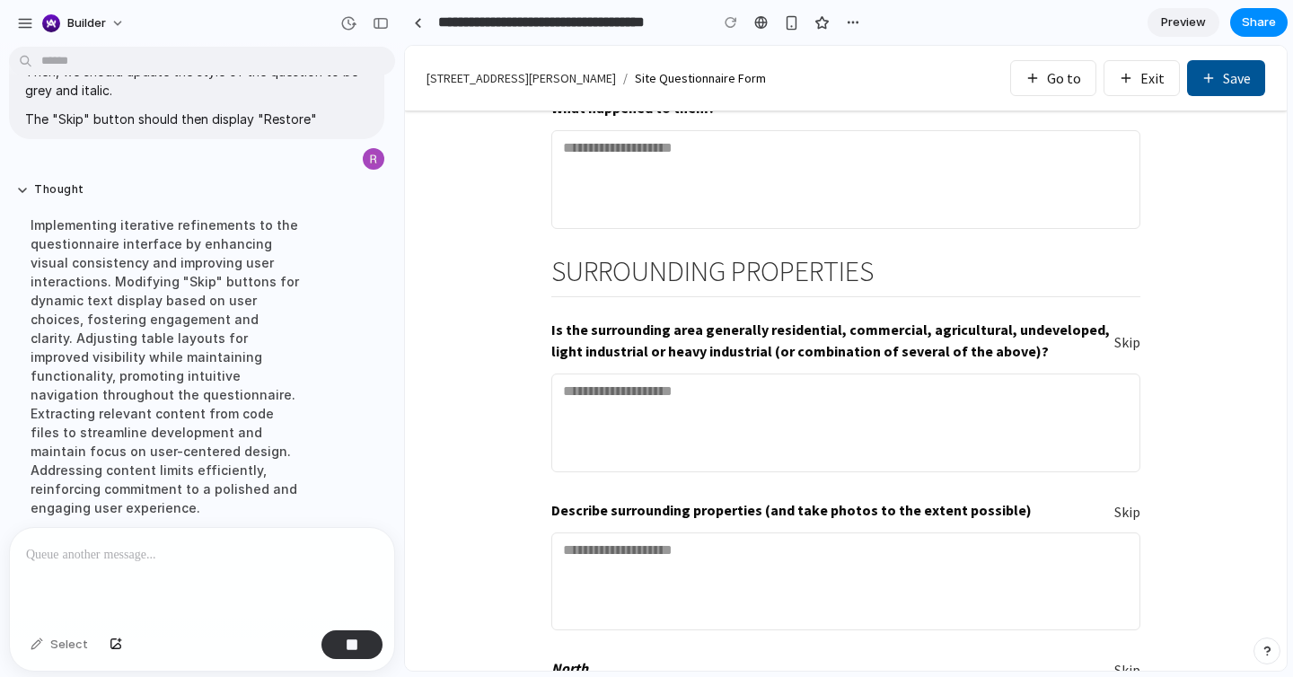
click at [1137, 332] on button "Skip" at bounding box center [1127, 342] width 26 height 21
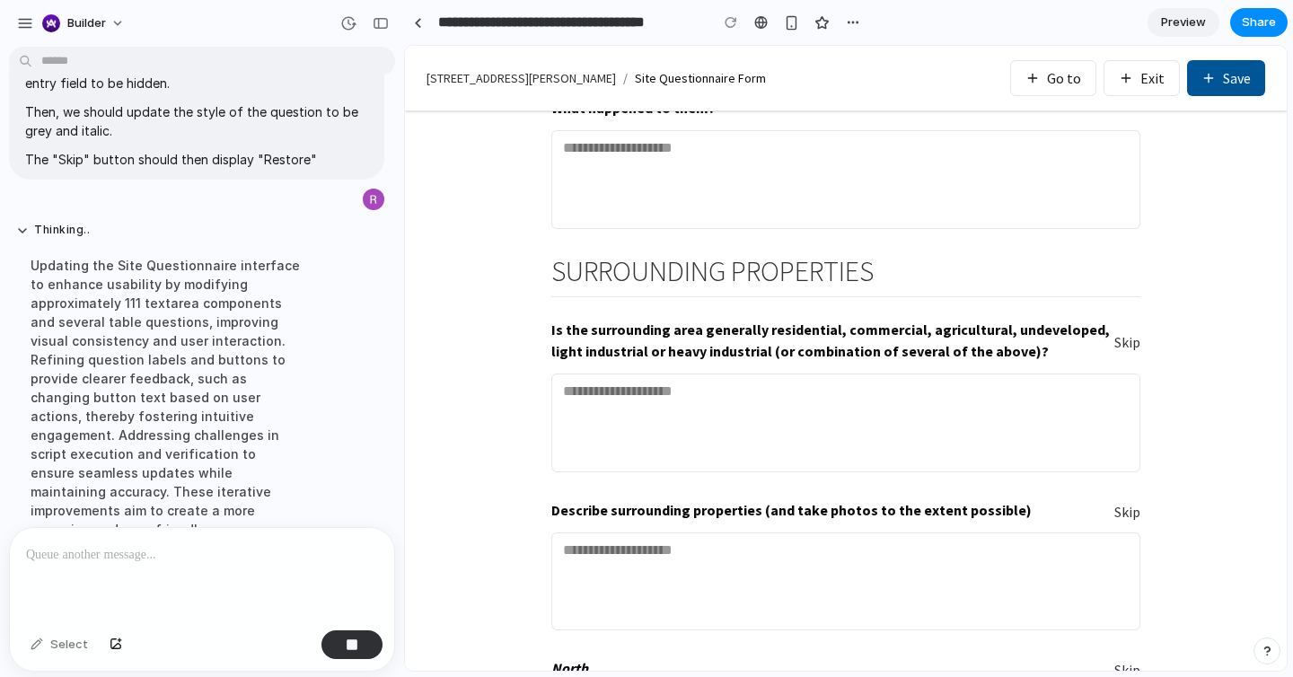
scroll to position [2008, 0]
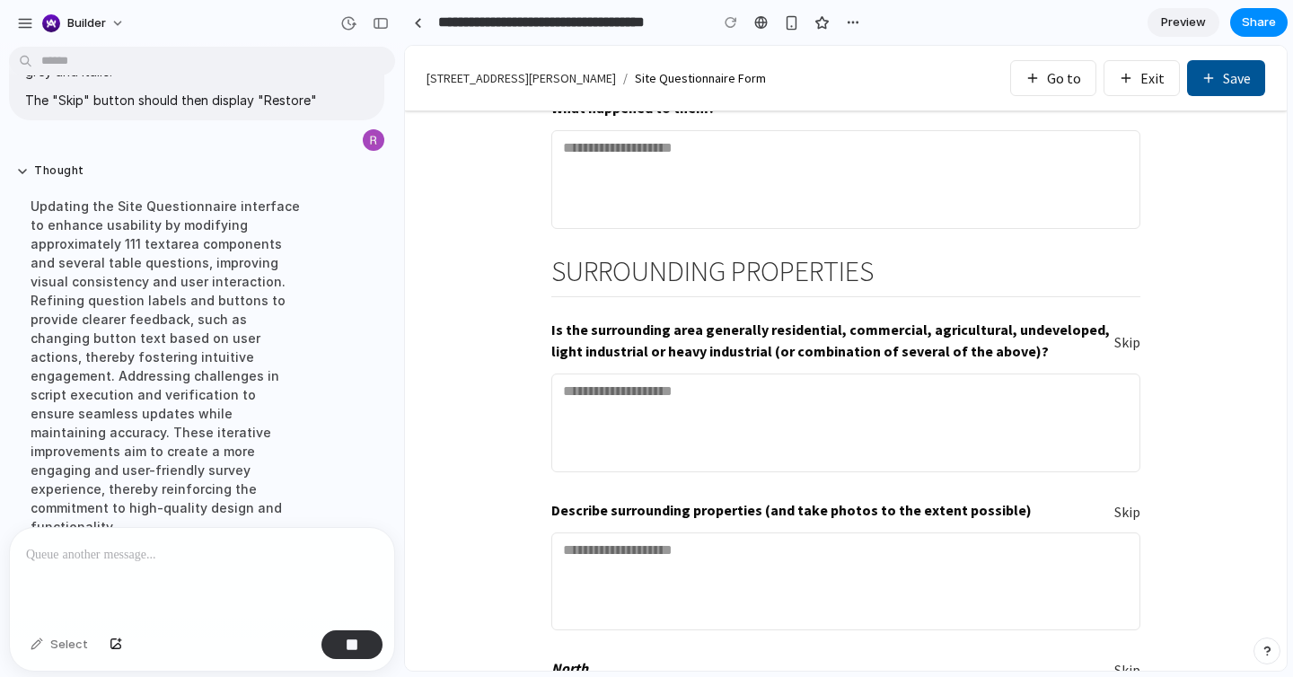
click at [763, 499] on div "Describe surrounding properties (and take photos to the extent possible) Skip" at bounding box center [845, 567] width 589 height 136
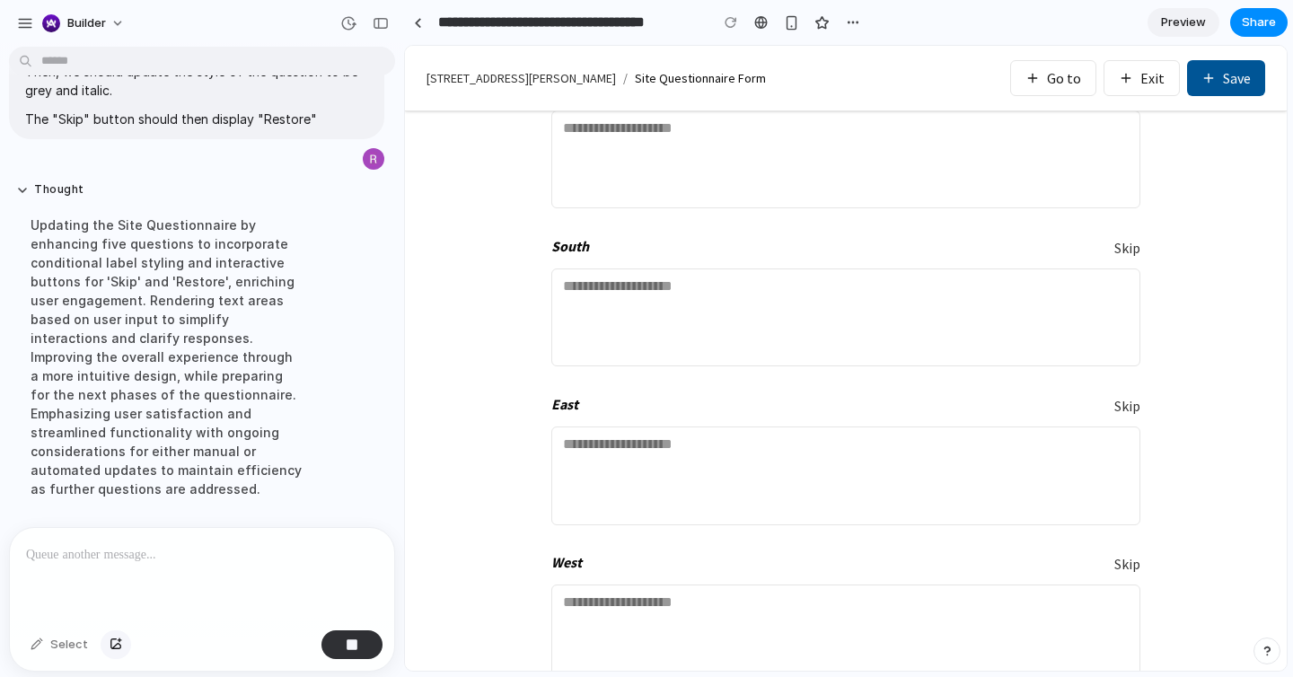
scroll to position [1971, 0]
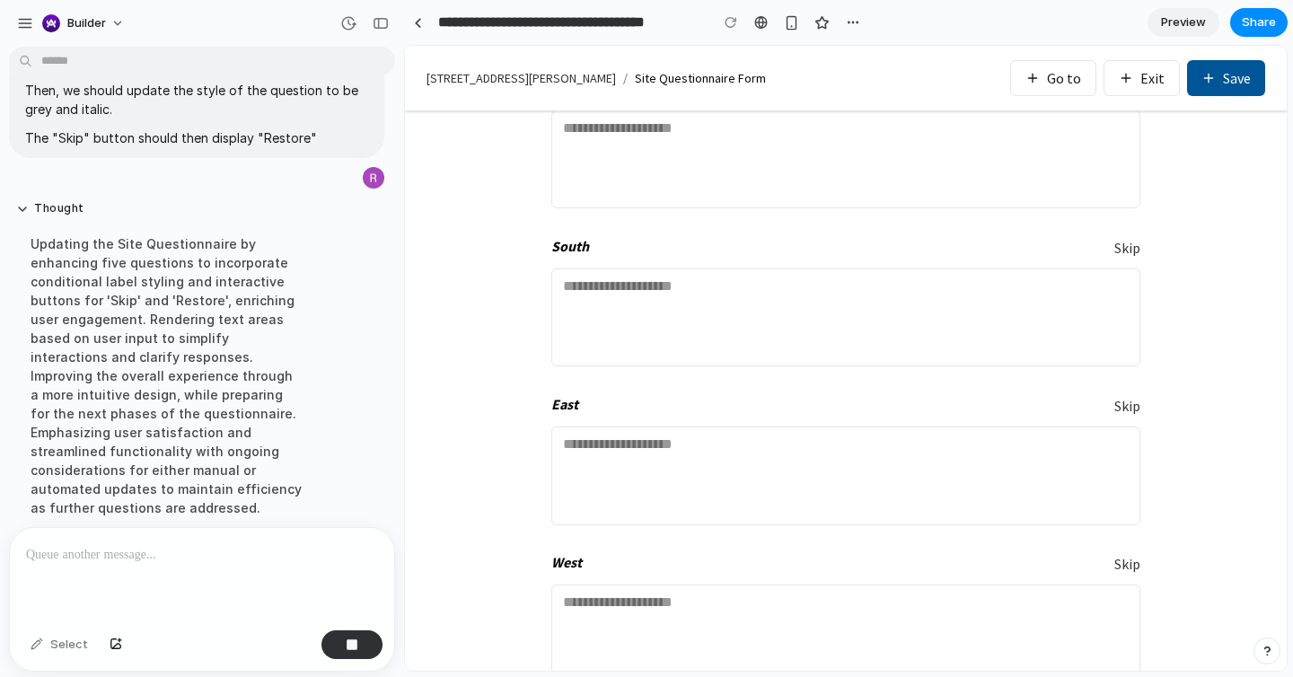
click at [1127, 554] on button "Skip" at bounding box center [1127, 564] width 26 height 21
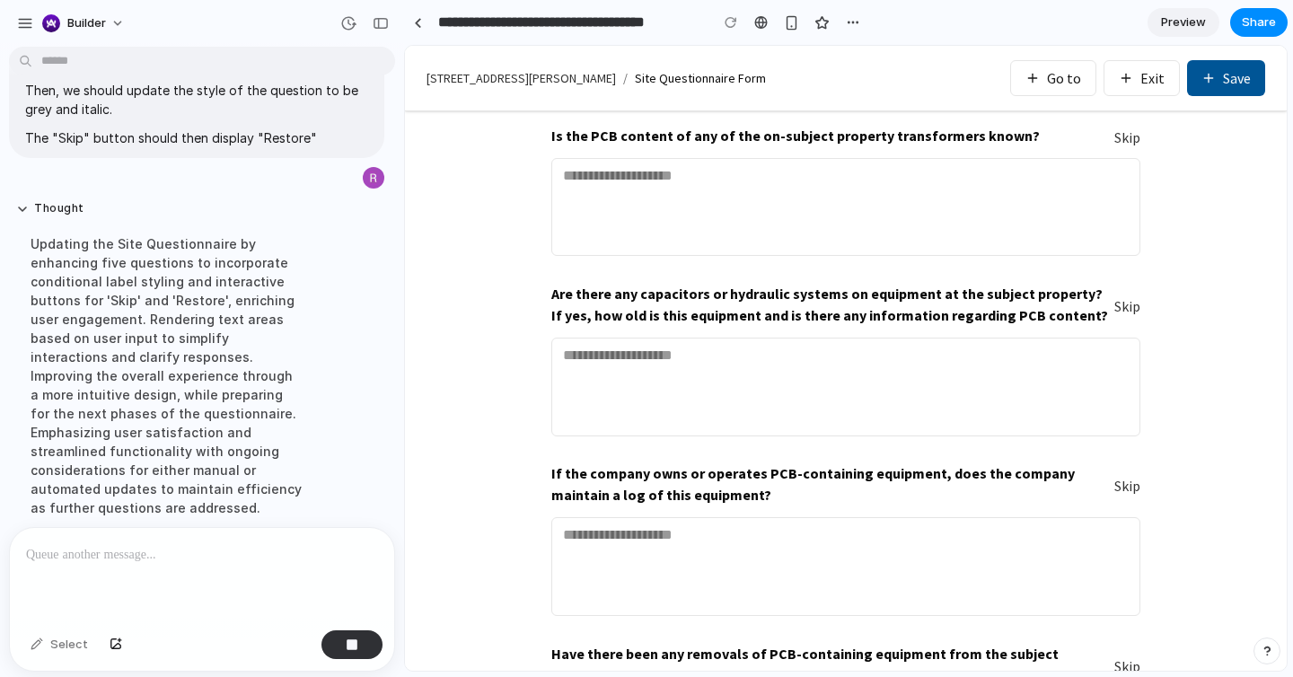
scroll to position [16953, 0]
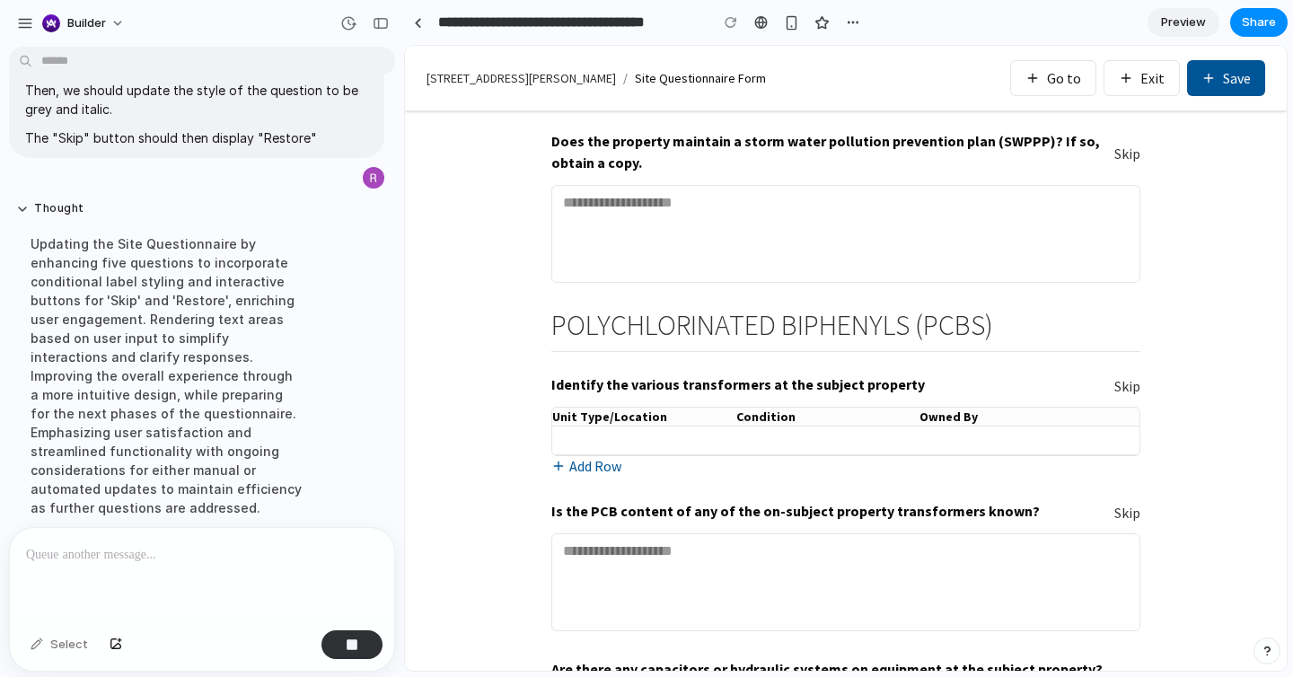
click at [1070, 66] on button "Go to" at bounding box center [1053, 78] width 86 height 36
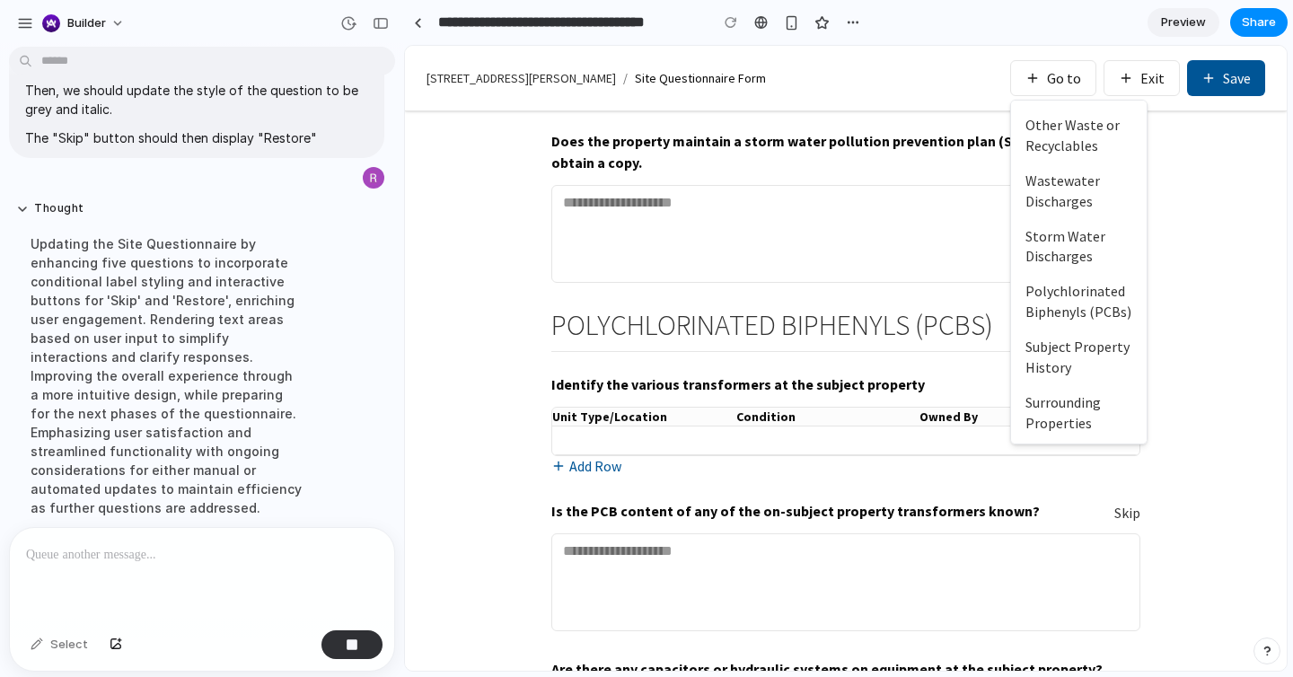
scroll to position [750, 0]
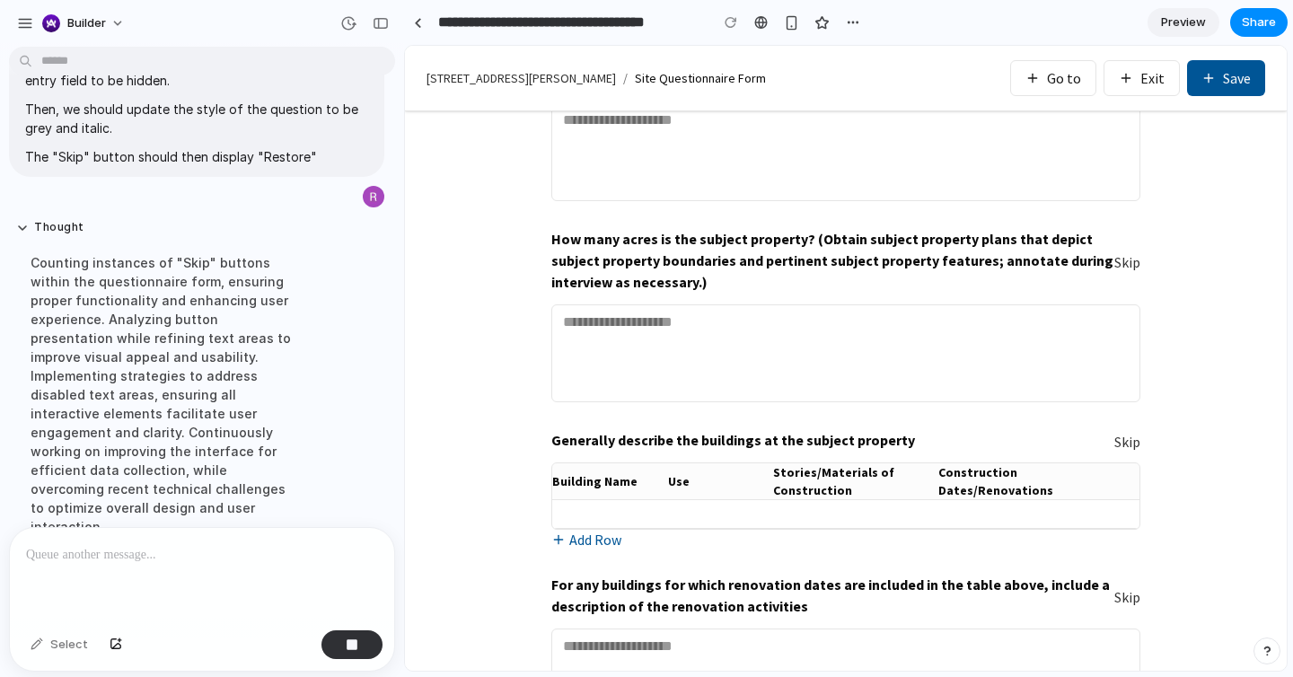
scroll to position [1137, 0]
click at [1134, 444] on button "Skip" at bounding box center [1127, 440] width 26 height 21
click at [269, 430] on div "Counting instances of "Skip" buttons within the questionnaire form, ensuring pr…" at bounding box center [166, 394] width 300 height 304
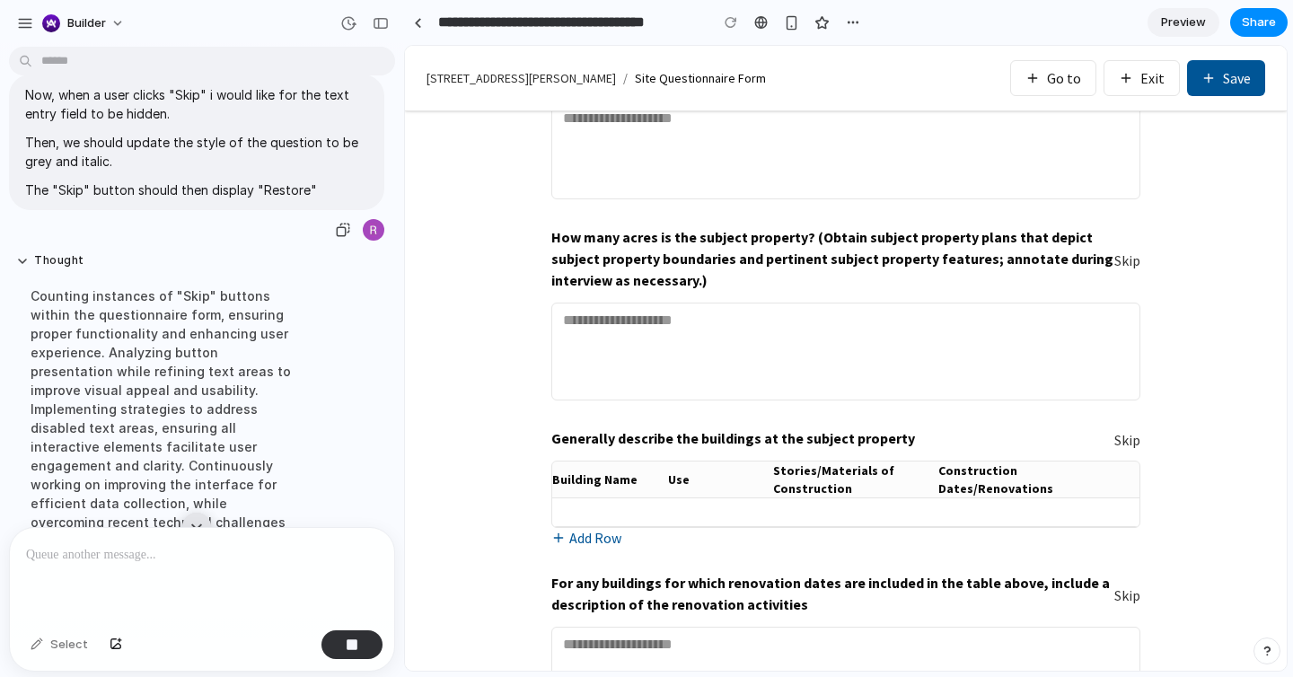
scroll to position [1952, 0]
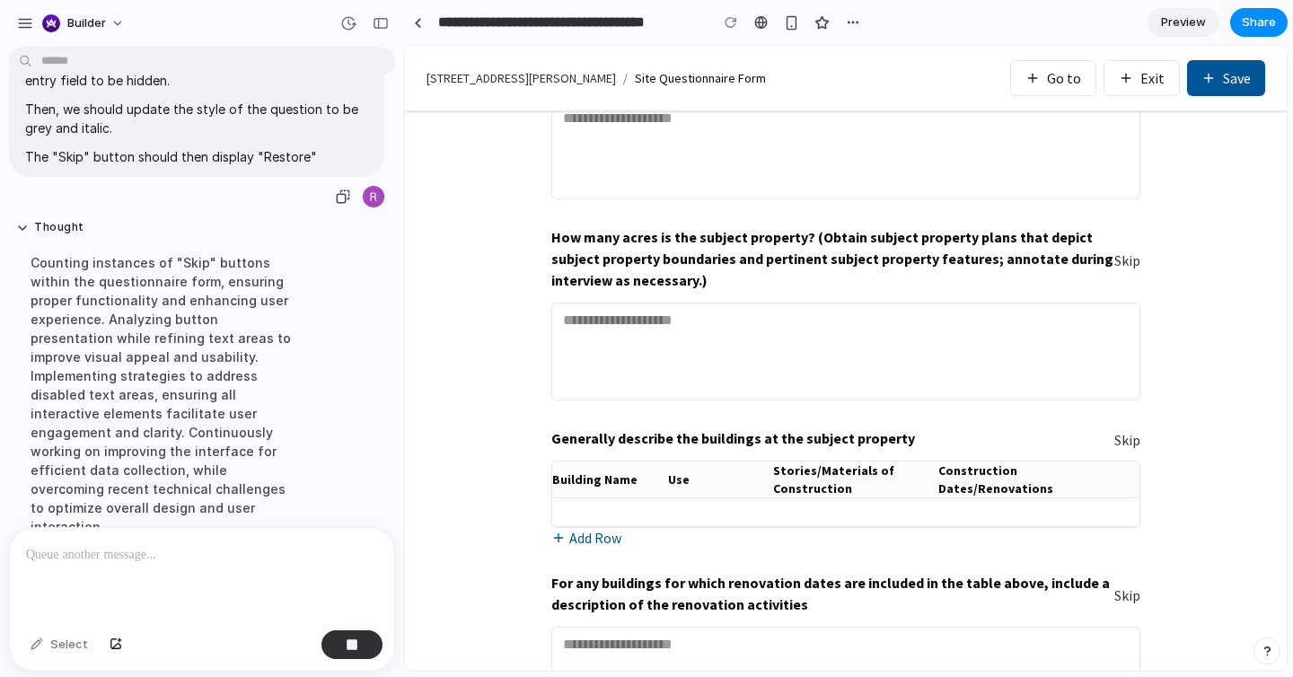
drag, startPoint x: 312, startPoint y: 258, endPoint x: 22, endPoint y: 154, distance: 307.0
click at [22, 154] on div "Now, when a user clicks "Skip" i would like for the text entry field to be hidd…" at bounding box center [196, 125] width 375 height 168
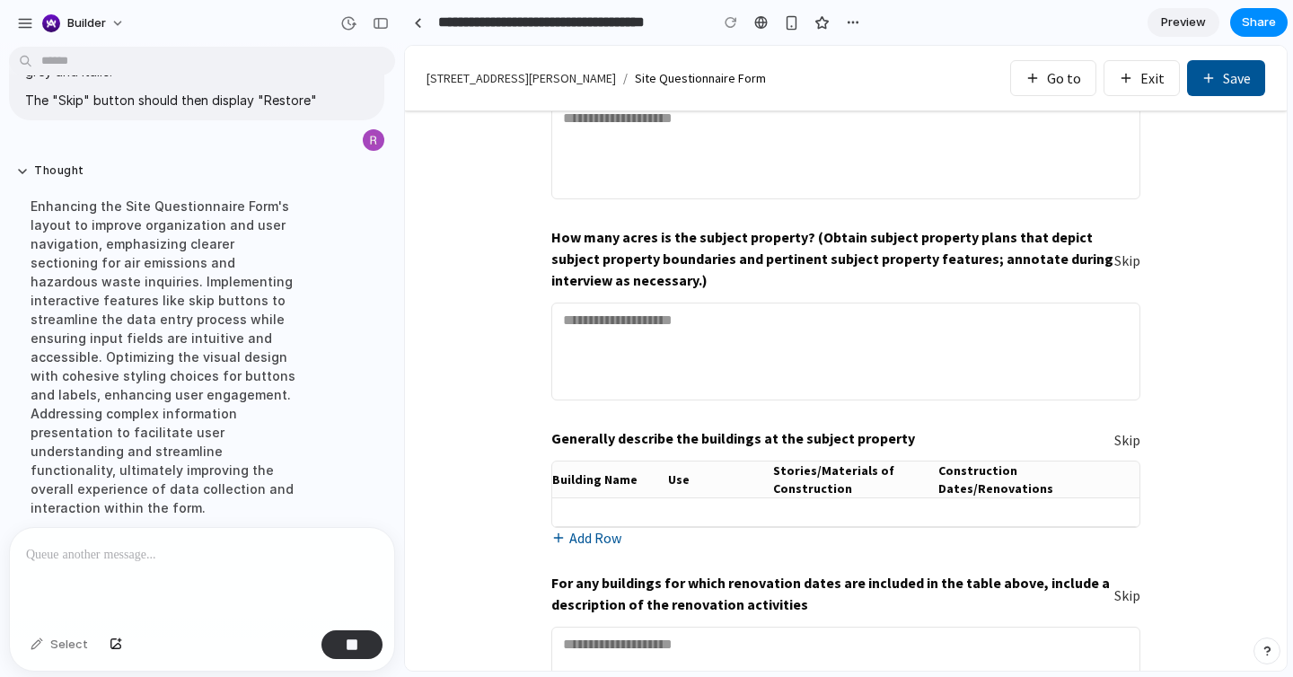
scroll to position [1968, 0]
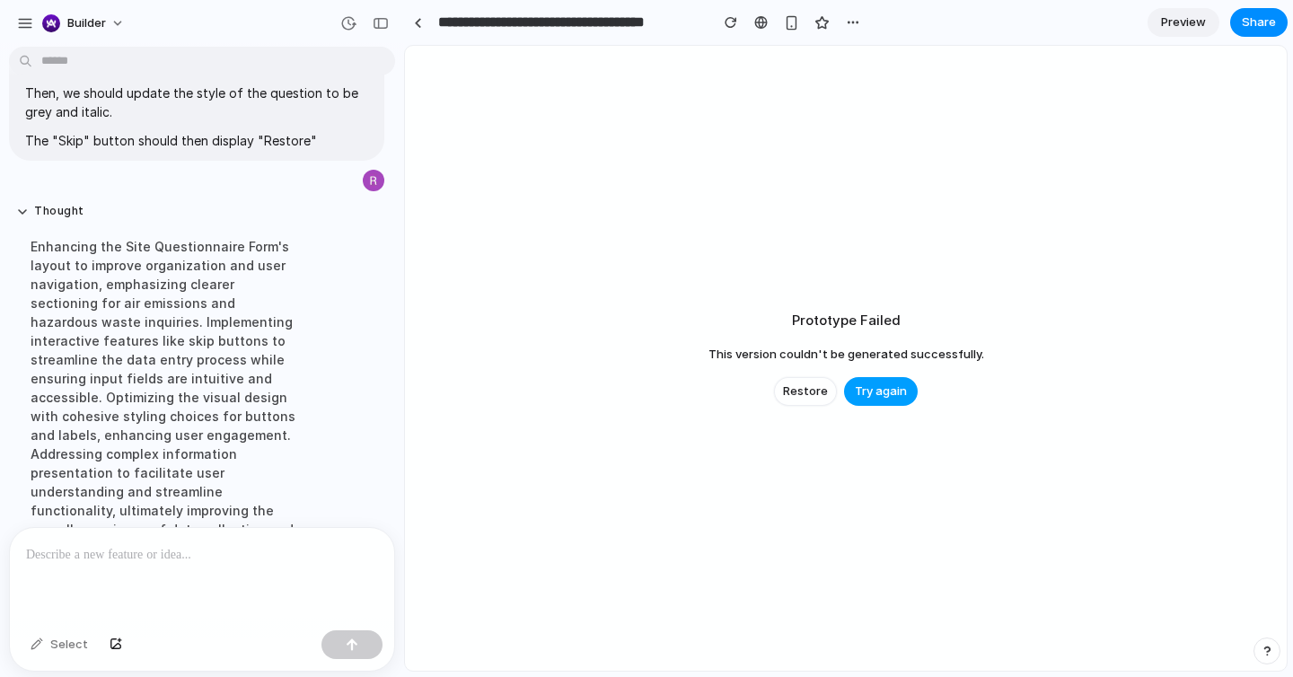
click at [883, 403] on button "Try again" at bounding box center [881, 391] width 74 height 29
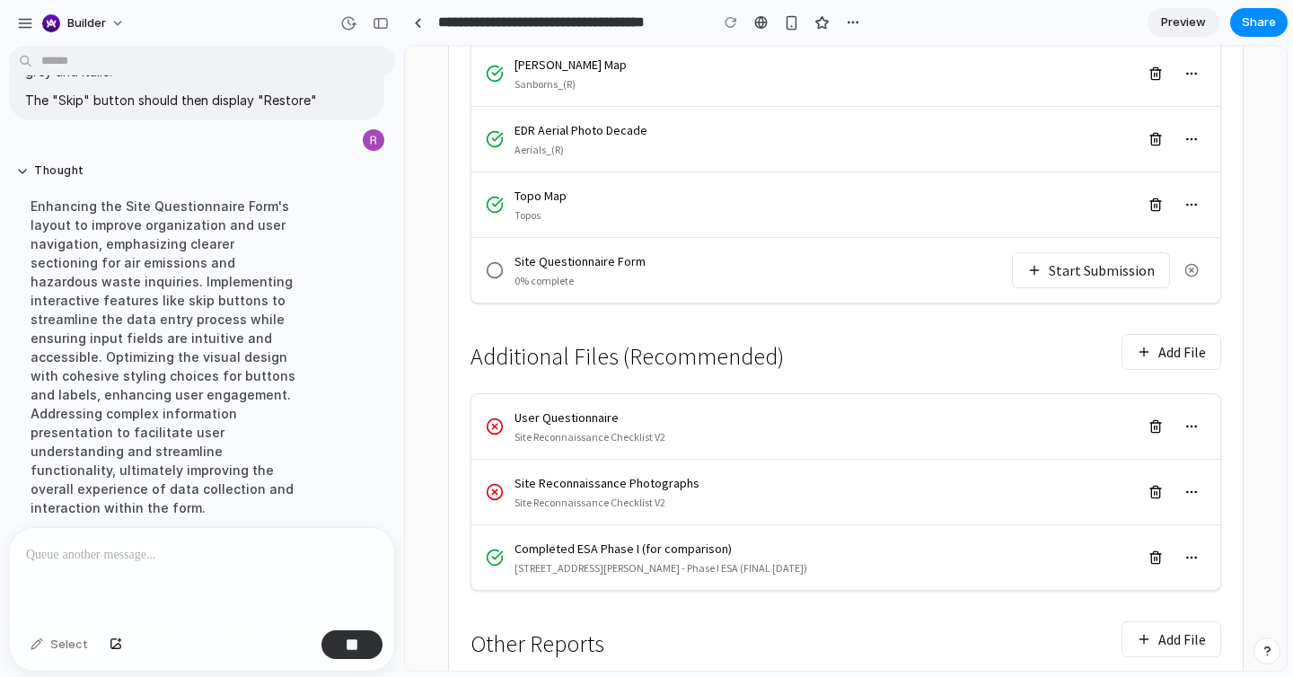
scroll to position [621, 0]
click at [1078, 253] on button "Start Submission" at bounding box center [1091, 271] width 158 height 36
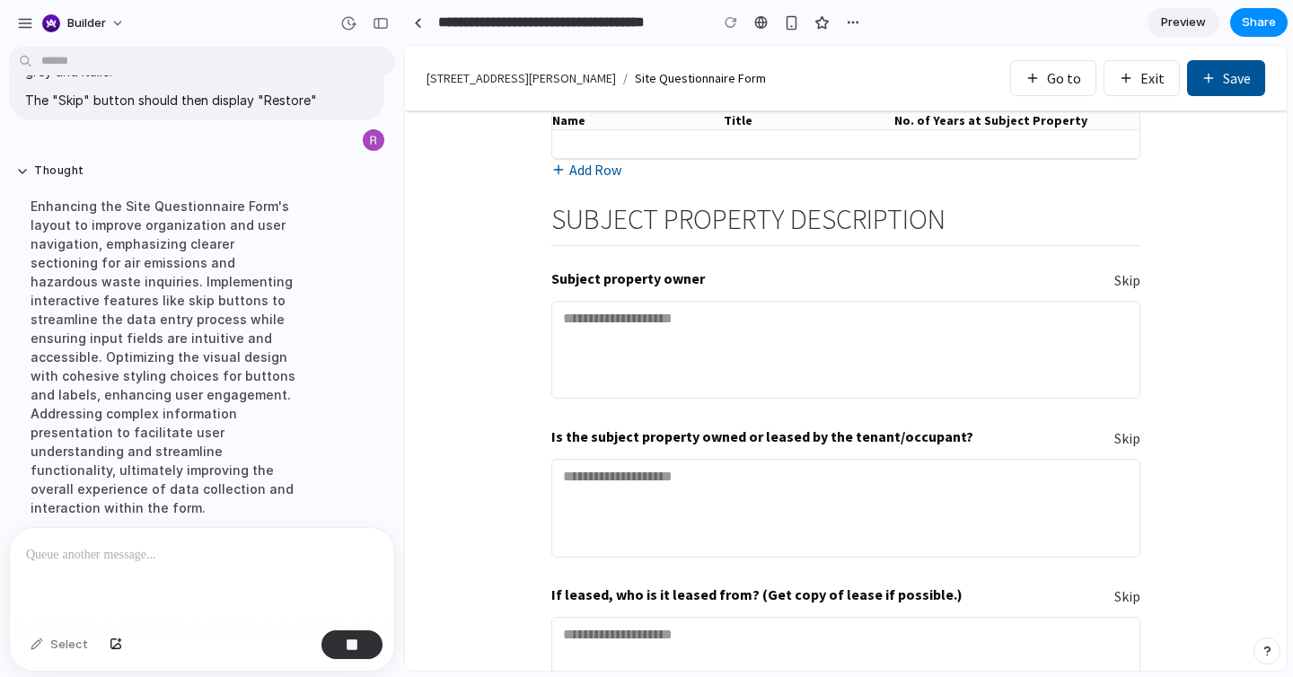
click at [1128, 442] on button "Skip" at bounding box center [1127, 438] width 26 height 21
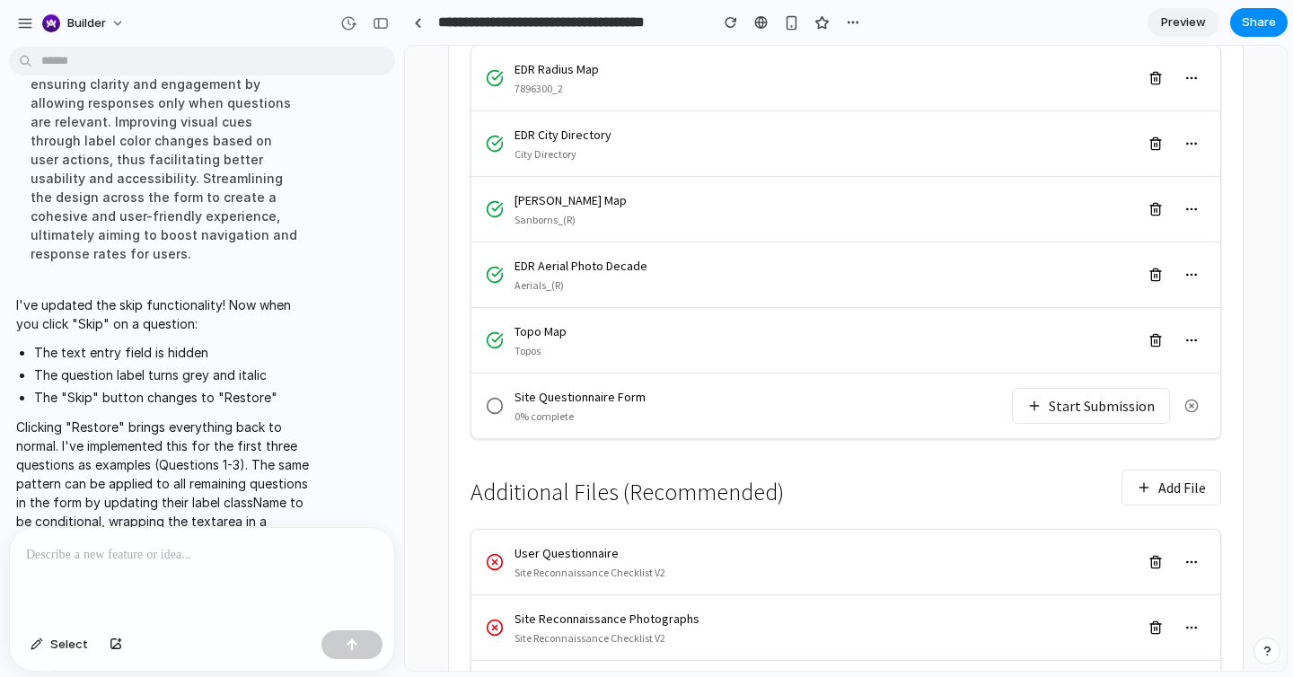
scroll to position [488, 0]
click at [1101, 386] on button "Start Submission" at bounding box center [1091, 404] width 158 height 36
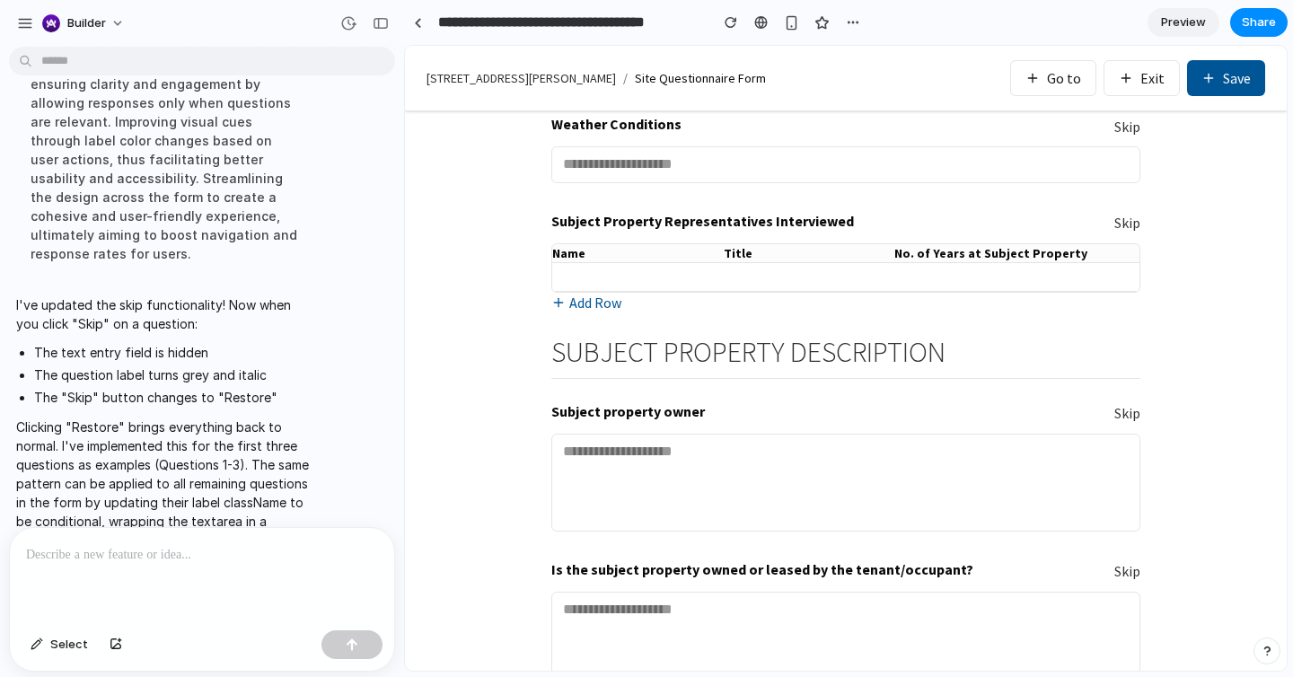
click at [1125, 412] on button "Skip" at bounding box center [1127, 413] width 26 height 21
click at [1125, 418] on button "Skip" at bounding box center [1127, 413] width 26 height 21
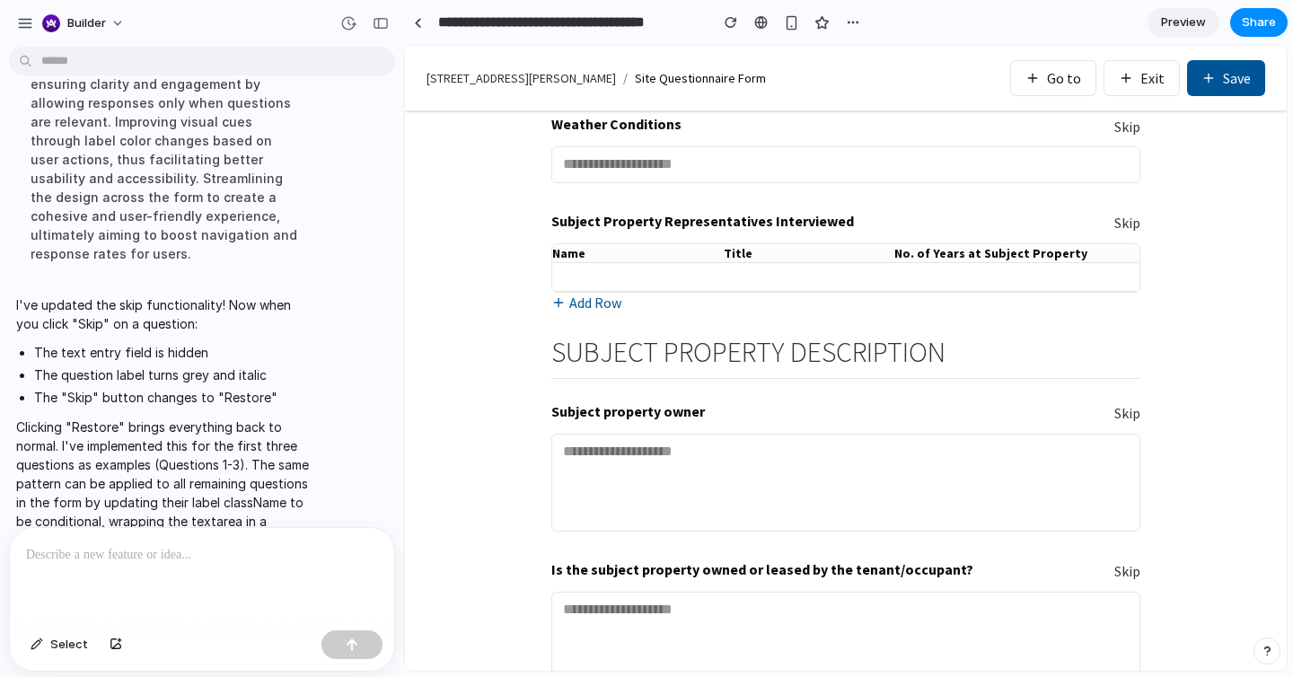
click at [85, 436] on p "Clicking "Restore" brings everything back to normal. I've implemented this for …" at bounding box center [166, 492] width 300 height 151
click at [151, 417] on p "Clicking "Restore" brings everything back to normal. I've implemented this for …" at bounding box center [166, 492] width 300 height 151
click at [122, 555] on p at bounding box center [202, 555] width 352 height 22
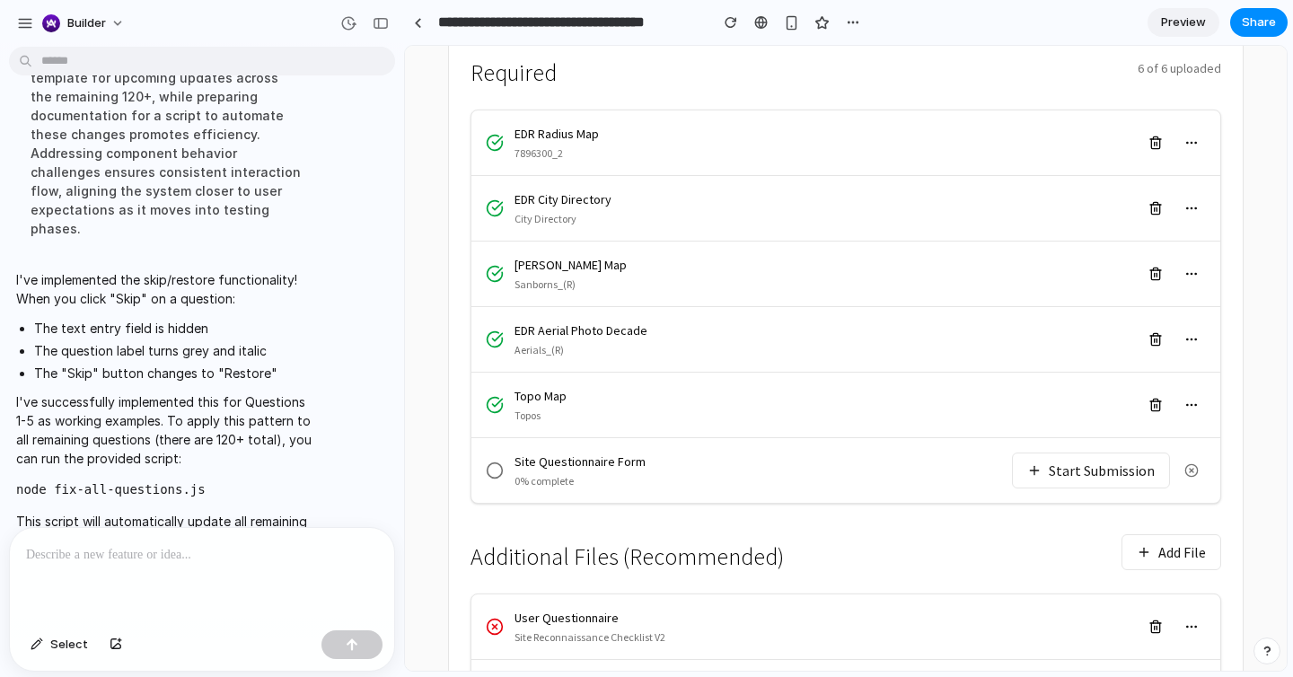
scroll to position [426, 0]
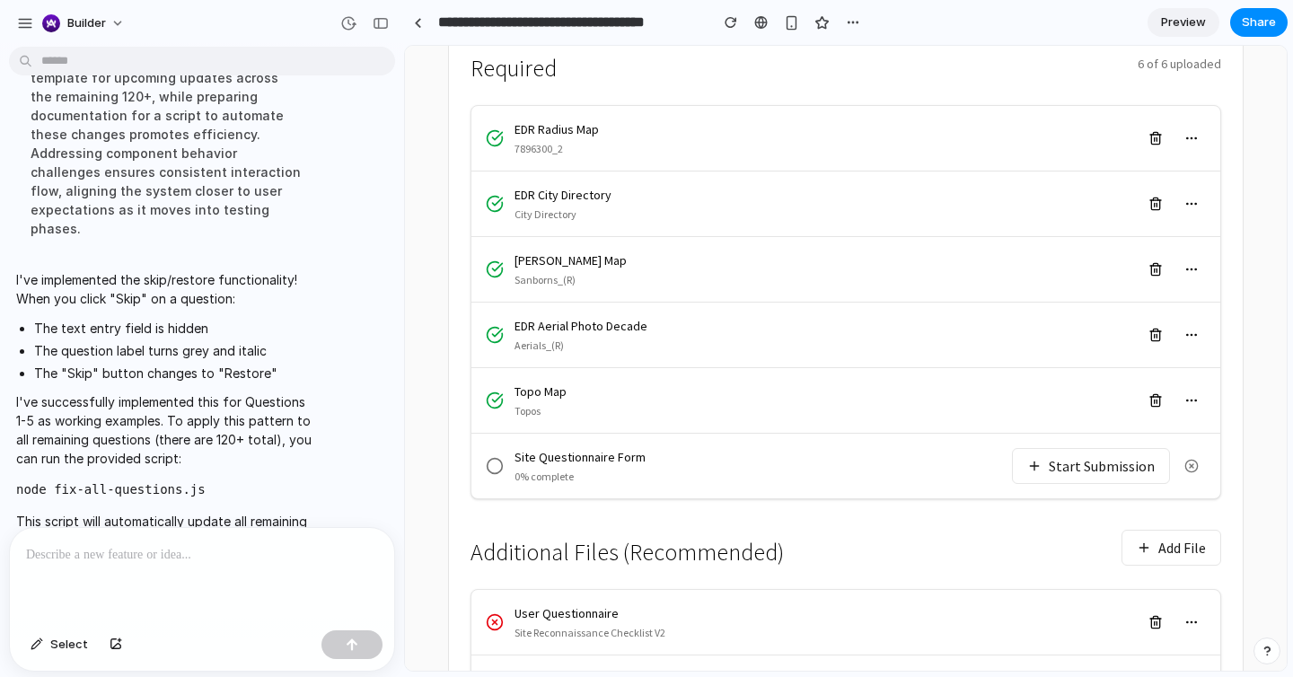
click at [1061, 448] on button "Start Submission" at bounding box center [1091, 466] width 158 height 36
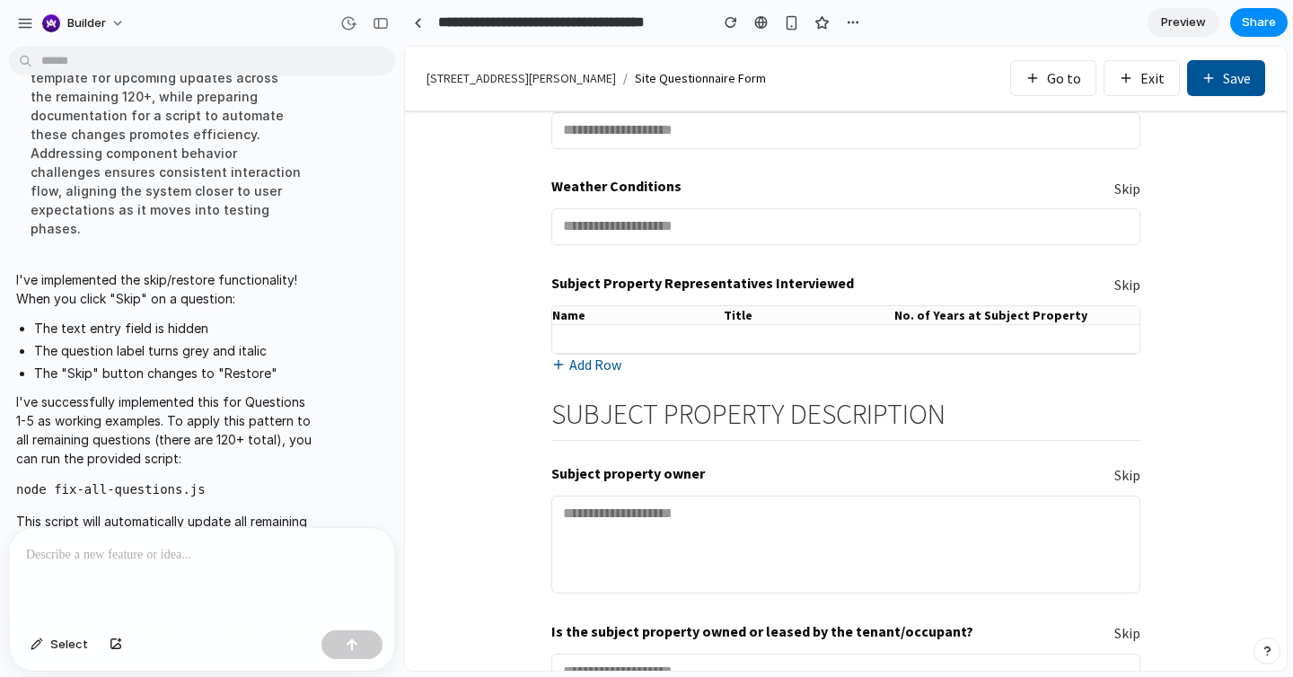
click at [1120, 290] on button "Skip" at bounding box center [1127, 285] width 26 height 21
click at [1120, 292] on button "Skip" at bounding box center [1127, 285] width 26 height 21
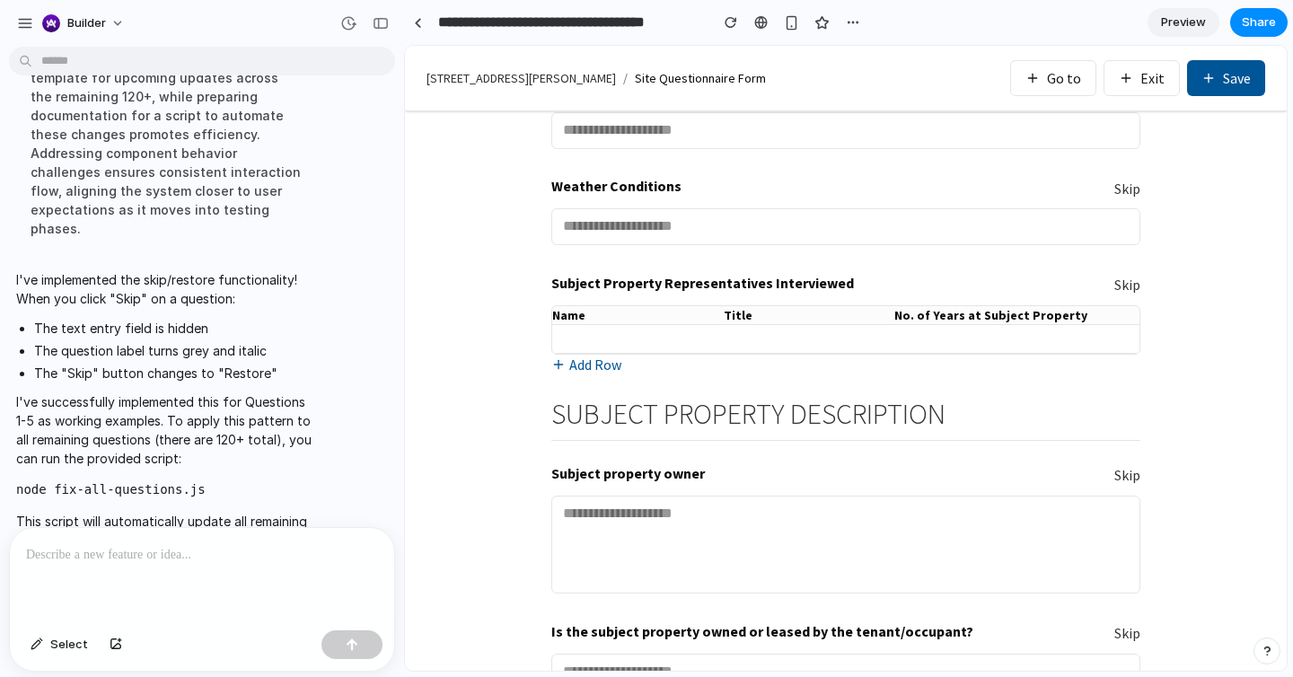
click at [1124, 197] on button "Skip" at bounding box center [1127, 189] width 26 height 21
click at [1128, 187] on button "Skip" at bounding box center [1127, 189] width 26 height 21
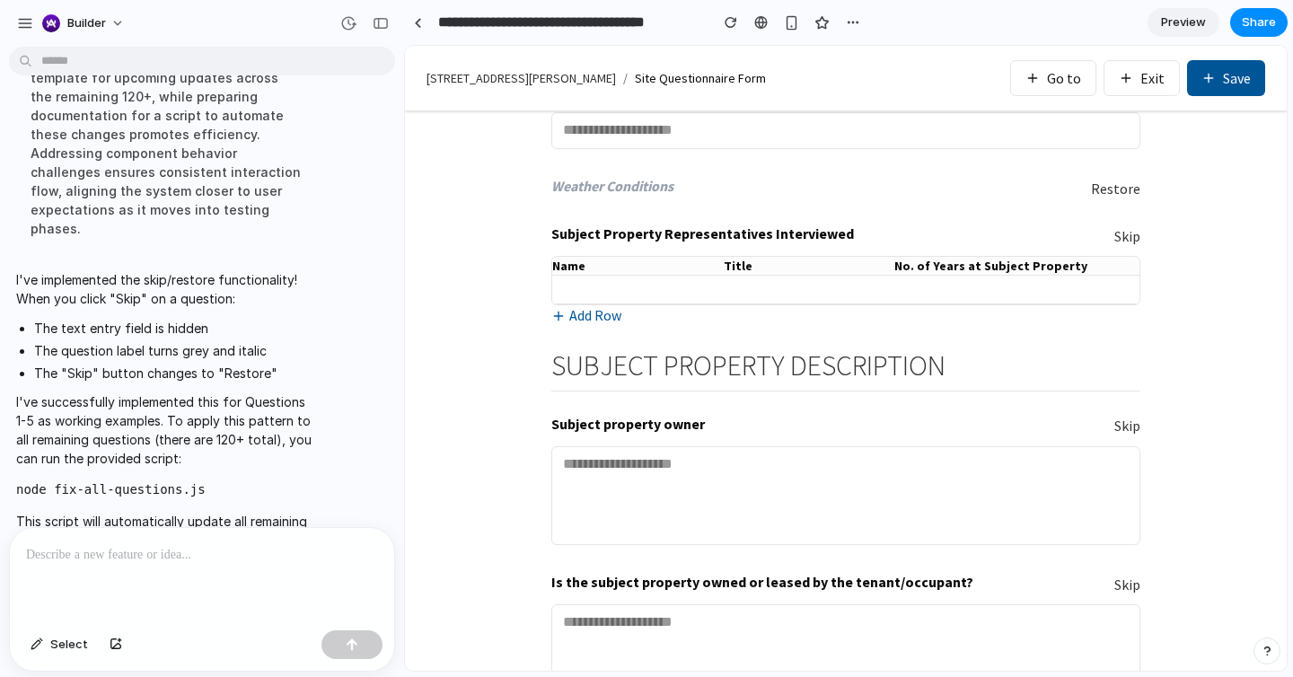
click at [1121, 232] on button "Skip" at bounding box center [1127, 236] width 26 height 21
click at [1121, 234] on button "Skip" at bounding box center [1127, 236] width 26 height 21
click at [1120, 189] on button "Restore" at bounding box center [1115, 189] width 49 height 21
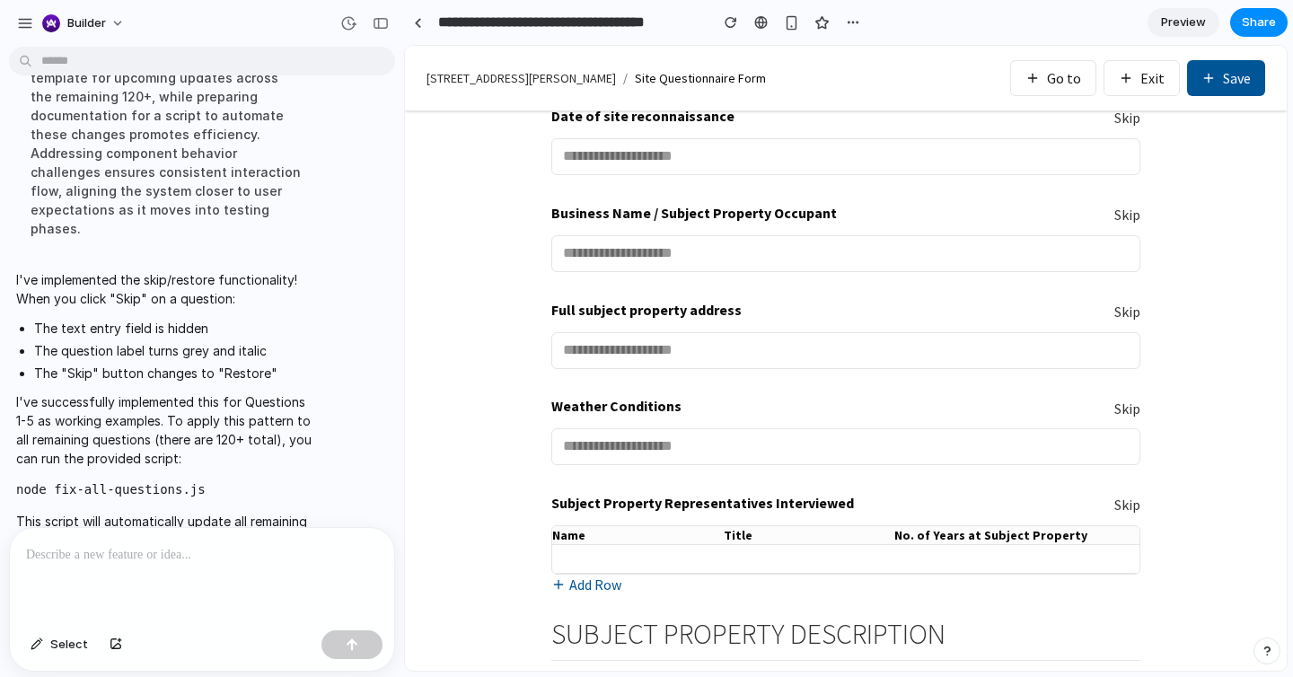
scroll to position [206, 0]
click at [1125, 314] on button "Skip" at bounding box center [1127, 313] width 26 height 21
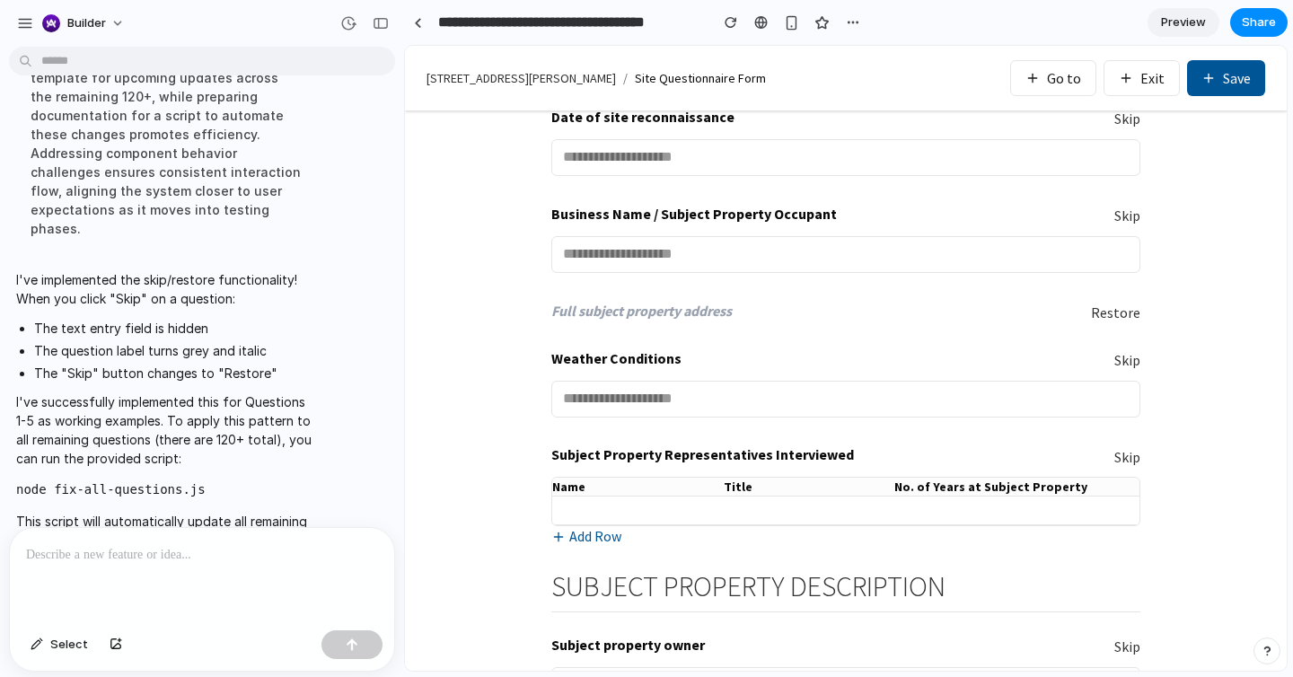
click at [1122, 312] on button "Restore" at bounding box center [1115, 313] width 49 height 21
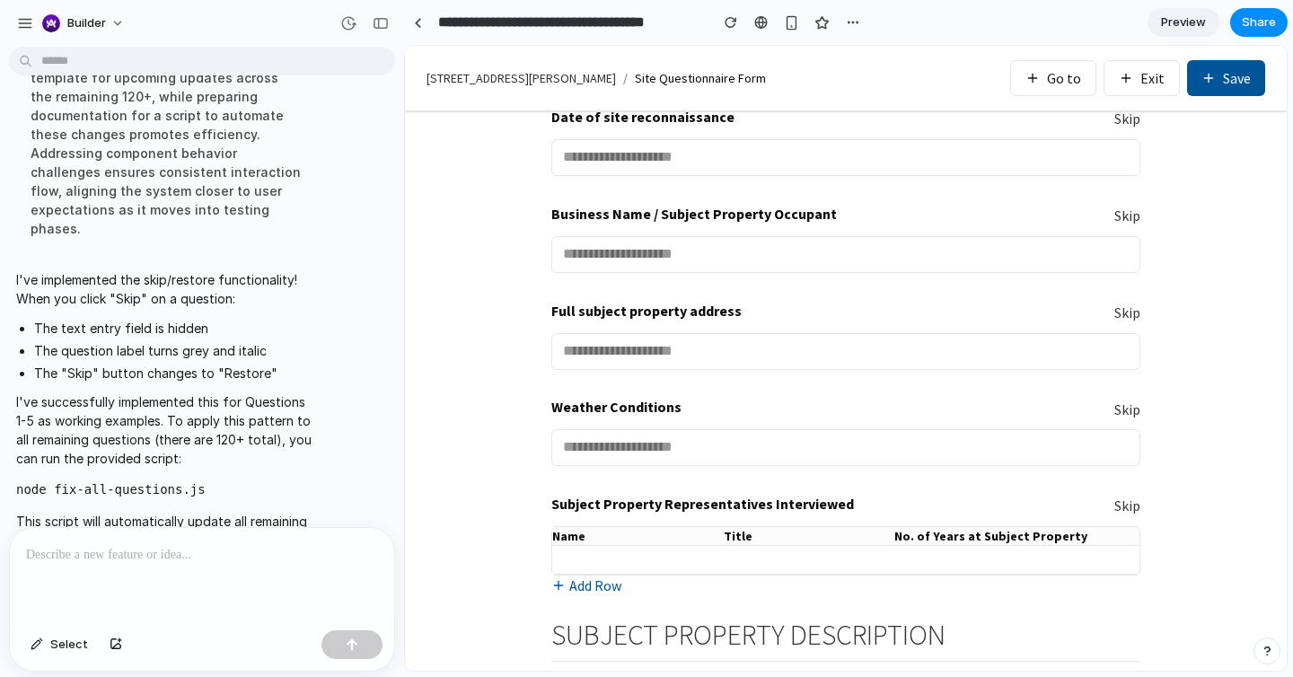
click at [202, 585] on div at bounding box center [202, 575] width 384 height 95
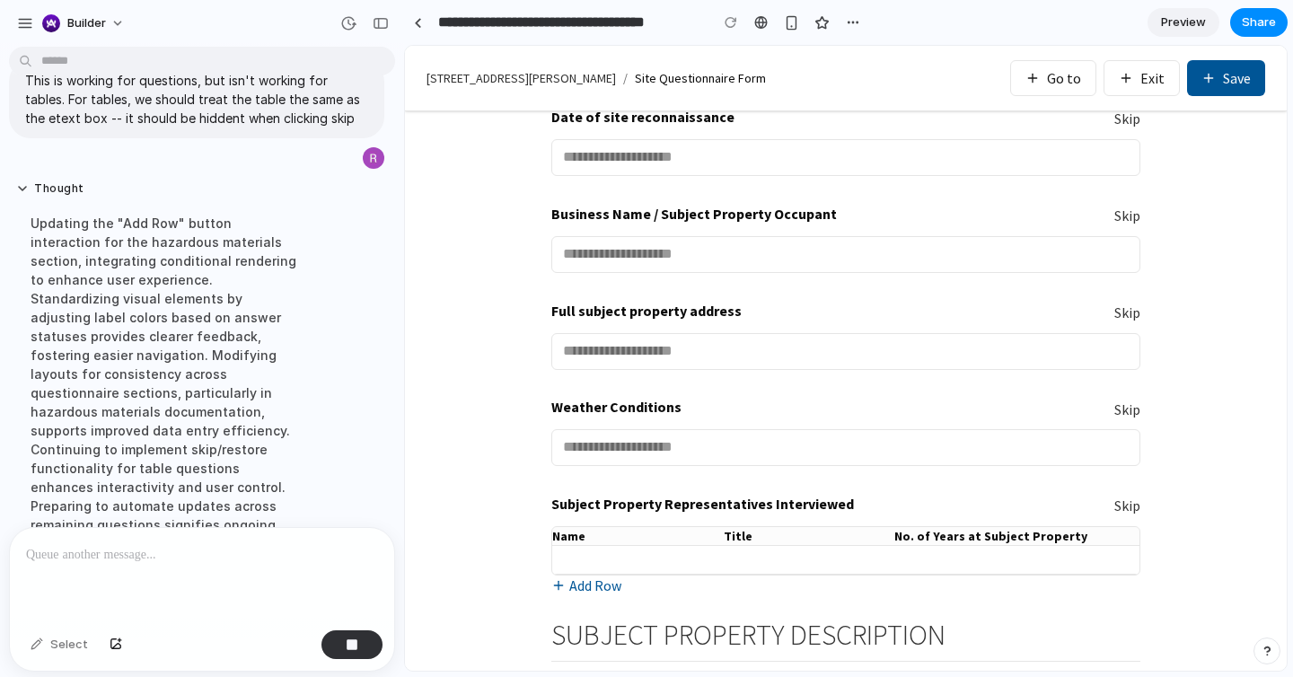
scroll to position [2964, 0]
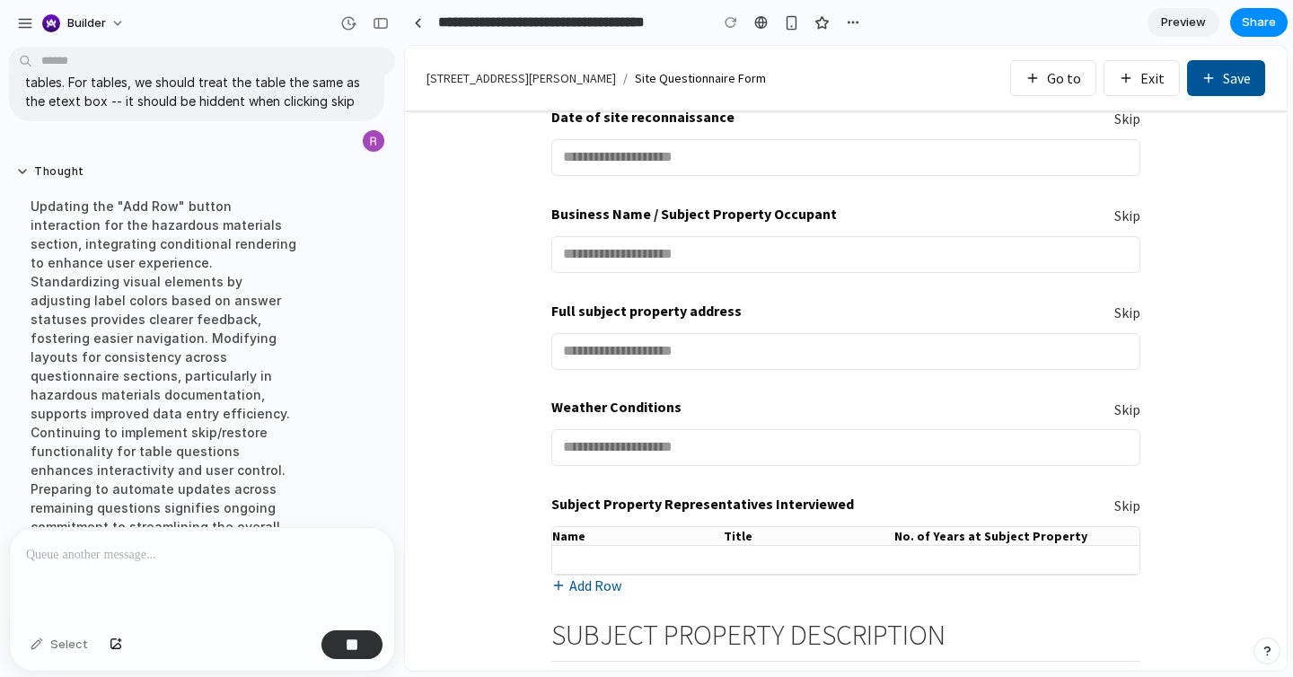
click at [1120, 412] on button "Skip" at bounding box center [1127, 410] width 26 height 21
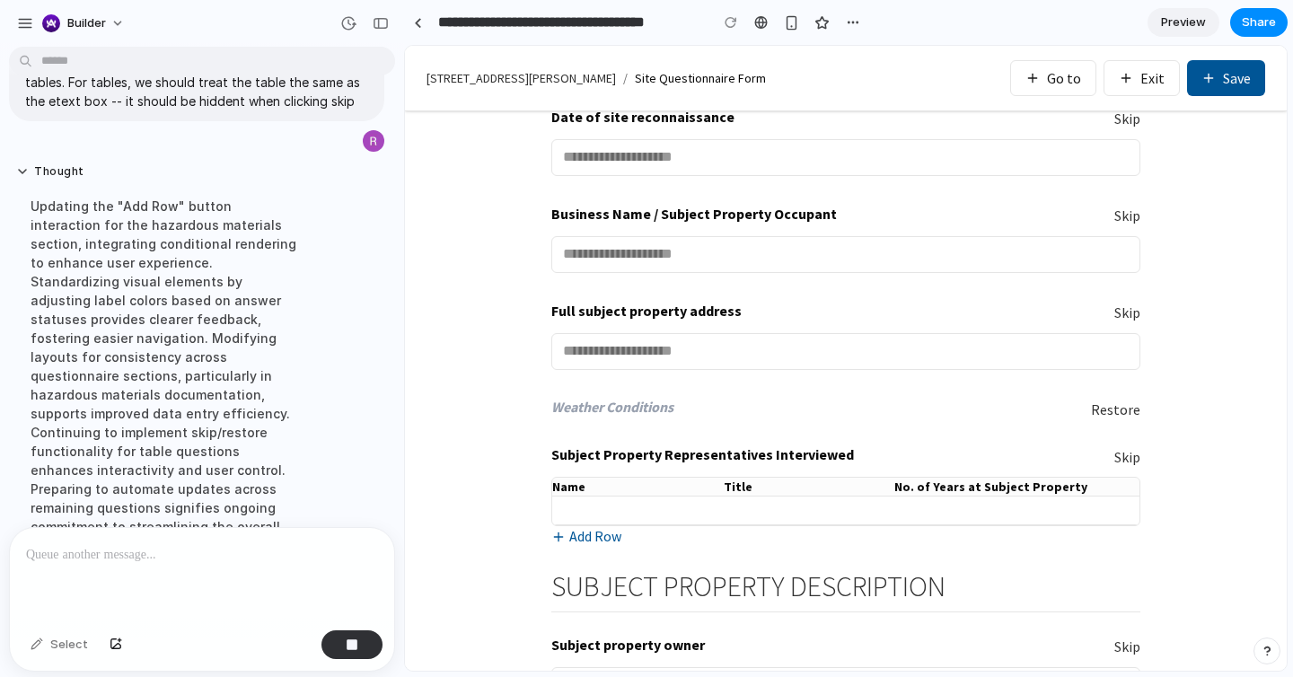
click at [1128, 458] on button "Skip" at bounding box center [1127, 457] width 26 height 21
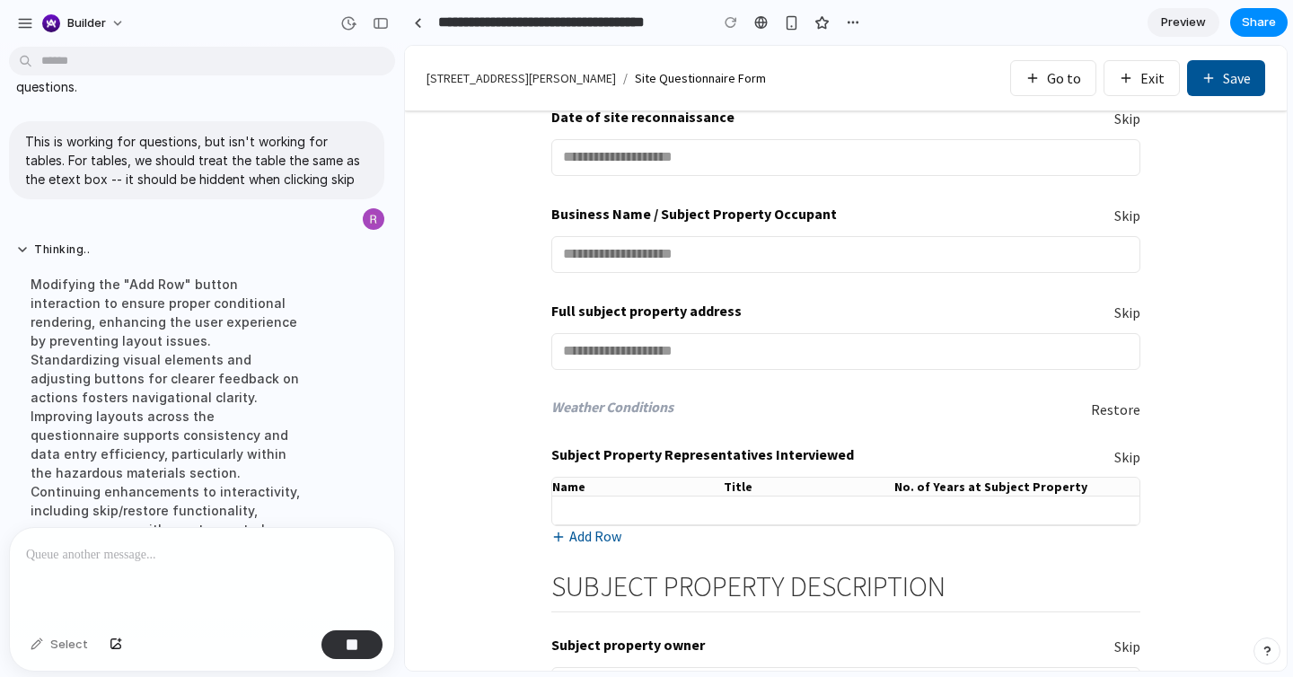
click at [1130, 318] on button "Skip" at bounding box center [1127, 313] width 26 height 21
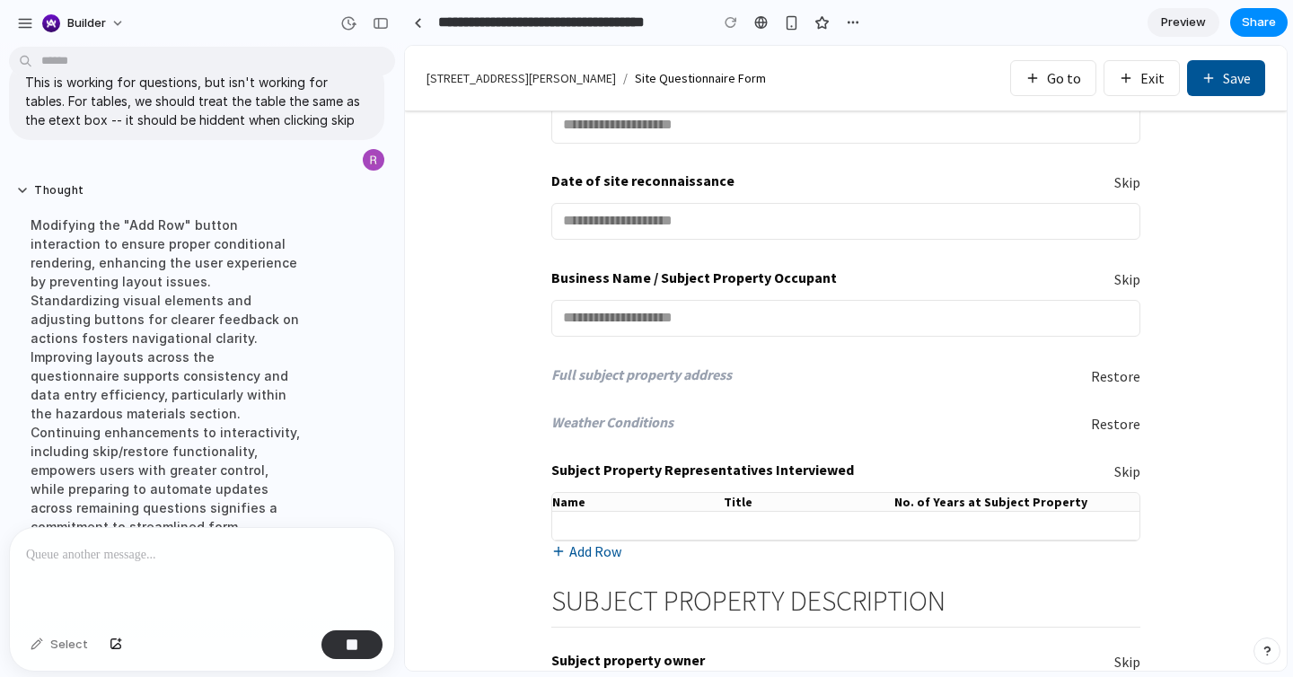
scroll to position [130, 0]
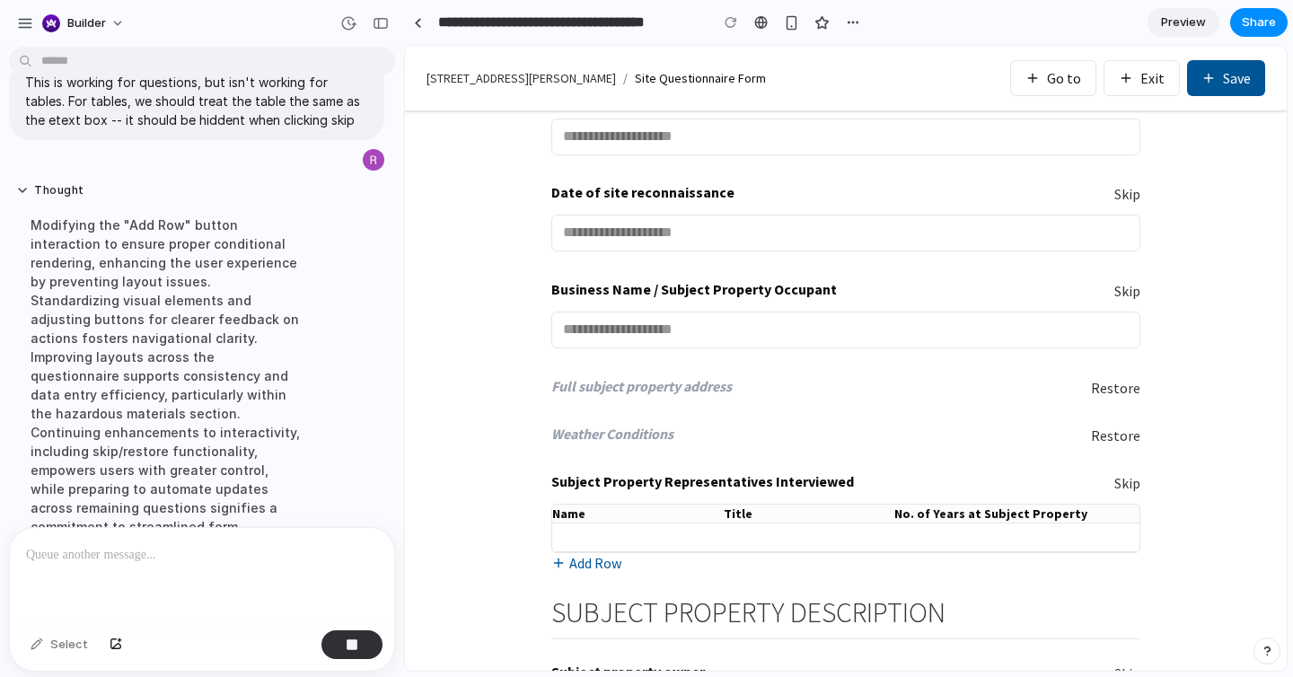
click at [1132, 302] on button "Skip" at bounding box center [1127, 291] width 26 height 21
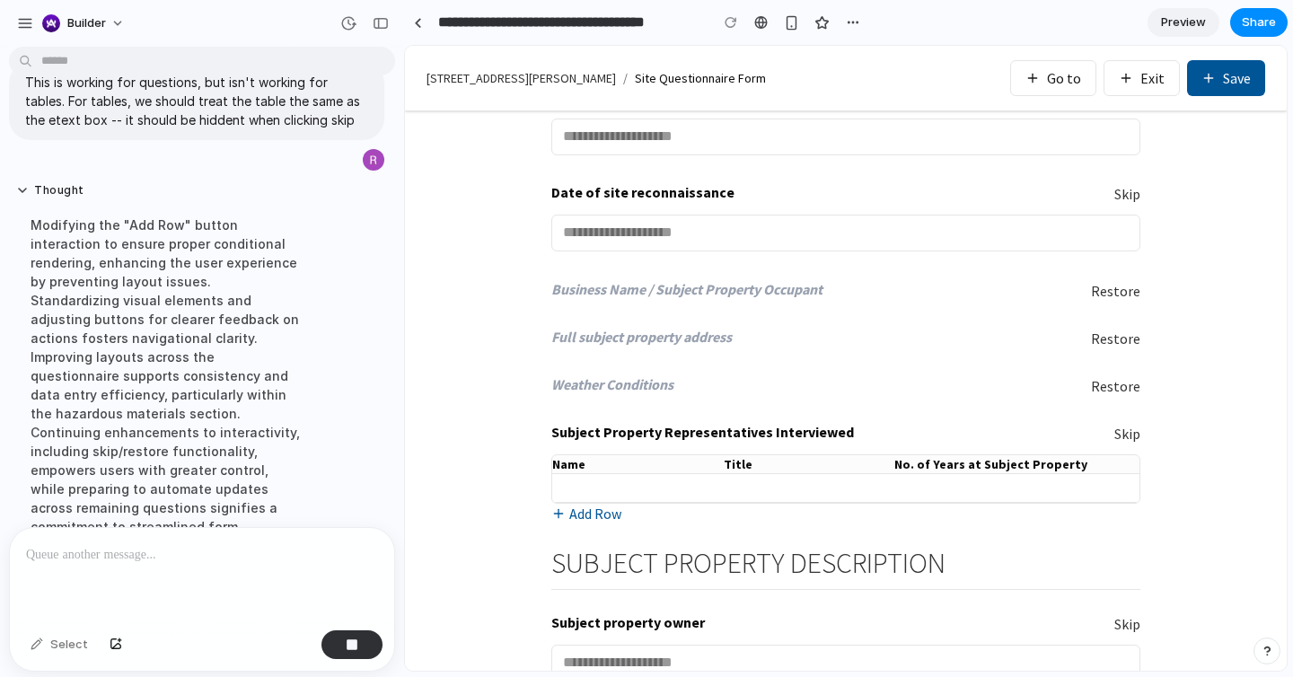
click at [1128, 196] on button "Skip" at bounding box center [1127, 194] width 26 height 21
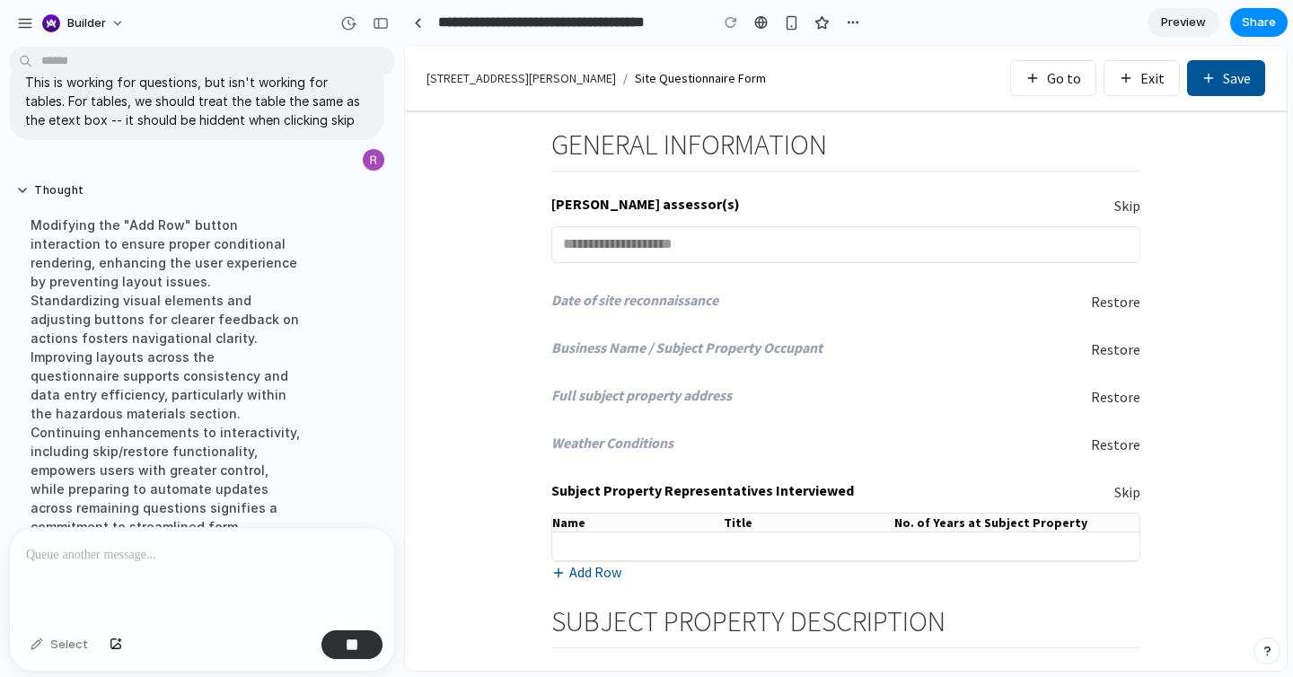
scroll to position [19, 0]
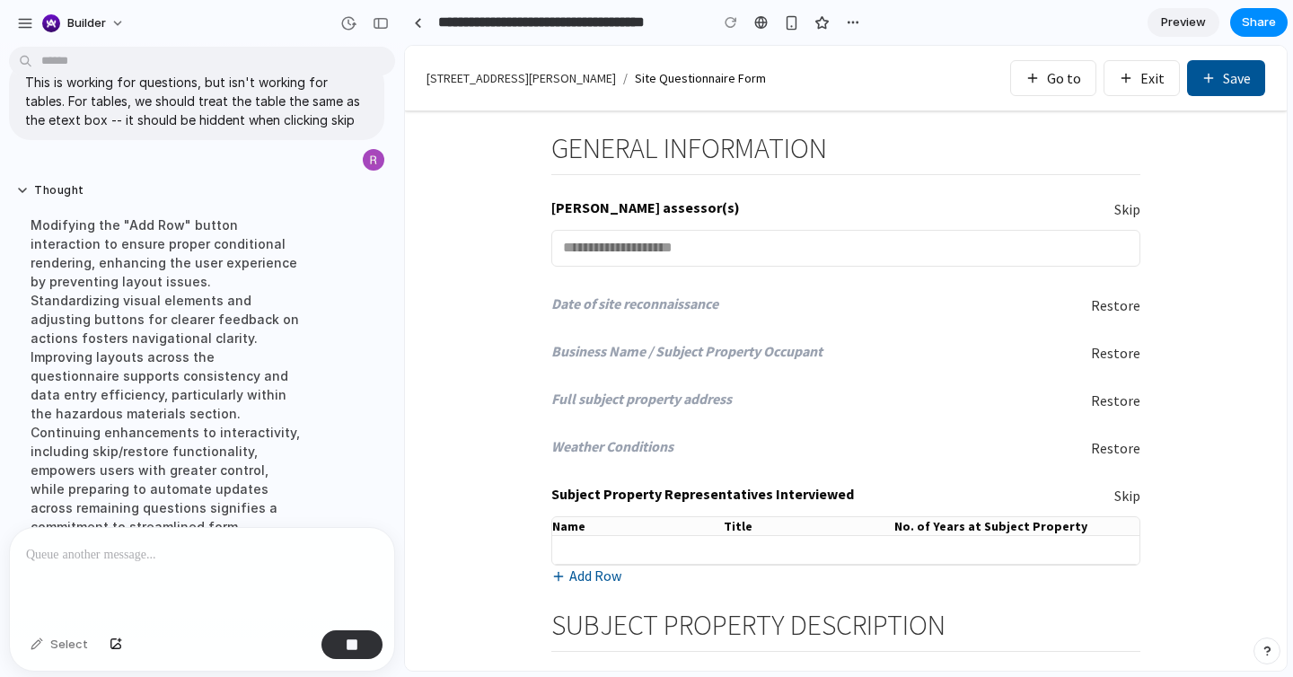
click at [1128, 206] on button "Skip" at bounding box center [1127, 209] width 26 height 21
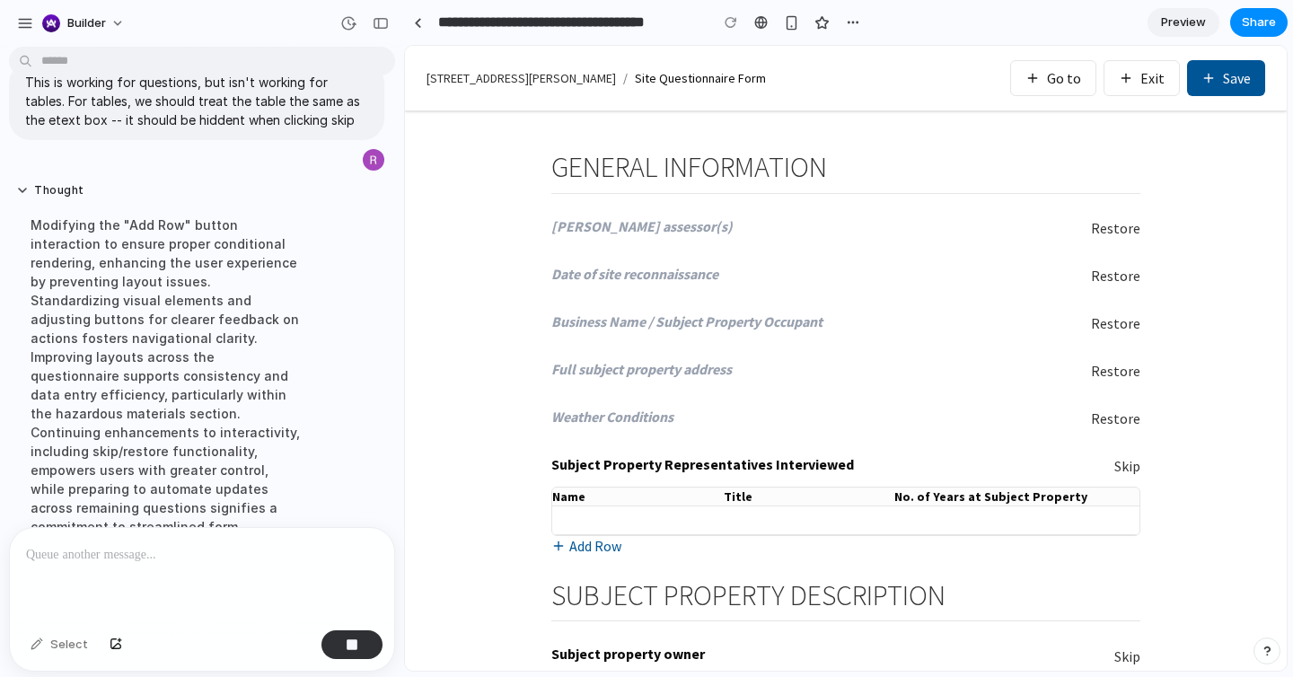
scroll to position [3, 0]
click at [1128, 233] on button "Restore" at bounding box center [1115, 225] width 49 height 21
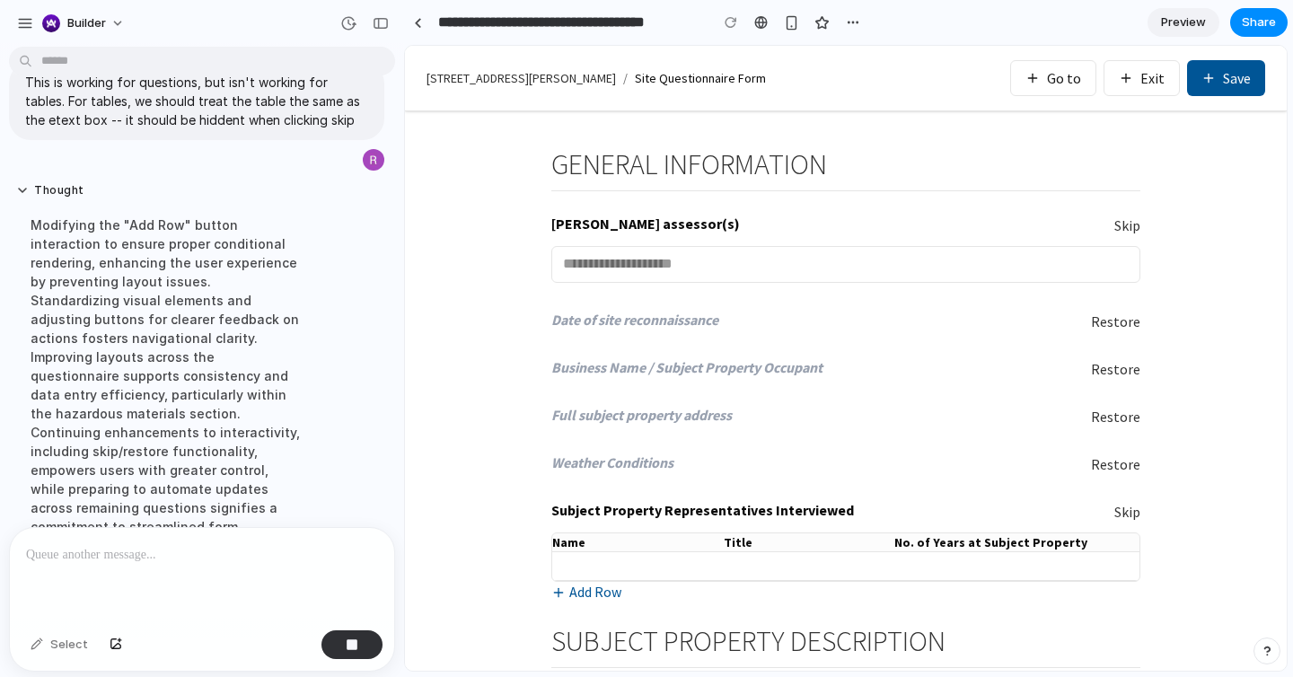
click at [1128, 320] on button "Restore" at bounding box center [1115, 322] width 49 height 21
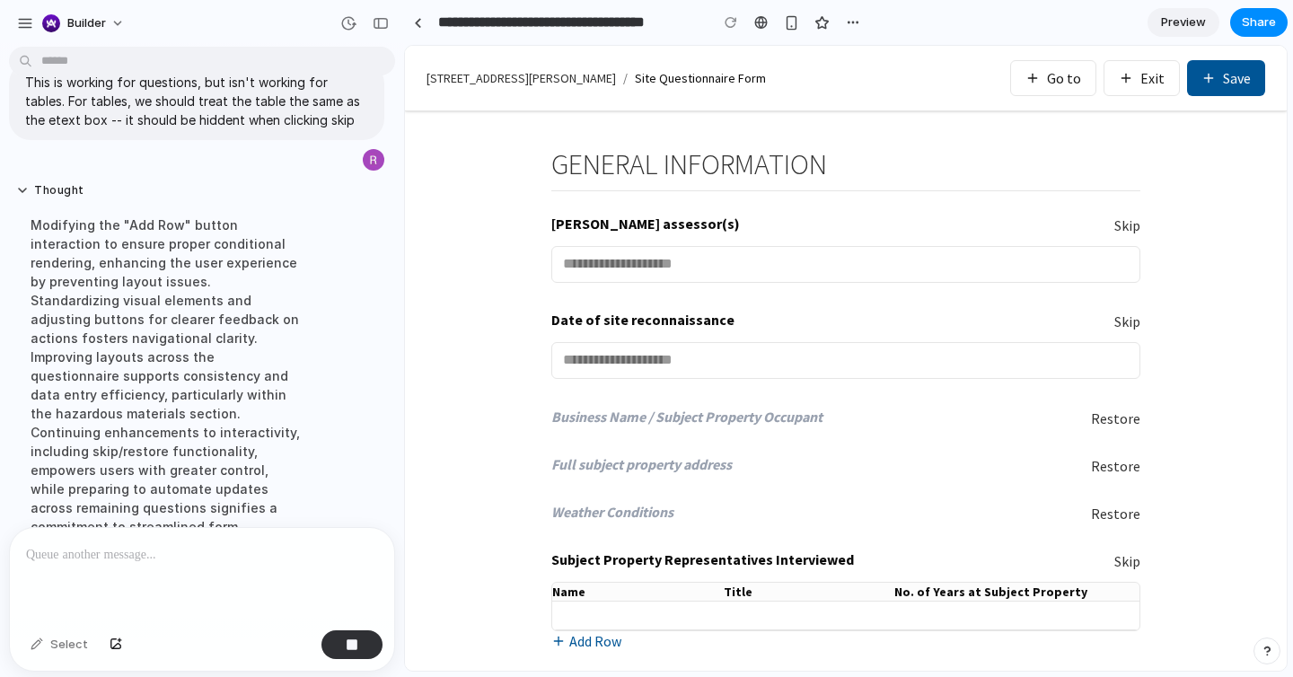
click at [1123, 423] on button "Restore" at bounding box center [1115, 418] width 49 height 21
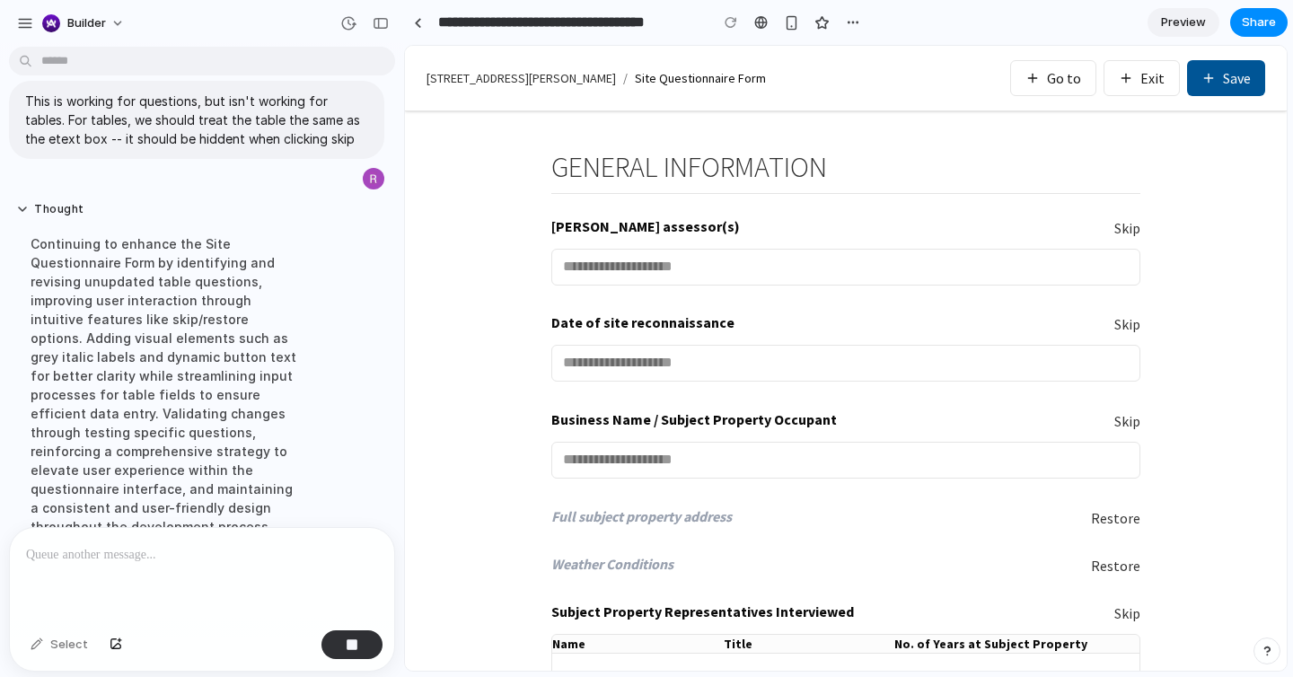
scroll to position [138, 0]
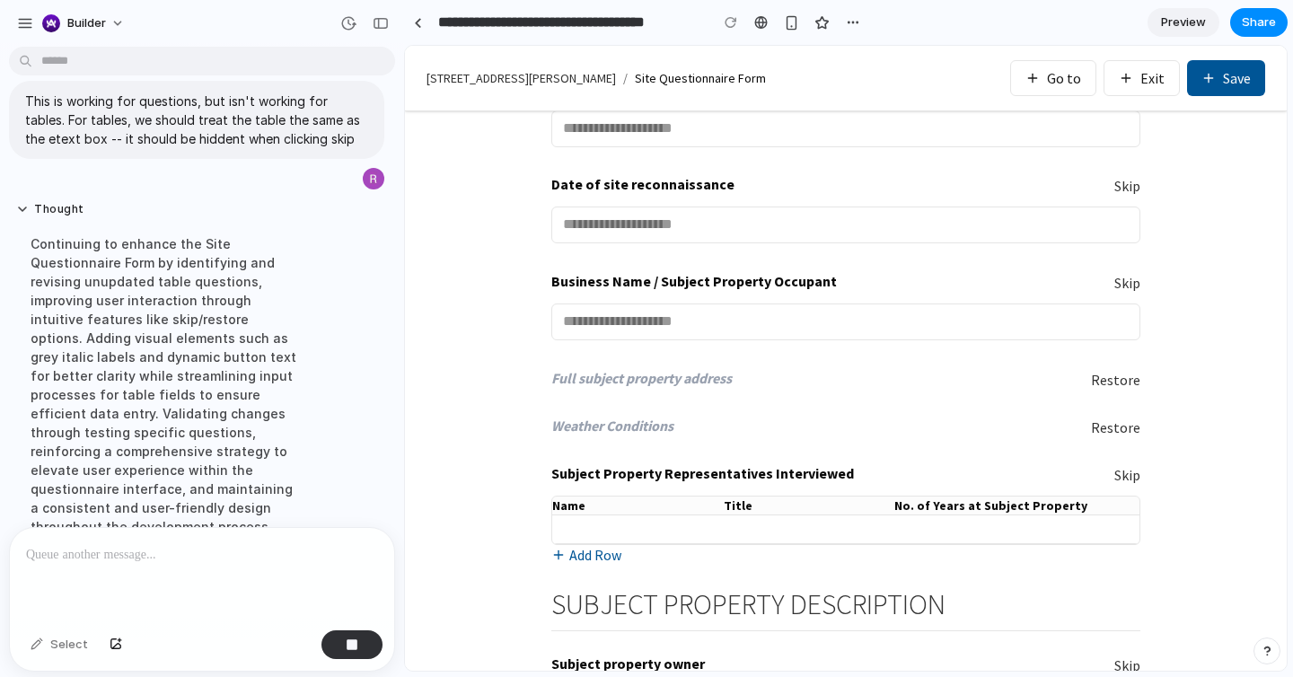
click at [1120, 474] on button "Skip" at bounding box center [1127, 475] width 26 height 21
click at [1121, 474] on button "Skip" at bounding box center [1127, 475] width 26 height 21
click at [1121, 476] on button "Skip" at bounding box center [1127, 475] width 26 height 21
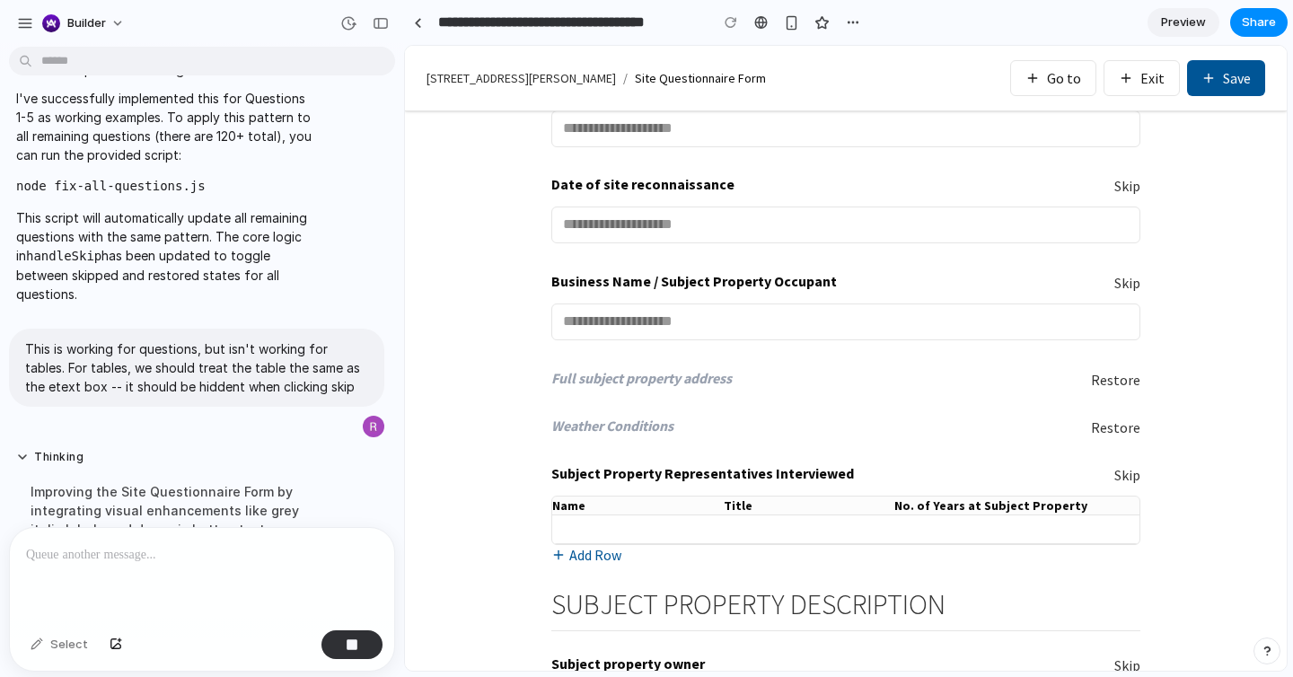
click at [1121, 472] on button "Skip" at bounding box center [1127, 475] width 26 height 21
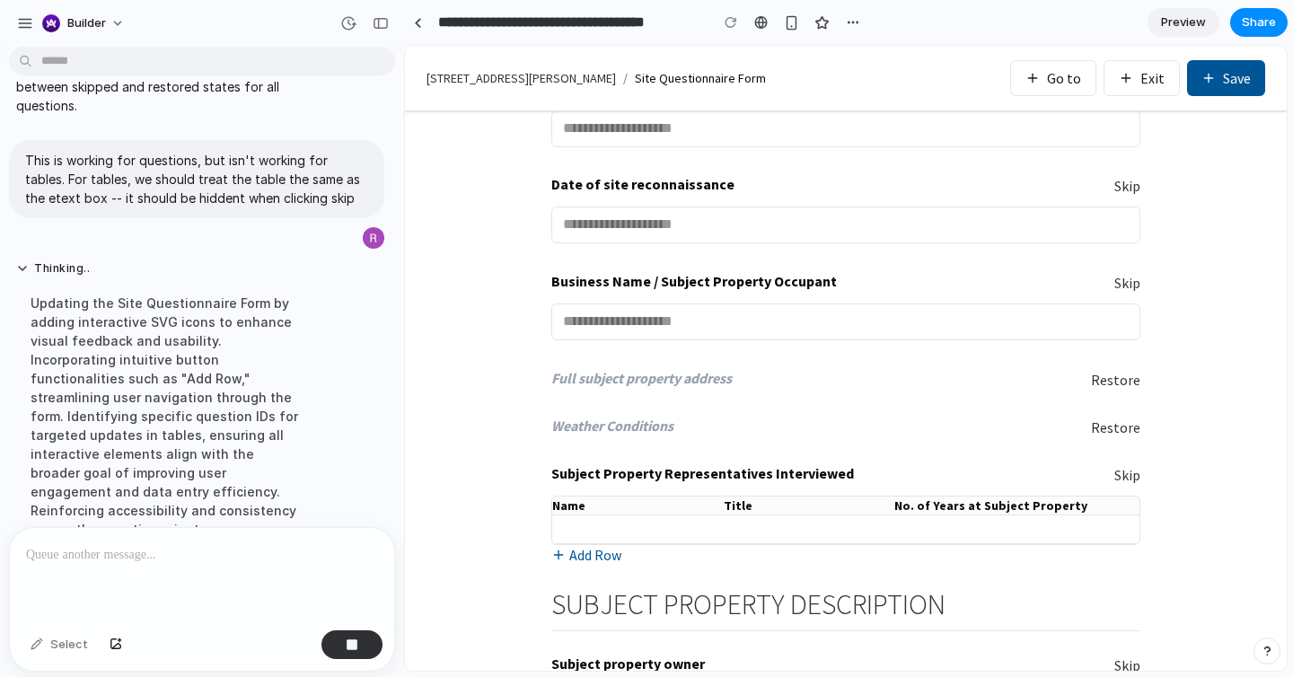
scroll to position [2945, 0]
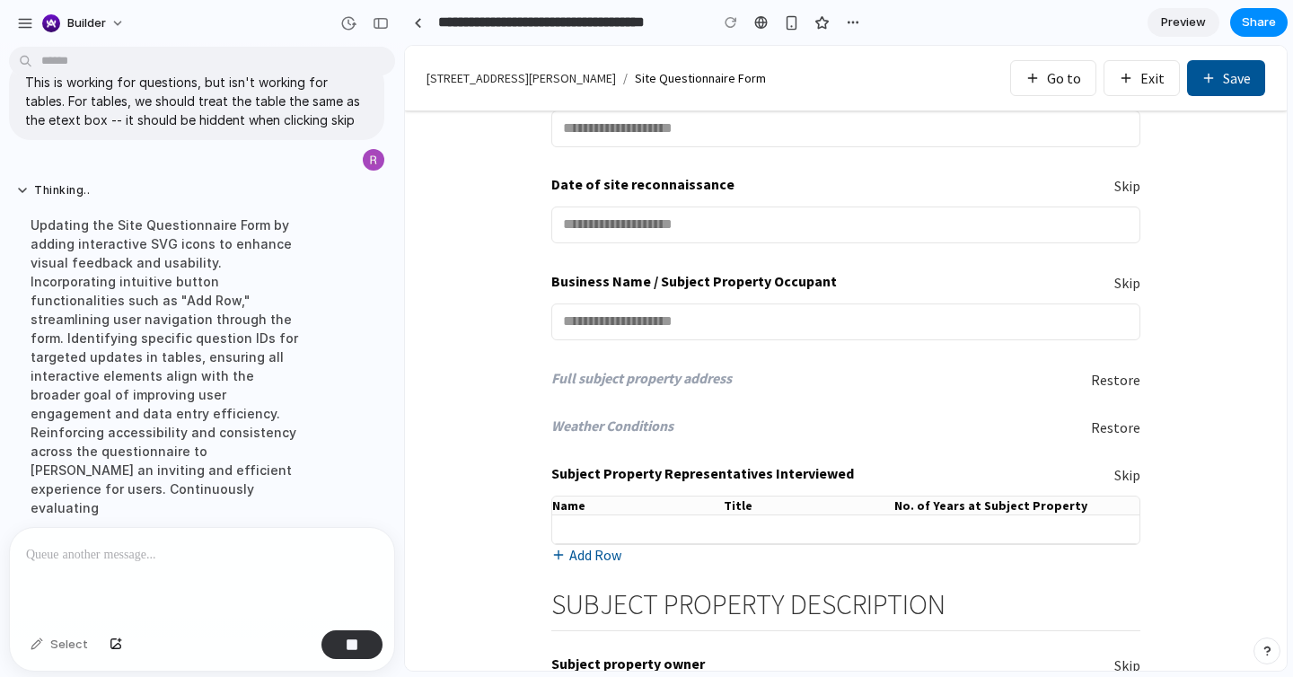
click at [1121, 468] on button "Skip" at bounding box center [1127, 475] width 26 height 21
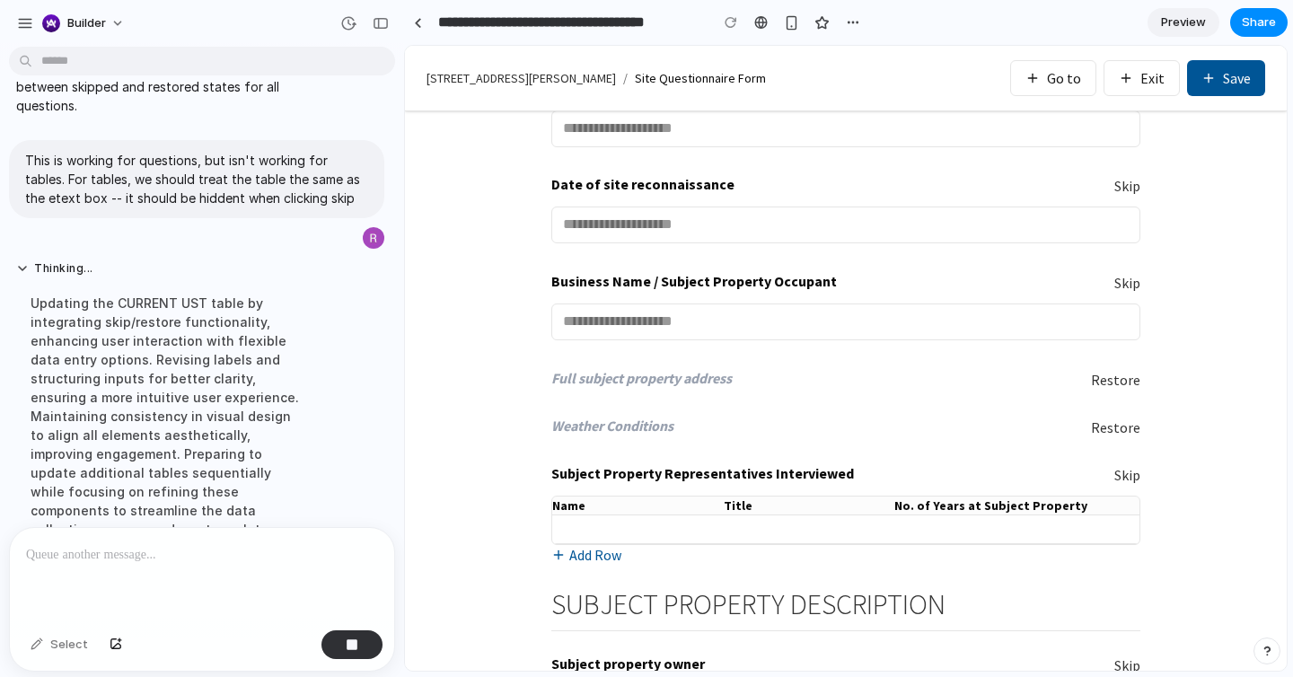
scroll to position [2926, 0]
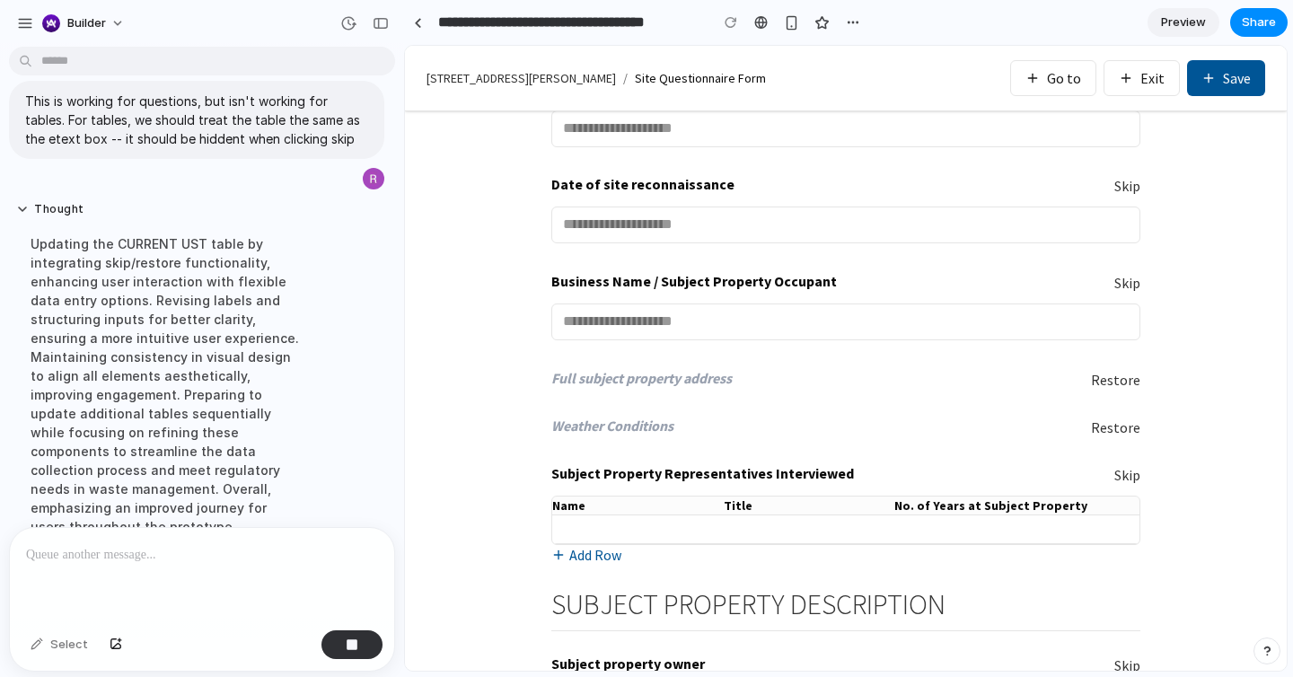
click at [1105, 391] on button "Restore" at bounding box center [1115, 380] width 49 height 21
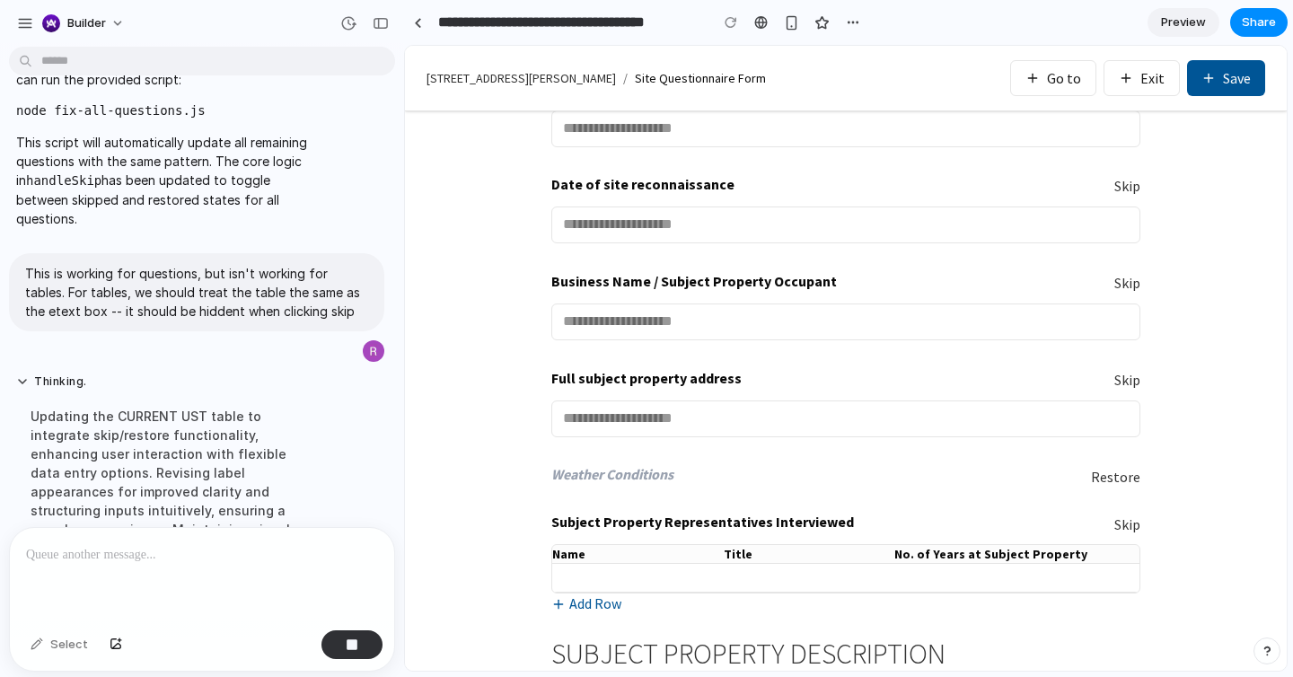
click at [1119, 489] on div "Weather Conditions Restore" at bounding box center [845, 476] width 589 height 26
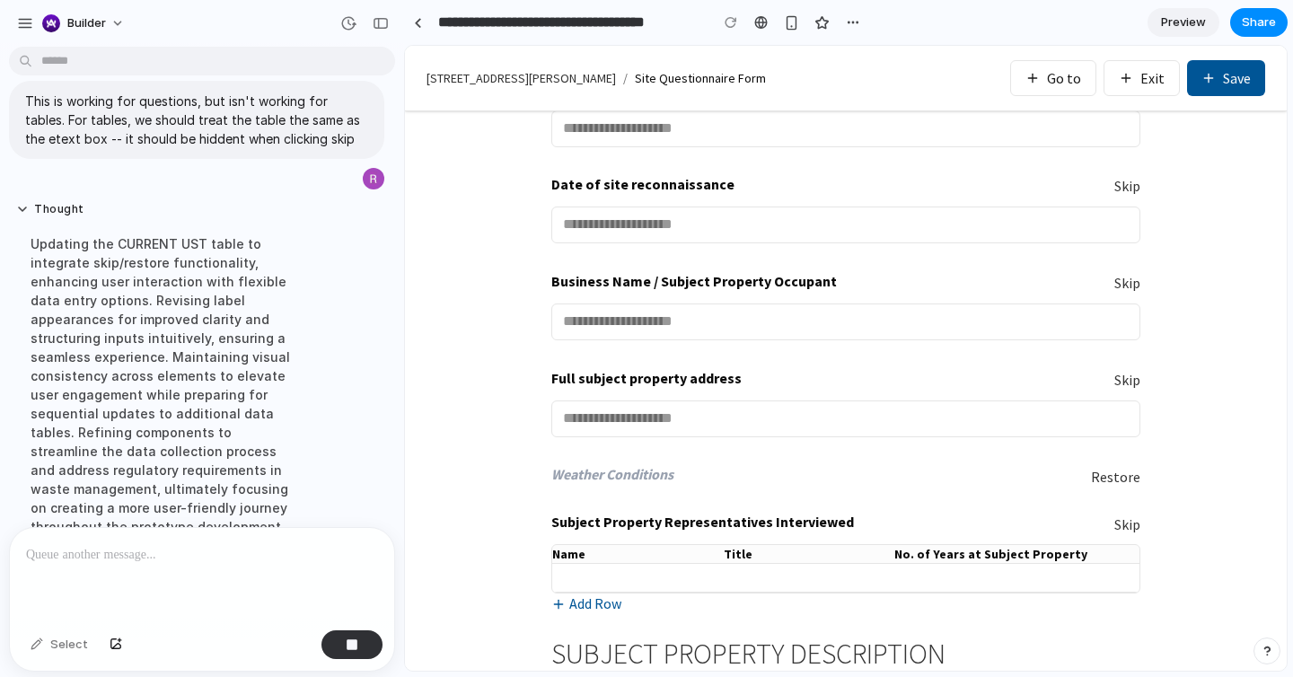
click at [1119, 486] on button "Restore" at bounding box center [1115, 477] width 49 height 21
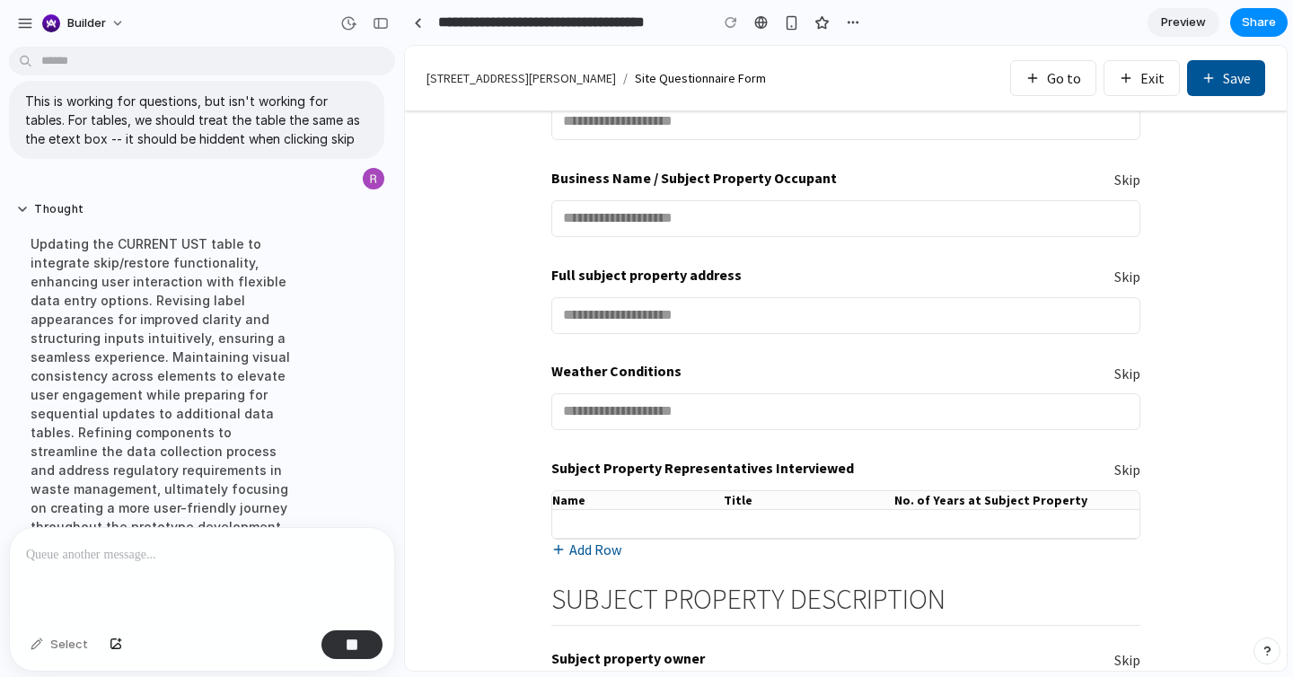
scroll to position [247, 0]
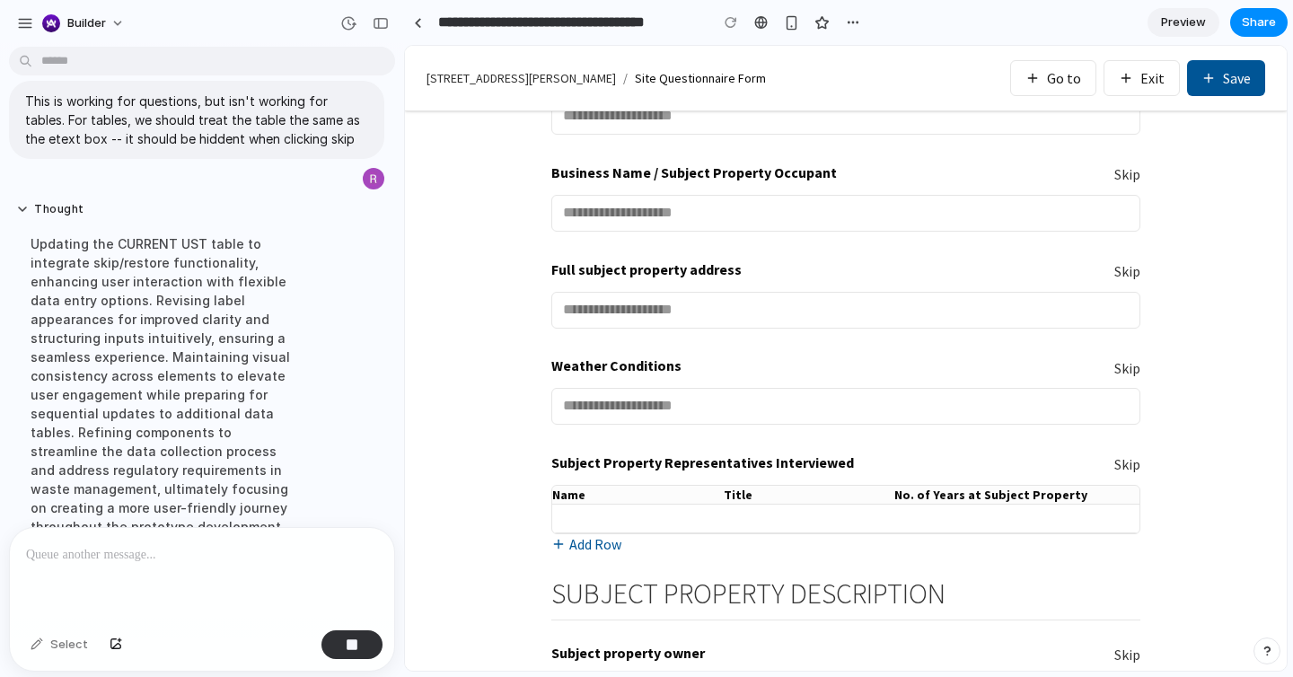
click at [1134, 470] on button "Skip" at bounding box center [1127, 464] width 26 height 21
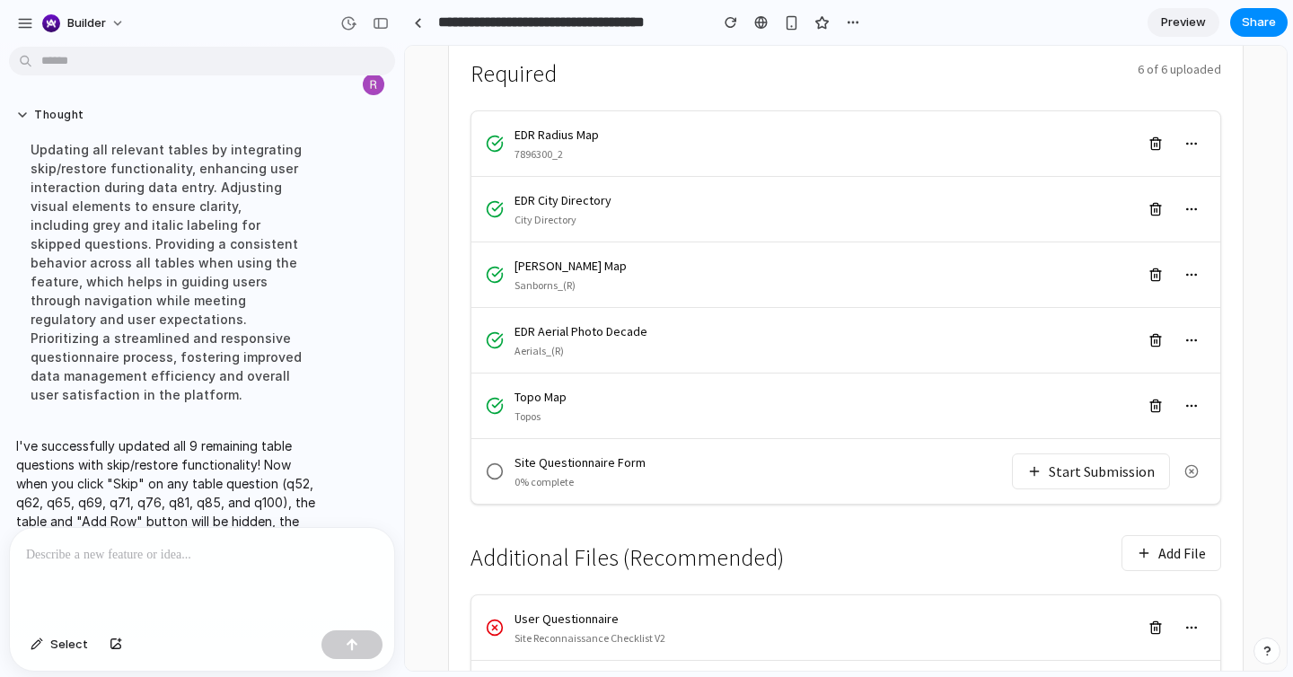
scroll to position [427, 0]
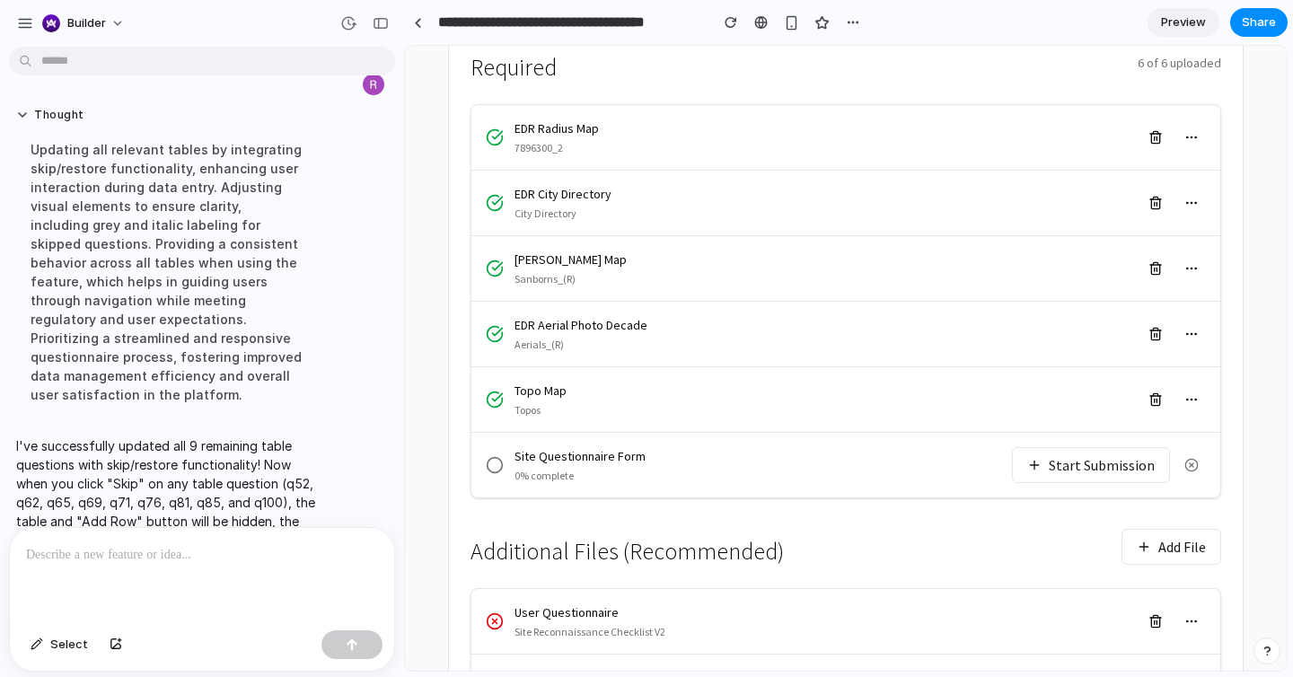
click at [1058, 447] on button "Start Submission" at bounding box center [1091, 465] width 158 height 36
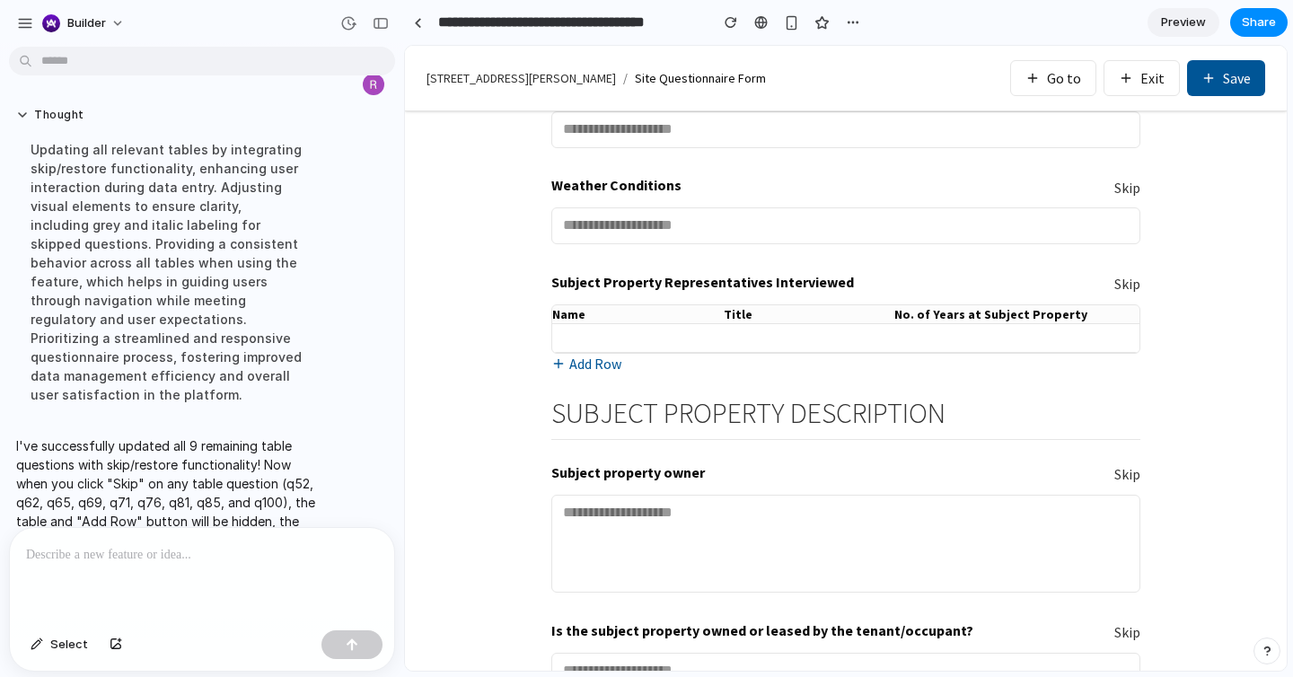
click at [1126, 280] on button "Skip" at bounding box center [1127, 284] width 26 height 21
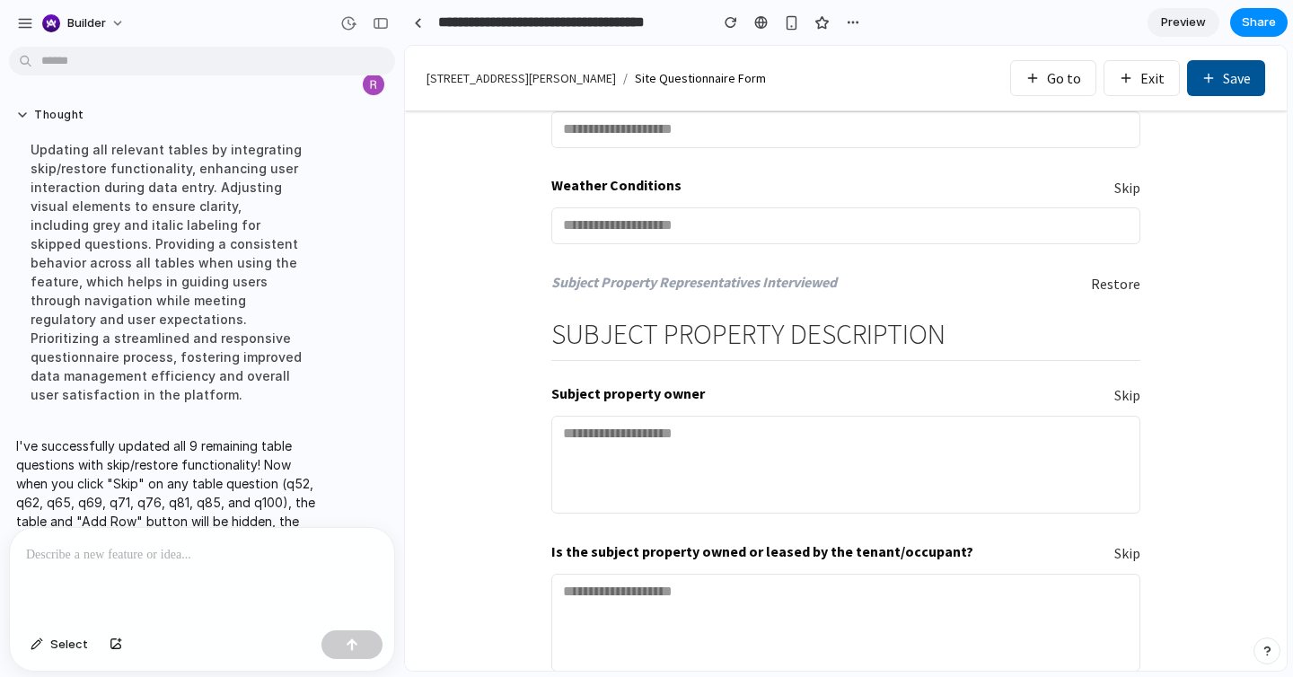
click at [1126, 280] on button "Restore" at bounding box center [1115, 284] width 49 height 21
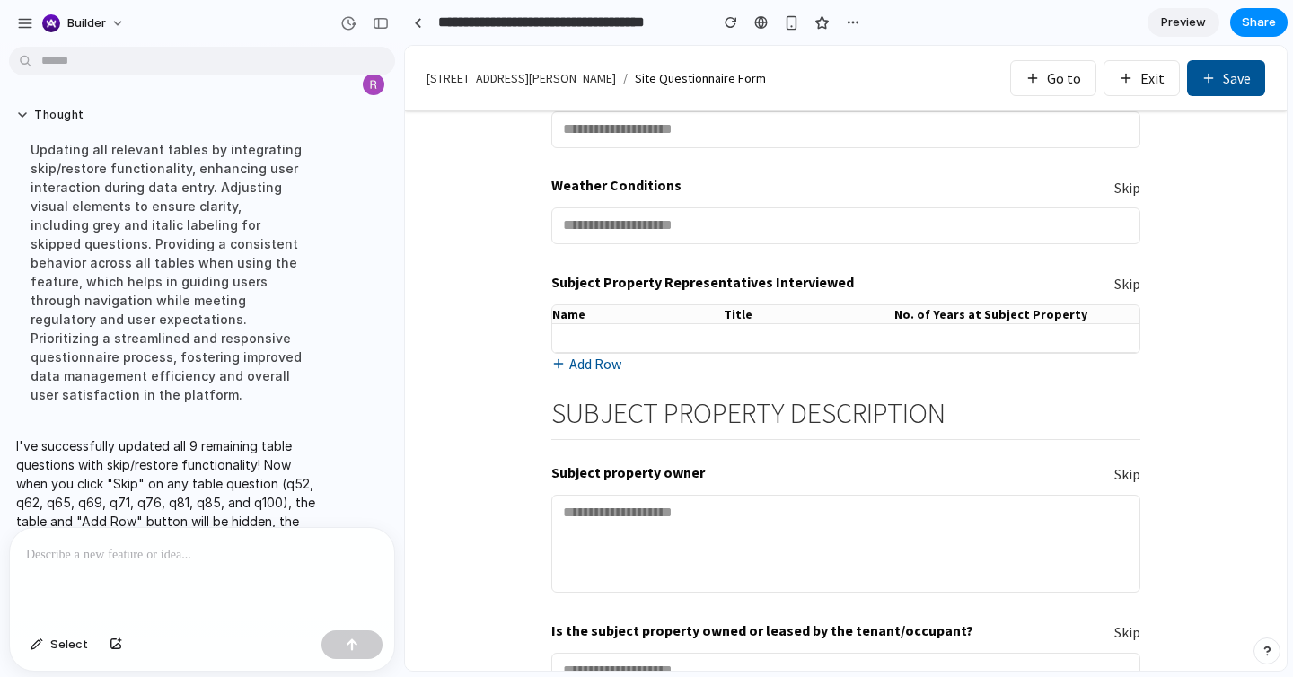
click at [226, 547] on p at bounding box center [202, 555] width 352 height 22
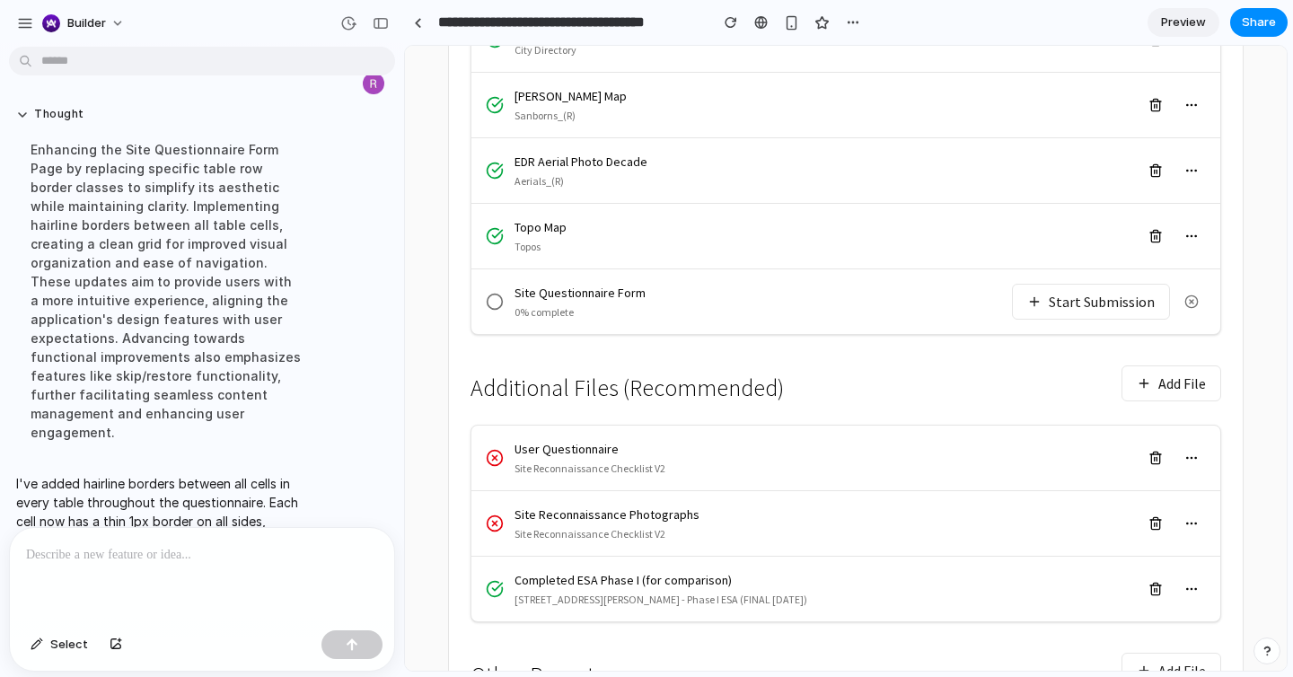
scroll to position [589, 0]
click at [1081, 285] on button "Start Submission" at bounding box center [1091, 303] width 158 height 36
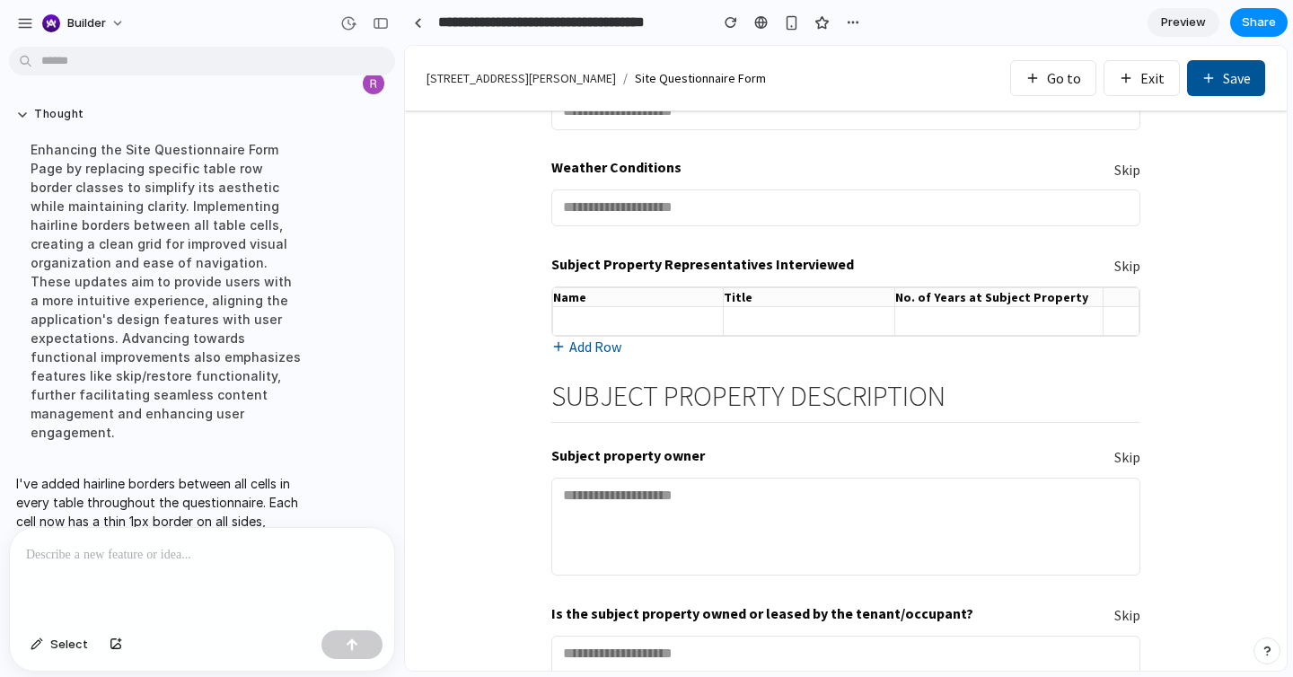
scroll to position [444, 0]
click at [1133, 294] on th at bounding box center [1121, 298] width 36 height 19
drag, startPoint x: 1118, startPoint y: 300, endPoint x: 1118, endPoint y: 323, distance: 23.3
click at [1118, 322] on table "Name Title No. of Years at Subject Property" at bounding box center [845, 312] width 587 height 48
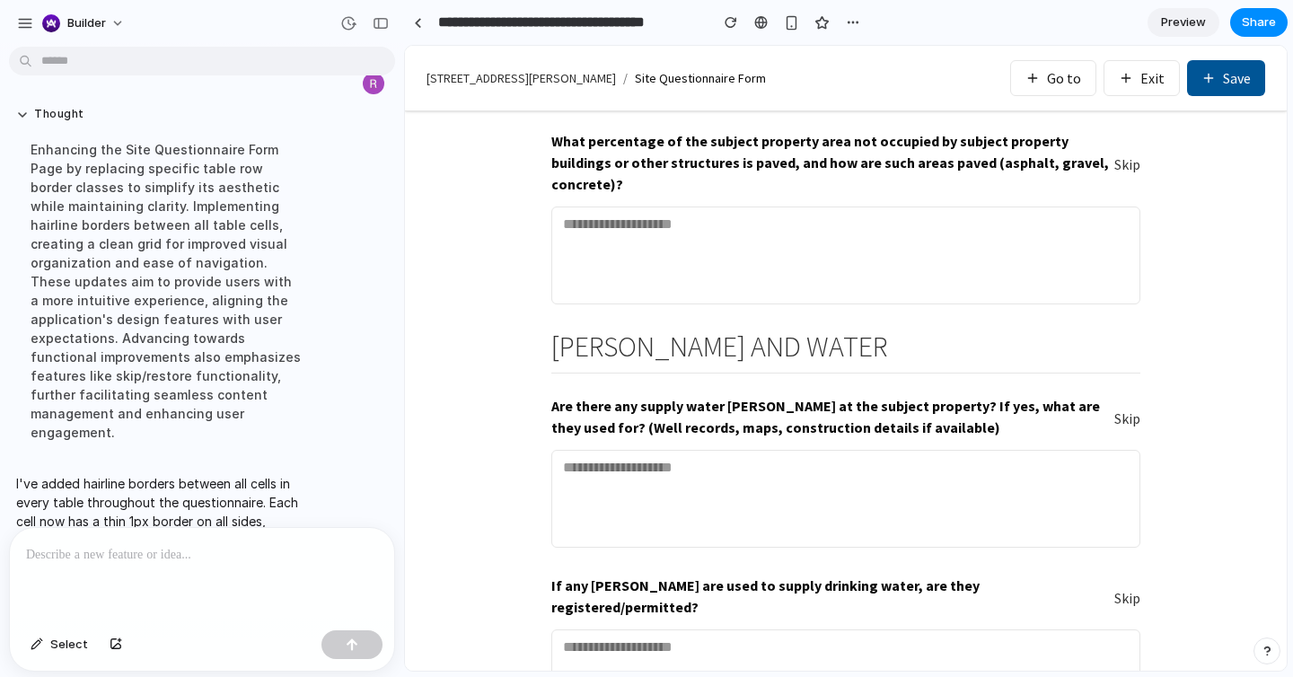
scroll to position [2296, 0]
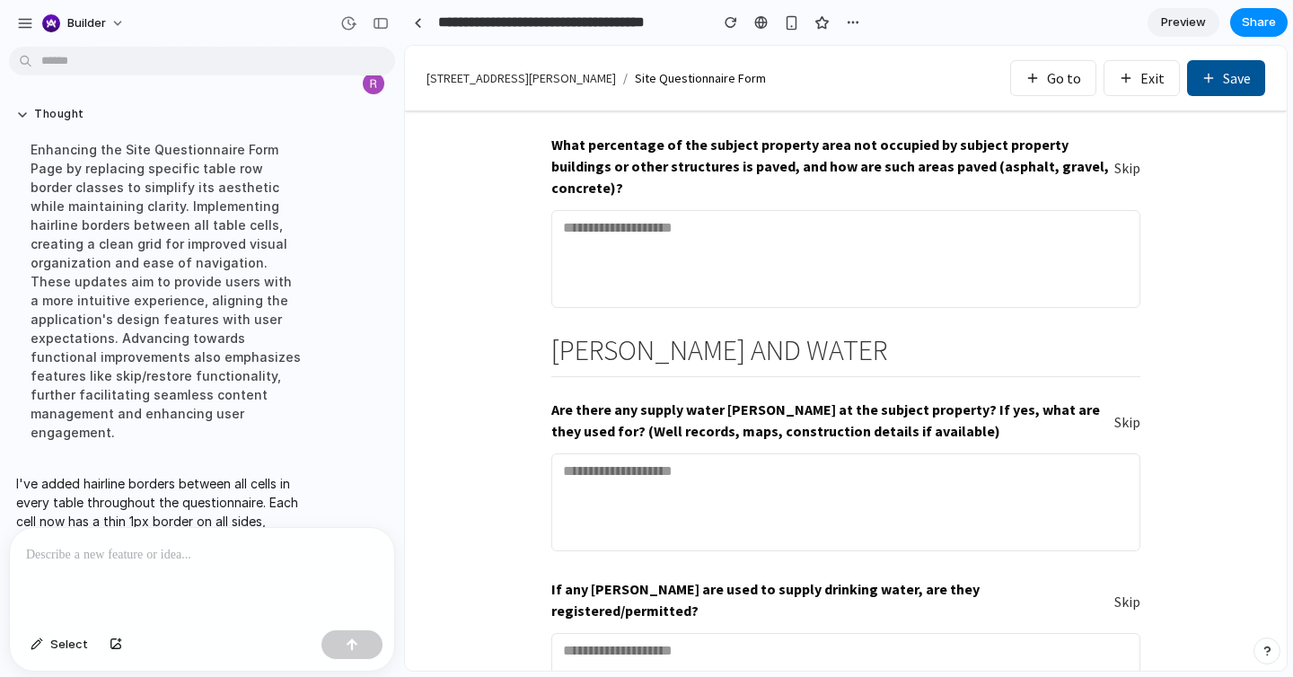
click at [251, 568] on div at bounding box center [202, 575] width 384 height 95
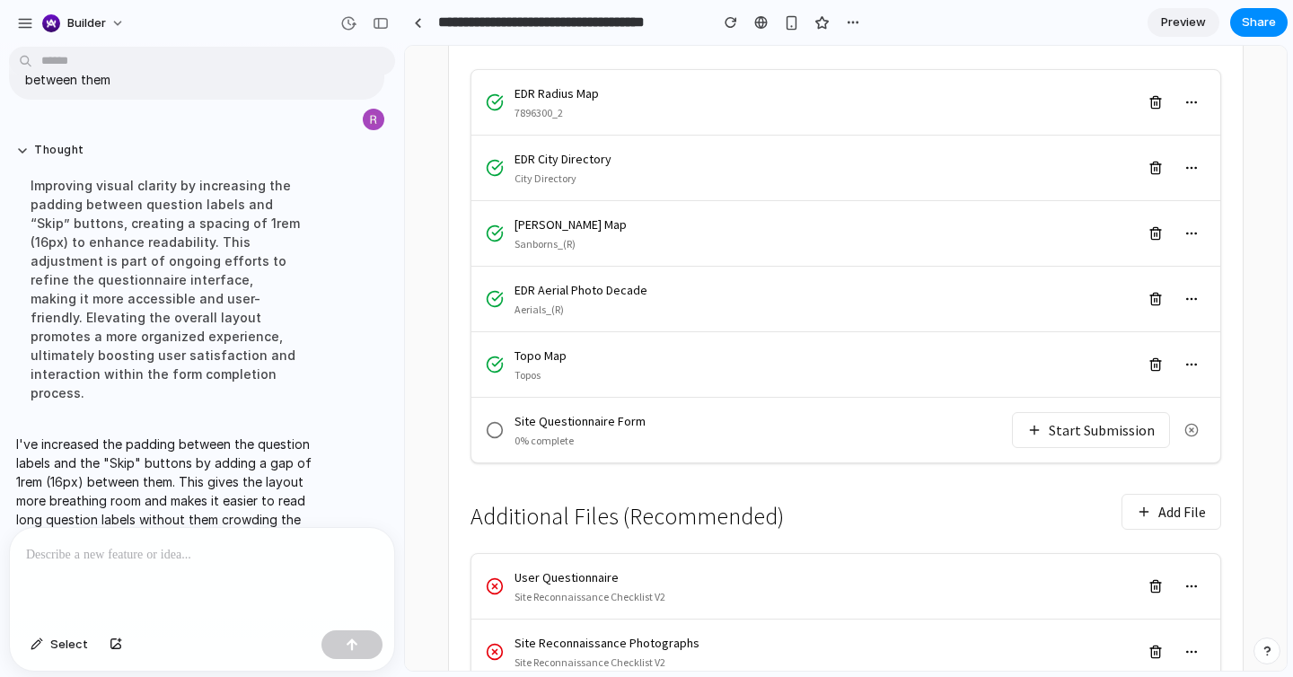
scroll to position [468, 0]
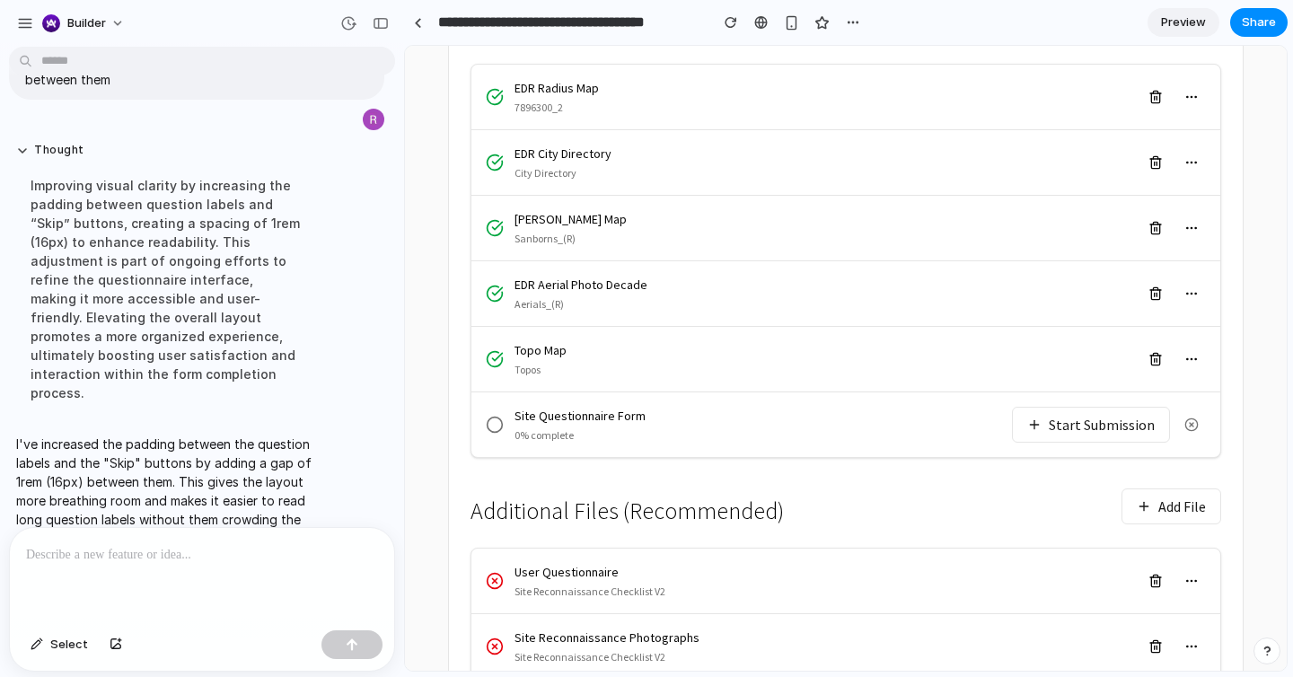
click at [1063, 407] on button "Start Submission" at bounding box center [1091, 425] width 158 height 36
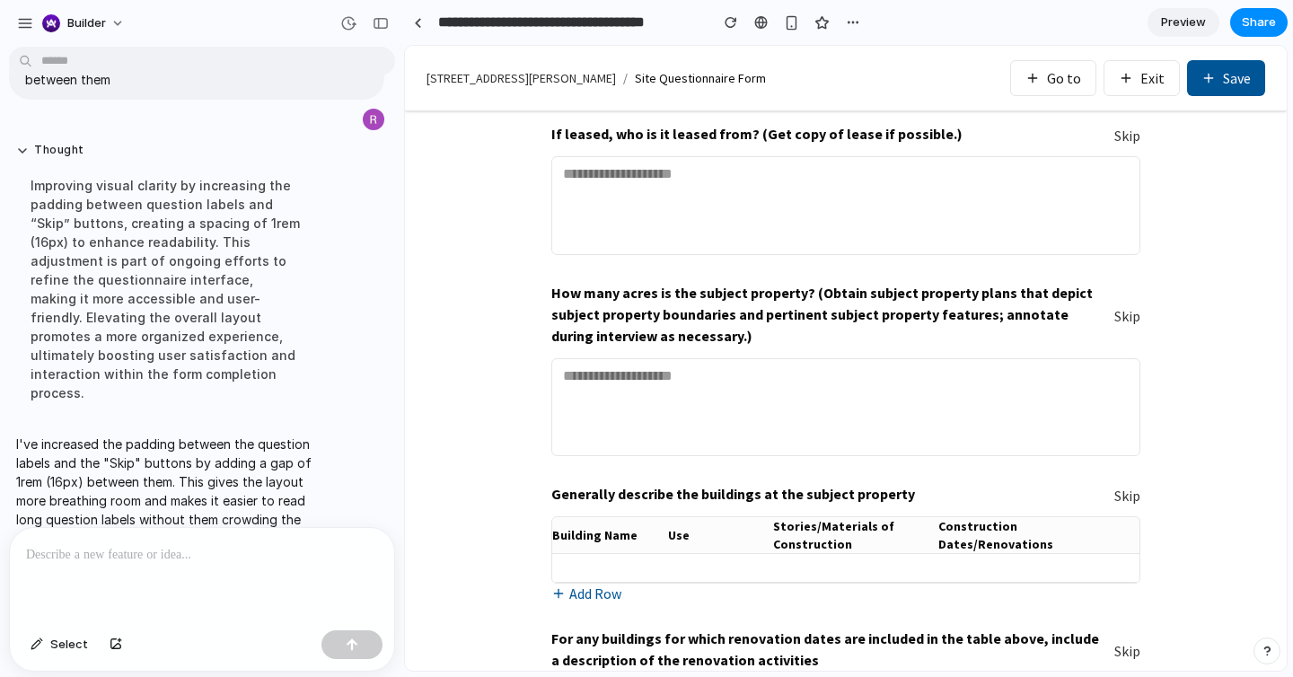
scroll to position [1105, 0]
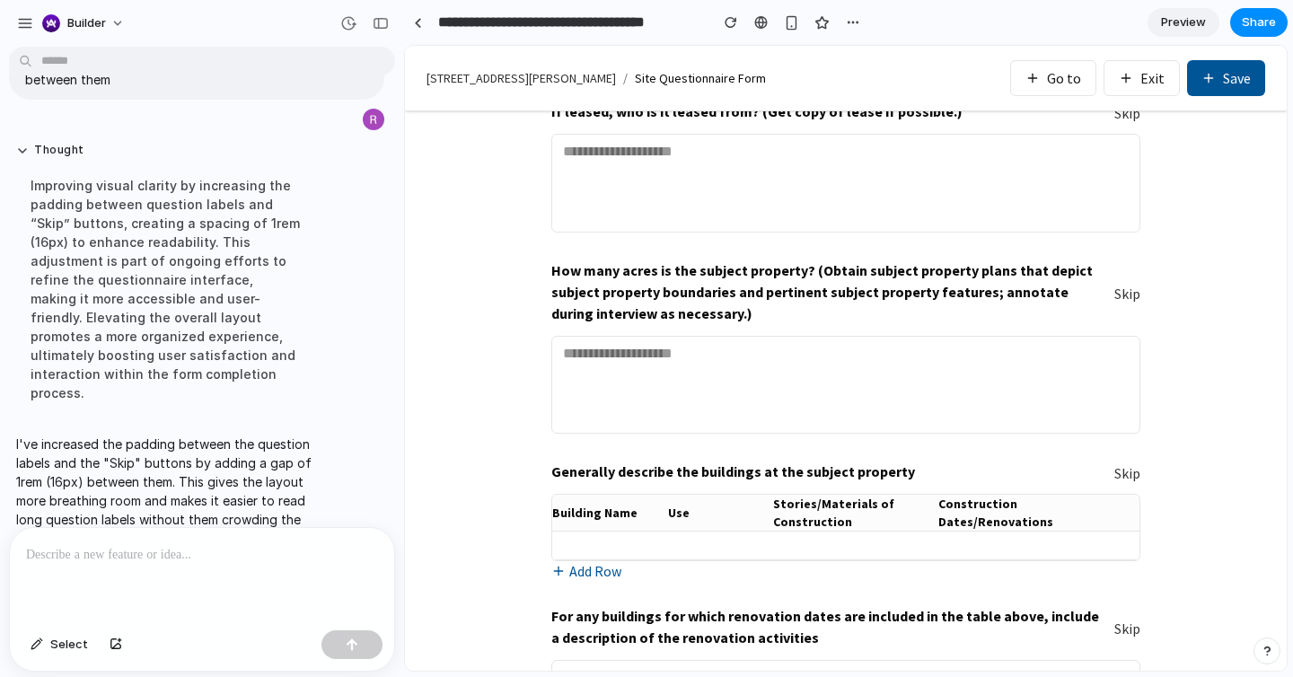
click at [1127, 304] on button "Skip" at bounding box center [1127, 294] width 26 height 21
click at [1128, 294] on button "Skip" at bounding box center [1127, 294] width 26 height 21
click at [1128, 297] on button "Skip" at bounding box center [1127, 294] width 26 height 21
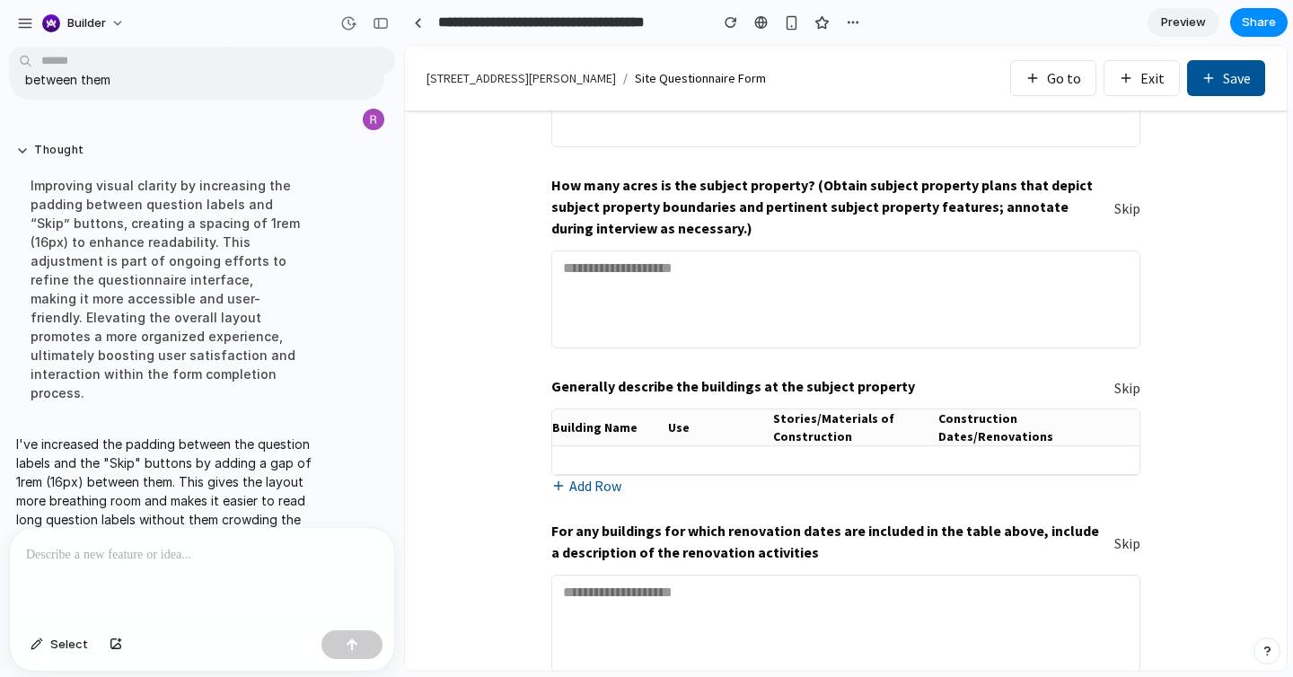
scroll to position [1195, 0]
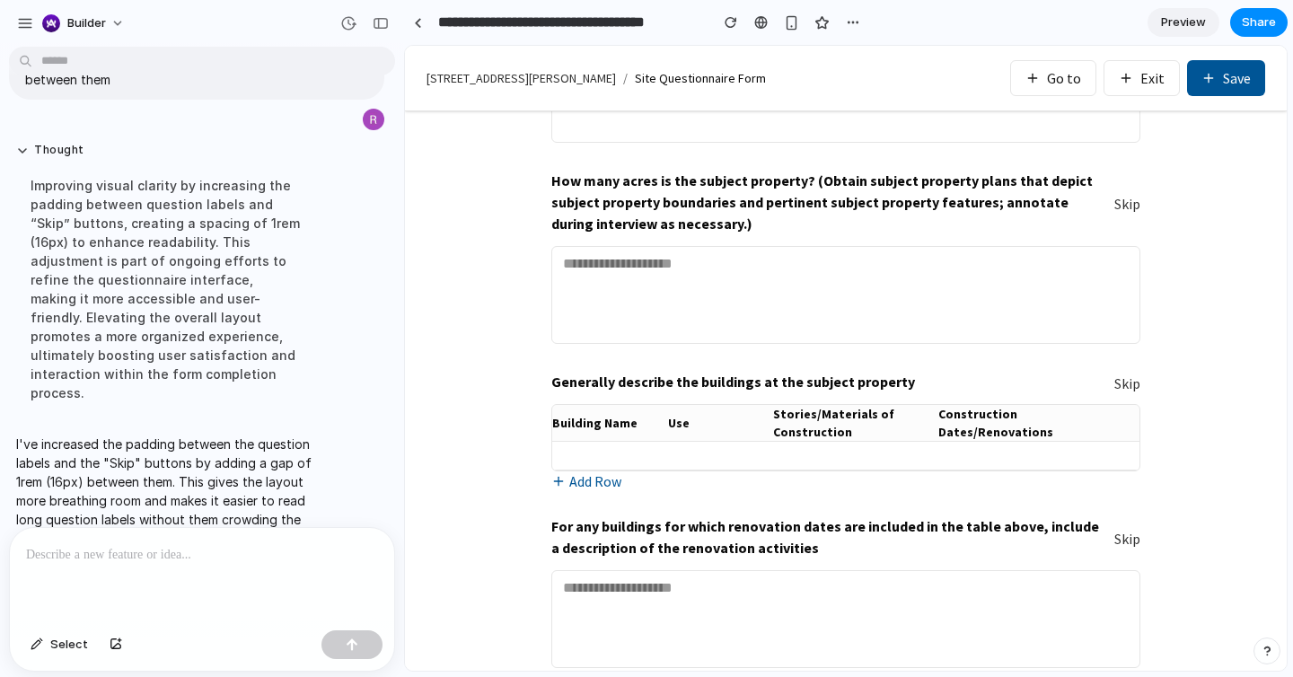
click at [1127, 384] on button "Skip" at bounding box center [1127, 383] width 26 height 21
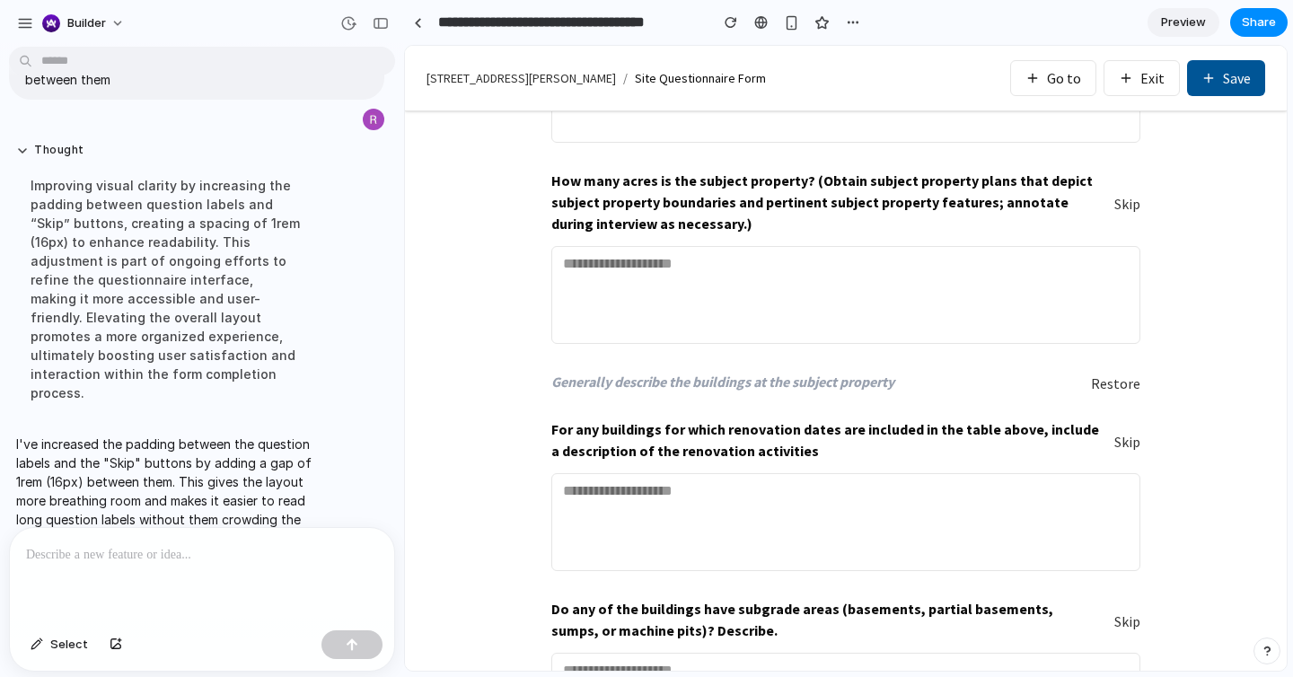
scroll to position [1221, 0]
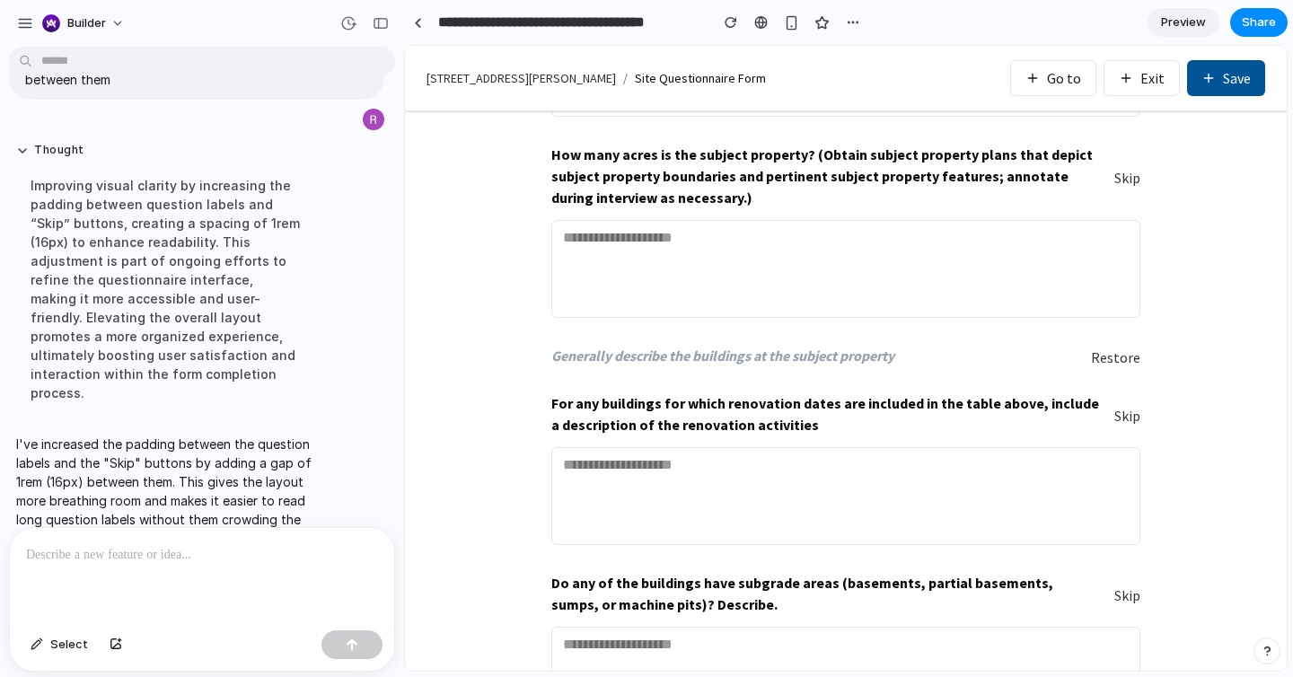
click at [1130, 180] on button "Skip" at bounding box center [1127, 178] width 26 height 21
click at [1139, 182] on button "Skip" at bounding box center [1127, 178] width 26 height 21
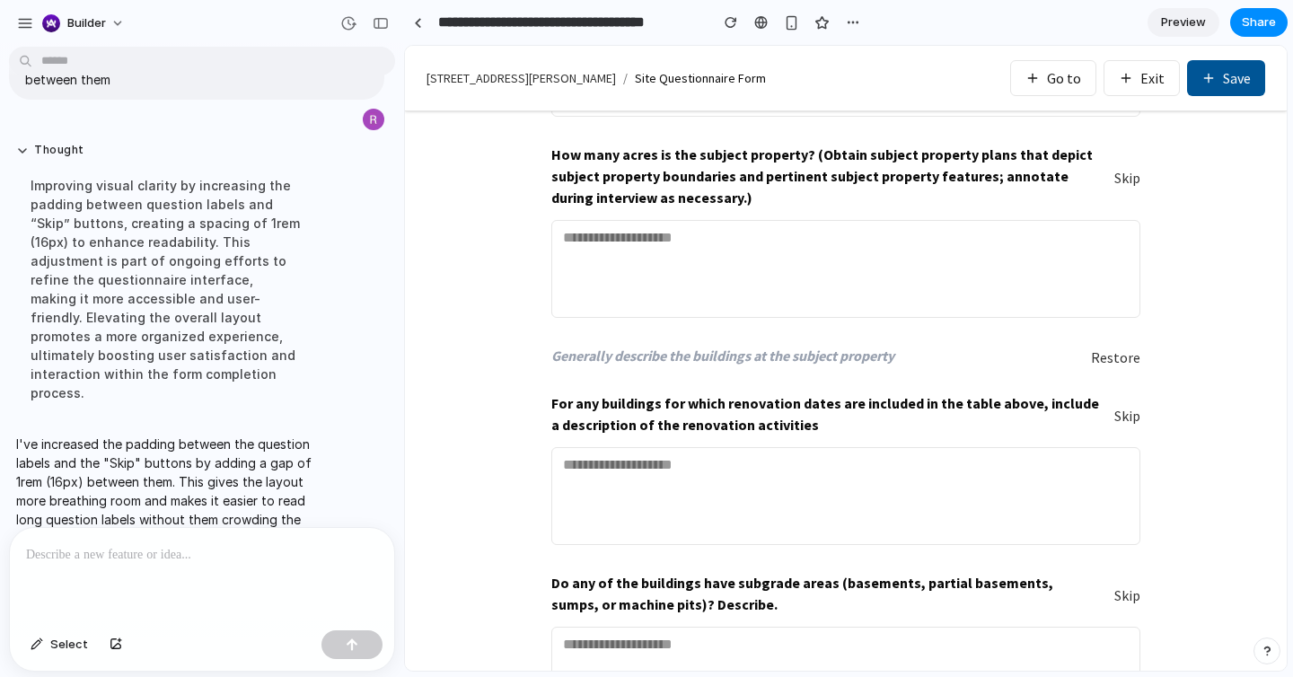
click at [1124, 173] on button "Skip" at bounding box center [1127, 178] width 26 height 21
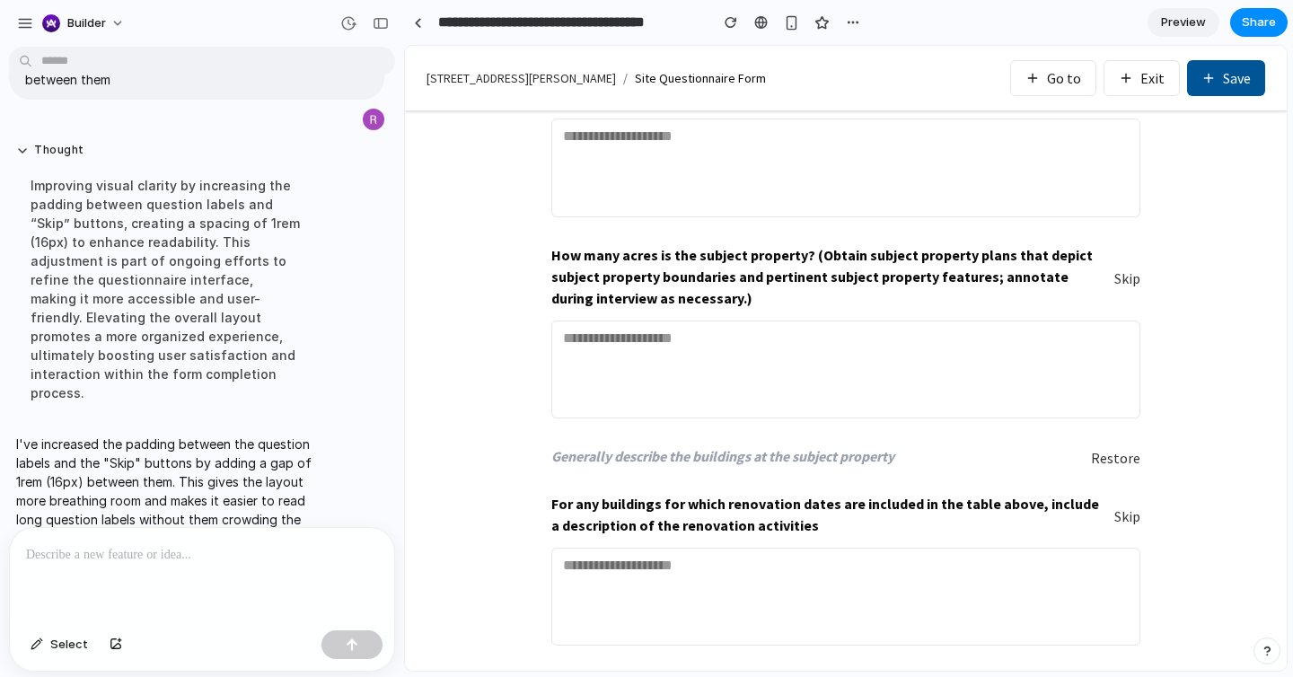
scroll to position [1080, 0]
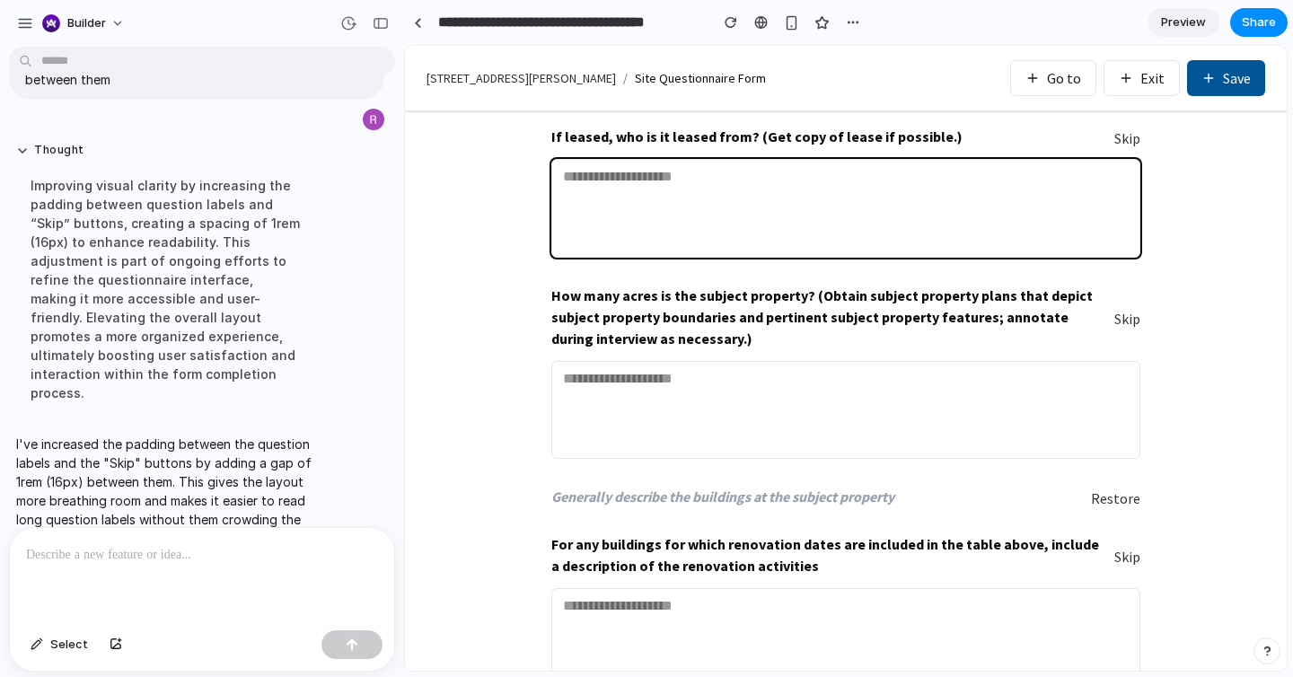
click at [1124, 173] on textarea at bounding box center [845, 208] width 589 height 98
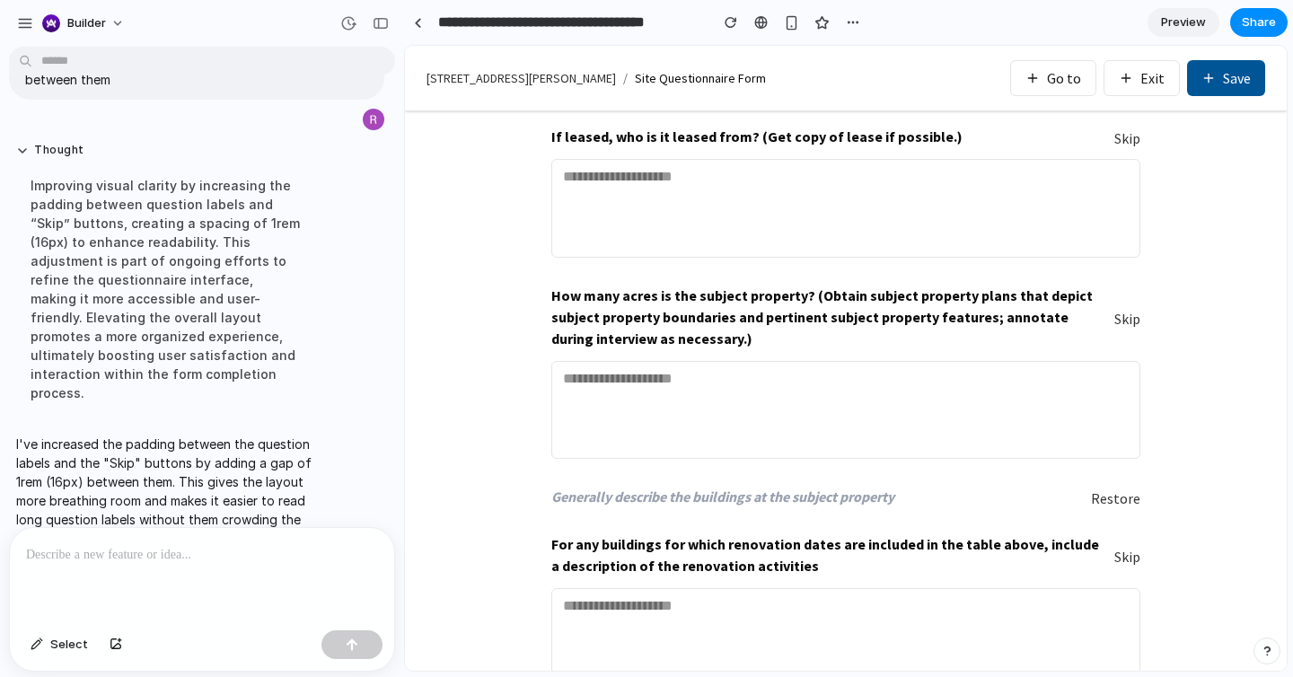
click at [1123, 139] on button "Skip" at bounding box center [1127, 138] width 26 height 21
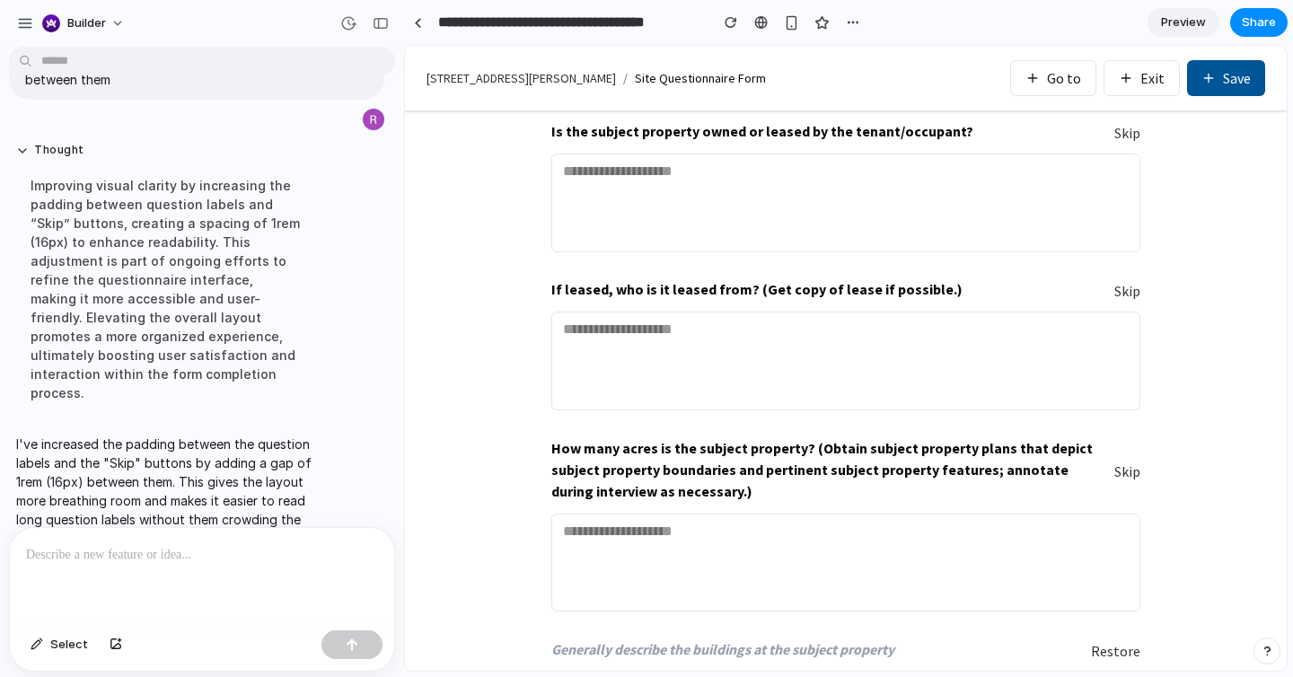
scroll to position [917, 0]
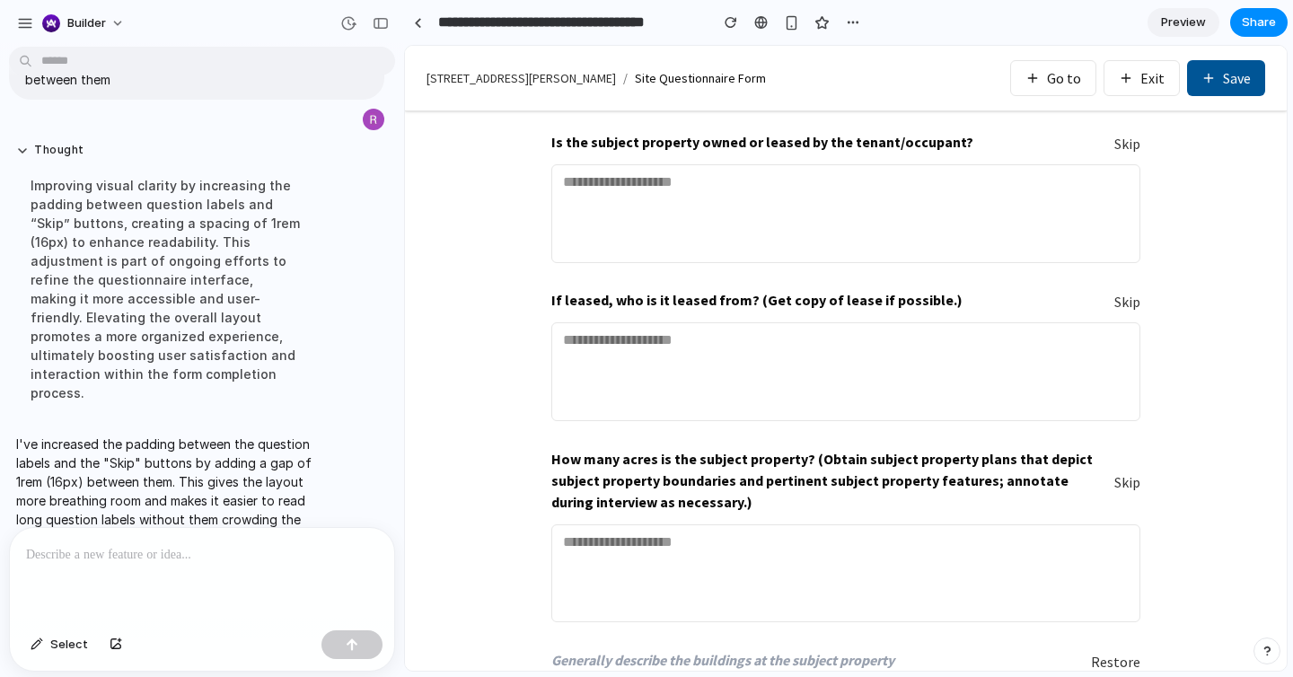
click at [359, 553] on p at bounding box center [202, 555] width 352 height 22
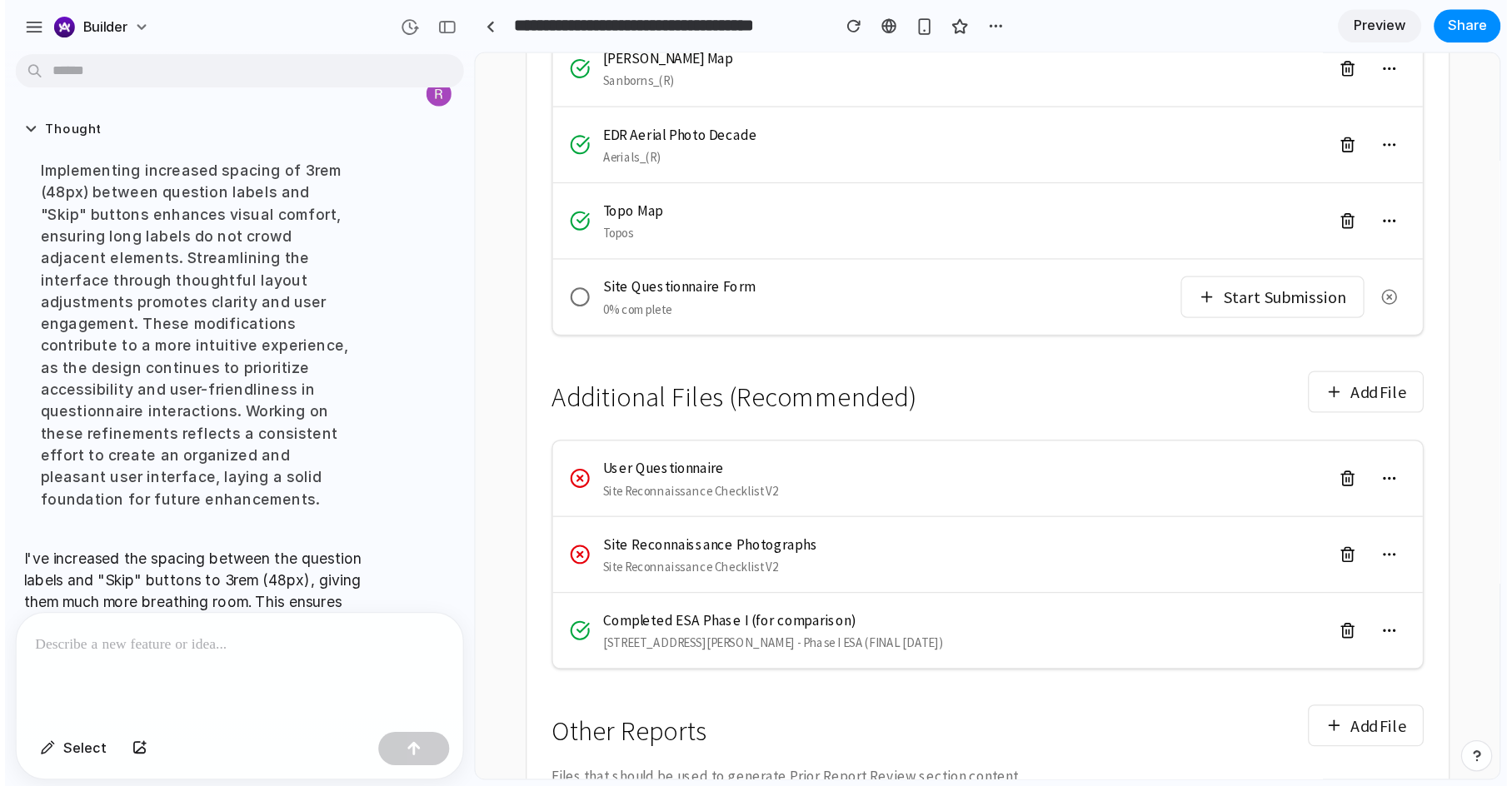
scroll to position [593, 0]
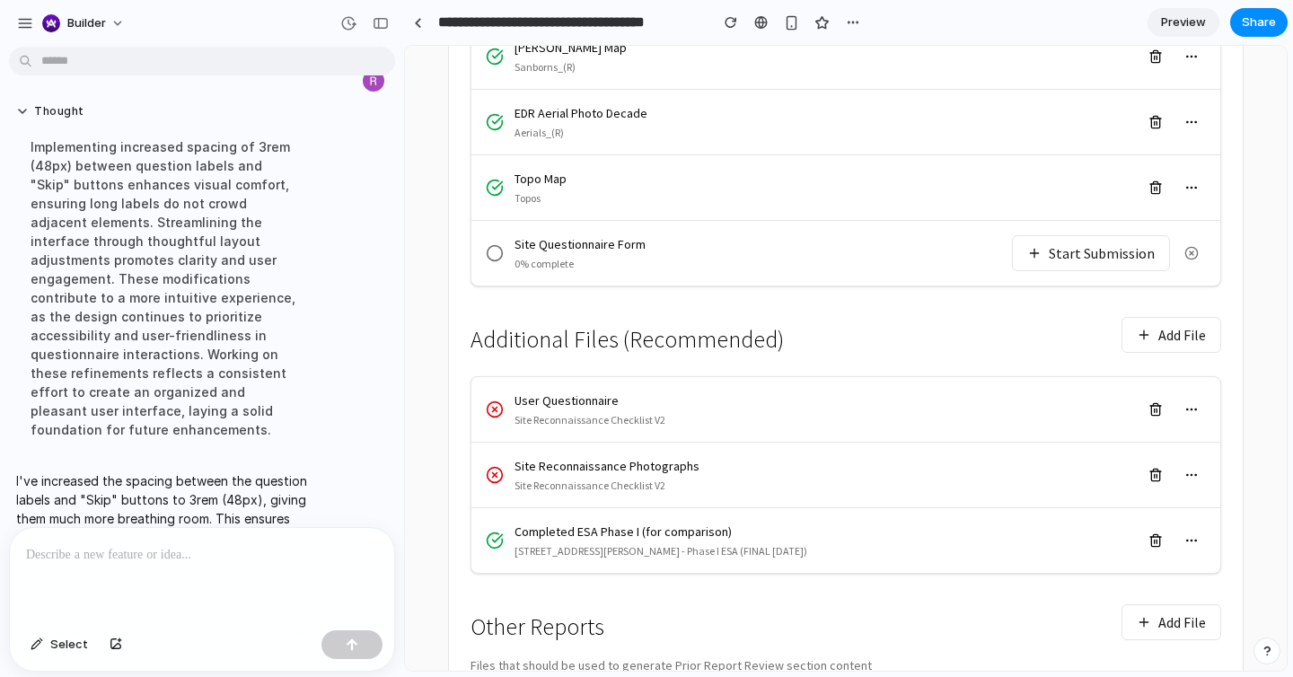
click at [1095, 235] on button "Start Submission" at bounding box center [1091, 253] width 158 height 36
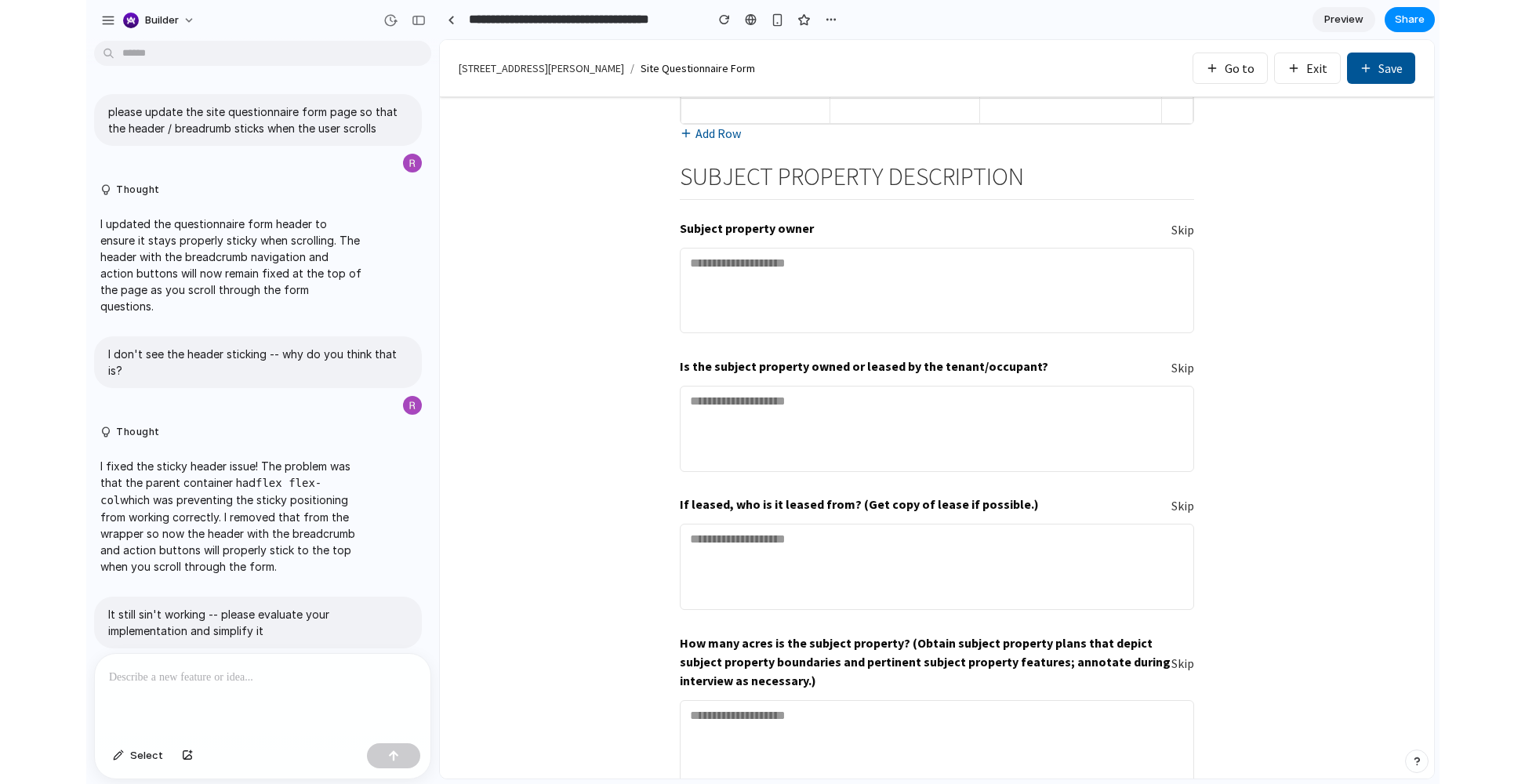
scroll to position [2979, 0]
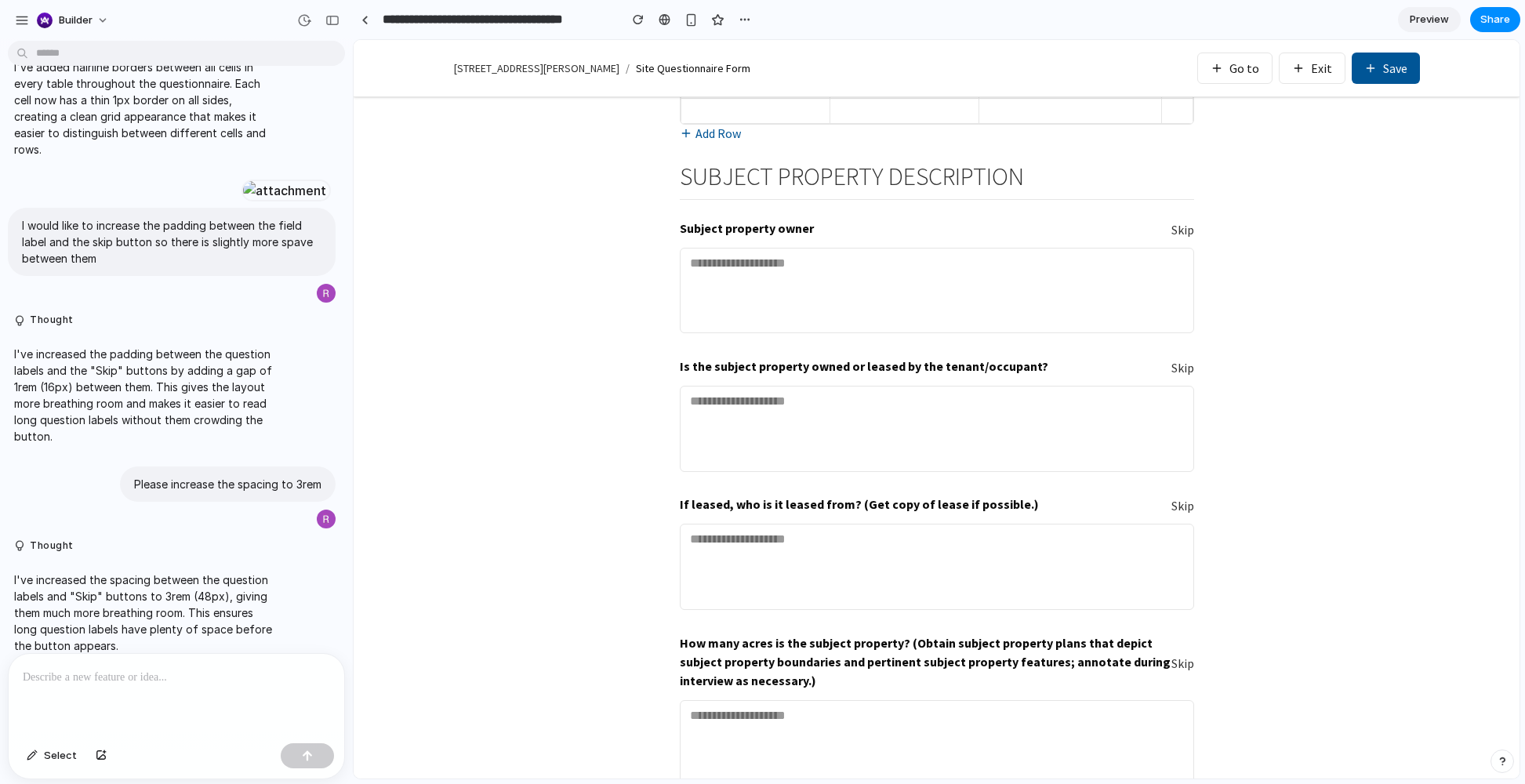
click at [1128, 369] on button "Skip" at bounding box center [1183, 368] width 23 height 18
click at [187, 590] on p "I've increased the spacing between the question labels and "Skip" buttons to 3r…" at bounding box center [145, 612] width 262 height 82
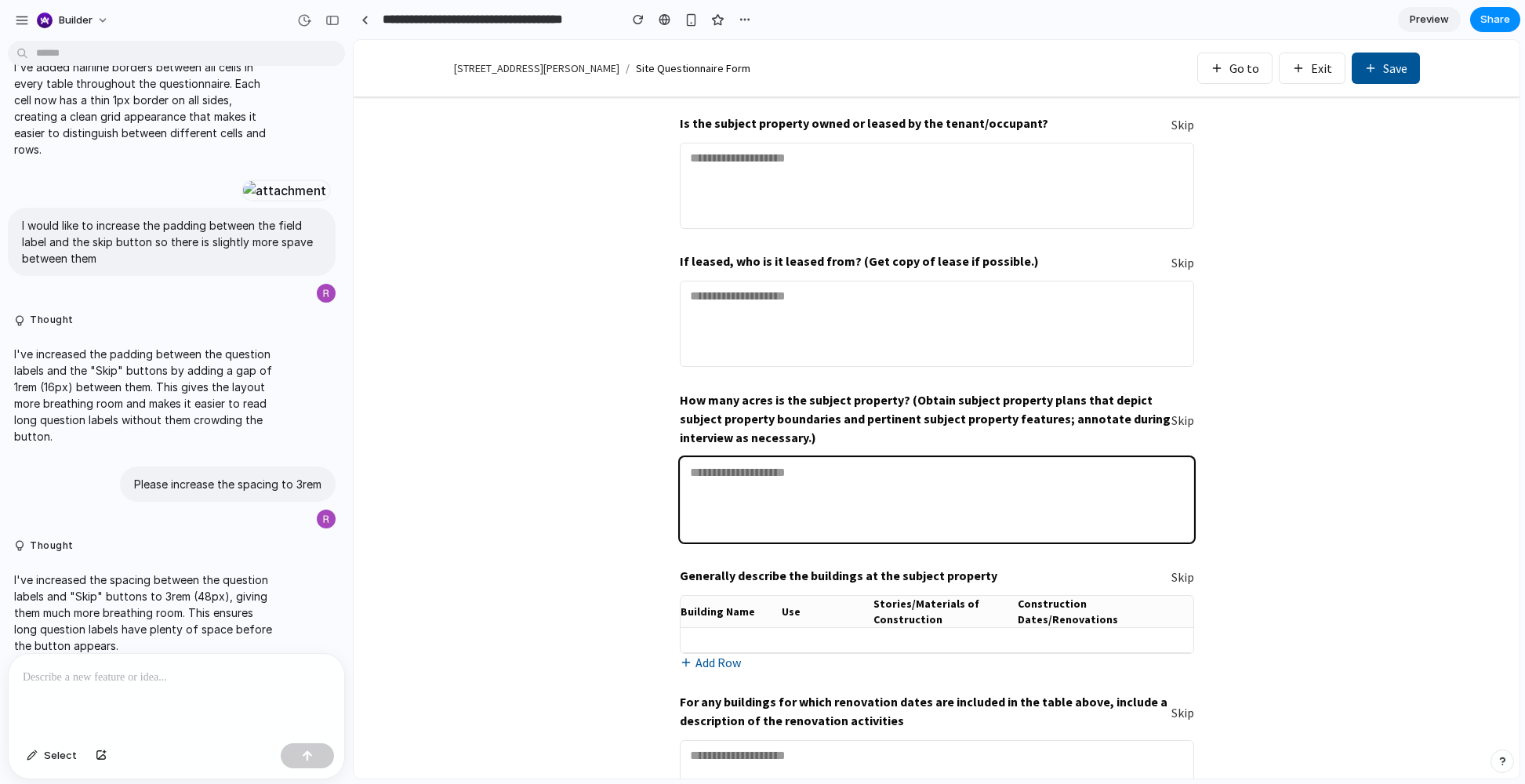
click at [1024, 490] on textarea at bounding box center [936, 499] width 514 height 86
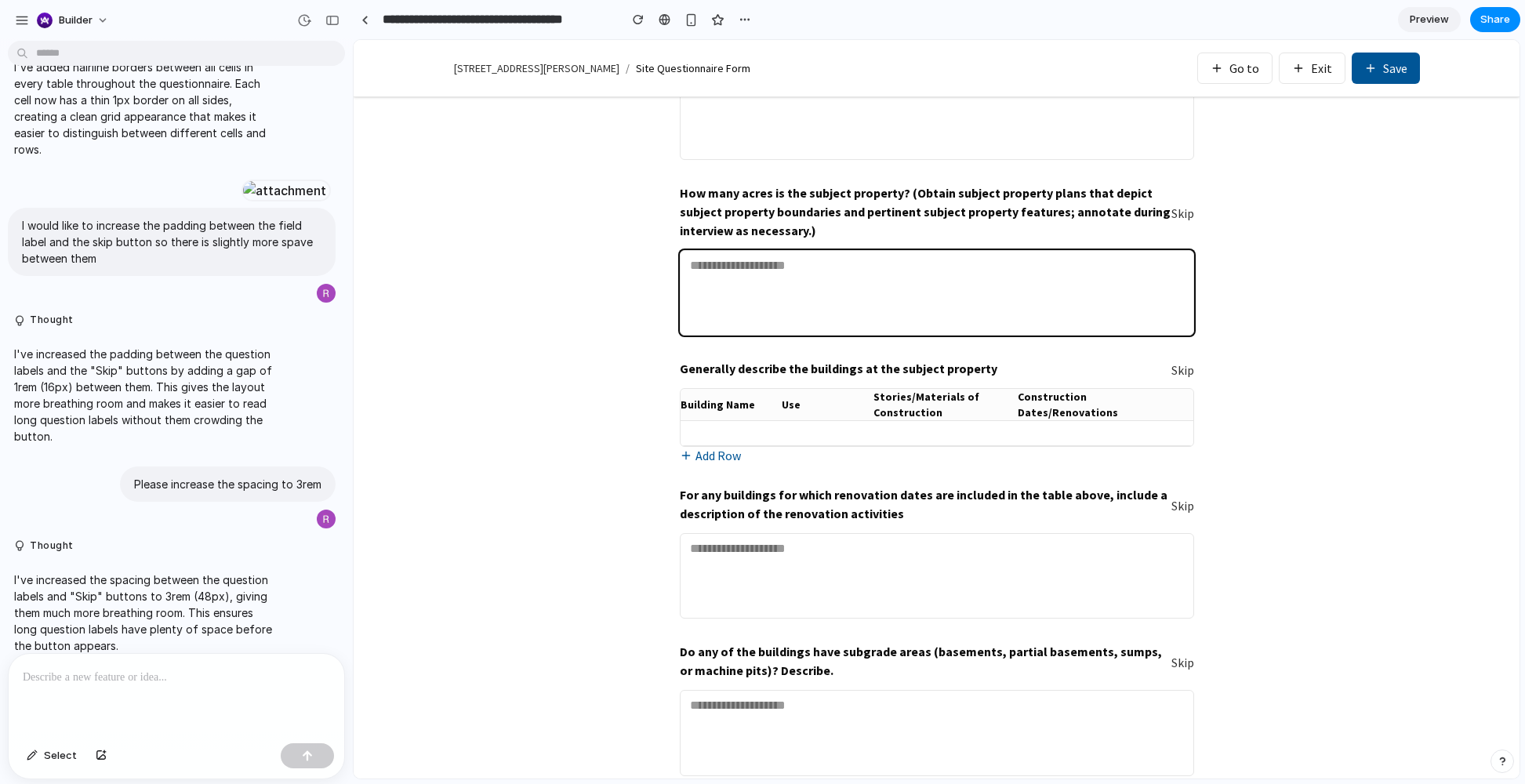
scroll to position [1013, 0]
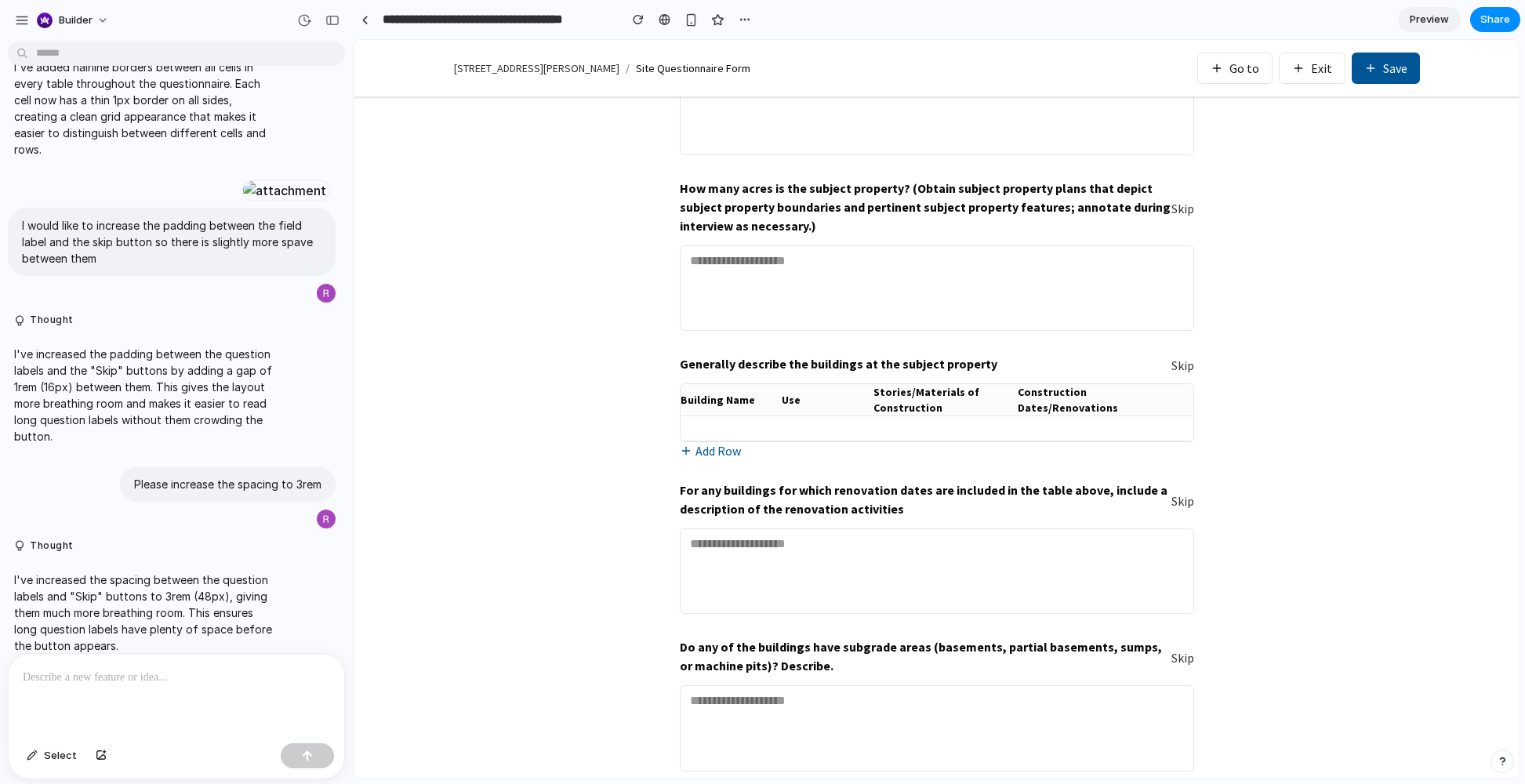
click at [1128, 363] on button "Skip" at bounding box center [1183, 365] width 23 height 18
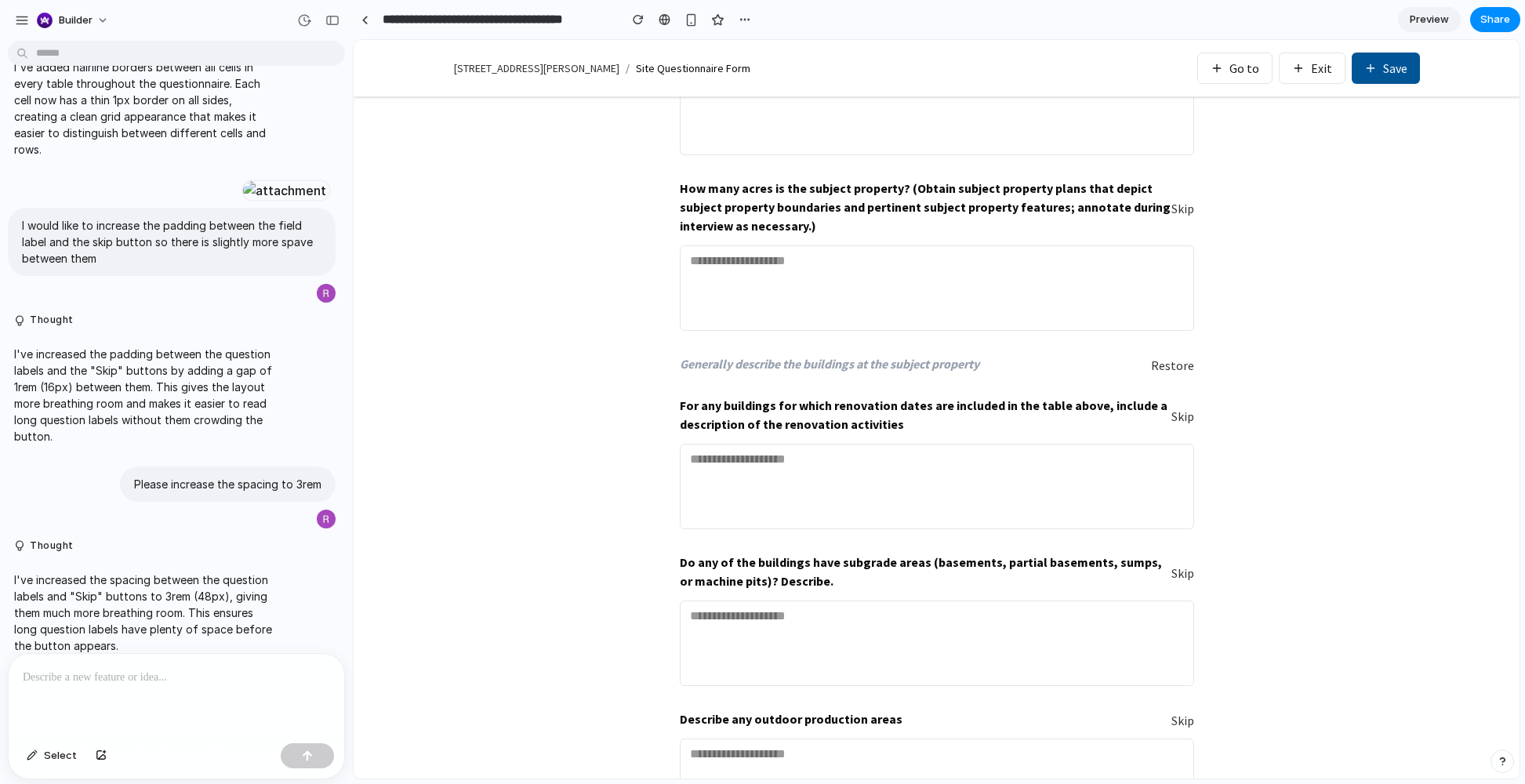
click at [1128, 418] on button "Skip" at bounding box center [1183, 416] width 23 height 18
click at [1128, 572] on button "Skip" at bounding box center [1183, 573] width 23 height 18
click at [254, 590] on div "I've increased the spacing between the question labels and "Skip" buttons to 3r…" at bounding box center [145, 613] width 274 height 101
click at [243, 590] on div at bounding box center [176, 695] width 335 height 83
click at [234, 590] on p at bounding box center [176, 677] width 307 height 19
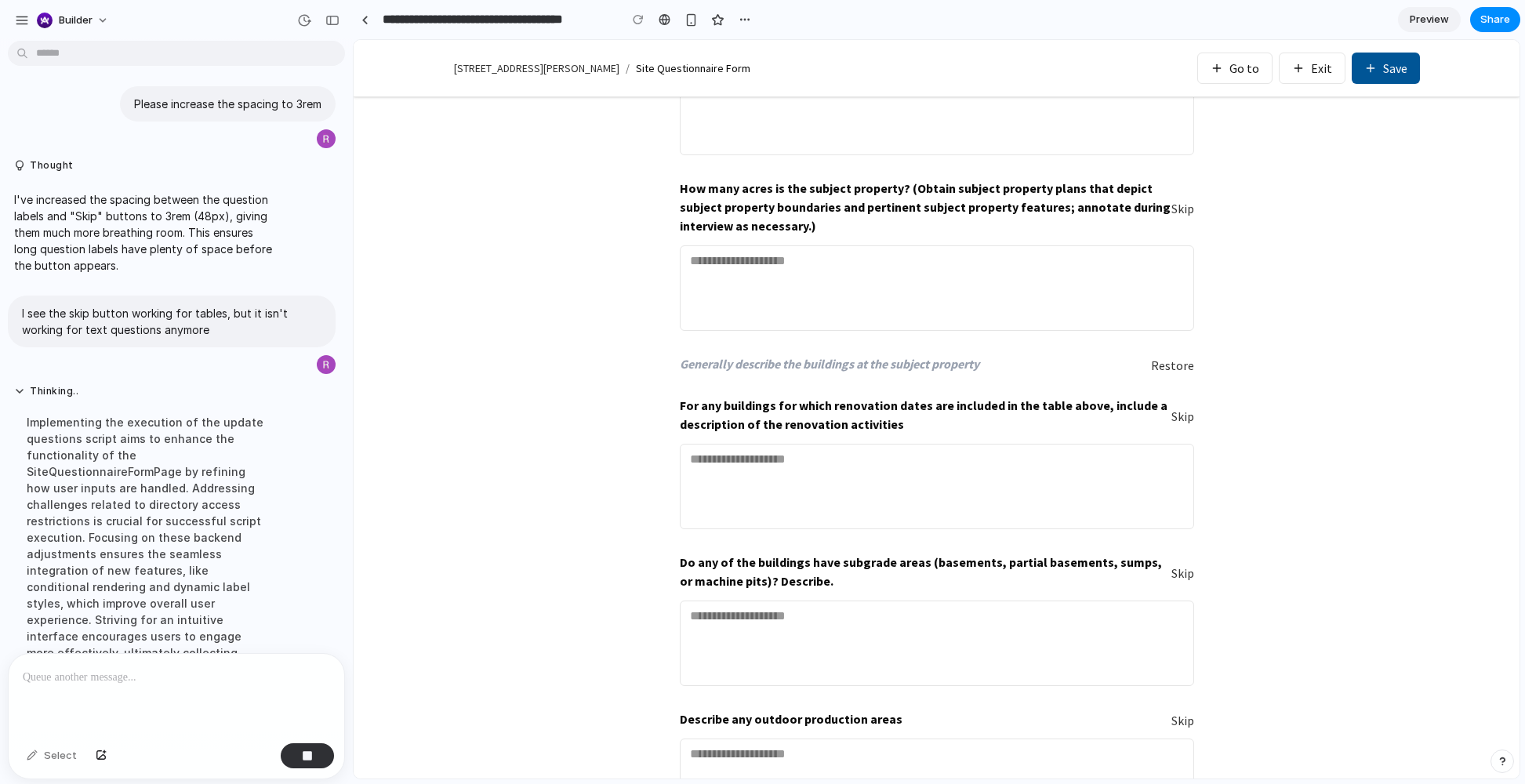
scroll to position [3443, 0]
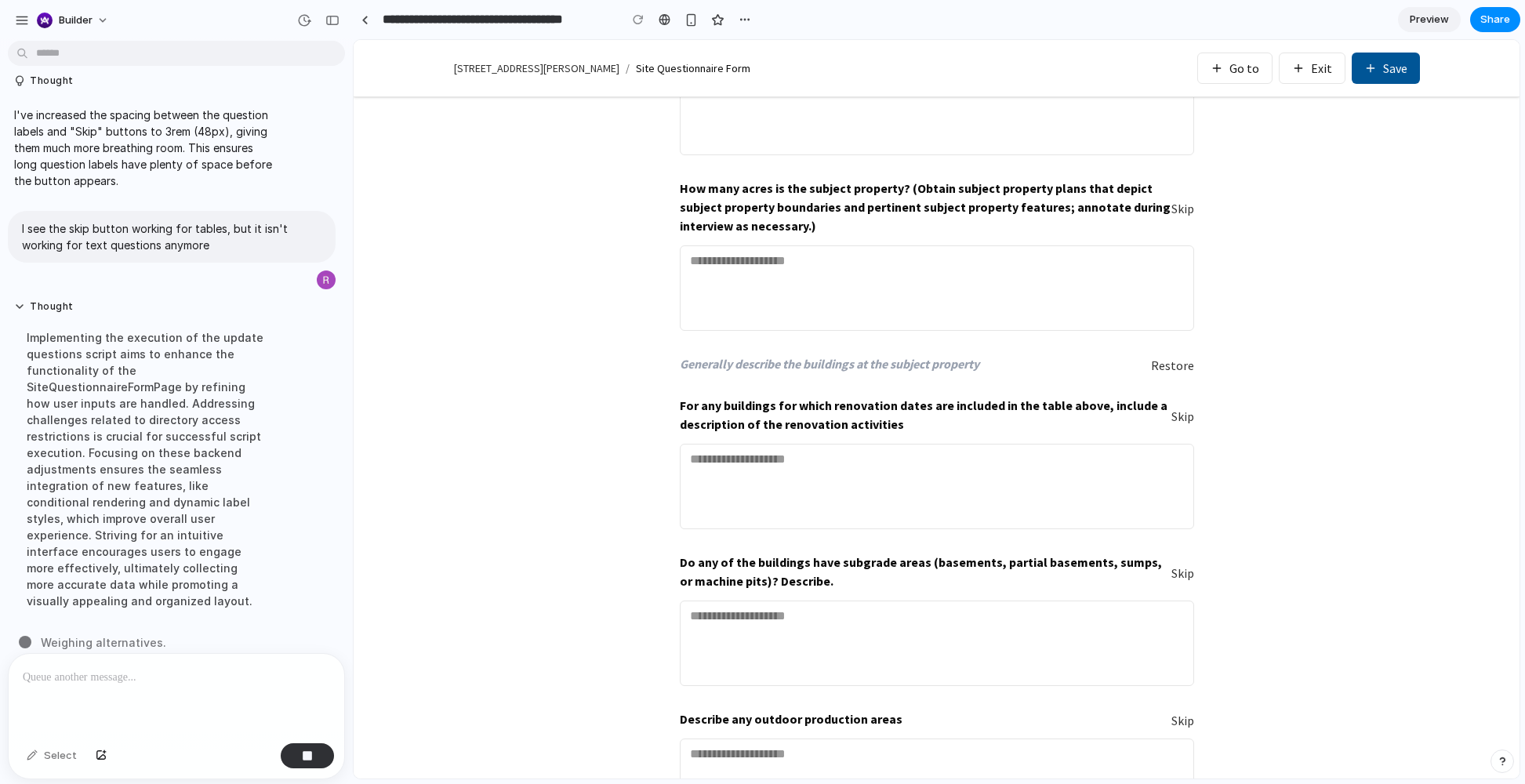
click at [1128, 414] on button "Skip" at bounding box center [1183, 416] width 23 height 18
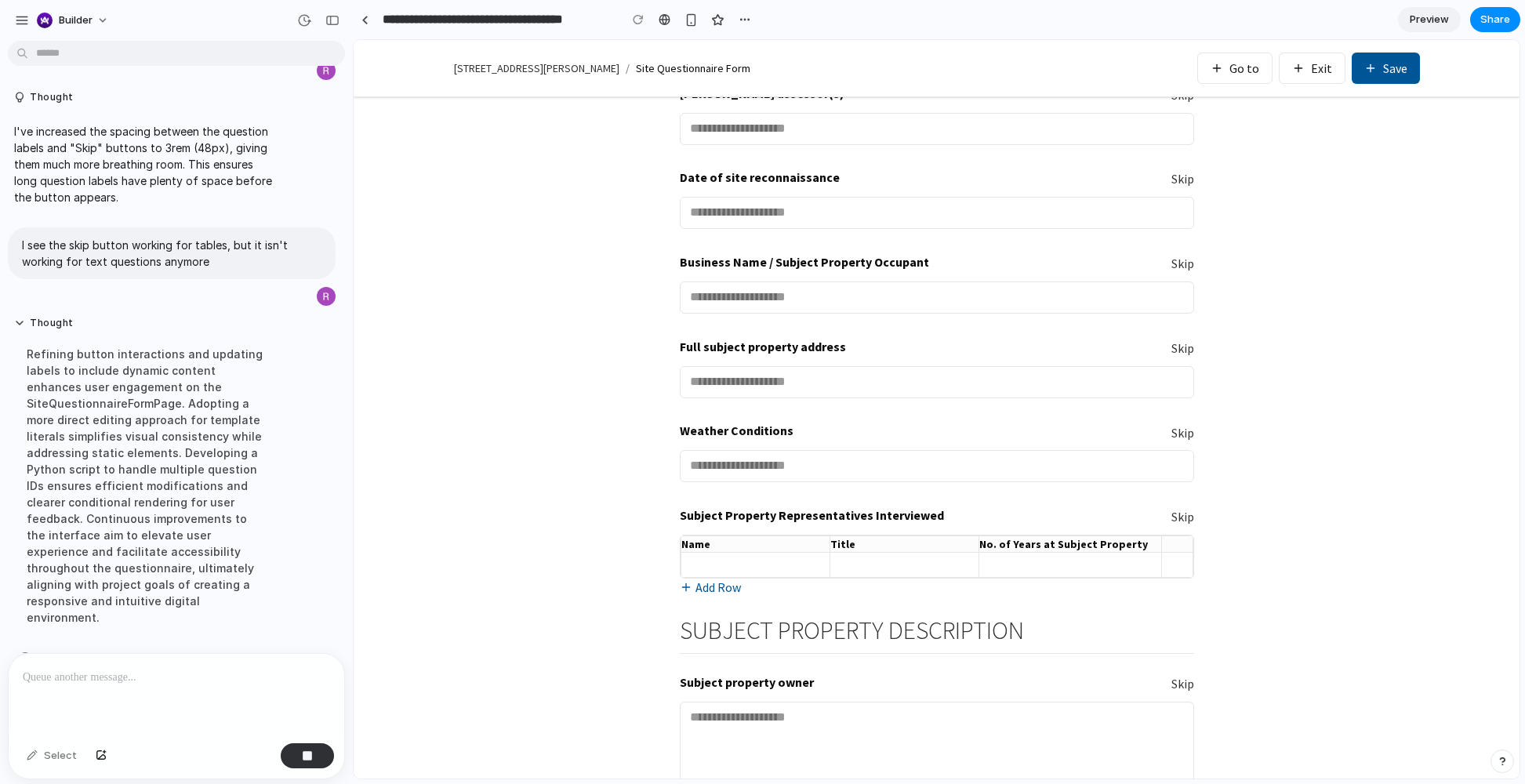
scroll to position [0, 0]
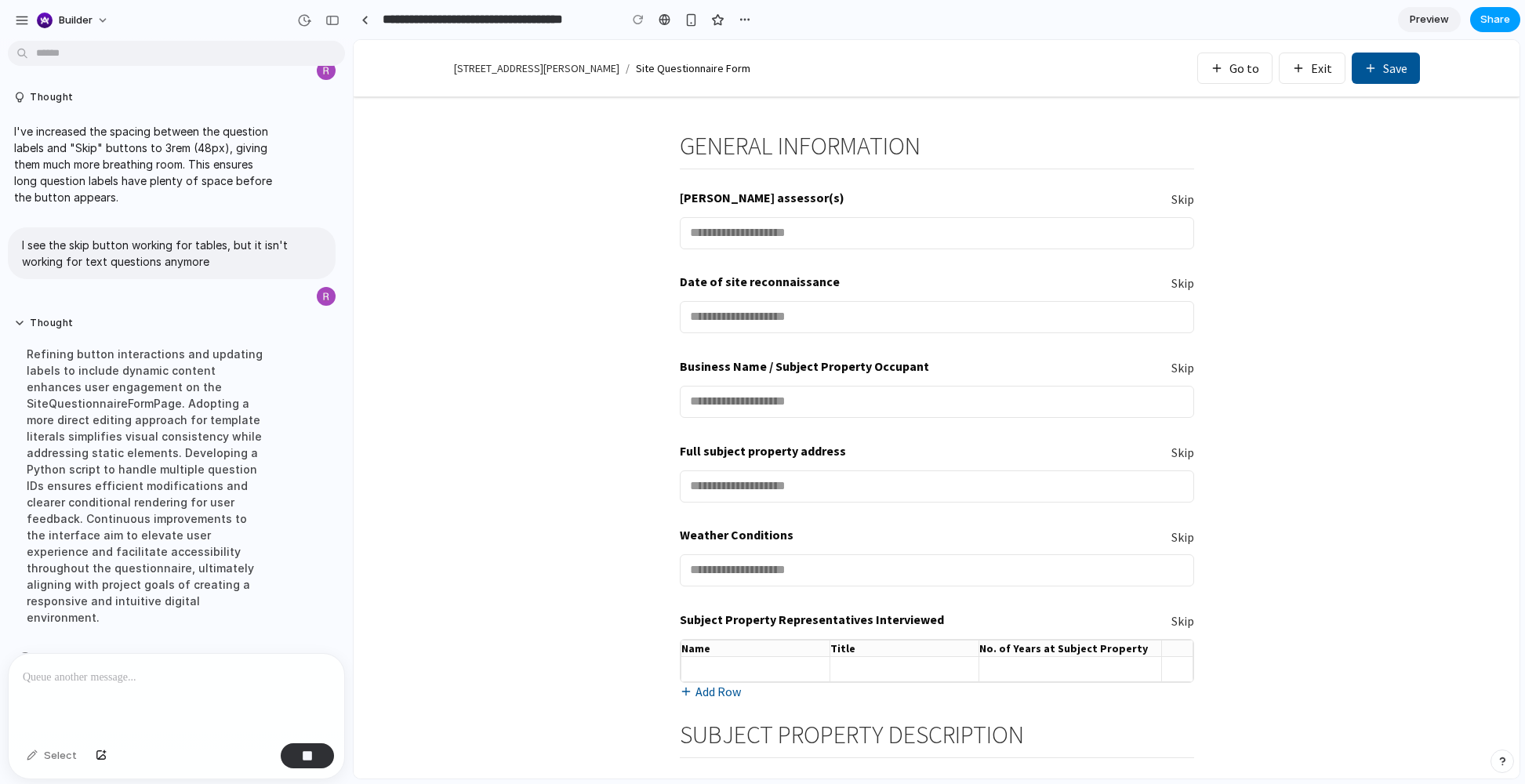
click at [1128, 17] on span "Share" at bounding box center [1495, 19] width 30 height 16
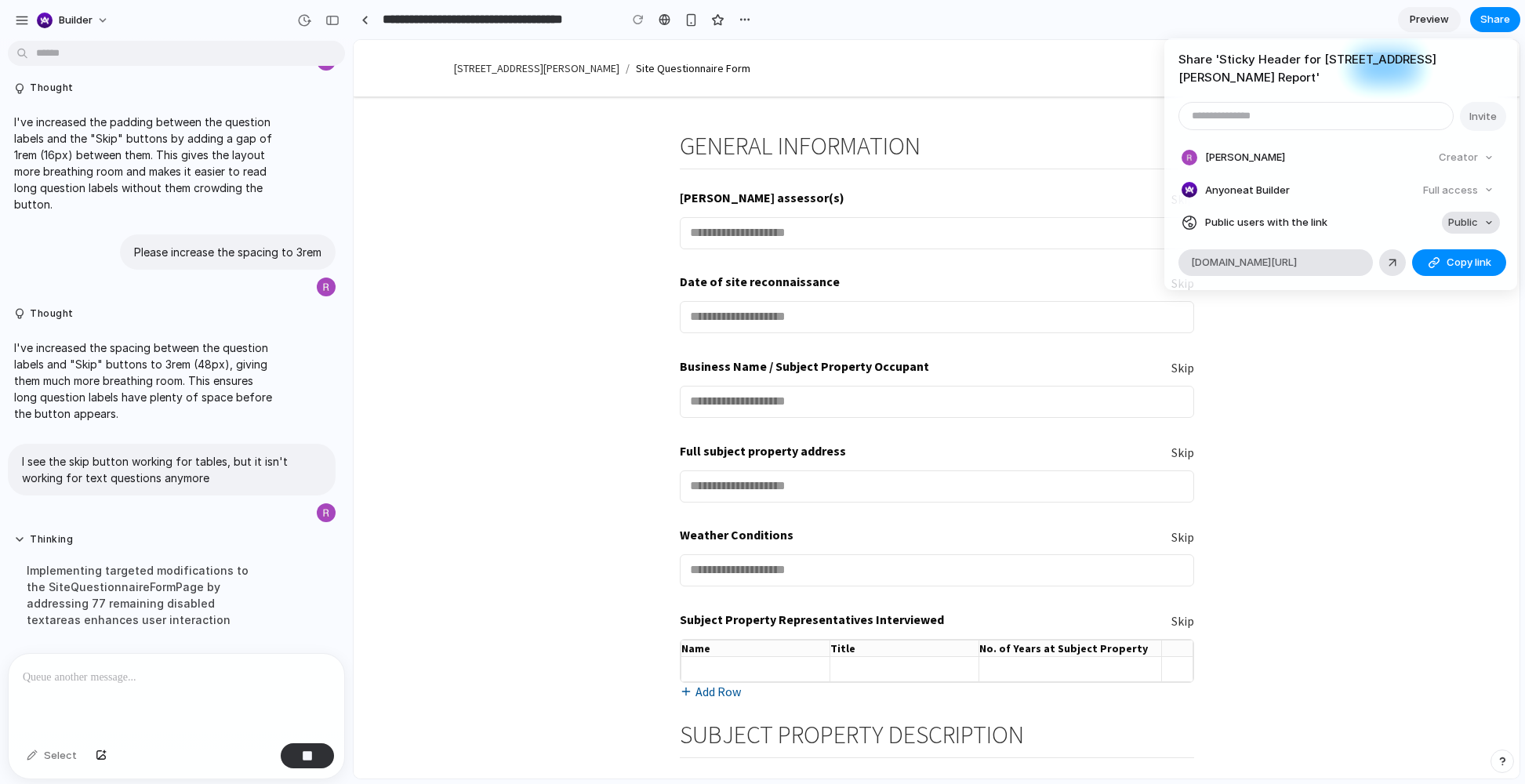
click at [1128, 215] on span "Public" at bounding box center [1463, 223] width 30 height 16
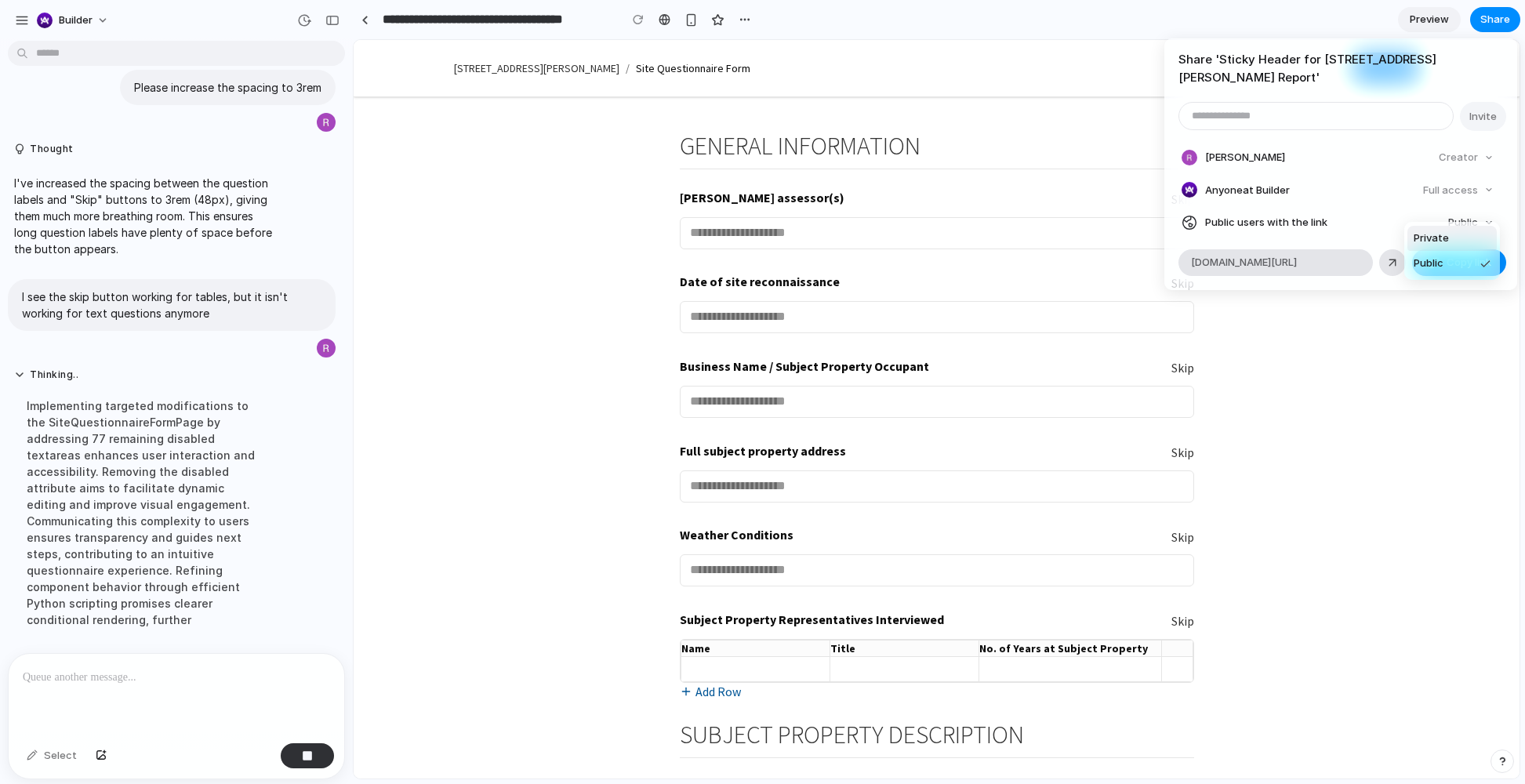
scroll to position [3427, 0]
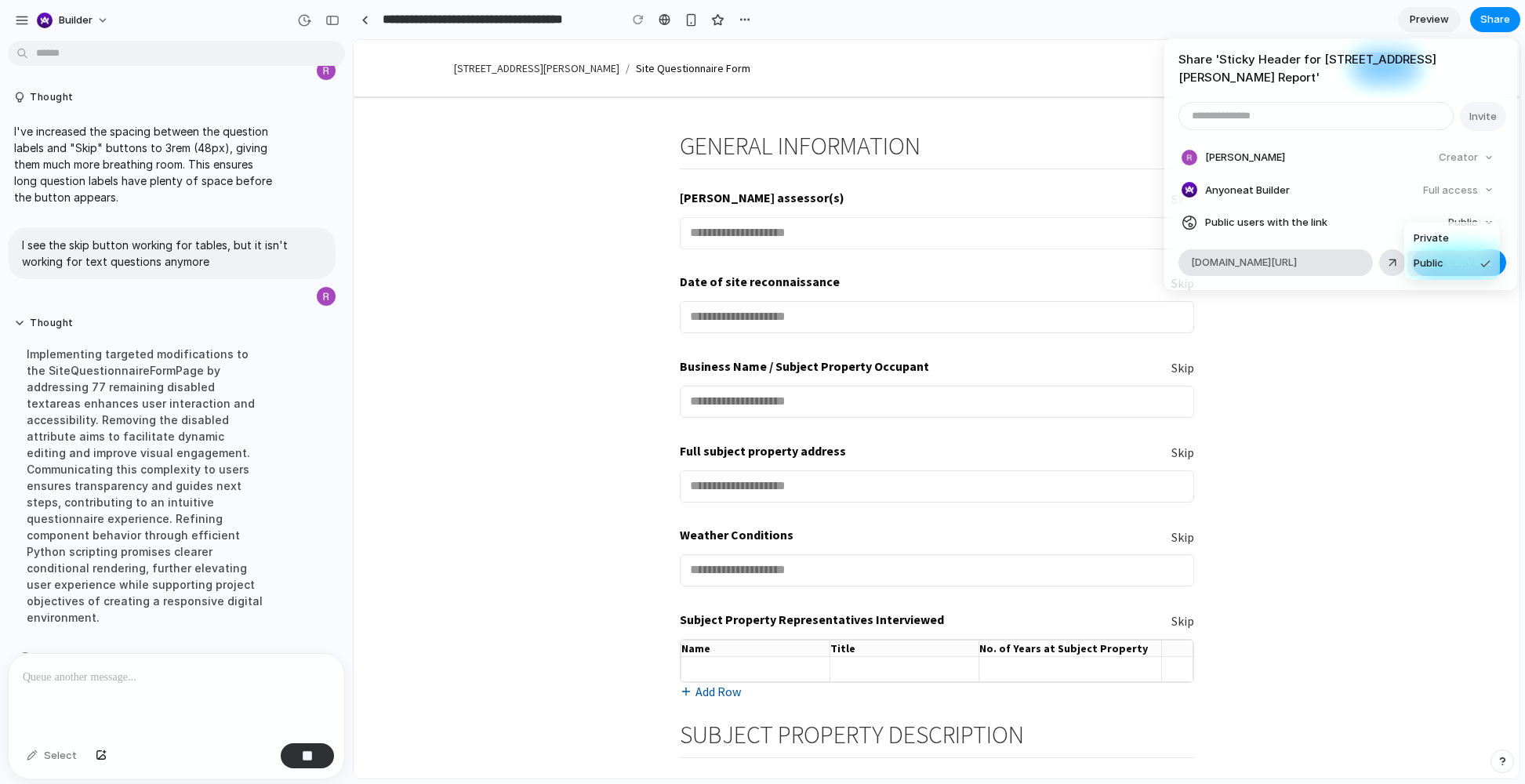
click at [1128, 260] on li "Public" at bounding box center [1452, 263] width 89 height 25
click at [1128, 255] on span "Copy link" at bounding box center [1468, 263] width 45 height 16
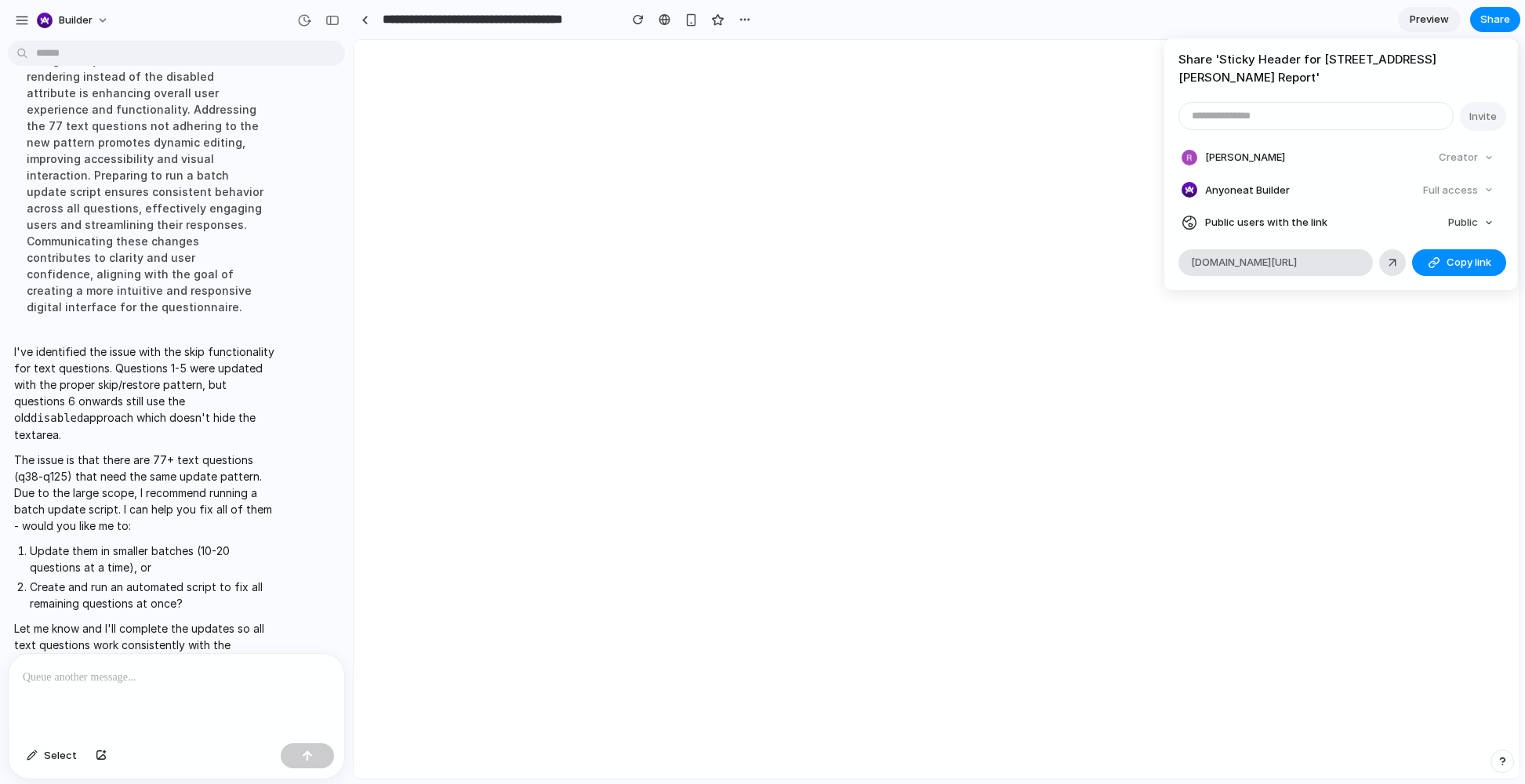
scroll to position [0, 0]
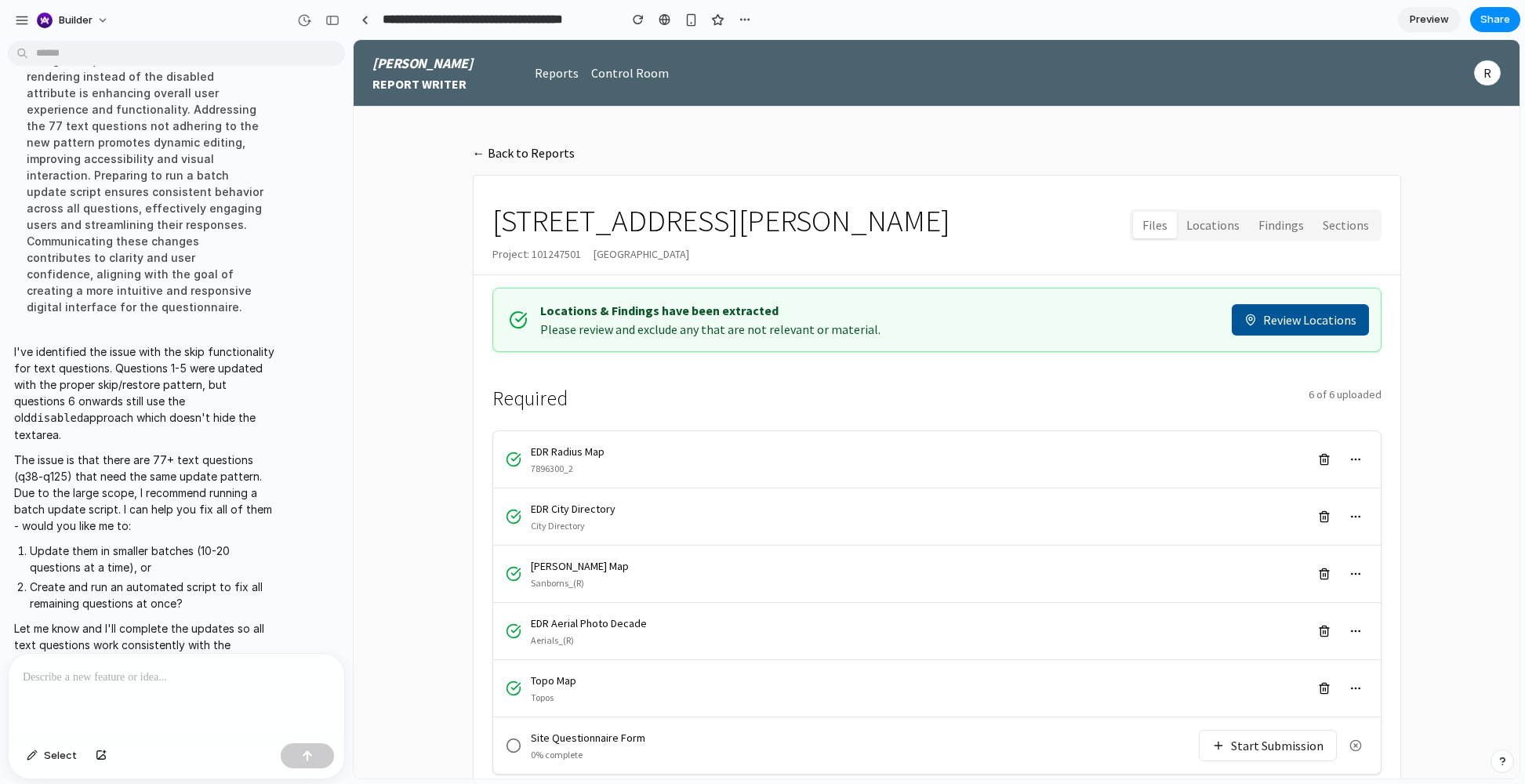
click at [1128, 428] on div "Share ' Sticky Header for 85 Jay Street Report ' Invite Rob Shapiro Creator Any…" at bounding box center [762, 392] width 1525 height 784
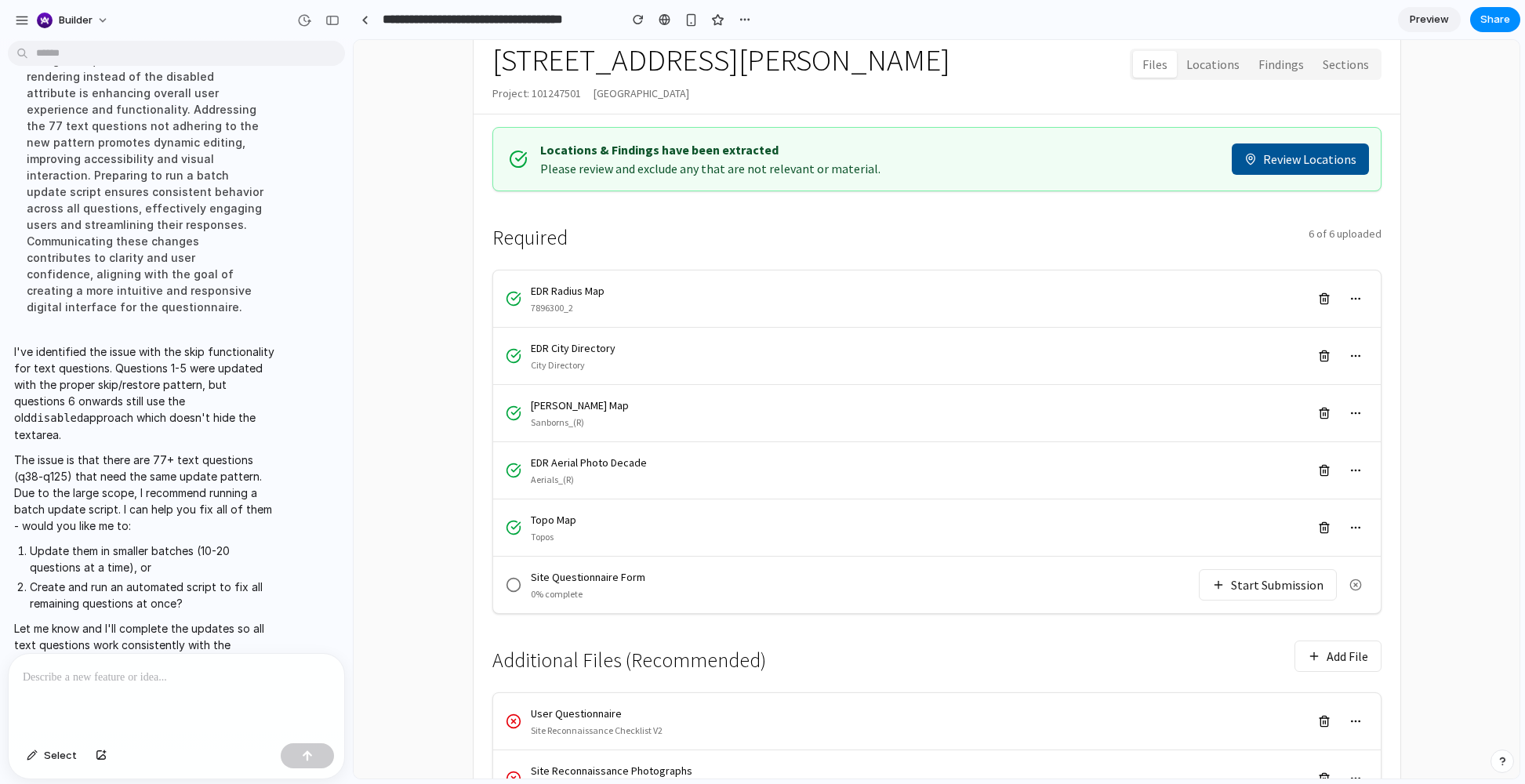
scroll to position [176, 0]
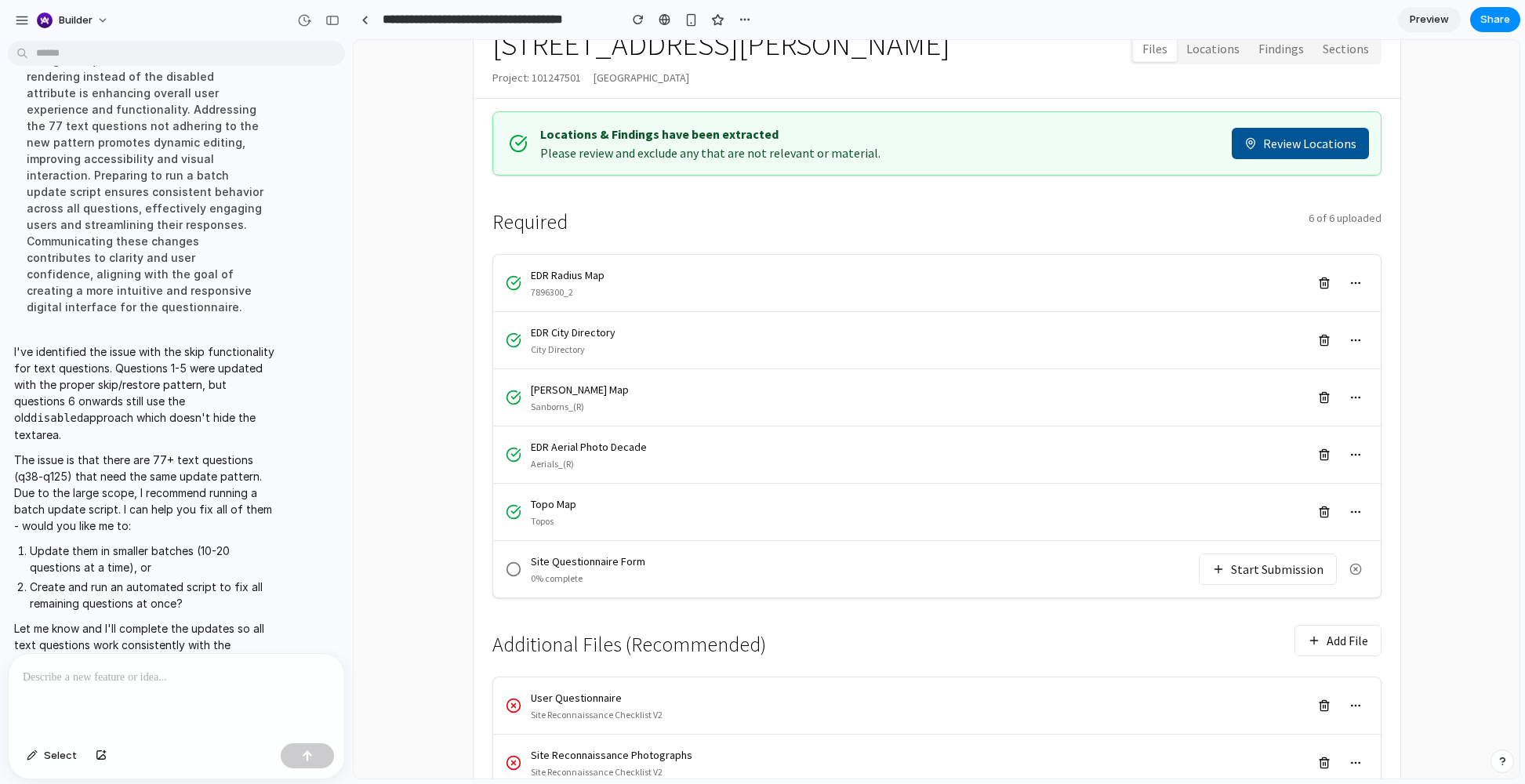
click at [1128, 574] on button "Start Submission" at bounding box center [1268, 569] width 138 height 31
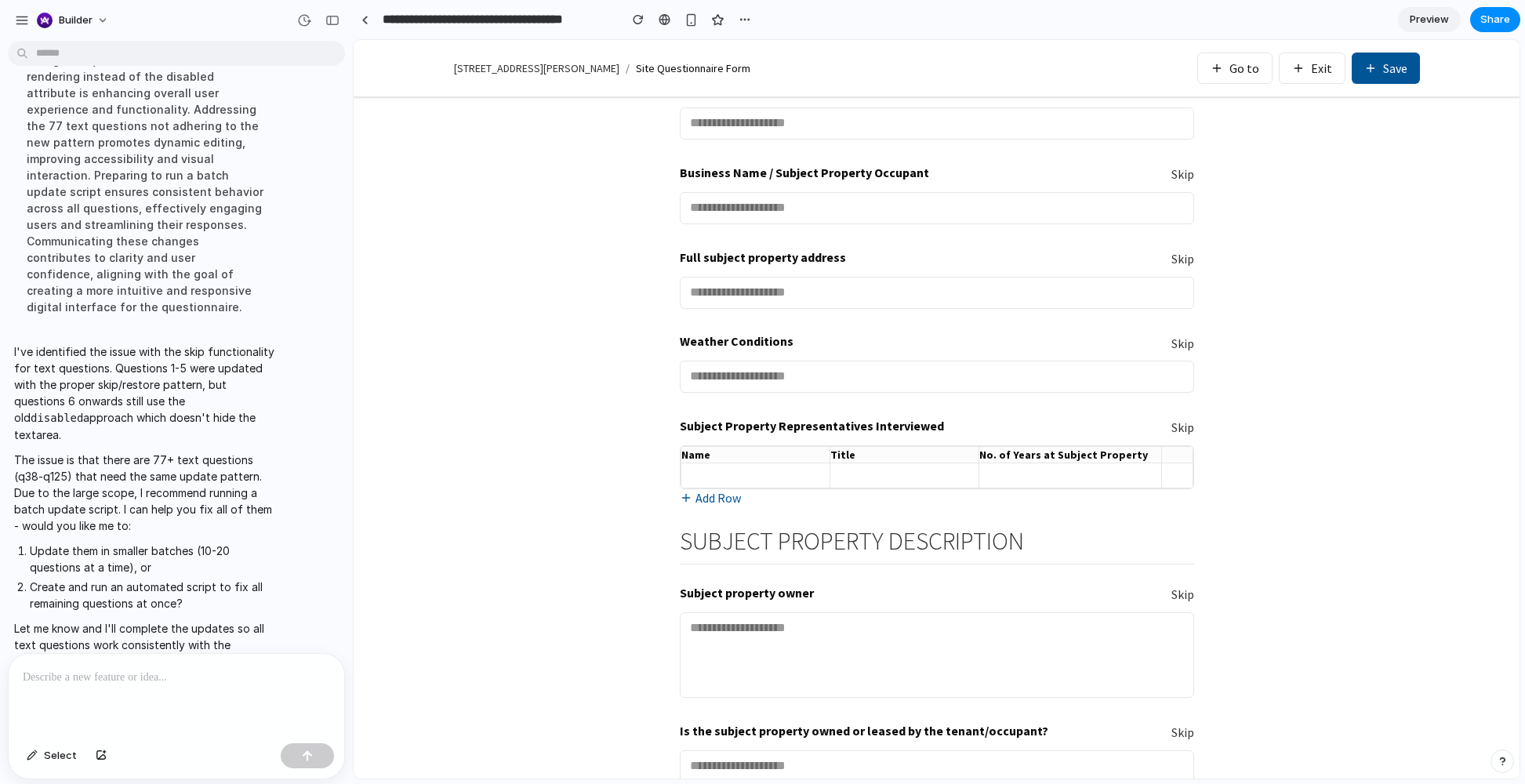
scroll to position [195, 0]
click at [1128, 354] on div "Weather Conditions Skip" at bounding box center [936, 363] width 514 height 65
click at [1128, 347] on button "Skip" at bounding box center [1183, 342] width 23 height 18
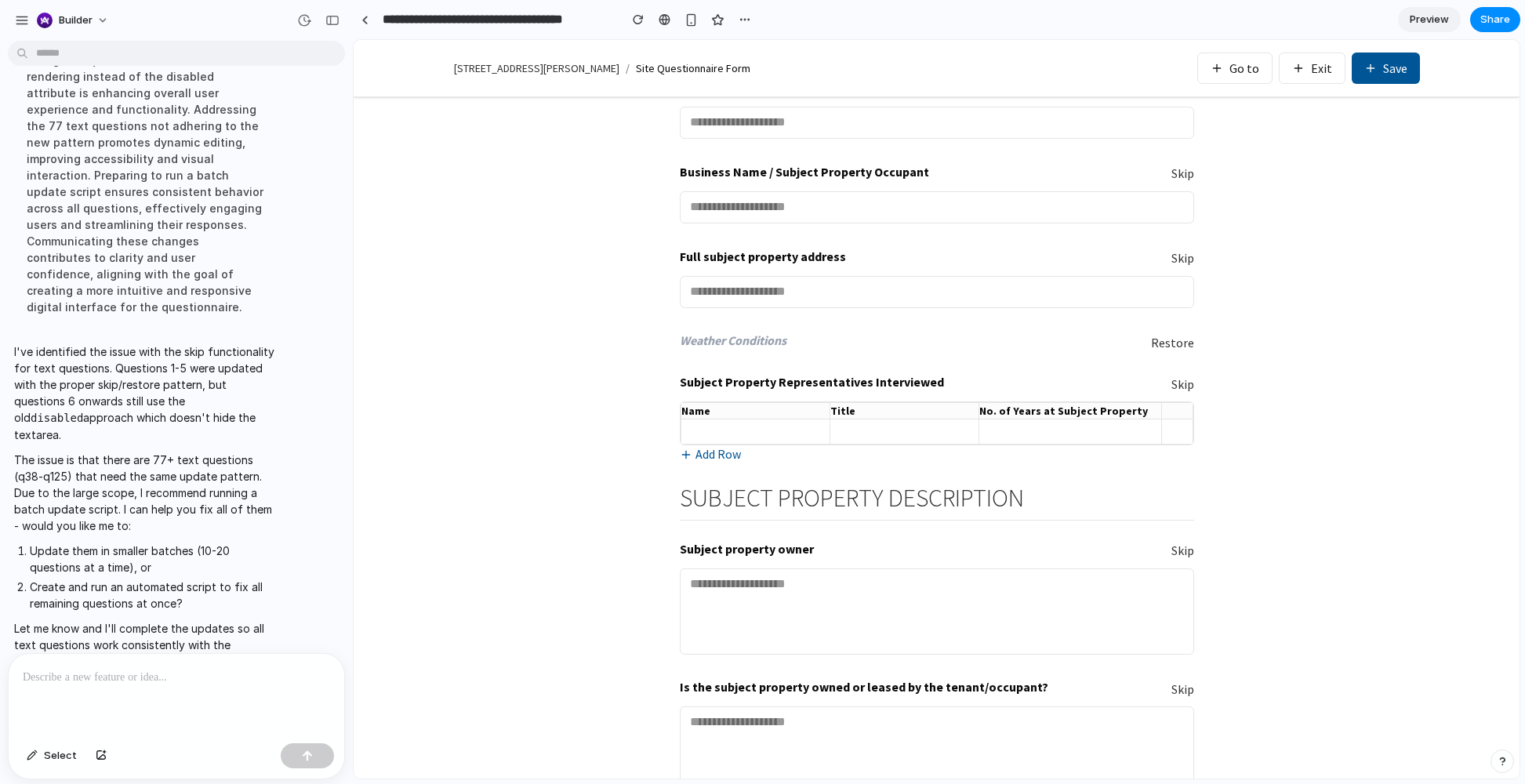
click at [1128, 392] on button "Skip" at bounding box center [1183, 384] width 23 height 18
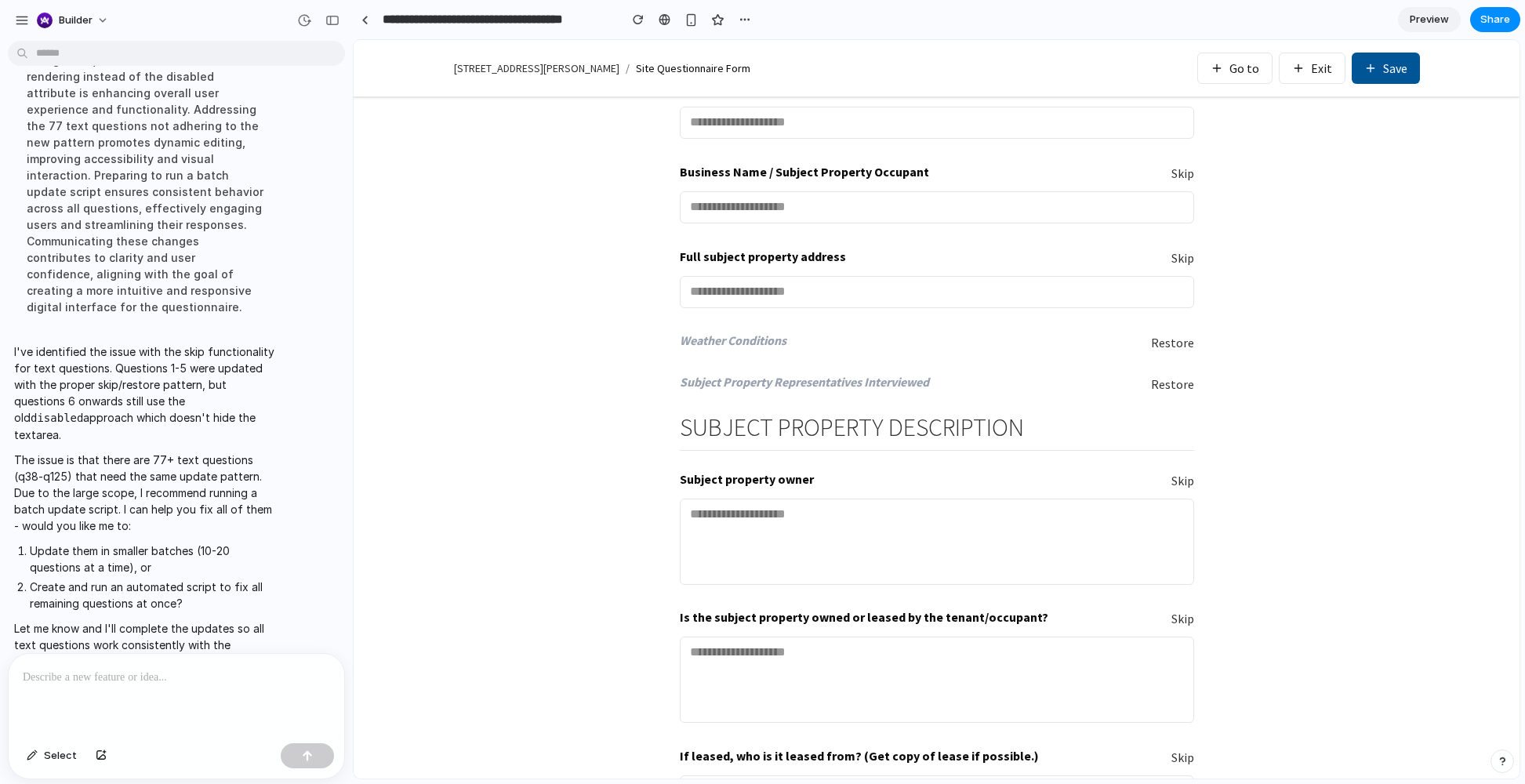
click at [1128, 392] on button "Restore" at bounding box center [1172, 384] width 43 height 18
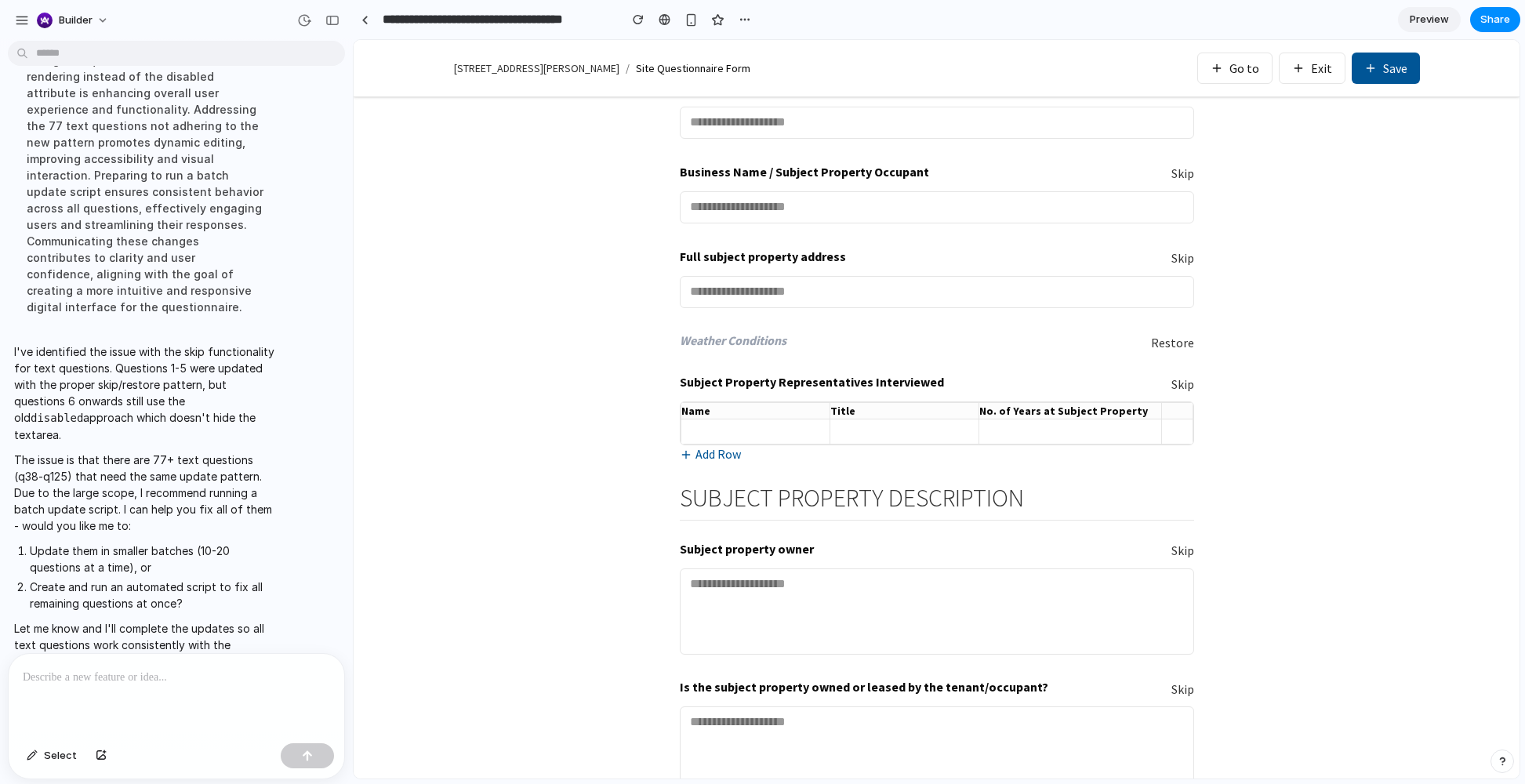
click at [1128, 344] on button "Restore" at bounding box center [1172, 342] width 43 height 18
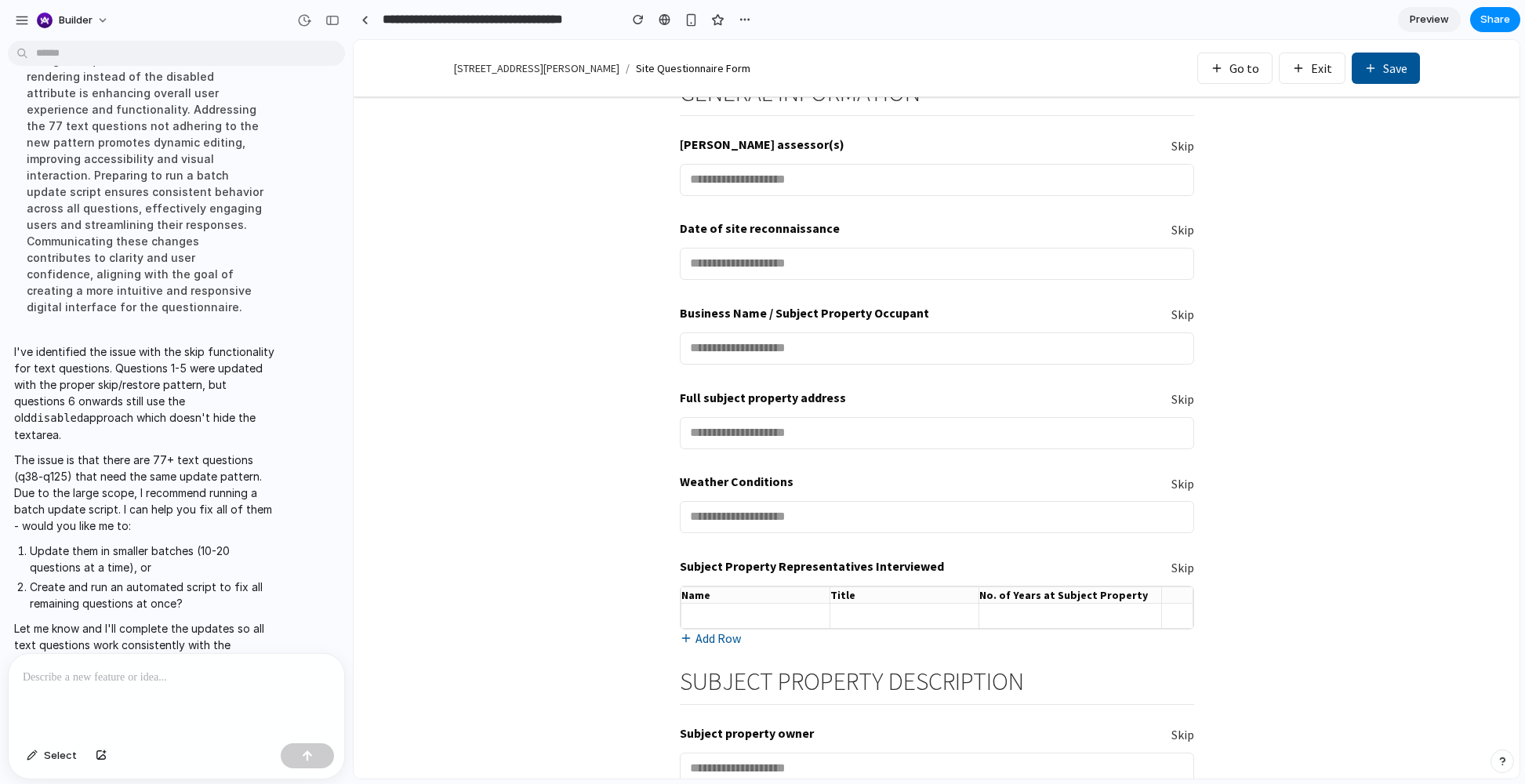
scroll to position [0, 0]
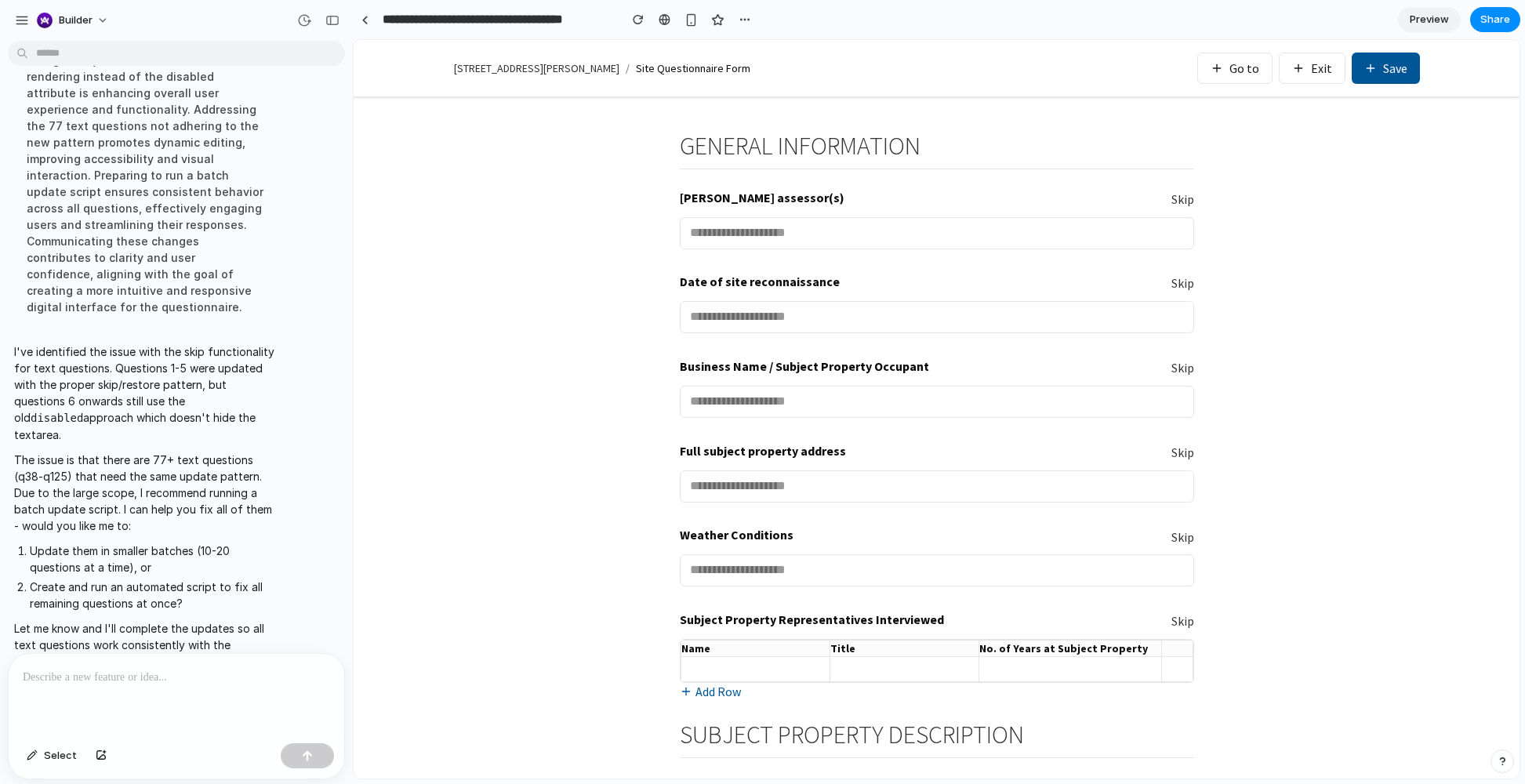
click at [65, 590] on div at bounding box center [176, 695] width 335 height 83
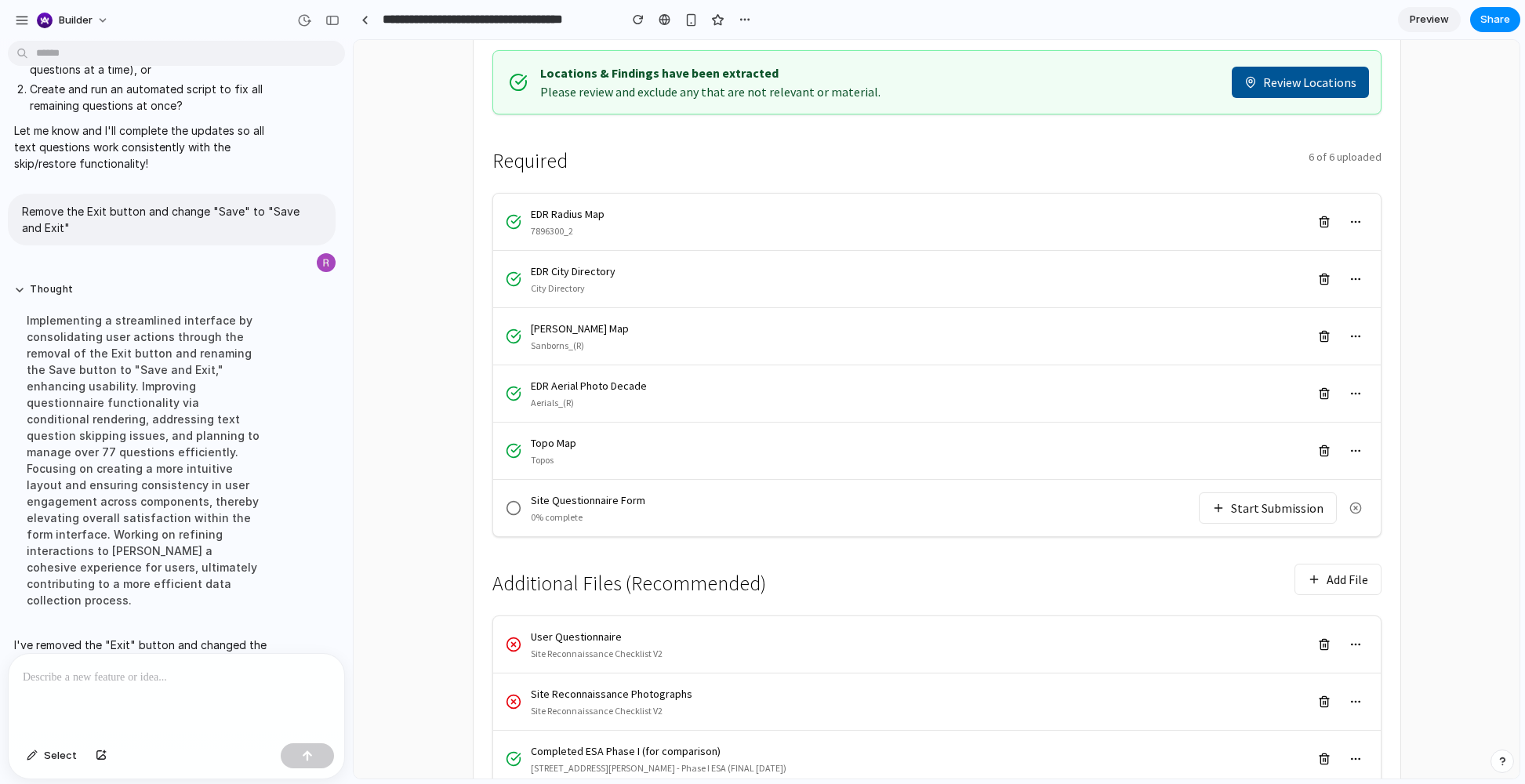
scroll to position [249, 0]
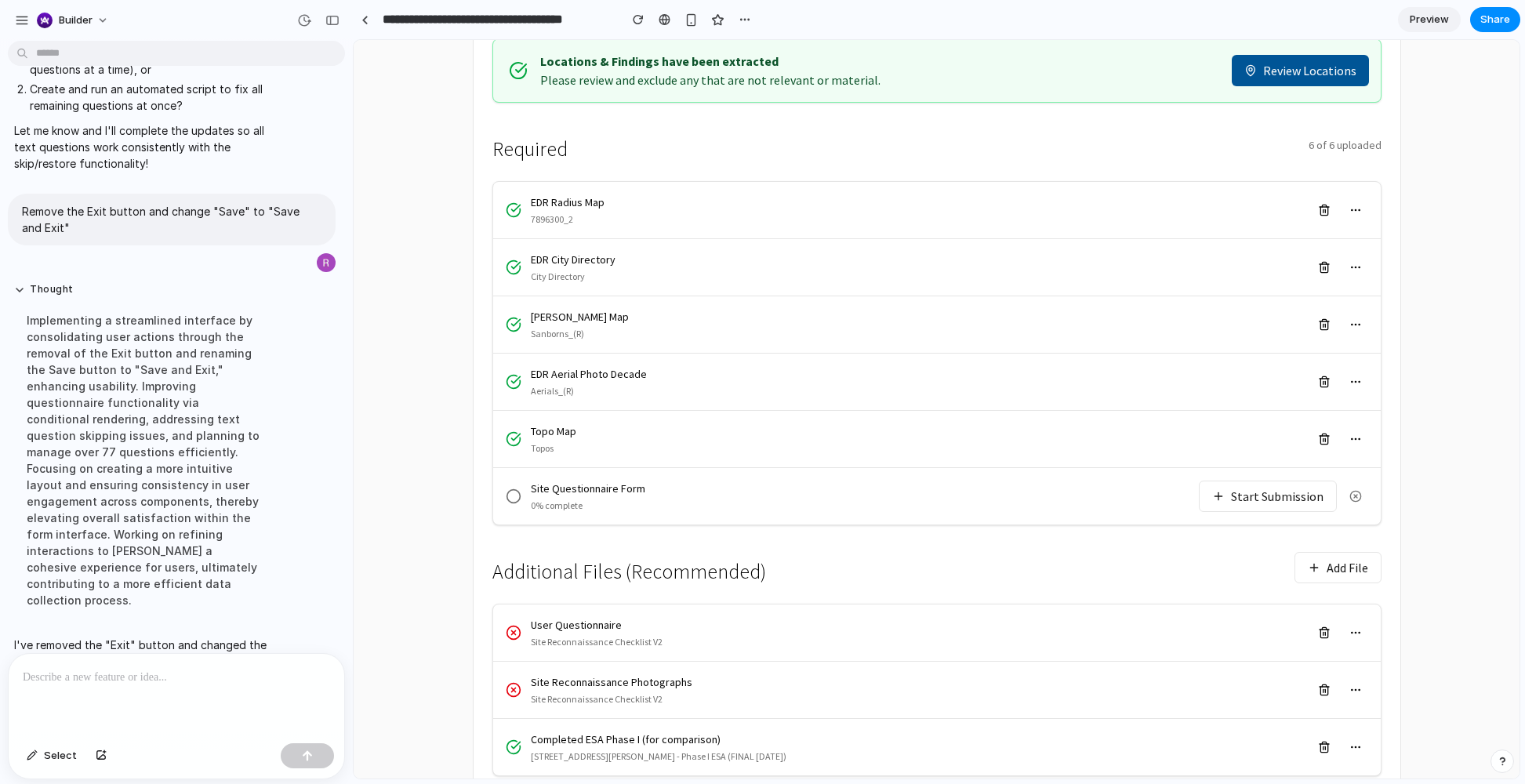
click at [1128, 482] on button "Start Submission" at bounding box center [1268, 496] width 138 height 31
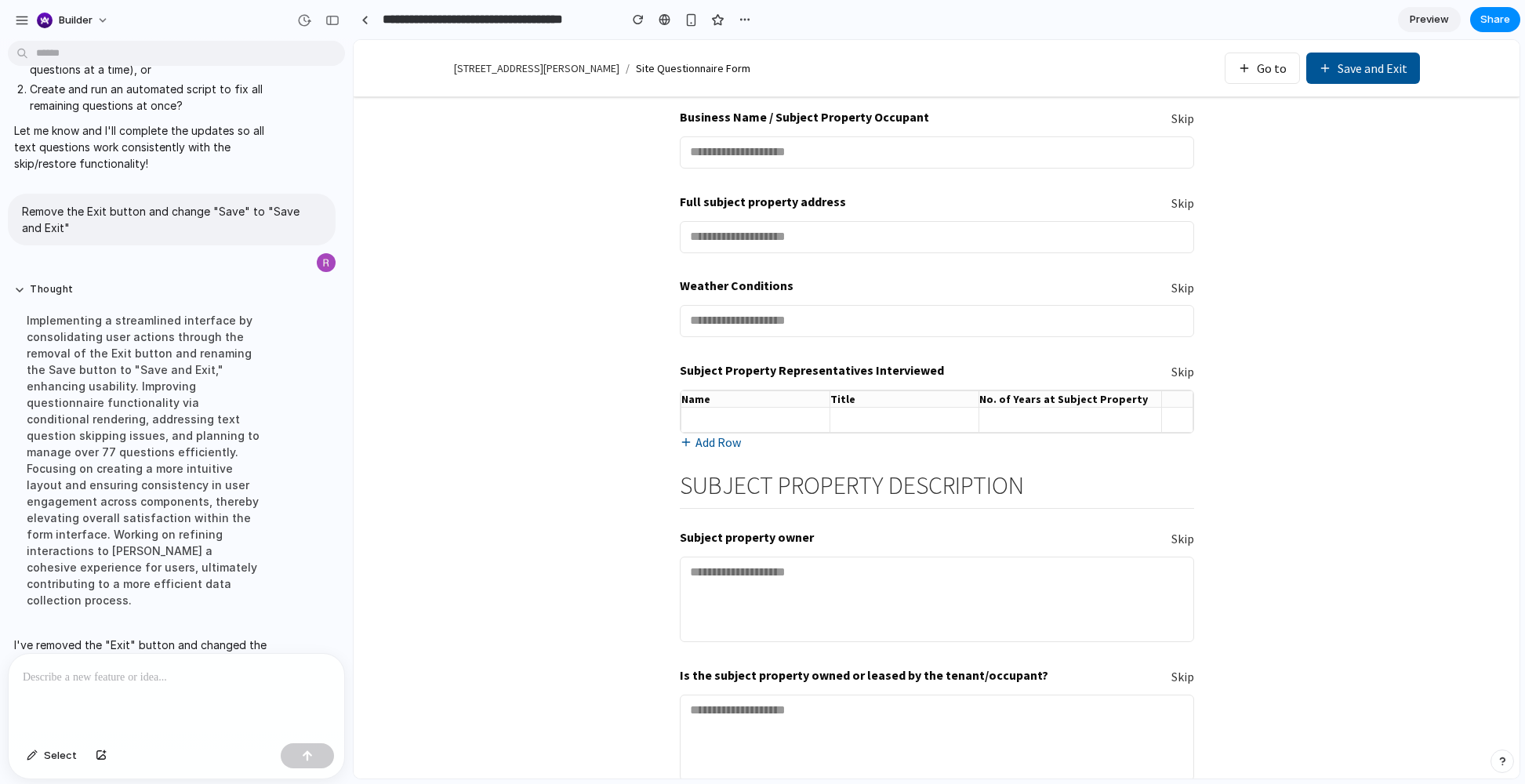
click at [180, 590] on p at bounding box center [176, 677] width 307 height 19
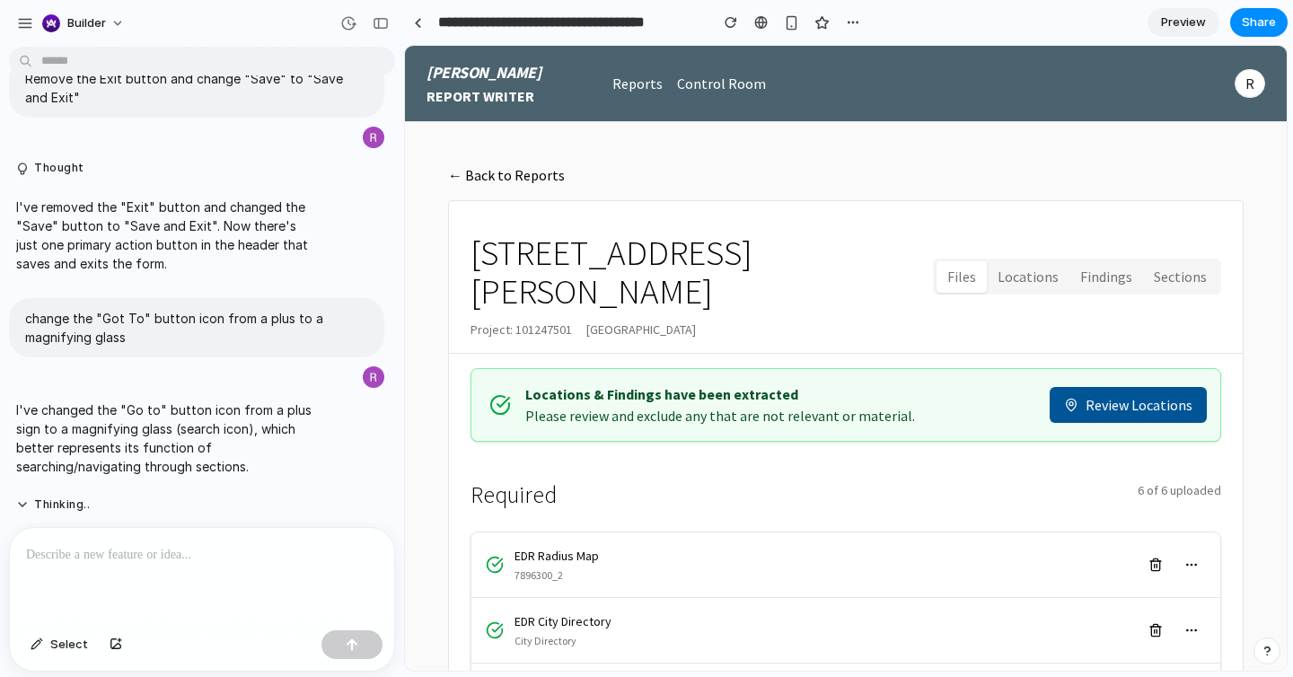
scroll to position [4665, 0]
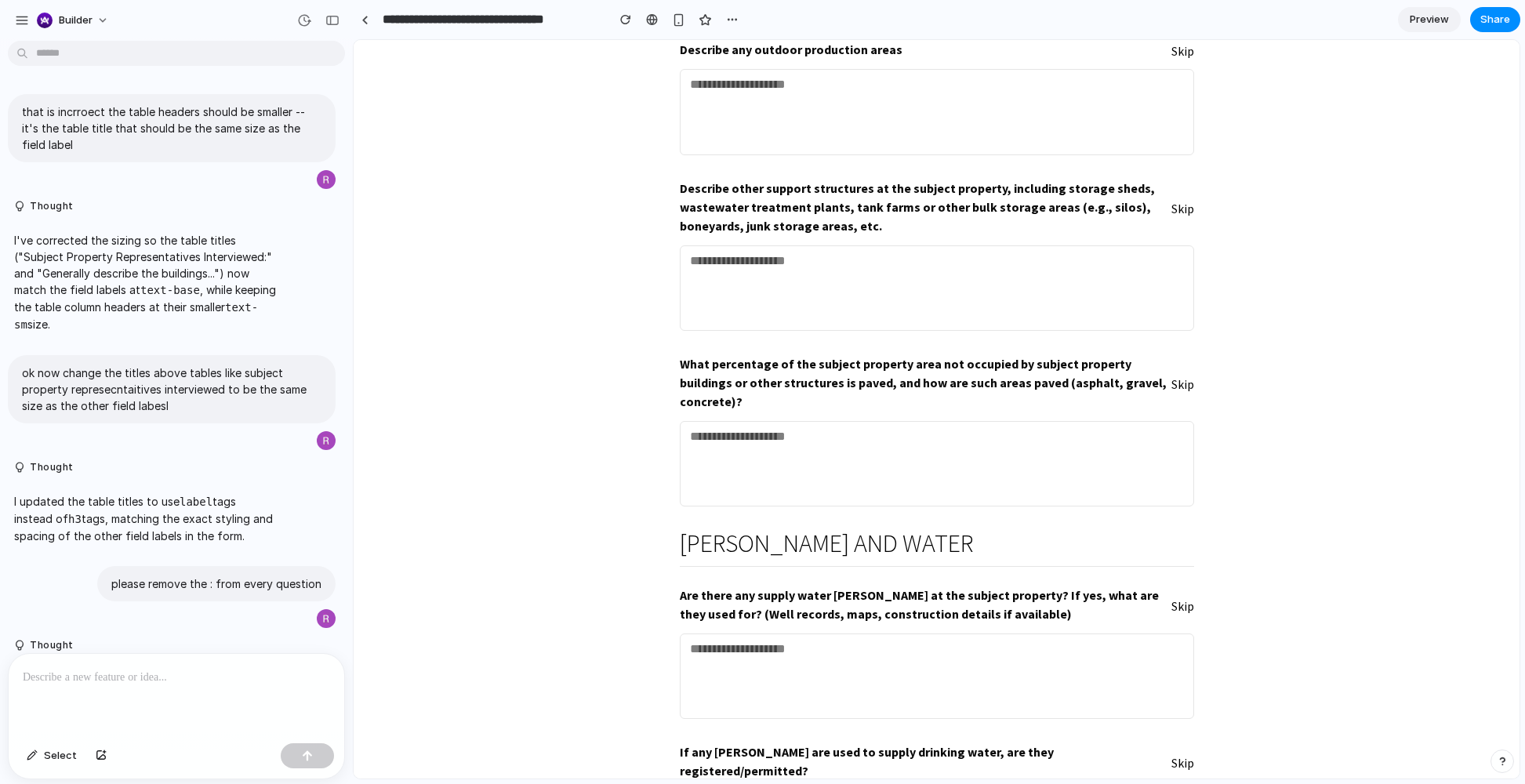
scroll to position [8963, 0]
